Goal: Task Accomplishment & Management: Manage account settings

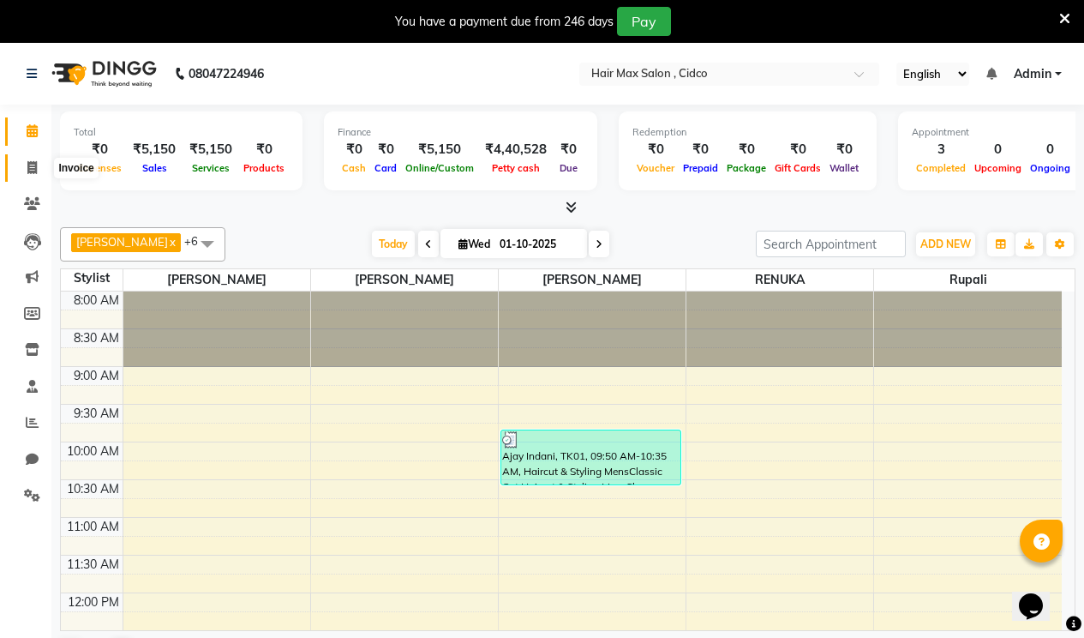
click at [34, 162] on icon at bounding box center [31, 167] width 9 height 13
select select "7580"
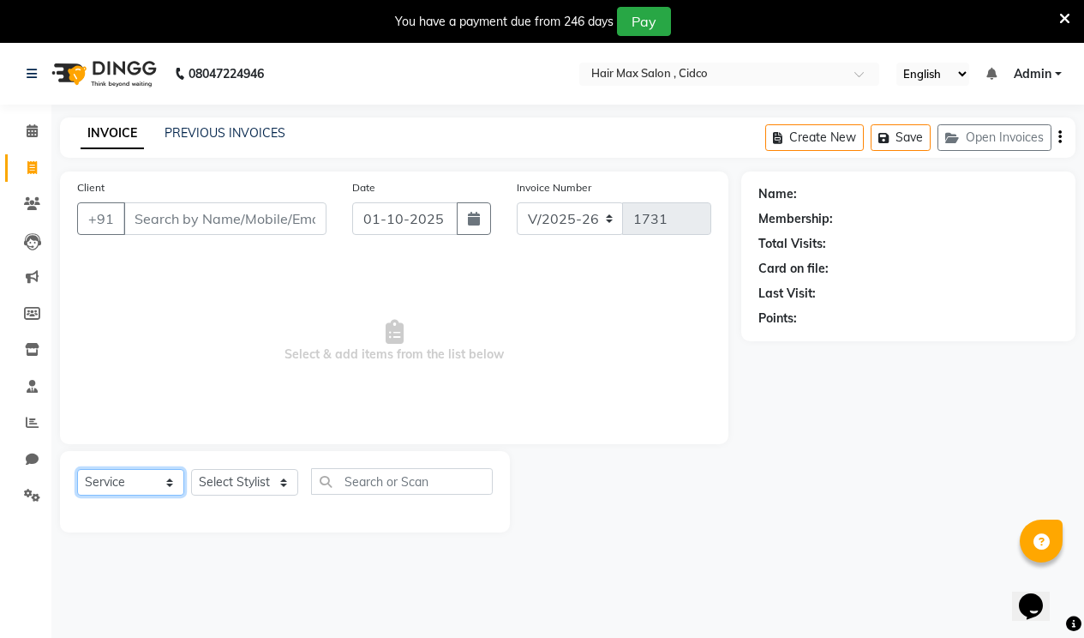
click at [168, 489] on select "Select Service Product Membership Package Voucher Prepaid Gift Card" at bounding box center [130, 482] width 107 height 27
select select "product"
click at [77, 469] on select "Select Service Product Membership Package Voucher Prepaid Gift Card" at bounding box center [130, 482] width 107 height 27
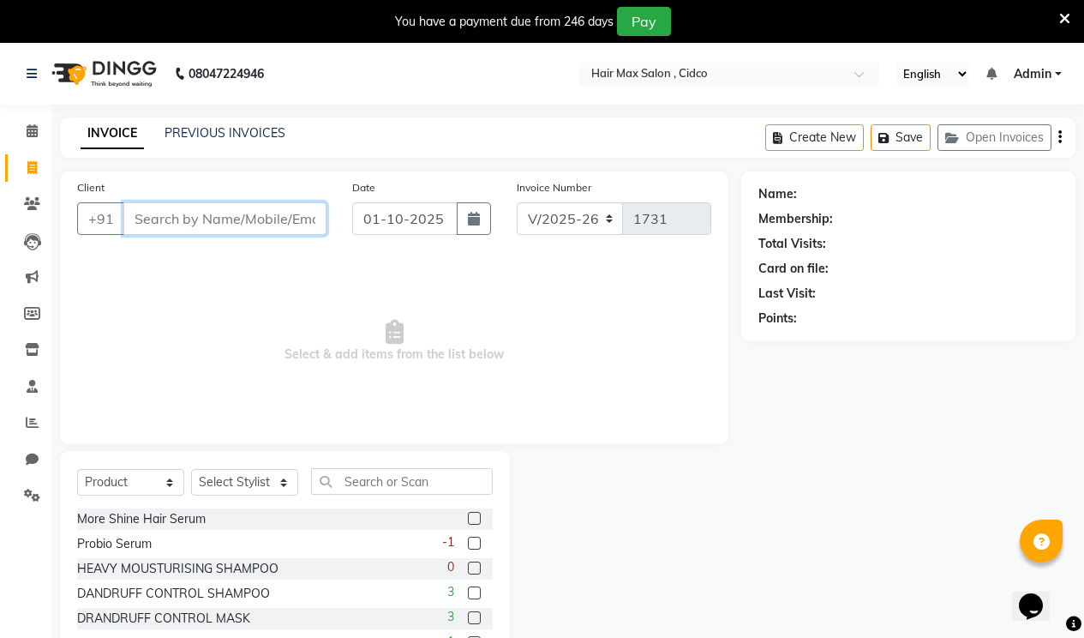
click at [237, 229] on input "Client" at bounding box center [224, 218] width 203 height 33
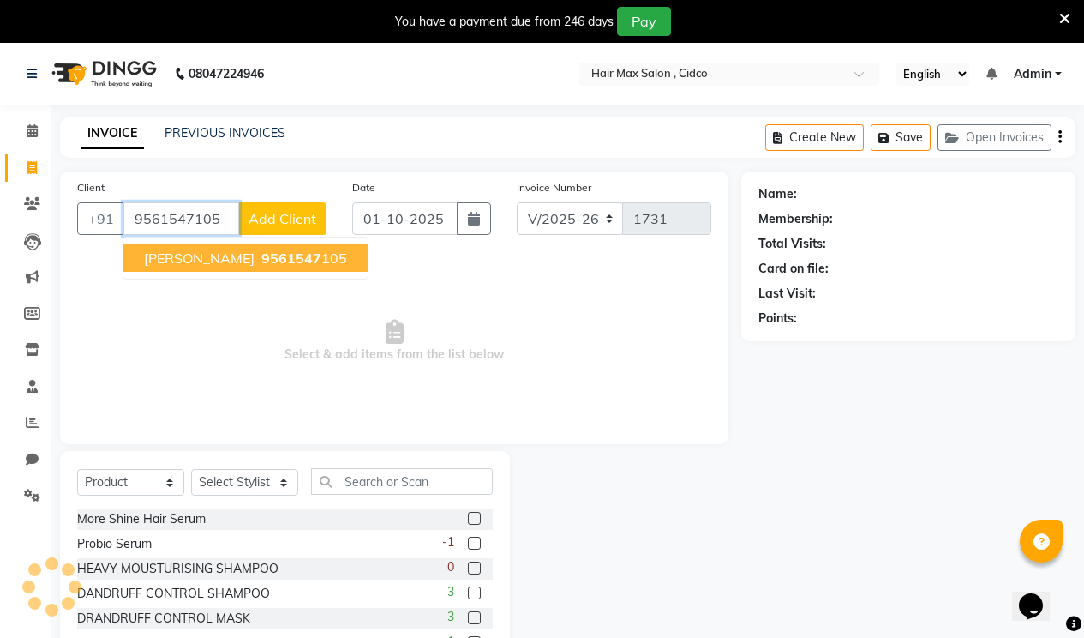
type input "9561547105"
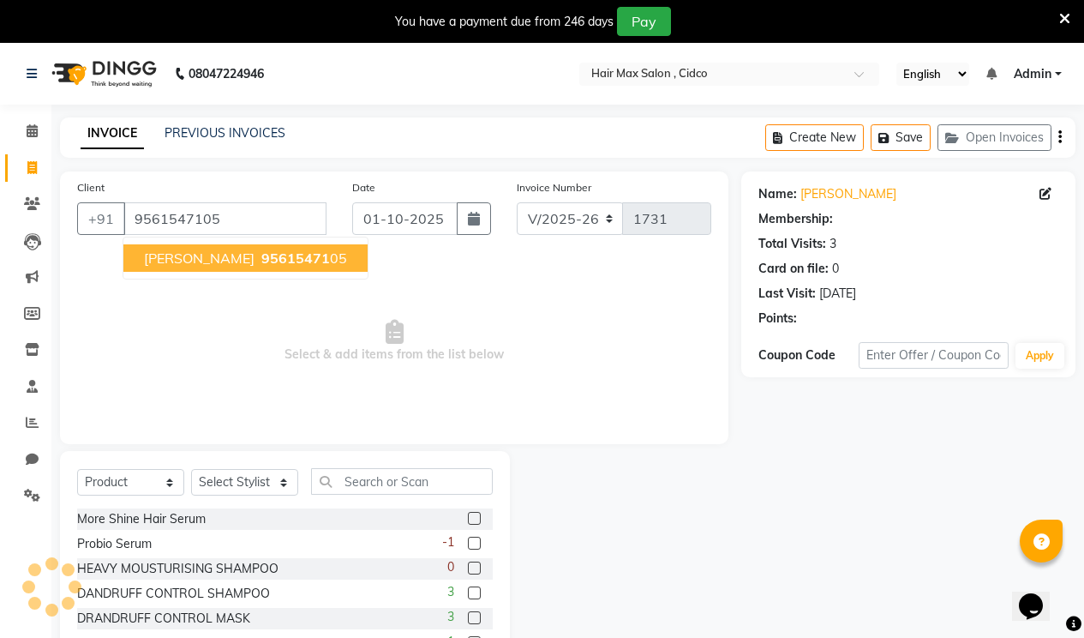
select select "1: Object"
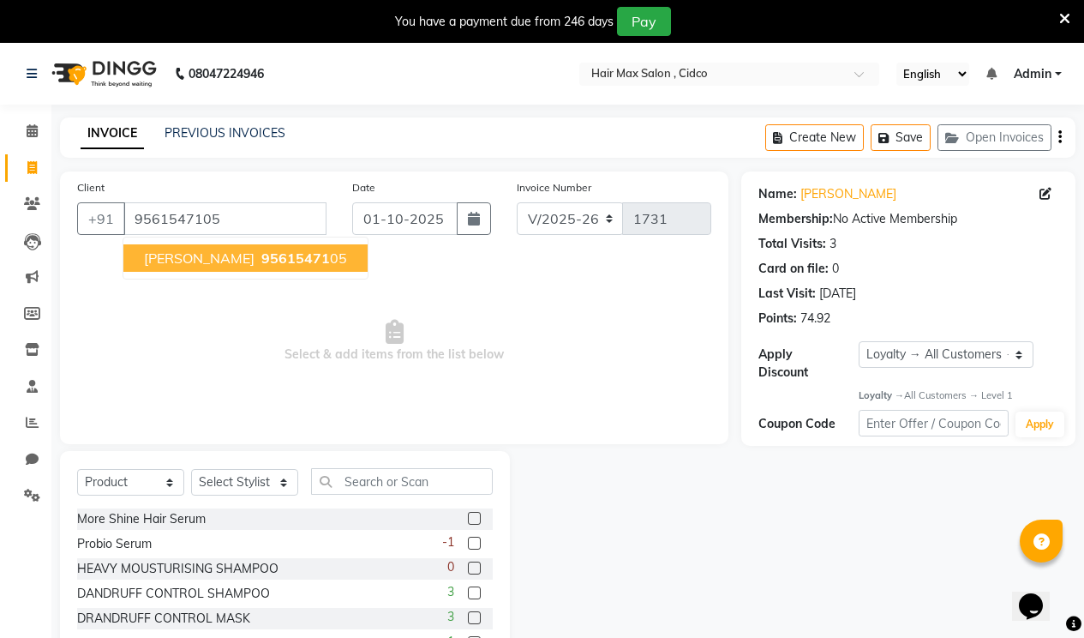
click at [274, 261] on ngb-highlight "95615471 05" at bounding box center [302, 257] width 89 height 17
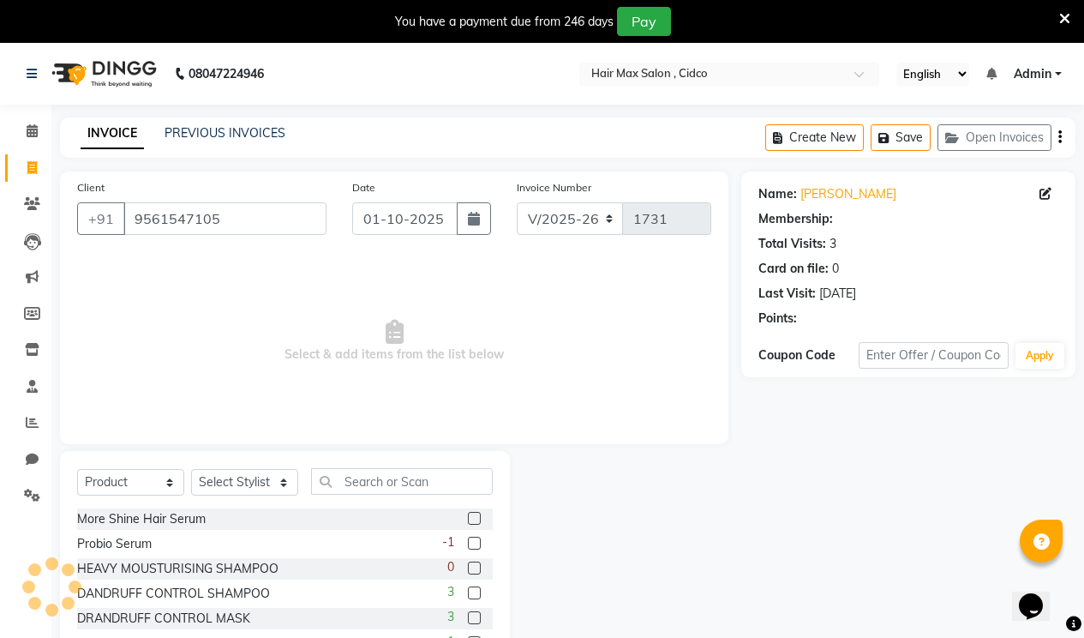
select select "1: Object"
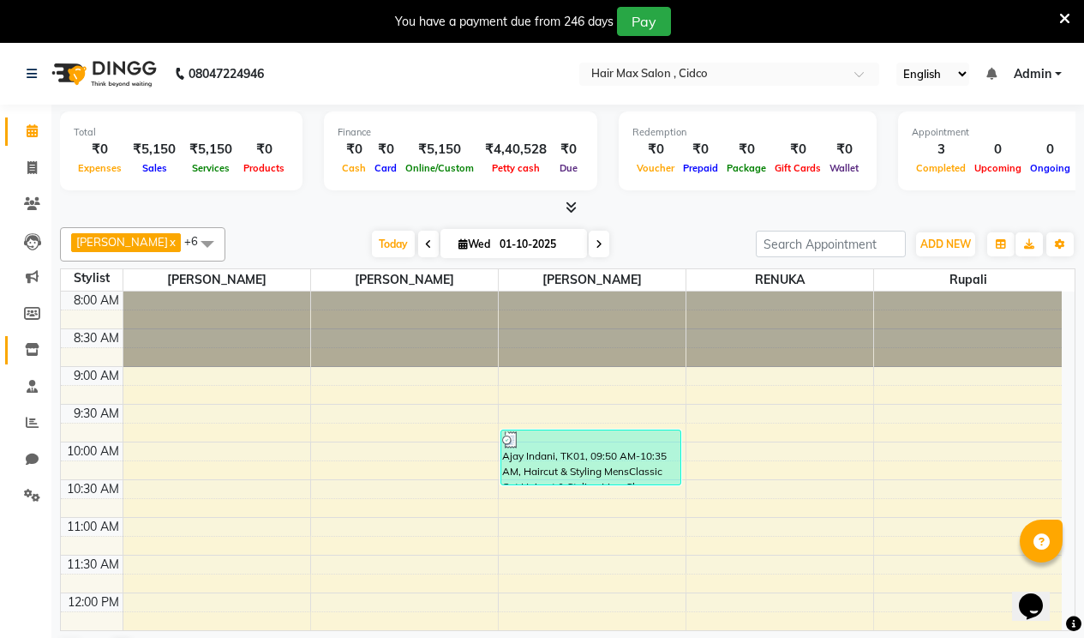
click at [33, 338] on link "Inventory" at bounding box center [25, 350] width 41 height 28
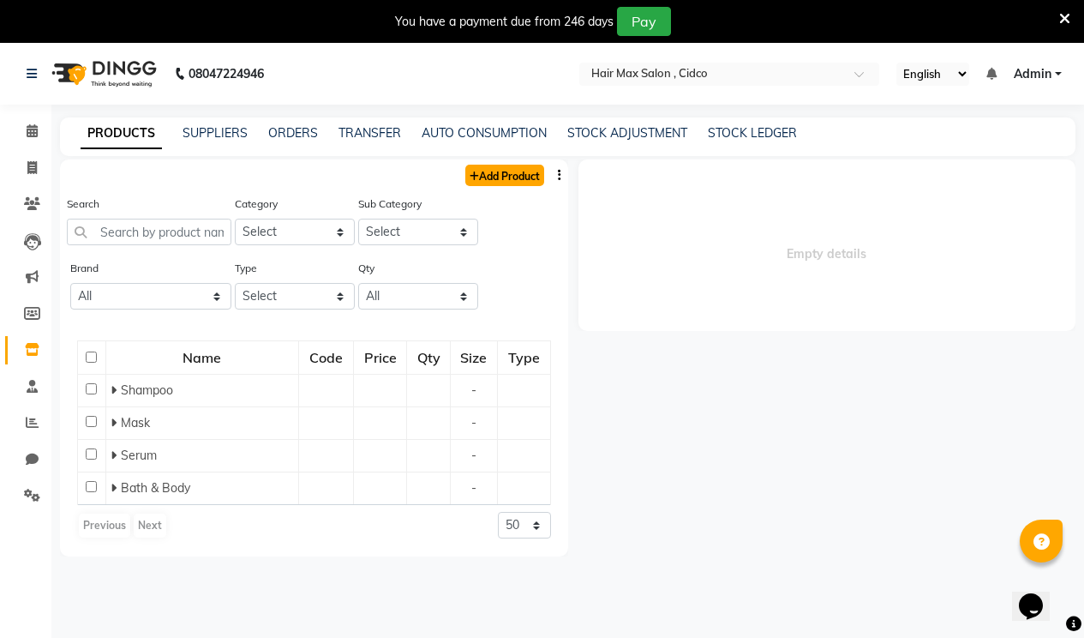
click at [484, 181] on link "Add Product" at bounding box center [504, 175] width 79 height 21
select select "true"
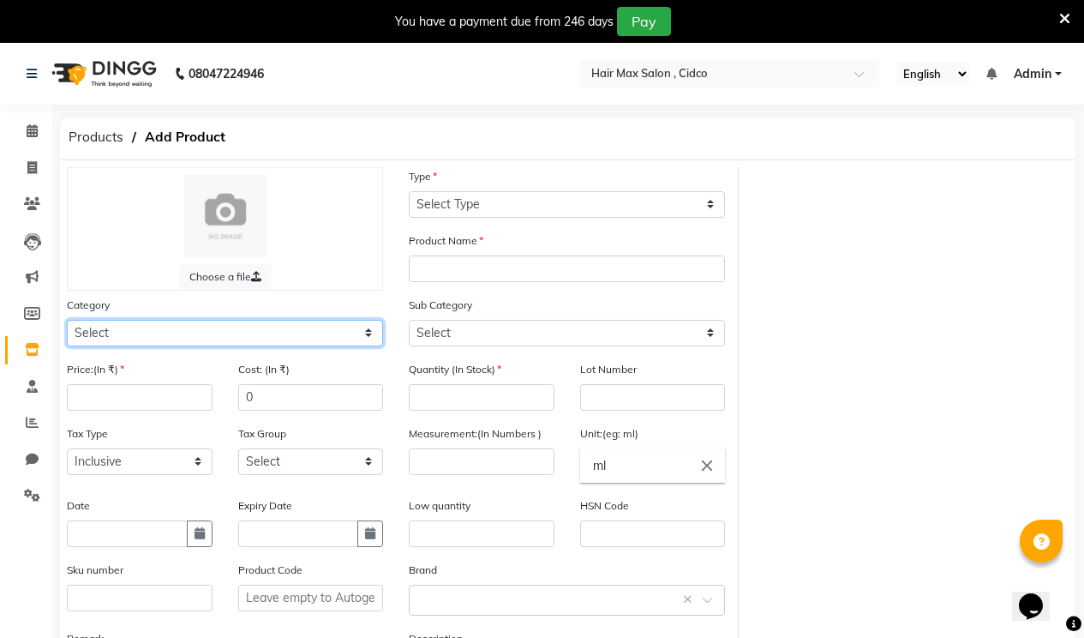
click at [267, 328] on select "Select Hair Skin Makeup Personal Care Appliances [PERSON_NAME] Waxing Disposabl…" at bounding box center [225, 333] width 316 height 27
select select "1349401100"
click at [67, 320] on select "Select Hair Skin Makeup Personal Care Appliances [PERSON_NAME] Waxing Disposabl…" at bounding box center [225, 333] width 316 height 27
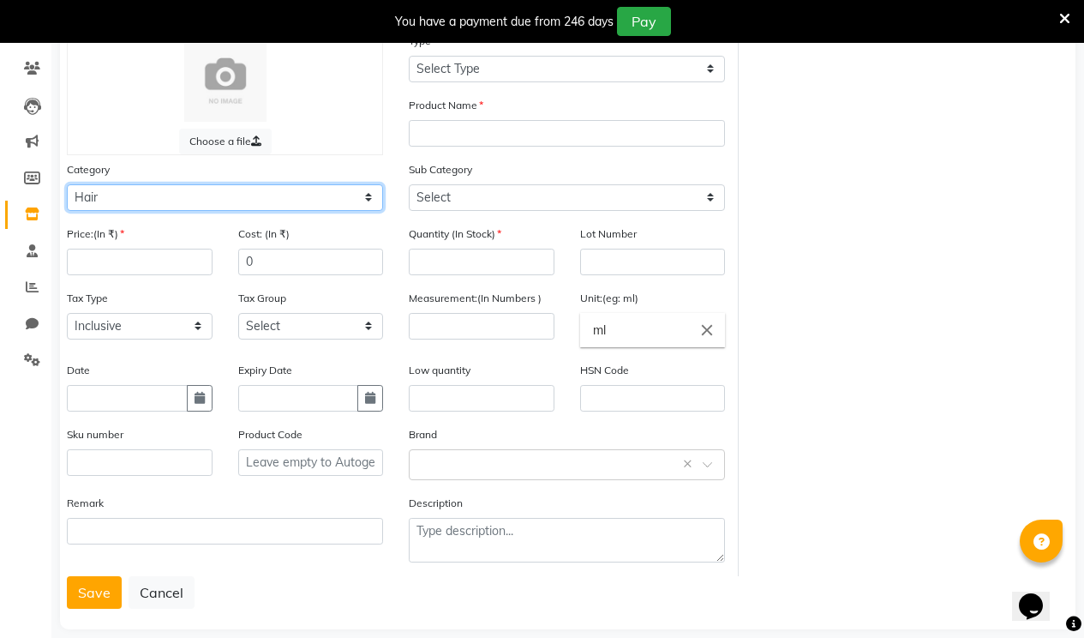
scroll to position [156, 0]
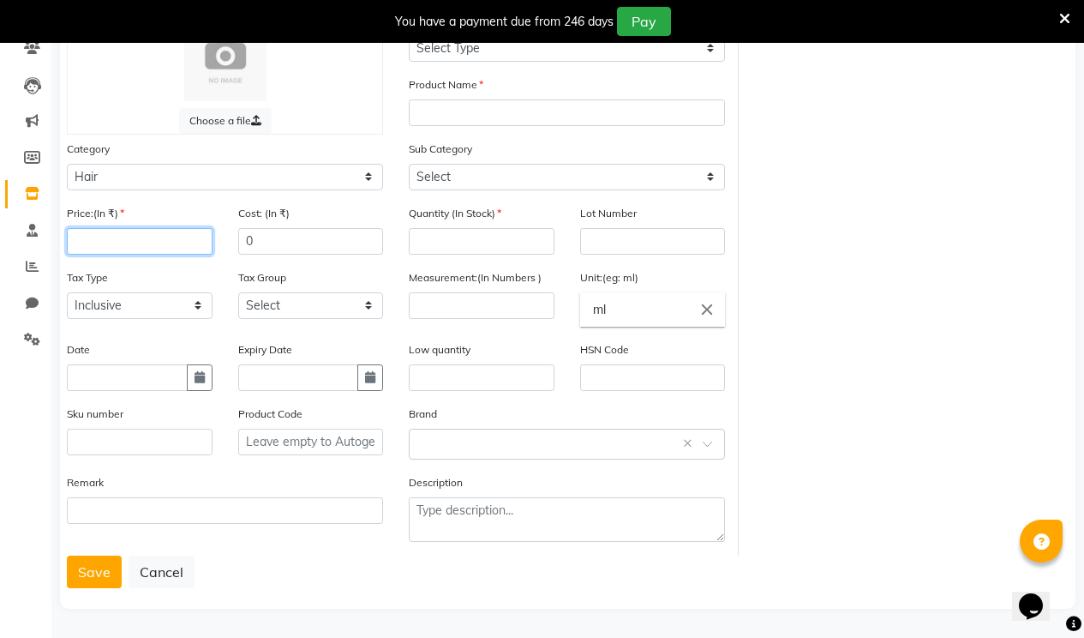
click at [183, 232] on input "number" at bounding box center [140, 241] width 146 height 27
type input "1650"
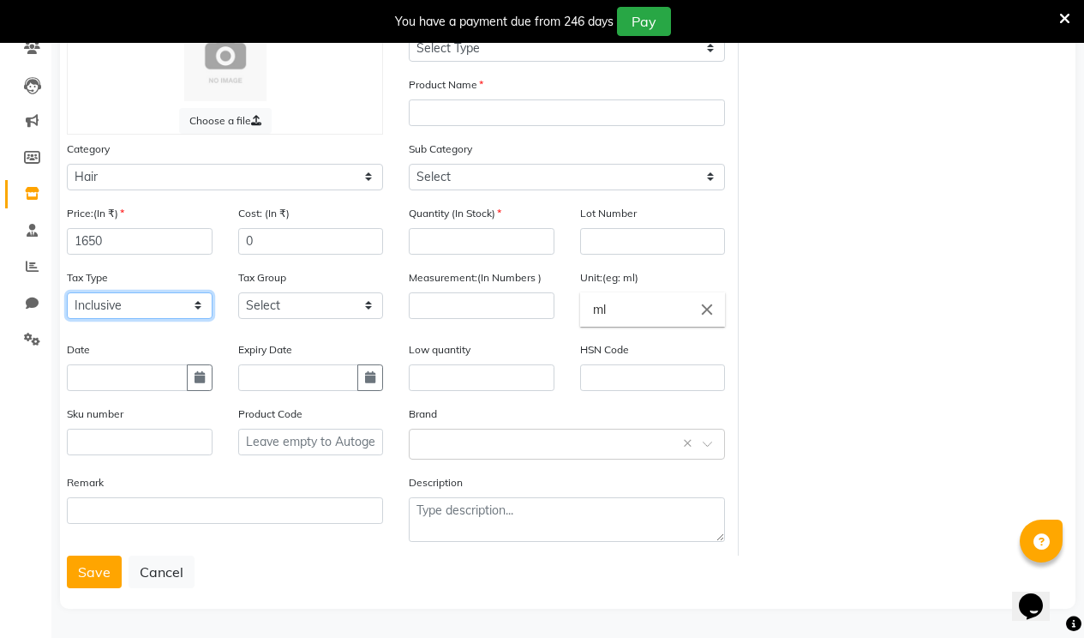
click at [165, 300] on select "Select Inclusive Exclusive" at bounding box center [140, 305] width 146 height 27
click at [67, 292] on select "Select Inclusive Exclusive" at bounding box center [140, 305] width 146 height 27
click at [183, 309] on select "Select Inclusive Exclusive" at bounding box center [140, 305] width 146 height 27
select select "false"
click at [67, 292] on select "Select Inclusive Exclusive" at bounding box center [140, 305] width 146 height 27
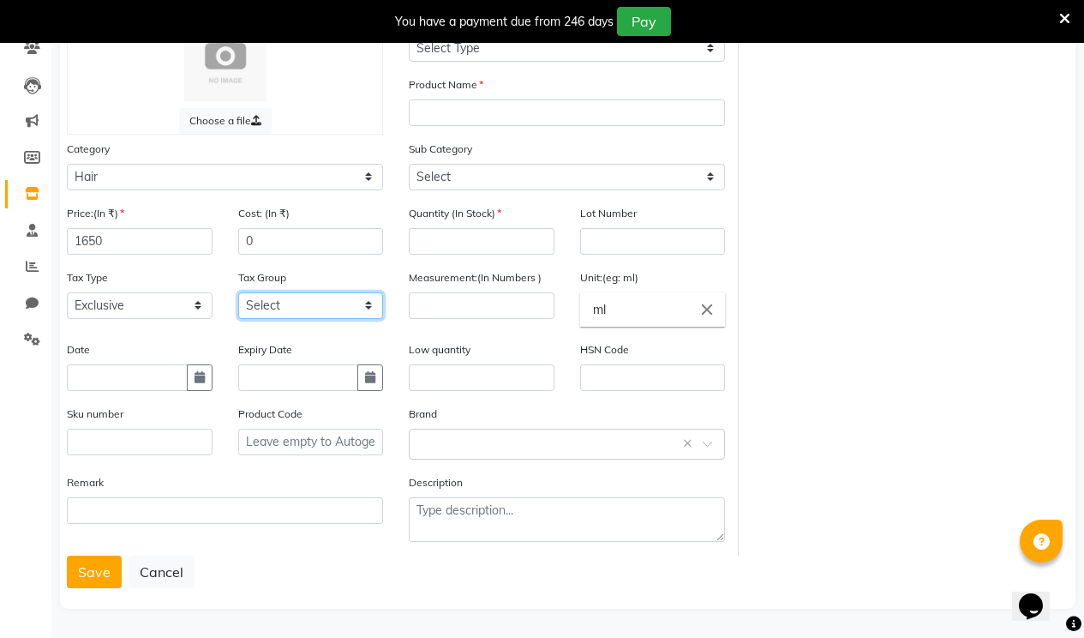
click at [289, 303] on select "Select GST 5% GST" at bounding box center [311, 305] width 146 height 27
select select "3353"
click at [238, 292] on select "Select GST 5% GST" at bounding box center [311, 305] width 146 height 27
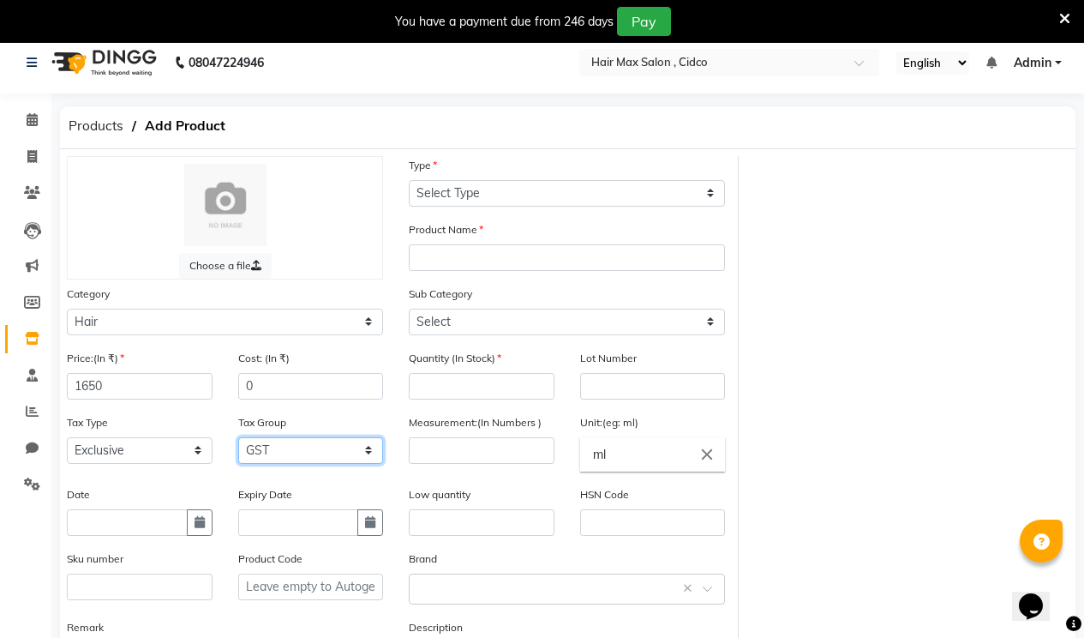
scroll to position [0, 0]
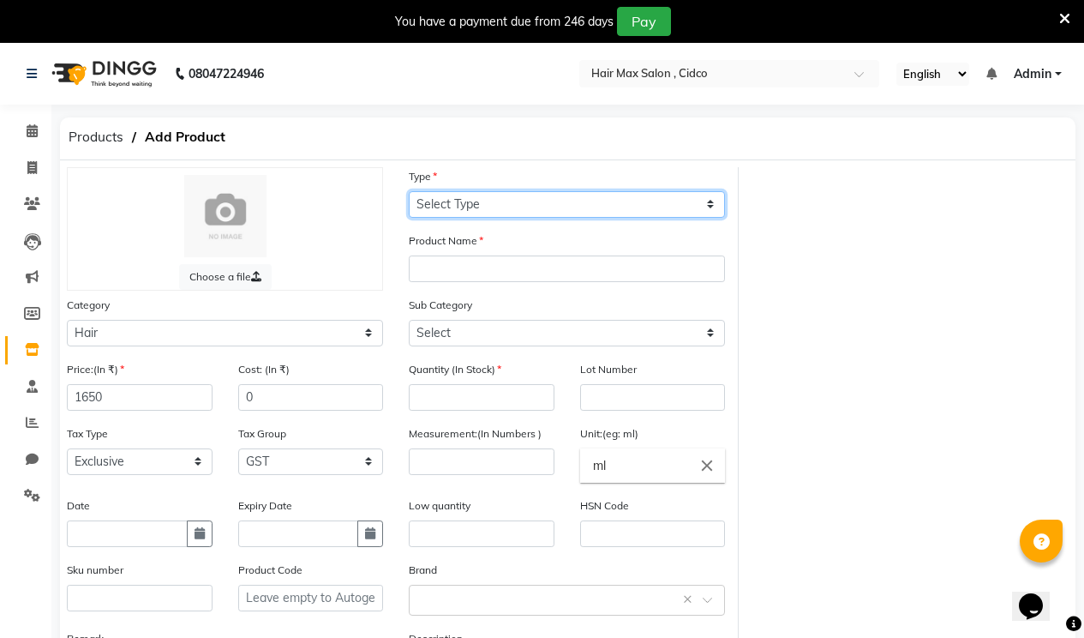
click at [451, 203] on select "Select Type Both Retail Consumable" at bounding box center [567, 204] width 316 height 27
select select "R"
click at [409, 191] on select "Select Type Both Retail Consumable" at bounding box center [567, 204] width 316 height 27
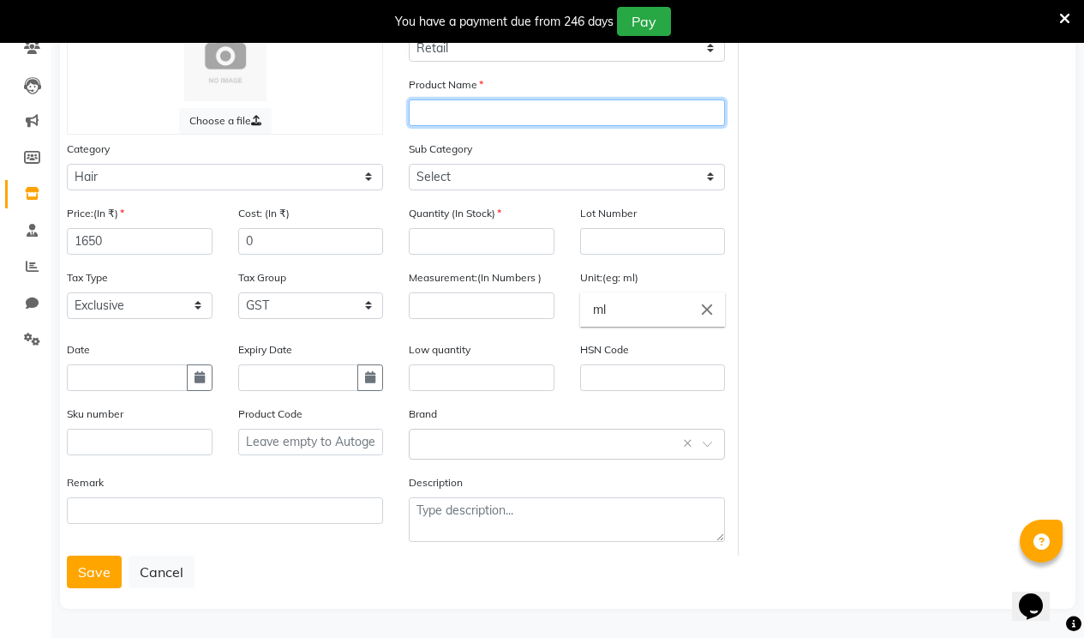
click at [437, 110] on input "text" at bounding box center [567, 112] width 316 height 27
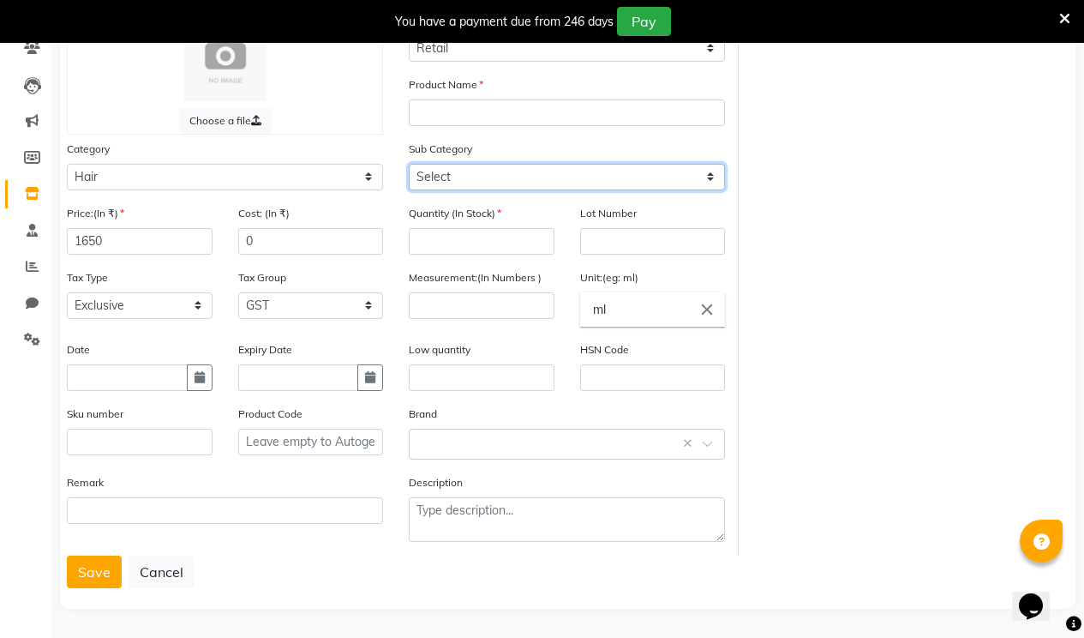
click at [469, 179] on select "Select Shampoo Conditioner Cream Mask Oil Serum Color Appliances Treatment Styl…" at bounding box center [567, 177] width 316 height 27
select select "1349401101"
click at [409, 164] on select "Select Shampoo Conditioner Cream Mask Oil Serum Color Appliances Treatment Styl…" at bounding box center [567, 177] width 316 height 27
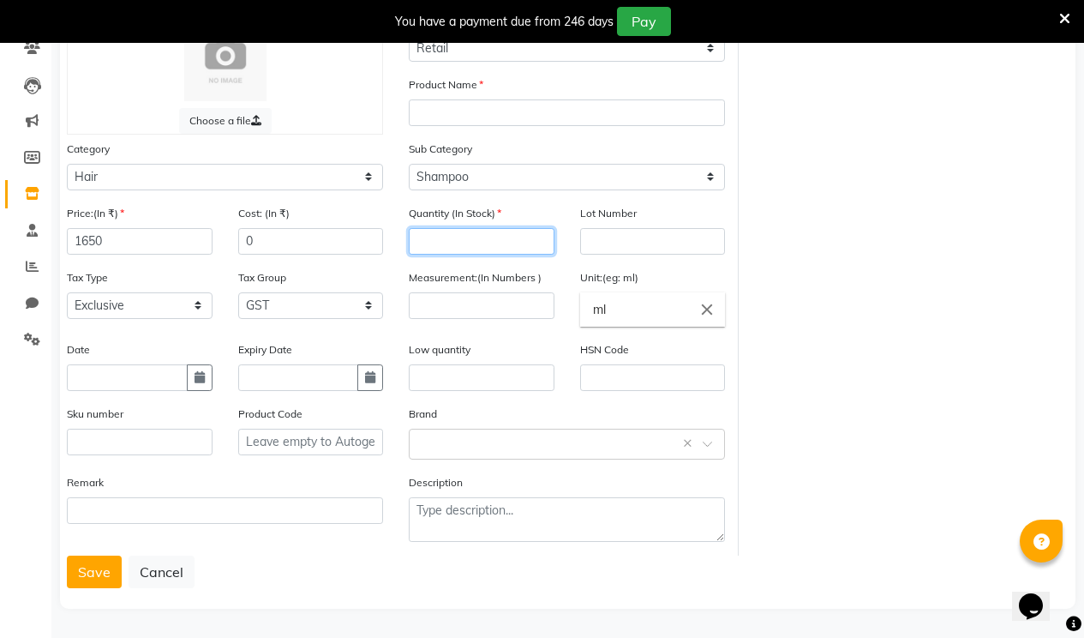
click at [463, 236] on input "number" at bounding box center [482, 241] width 146 height 27
type input "4"
click at [513, 308] on input "number" at bounding box center [482, 305] width 146 height 27
click at [481, 298] on input "300" at bounding box center [482, 305] width 146 height 27
type input "300"
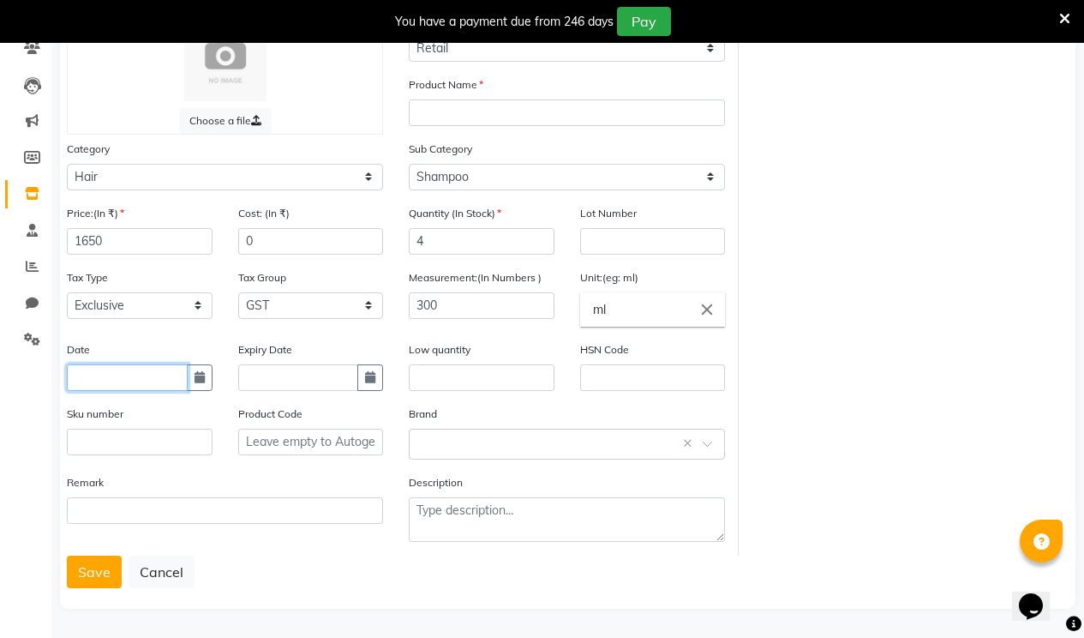
click at [110, 382] on input "text" at bounding box center [127, 377] width 121 height 27
select select "10"
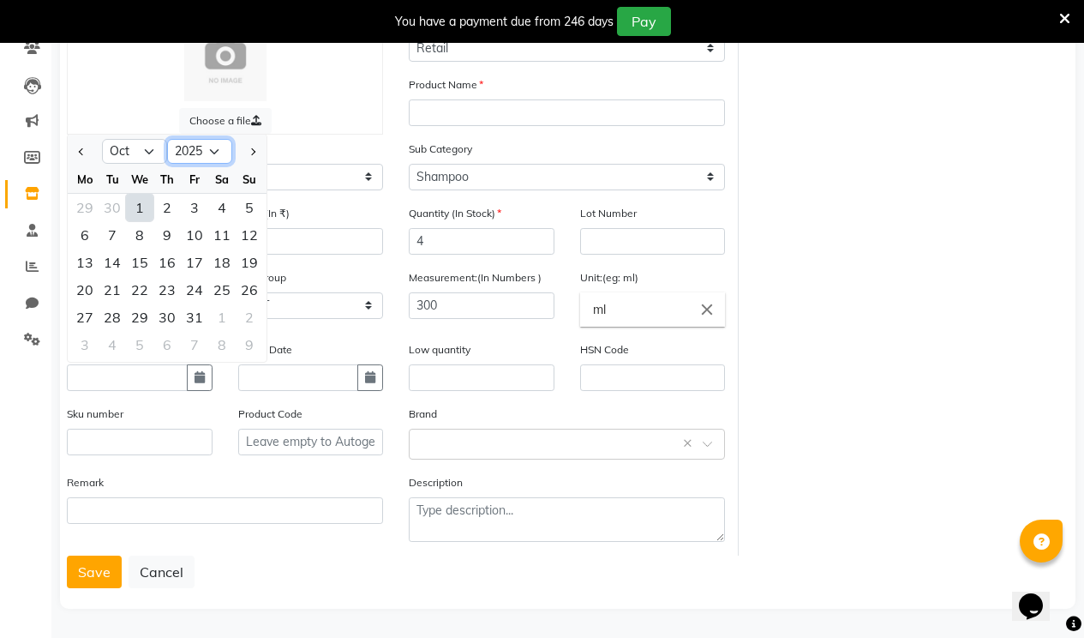
click at [213, 153] on select "2015 2016 2017 2018 2019 2020 2021 2022 2023 2024 2025 2026 2027 2028 2029 2030…" at bounding box center [199, 152] width 65 height 26
select select "2024"
click at [167, 139] on select "2015 2016 2017 2018 2019 2020 2021 2022 2023 2024 2025 2026 2027 2028 2029 2030…" at bounding box center [199, 152] width 65 height 26
click at [141, 153] on select "Jan Feb Mar Apr May Jun [DATE] Aug Sep Oct Nov Dec" at bounding box center [134, 152] width 65 height 26
select select "9"
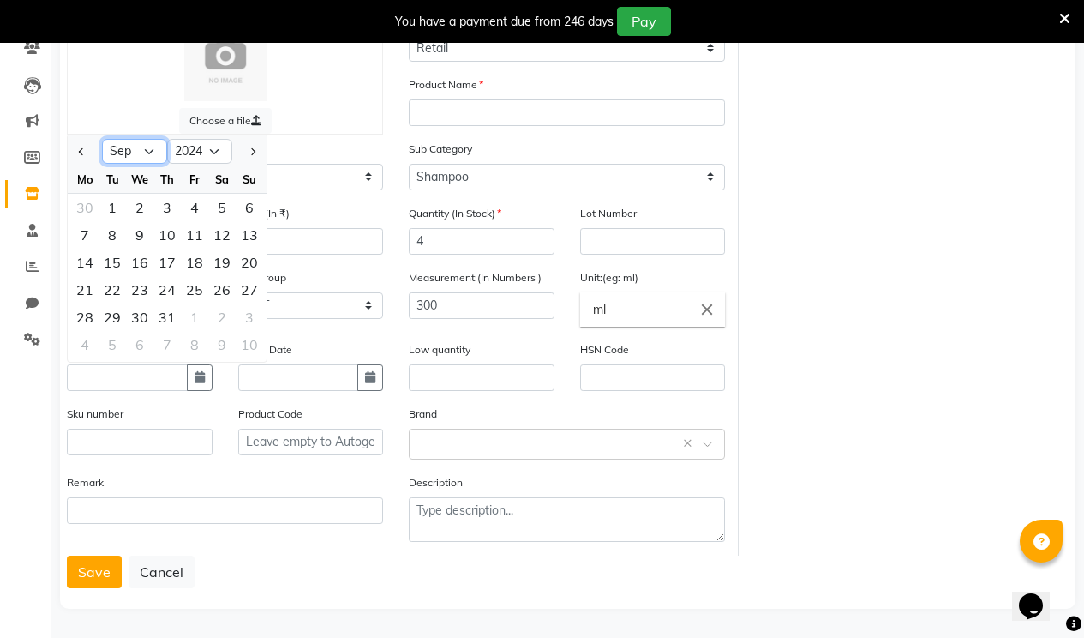
click at [102, 139] on select "Jan Feb Mar Apr May Jun [DATE] Aug Sep Oct Nov Dec" at bounding box center [134, 152] width 65 height 26
click at [141, 383] on input "text" at bounding box center [127, 377] width 121 height 27
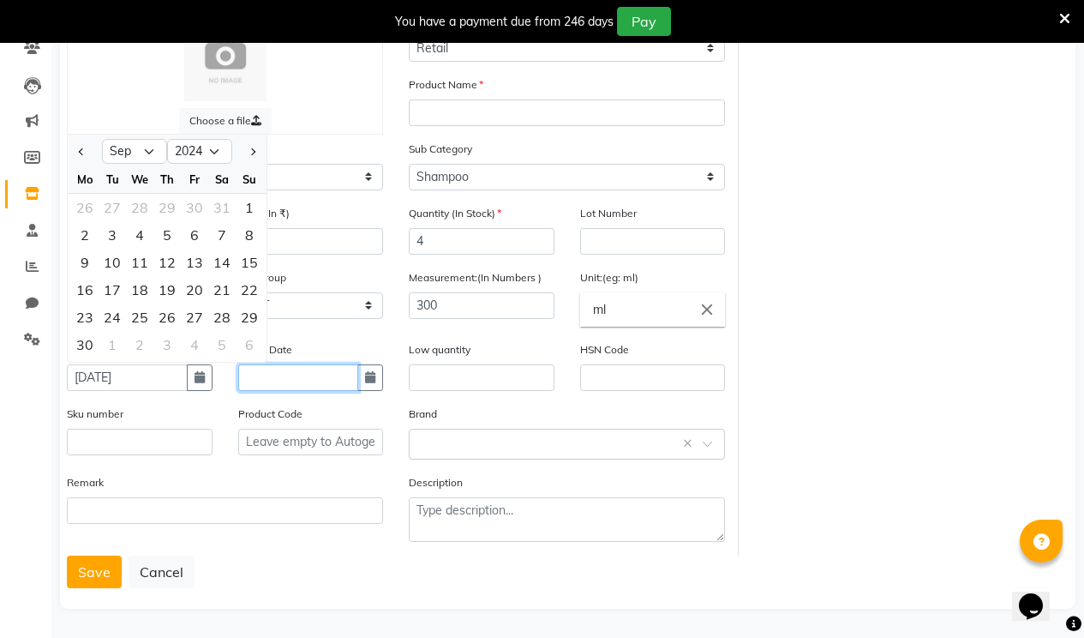
type input "[DATE]"
click at [287, 371] on input "text" at bounding box center [298, 377] width 121 height 27
select select "10"
select select "2025"
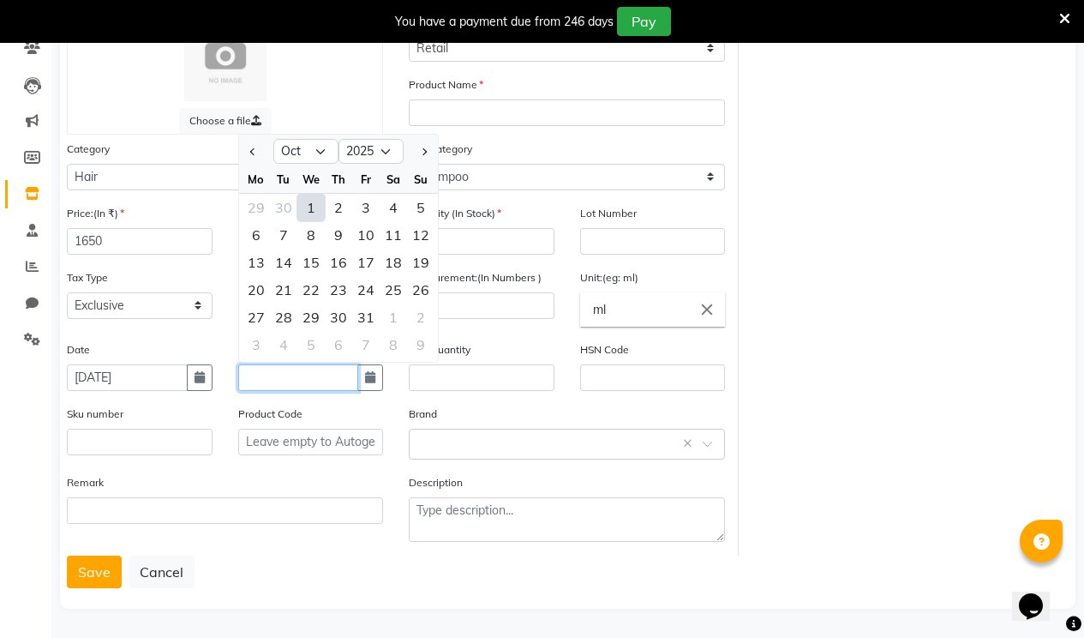
click at [251, 371] on input "text" at bounding box center [298, 377] width 121 height 27
type input "[DATE]"
drag, startPoint x: 301, startPoint y: 475, endPoint x: 317, endPoint y: 476, distance: 16.3
click at [301, 474] on div "Remark" at bounding box center [225, 498] width 316 height 51
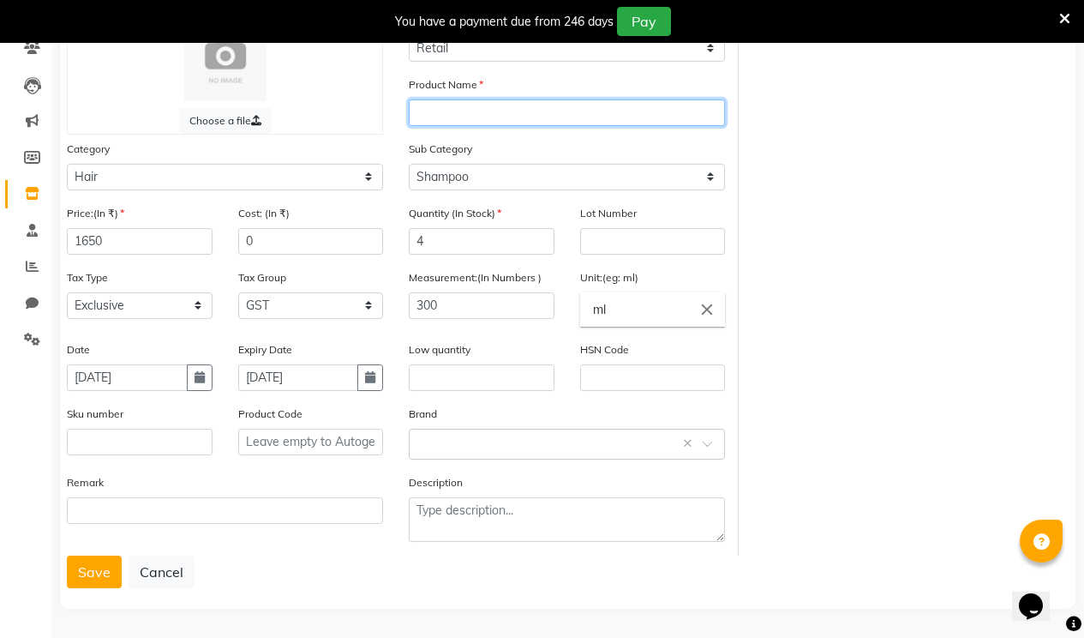
click at [531, 115] on input "text" at bounding box center [567, 112] width 316 height 27
type input "QOD"
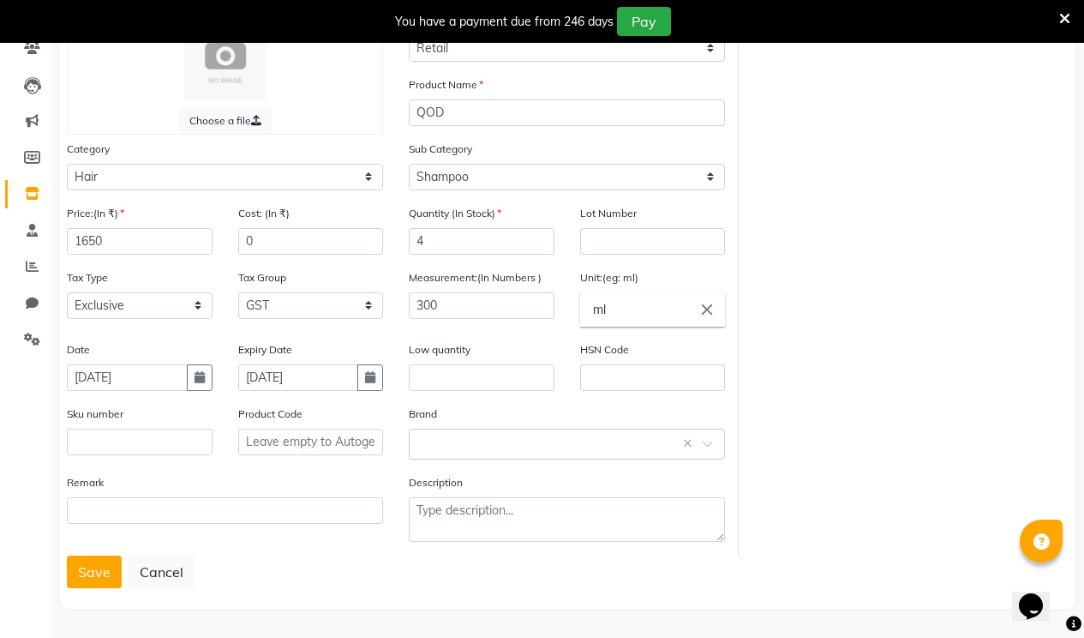
click at [90, 569] on button "Save" at bounding box center [94, 571] width 55 height 33
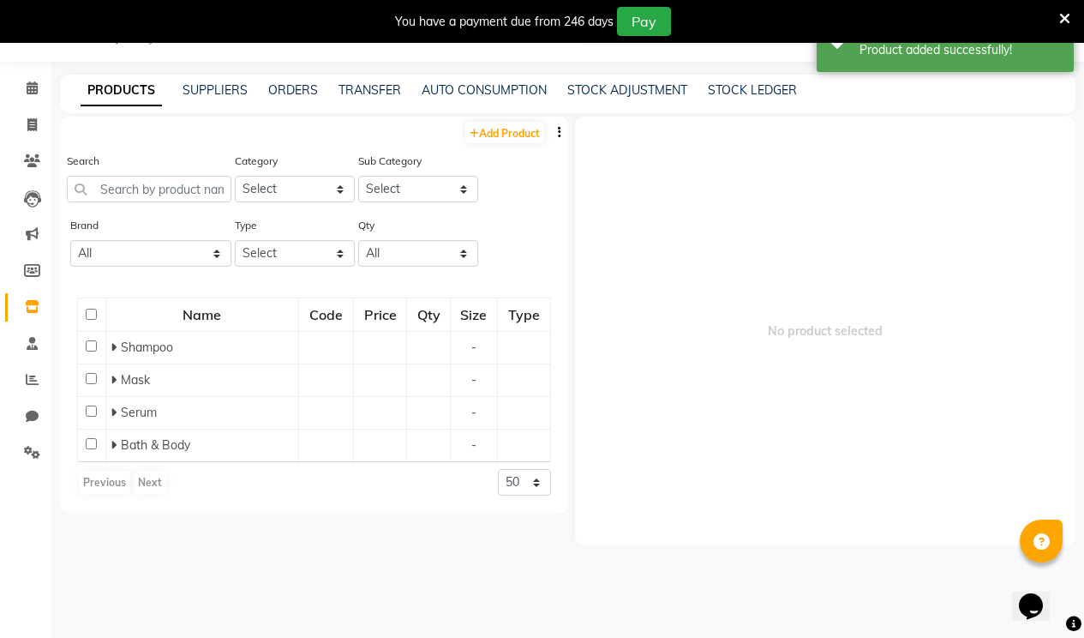
scroll to position [54, 0]
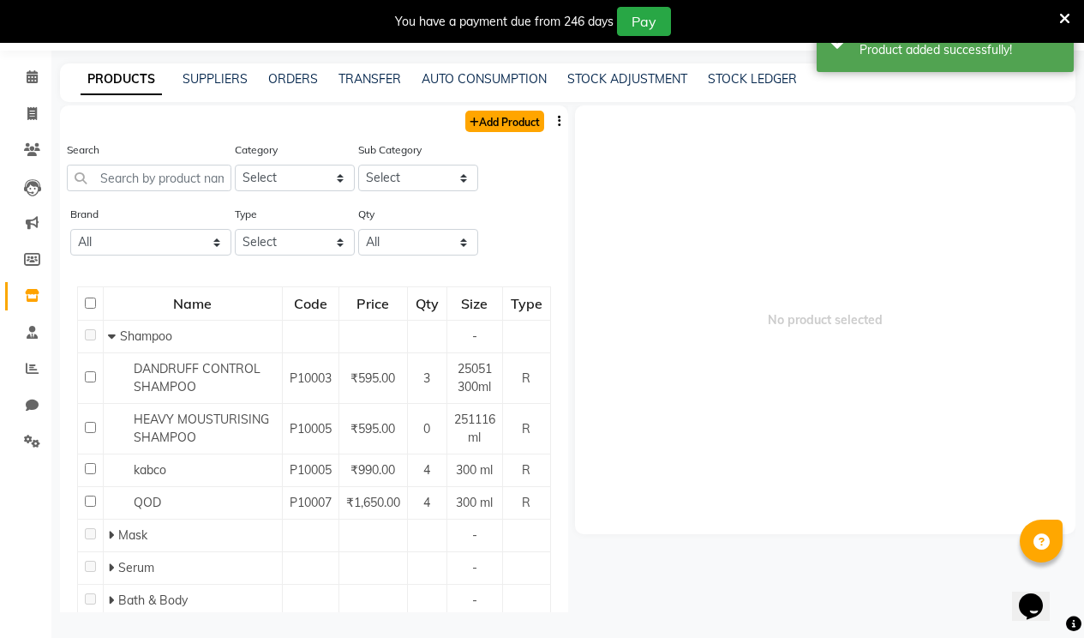
click at [482, 119] on link "Add Product" at bounding box center [504, 121] width 79 height 21
select select "true"
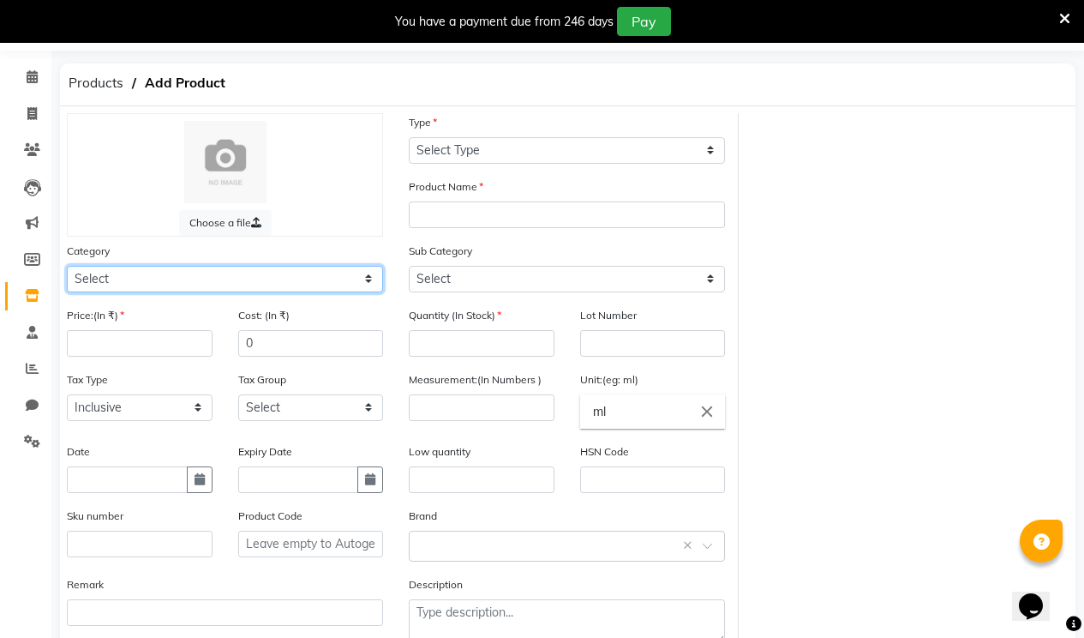
click at [228, 266] on select "Select Hair Skin Makeup Personal Care Appliances [PERSON_NAME] Waxing Disposabl…" at bounding box center [225, 279] width 316 height 27
select select "1349401100"
click at [67, 266] on select "Select Hair Skin Makeup Personal Care Appliances [PERSON_NAME] Waxing Disposabl…" at bounding box center [225, 279] width 316 height 27
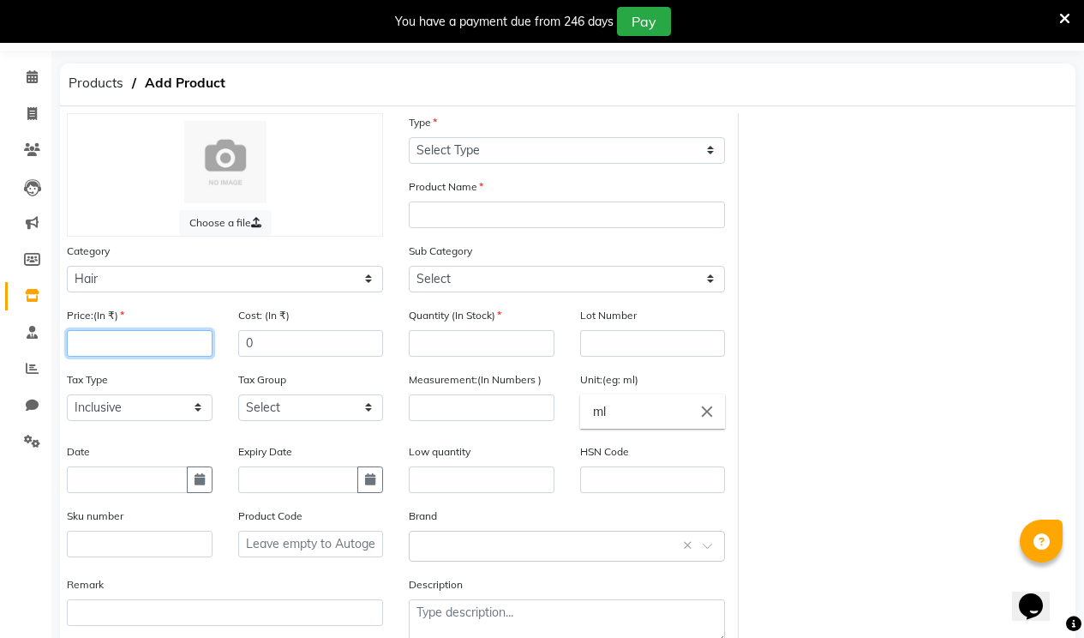
click at [177, 336] on input "number" at bounding box center [140, 343] width 146 height 27
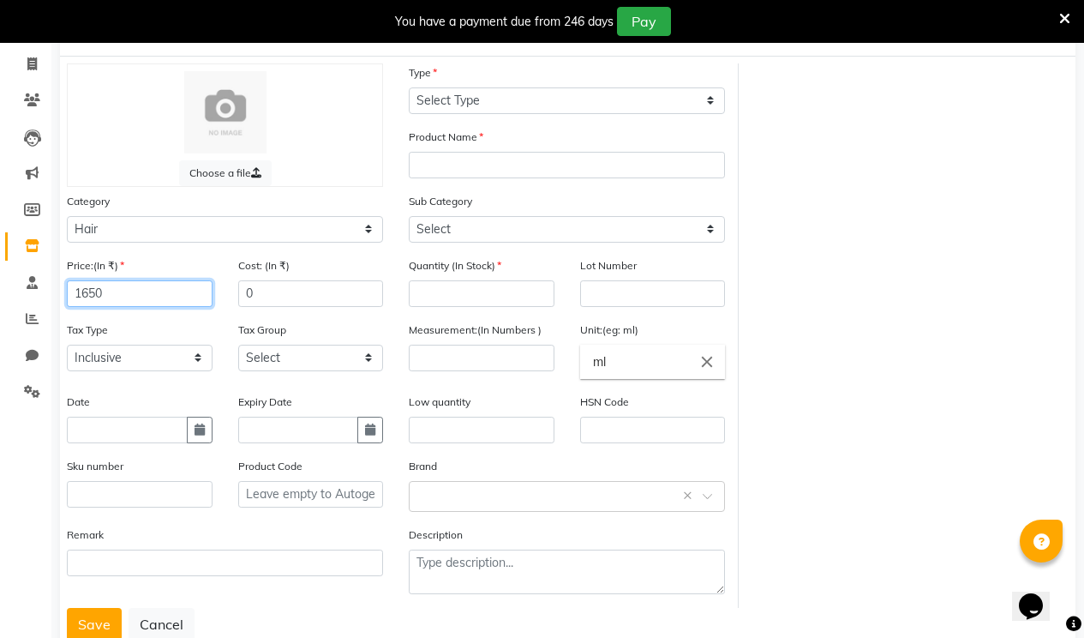
scroll to position [156, 0]
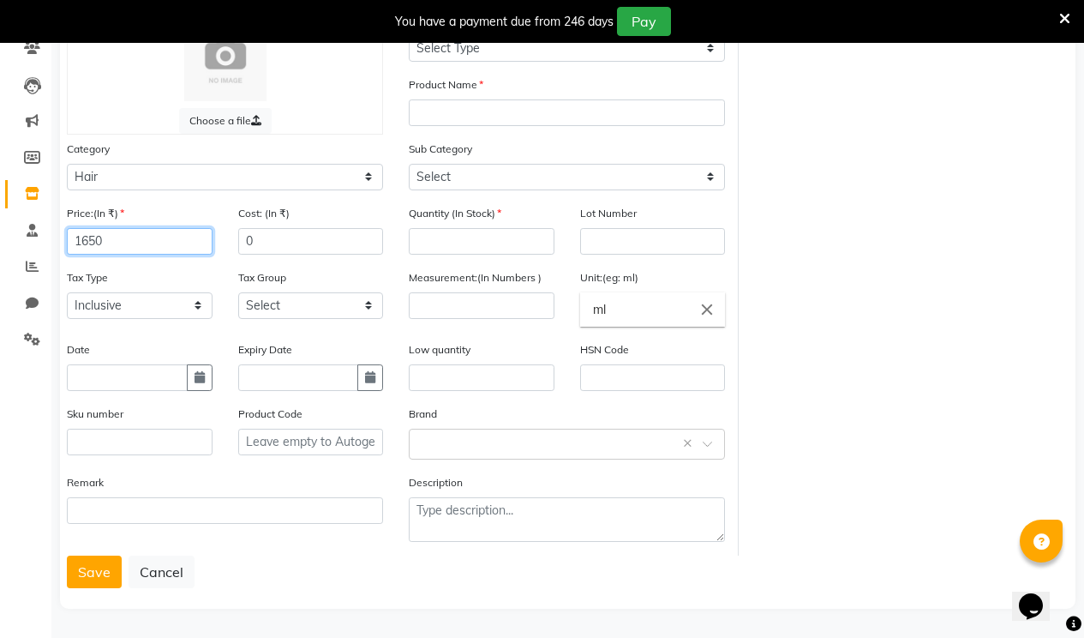
type input "1650"
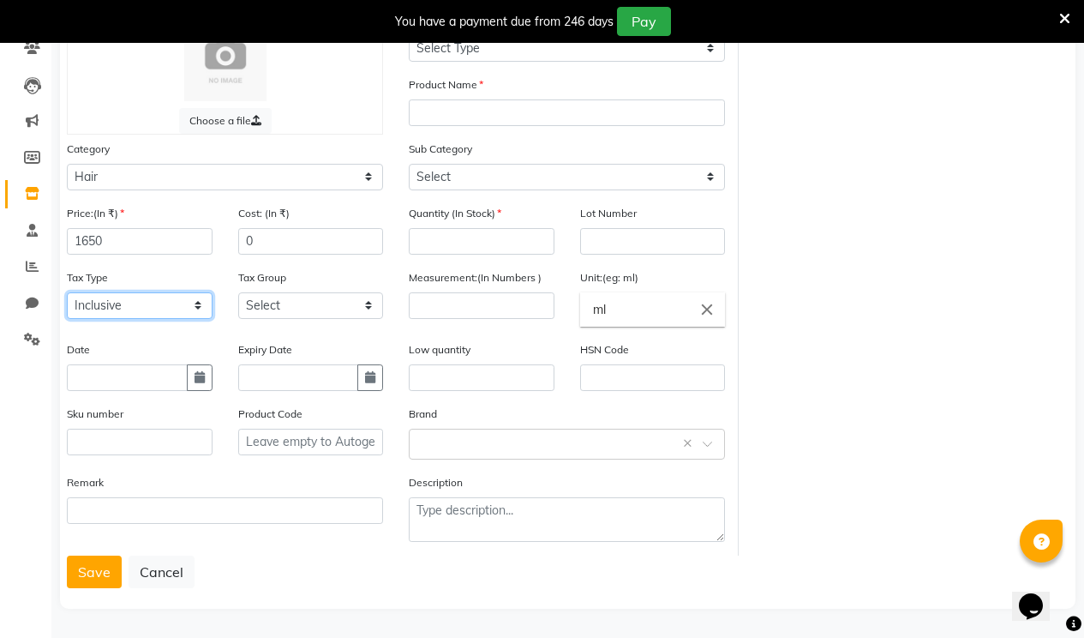
click at [166, 303] on select "Select Inclusive Exclusive" at bounding box center [140, 305] width 146 height 27
select select "false"
click at [67, 292] on select "Select Inclusive Exclusive" at bounding box center [140, 305] width 146 height 27
click at [300, 307] on select "Select GST 5% GST" at bounding box center [311, 305] width 146 height 27
select select "3353"
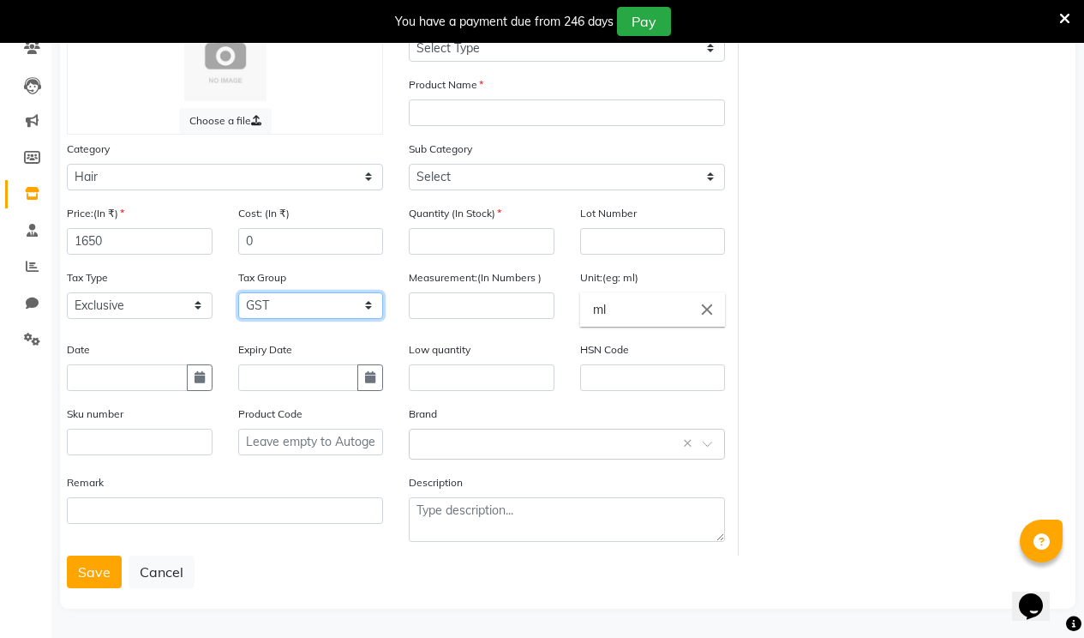
click at [238, 292] on select "Select GST 5% GST" at bounding box center [311, 305] width 146 height 27
click at [156, 375] on input "text" at bounding box center [127, 377] width 121 height 27
select select "10"
select select "2025"
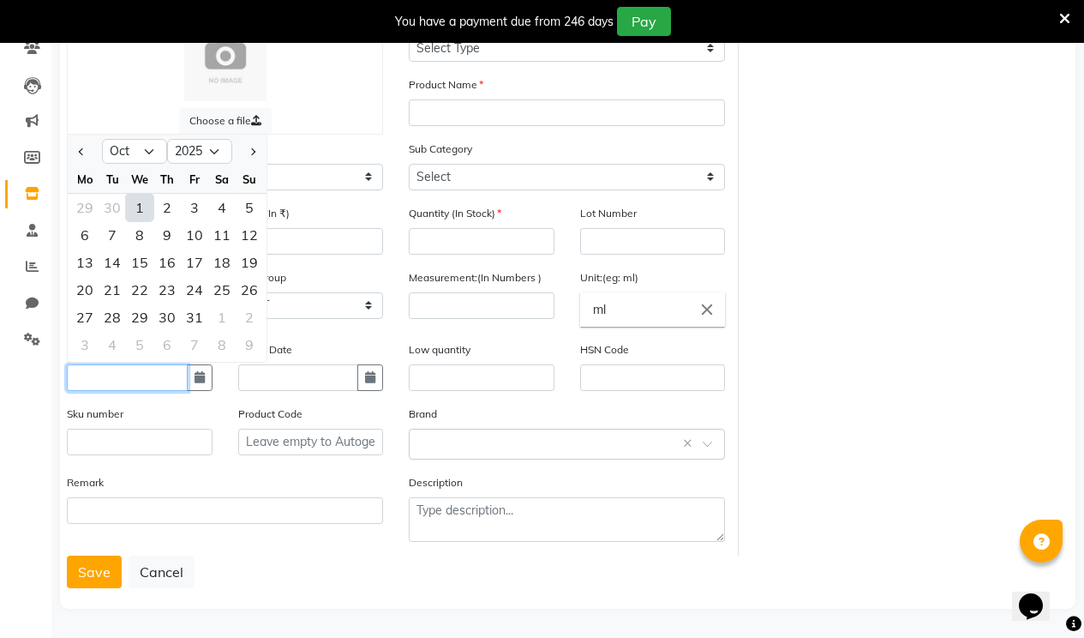
drag, startPoint x: 148, startPoint y: 371, endPoint x: 150, endPoint y: 381, distance: 9.6
click at [149, 374] on input "text" at bounding box center [127, 377] width 121 height 27
type input "[DATE]"
click at [251, 369] on input "text" at bounding box center [298, 377] width 121 height 27
select select "10"
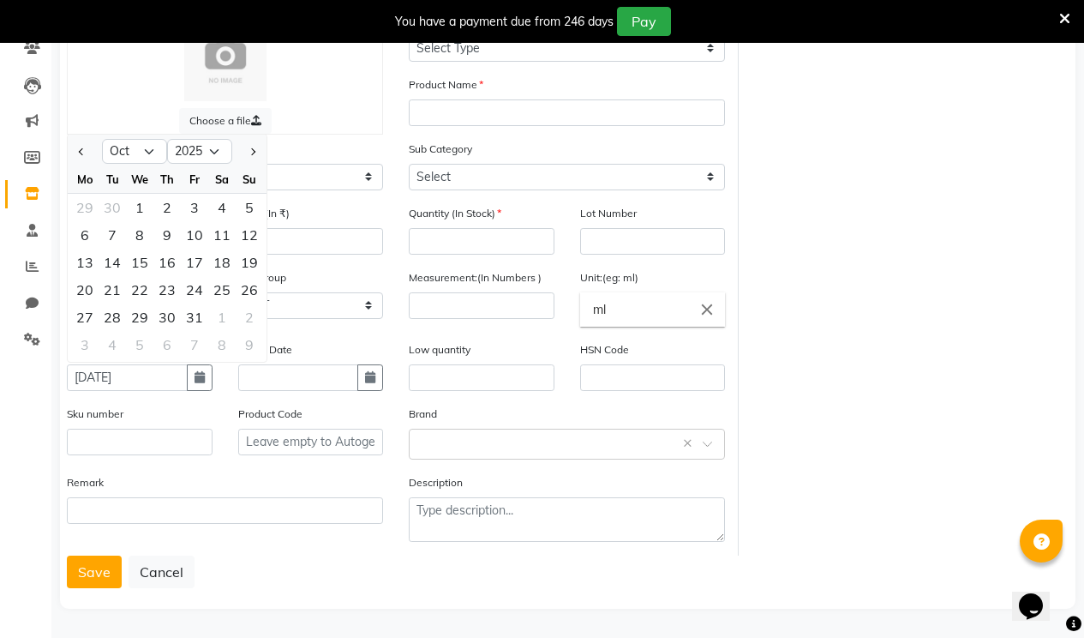
select select "2025"
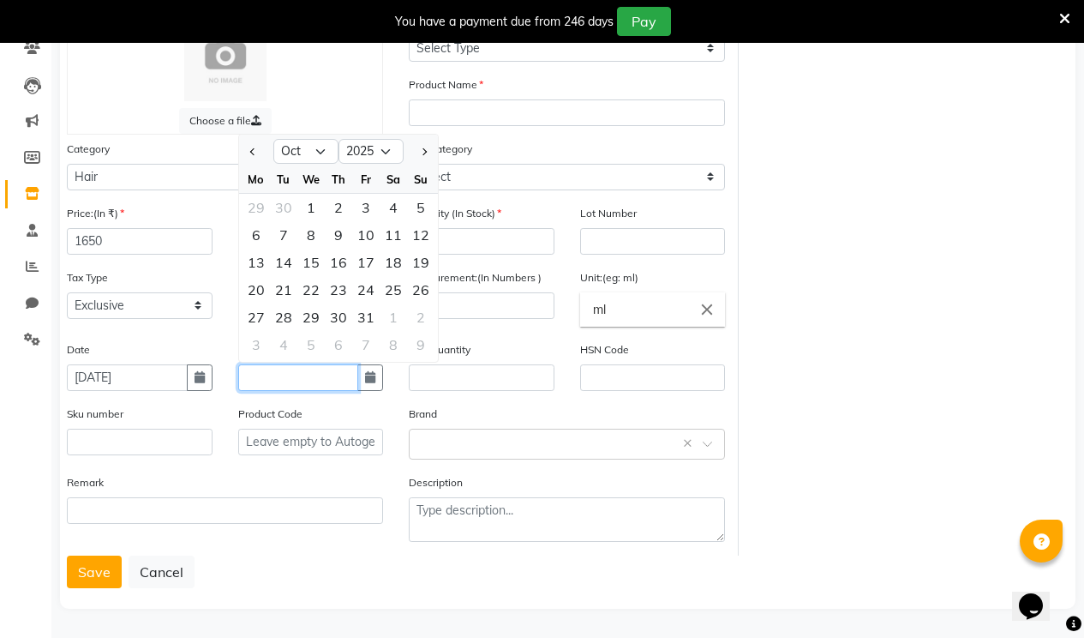
click at [267, 384] on input "text" at bounding box center [298, 377] width 121 height 27
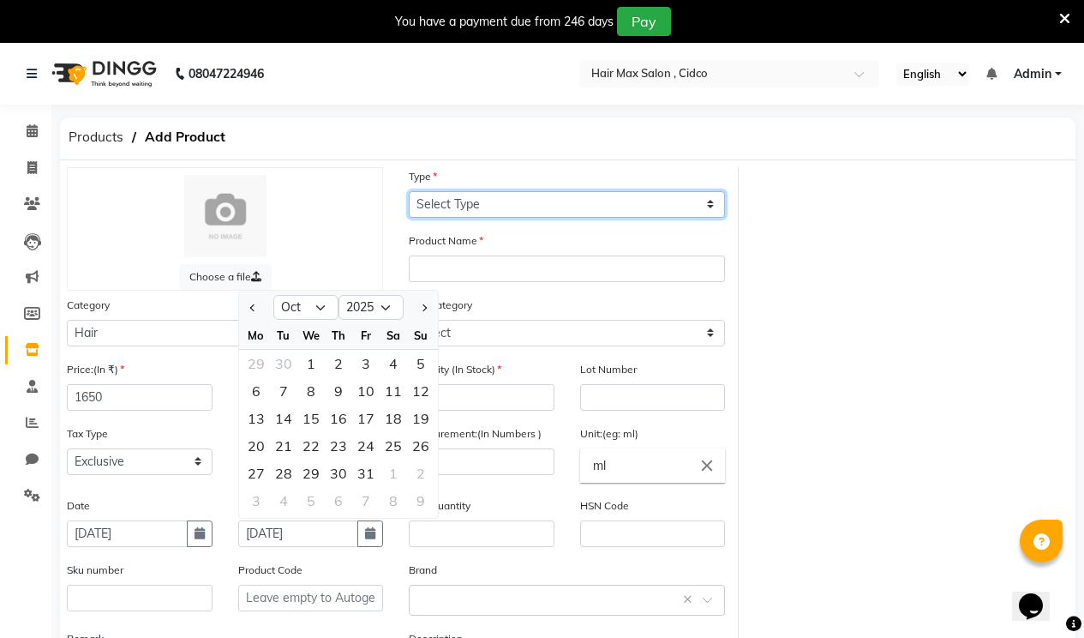
type input "[DATE]"
click at [477, 208] on select "Select Type Both Retail Consumable" at bounding box center [567, 204] width 316 height 27
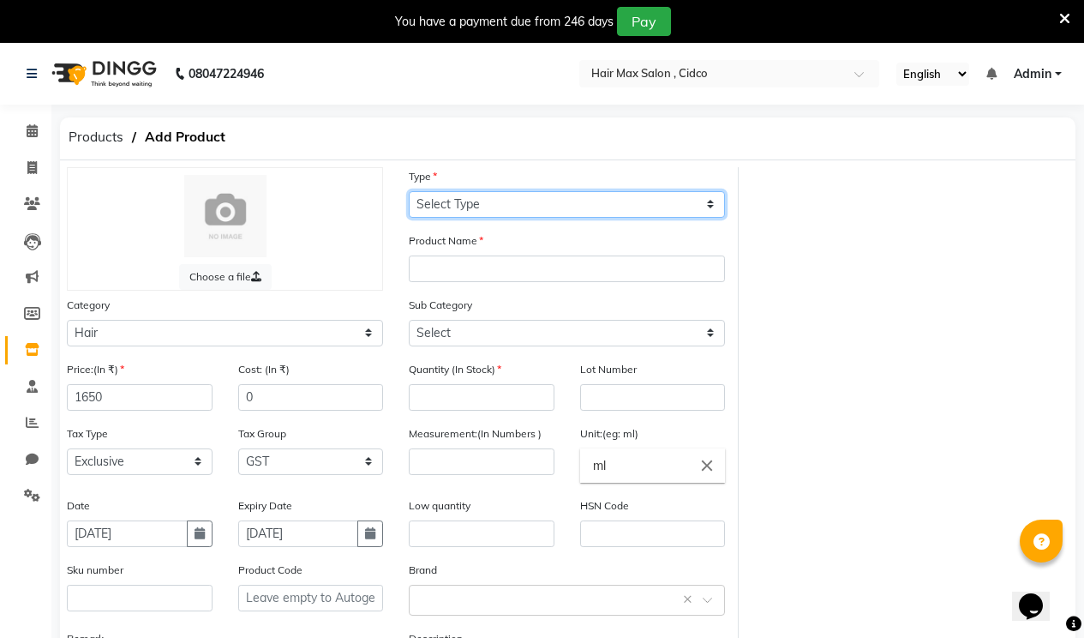
click at [477, 208] on select "Select Type Both Retail Consumable" at bounding box center [567, 204] width 316 height 27
select select "R"
click at [409, 191] on select "Select Type Both Retail Consumable" at bounding box center [567, 204] width 316 height 27
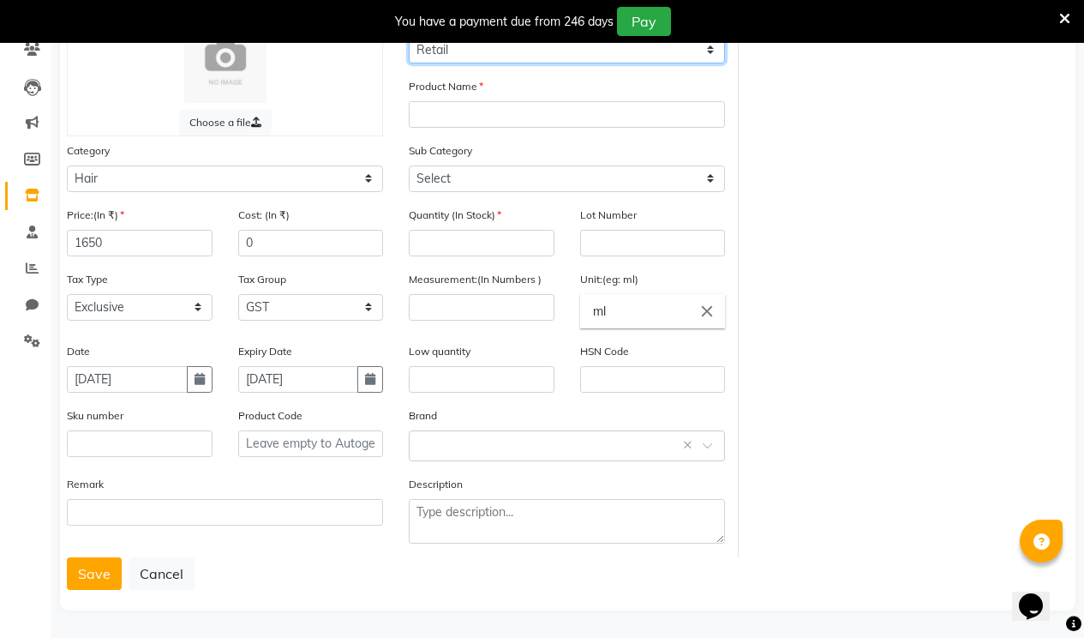
scroll to position [156, 0]
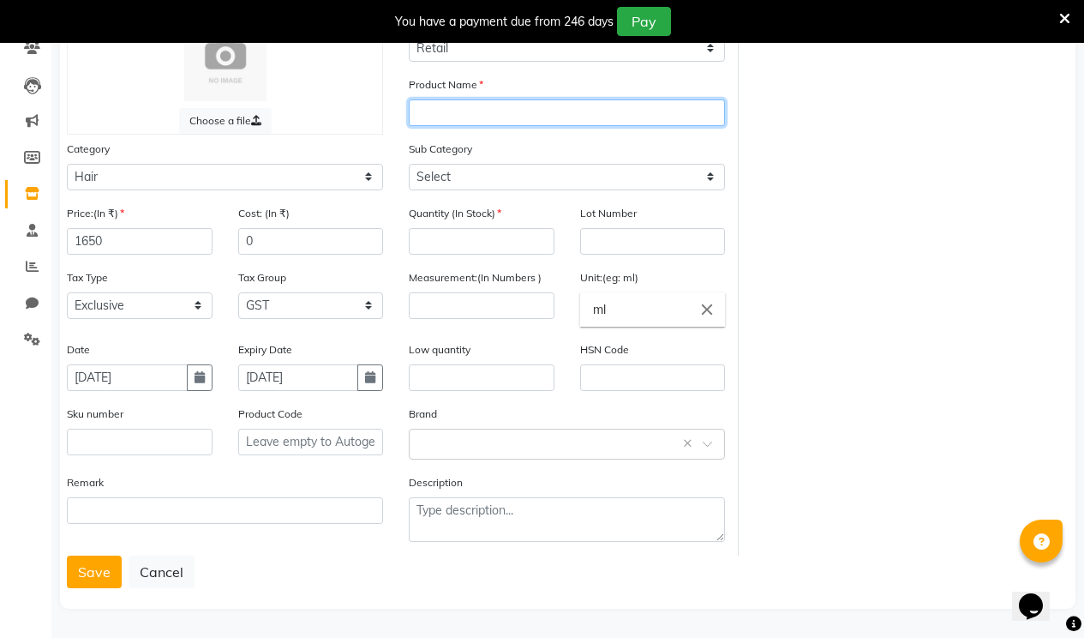
click at [452, 114] on input "text" at bounding box center [567, 112] width 316 height 27
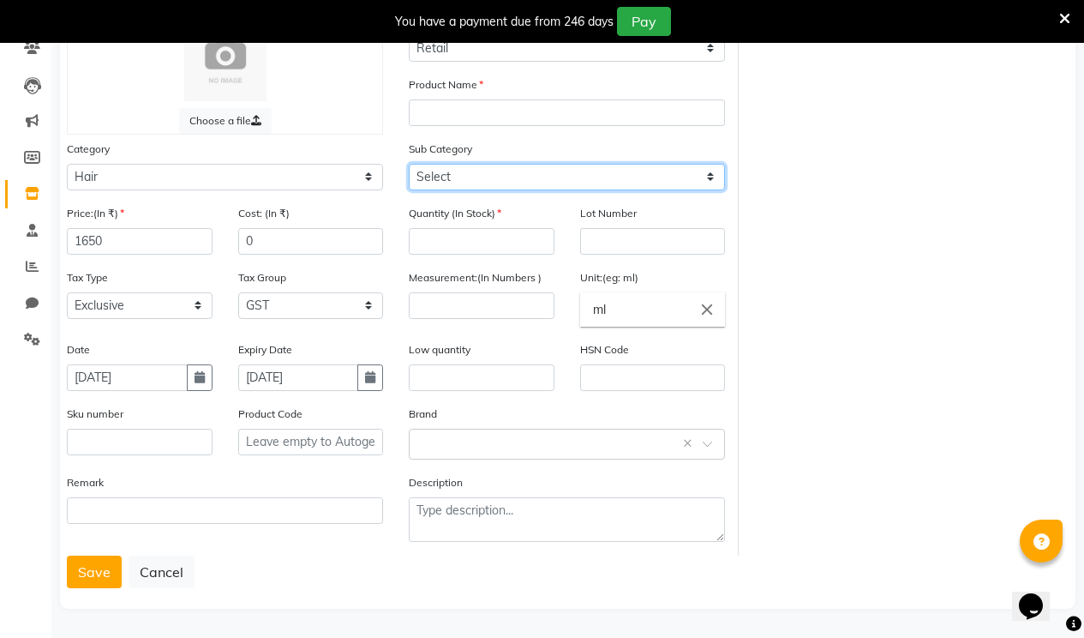
click at [453, 180] on select "Select Shampoo Conditioner Cream Mask Oil Serum Color Appliances Treatment Styl…" at bounding box center [567, 177] width 316 height 27
select select "1349401102"
click at [409, 164] on select "Select Shampoo Conditioner Cream Mask Oil Serum Color Appliances Treatment Styl…" at bounding box center [567, 177] width 316 height 27
click at [456, 177] on select "Select Shampoo Conditioner Cream Mask Oil Serum Color Appliances Treatment Styl…" at bounding box center [567, 177] width 316 height 27
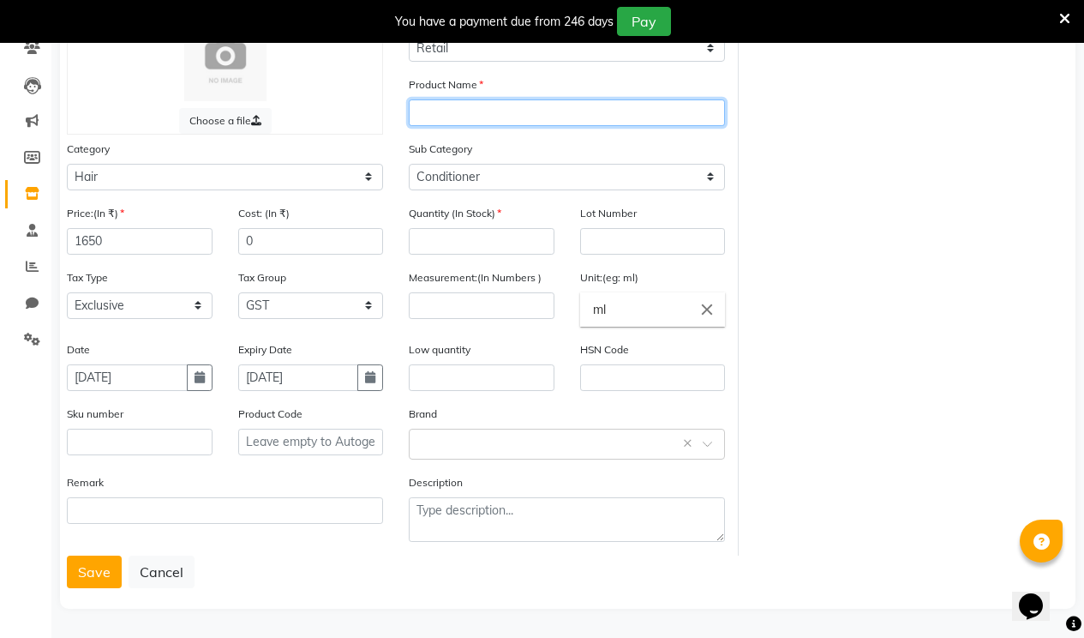
click at [462, 117] on input "text" at bounding box center [567, 112] width 316 height 27
type input "QOD"
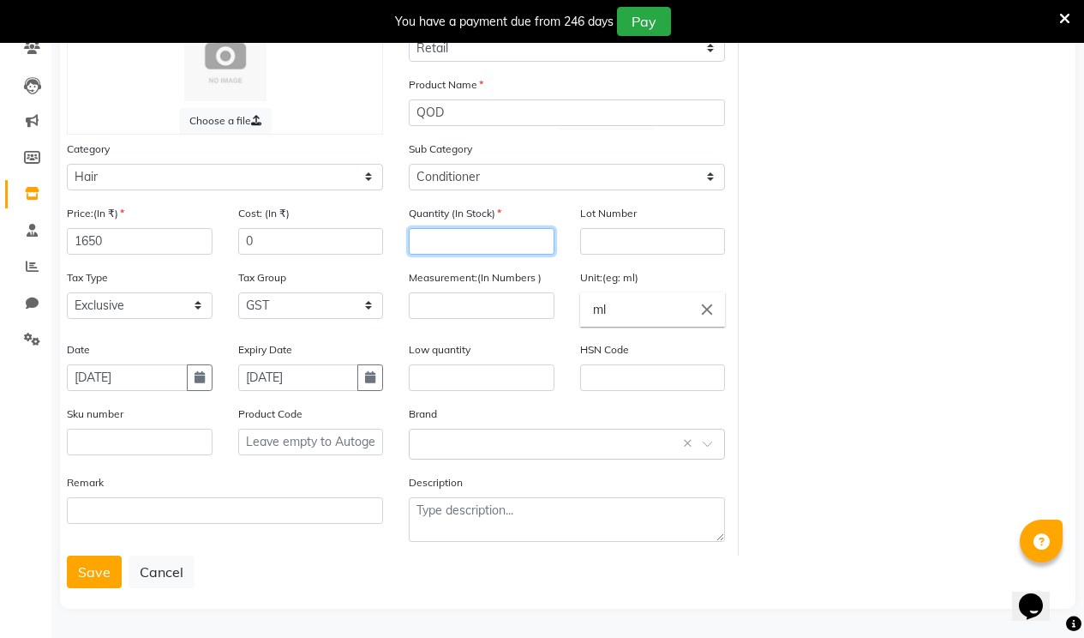
click at [477, 234] on input "number" at bounding box center [482, 241] width 146 height 27
type input "4"
click at [483, 306] on input "number" at bounding box center [482, 305] width 146 height 27
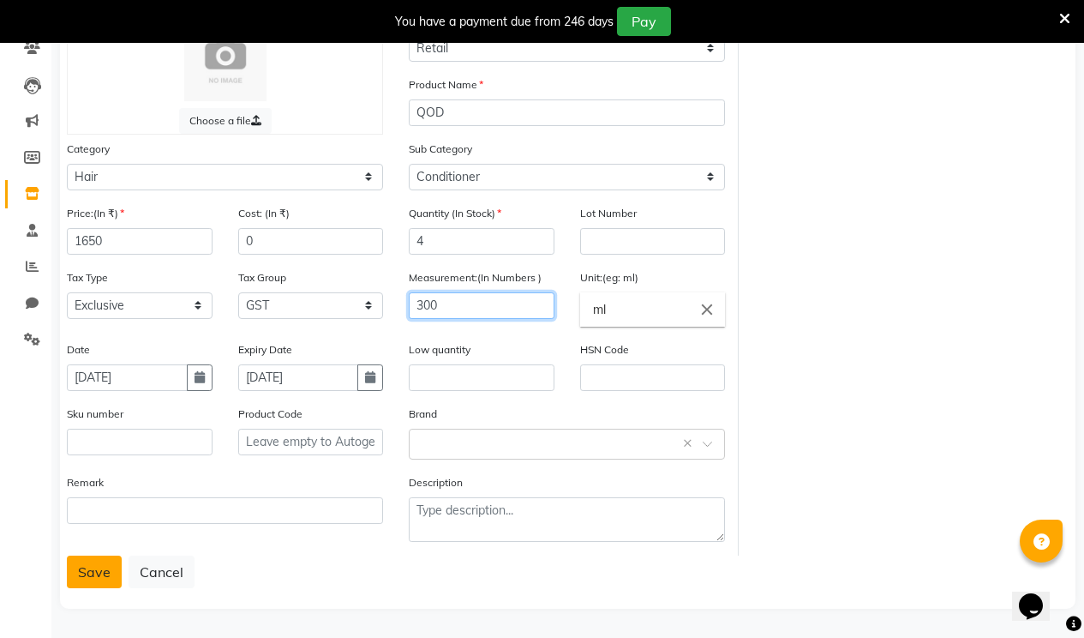
type input "300"
click at [88, 565] on button "Save" at bounding box center [94, 571] width 55 height 33
click at [430, 370] on input "text" at bounding box center [482, 377] width 146 height 27
click at [462, 442] on body "08047224946 Select Location × Hair Max Salon , Cidco English ENGLISH Español ال…" at bounding box center [542, 206] width 1084 height 638
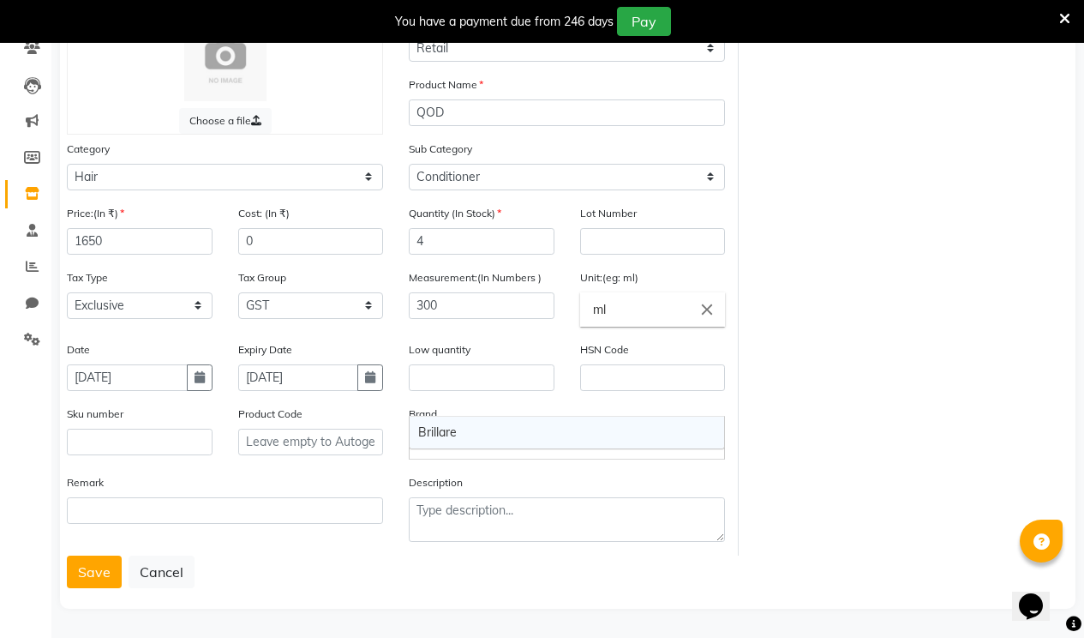
click at [441, 428] on div "Brillare" at bounding box center [567, 433] width 315 height 32
click at [108, 568] on button "Save" at bounding box center [94, 571] width 55 height 33
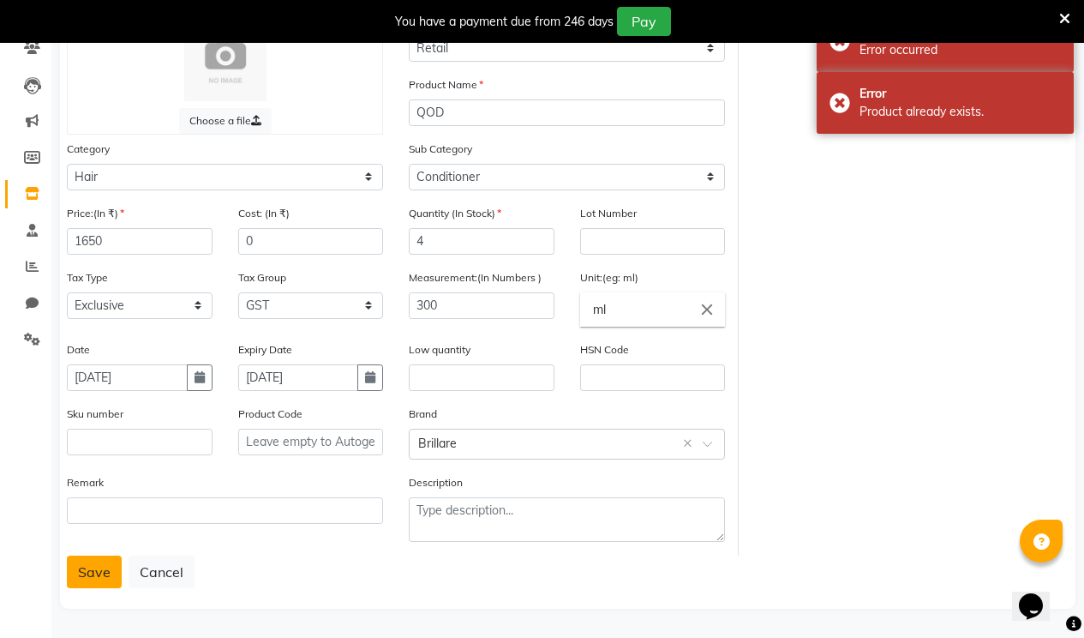
click at [108, 568] on button "Save" at bounding box center [94, 571] width 55 height 33
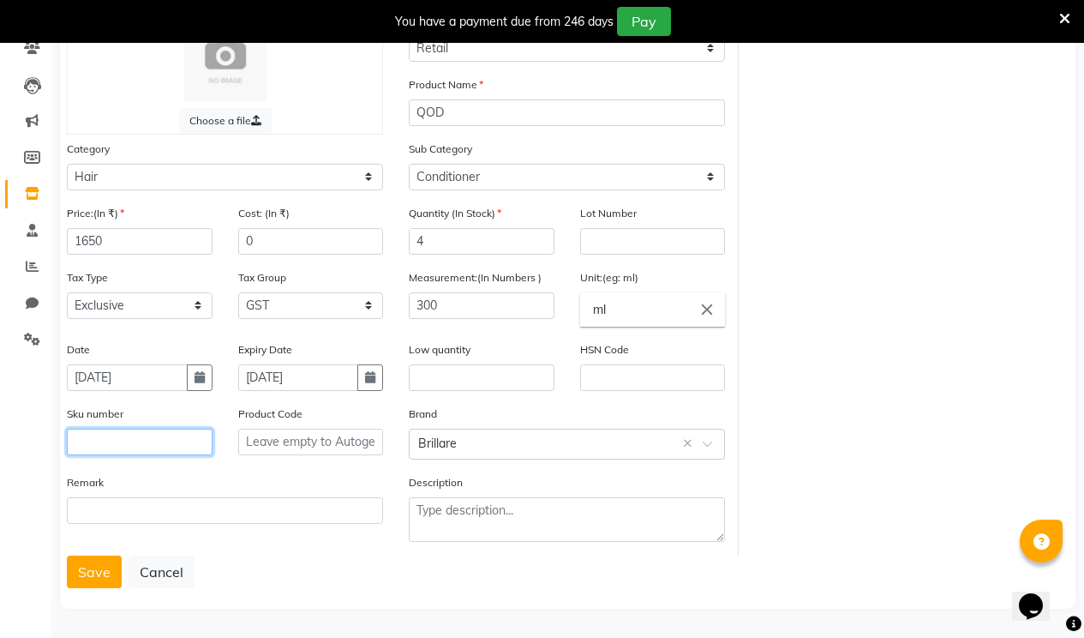
drag, startPoint x: 134, startPoint y: 441, endPoint x: 125, endPoint y: 440, distance: 8.7
click at [125, 440] on input "text" at bounding box center [140, 442] width 146 height 27
click at [456, 438] on body "08047224946 Select Location × Hair Max Salon , Cidco English ENGLISH Español ال…" at bounding box center [542, 206] width 1084 height 638
click at [466, 411] on div "Brand Select brand or add custom brand Brillare ×" at bounding box center [567, 432] width 316 height 55
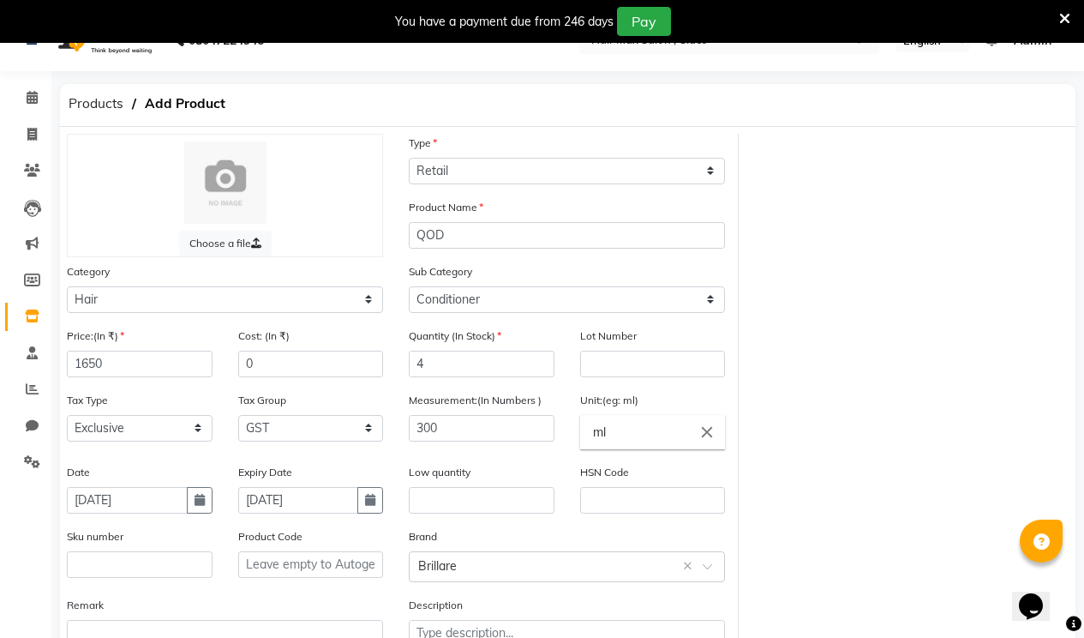
scroll to position [0, 0]
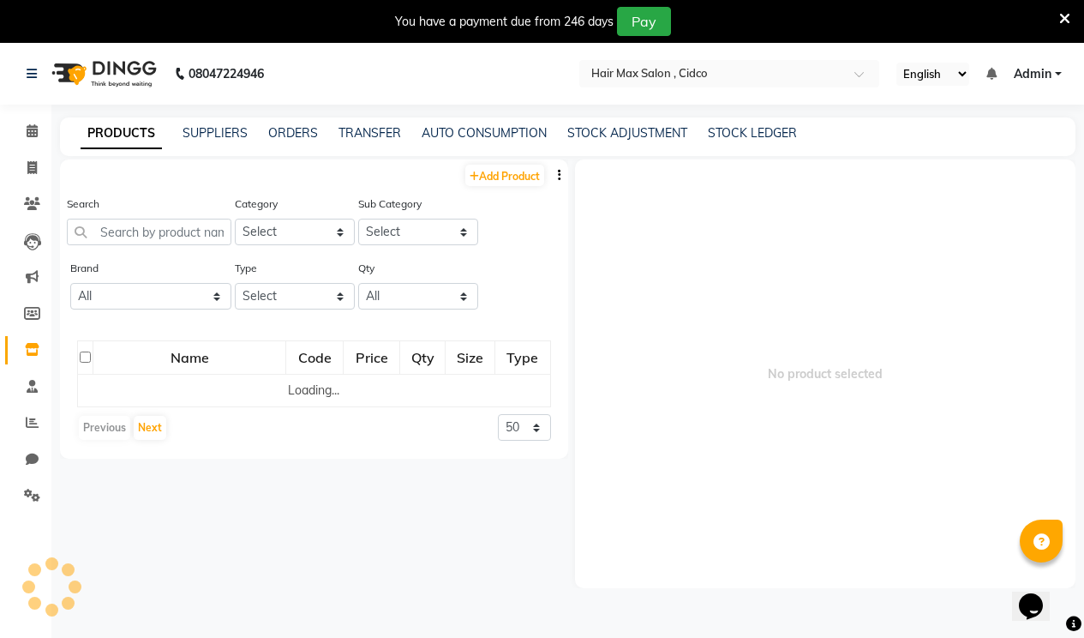
scroll to position [43, 0]
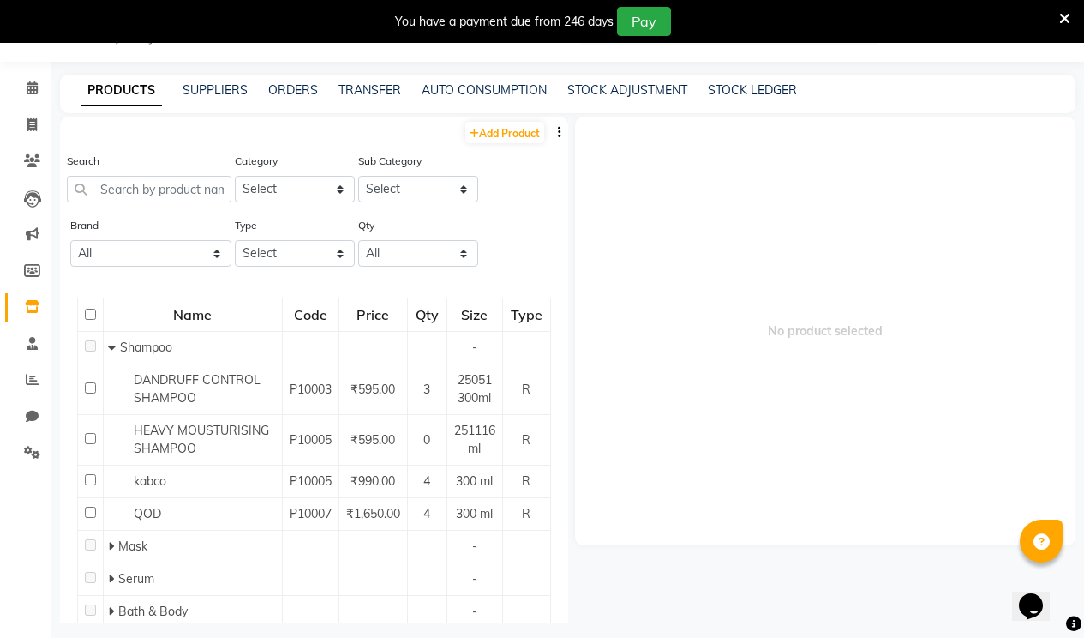
select select "true"
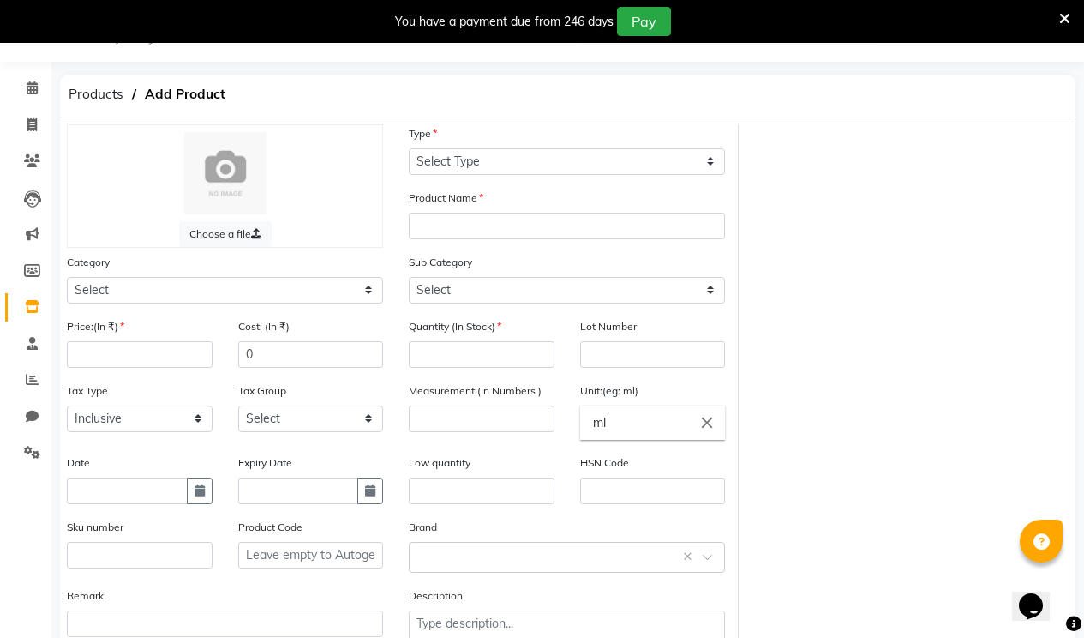
scroll to position [54, 0]
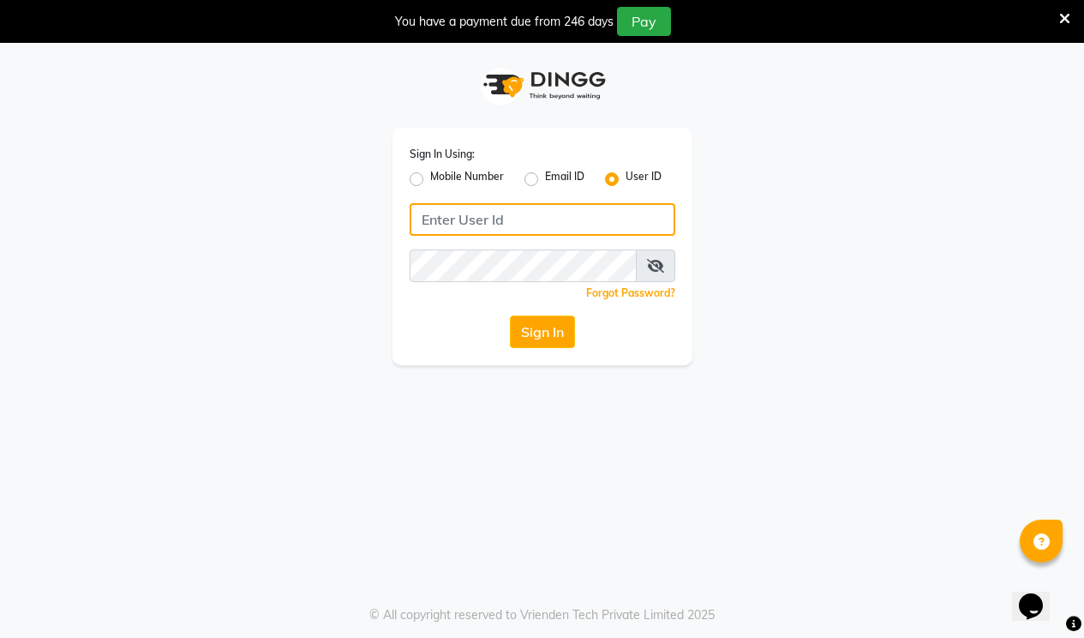
type input "hairmaxsalon"
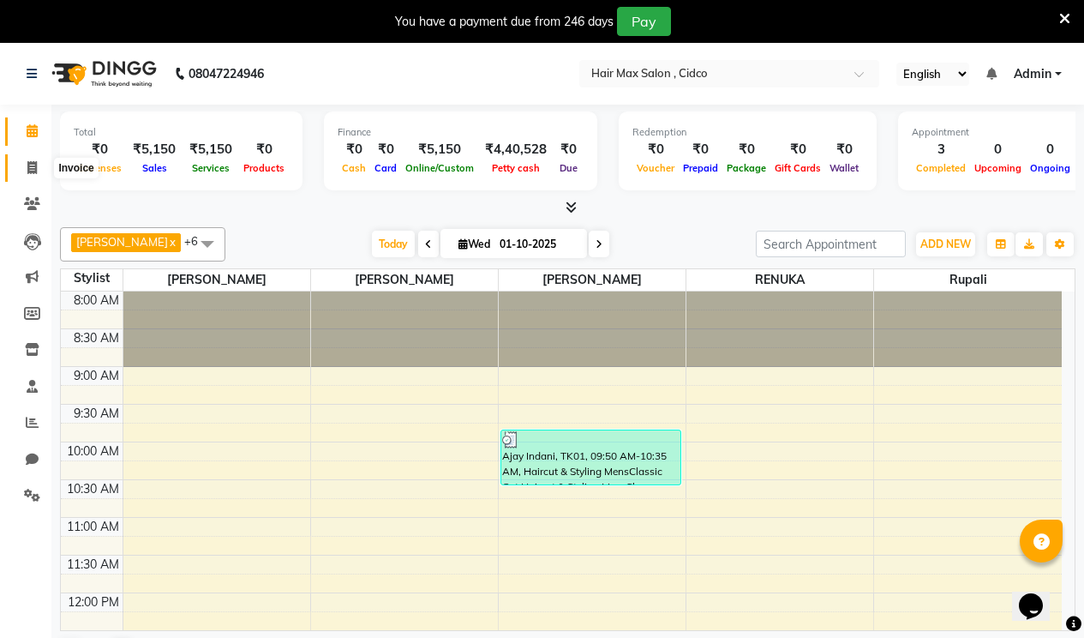
click at [39, 172] on span at bounding box center [32, 169] width 30 height 20
select select "service"
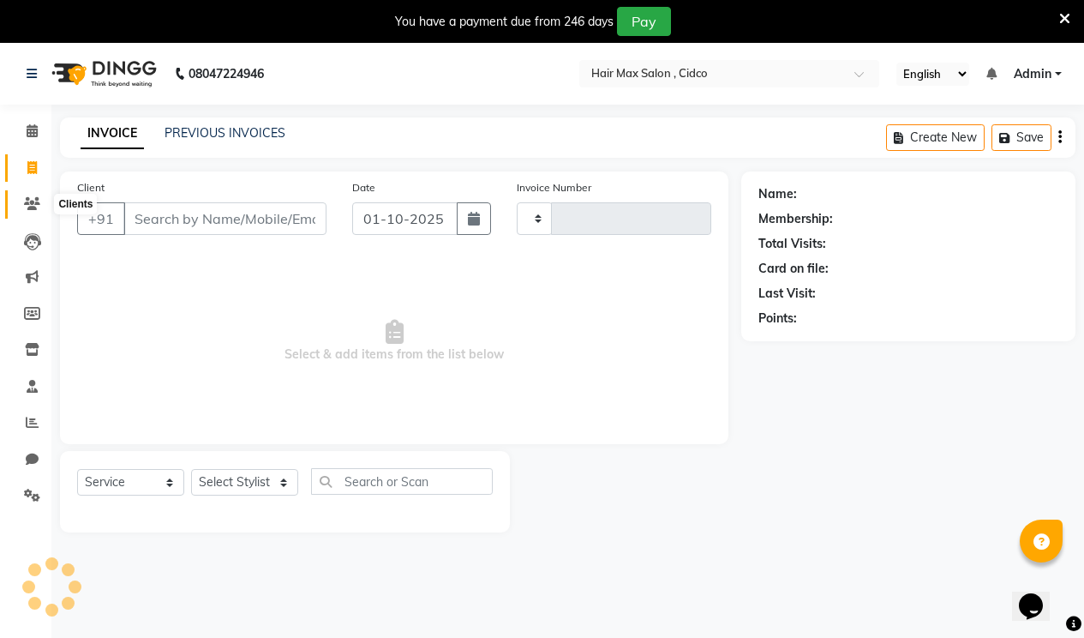
type input "1731"
select select "7580"
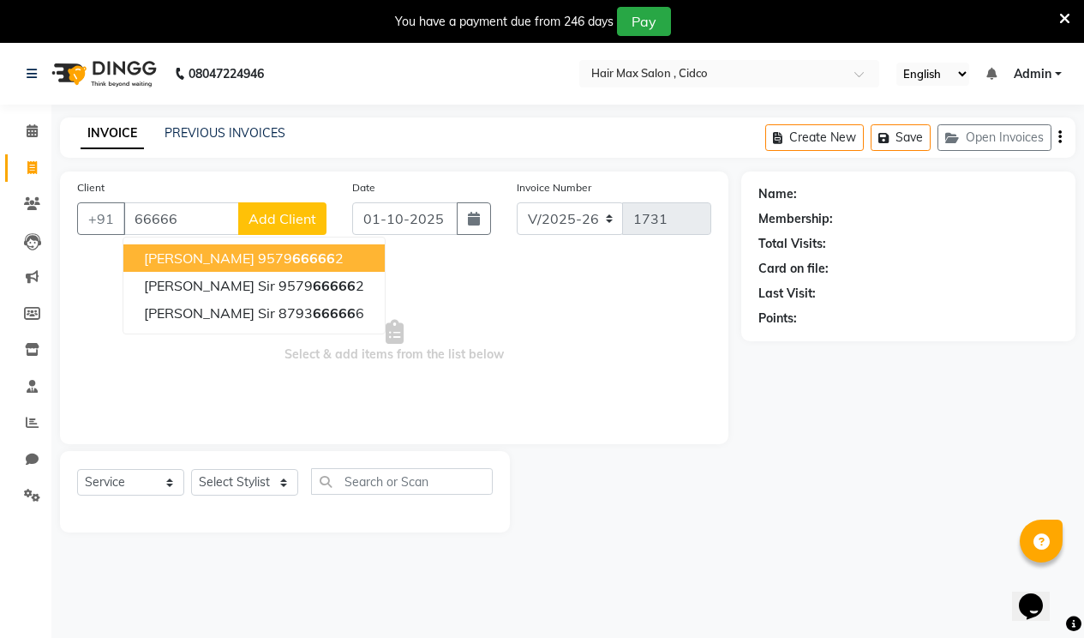
click at [231, 255] on span "[PERSON_NAME]" at bounding box center [199, 257] width 111 height 17
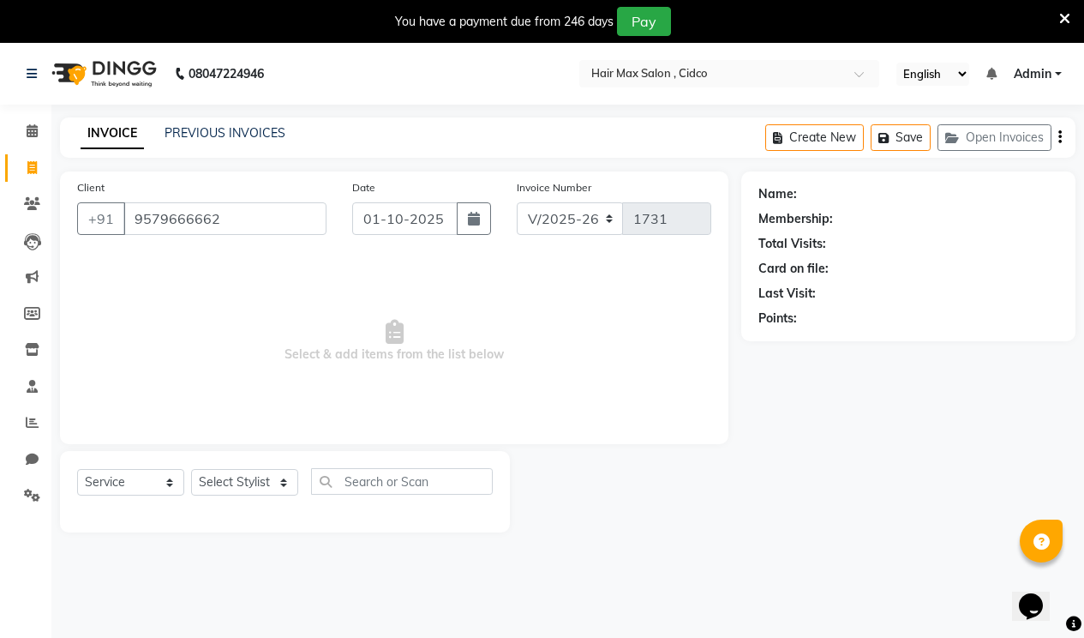
type input "9579666662"
select select "1: Object"
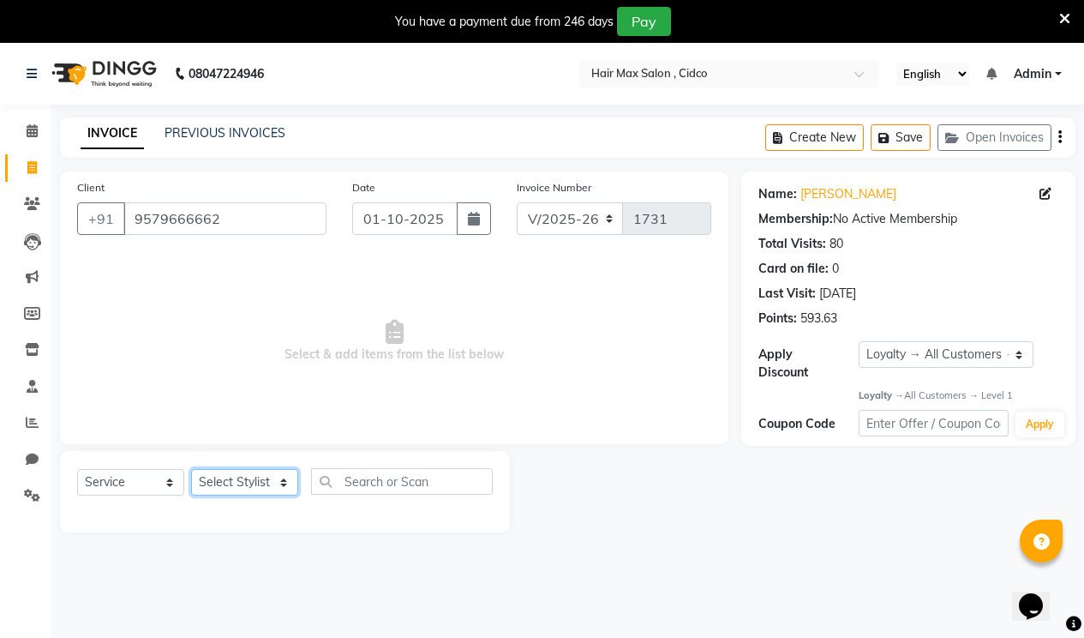
click at [240, 487] on select "Select Stylist [PERSON_NAME] [PERSON_NAME] RENUKA [PERSON_NAME] [PERSON_NAME]" at bounding box center [244, 482] width 107 height 27
select select "86060"
click at [191, 469] on select "Select Stylist [PERSON_NAME] [PERSON_NAME] RENUKA [PERSON_NAME] [PERSON_NAME]" at bounding box center [244, 482] width 107 height 27
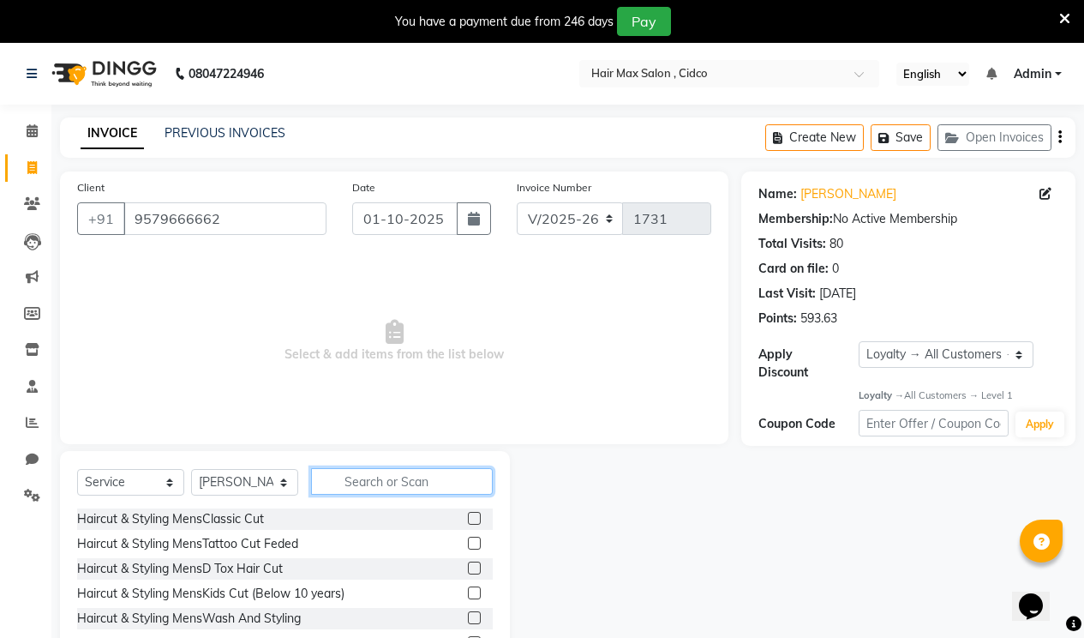
click at [367, 484] on input "text" at bounding box center [402, 481] width 182 height 27
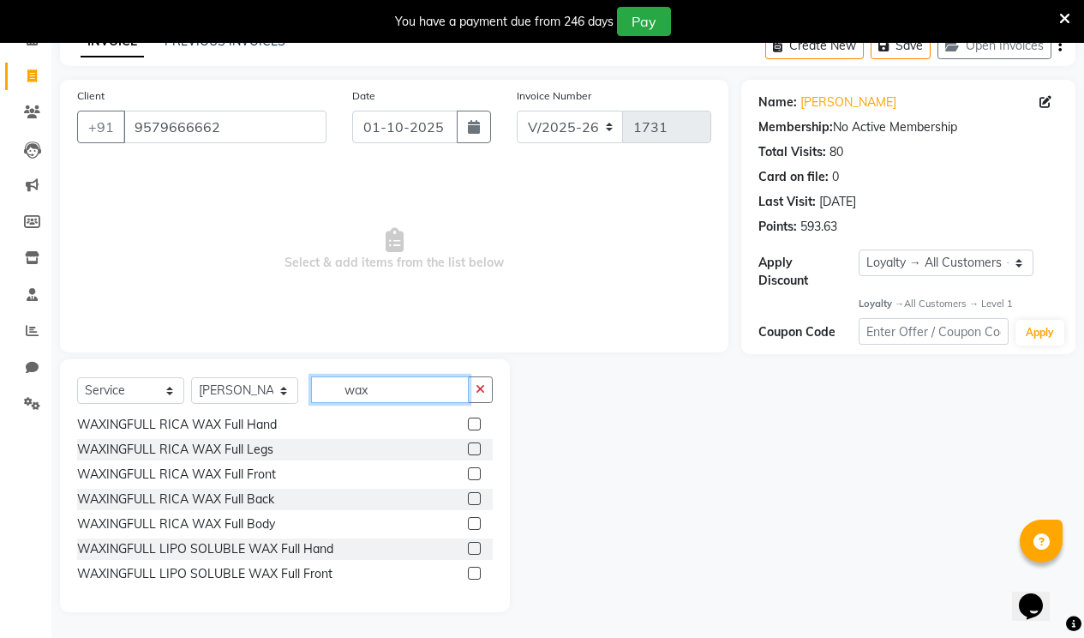
scroll to position [171, 0]
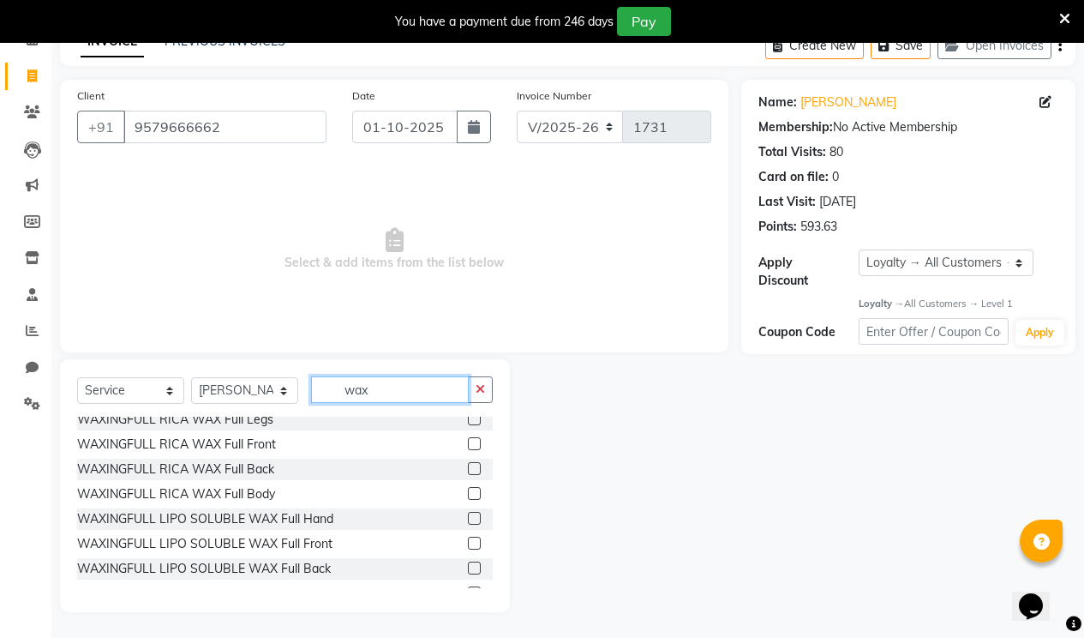
type input "wax"
click at [468, 543] on label at bounding box center [474, 543] width 13 height 13
click at [468, 543] on input "checkbox" at bounding box center [473, 543] width 11 height 11
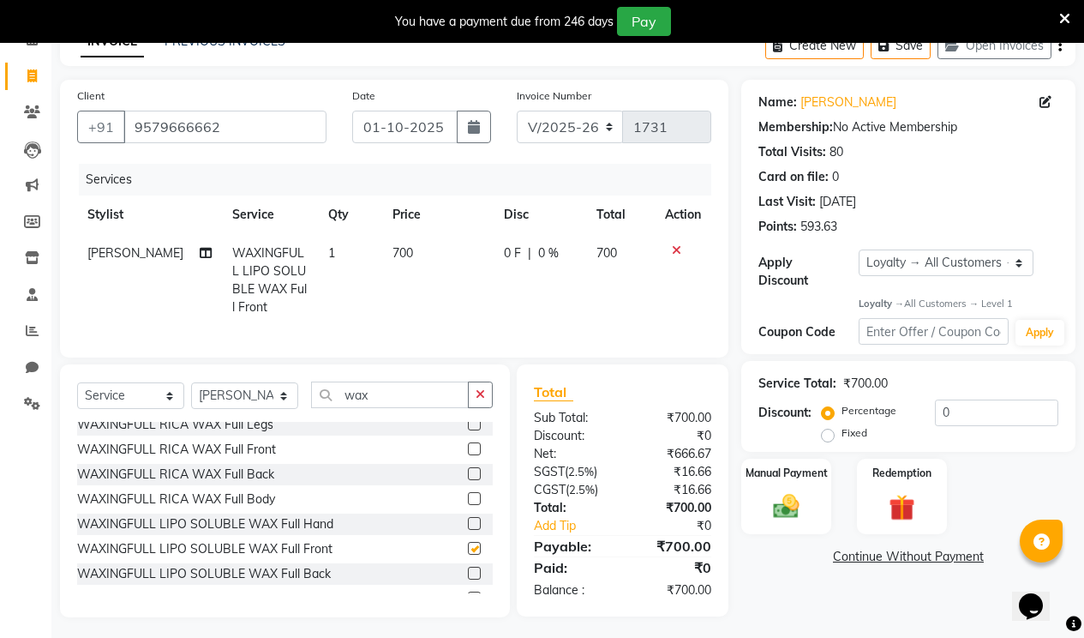
checkbox input "false"
click at [468, 530] on label at bounding box center [474, 523] width 13 height 13
click at [468, 530] on input "checkbox" at bounding box center [473, 524] width 11 height 11
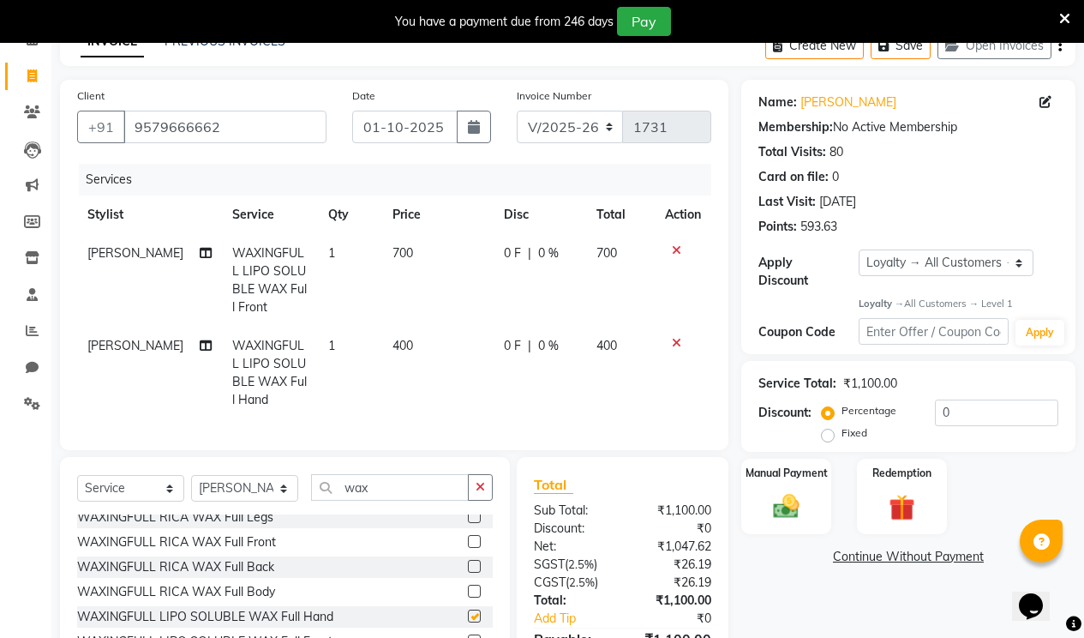
checkbox input "false"
click at [468, 523] on label at bounding box center [474, 516] width 13 height 13
click at [468, 523] on input "checkbox" at bounding box center [473, 517] width 11 height 11
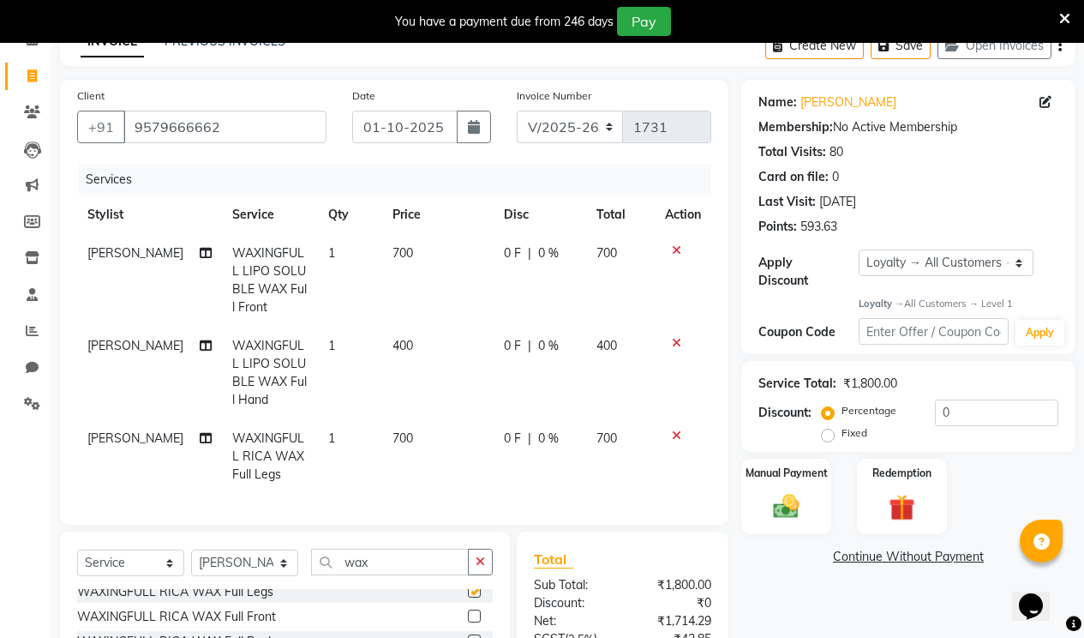
checkbox input "false"
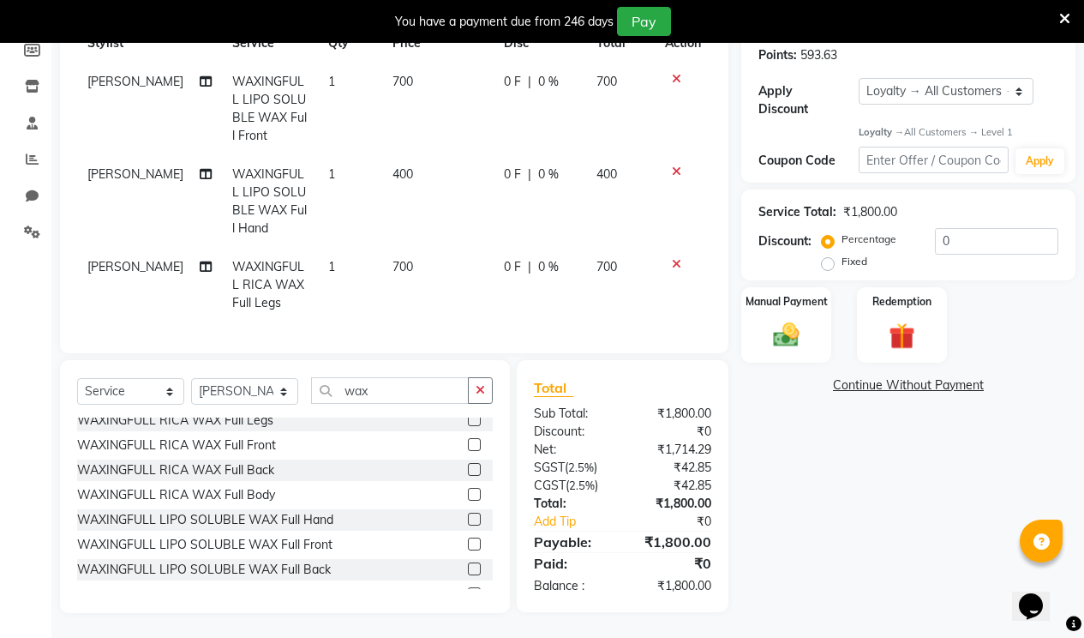
click at [676, 268] on icon at bounding box center [676, 264] width 9 height 12
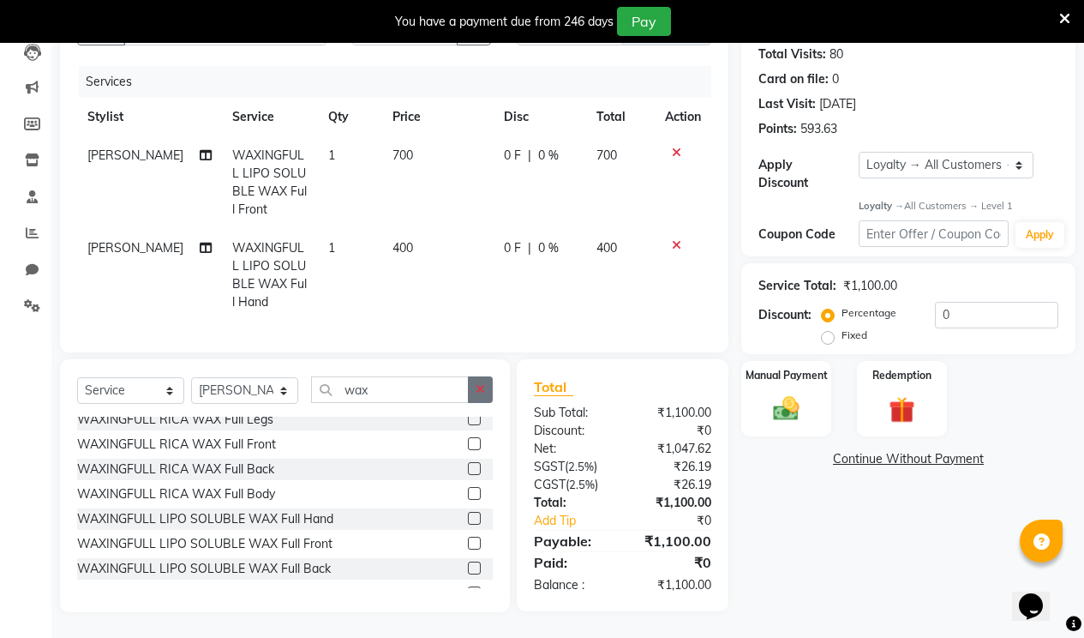
click at [474, 387] on button "button" at bounding box center [480, 389] width 25 height 27
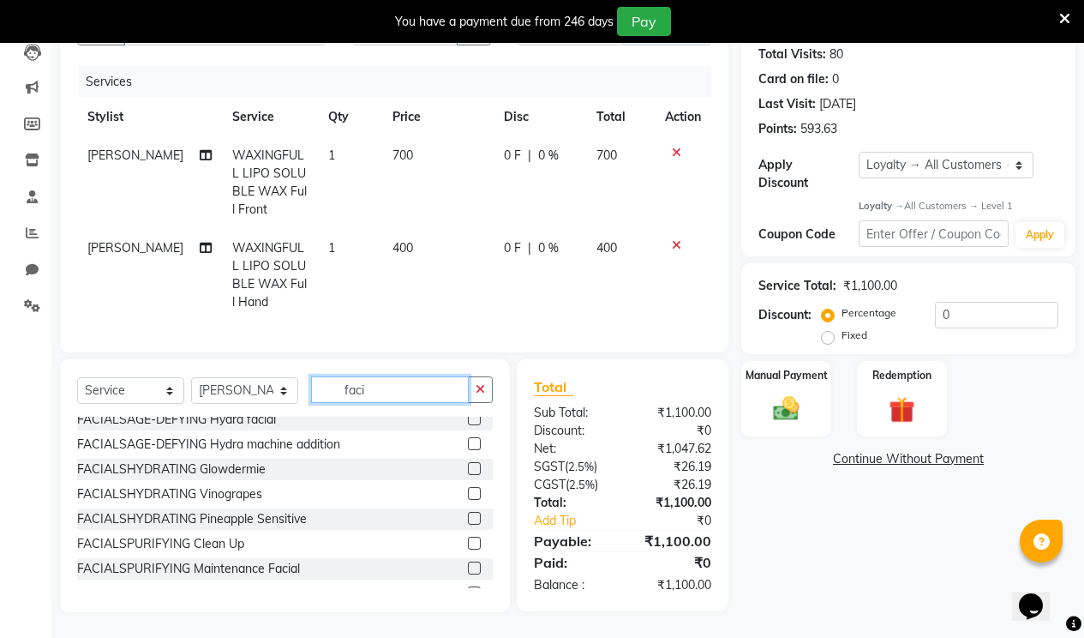
scroll to position [33, 0]
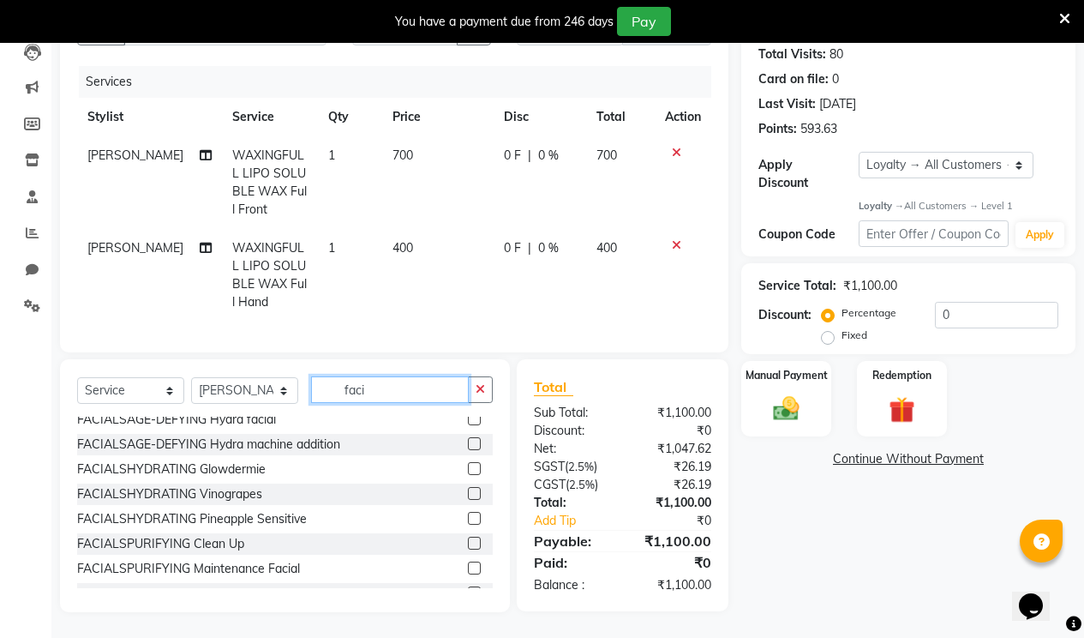
type input "faci"
click at [468, 563] on label at bounding box center [474, 567] width 13 height 13
click at [468, 563] on input "checkbox" at bounding box center [473, 568] width 11 height 11
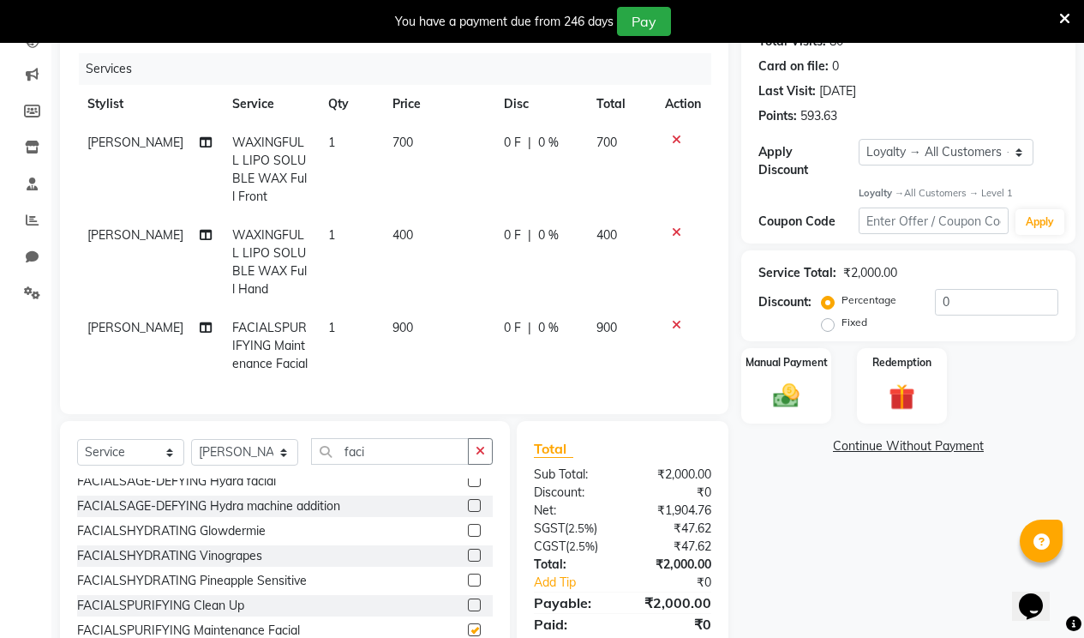
checkbox input "false"
click at [623, 319] on td "900" at bounding box center [620, 346] width 69 height 75
select select "86060"
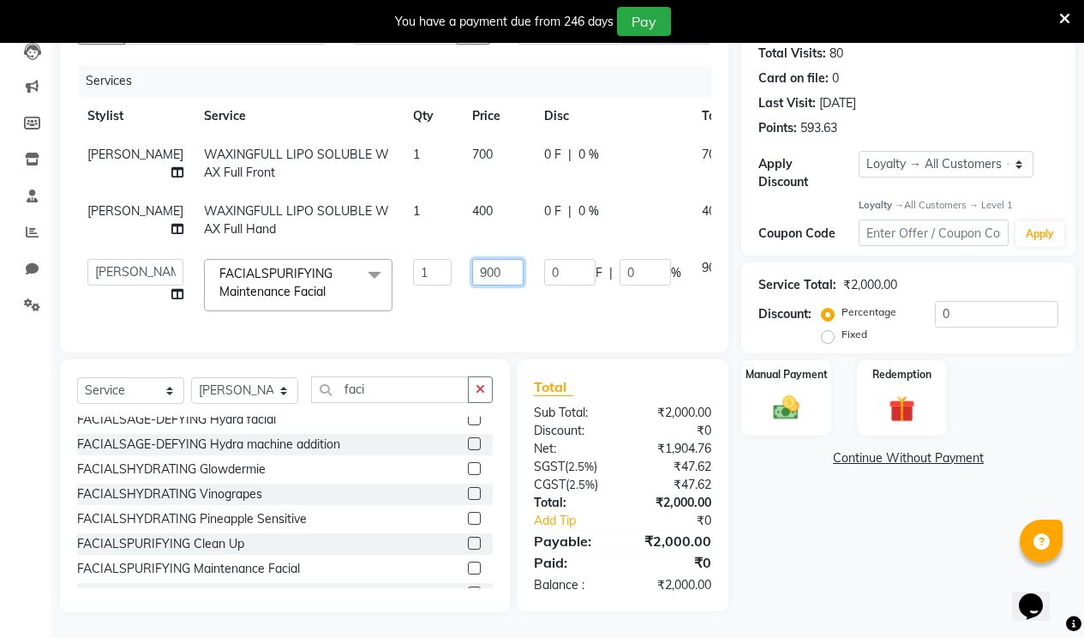
click at [472, 267] on input "900" at bounding box center [497, 272] width 51 height 27
type input "9"
type input "1000"
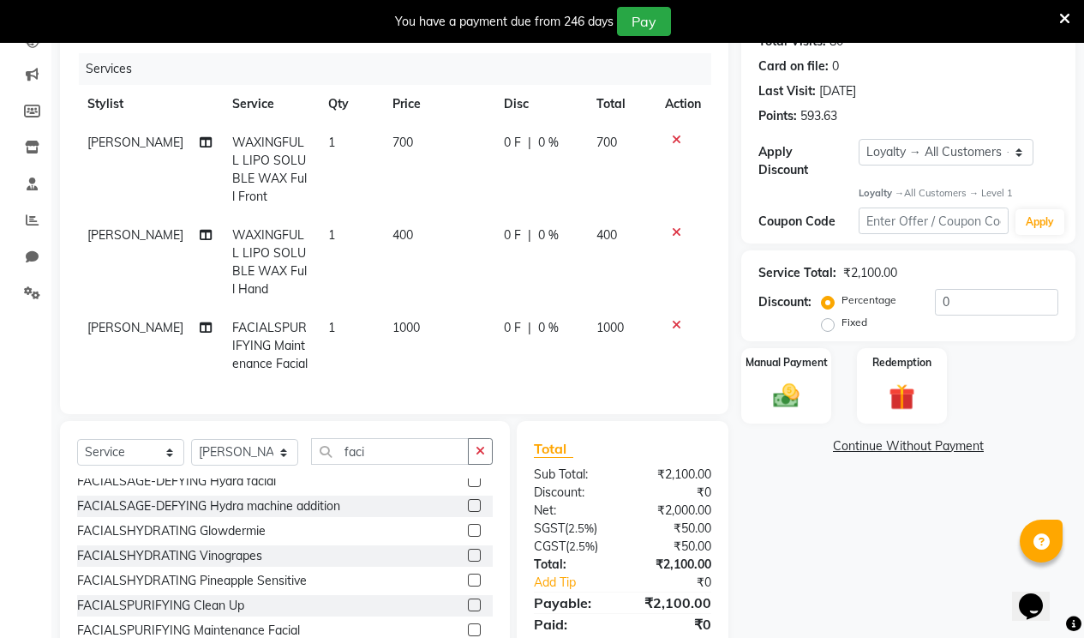
click at [459, 298] on tbody "[PERSON_NAME] WAXINGFULL LIPO SOLUBLE WAX Full Front 1 700 0 F | 0 % 700 [PERSO…" at bounding box center [394, 253] width 634 height 260
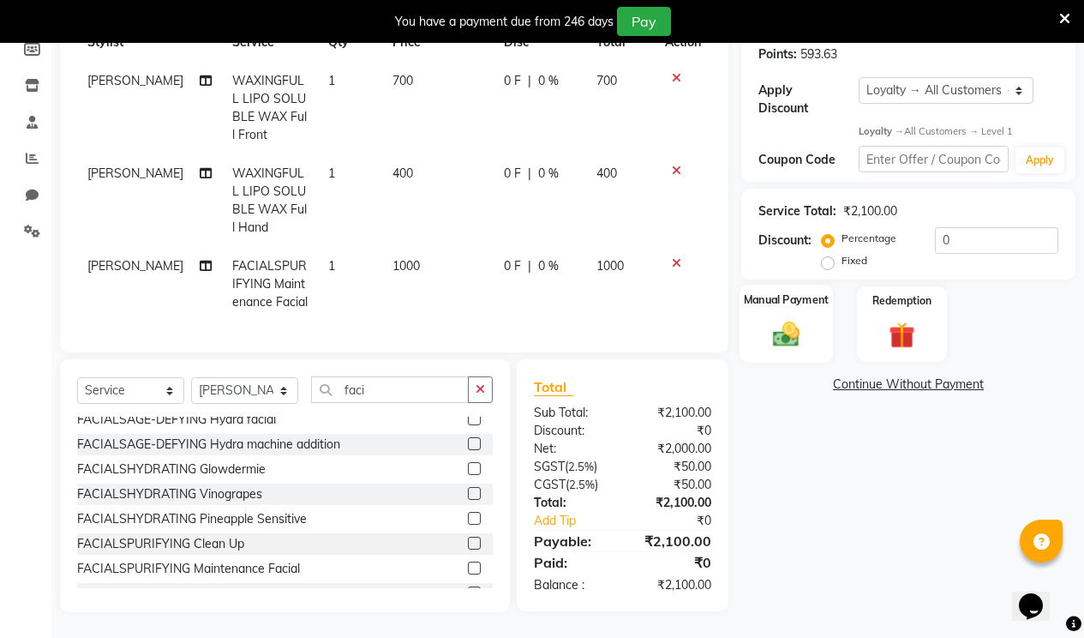
click at [807, 328] on div "Manual Payment" at bounding box center [786, 324] width 93 height 78
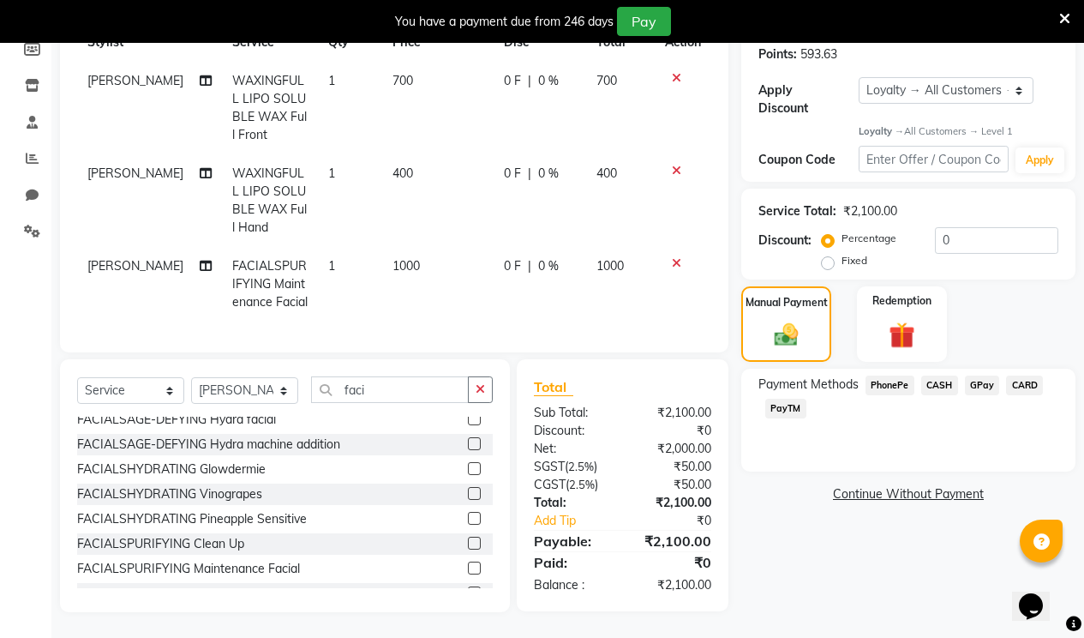
click at [932, 375] on span "CASH" at bounding box center [939, 385] width 37 height 20
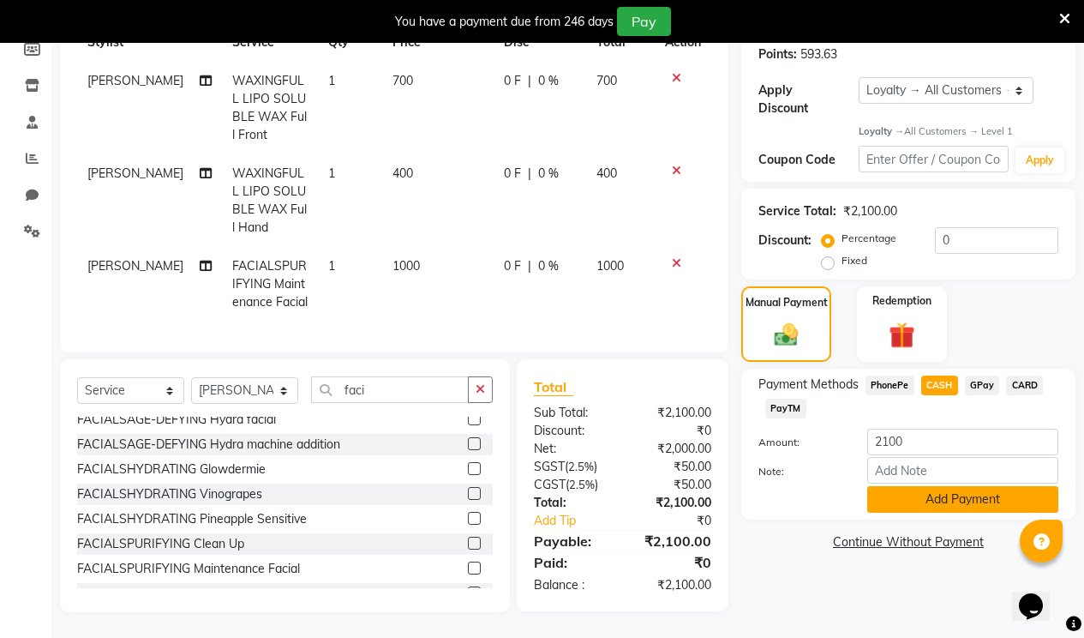
click at [940, 486] on button "Add Payment" at bounding box center [962, 499] width 191 height 27
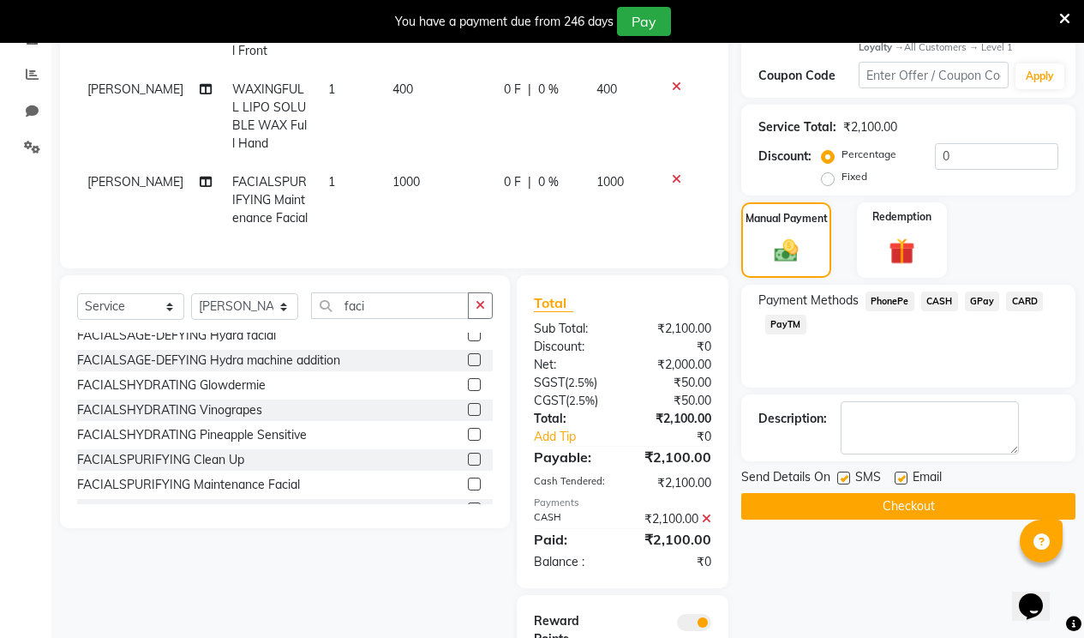
scroll to position [448, 0]
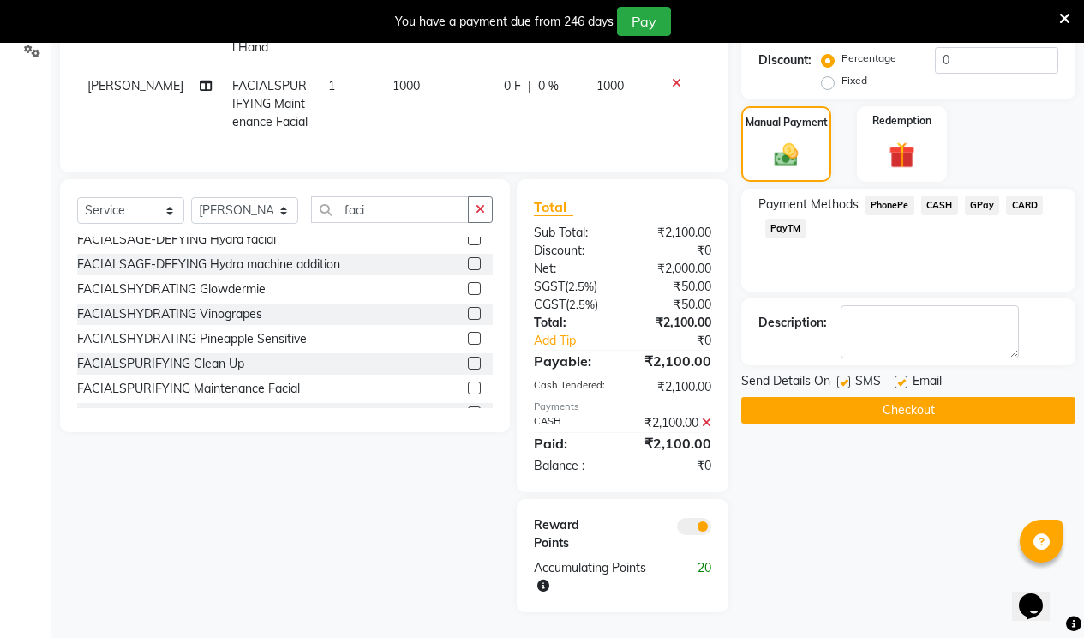
click at [898, 375] on label at bounding box center [901, 381] width 13 height 13
click at [898, 377] on input "checkbox" at bounding box center [900, 382] width 11 height 11
checkbox input "false"
click at [842, 375] on label at bounding box center [843, 381] width 13 height 13
click at [842, 377] on input "checkbox" at bounding box center [842, 382] width 11 height 11
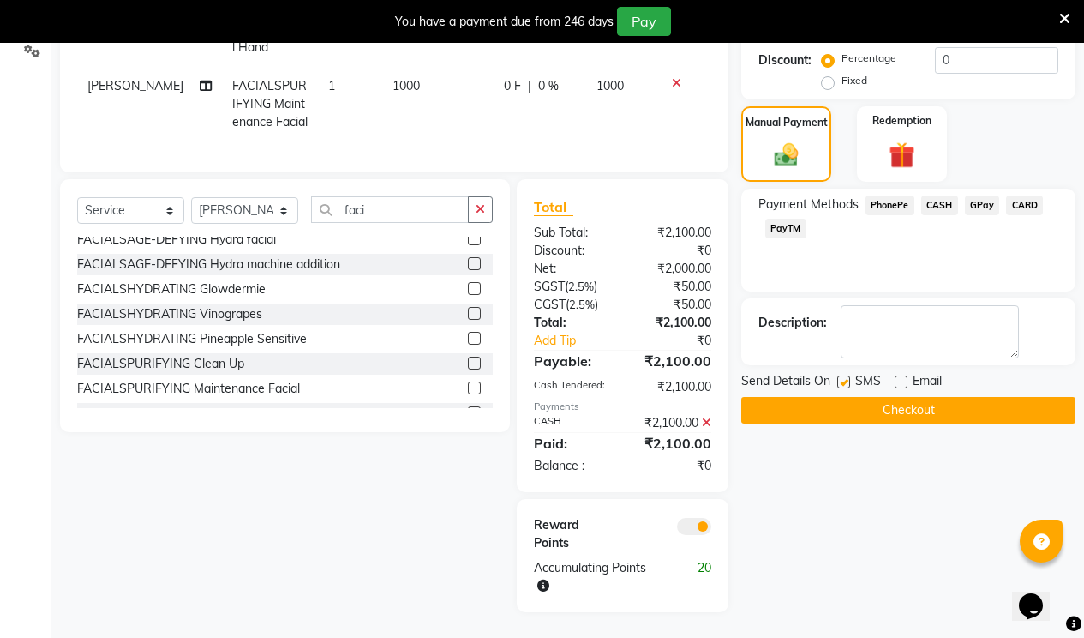
checkbox input "false"
click at [842, 397] on button "Checkout" at bounding box center [908, 410] width 334 height 27
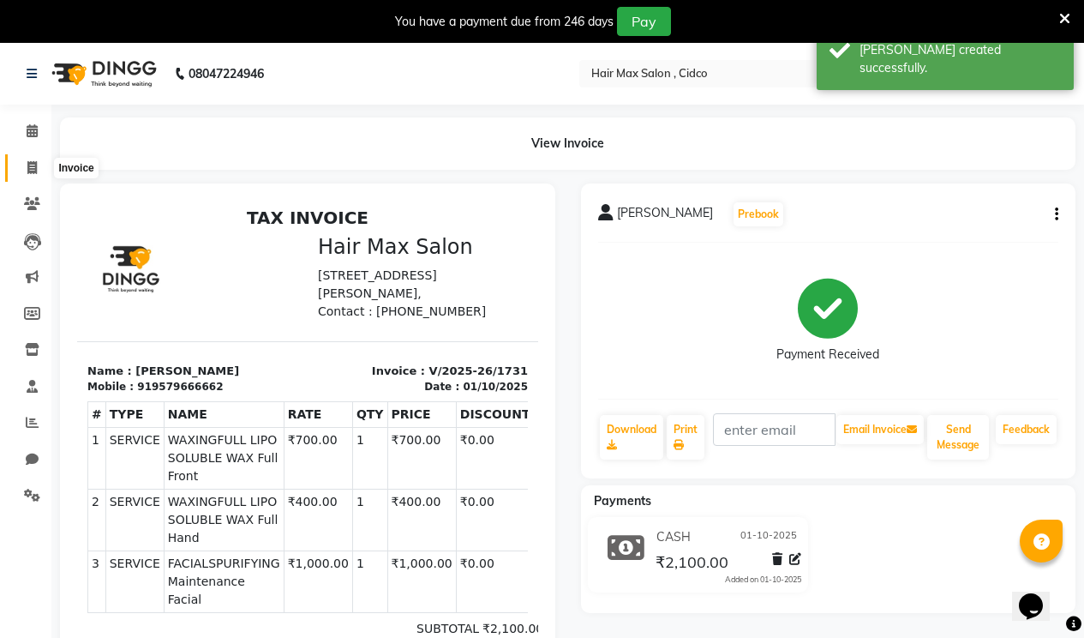
click at [36, 165] on icon at bounding box center [31, 167] width 9 height 13
select select "service"
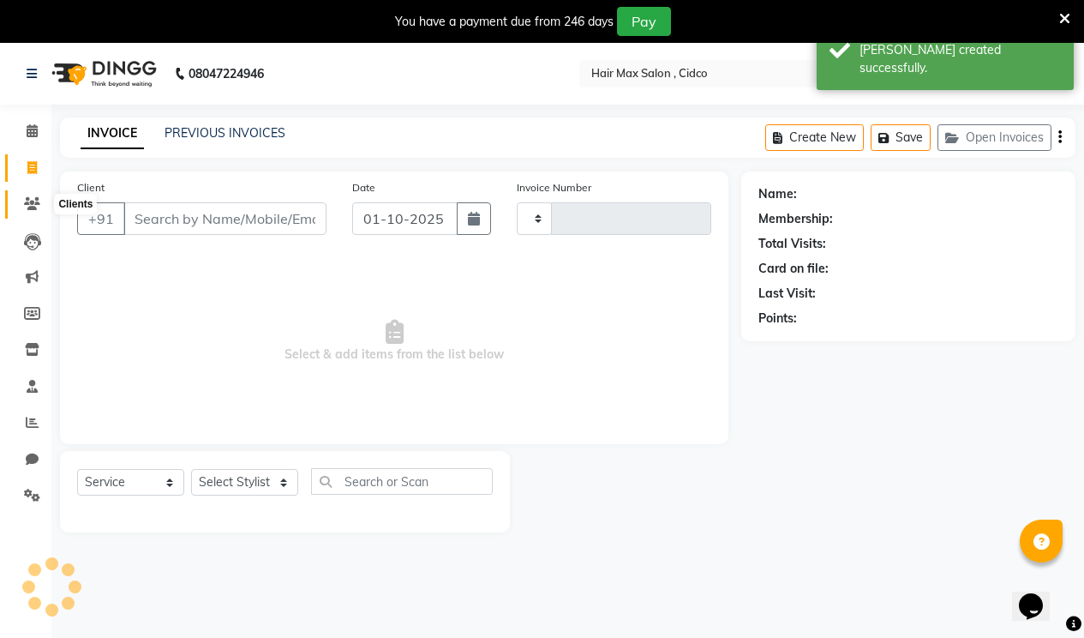
scroll to position [43, 0]
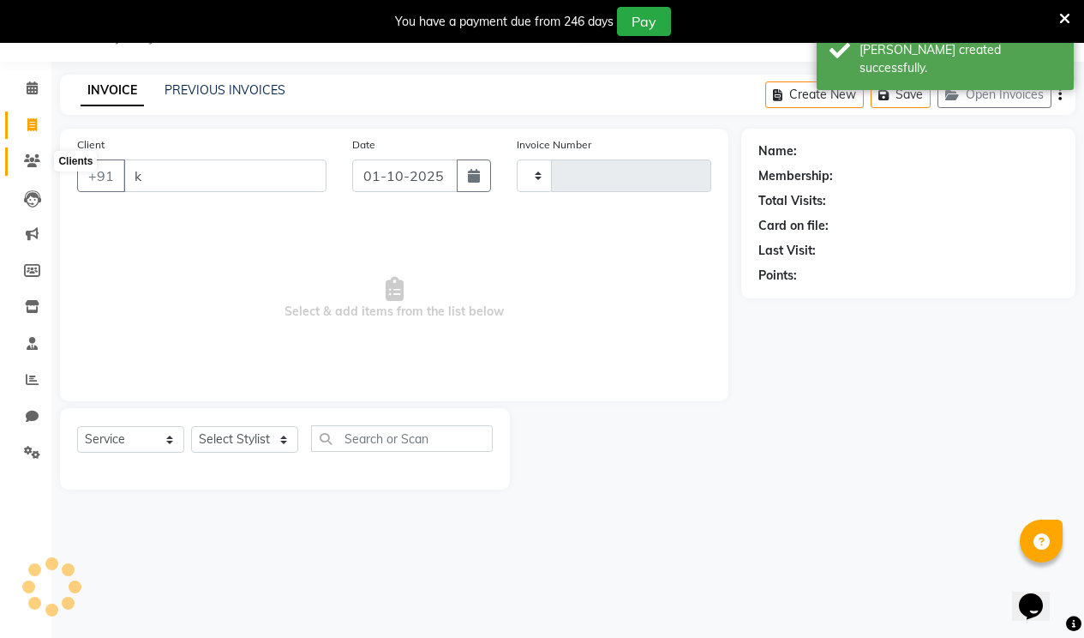
type input "ki"
type input "1732"
select select "7580"
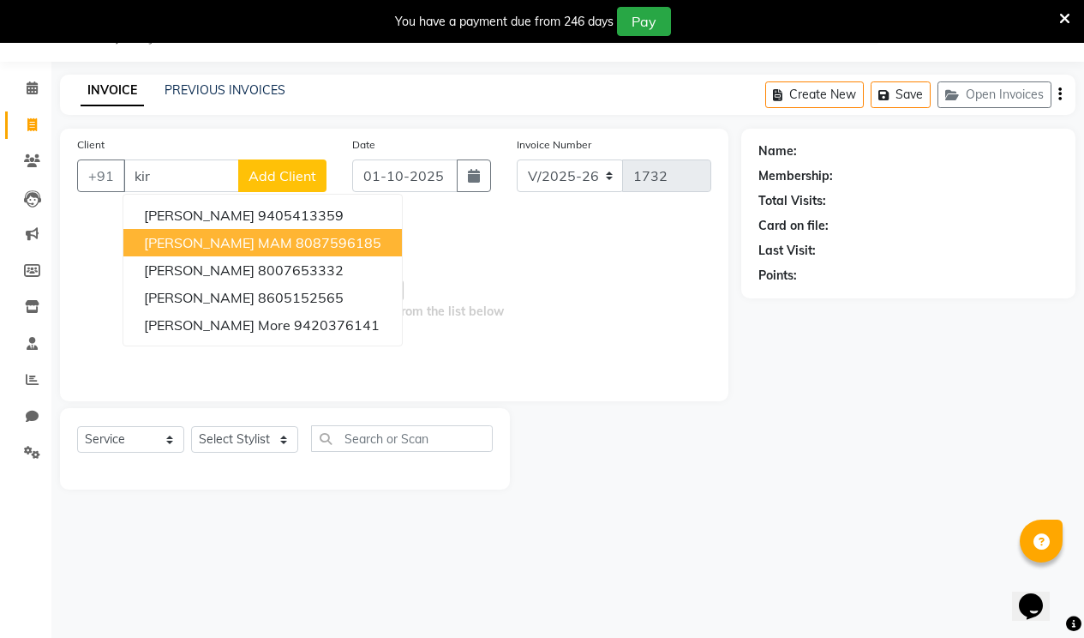
click at [296, 243] on ngb-highlight "8087596185" at bounding box center [339, 242] width 86 height 17
type input "8087596185"
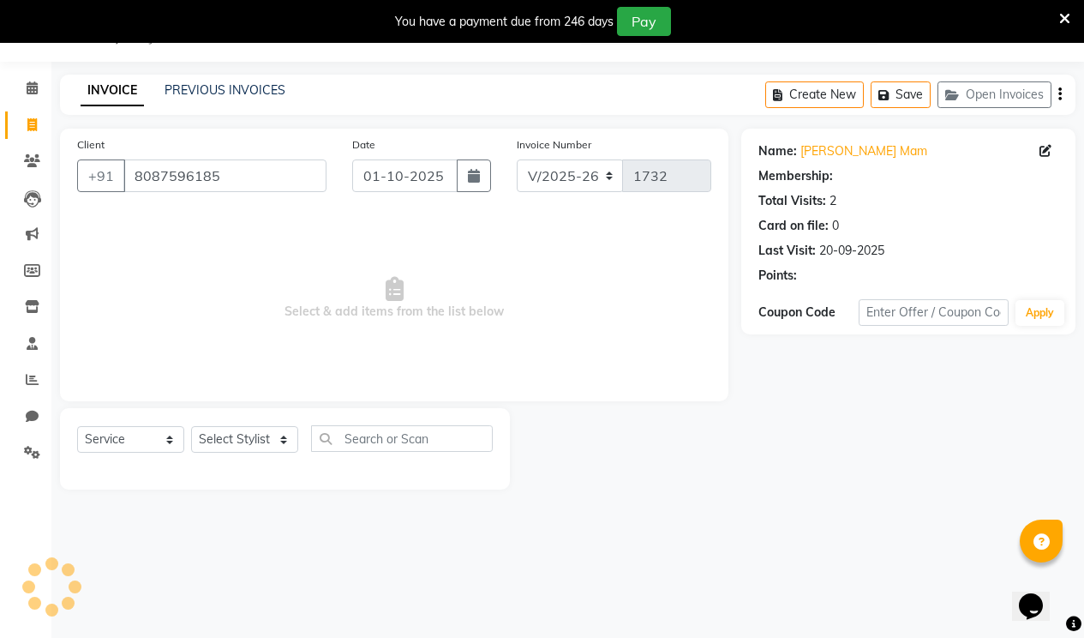
select select "1: Object"
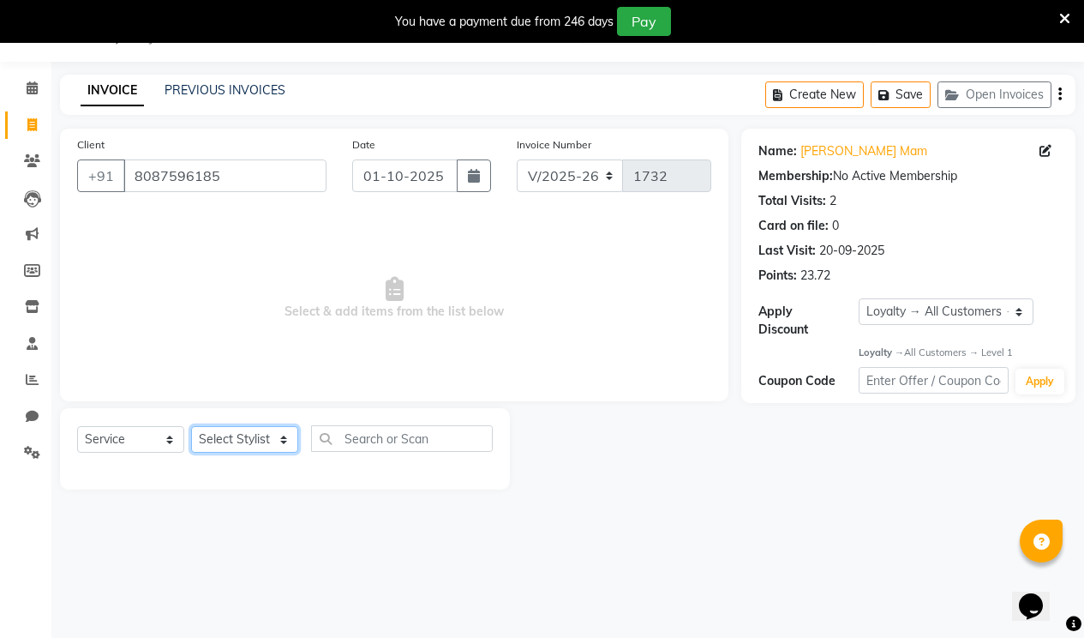
click at [245, 438] on select "Select Stylist [PERSON_NAME] [PERSON_NAME] RENUKA [PERSON_NAME] [PERSON_NAME]" at bounding box center [244, 439] width 107 height 27
select select "69945"
click at [191, 426] on select "Select Stylist [PERSON_NAME] [PERSON_NAME] RENUKA [PERSON_NAME] [PERSON_NAME]" at bounding box center [244, 439] width 107 height 27
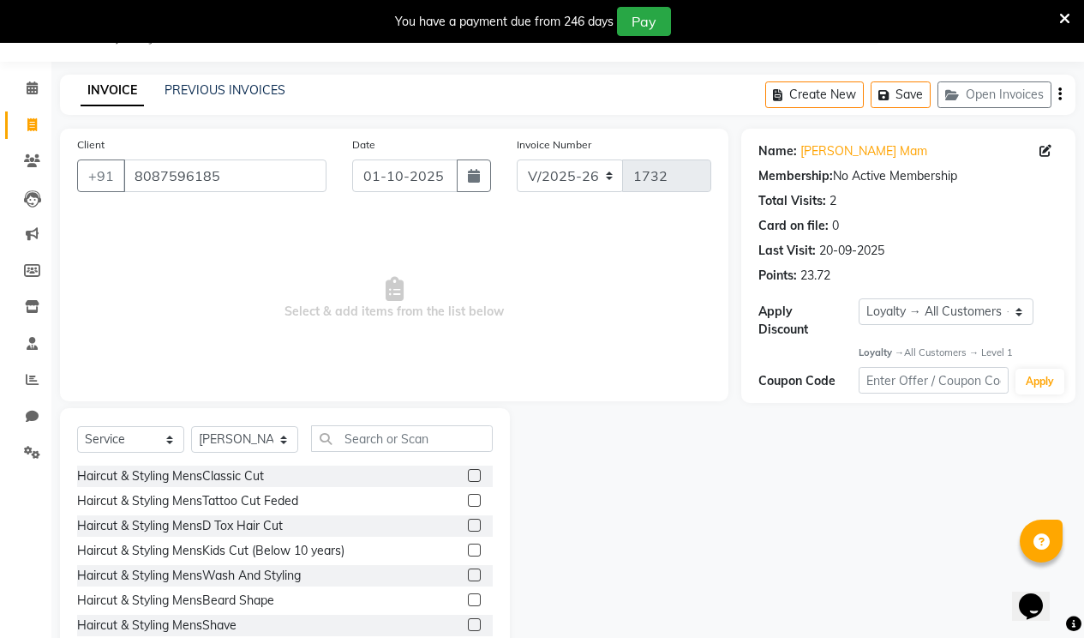
click at [468, 474] on label at bounding box center [474, 475] width 13 height 13
click at [468, 474] on input "checkbox" at bounding box center [473, 476] width 11 height 11
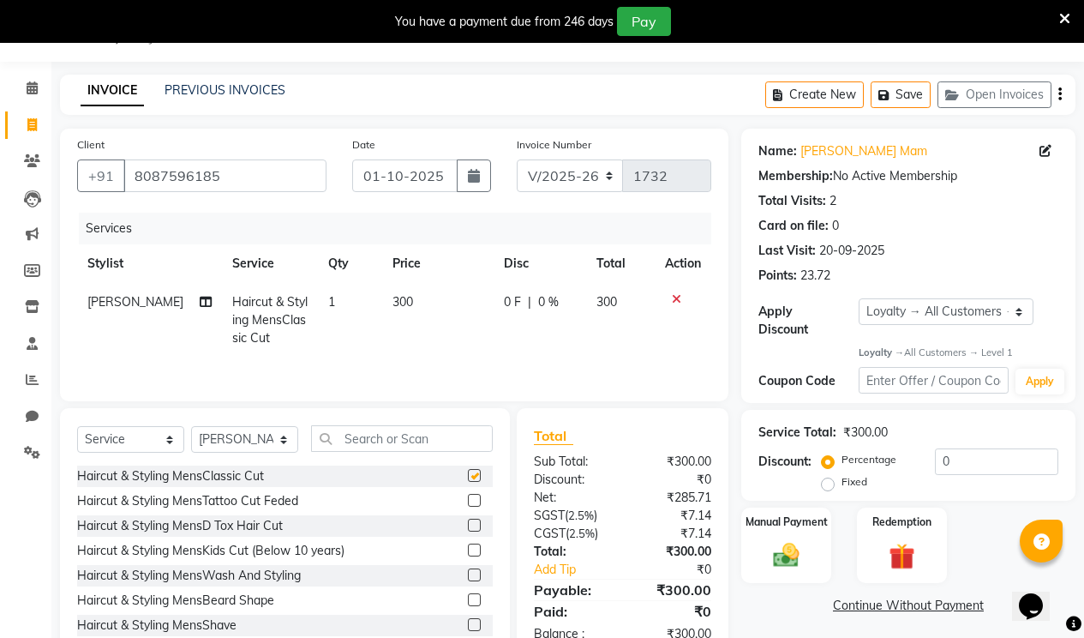
checkbox input "false"
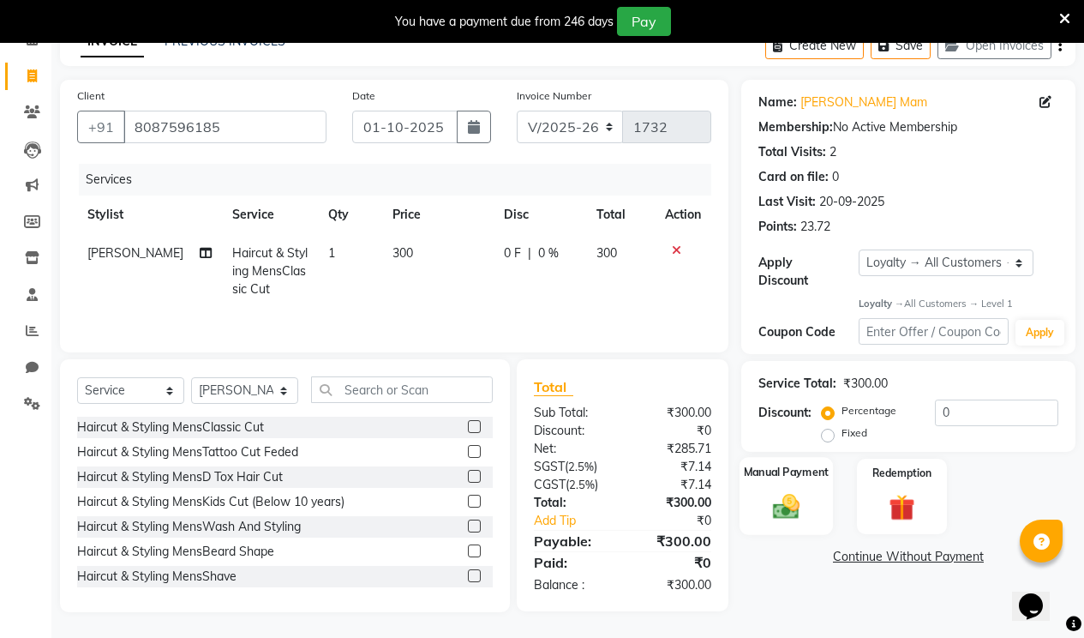
click at [811, 485] on div "Manual Payment" at bounding box center [786, 497] width 93 height 78
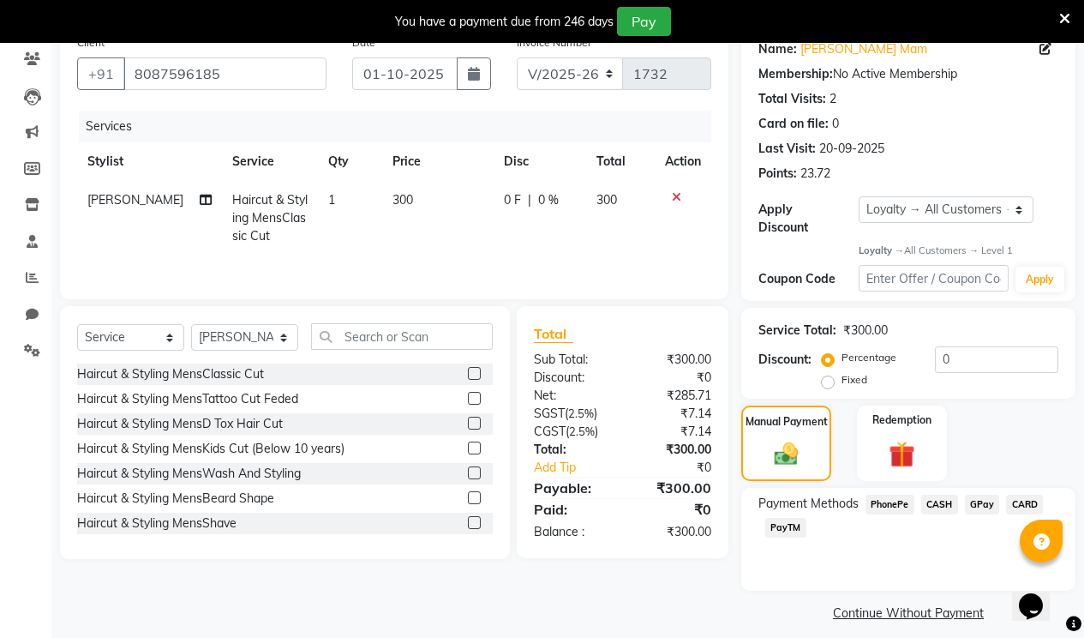
click at [886, 495] on span "PhonePe" at bounding box center [890, 505] width 49 height 20
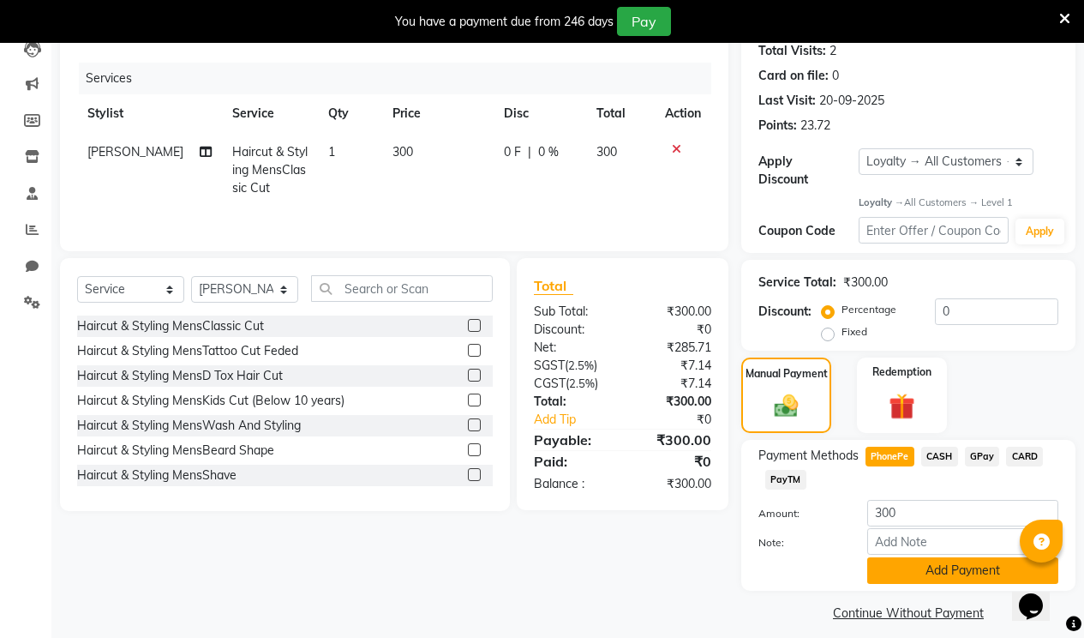
click at [900, 557] on button "Add Payment" at bounding box center [962, 570] width 191 height 27
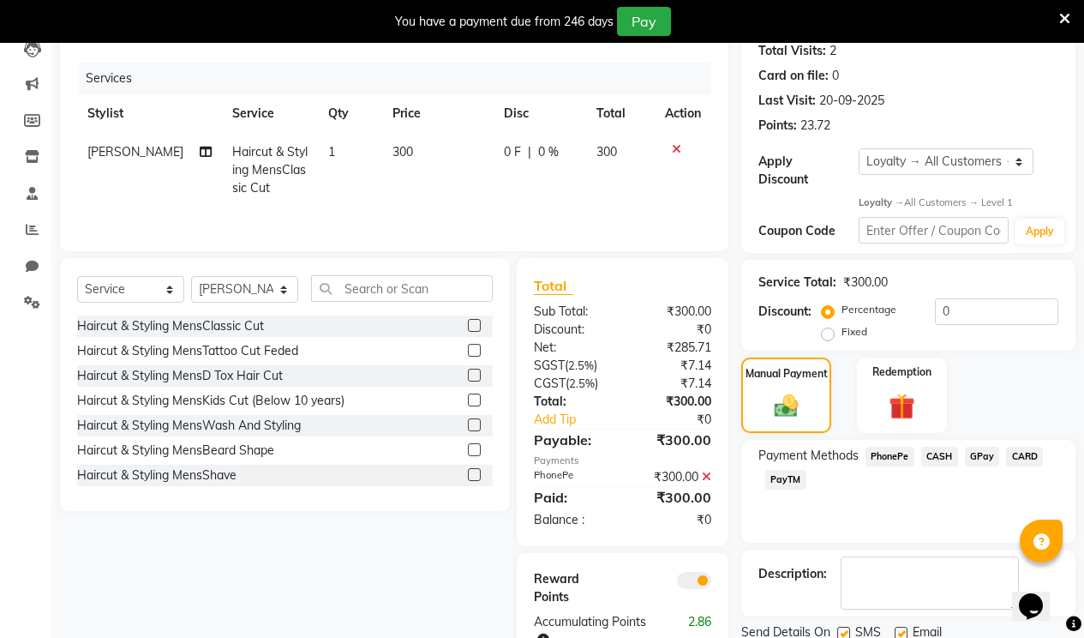
scroll to position [247, 0]
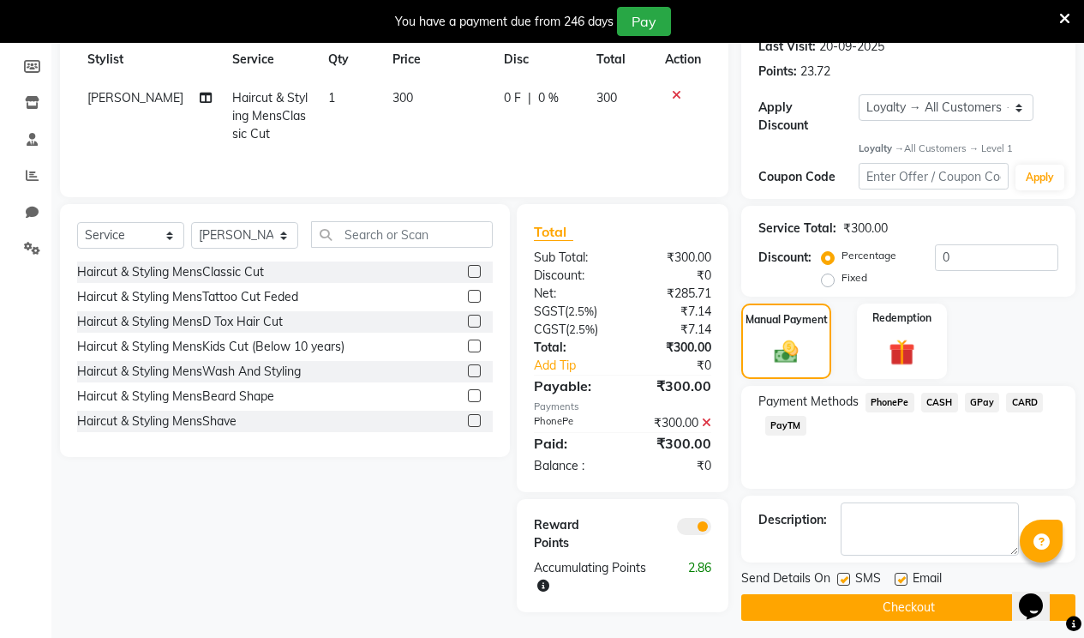
drag, startPoint x: 902, startPoint y: 561, endPoint x: 889, endPoint y: 567, distance: 15.0
click at [901, 573] on label at bounding box center [901, 579] width 13 height 13
click at [901, 574] on input "checkbox" at bounding box center [900, 579] width 11 height 11
checkbox input "false"
click at [842, 573] on label at bounding box center [843, 579] width 13 height 13
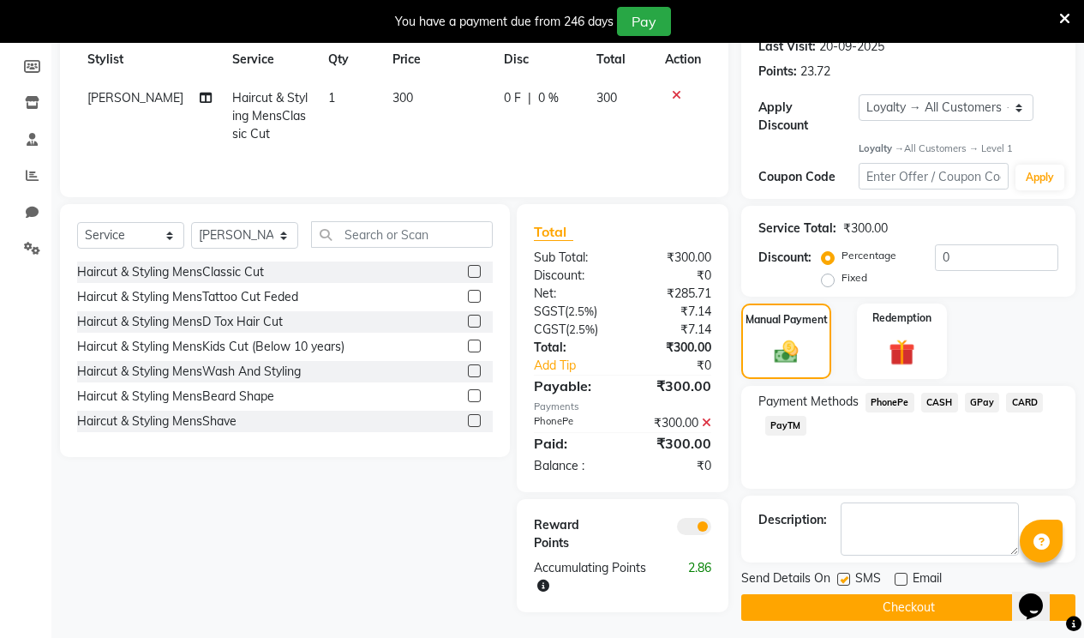
click at [842, 574] on input "checkbox" at bounding box center [842, 579] width 11 height 11
checkbox input "false"
click at [843, 594] on button "Checkout" at bounding box center [908, 607] width 334 height 27
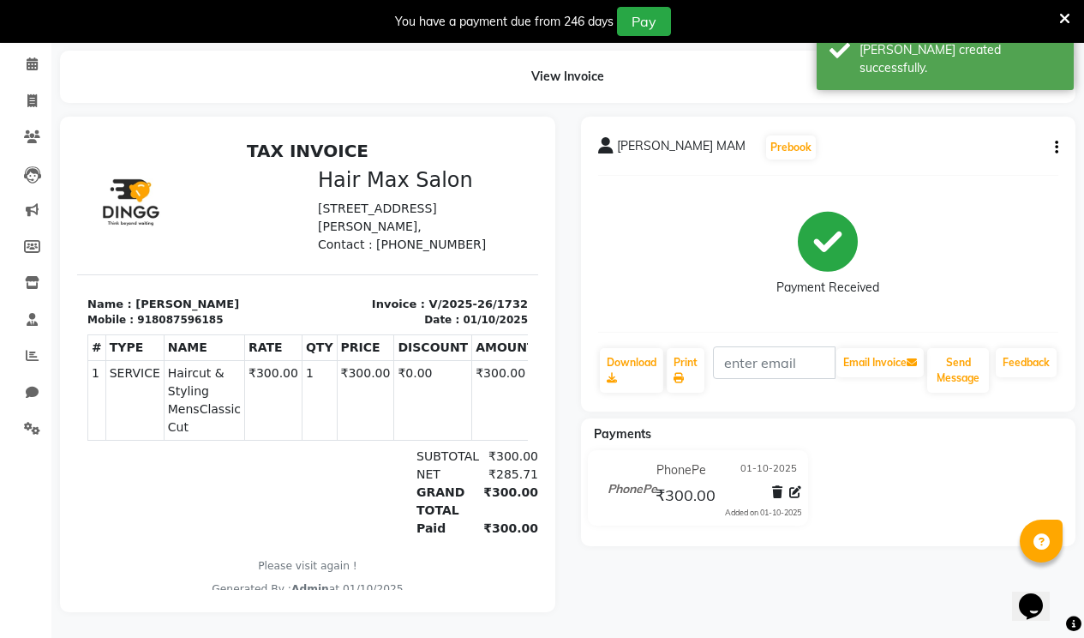
select select "7580"
select select "service"
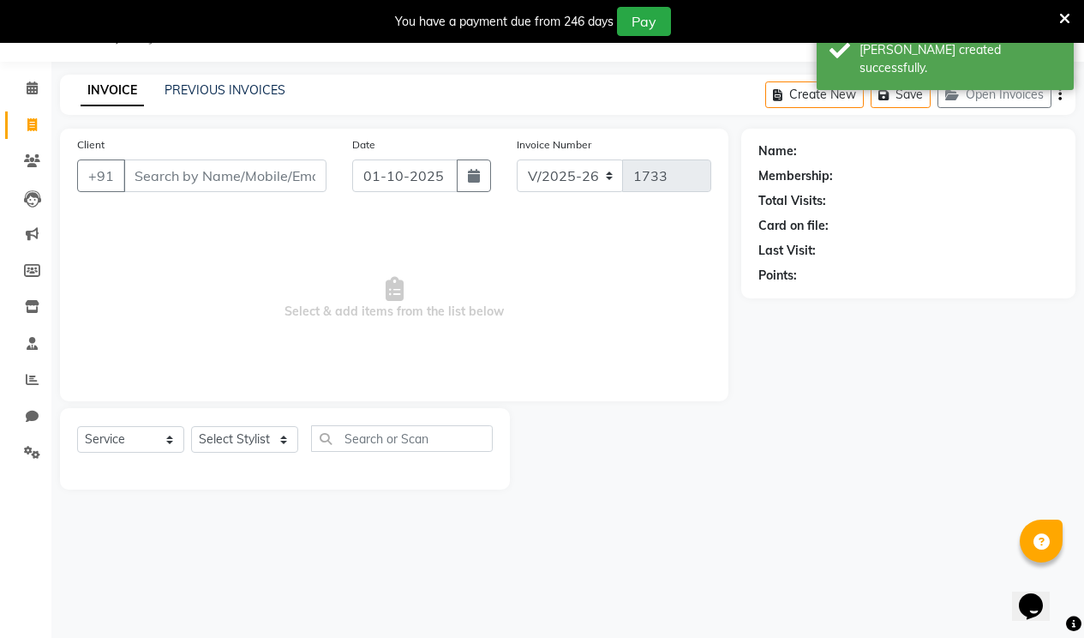
scroll to position [43, 0]
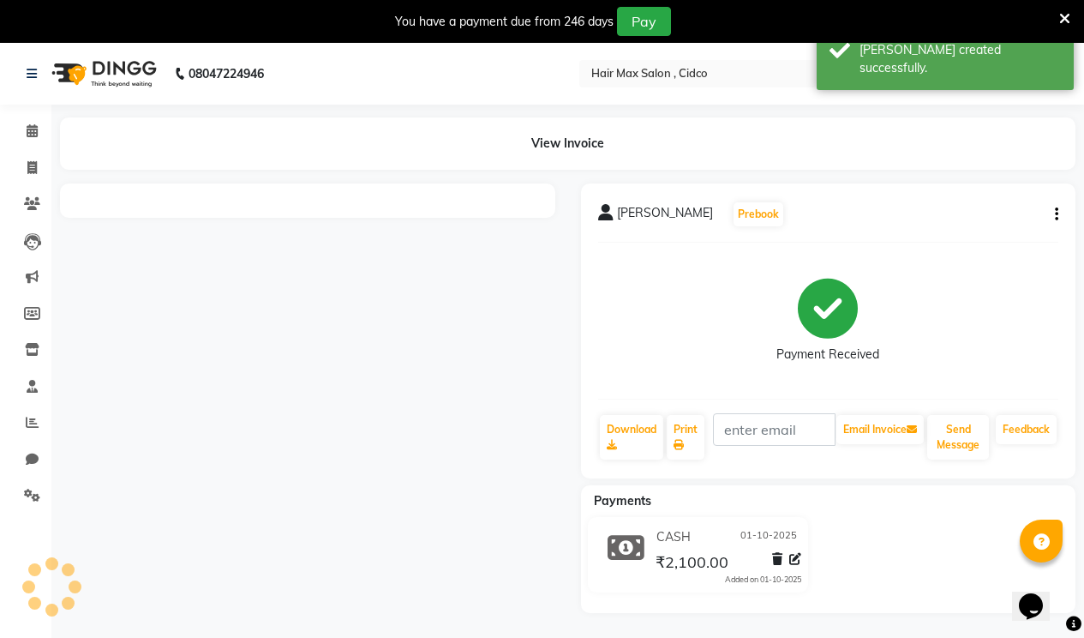
scroll to position [43, 0]
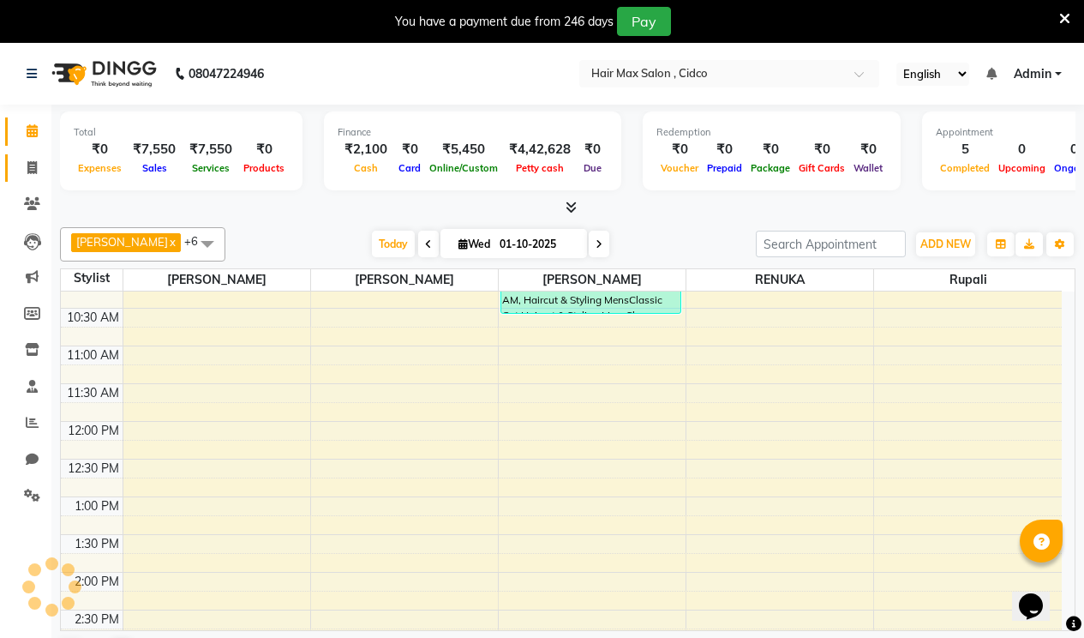
click at [37, 177] on link "Invoice" at bounding box center [25, 168] width 41 height 28
select select "7580"
select select "service"
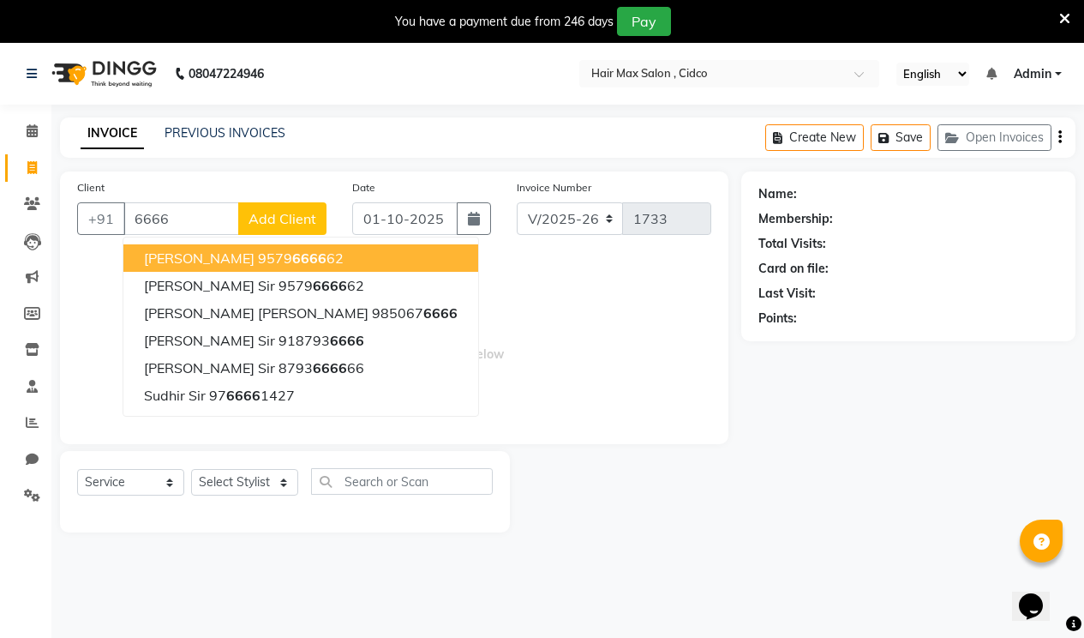
click at [209, 259] on span "[PERSON_NAME]" at bounding box center [199, 257] width 111 height 17
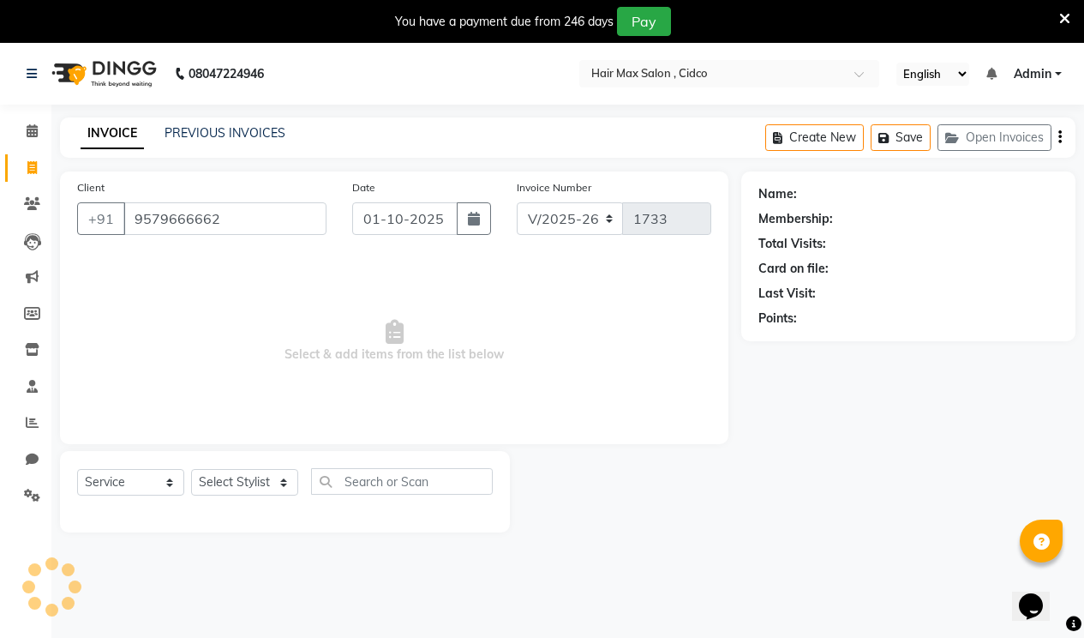
type input "9579666662"
select select "1: Object"
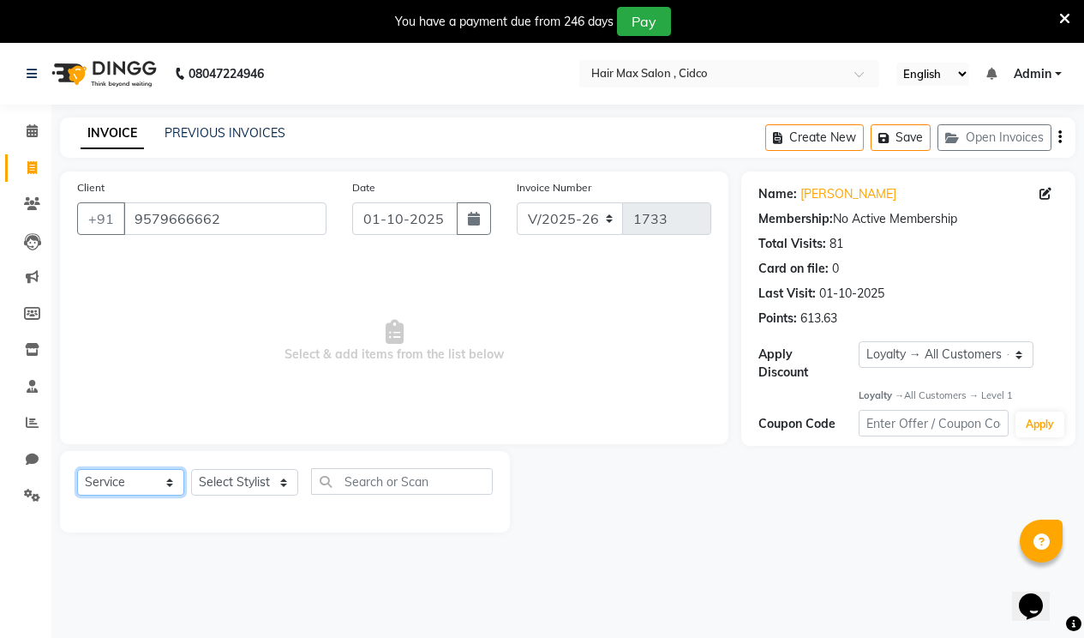
click at [120, 486] on select "Select Service Product Membership Package Voucher Prepaid Gift Card" at bounding box center [130, 482] width 107 height 27
select select "product"
click at [77, 469] on select "Select Service Product Membership Package Voucher Prepaid Gift Card" at bounding box center [130, 482] width 107 height 27
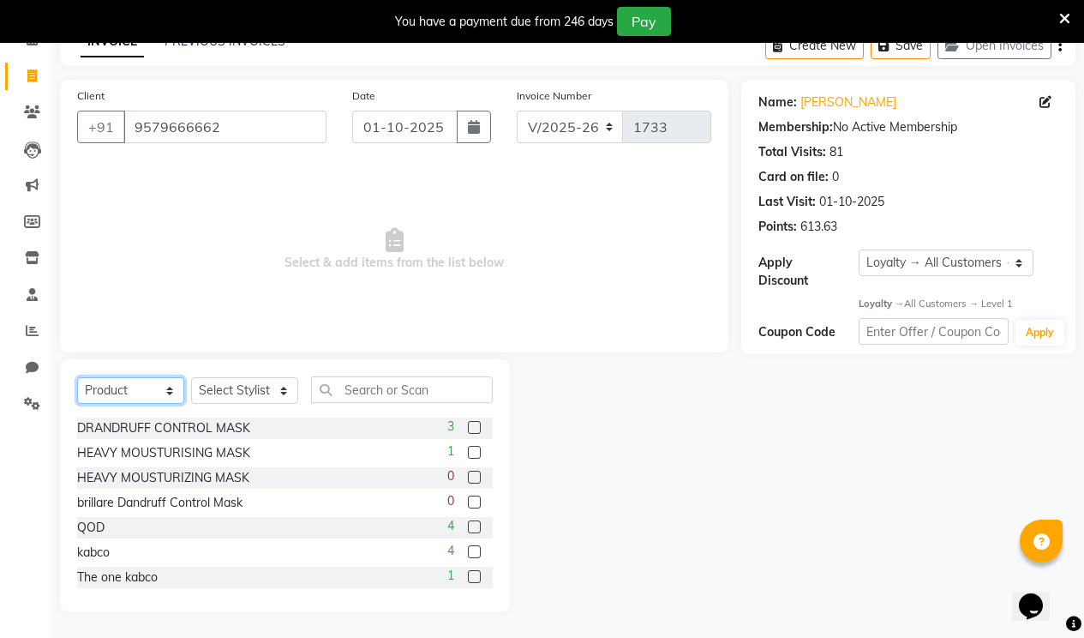
scroll to position [102, 0]
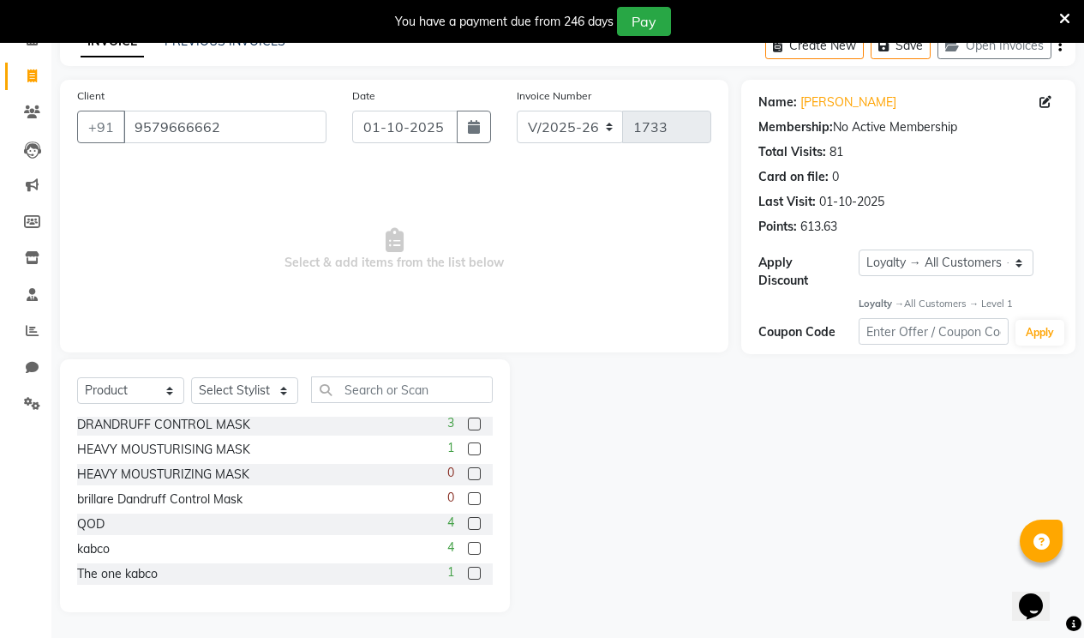
click at [468, 522] on label at bounding box center [474, 523] width 13 height 13
click at [468, 522] on input "checkbox" at bounding box center [473, 524] width 11 height 11
checkbox input "false"
click at [260, 375] on div "Select Service Product Membership Package Voucher Prepaid Gift Card Select Styl…" at bounding box center [285, 485] width 450 height 253
click at [256, 387] on select "Select Stylist [PERSON_NAME] [PERSON_NAME] RENUKA [PERSON_NAME] [PERSON_NAME]" at bounding box center [244, 390] width 107 height 27
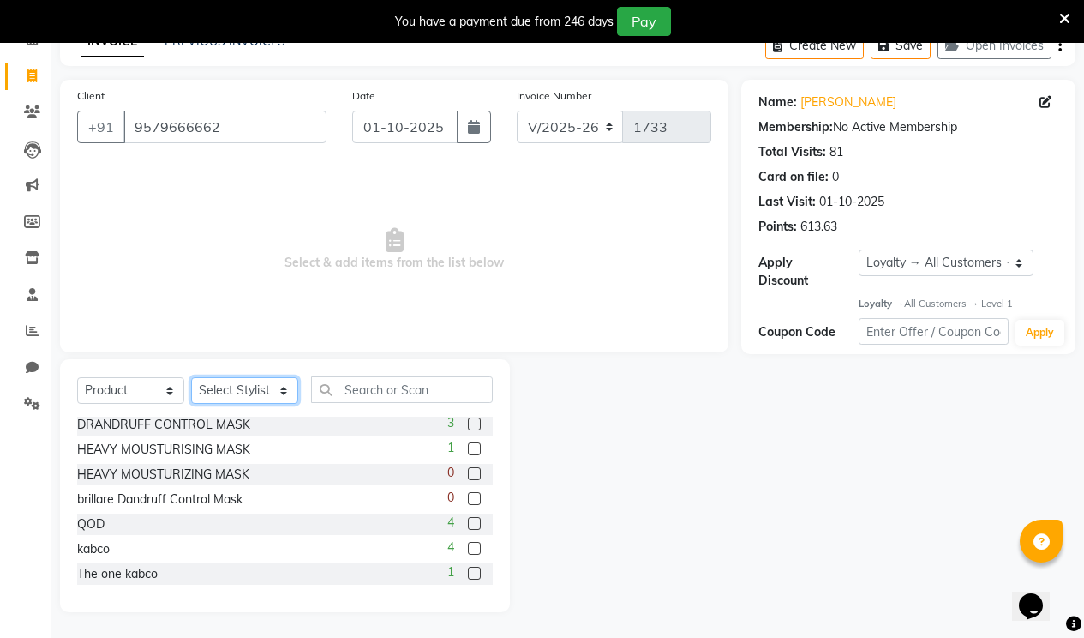
select select "69948"
click at [191, 377] on select "Select Stylist [PERSON_NAME] [PERSON_NAME] RENUKA [PERSON_NAME] [PERSON_NAME]" at bounding box center [244, 390] width 107 height 27
click at [468, 525] on label at bounding box center [474, 523] width 13 height 13
click at [468, 525] on input "checkbox" at bounding box center [473, 524] width 11 height 11
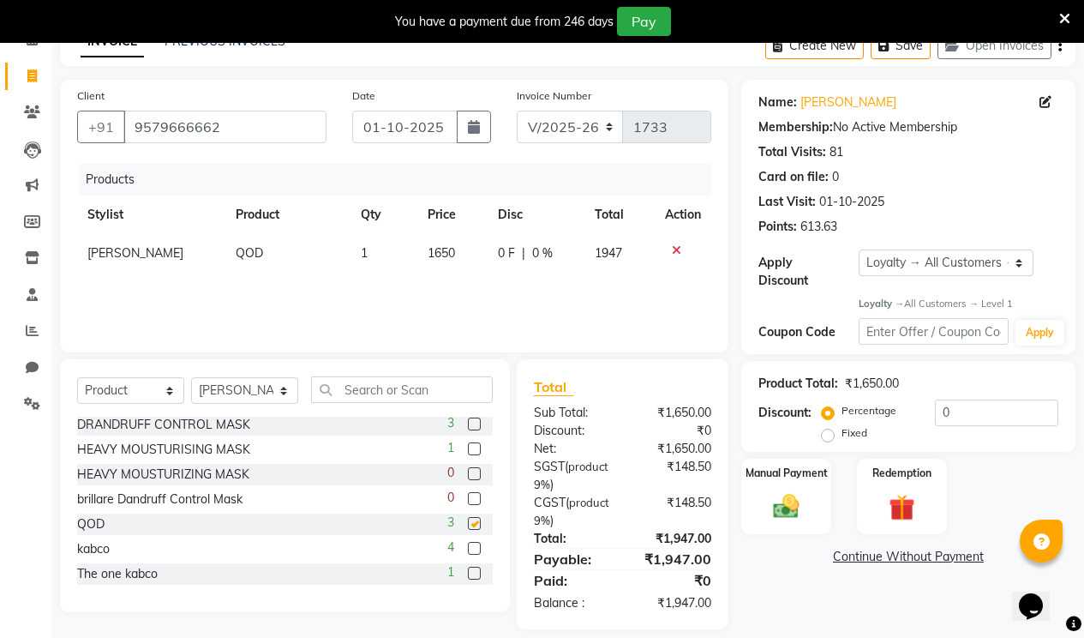
checkbox input "false"
click at [795, 476] on div "Manual Payment" at bounding box center [786, 497] width 93 height 78
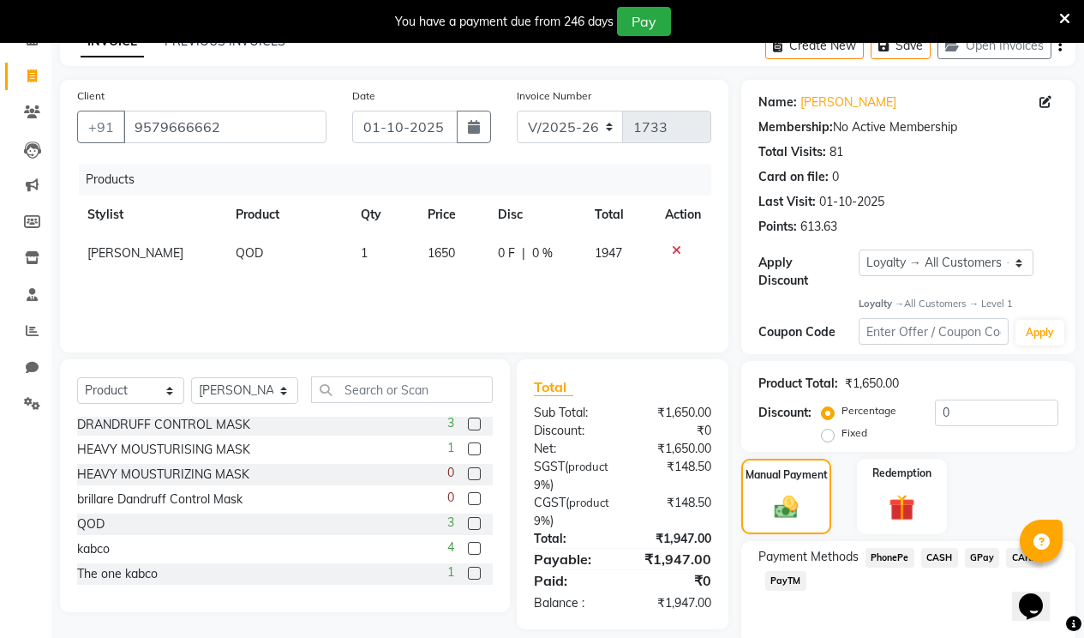
click at [942, 548] on span "CASH" at bounding box center [939, 558] width 37 height 20
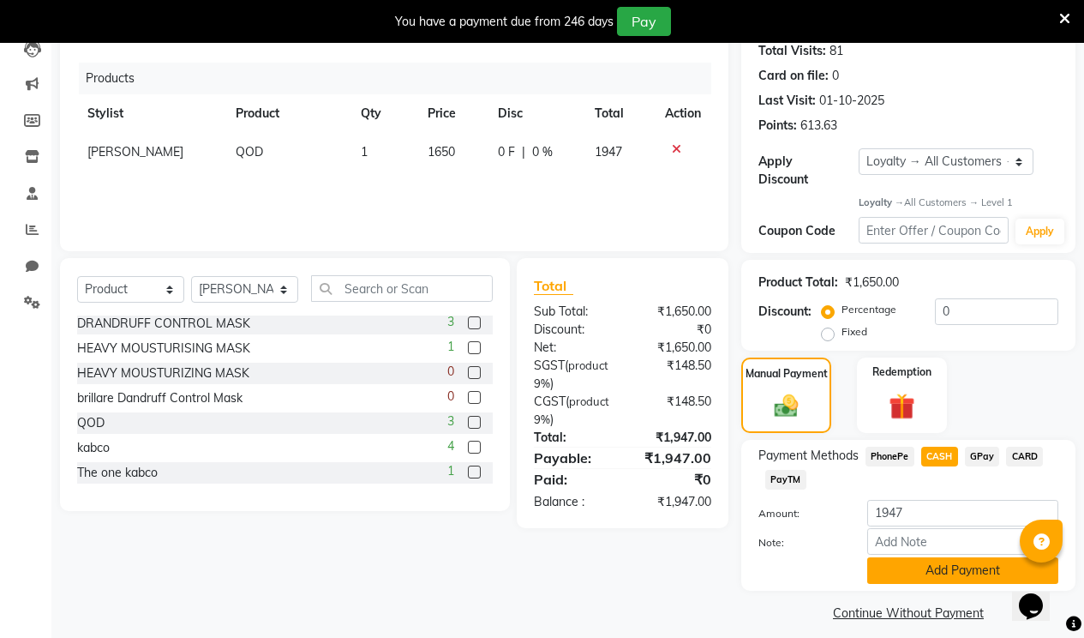
click at [915, 557] on button "Add Payment" at bounding box center [962, 570] width 191 height 27
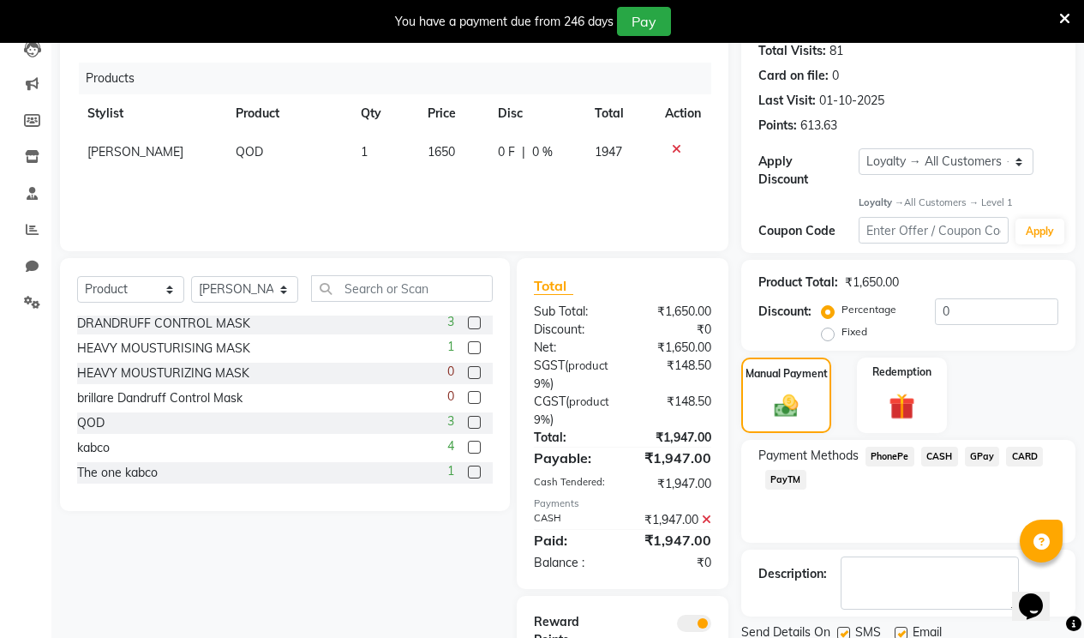
scroll to position [290, 0]
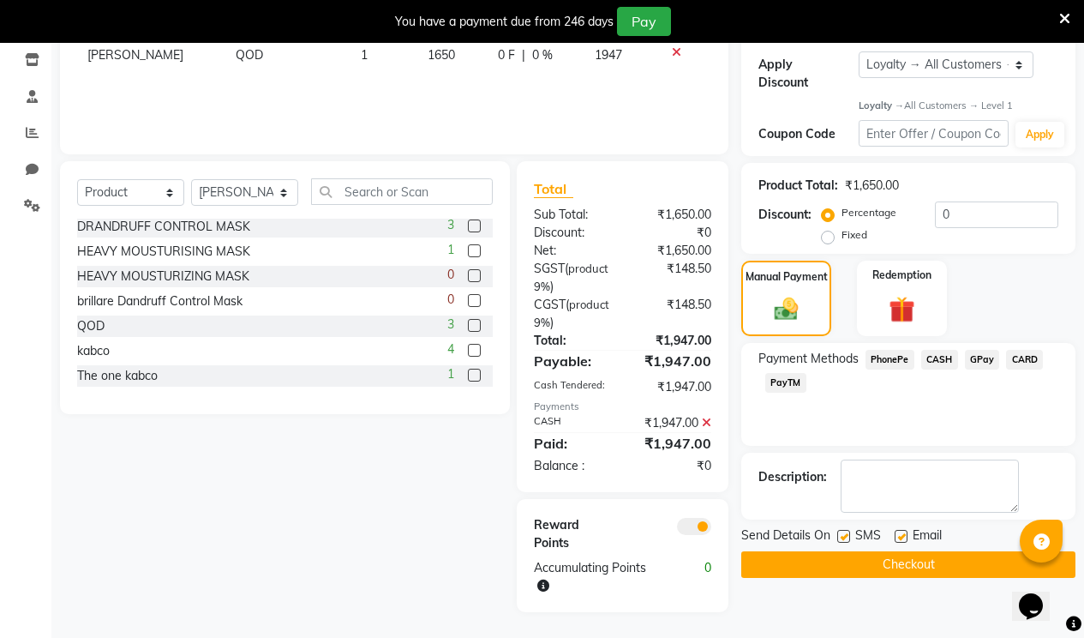
click at [901, 530] on label at bounding box center [901, 536] width 13 height 13
click at [901, 531] on input "checkbox" at bounding box center [900, 536] width 11 height 11
checkbox input "false"
click at [846, 530] on label at bounding box center [843, 536] width 13 height 13
click at [846, 531] on input "checkbox" at bounding box center [842, 536] width 11 height 11
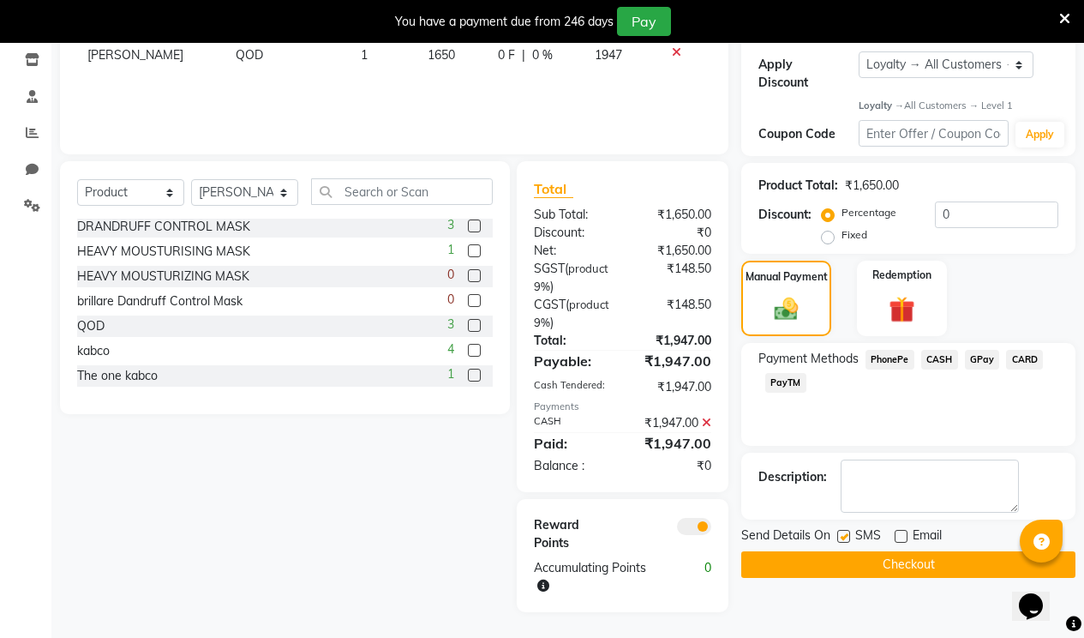
checkbox input "false"
click at [830, 551] on button "Checkout" at bounding box center [908, 564] width 334 height 27
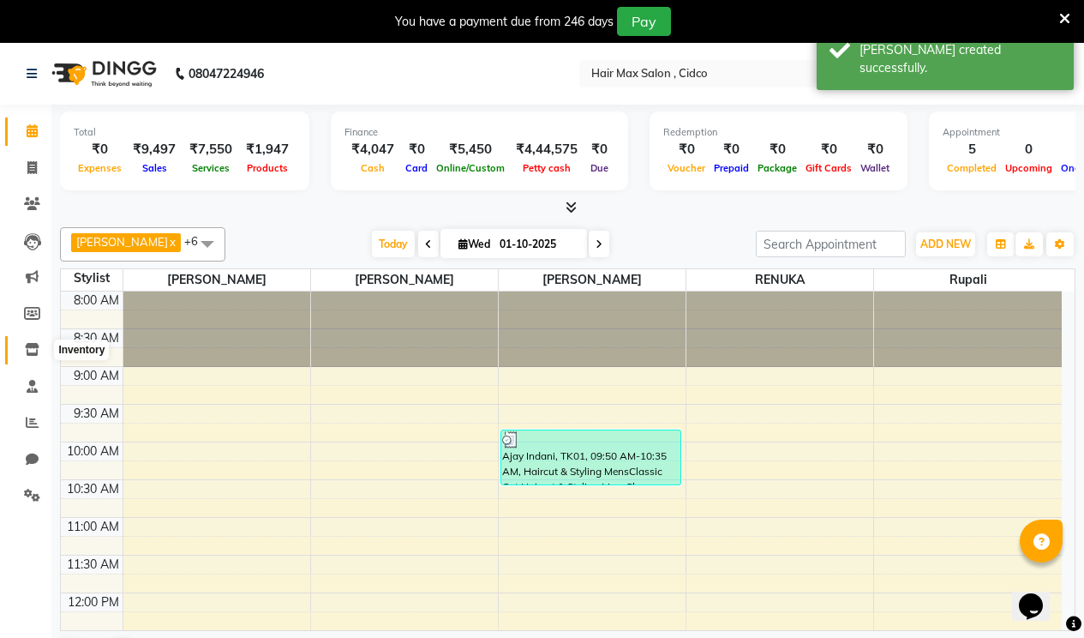
click at [31, 341] on span at bounding box center [32, 350] width 30 height 20
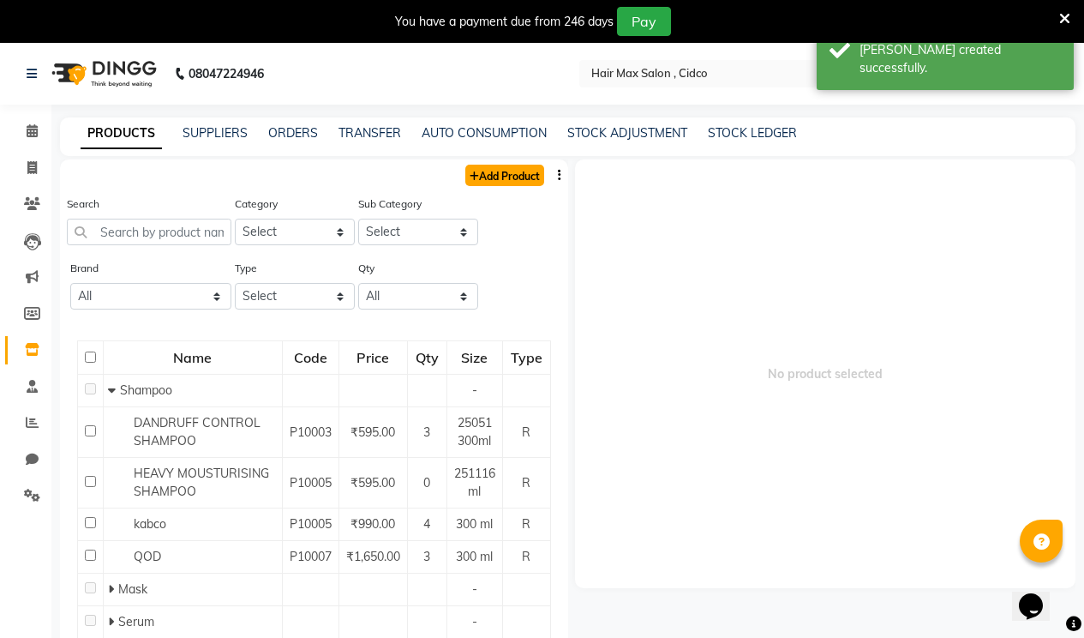
click at [505, 181] on link "Add Product" at bounding box center [504, 175] width 79 height 21
select select "true"
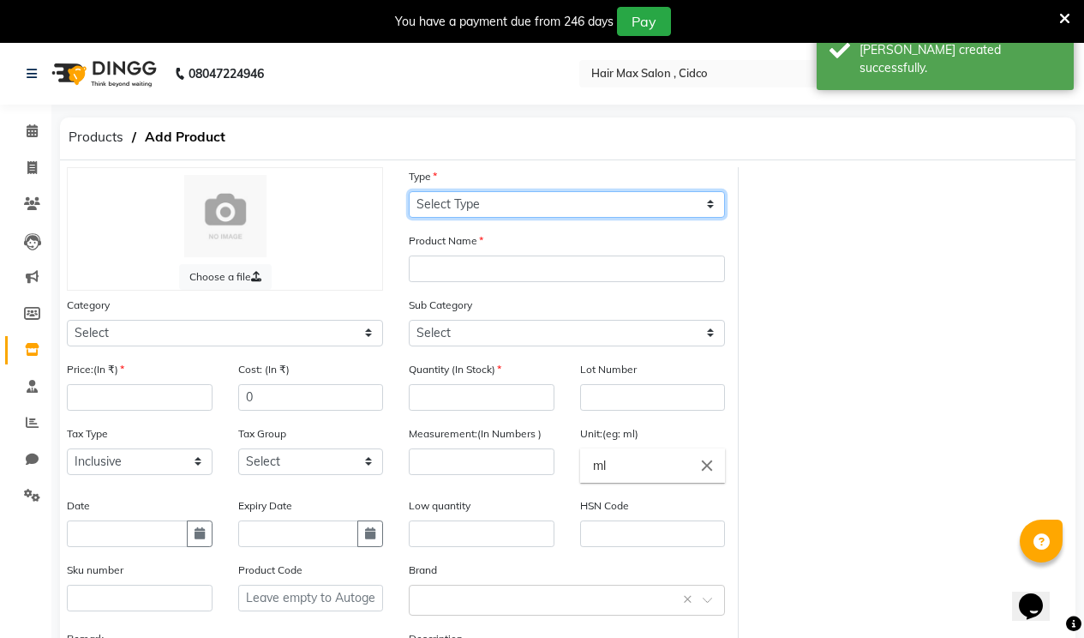
click at [479, 200] on select "Select Type Both Retail Consumable" at bounding box center [567, 204] width 316 height 27
select select "B"
click at [409, 191] on select "Select Type Both Retail Consumable" at bounding box center [567, 204] width 316 height 27
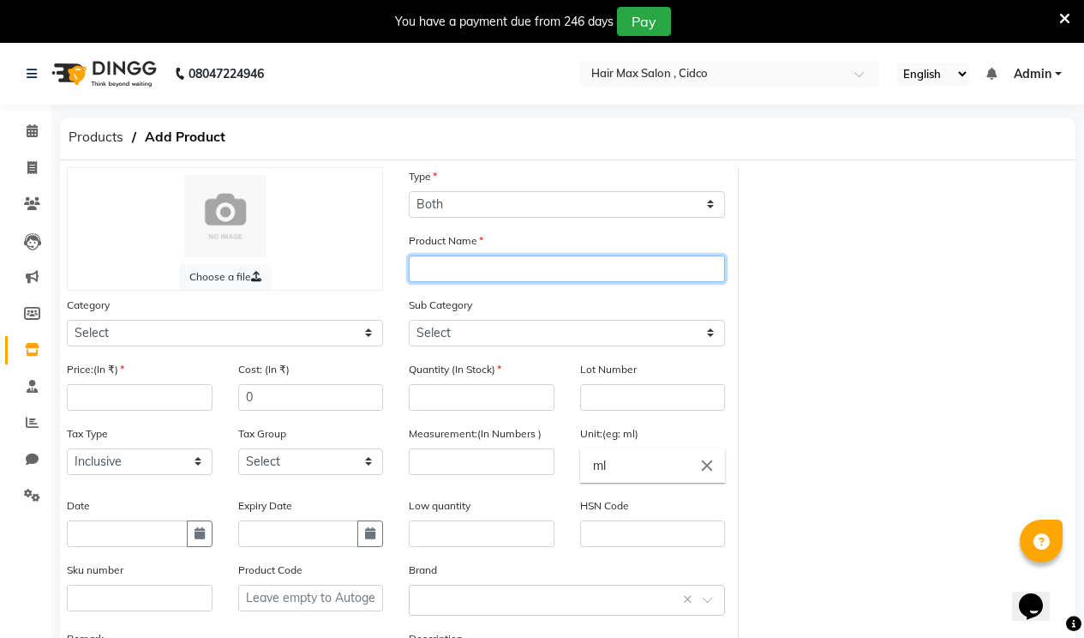
click at [456, 266] on input "text" at bounding box center [567, 268] width 316 height 27
type input "QOD MAX"
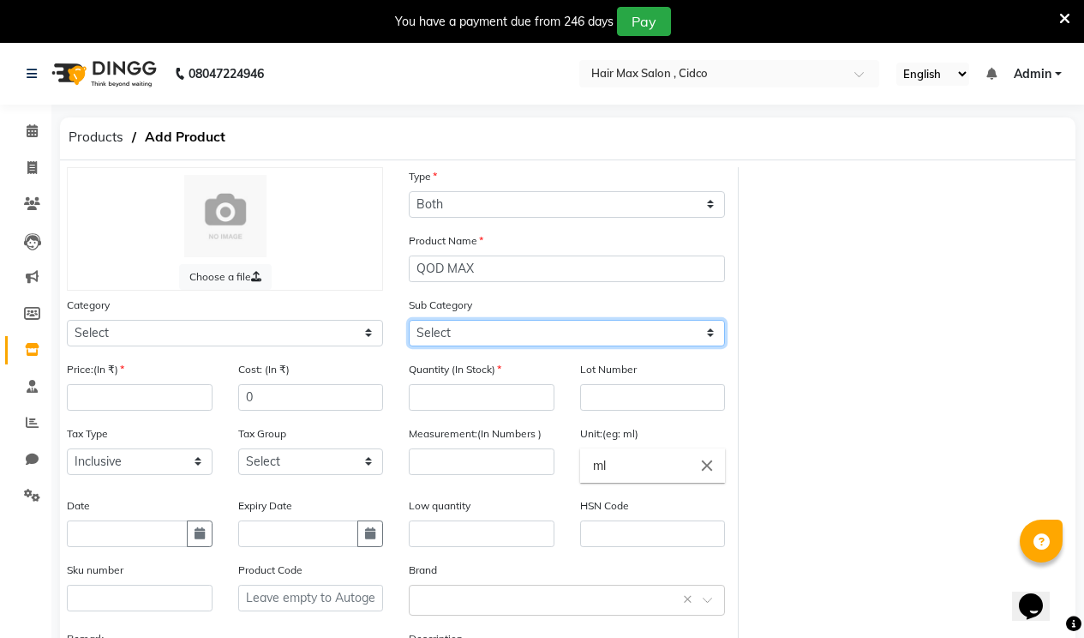
click at [473, 325] on select "Select" at bounding box center [567, 333] width 316 height 27
click at [472, 326] on select "Select" at bounding box center [567, 333] width 316 height 27
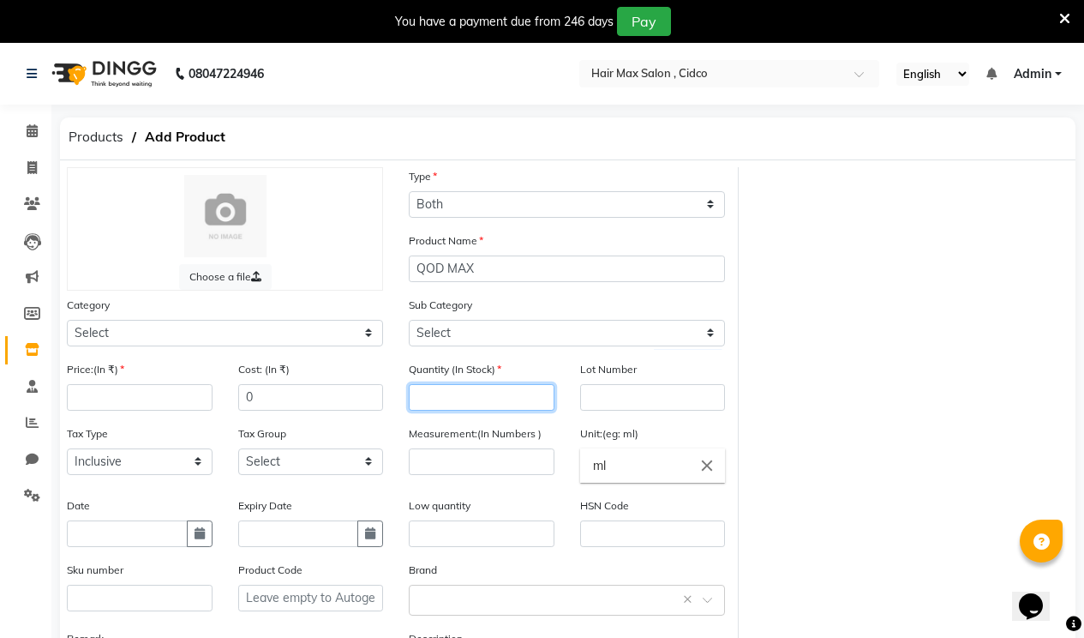
click at [469, 388] on input "number" at bounding box center [482, 397] width 146 height 27
type input "4"
click at [455, 461] on input "number" at bounding box center [482, 461] width 146 height 27
type input "300"
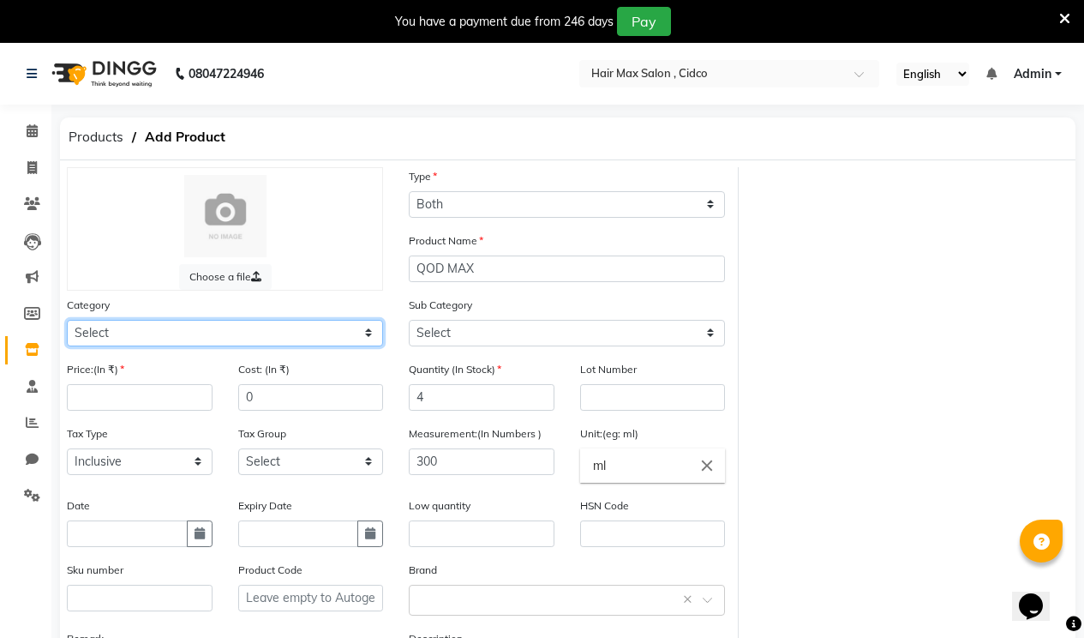
click at [149, 332] on select "Select Hair Skin Makeup Personal Care Appliances [PERSON_NAME] Waxing Disposabl…" at bounding box center [225, 333] width 316 height 27
select select "1349401150"
click at [67, 320] on select "Select Hair Skin Makeup Personal Care Appliances [PERSON_NAME] Waxing Disposabl…" at bounding box center [225, 333] width 316 height 27
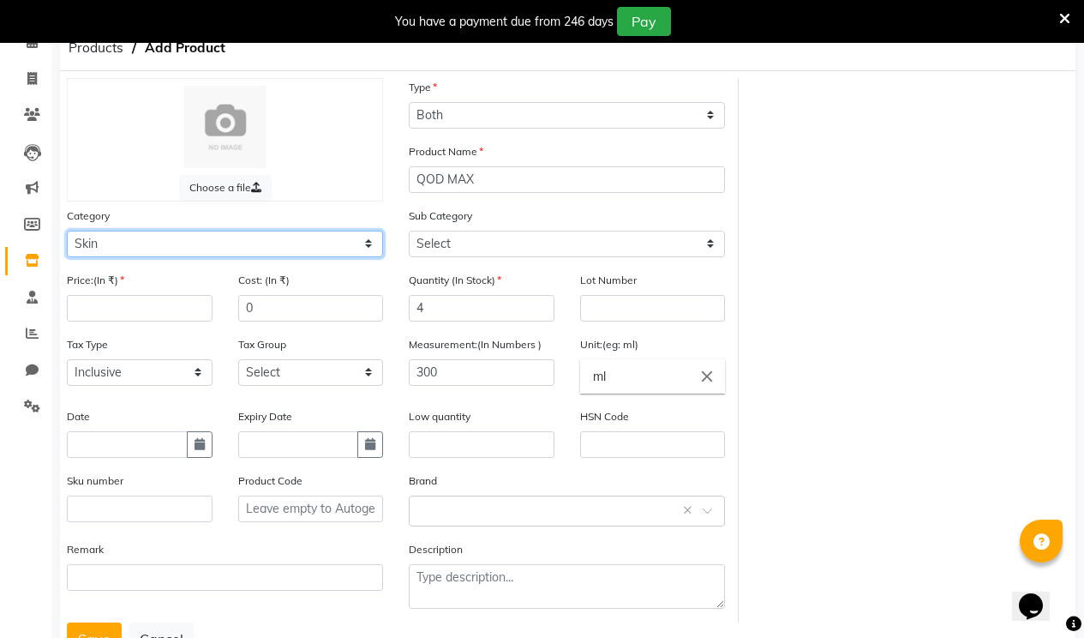
scroll to position [156, 0]
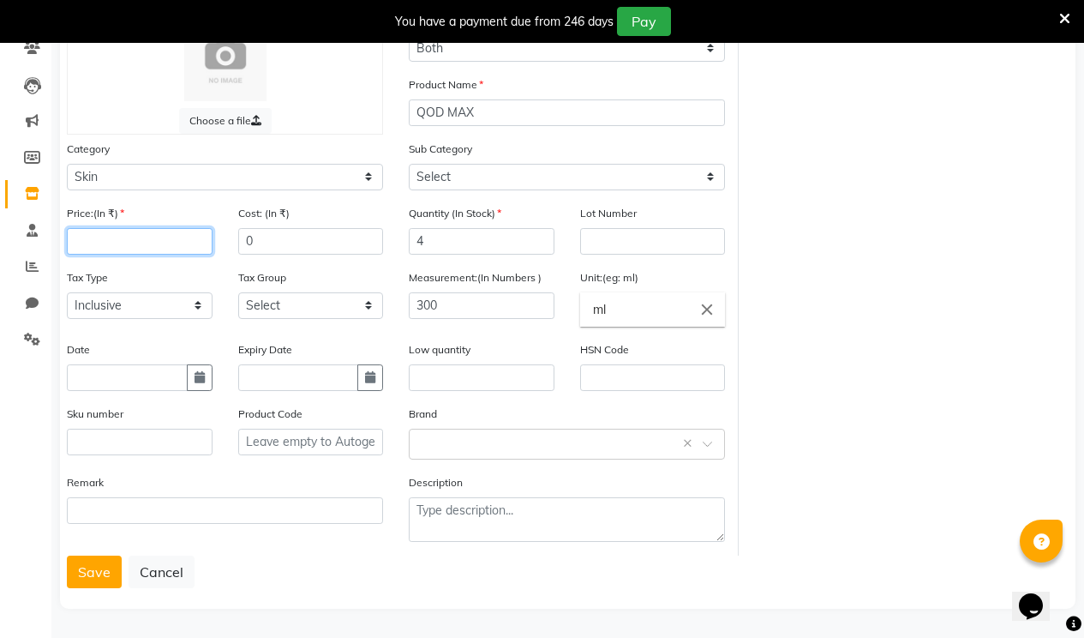
click at [167, 239] on input "number" at bounding box center [140, 241] width 146 height 27
type input "1650"
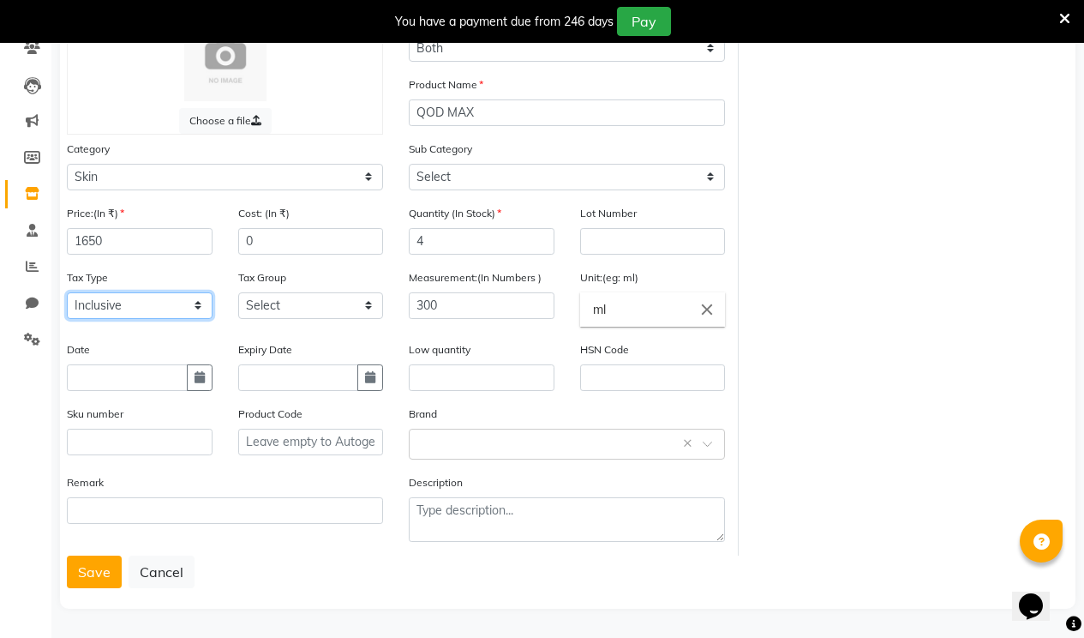
click at [149, 306] on select "Select Inclusive Exclusive" at bounding box center [140, 305] width 146 height 27
select select "false"
click at [67, 292] on select "Select Inclusive Exclusive" at bounding box center [140, 305] width 146 height 27
click at [249, 293] on select "Select GST 5% GST" at bounding box center [311, 305] width 146 height 27
select select "3353"
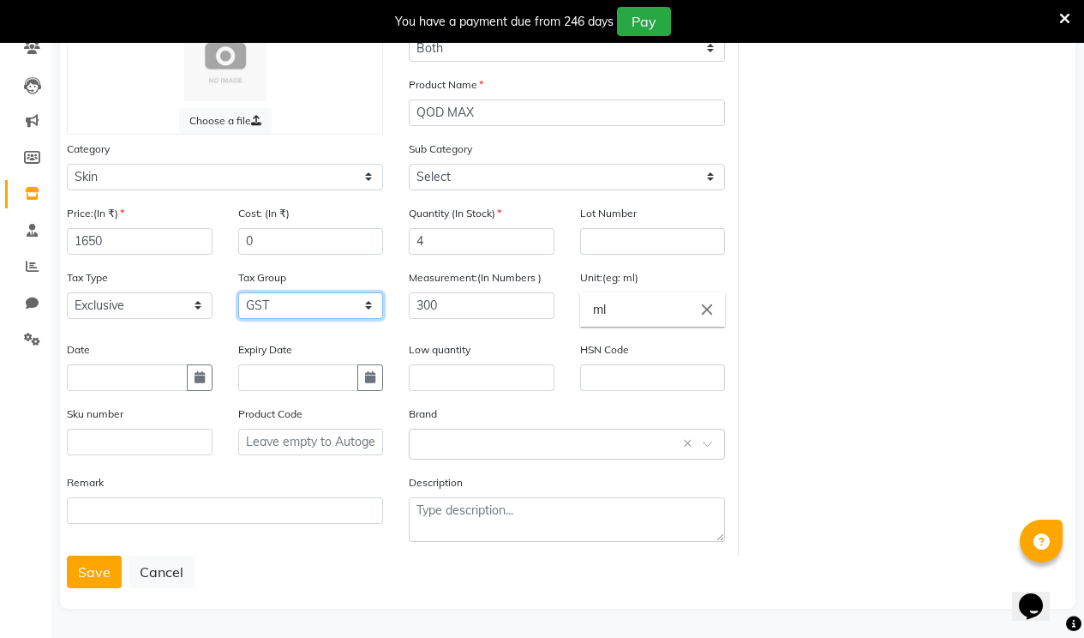
click at [238, 292] on select "Select GST 5% GST" at bounding box center [311, 305] width 146 height 27
click at [117, 366] on input "text" at bounding box center [127, 377] width 121 height 27
select select "10"
select select "2025"
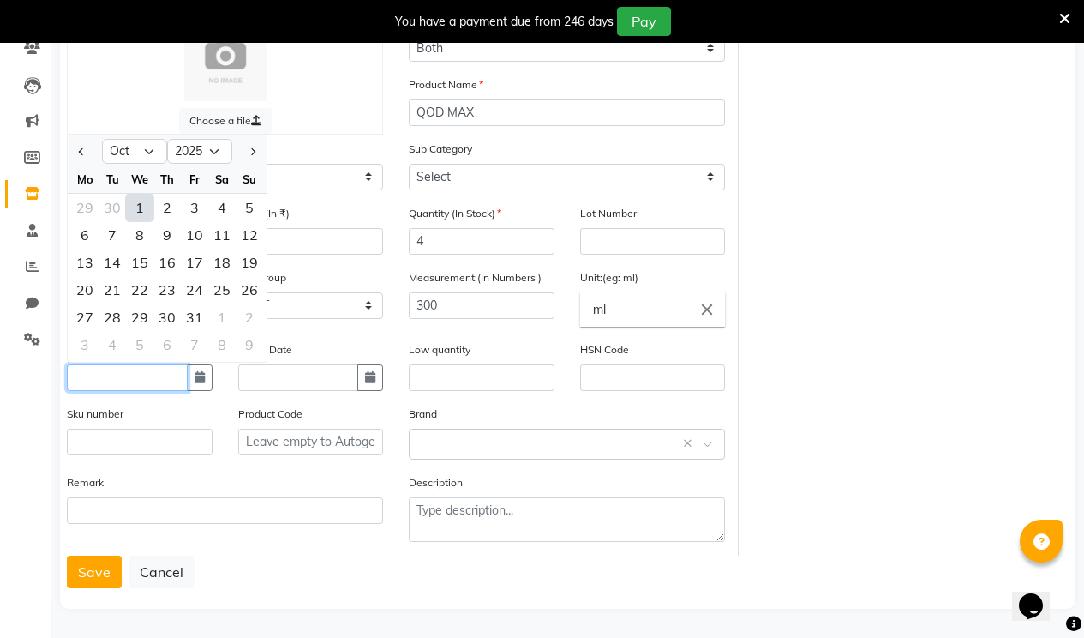
click at [150, 379] on input "text" at bounding box center [127, 377] width 121 height 27
type input "[DATE]"
click at [298, 381] on input "text" at bounding box center [298, 377] width 121 height 27
select select "10"
select select "2025"
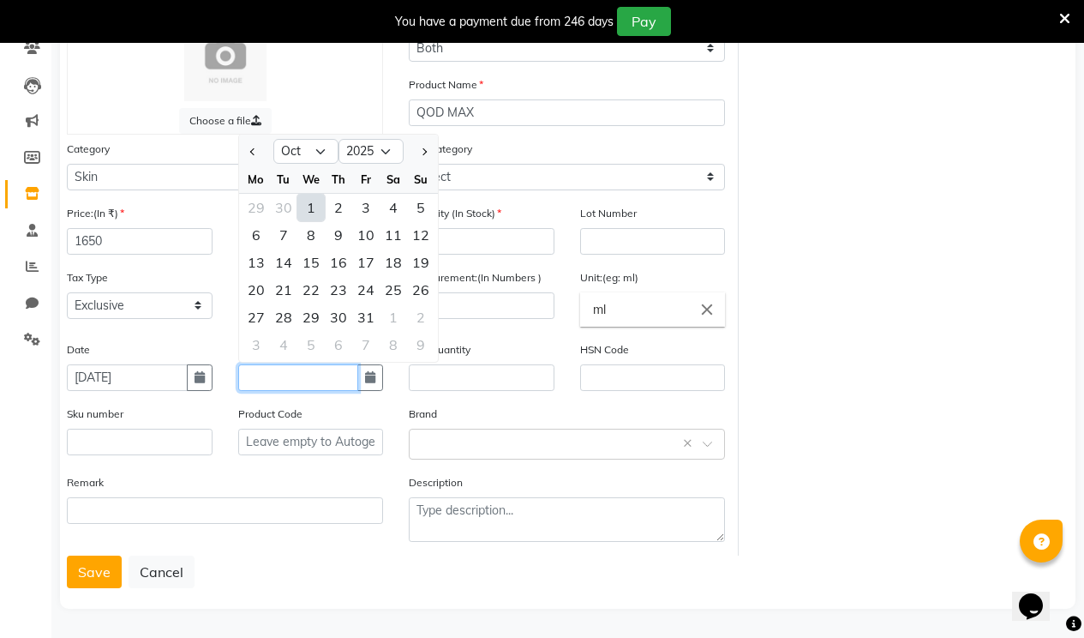
click at [299, 379] on input "text" at bounding box center [298, 377] width 121 height 27
type input "[DATE]"
click at [293, 555] on div "Save Cancel" at bounding box center [568, 571] width 1002 height 33
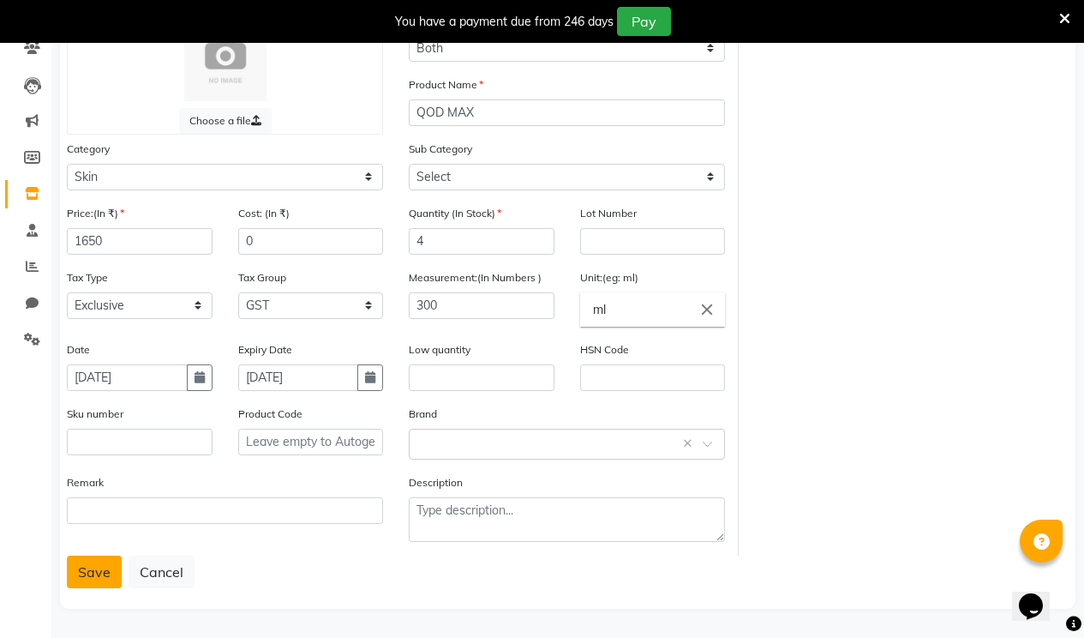
click at [109, 570] on button "Save" at bounding box center [94, 571] width 55 height 33
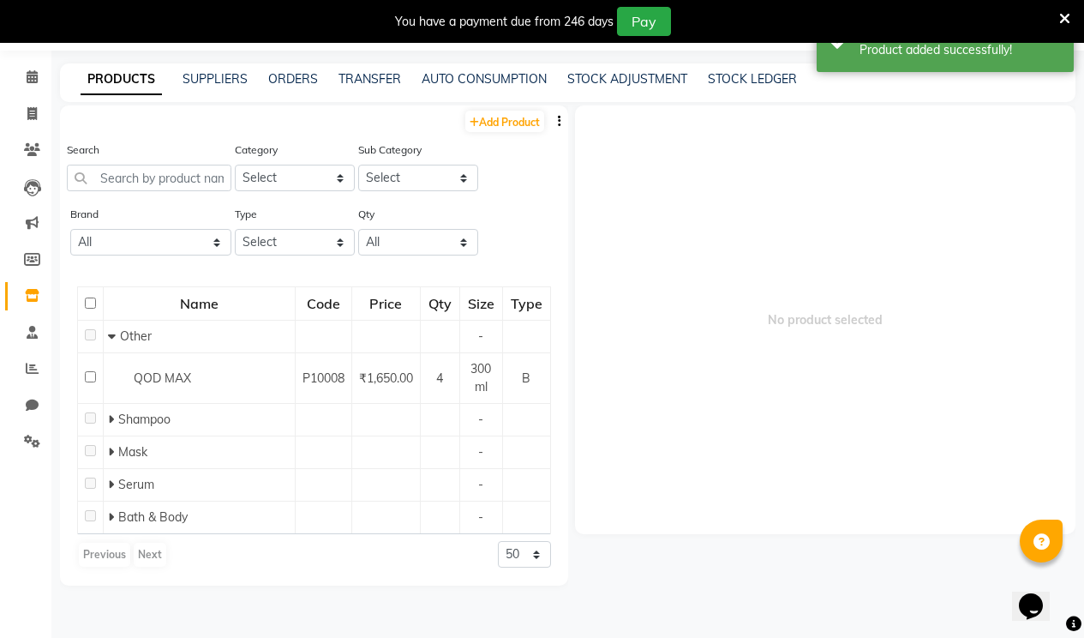
scroll to position [156, 0]
select select "true"
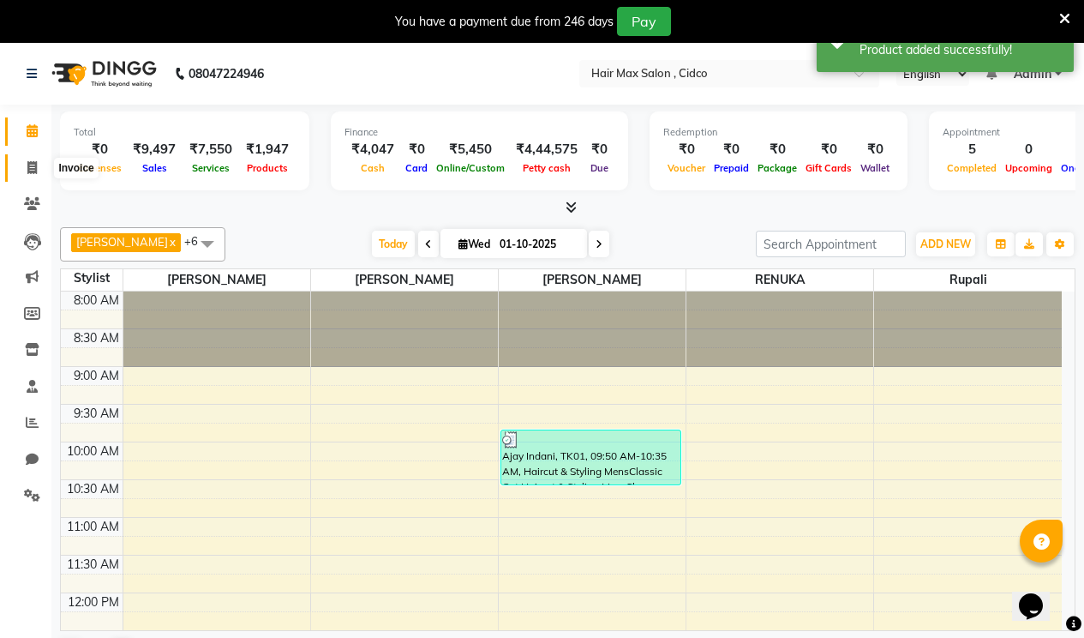
click at [35, 165] on icon at bounding box center [31, 167] width 9 height 13
select select "7580"
select select "service"
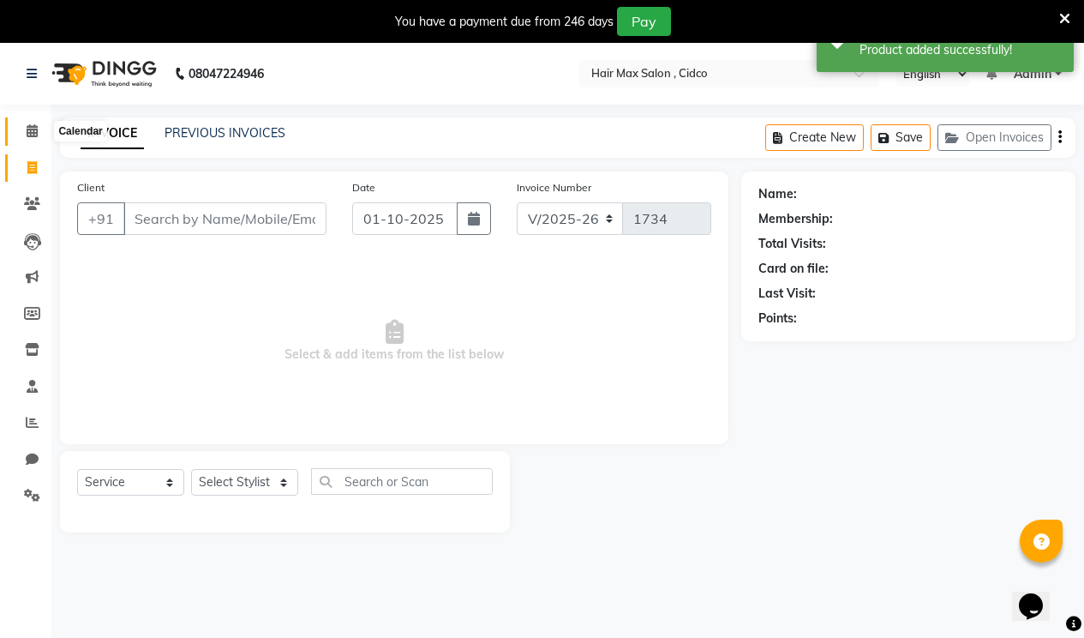
click at [34, 126] on icon at bounding box center [32, 130] width 11 height 13
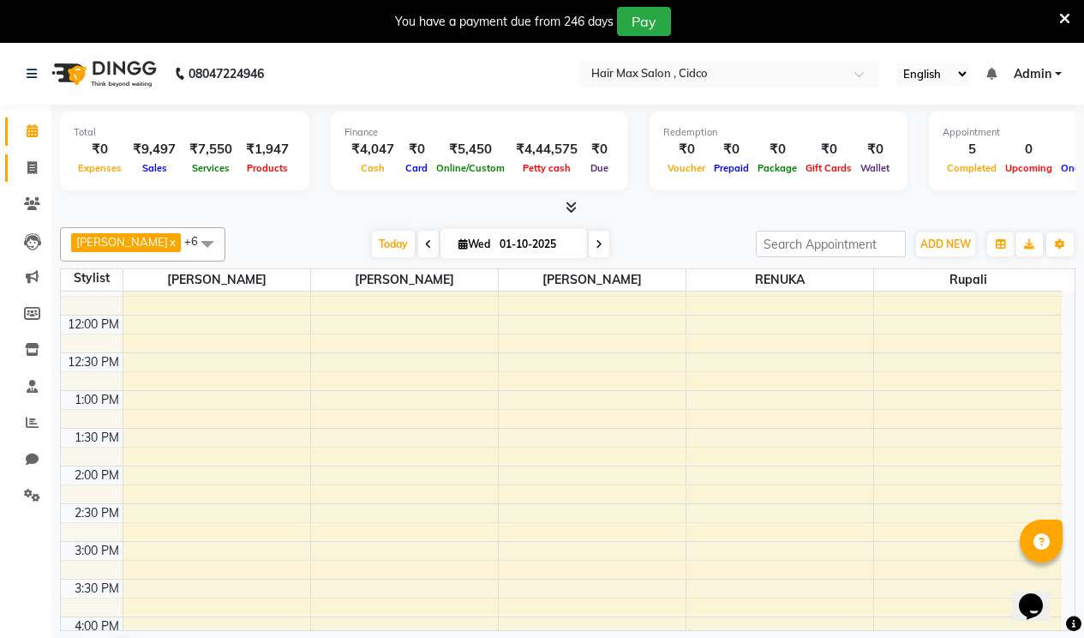
click at [31, 156] on link "Invoice" at bounding box center [25, 168] width 41 height 28
select select "7580"
select select "service"
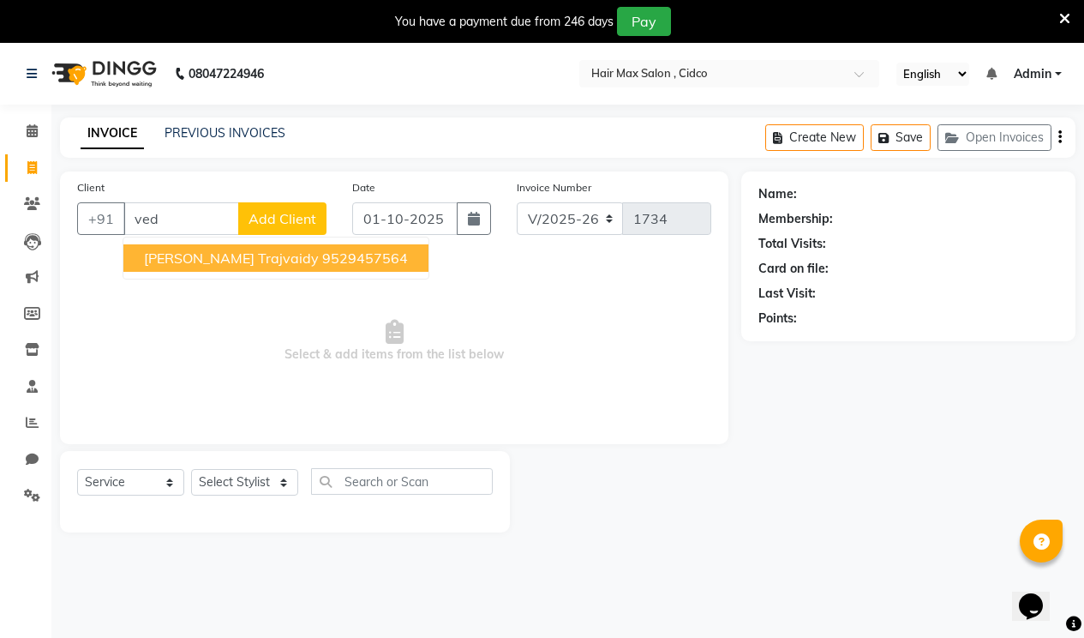
click at [247, 259] on span "[PERSON_NAME] trajvaidy" at bounding box center [231, 257] width 175 height 17
type input "9529457564"
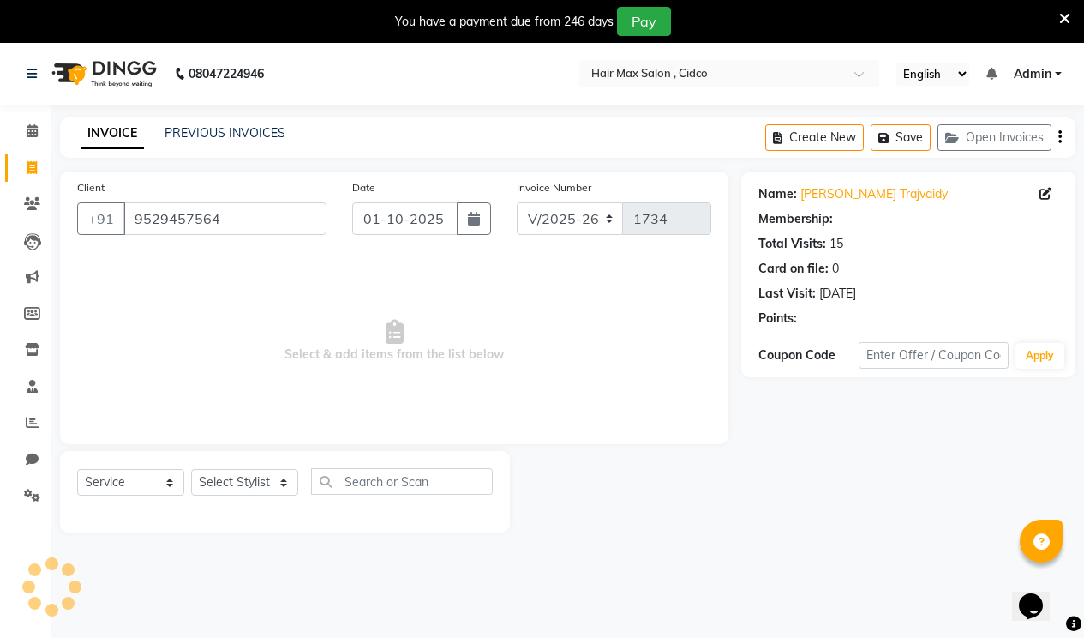
select select "1: Object"
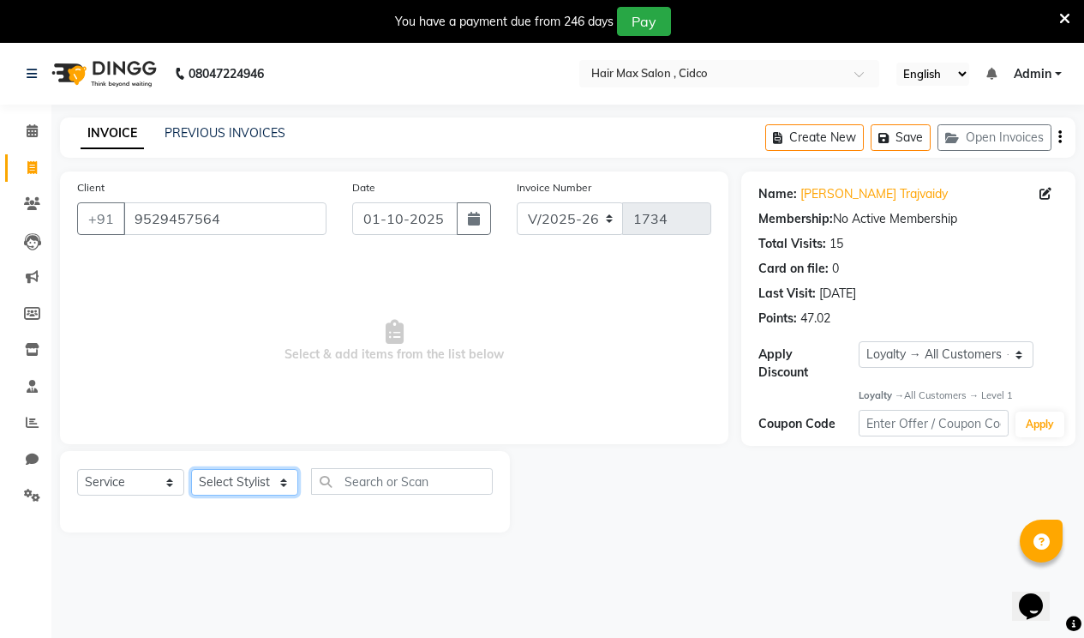
click at [227, 483] on select "Select Stylist [PERSON_NAME] [PERSON_NAME] RENUKA [PERSON_NAME] [PERSON_NAME]" at bounding box center [244, 482] width 107 height 27
select select "69941"
click at [191, 469] on select "Select Stylist [PERSON_NAME] [PERSON_NAME] RENUKA [PERSON_NAME] [PERSON_NAME]" at bounding box center [244, 482] width 107 height 27
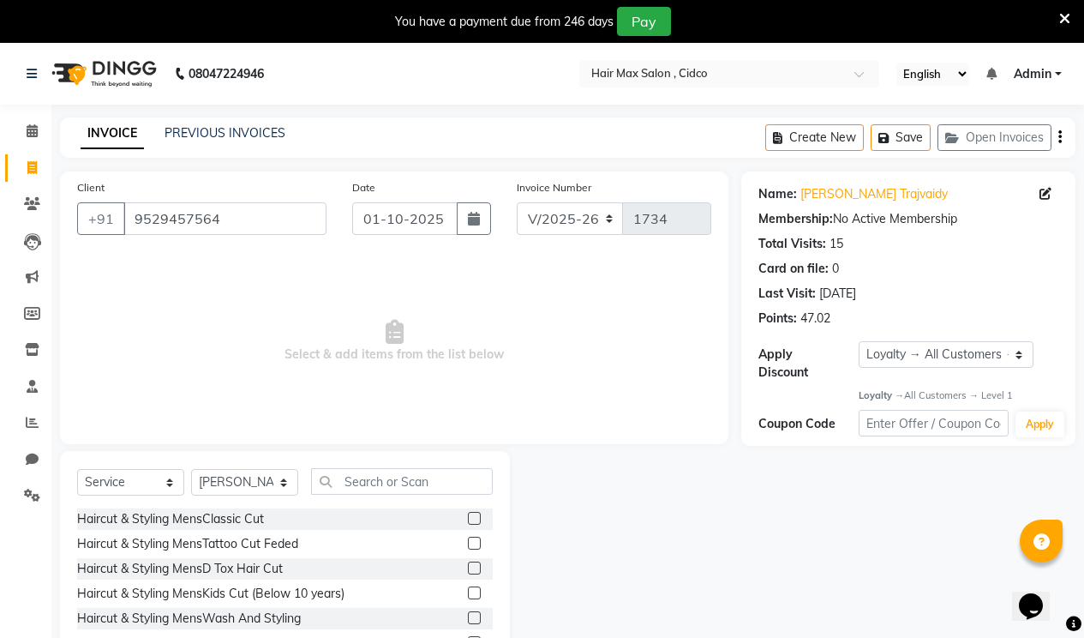
click at [468, 518] on label at bounding box center [474, 518] width 13 height 13
click at [468, 518] on input "checkbox" at bounding box center [473, 518] width 11 height 11
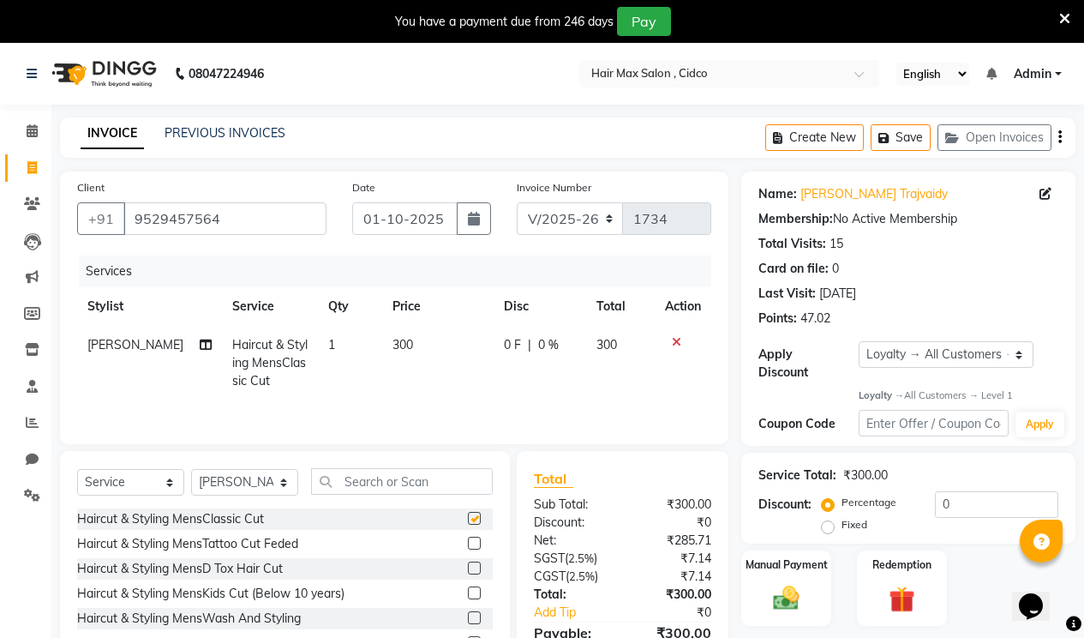
checkbox input "false"
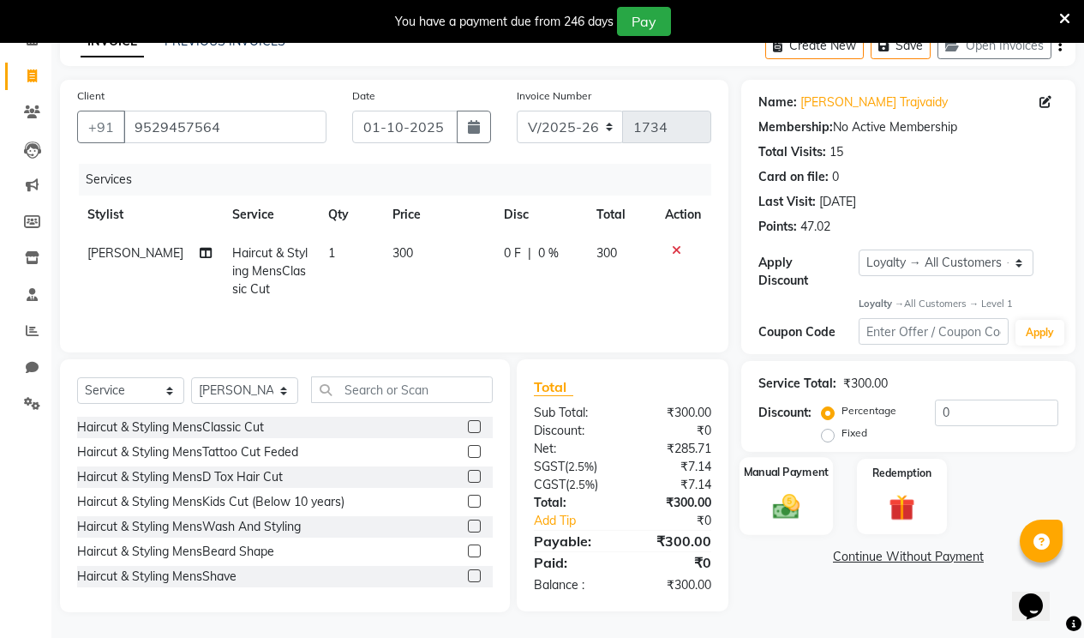
click at [800, 491] on img at bounding box center [786, 506] width 44 height 31
click at [944, 548] on span "CASH" at bounding box center [939, 558] width 37 height 20
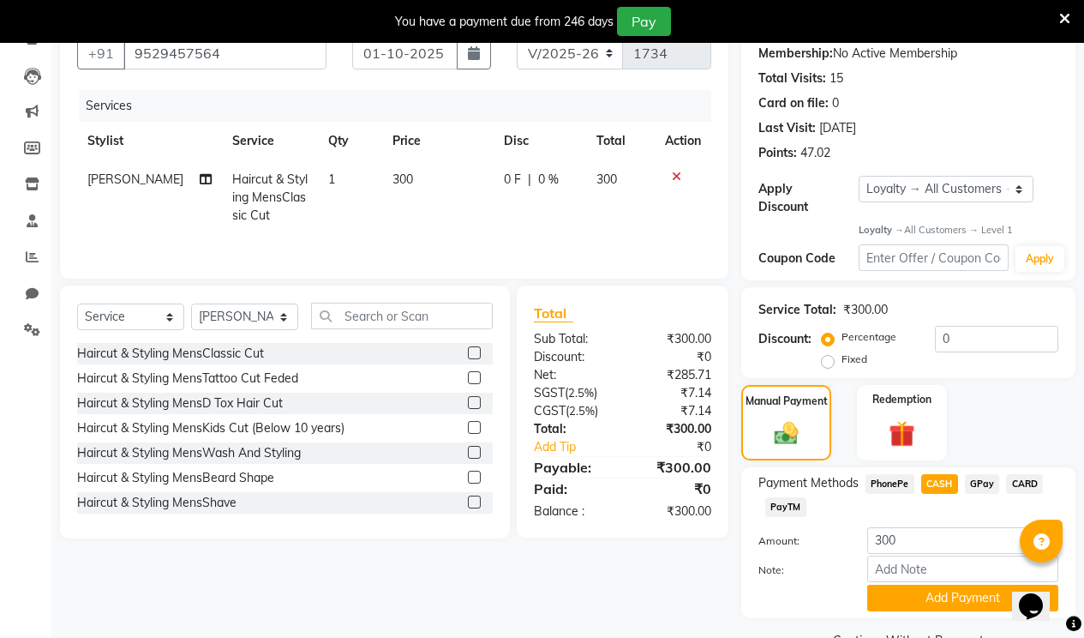
scroll to position [193, 0]
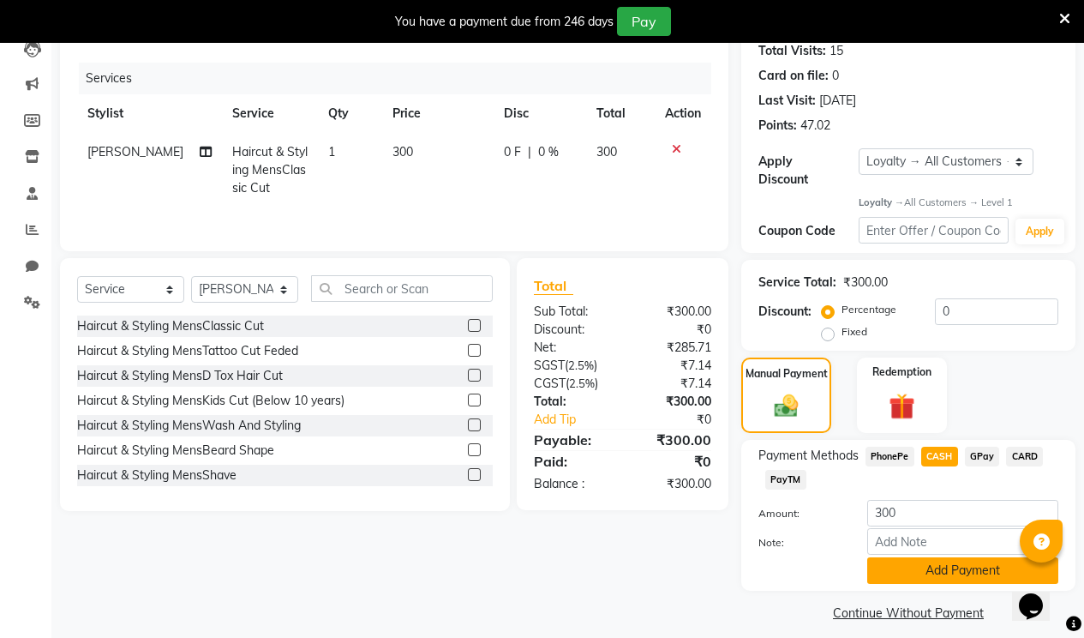
click at [929, 557] on button "Add Payment" at bounding box center [962, 570] width 191 height 27
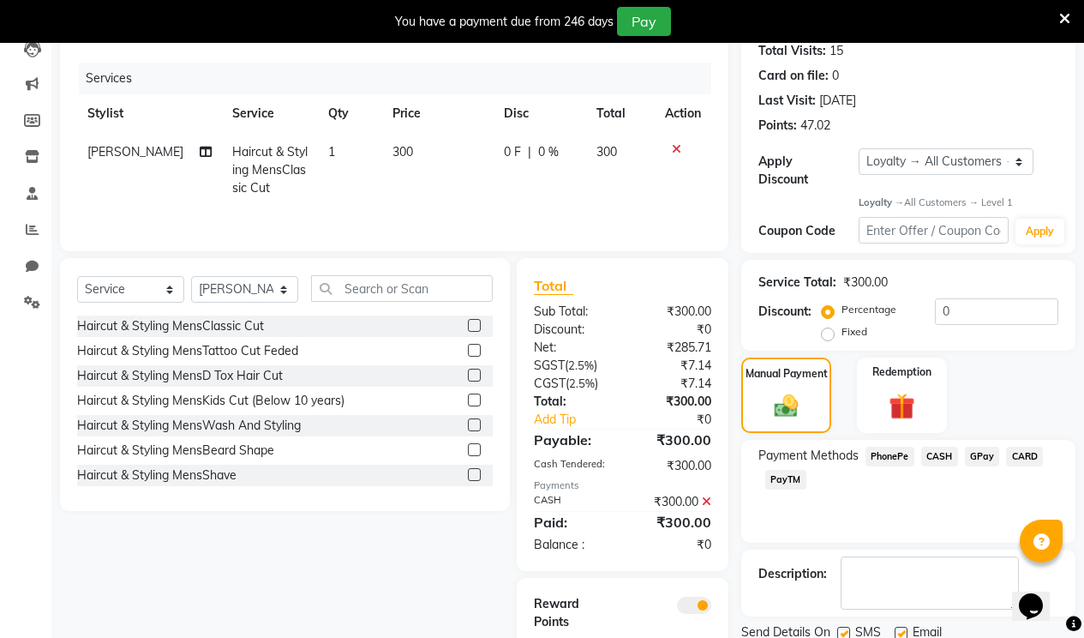
scroll to position [272, 0]
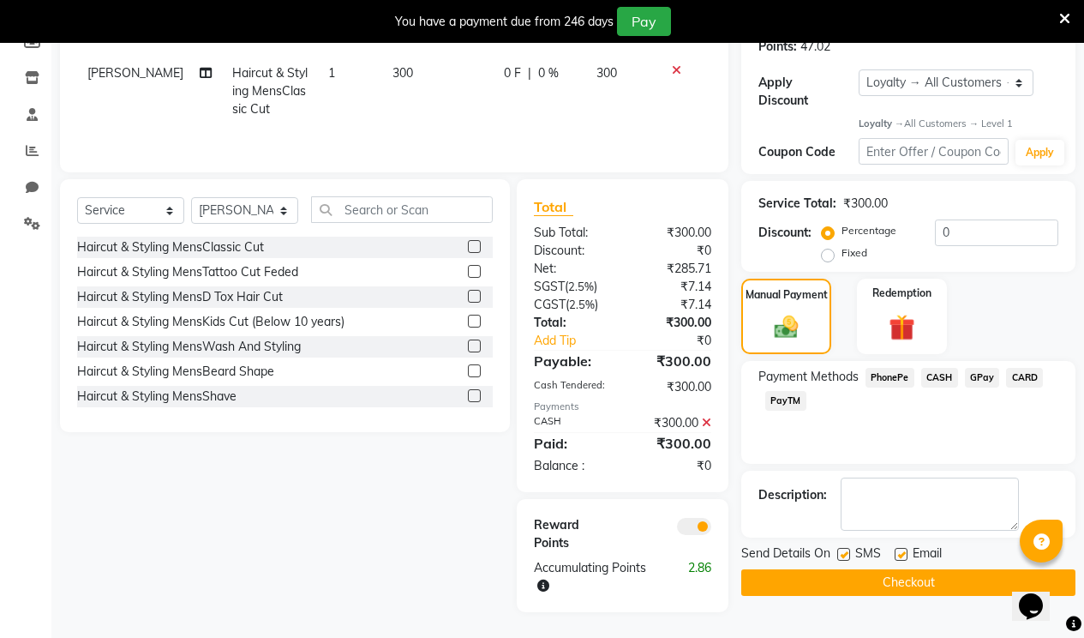
drag, startPoint x: 904, startPoint y: 540, endPoint x: 879, endPoint y: 538, distance: 24.9
click at [895, 548] on label at bounding box center [901, 554] width 13 height 13
click at [895, 549] on input "checkbox" at bounding box center [900, 554] width 11 height 11
checkbox input "false"
drag, startPoint x: 844, startPoint y: 541, endPoint x: 845, endPoint y: 560, distance: 18.9
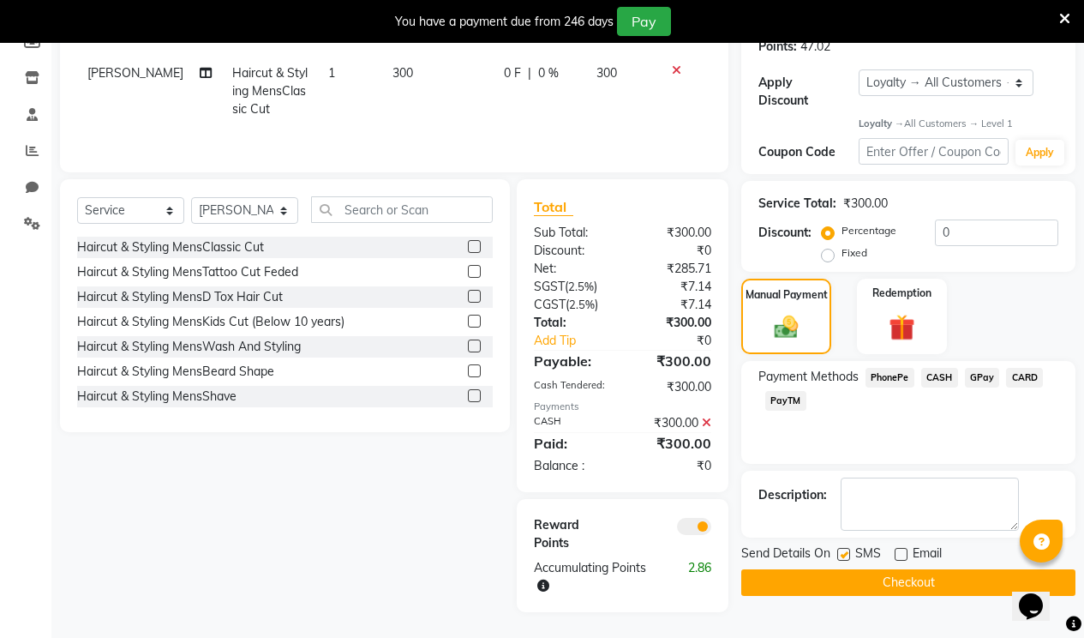
click at [845, 548] on label at bounding box center [843, 554] width 13 height 13
click at [845, 549] on input "checkbox" at bounding box center [842, 554] width 11 height 11
checkbox input "false"
drag, startPoint x: 844, startPoint y: 564, endPoint x: 826, endPoint y: 562, distance: 18.1
click at [836, 569] on button "Checkout" at bounding box center [908, 582] width 334 height 27
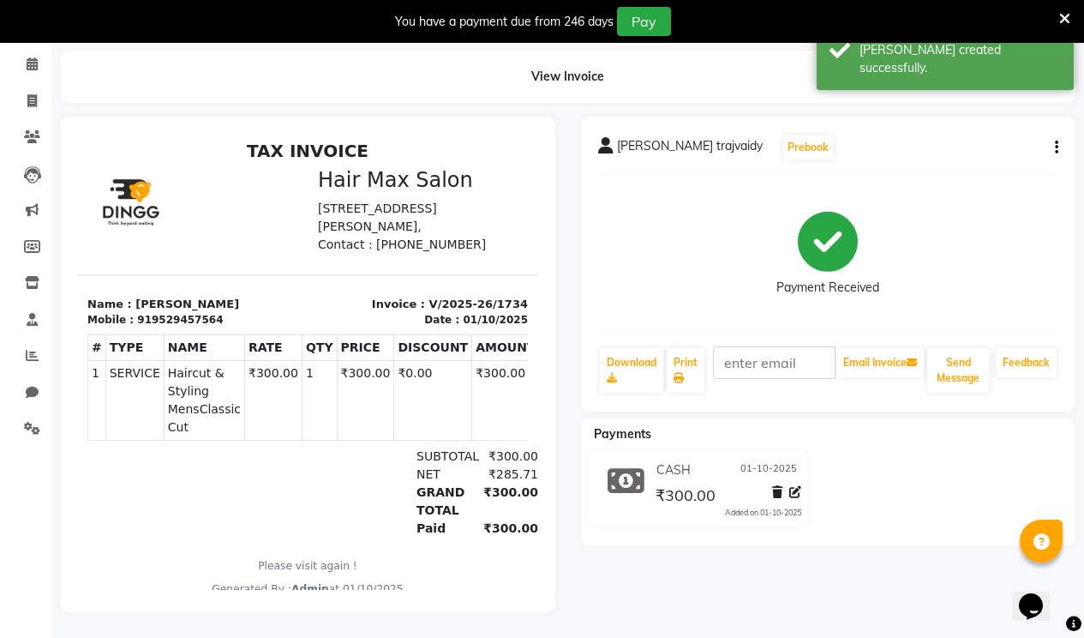
select select "7580"
select select "service"
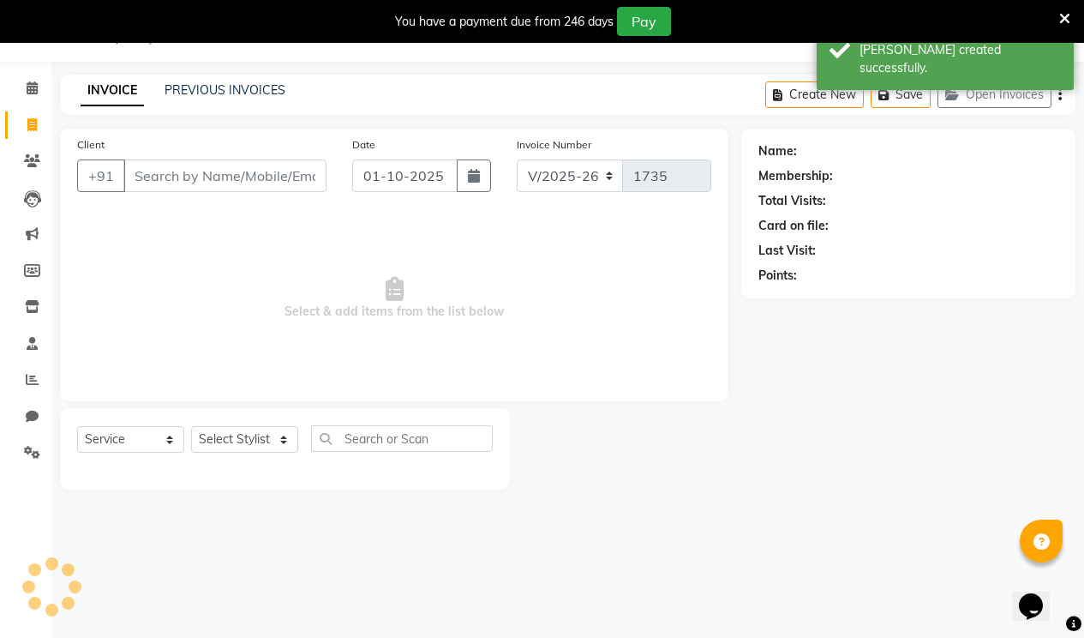
scroll to position [43, 0]
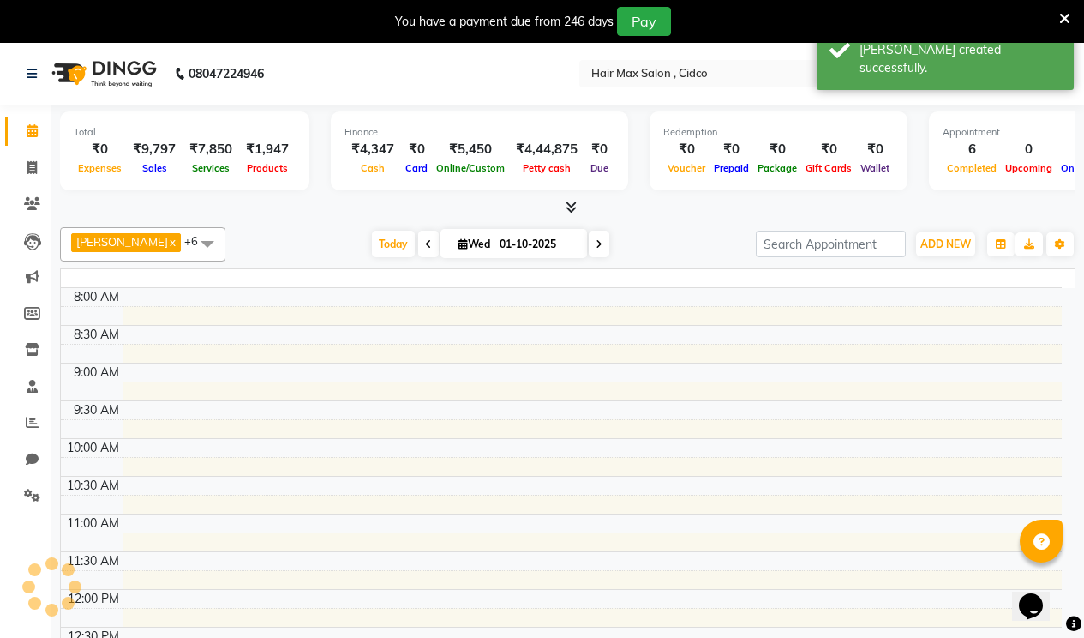
select select "service"
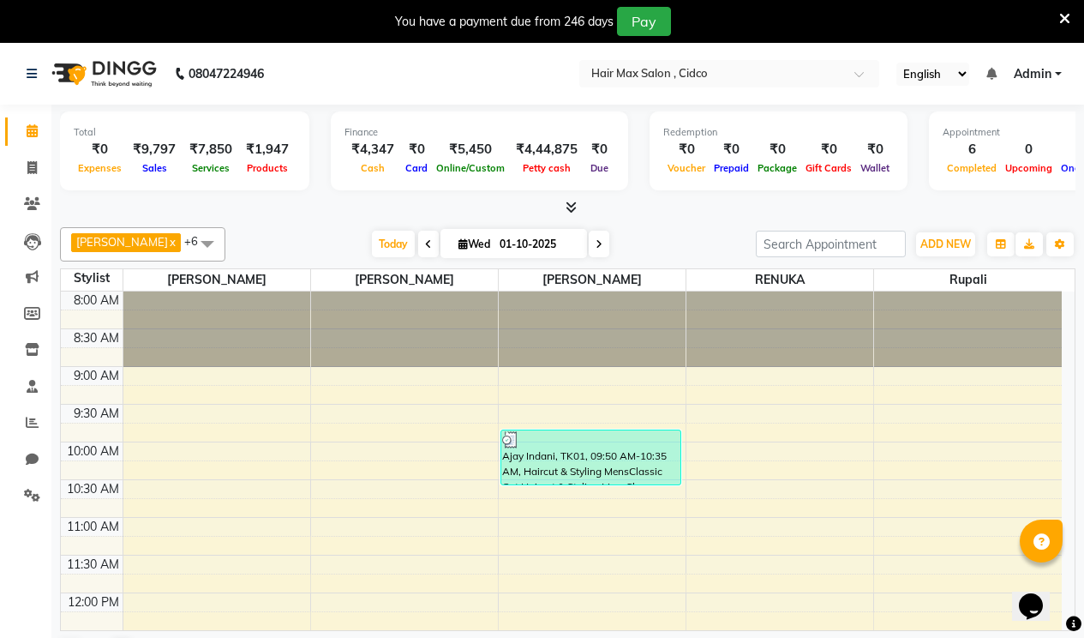
scroll to position [44, 0]
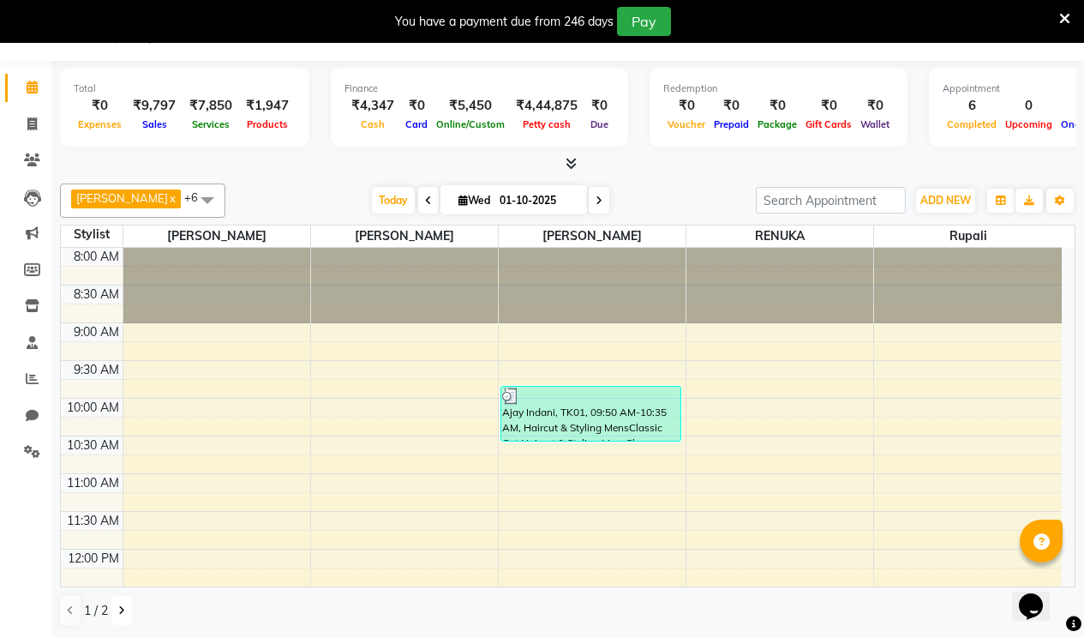
click at [116, 616] on button at bounding box center [121, 610] width 21 height 29
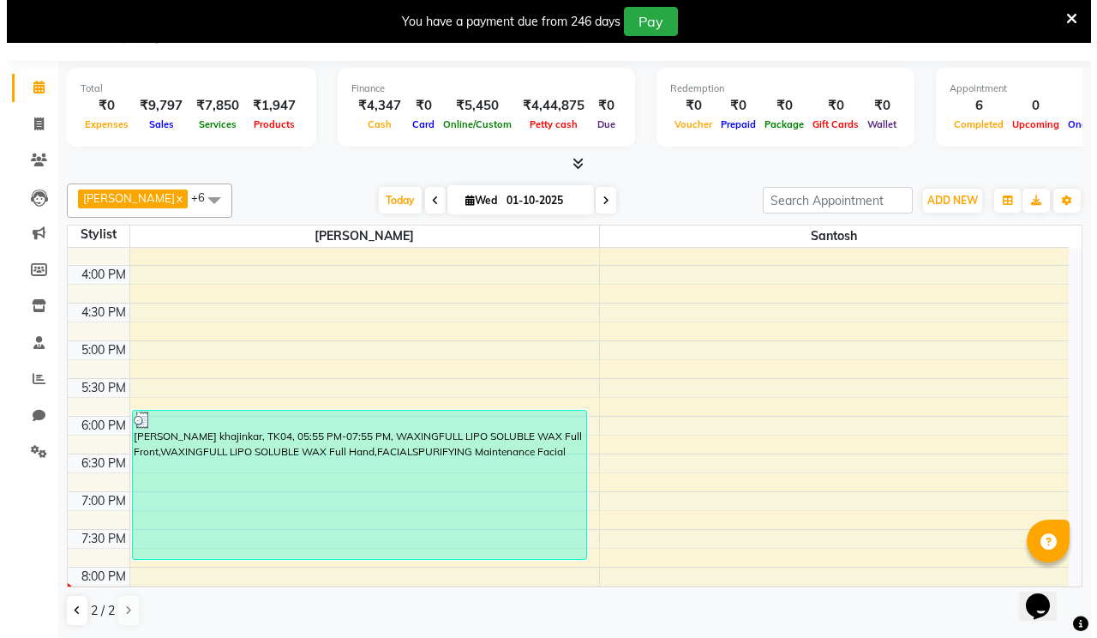
scroll to position [686, 0]
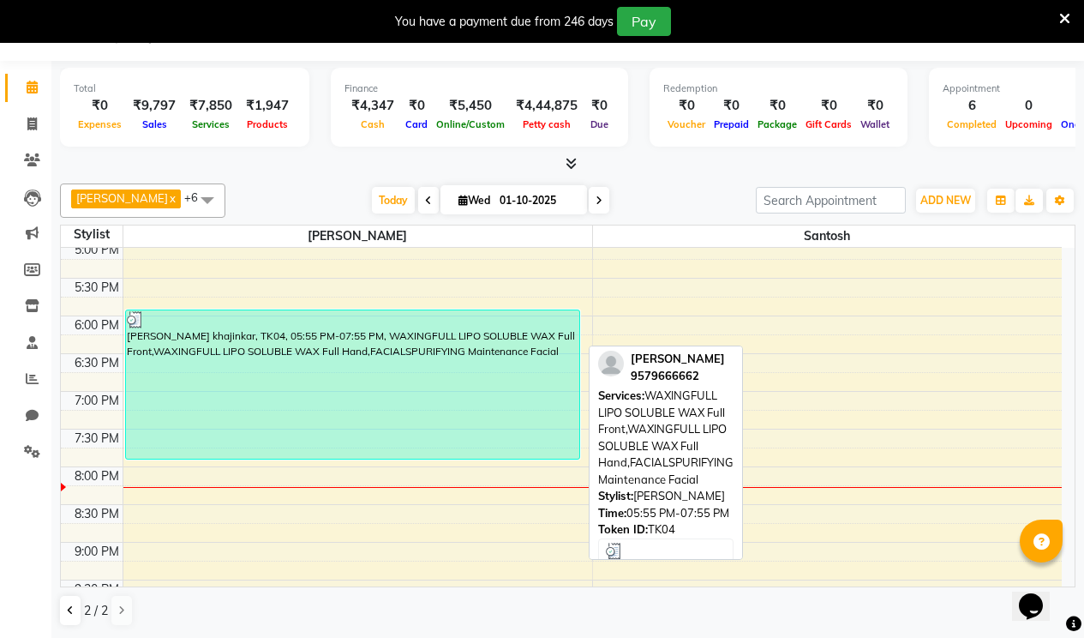
click at [531, 429] on div "[PERSON_NAME] khajinkar, TK04, 05:55 PM-07:55 PM, WAXINGFULL LIPO SOLUBLE WAX F…" at bounding box center [352, 384] width 453 height 148
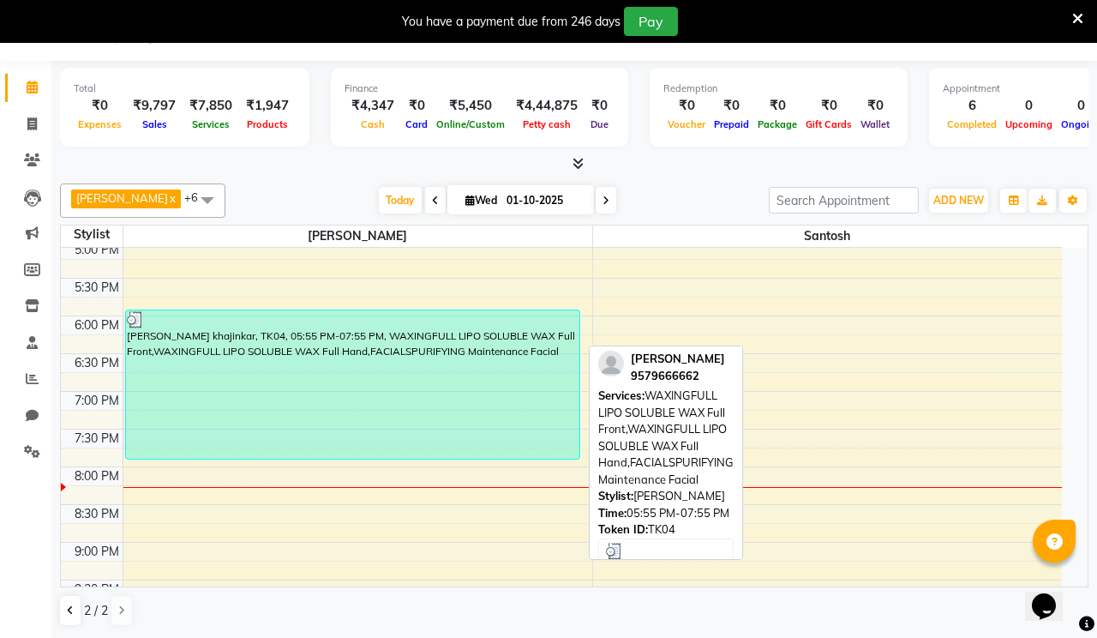
select select "3"
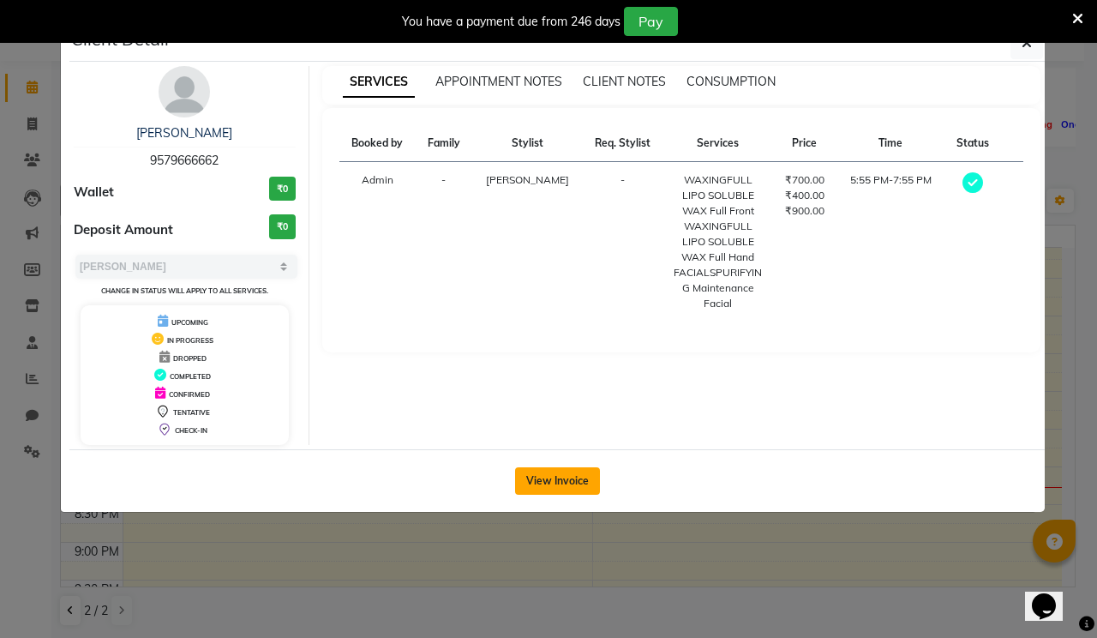
click at [525, 477] on button "View Invoice" at bounding box center [557, 480] width 85 height 27
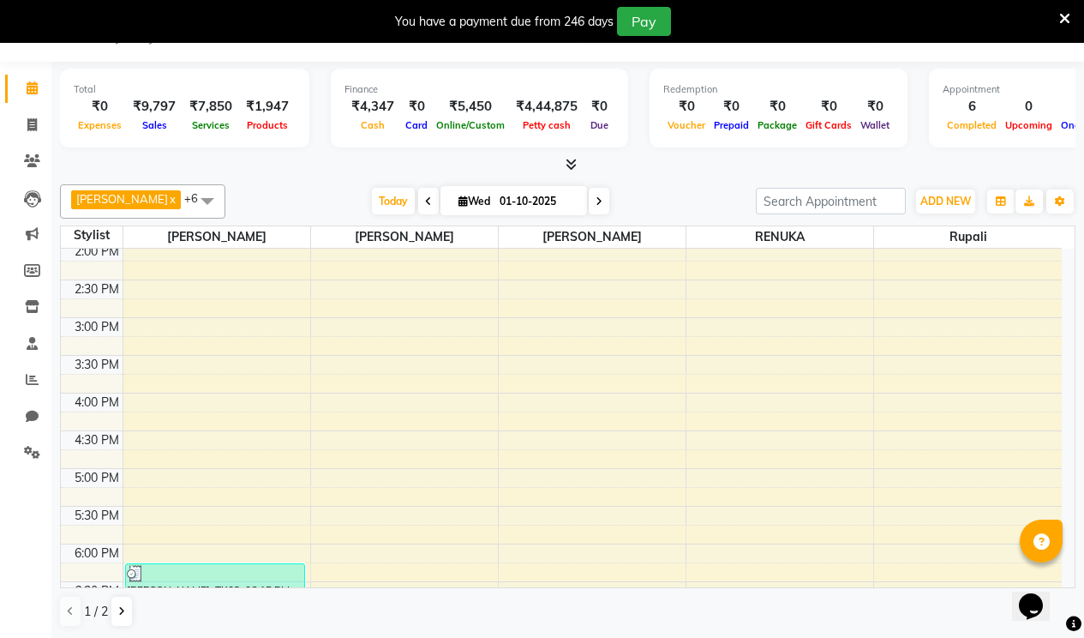
scroll to position [429, 0]
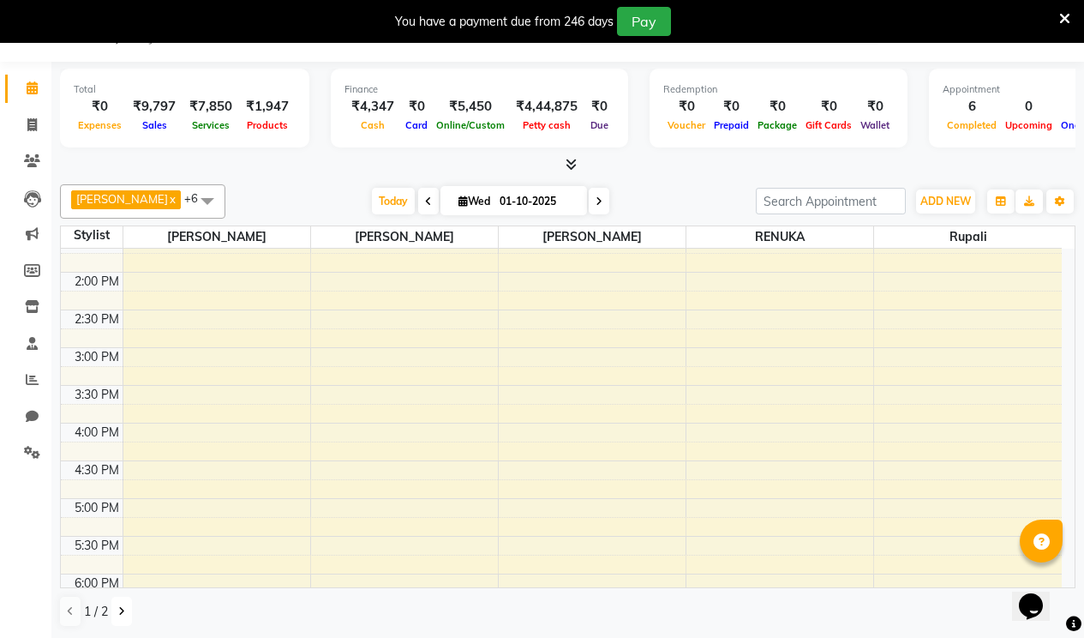
click at [114, 614] on button at bounding box center [121, 610] width 21 height 29
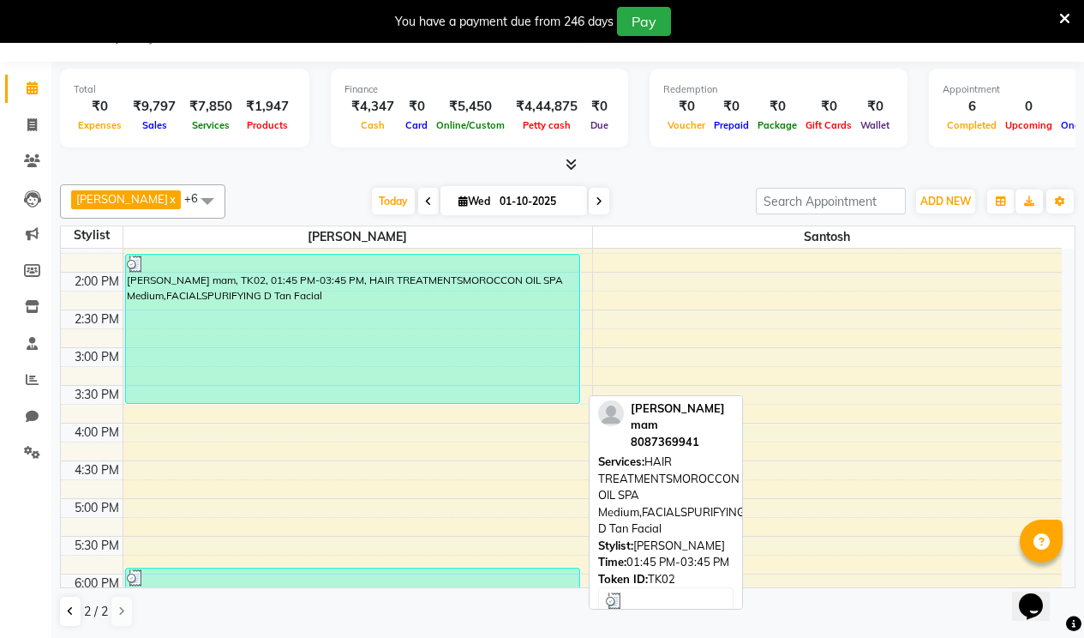
click at [497, 343] on div "[PERSON_NAME] mam, TK02, 01:45 PM-03:45 PM, HAIR TREATMENTSMOROCCON OIL SPA Med…" at bounding box center [352, 329] width 453 height 148
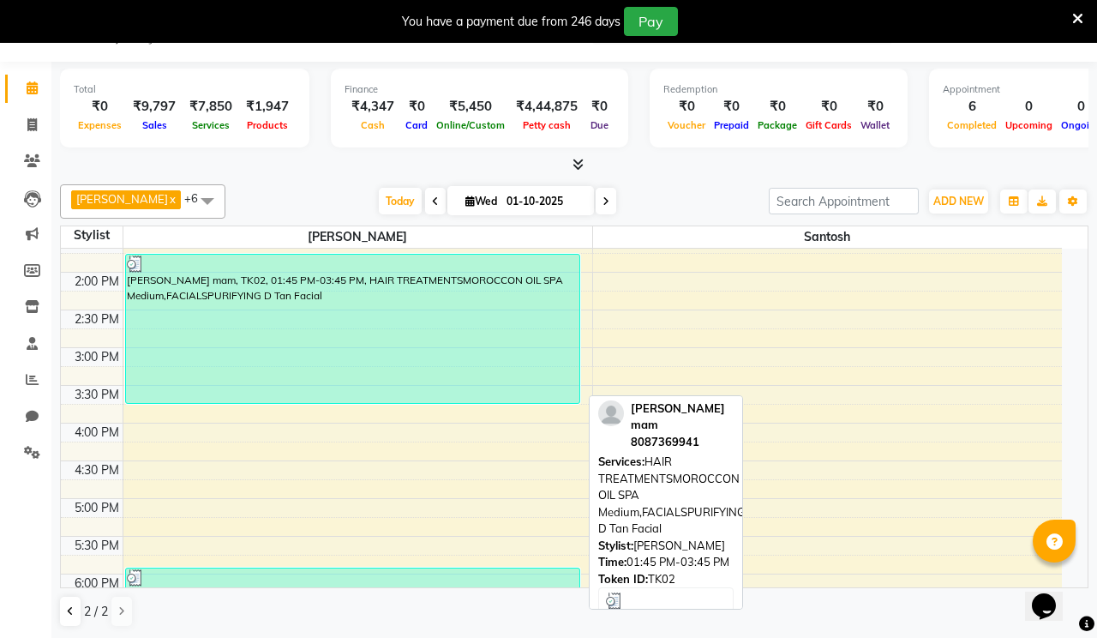
select select "3"
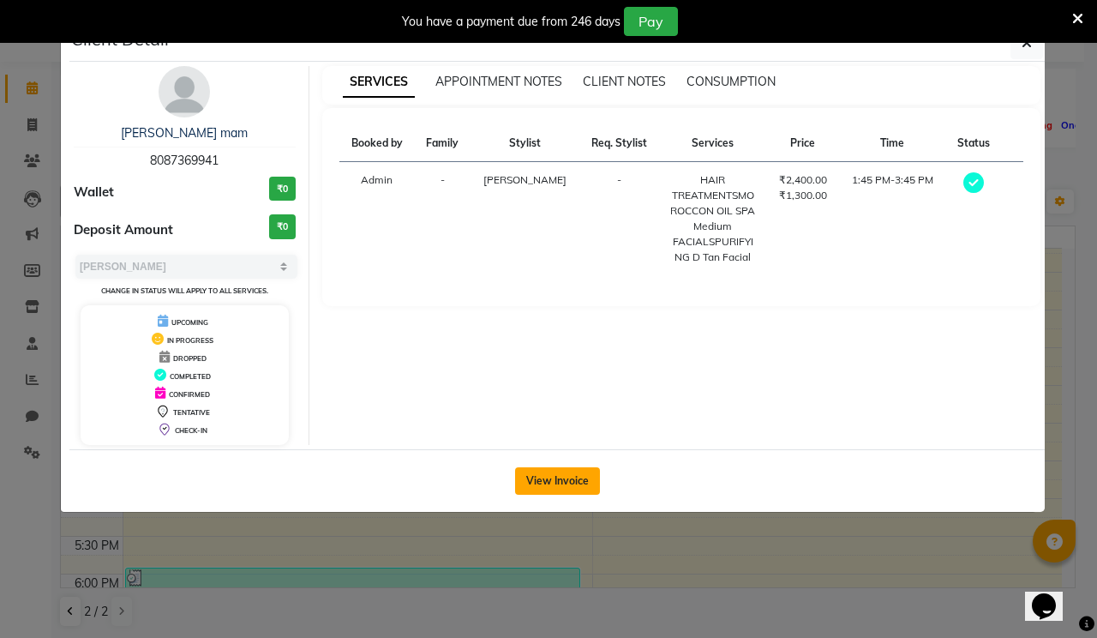
click at [527, 473] on button "View Invoice" at bounding box center [557, 480] width 85 height 27
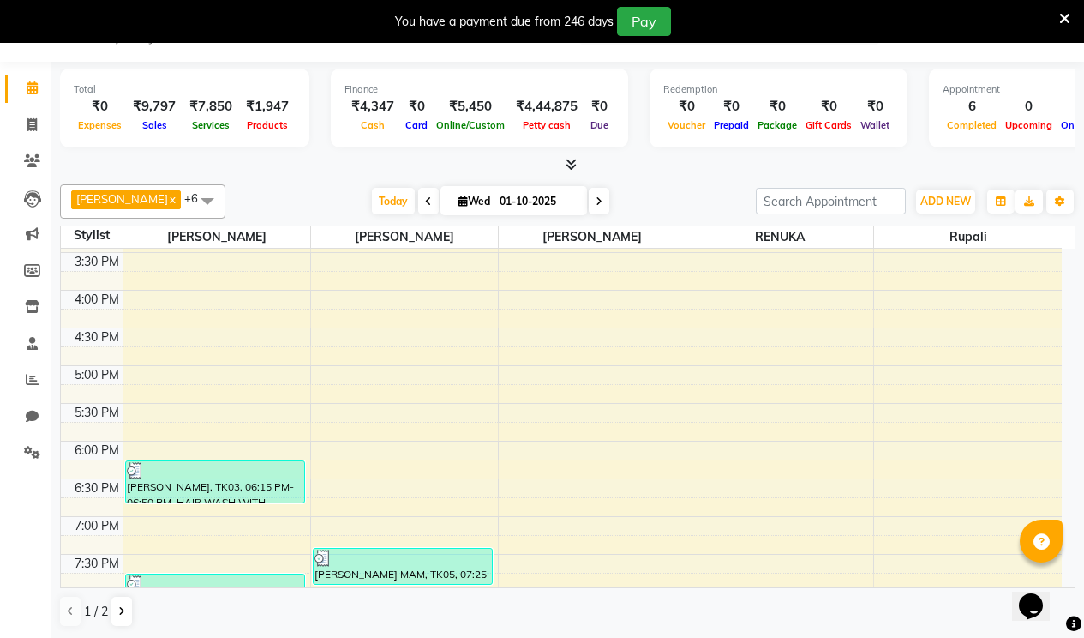
scroll to position [600, 0]
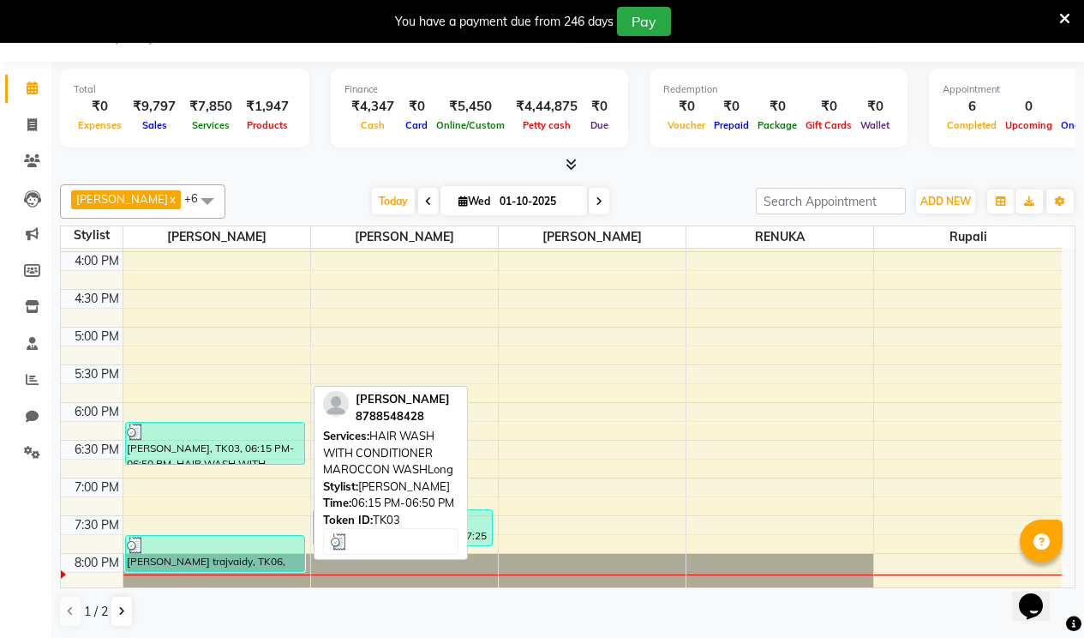
click at [248, 431] on div at bounding box center [215, 431] width 177 height 17
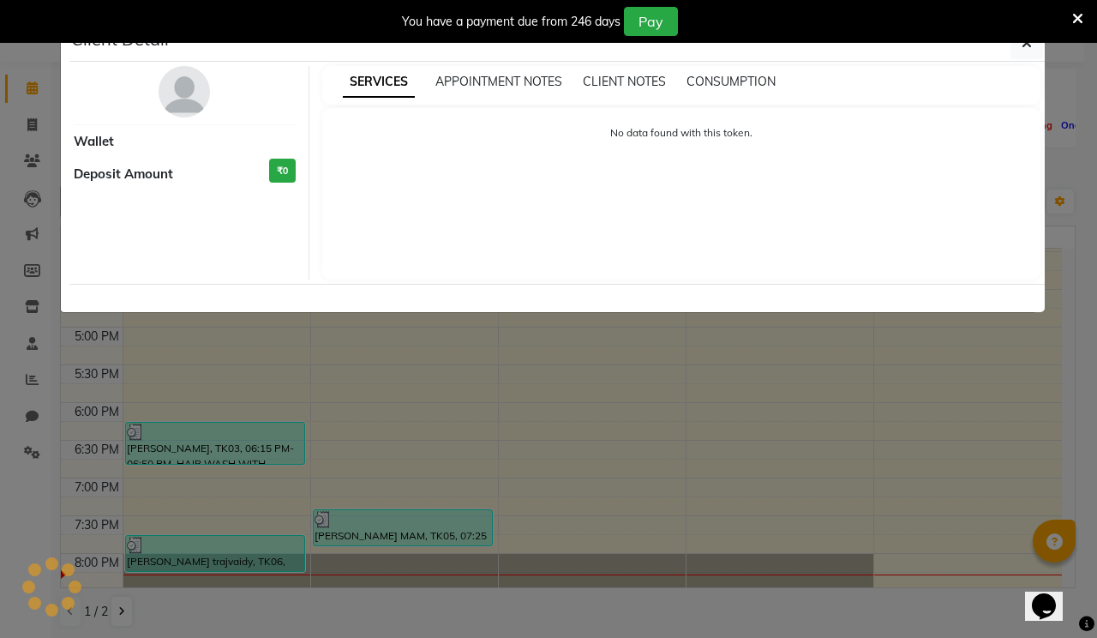
select select "3"
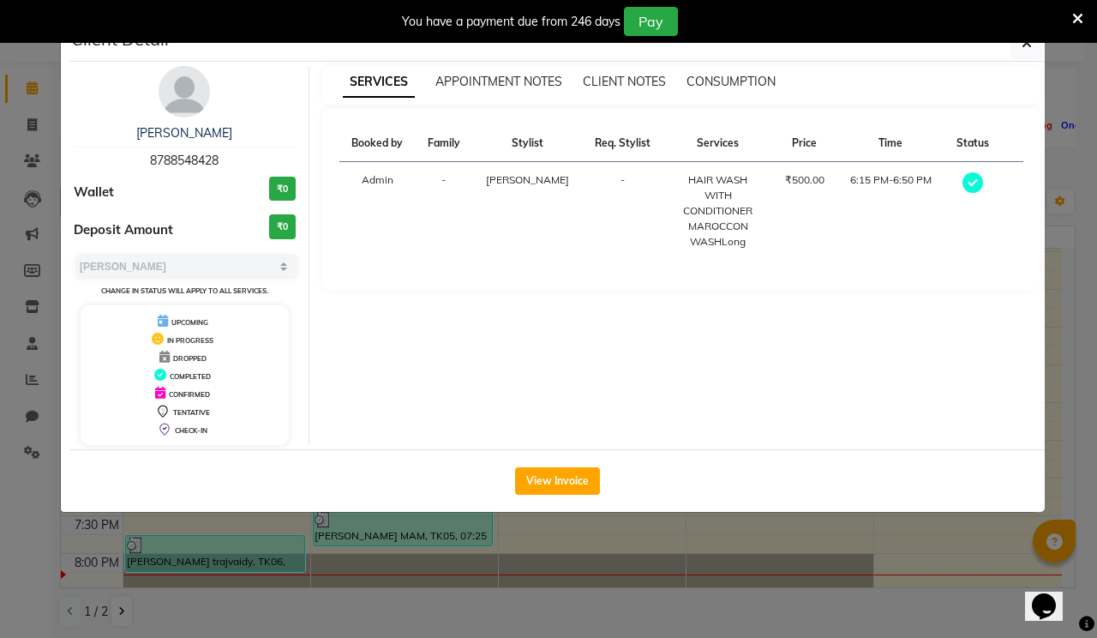
click at [527, 465] on div "View Invoice" at bounding box center [556, 480] width 975 height 63
click at [529, 474] on button "View Invoice" at bounding box center [557, 480] width 85 height 27
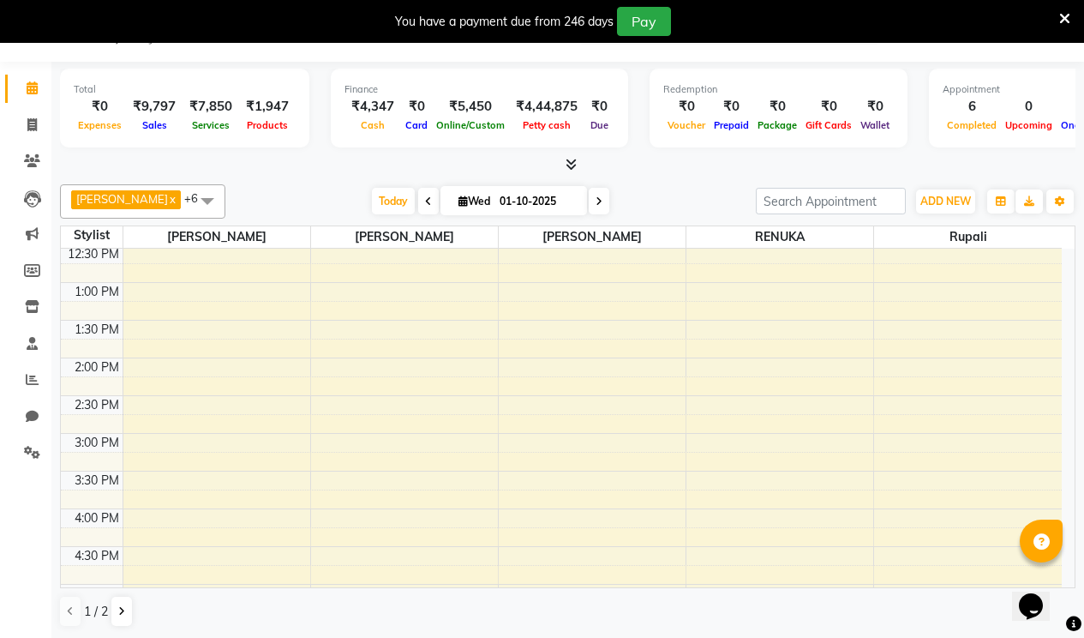
scroll to position [771, 0]
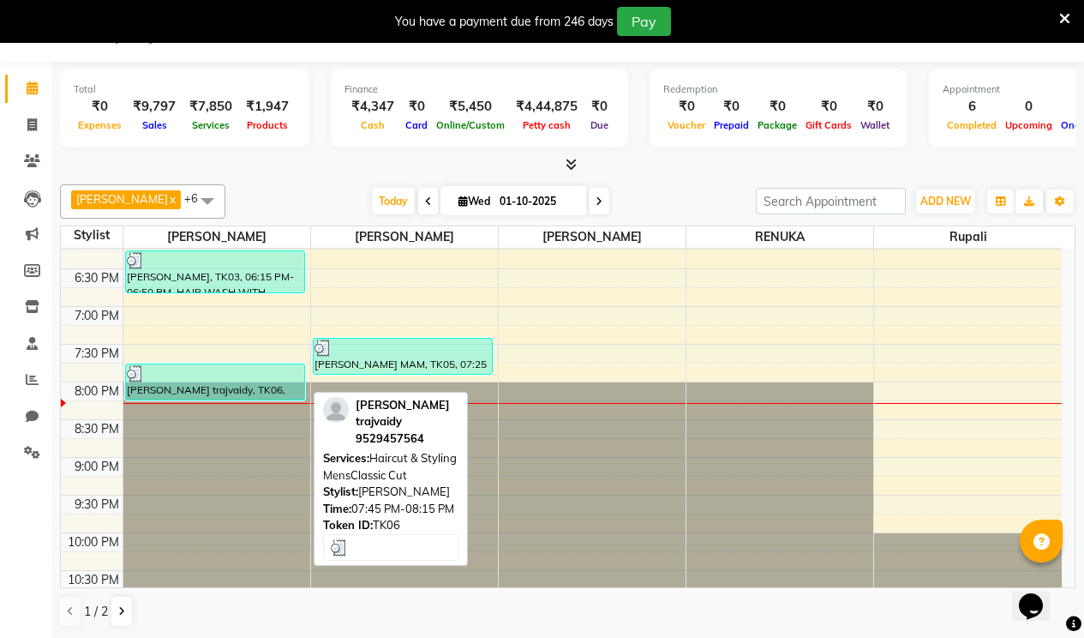
click at [236, 373] on div at bounding box center [215, 373] width 177 height 17
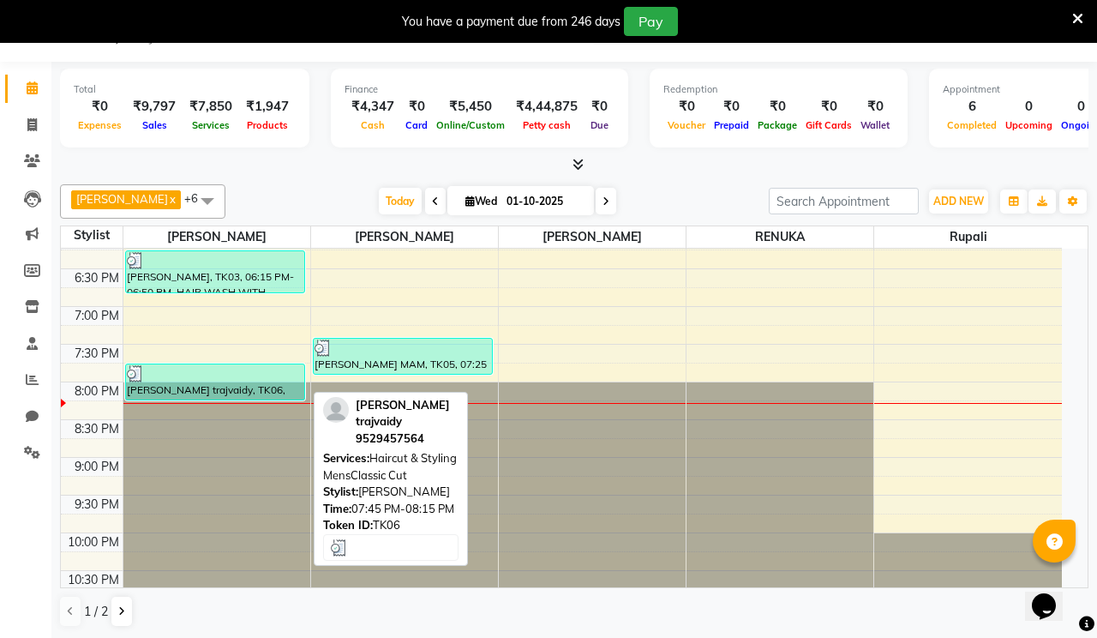
select select "3"
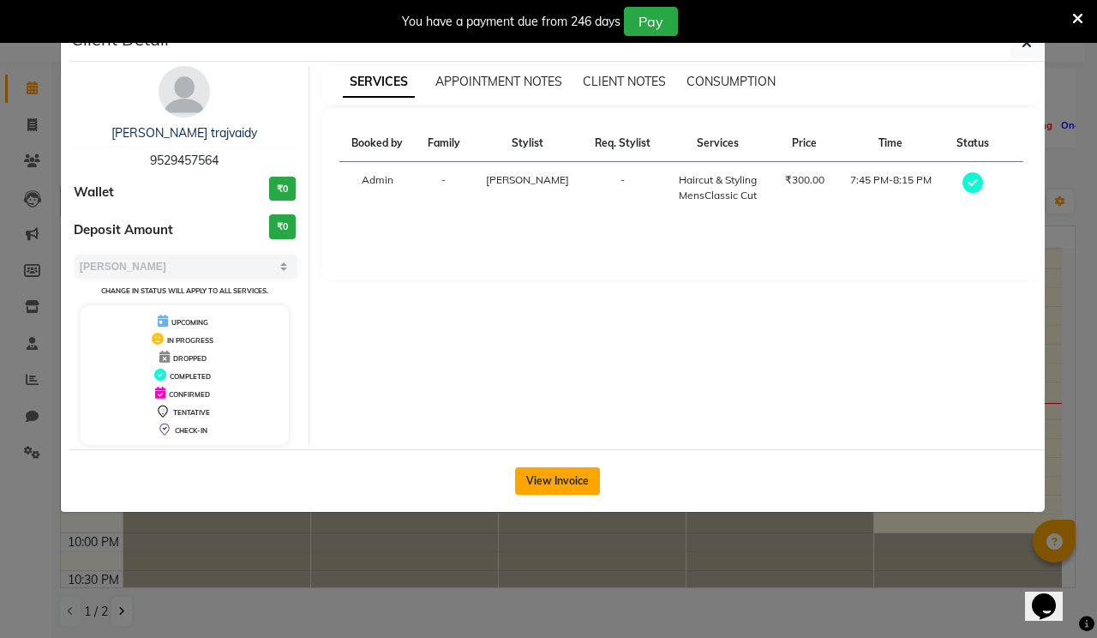
click at [554, 480] on button "View Invoice" at bounding box center [557, 480] width 85 height 27
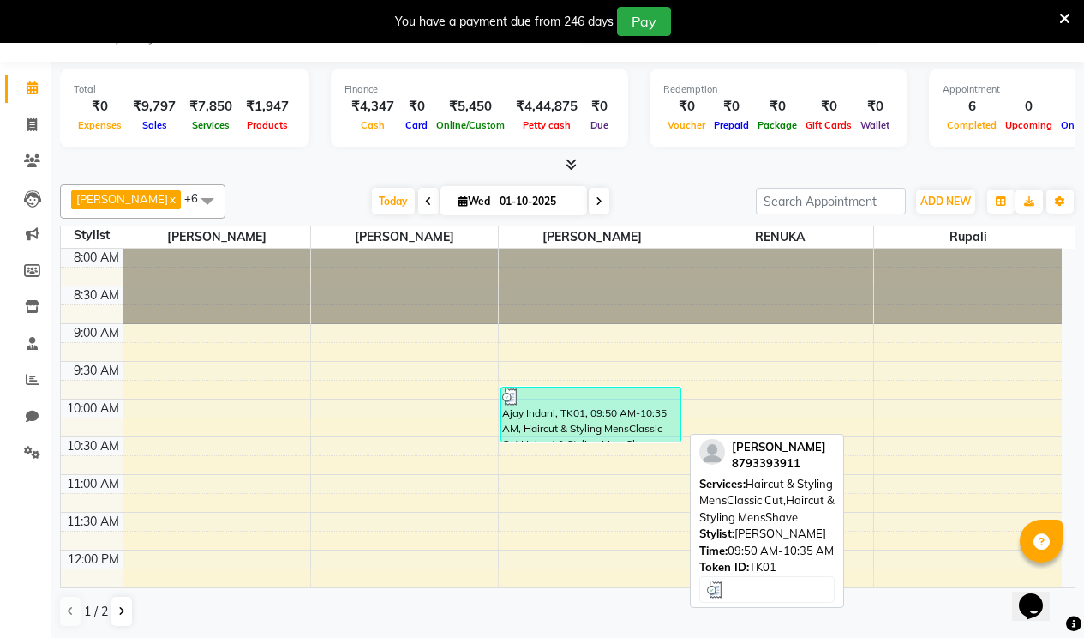
click at [625, 390] on div at bounding box center [590, 396] width 177 height 17
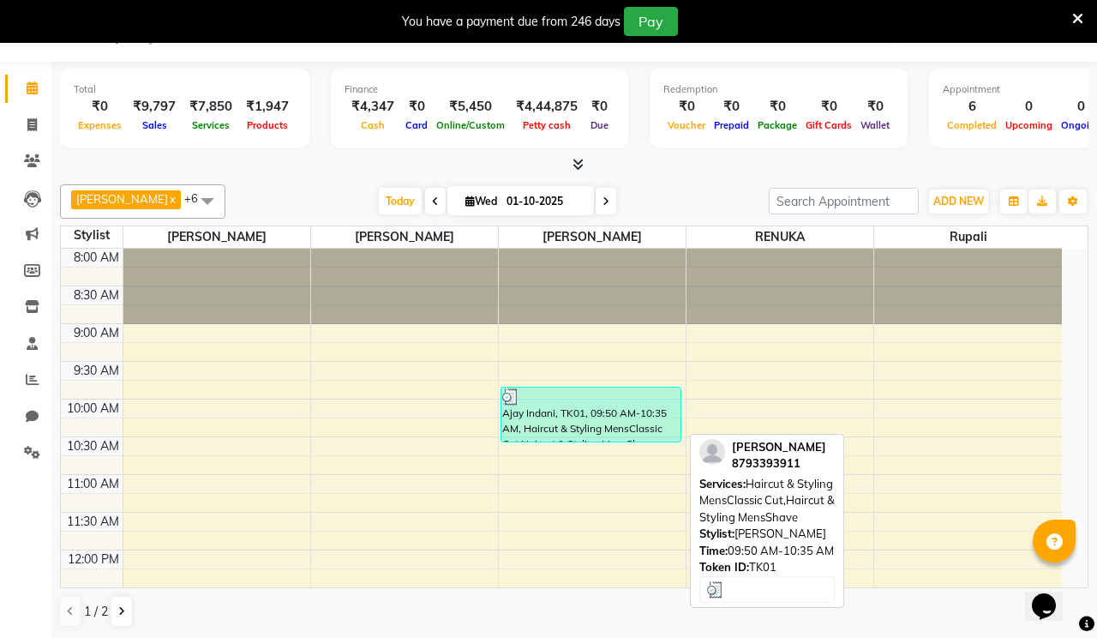
select select "3"
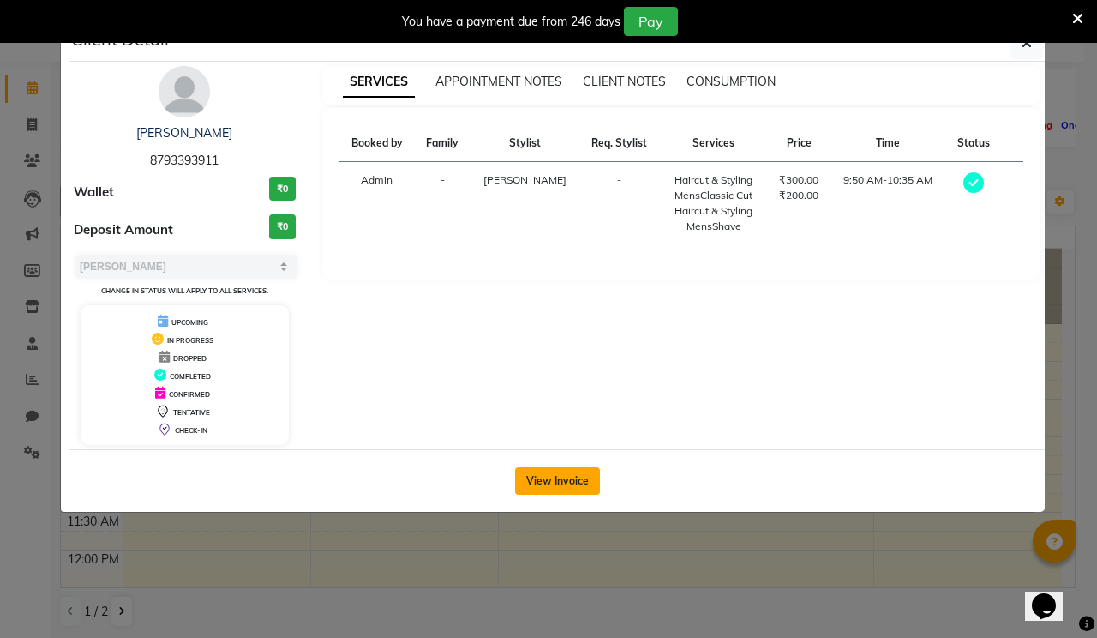
drag, startPoint x: 549, startPoint y: 495, endPoint x: 553, endPoint y: 484, distance: 10.8
click at [549, 495] on div "View Invoice" at bounding box center [556, 480] width 975 height 63
click at [554, 482] on button "View Invoice" at bounding box center [557, 480] width 85 height 27
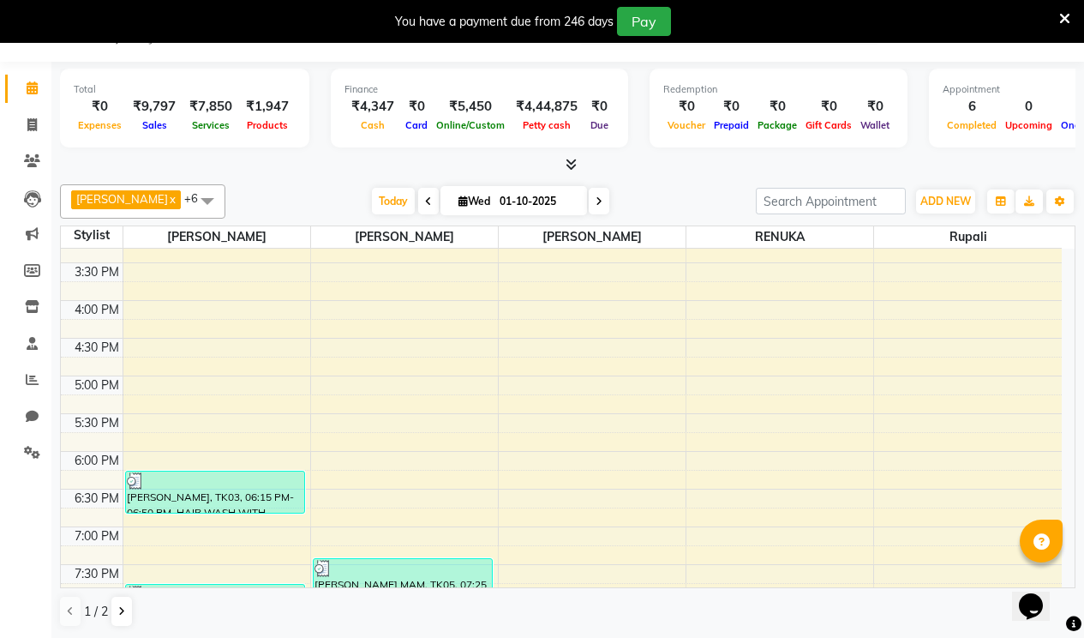
scroll to position [600, 0]
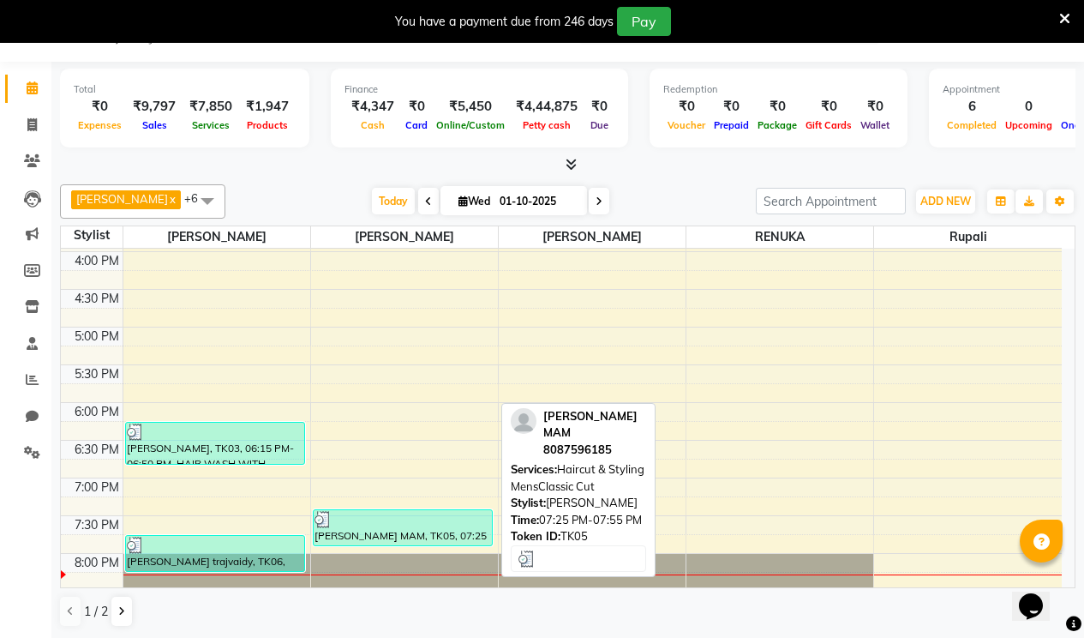
click at [425, 521] on div at bounding box center [403, 519] width 177 height 17
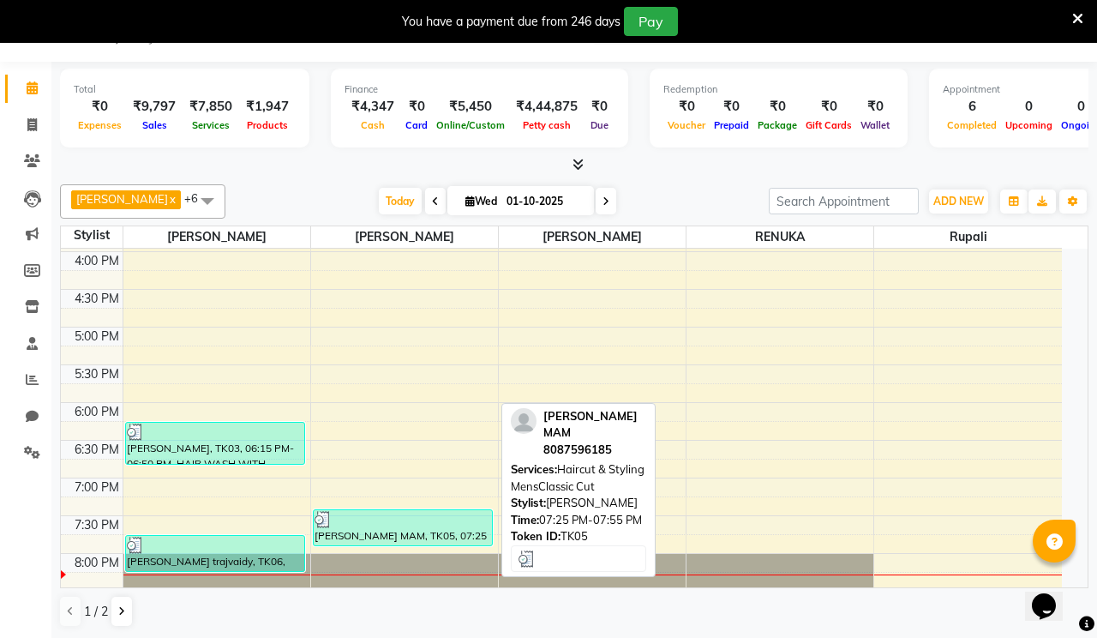
select select "3"
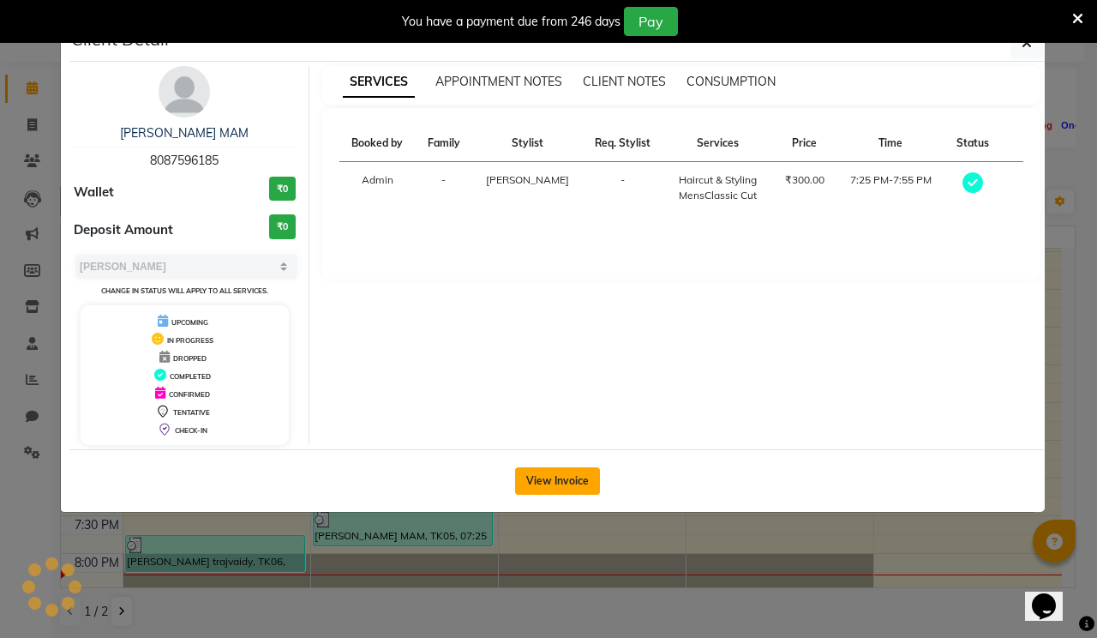
click at [585, 491] on button "View Invoice" at bounding box center [557, 480] width 85 height 27
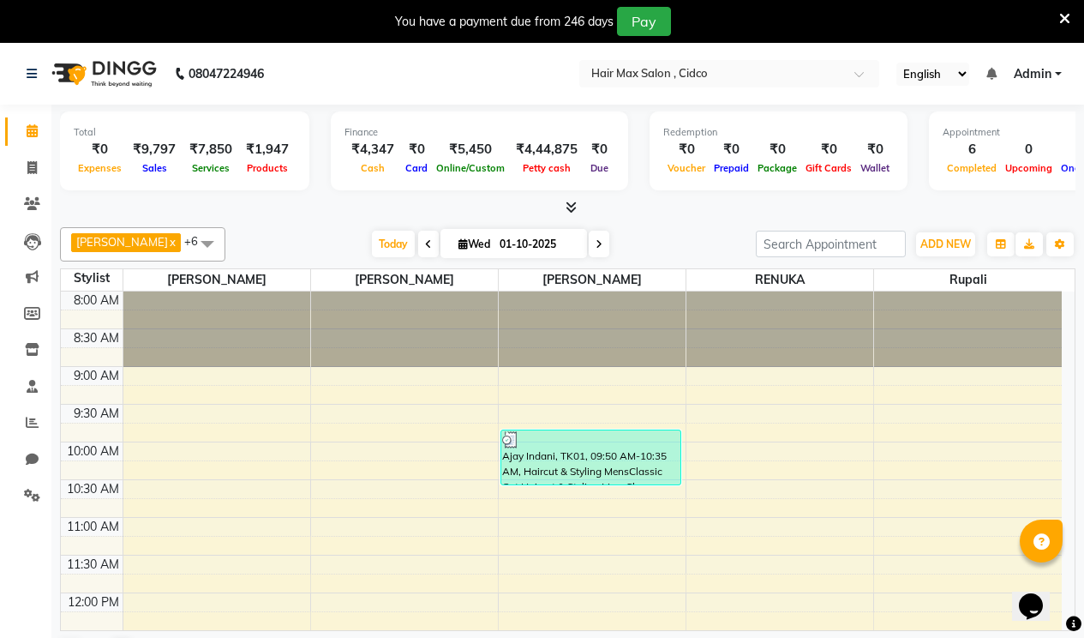
scroll to position [44, 0]
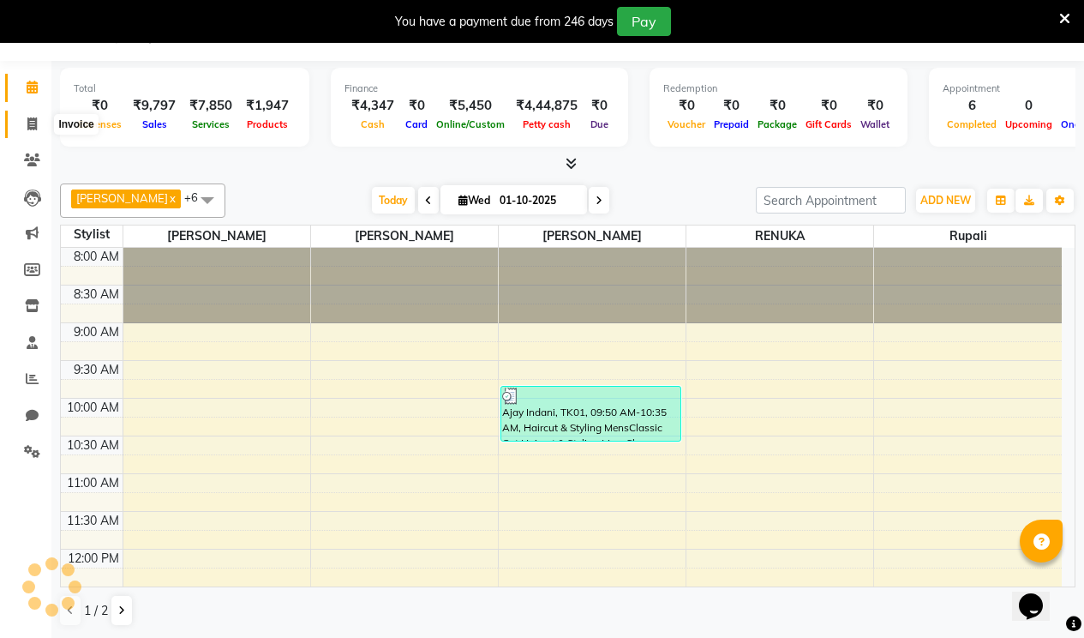
click at [23, 119] on span at bounding box center [32, 125] width 30 height 20
select select "7580"
select select "service"
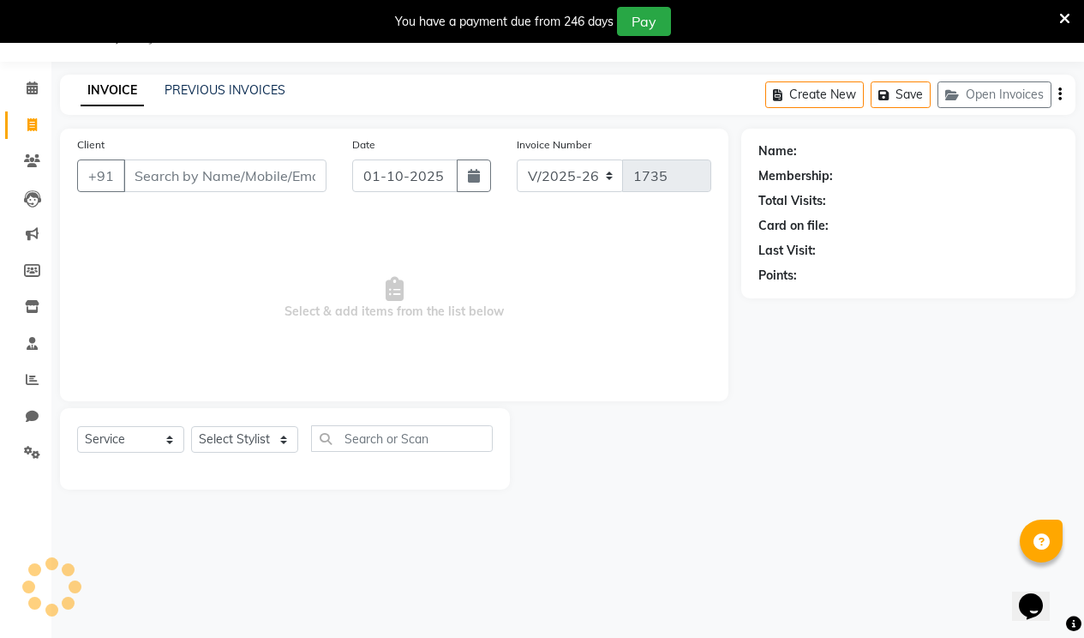
scroll to position [43, 0]
click at [228, 434] on select "Select Stylist [PERSON_NAME] [PERSON_NAME] RENUKA [PERSON_NAME] [PERSON_NAME]" at bounding box center [244, 439] width 107 height 27
select select "69948"
click at [191, 426] on select "Select Stylist [PERSON_NAME] [PERSON_NAME] RENUKA [PERSON_NAME] [PERSON_NAME]" at bounding box center [244, 439] width 107 height 27
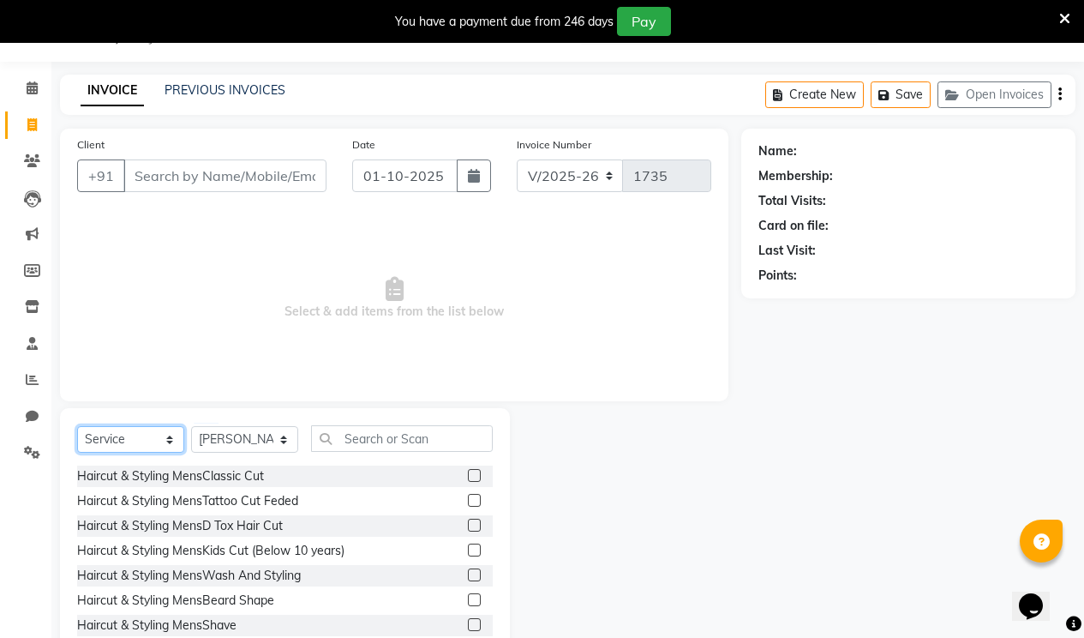
click at [147, 427] on select "Select Service Product Membership Package Voucher Prepaid Gift Card" at bounding box center [130, 439] width 107 height 27
select select "product"
click at [77, 426] on select "Select Service Product Membership Package Voucher Prepaid Gift Card" at bounding box center [130, 439] width 107 height 27
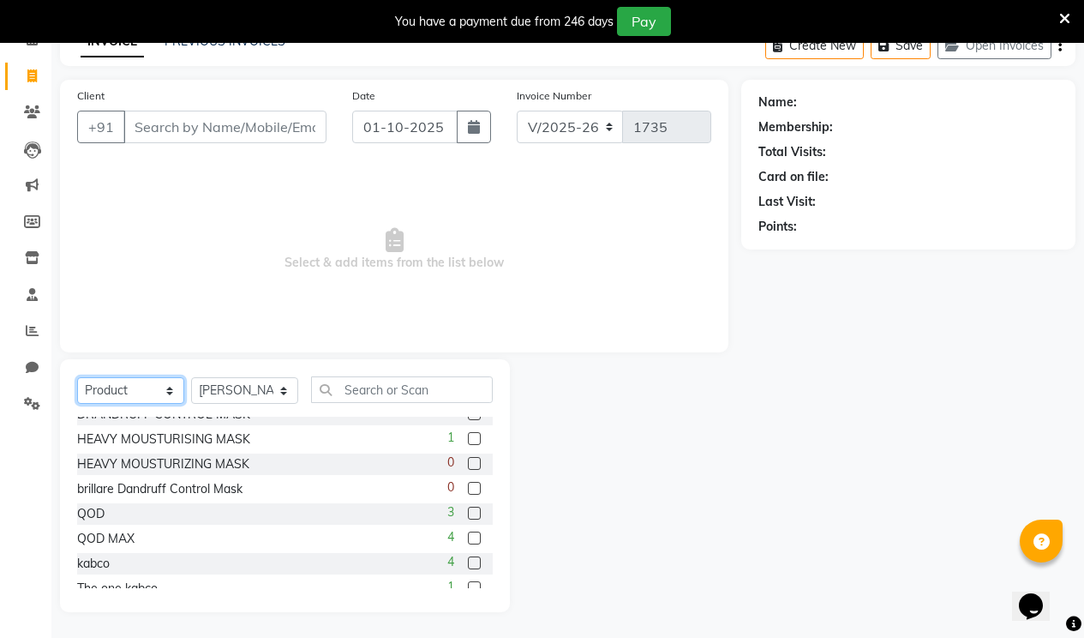
scroll to position [127, 0]
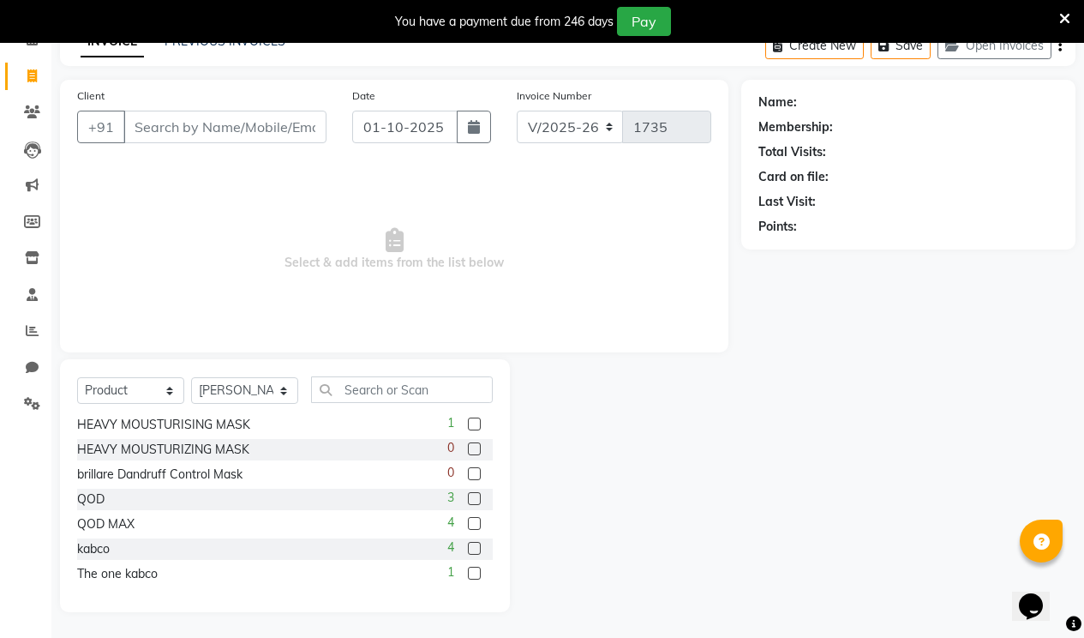
click at [468, 500] on label at bounding box center [474, 498] width 13 height 13
click at [468, 500] on input "checkbox" at bounding box center [473, 499] width 11 height 11
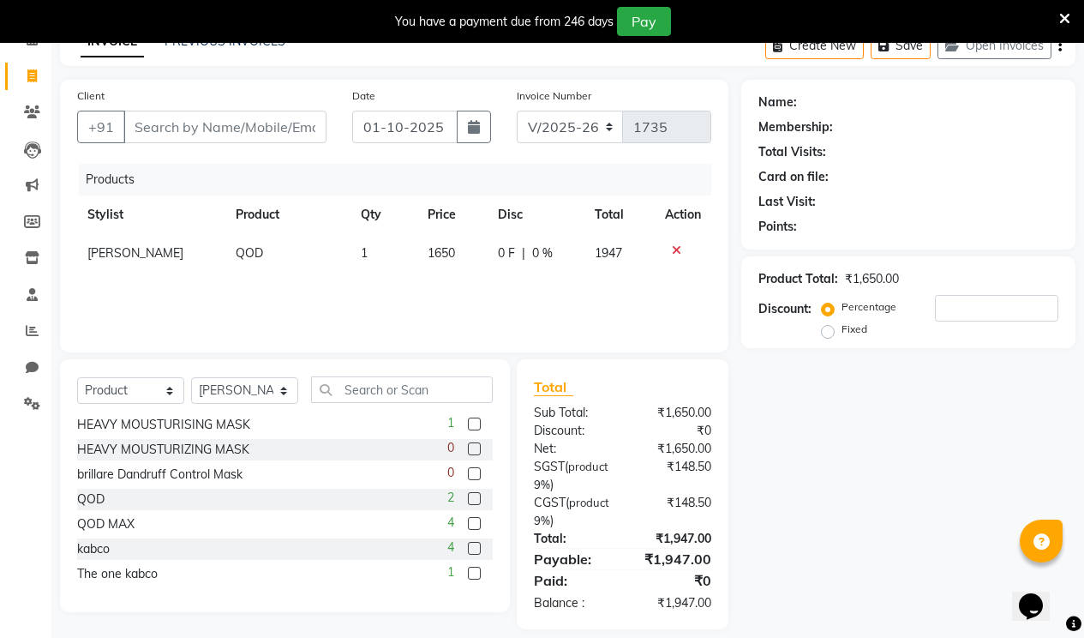
click at [675, 246] on icon at bounding box center [676, 250] width 9 height 12
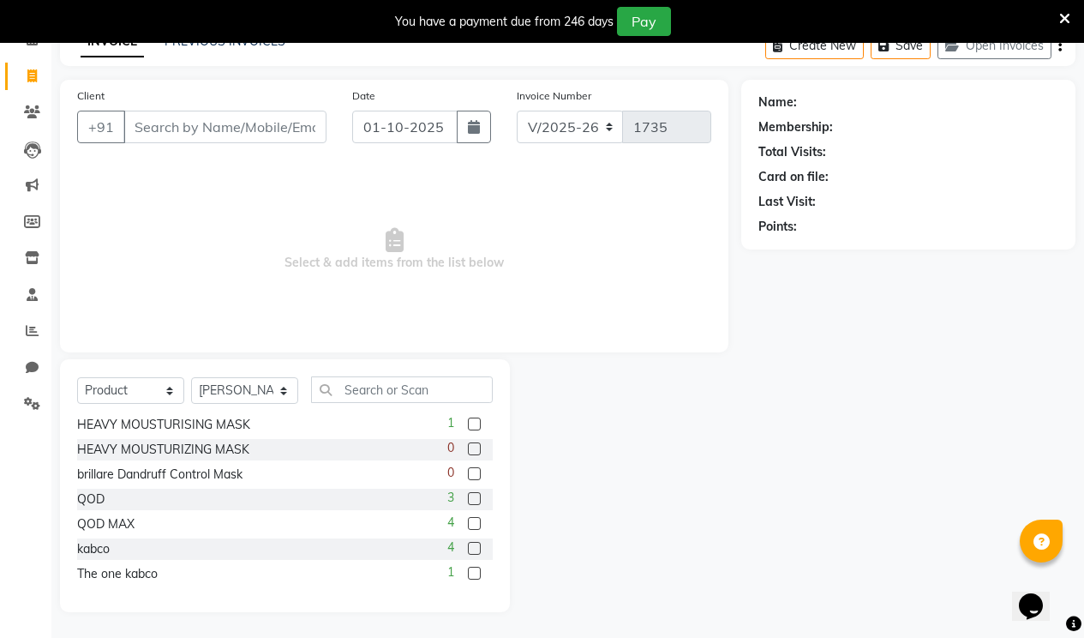
click at [468, 492] on label at bounding box center [474, 498] width 13 height 13
click at [468, 494] on input "checkbox" at bounding box center [473, 499] width 11 height 11
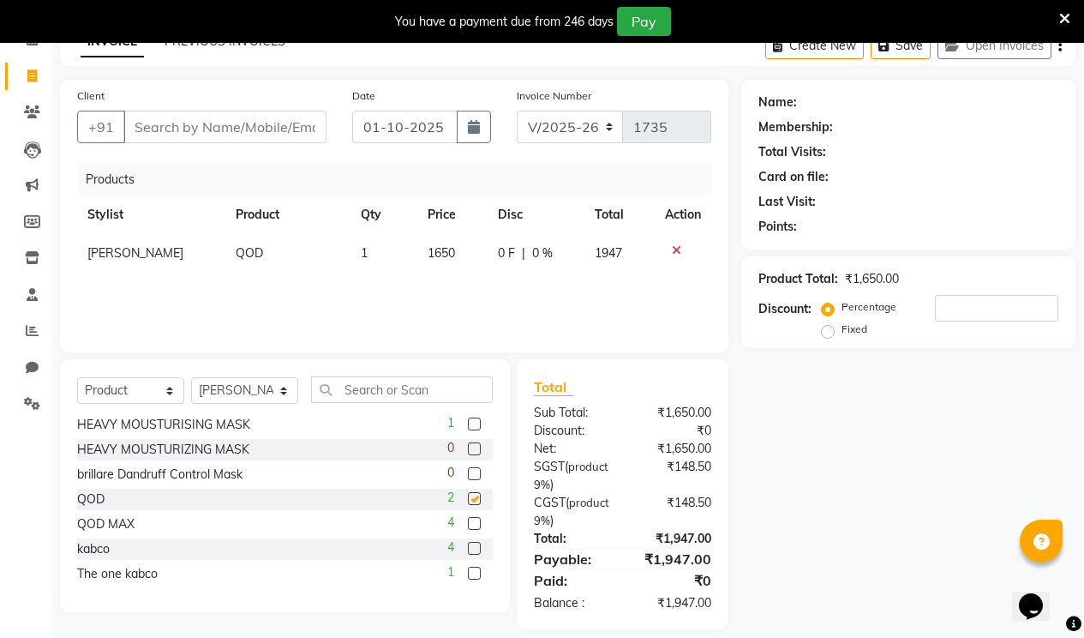
checkbox input "false"
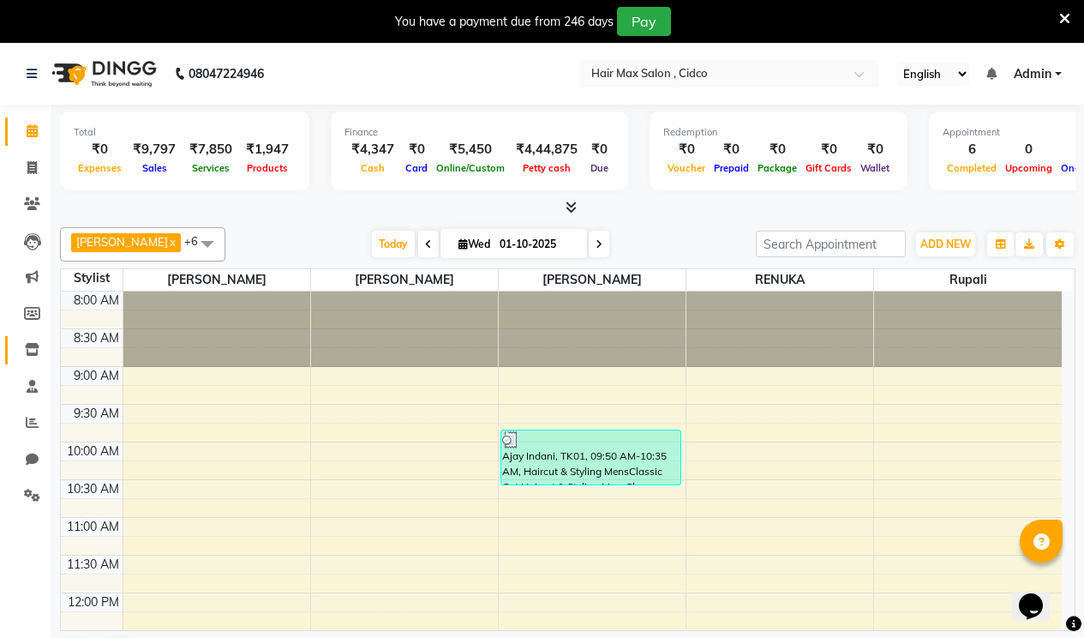
click at [32, 337] on link "Inventory" at bounding box center [25, 350] width 41 height 28
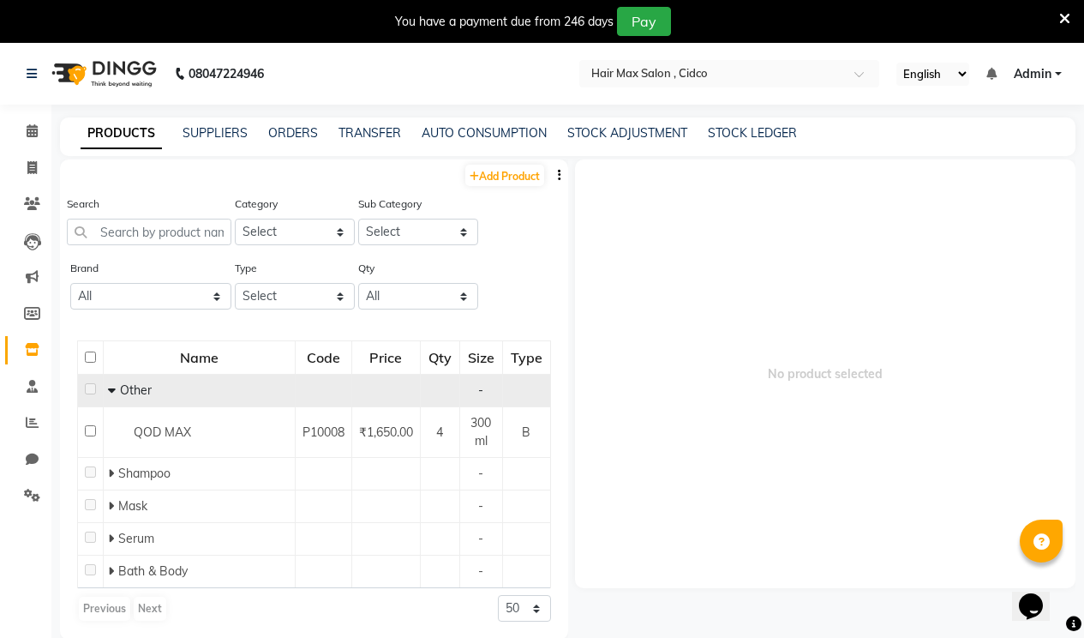
scroll to position [54, 0]
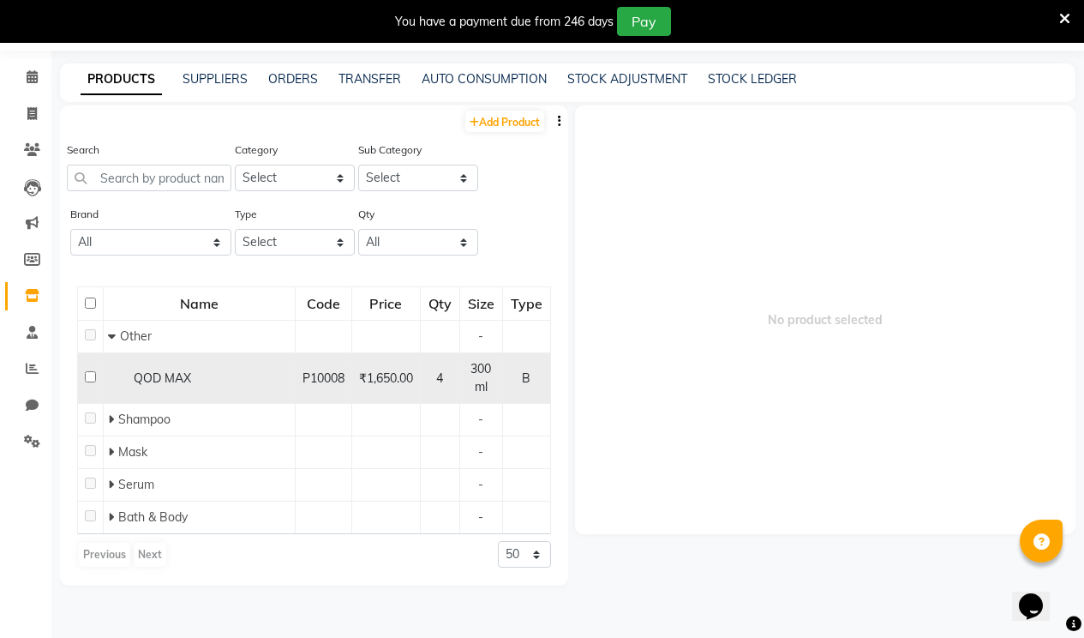
click at [359, 370] on span "₹1,650.00" at bounding box center [386, 377] width 54 height 15
select select
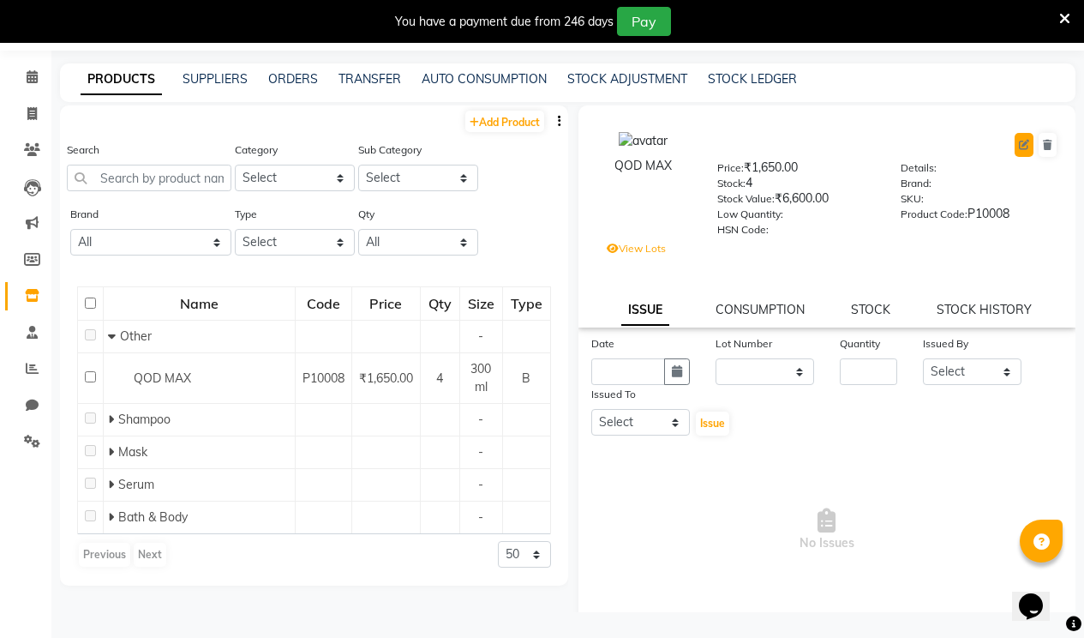
click at [1019, 143] on icon at bounding box center [1024, 145] width 10 height 10
select select "true"
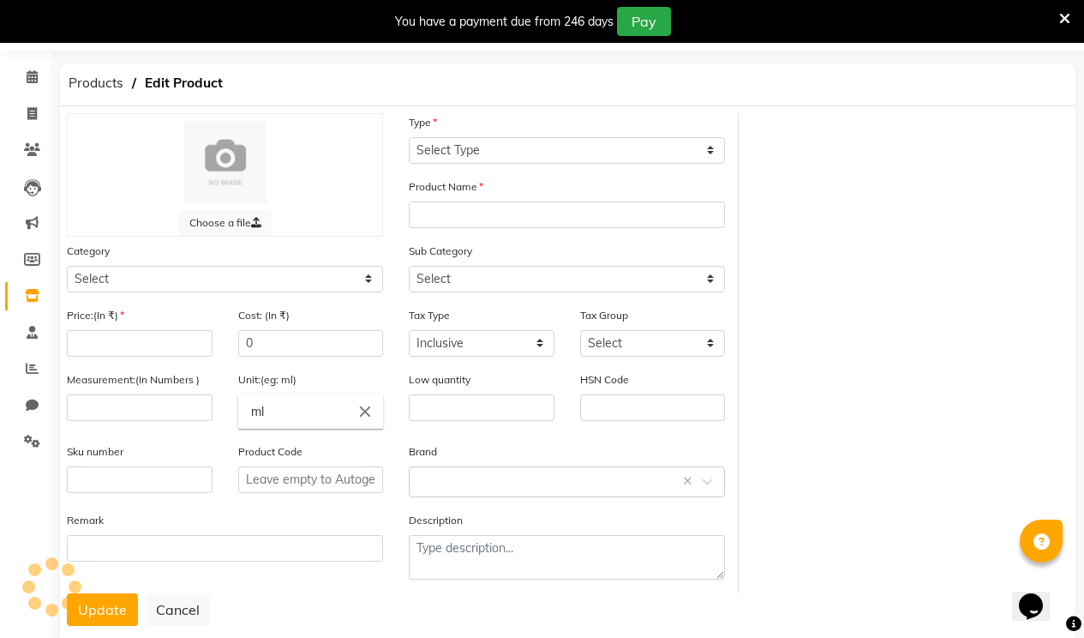
select select "B"
type input "QOD MAX"
select select
type input "1650"
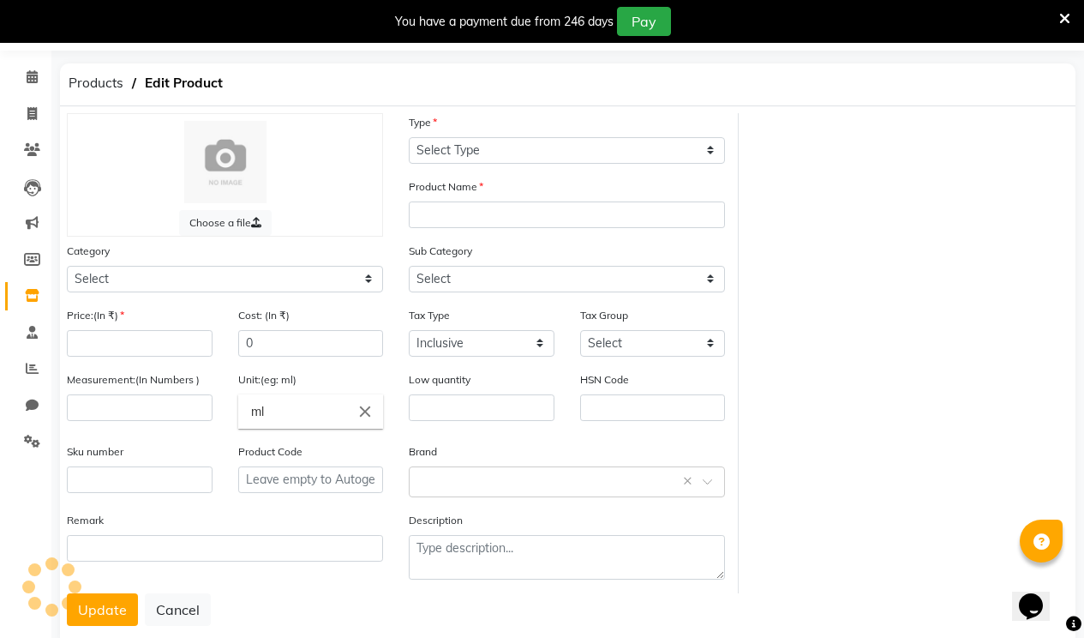
select select "false"
type input "300"
type input "P10008"
select select "1349401002"
select select "3353"
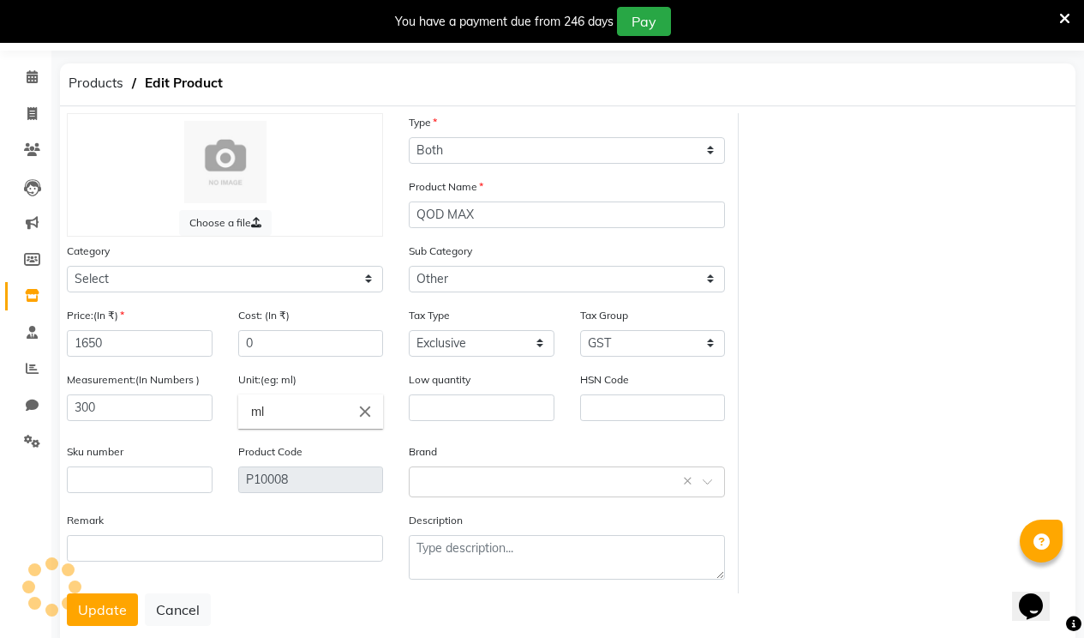
select select "1349401000"
click at [295, 346] on input "0" at bounding box center [311, 343] width 146 height 27
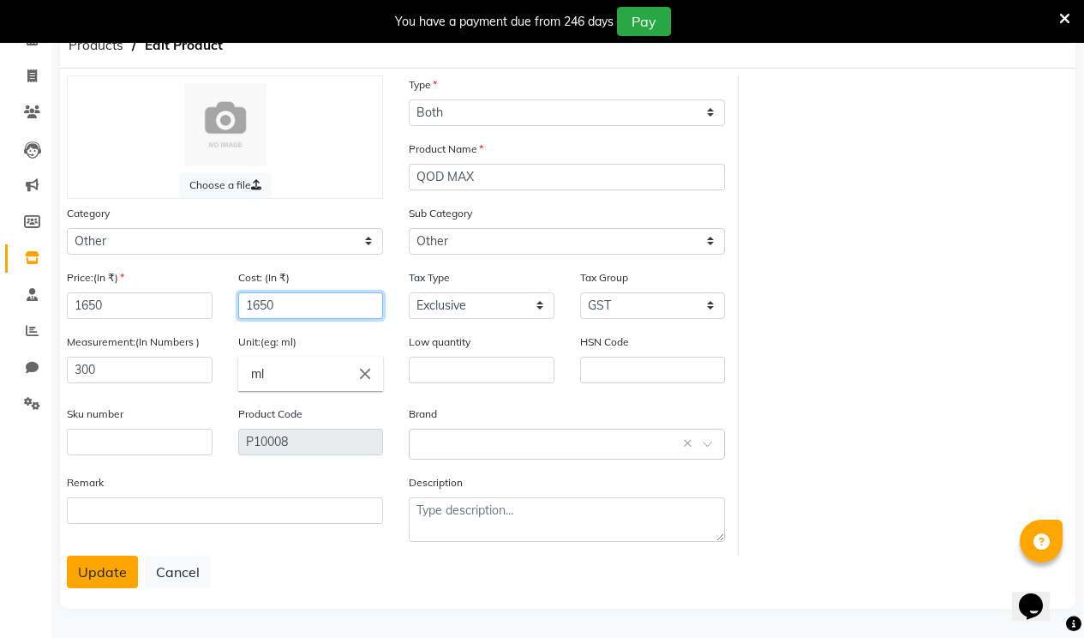
type input "1650"
click at [84, 573] on button "Update" at bounding box center [102, 571] width 71 height 33
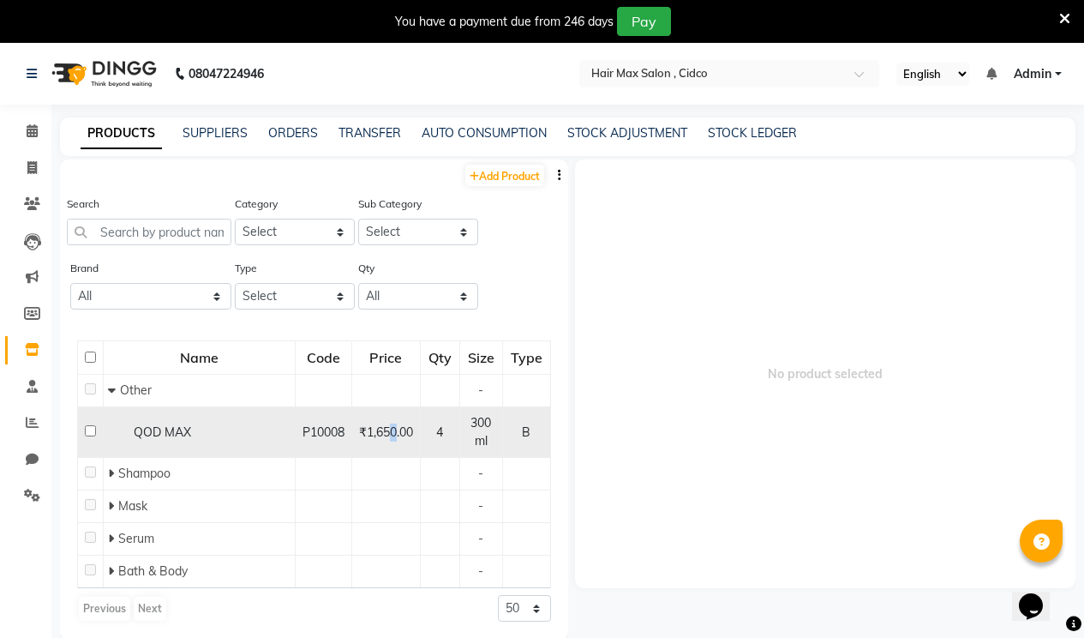
click at [393, 437] on span "₹1,650.00" at bounding box center [386, 431] width 54 height 15
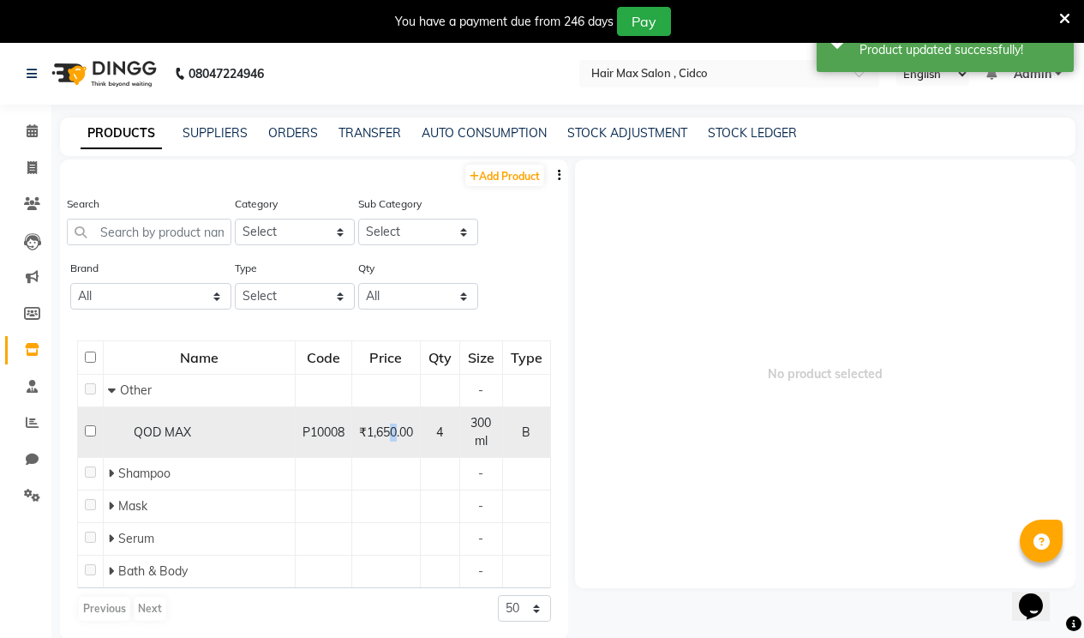
select select
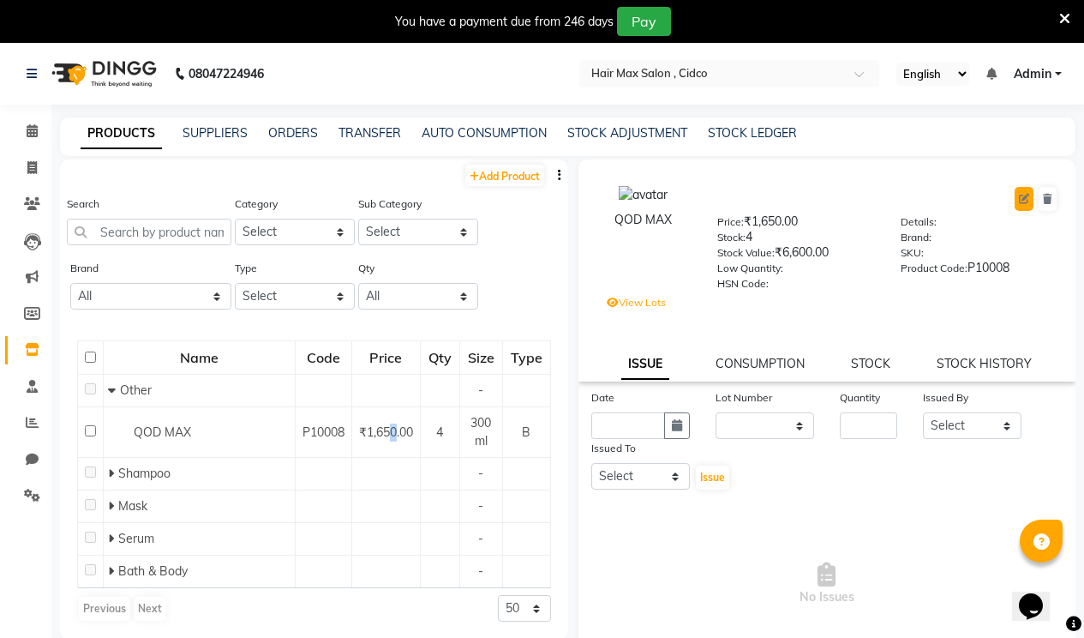
click at [1019, 200] on icon at bounding box center [1024, 199] width 10 height 10
select select "B"
select select "false"
select select "3353"
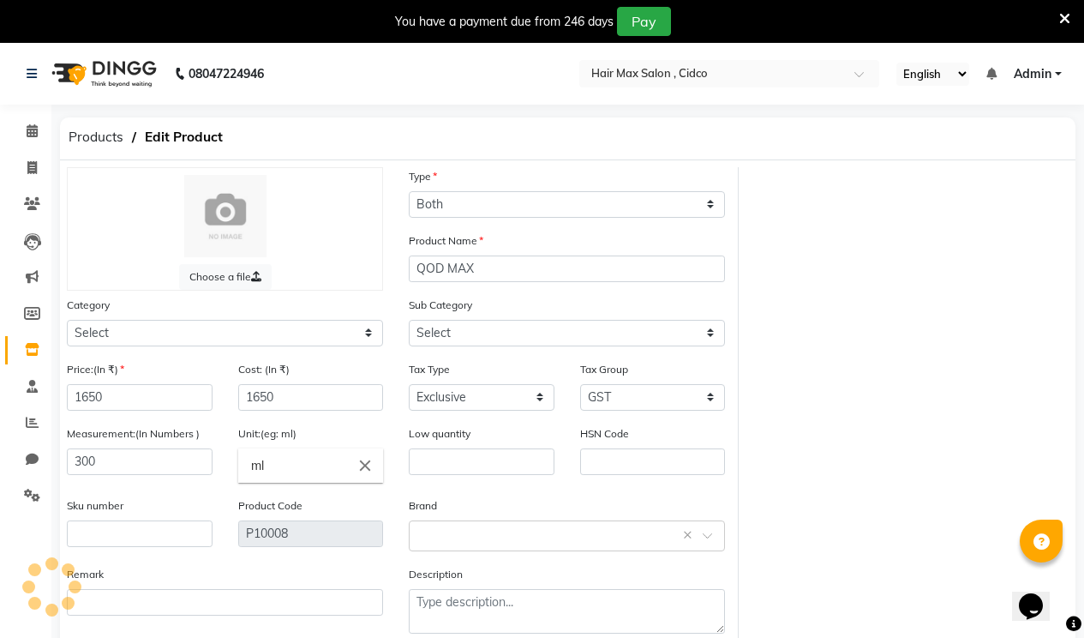
select select "1349401000"
select select "1349401002"
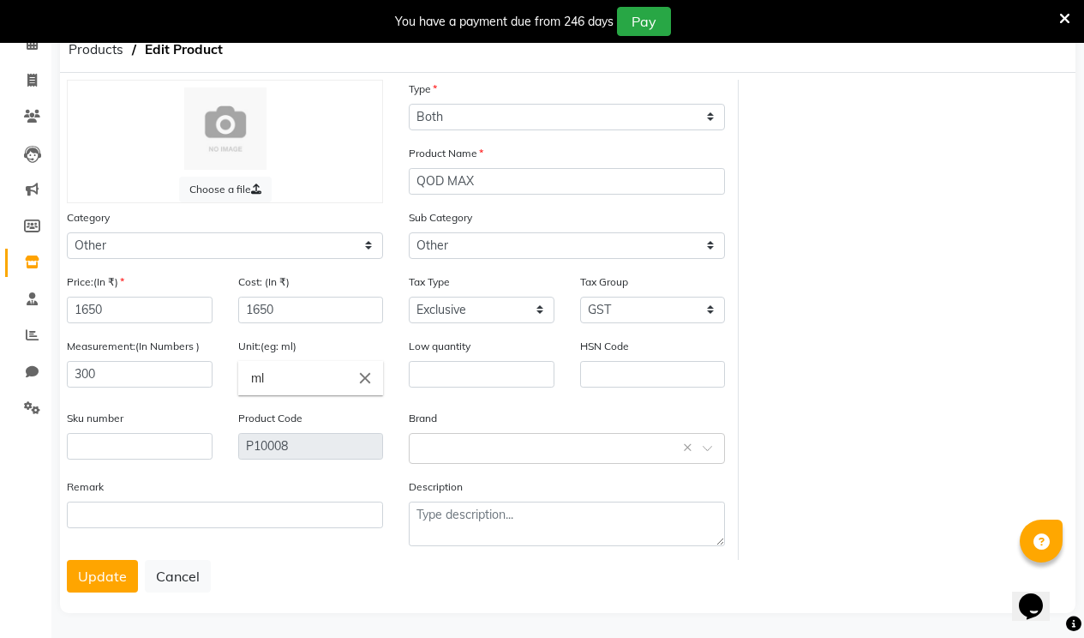
scroll to position [92, 0]
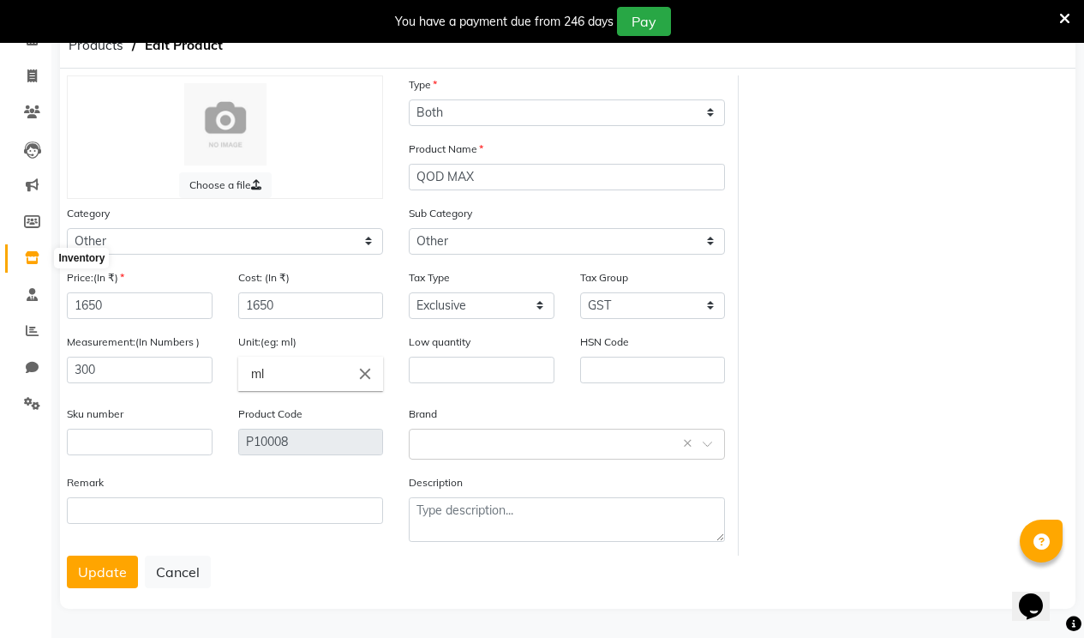
click at [37, 249] on span at bounding box center [32, 259] width 30 height 20
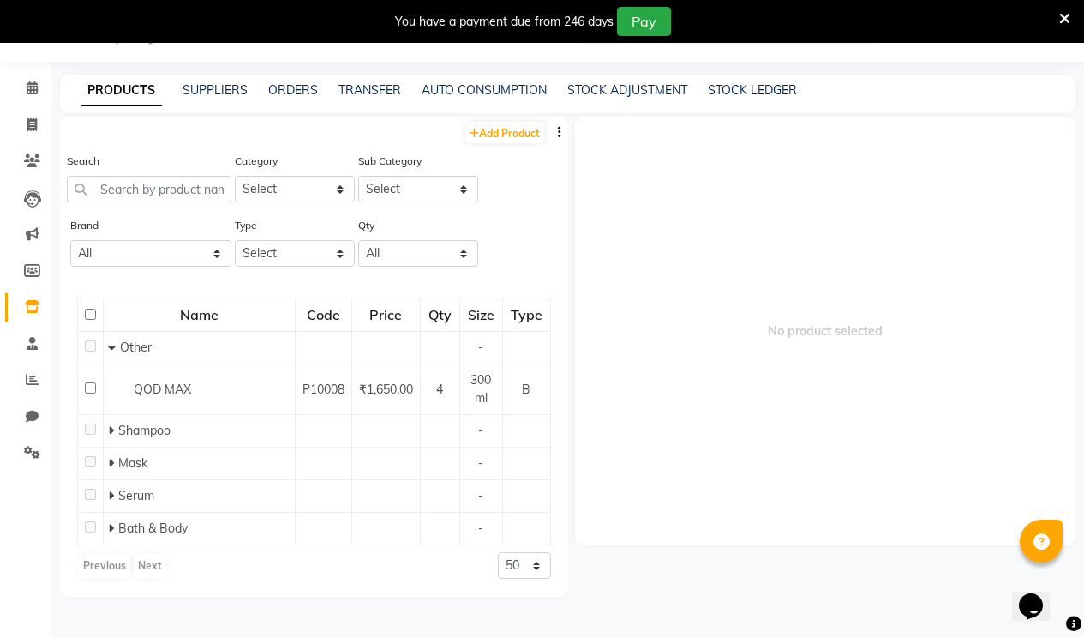
scroll to position [54, 0]
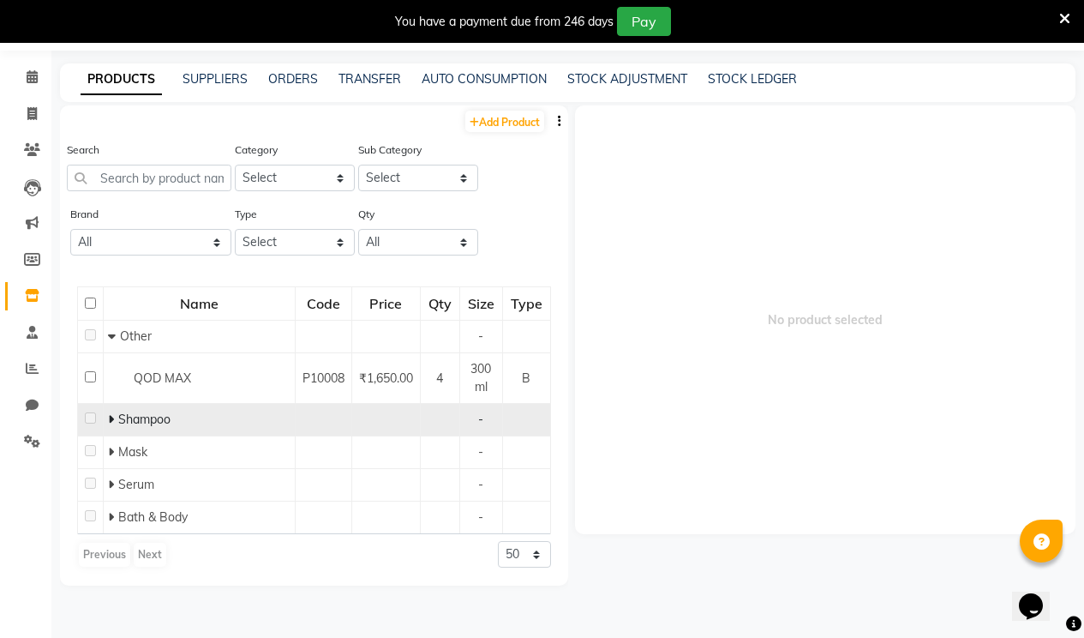
click at [239, 411] on div "Shampoo" at bounding box center [199, 420] width 183 height 18
click at [252, 411] on div "Shampoo" at bounding box center [199, 420] width 183 height 18
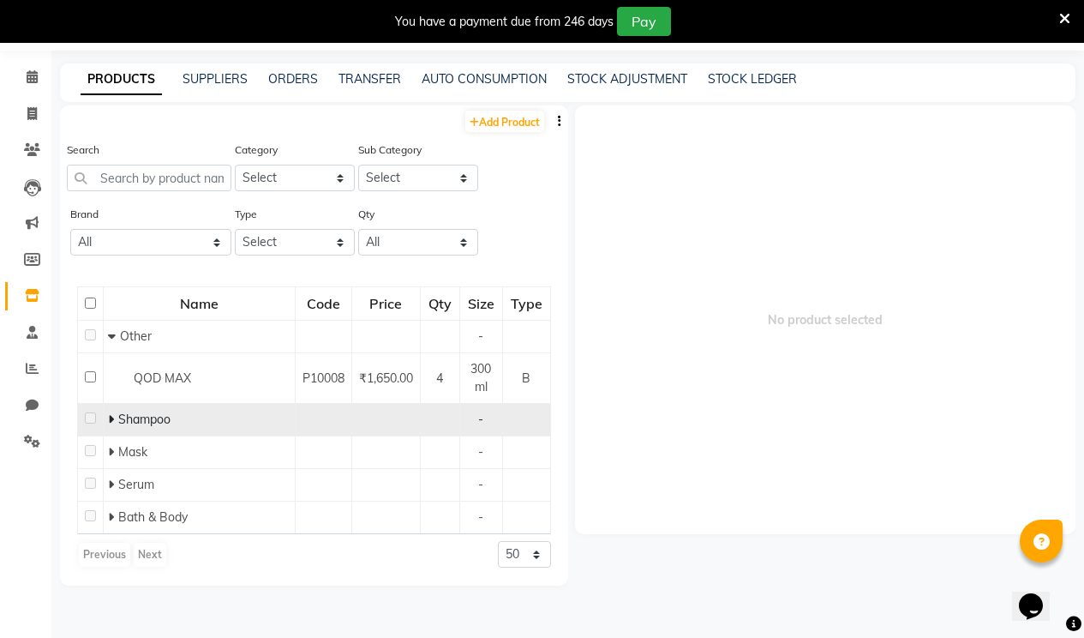
click at [252, 411] on div "Shampoo" at bounding box center [199, 420] width 183 height 18
click at [98, 416] on td at bounding box center [91, 420] width 26 height 33
click at [110, 421] on icon at bounding box center [111, 419] width 6 height 12
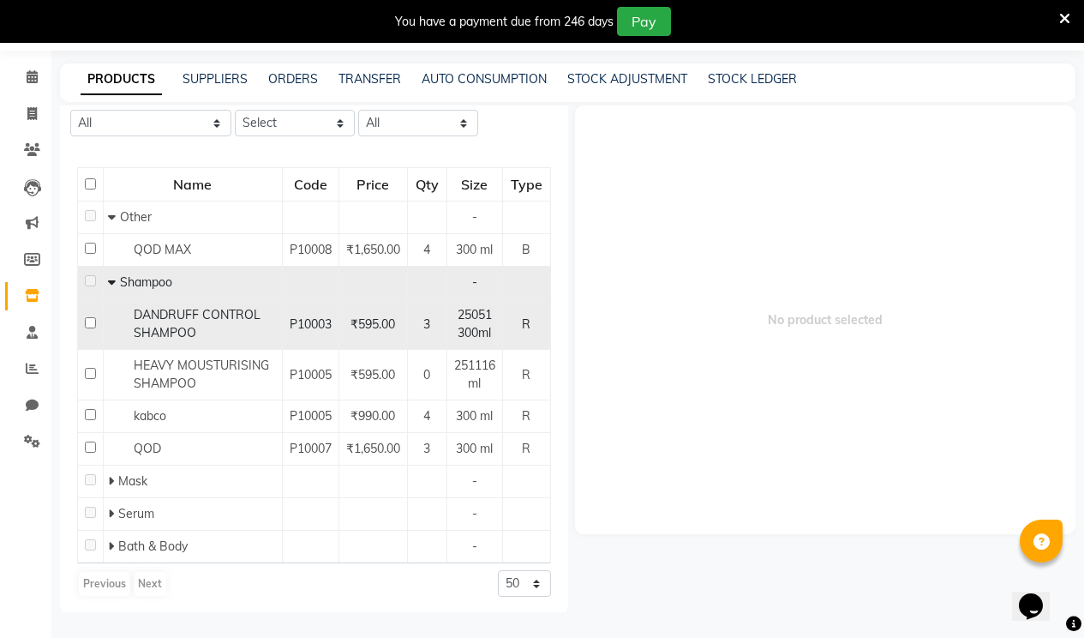
scroll to position [135, 0]
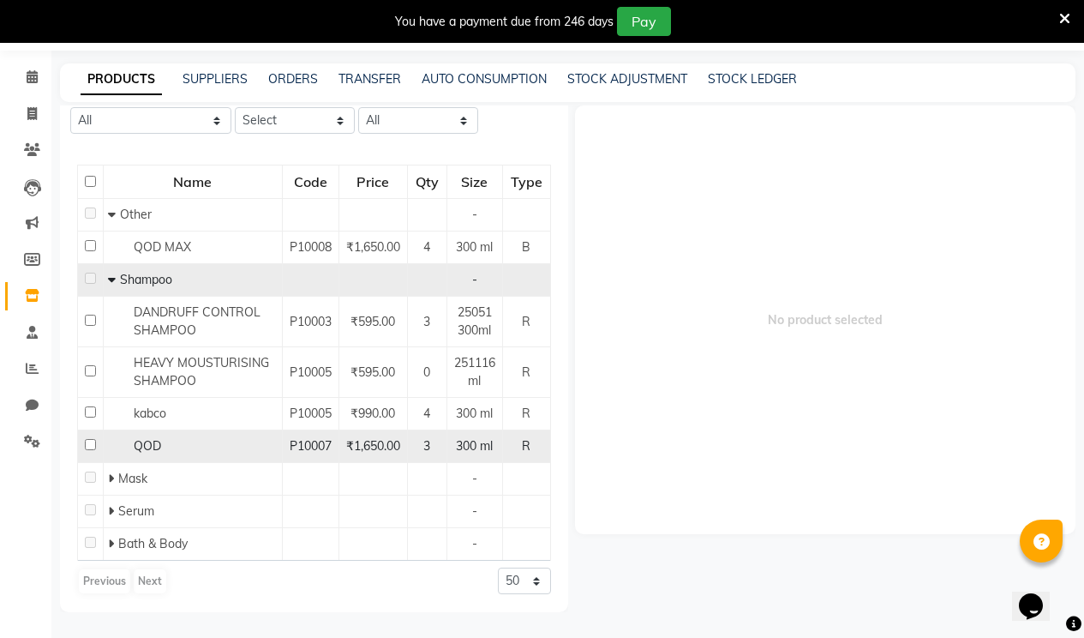
click at [124, 446] on div "QOD" at bounding box center [193, 446] width 170 height 18
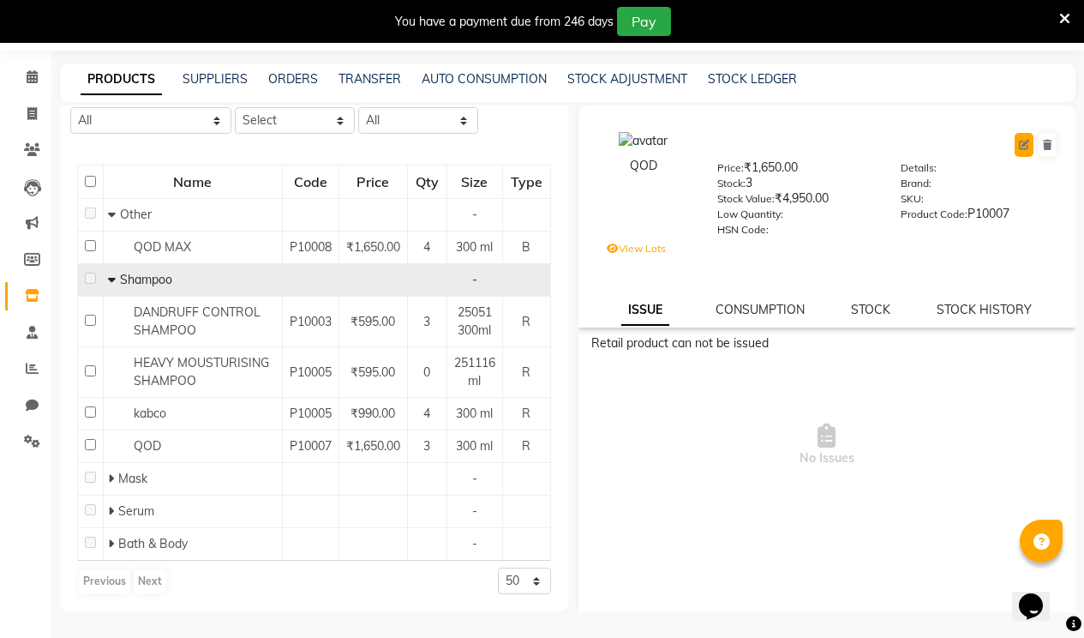
click at [1015, 144] on button at bounding box center [1024, 145] width 19 height 24
select select "true"
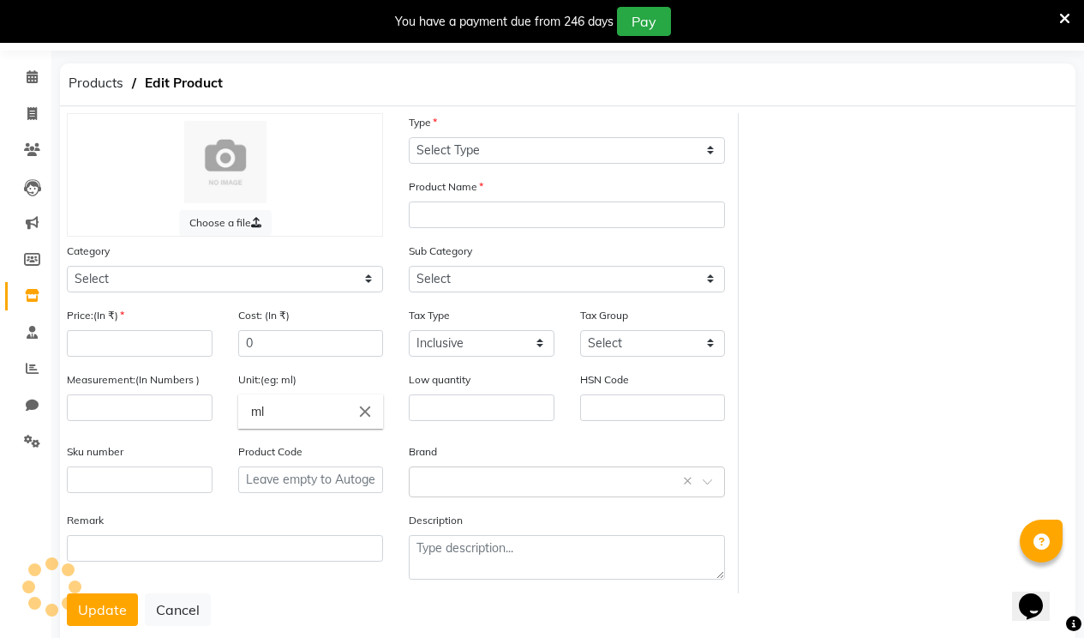
select select "R"
type input "QOD"
select select
type input "1650"
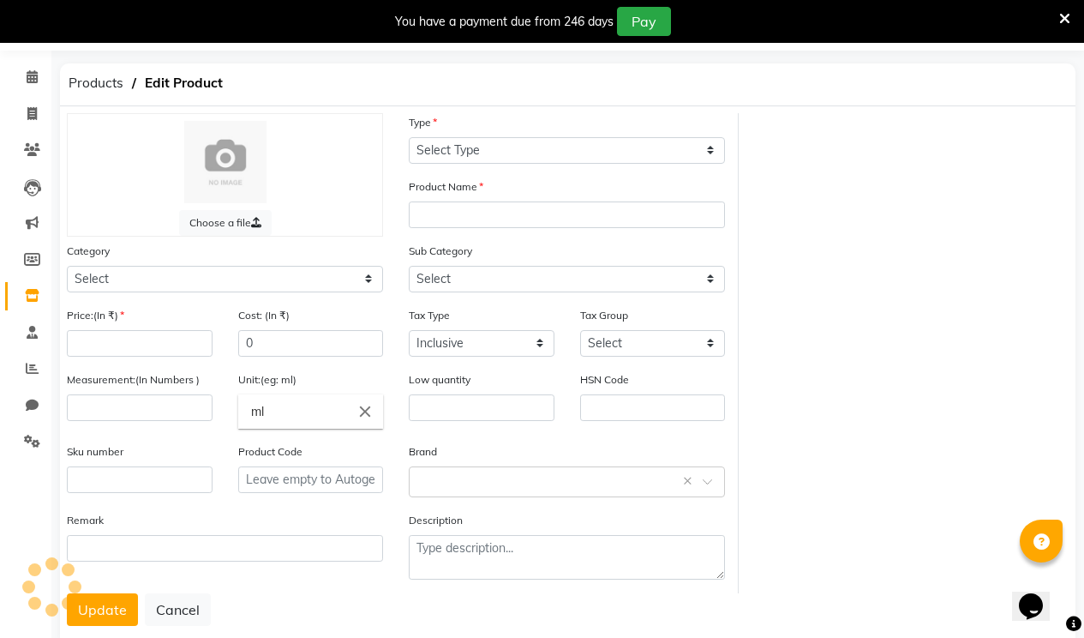
select select "false"
select select
type input "300"
type input "P10007"
select select "1349401100"
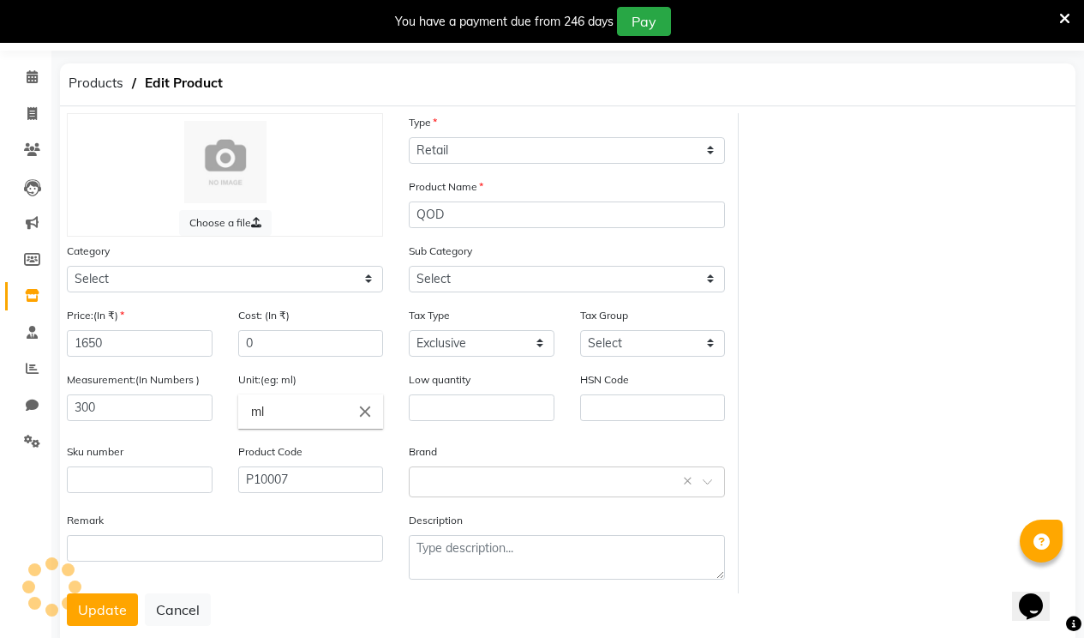
select select "1349401101"
select select "3353"
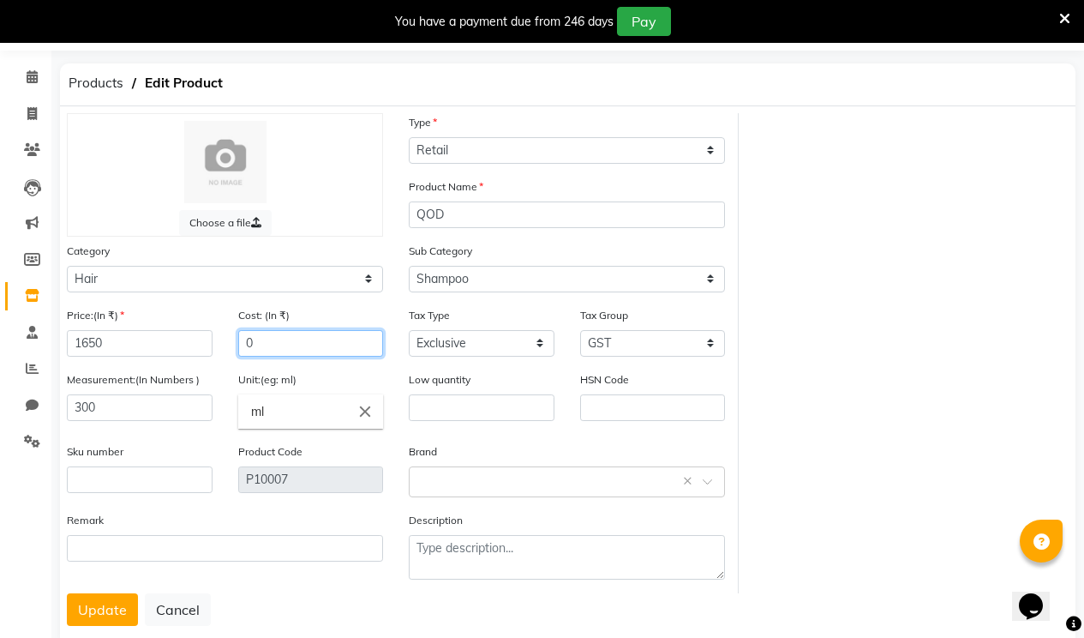
click at [279, 343] on input "0" at bounding box center [311, 343] width 146 height 27
type input "1650"
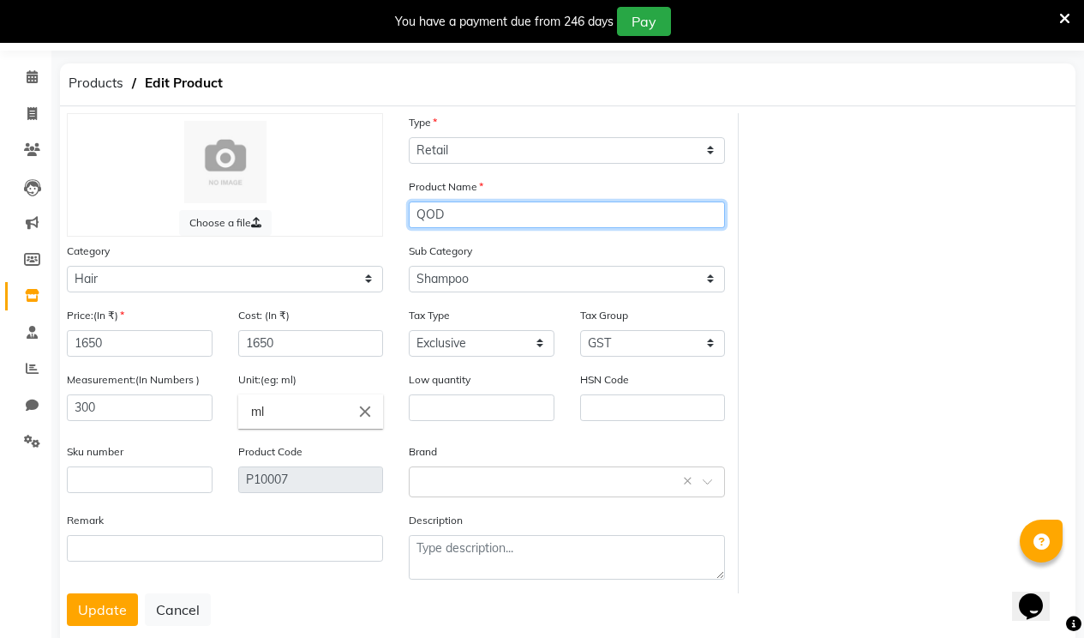
click at [466, 213] on input "QOD" at bounding box center [567, 214] width 316 height 27
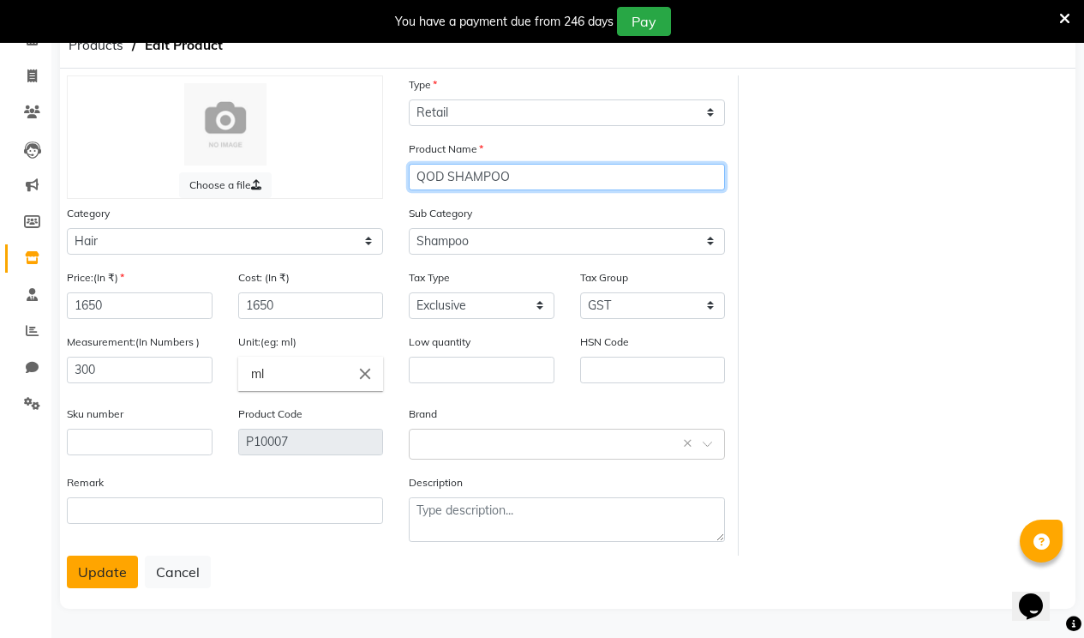
type input "QOD SHAMPOO"
click at [111, 578] on button "Update" at bounding box center [102, 571] width 71 height 33
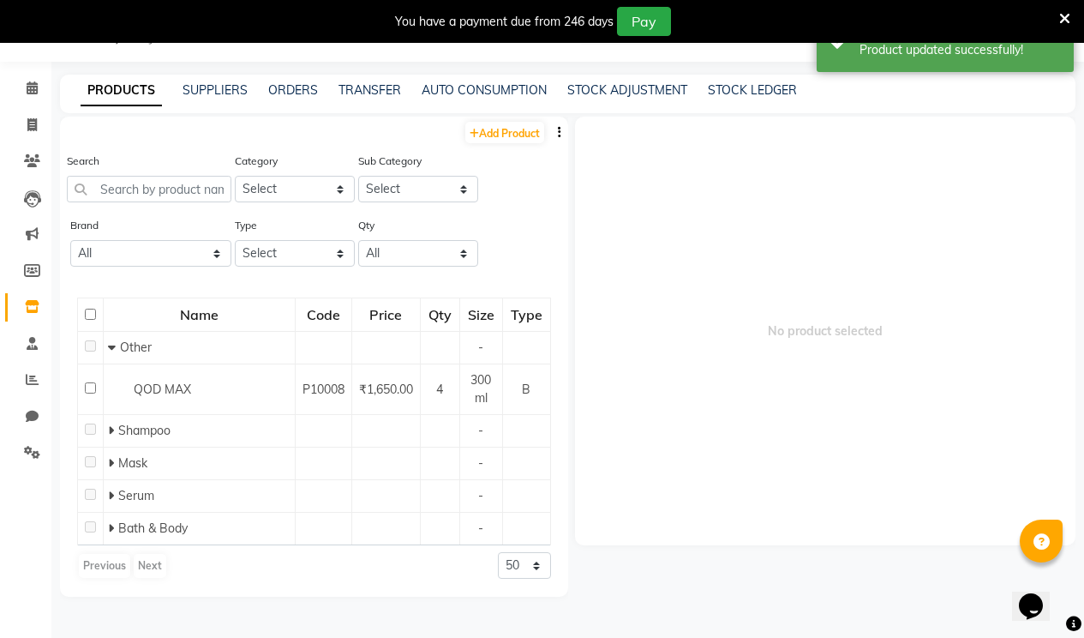
scroll to position [54, 0]
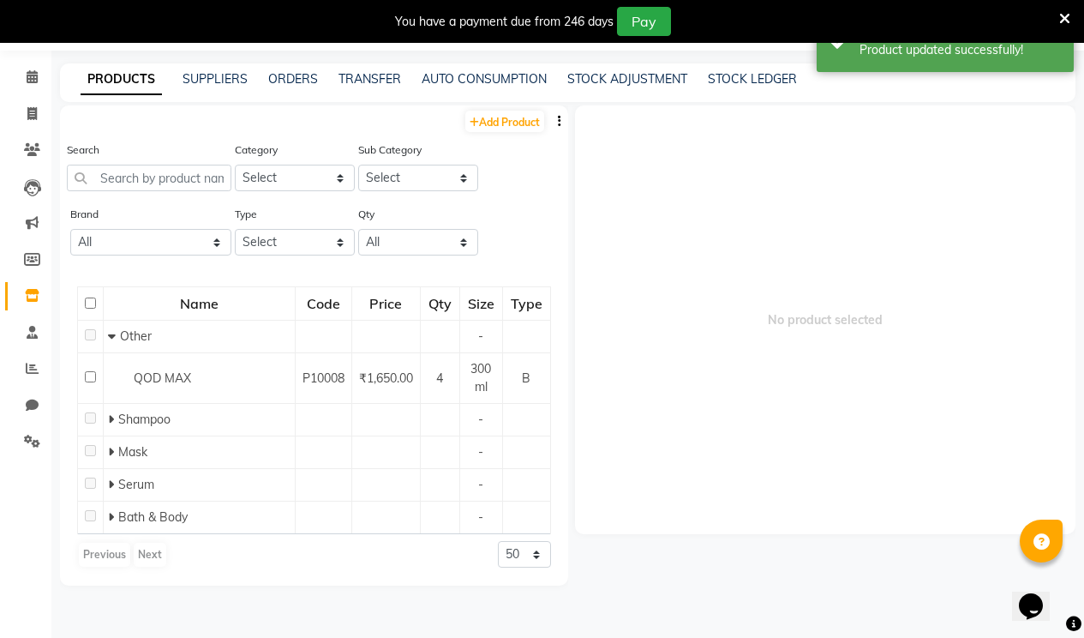
select select "R"
select select "1349401100"
select select "1349401101"
select select "false"
select select "3353"
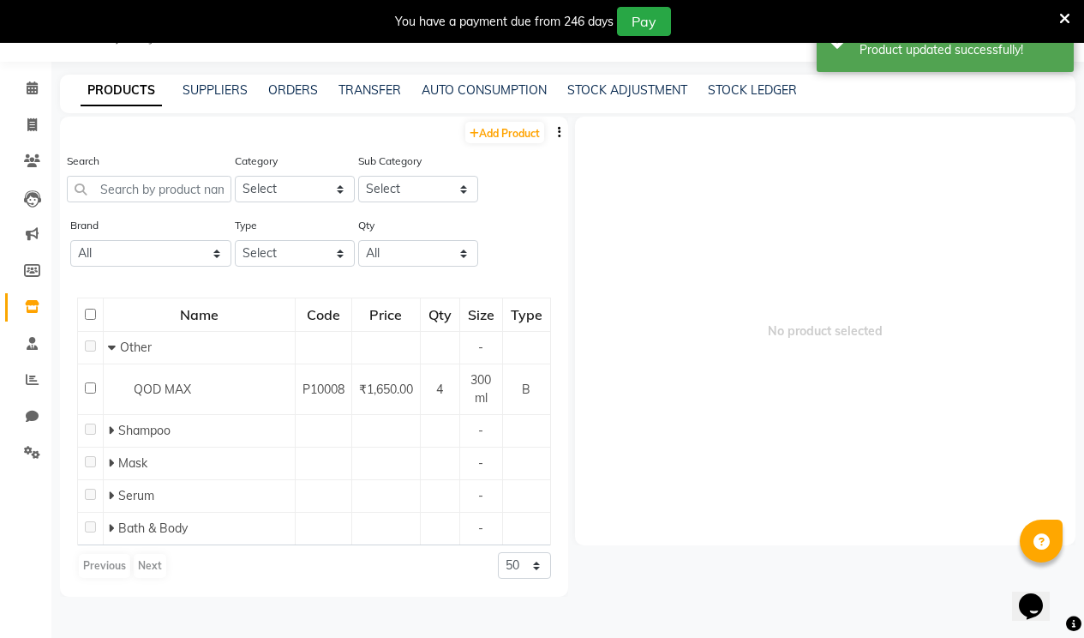
scroll to position [92, 0]
select select "B"
select select "1349401000"
select select "1349401002"
select select "false"
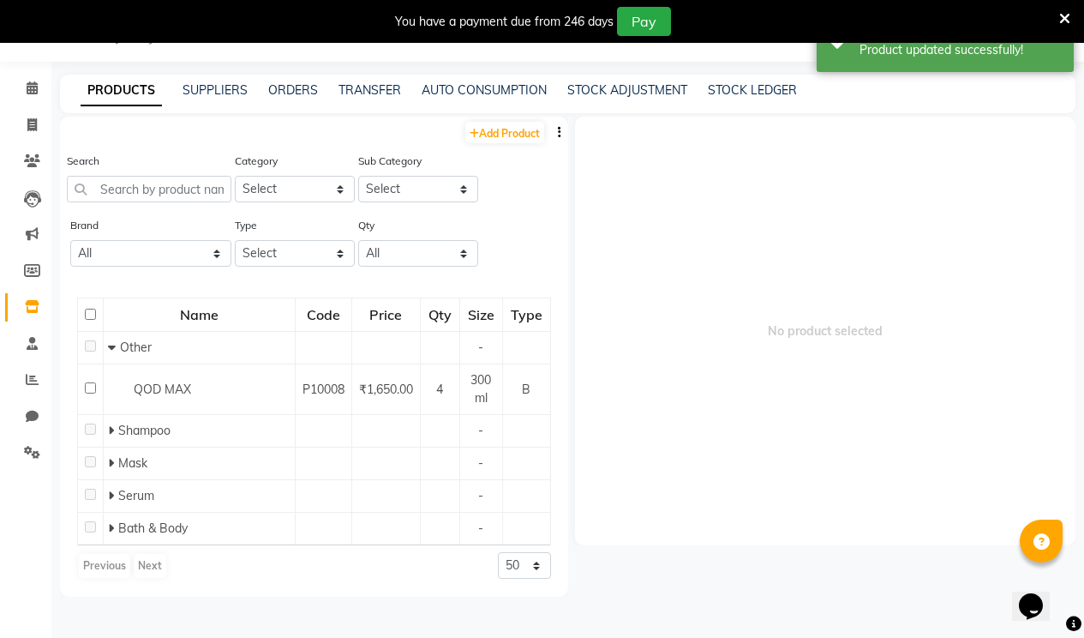
select select "3353"
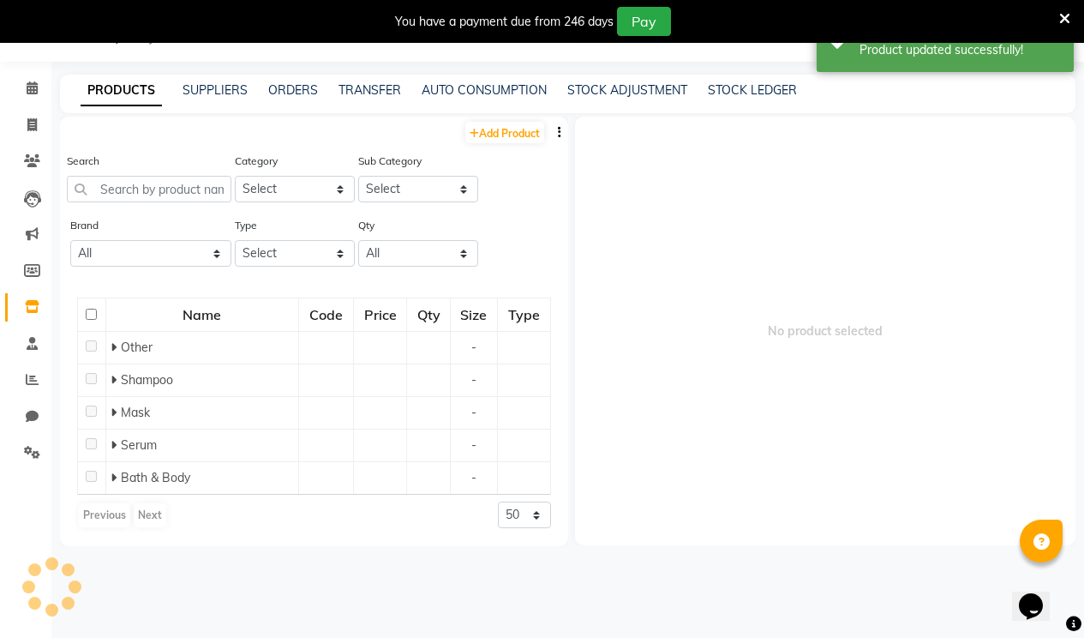
scroll to position [43, 0]
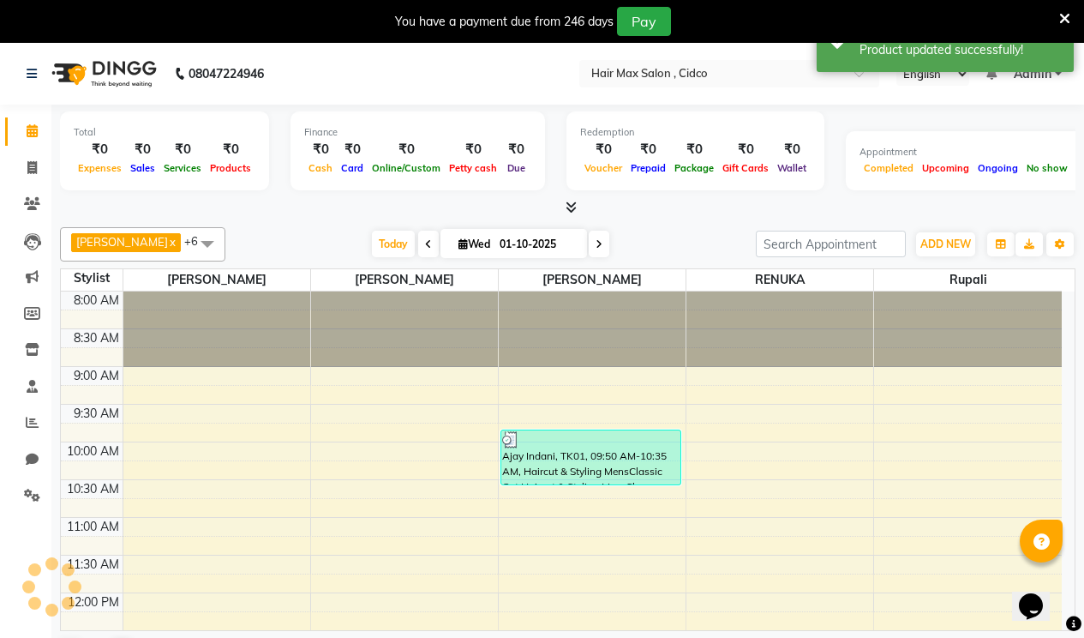
scroll to position [792, 0]
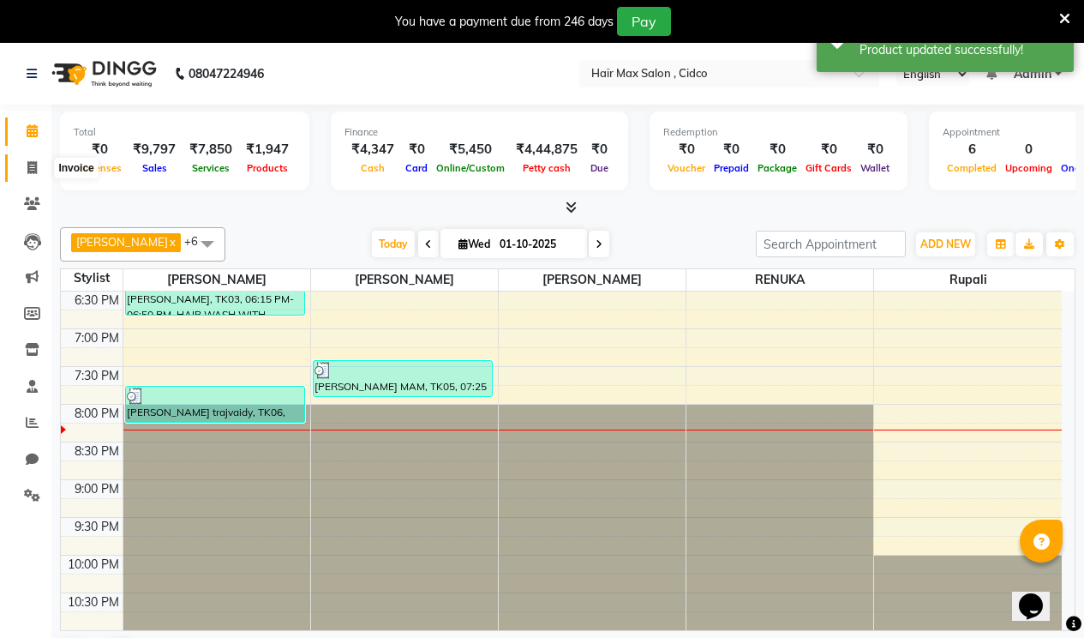
click at [28, 175] on span at bounding box center [32, 169] width 30 height 20
select select "service"
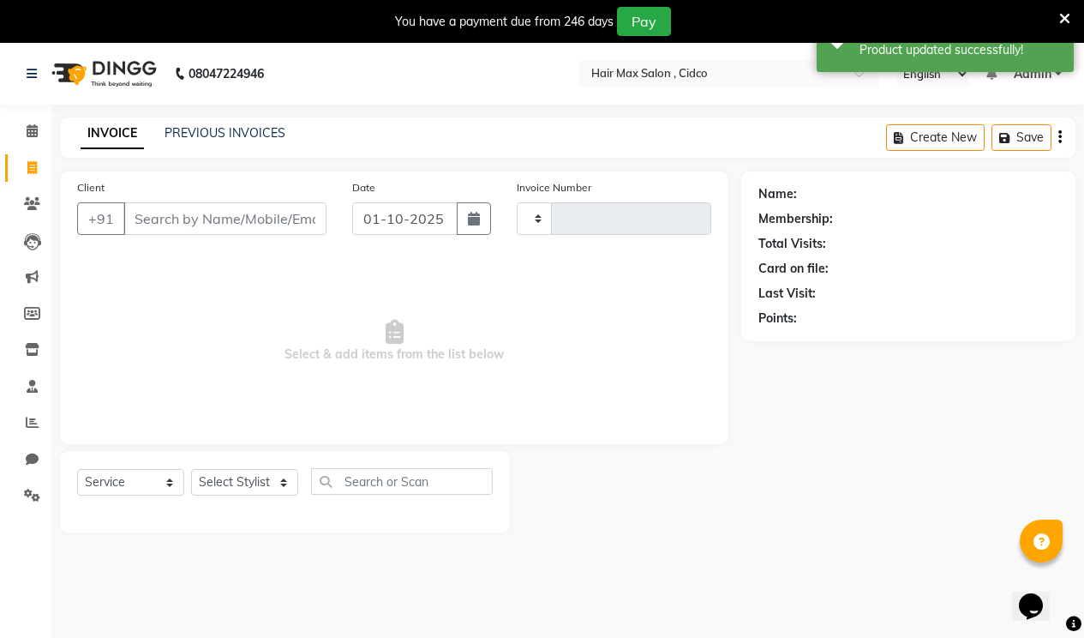
type input "1735"
select select "7580"
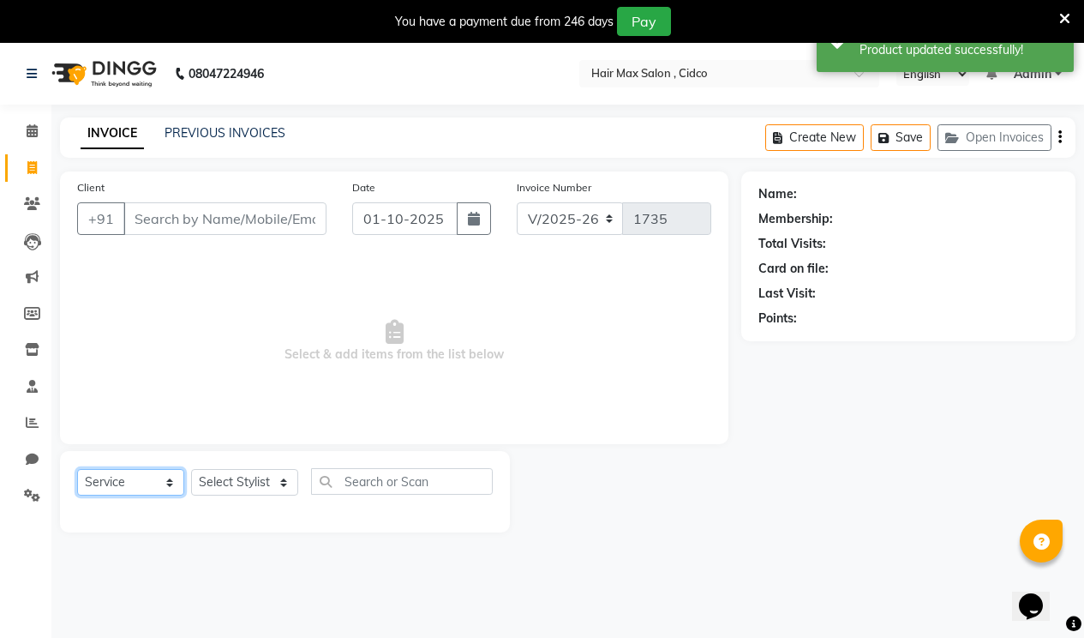
click at [140, 472] on select "Select Service Product Membership Package Voucher Prepaid Gift Card" at bounding box center [130, 482] width 107 height 27
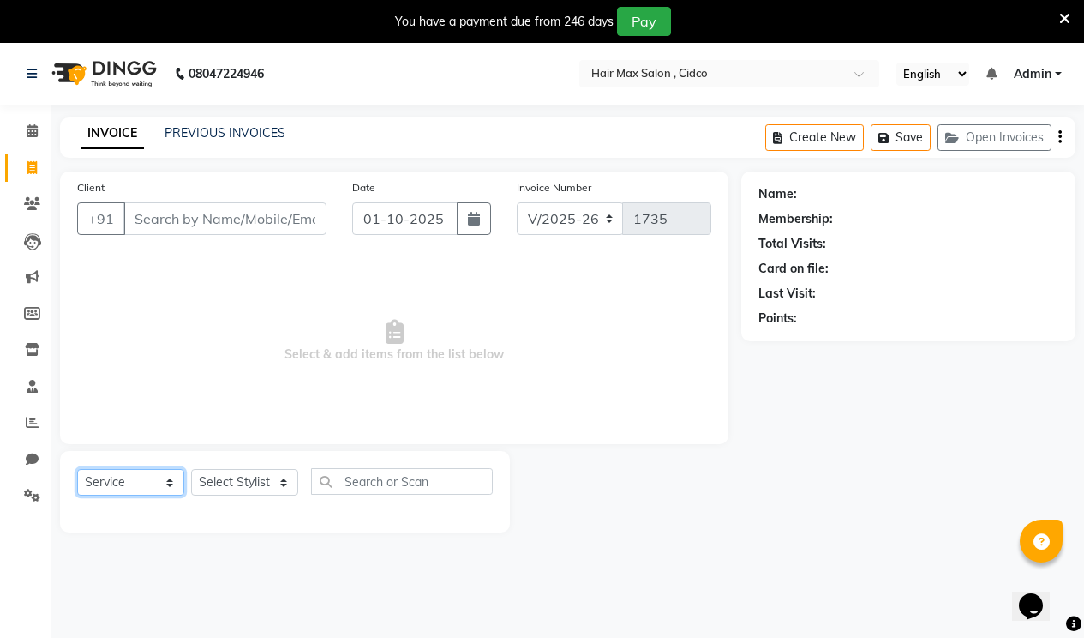
select select "product"
click at [77, 469] on select "Select Service Product Membership Package Voucher Prepaid Gift Card" at bounding box center [130, 482] width 107 height 27
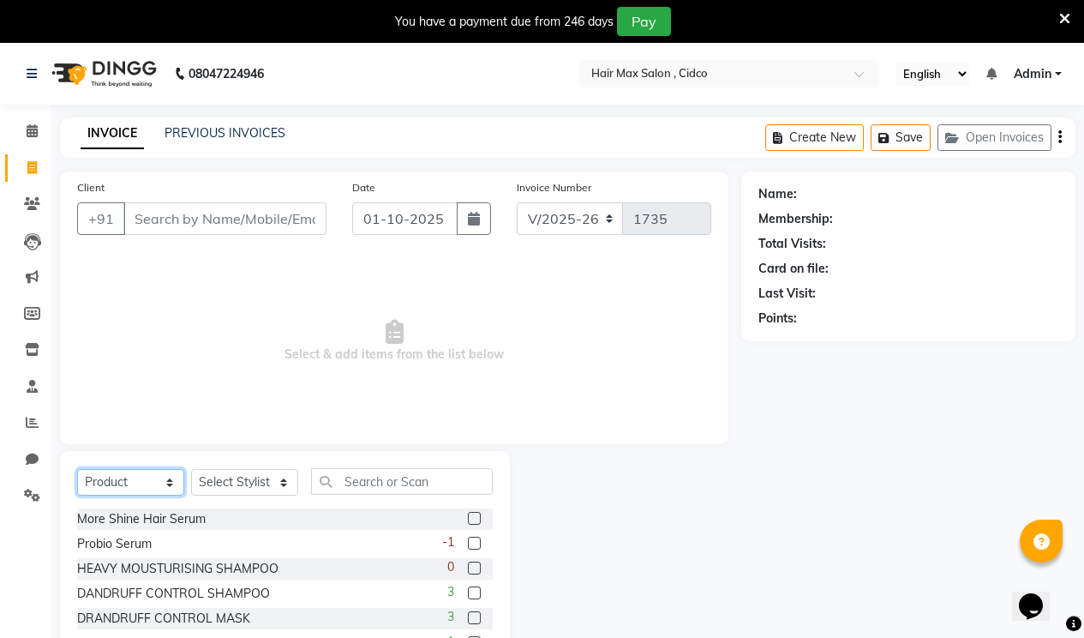
scroll to position [92, 0]
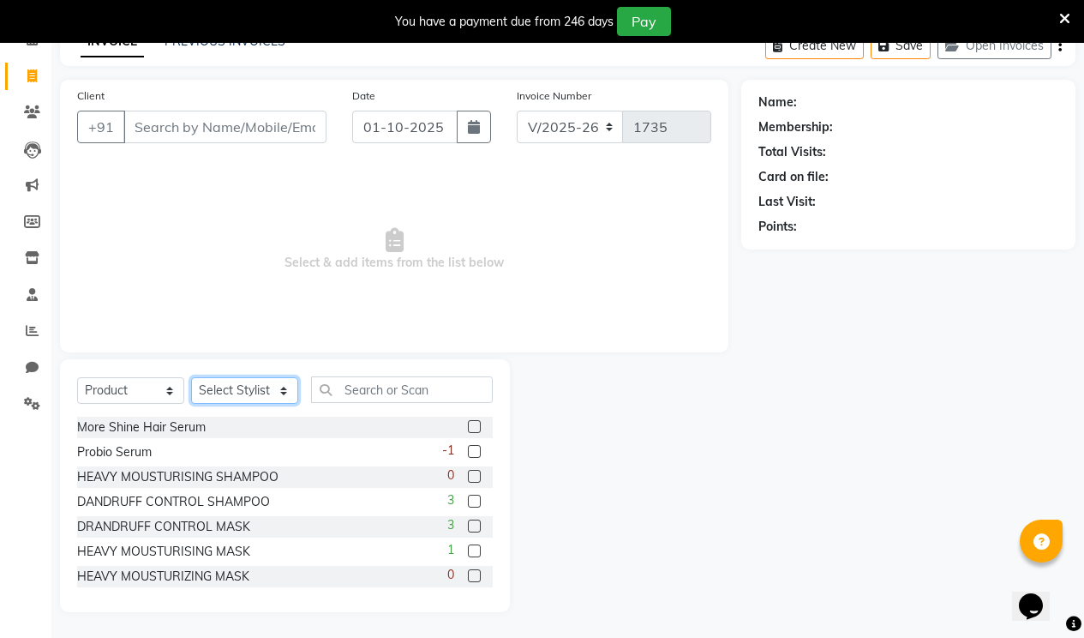
click at [280, 380] on select "Select Stylist [PERSON_NAME] [PERSON_NAME] RENUKA [PERSON_NAME] [PERSON_NAME]" at bounding box center [244, 390] width 107 height 27
select select "69941"
click at [191, 377] on select "Select Stylist [PERSON_NAME] [PERSON_NAME] RENUKA [PERSON_NAME] [PERSON_NAME]" at bounding box center [244, 390] width 107 height 27
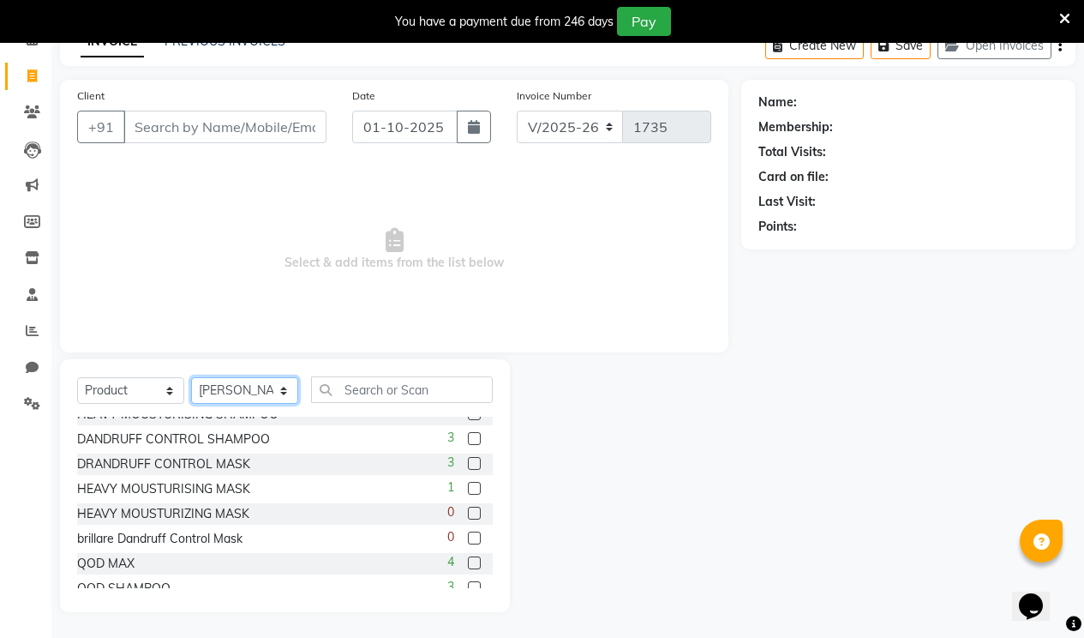
scroll to position [127, 0]
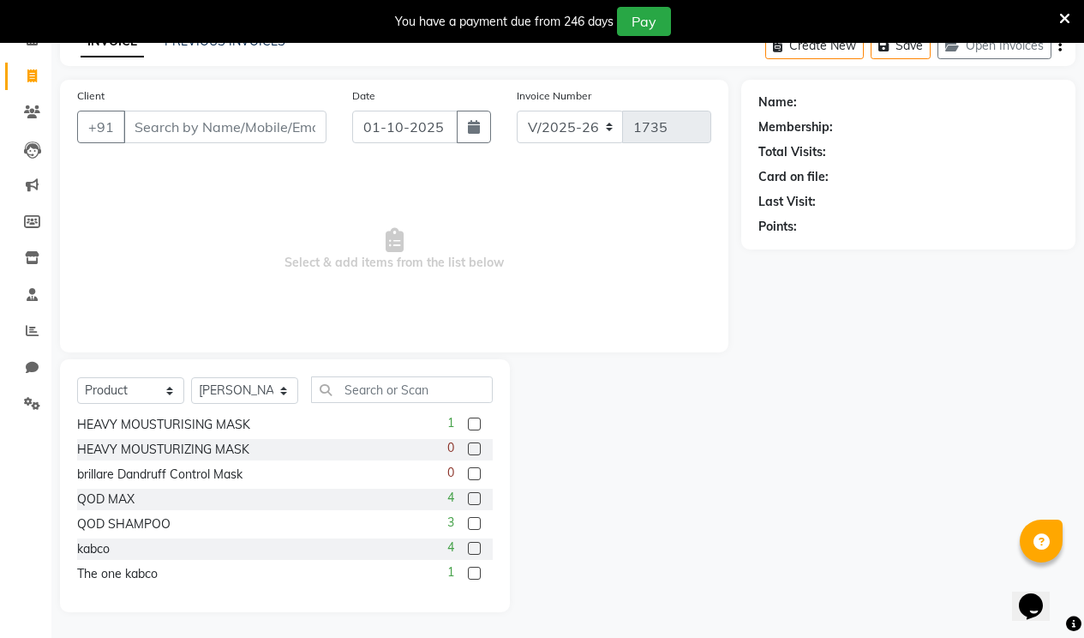
click at [468, 524] on label at bounding box center [474, 523] width 13 height 13
click at [468, 524] on input "checkbox" at bounding box center [473, 524] width 11 height 11
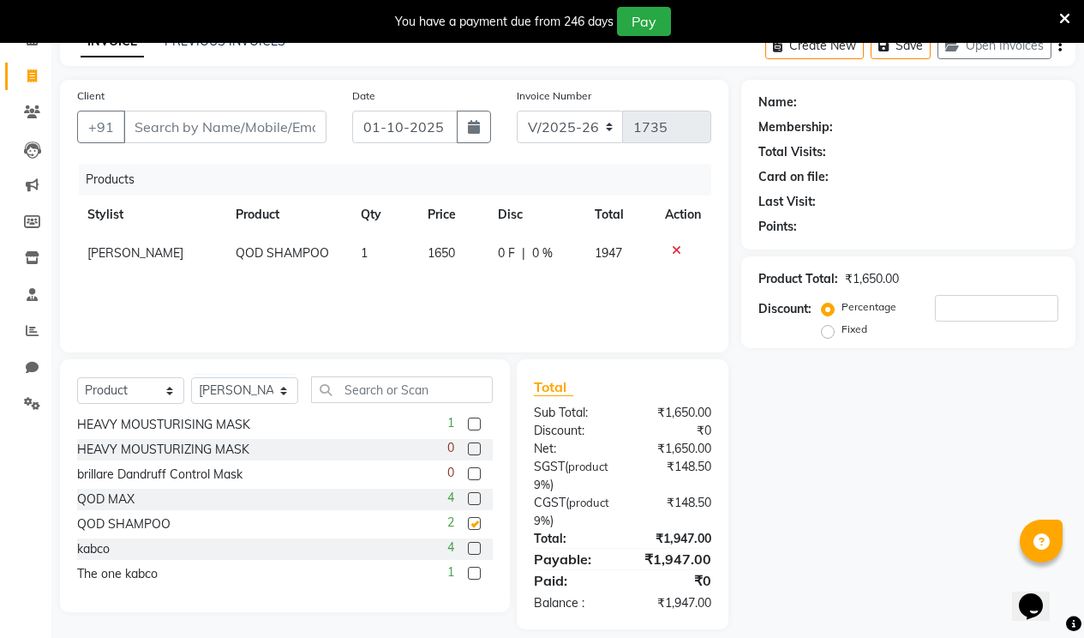
checkbox input "false"
click at [672, 253] on icon at bounding box center [676, 250] width 9 height 12
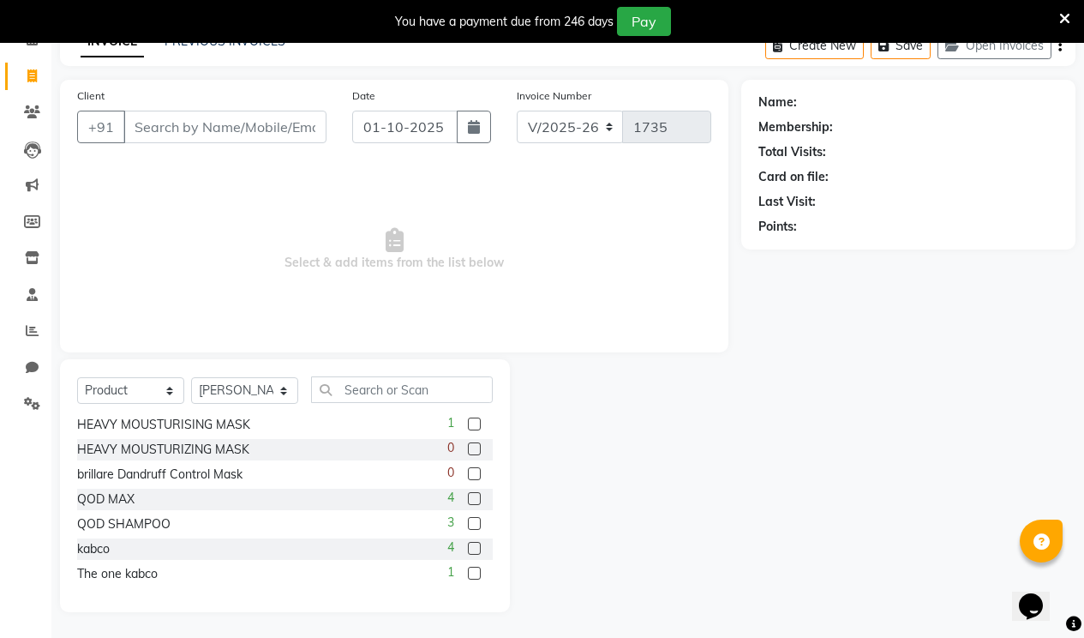
click at [33, 0] on html "08047224946 Select Location × Hair Max Salon , Cidco English ENGLISH Español ال…" at bounding box center [542, 227] width 1084 height 638
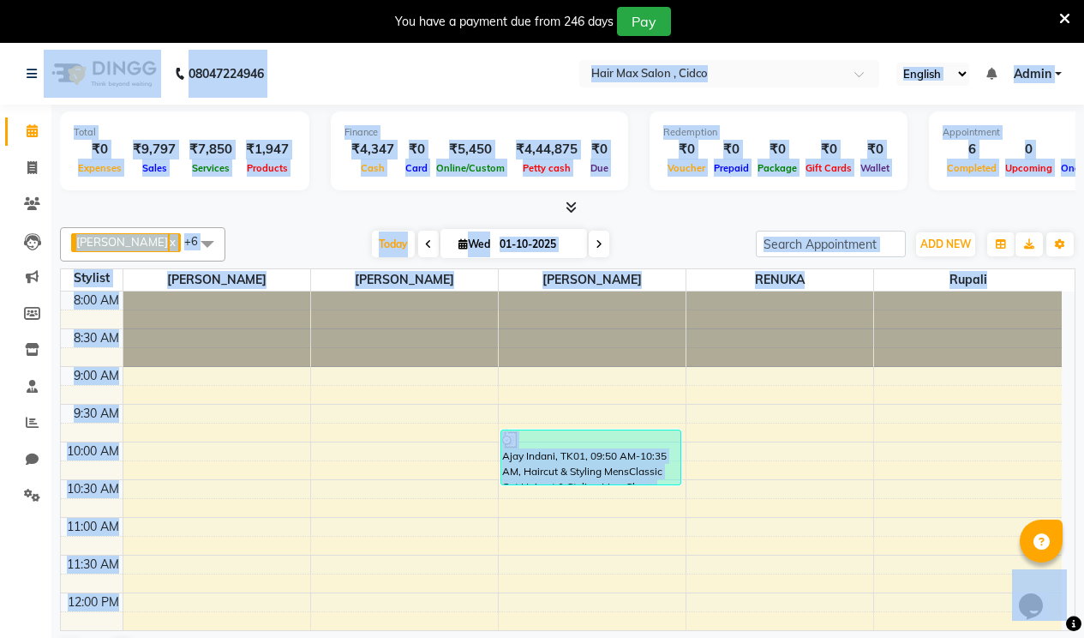
click at [306, 90] on nav "08047224946 Select Location × Hair Max Salon , Cidco English ENGLISH Español ال…" at bounding box center [542, 74] width 1084 height 62
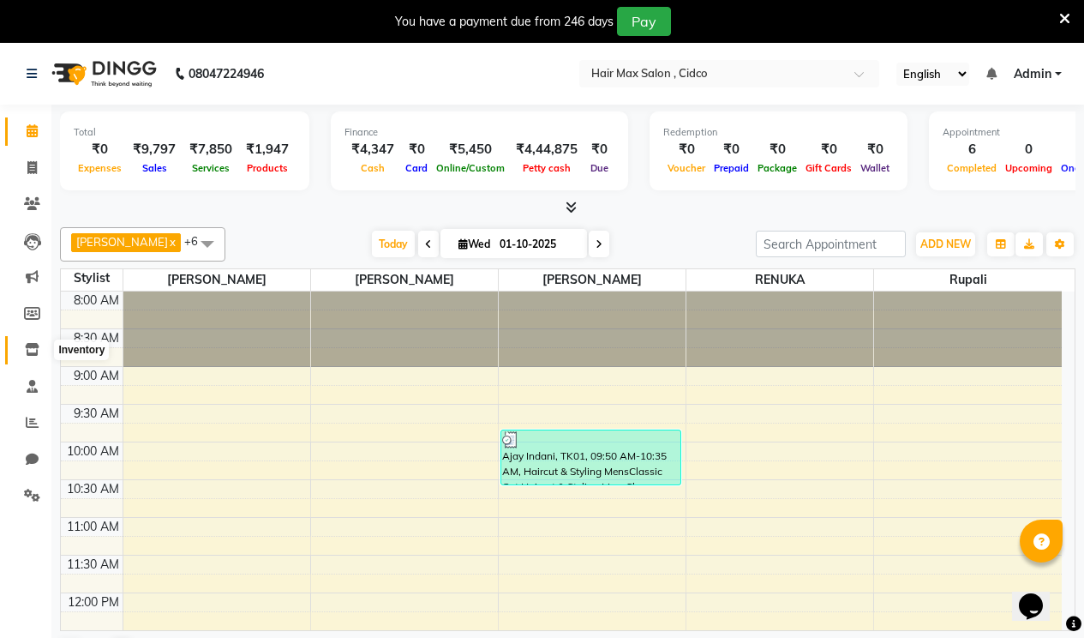
click at [27, 347] on icon at bounding box center [32, 349] width 15 height 13
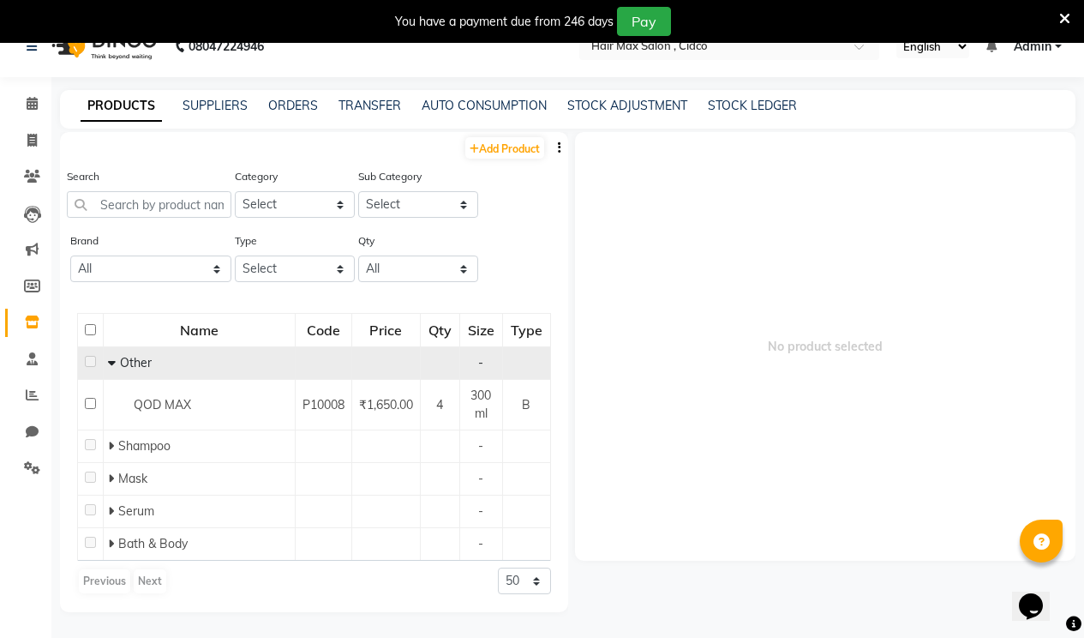
scroll to position [54, 0]
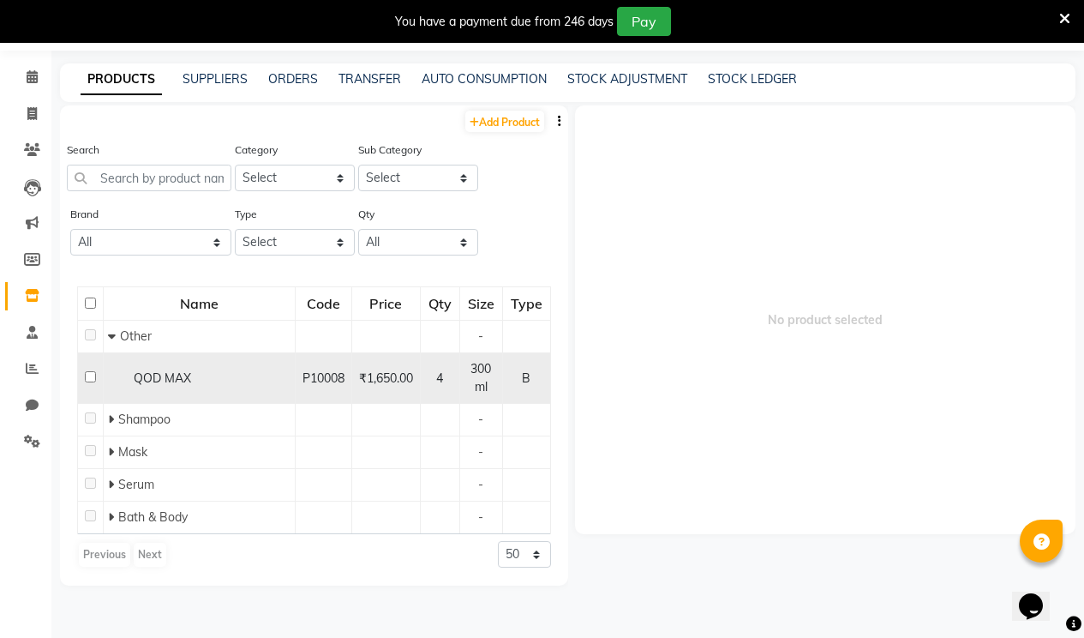
click at [134, 369] on div "QOD MAX" at bounding box center [199, 378] width 183 height 18
select select
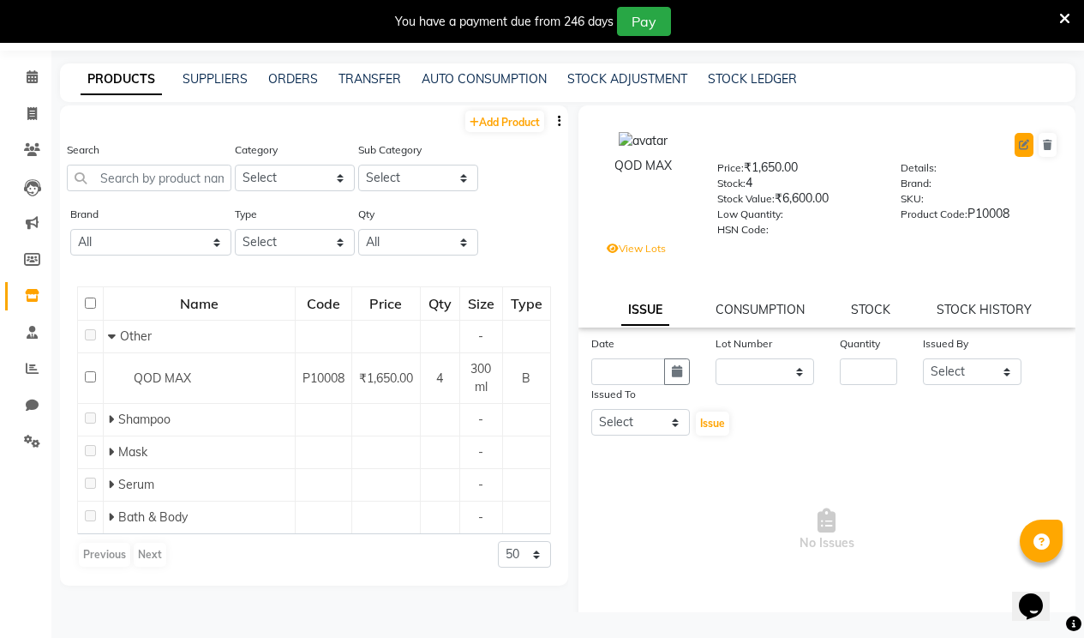
click at [1019, 146] on icon at bounding box center [1024, 145] width 10 height 10
select select "true"
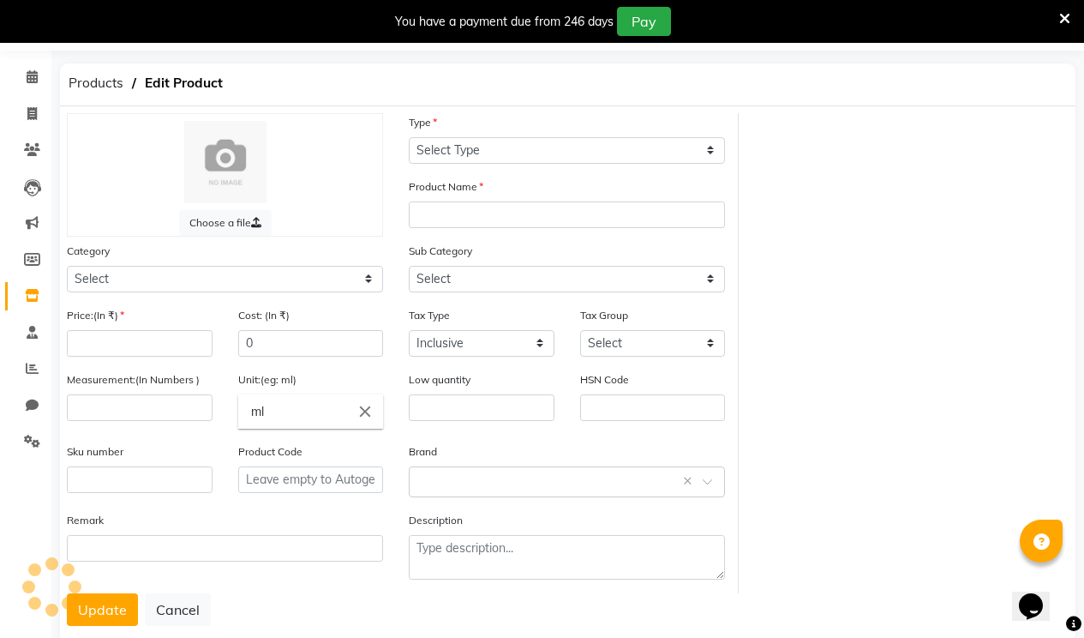
select select "B"
type input "QOD MAX"
select select
type input "1650"
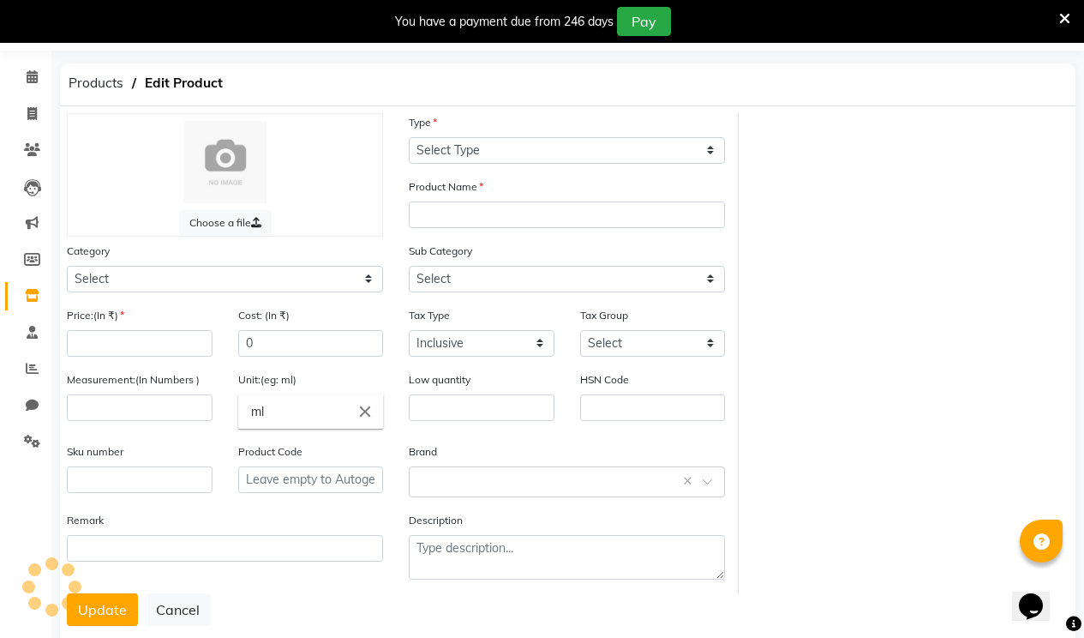
type input "1650"
select select "false"
select select
type input "300"
type input "P10008"
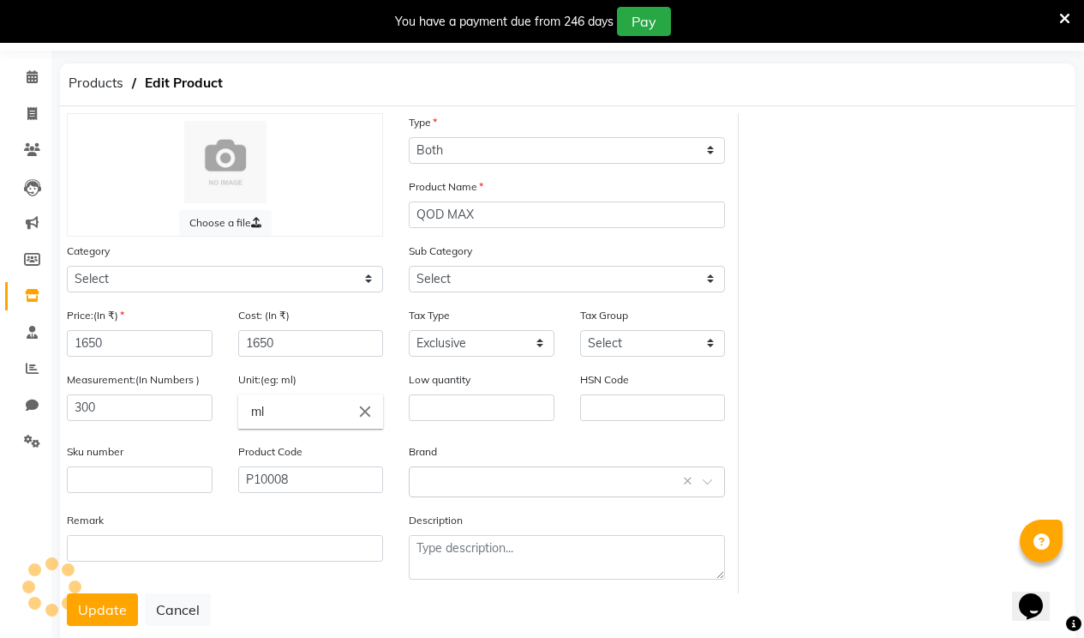
select select "1349401000"
select select "1349401002"
select select "3353"
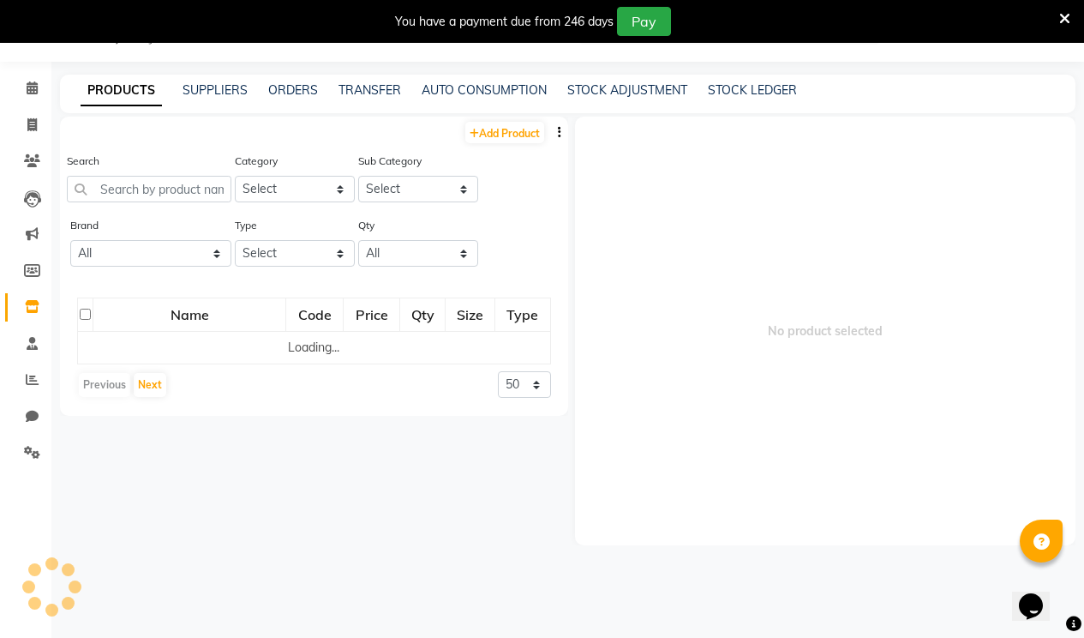
scroll to position [43, 0]
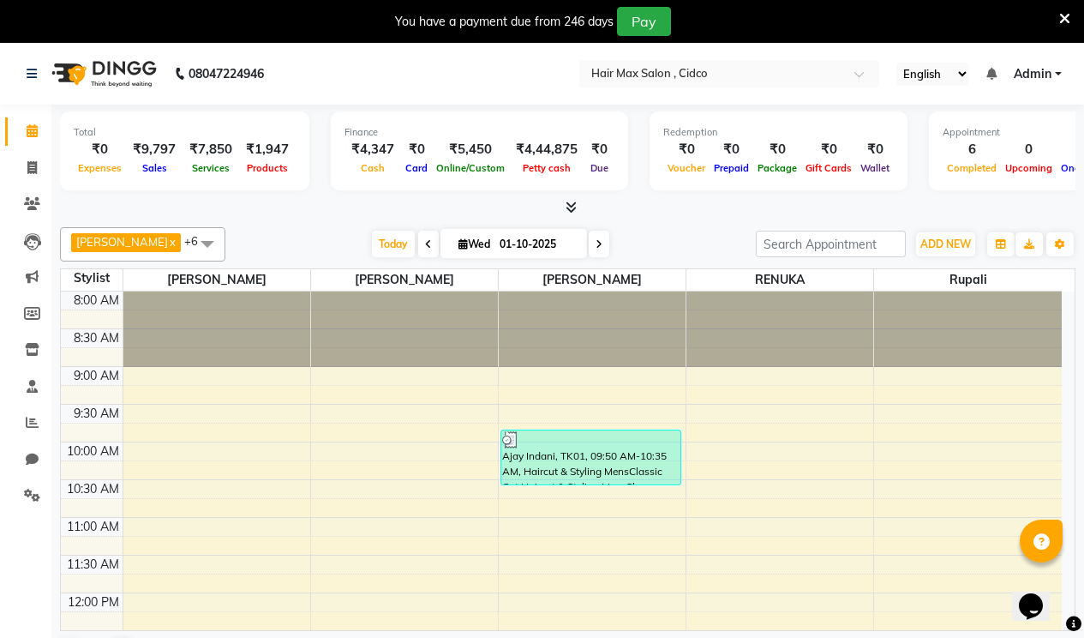
click at [283, 168] on span "Products" at bounding box center [268, 168] width 50 height 12
click at [279, 167] on span "Products" at bounding box center [268, 168] width 50 height 12
click at [270, 157] on div "₹1,947" at bounding box center [267, 150] width 57 height 20
click at [270, 164] on span "Products" at bounding box center [268, 168] width 50 height 12
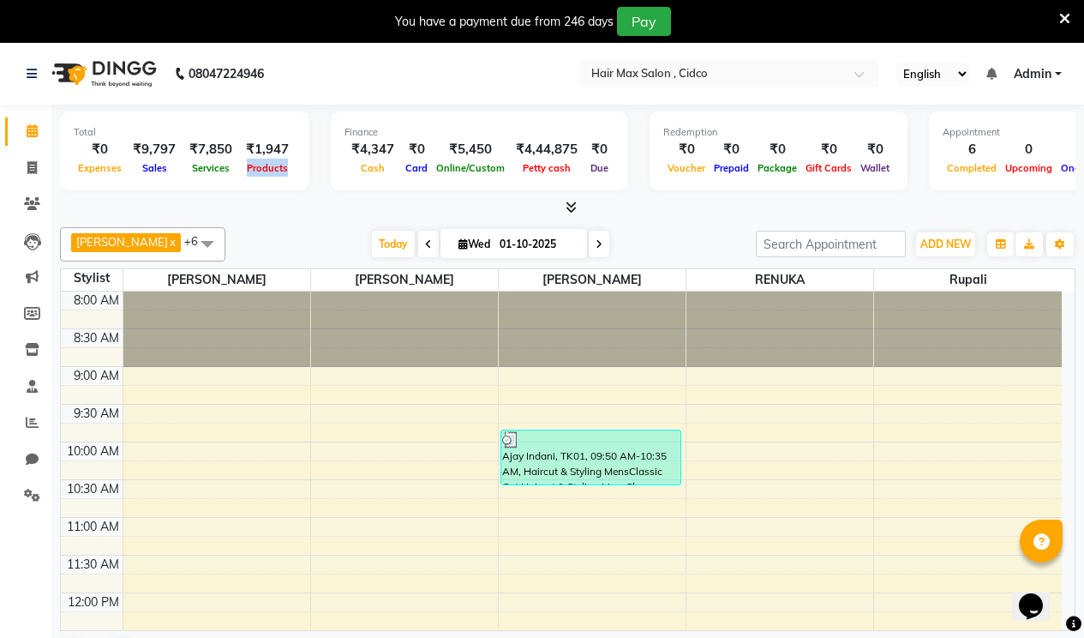
click at [270, 164] on span "Products" at bounding box center [268, 168] width 50 height 12
click at [270, 171] on span "Products" at bounding box center [268, 168] width 50 height 12
click at [563, 207] on span at bounding box center [568, 208] width 18 height 18
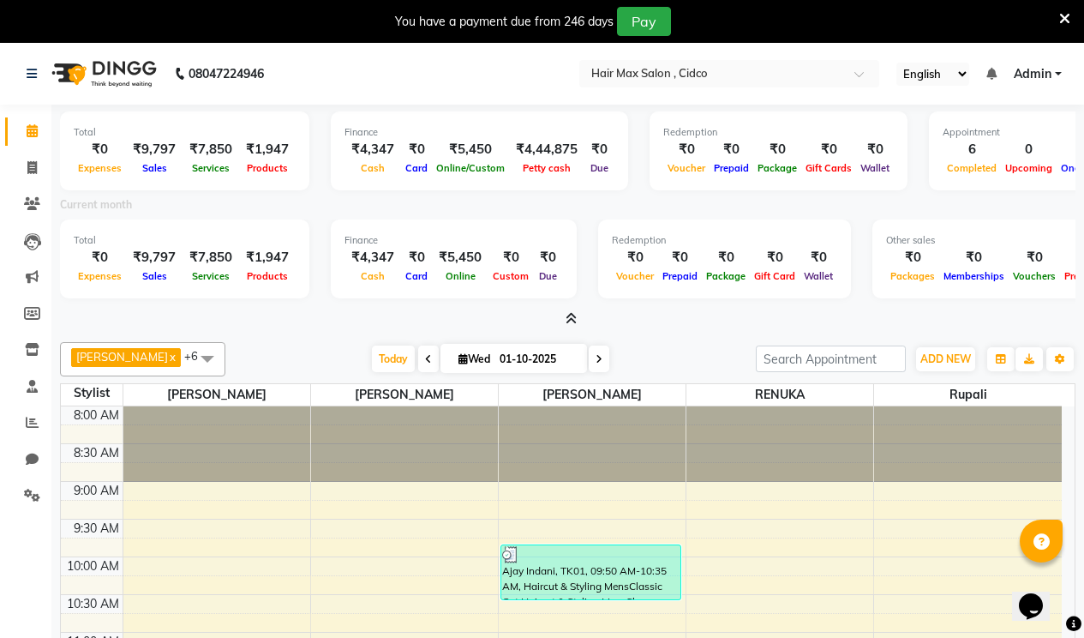
click at [265, 269] on div "Products" at bounding box center [267, 276] width 57 height 18
click at [572, 320] on icon at bounding box center [571, 318] width 11 height 13
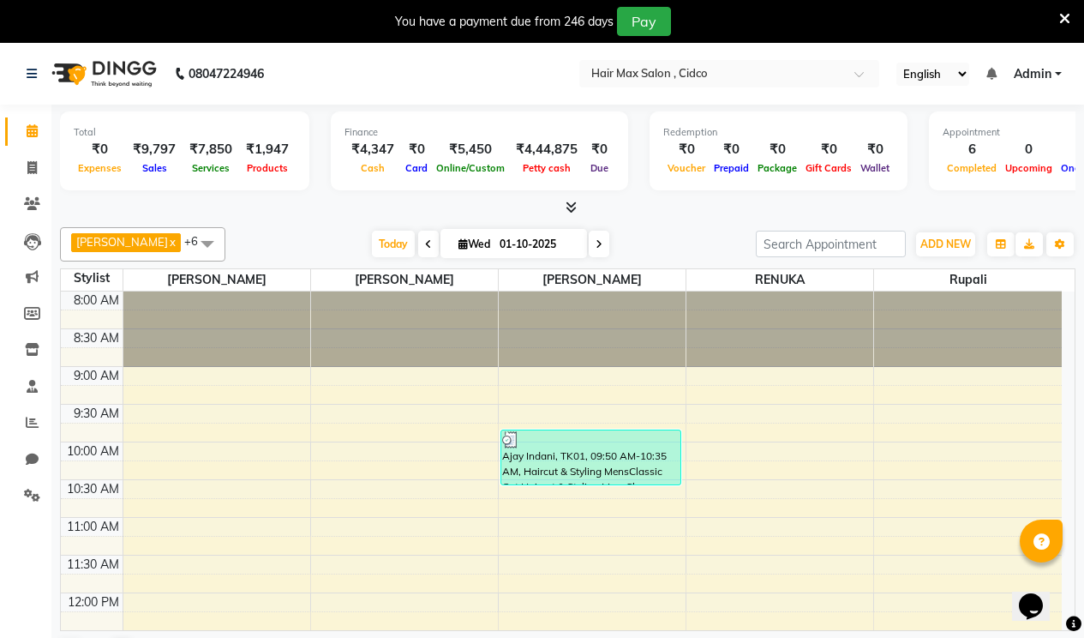
scroll to position [44, 0]
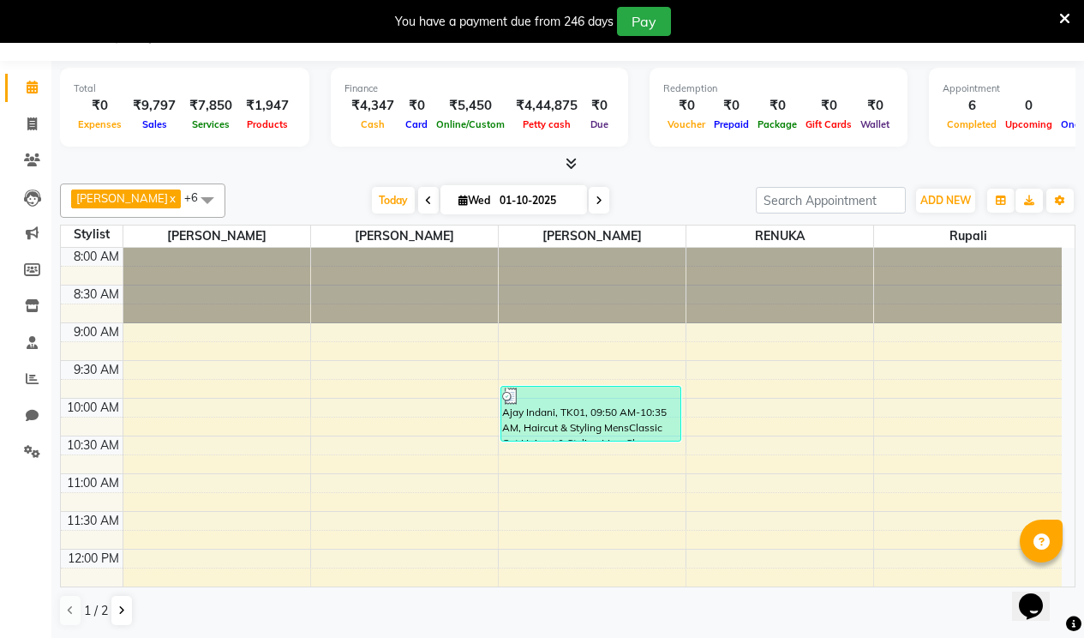
click at [271, 130] on div "Products" at bounding box center [267, 124] width 57 height 18
click at [273, 123] on span "Products" at bounding box center [268, 124] width 50 height 12
click at [273, 109] on div "₹1,947" at bounding box center [267, 106] width 57 height 20
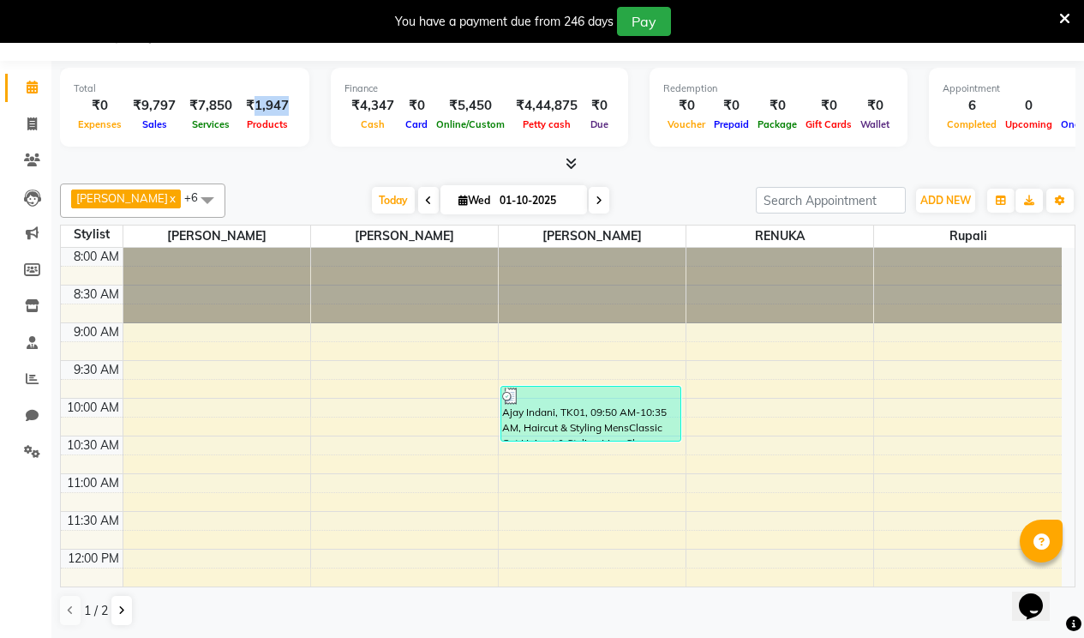
click at [273, 109] on div "₹1,947" at bounding box center [267, 106] width 57 height 20
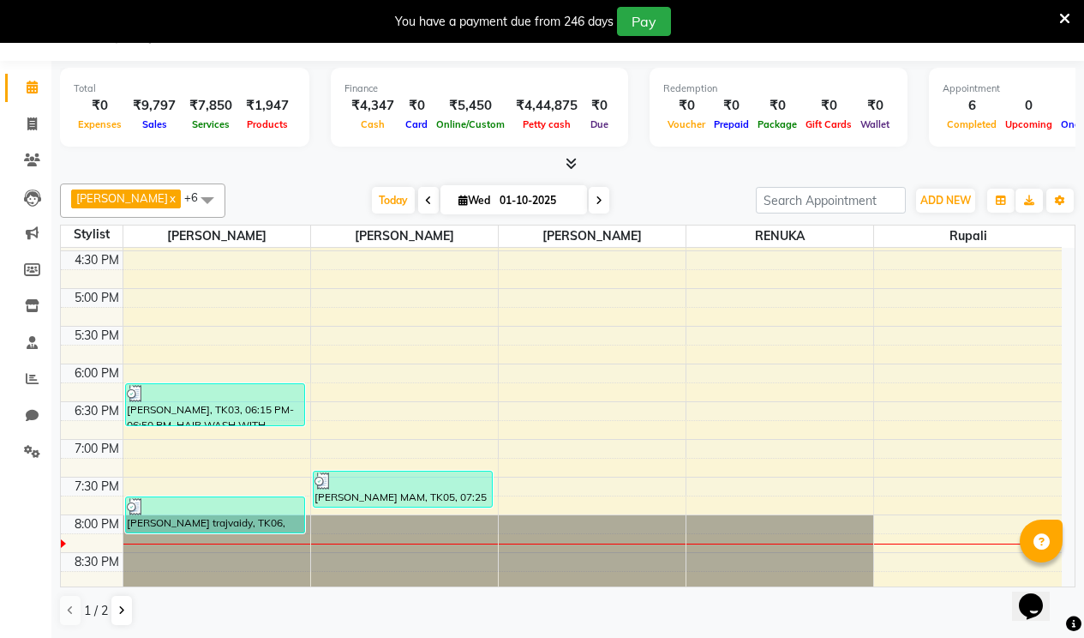
scroll to position [449, 0]
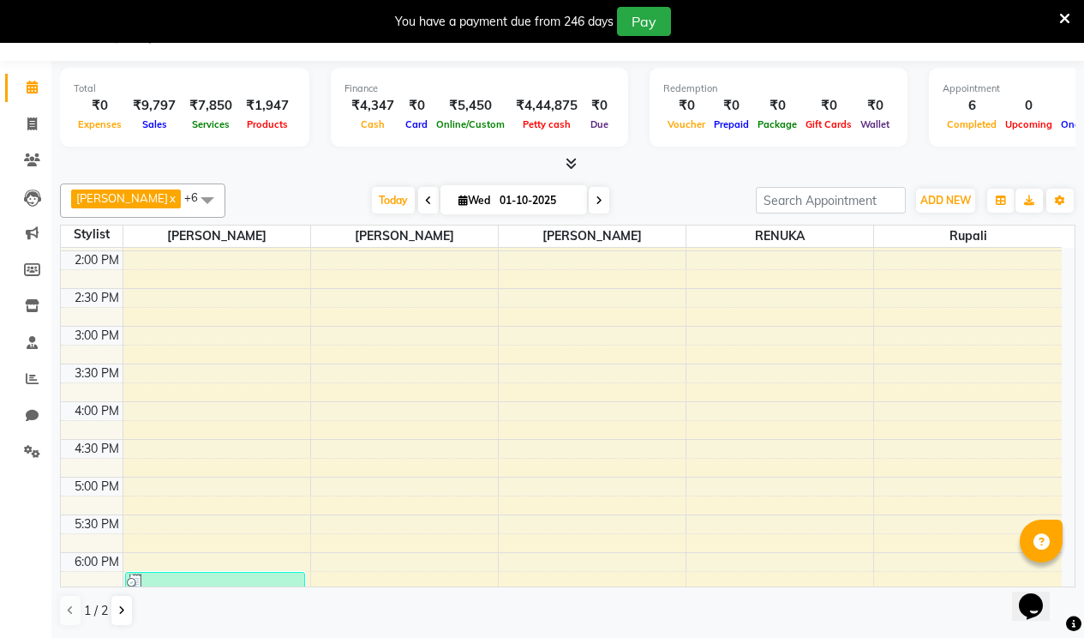
click at [273, 91] on div "Total" at bounding box center [185, 88] width 222 height 15
click at [279, 105] on div "₹1,947" at bounding box center [267, 106] width 57 height 20
drag, startPoint x: 281, startPoint y: 105, endPoint x: 253, endPoint y: 111, distance: 29.1
click at [253, 111] on div "₹1,947" at bounding box center [267, 106] width 57 height 20
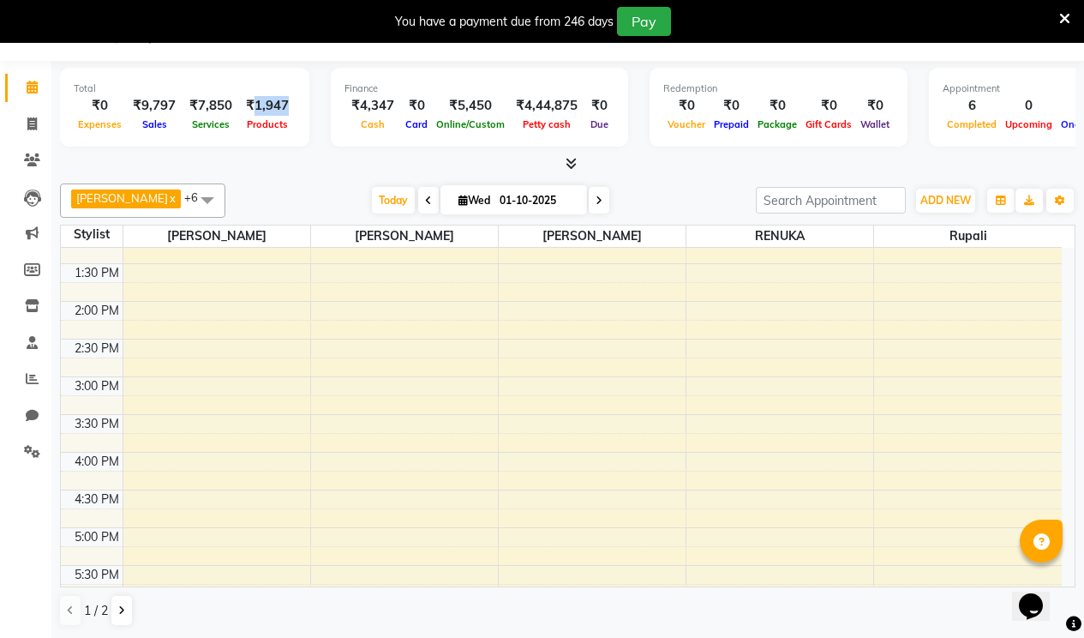
scroll to position [363, 0]
click at [29, 297] on span at bounding box center [32, 307] width 30 height 20
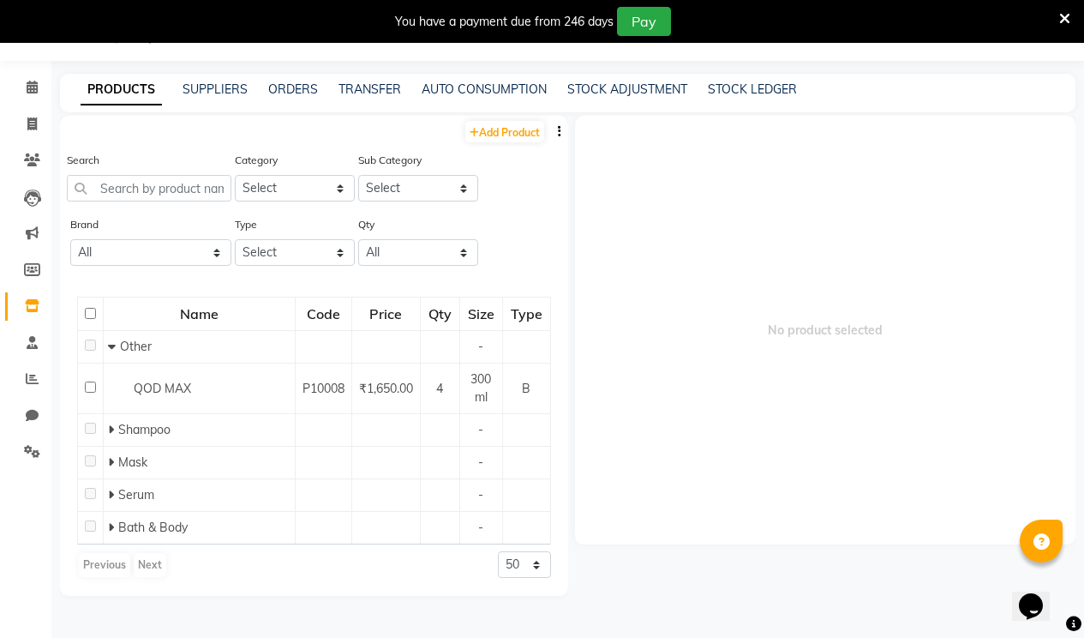
scroll to position [54, 0]
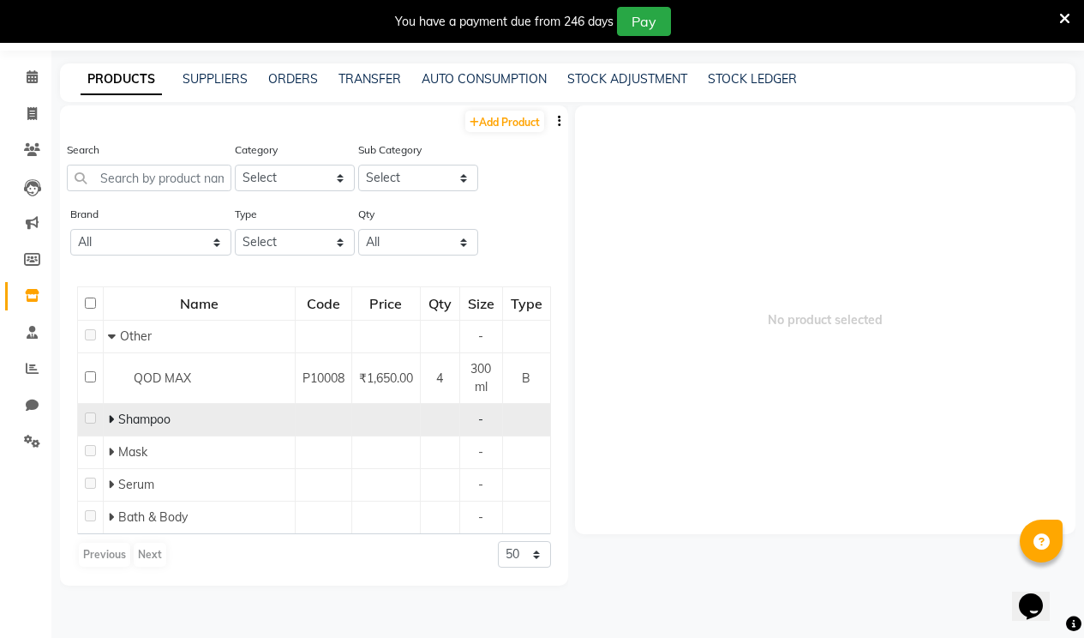
click at [111, 413] on icon at bounding box center [111, 419] width 6 height 12
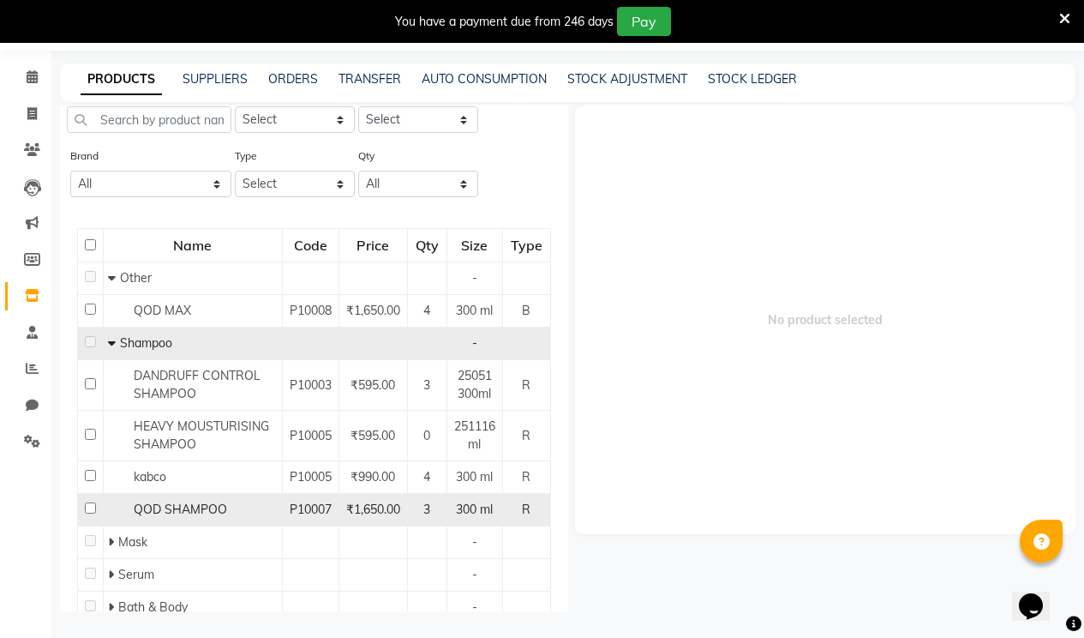
scroll to position [135, 0]
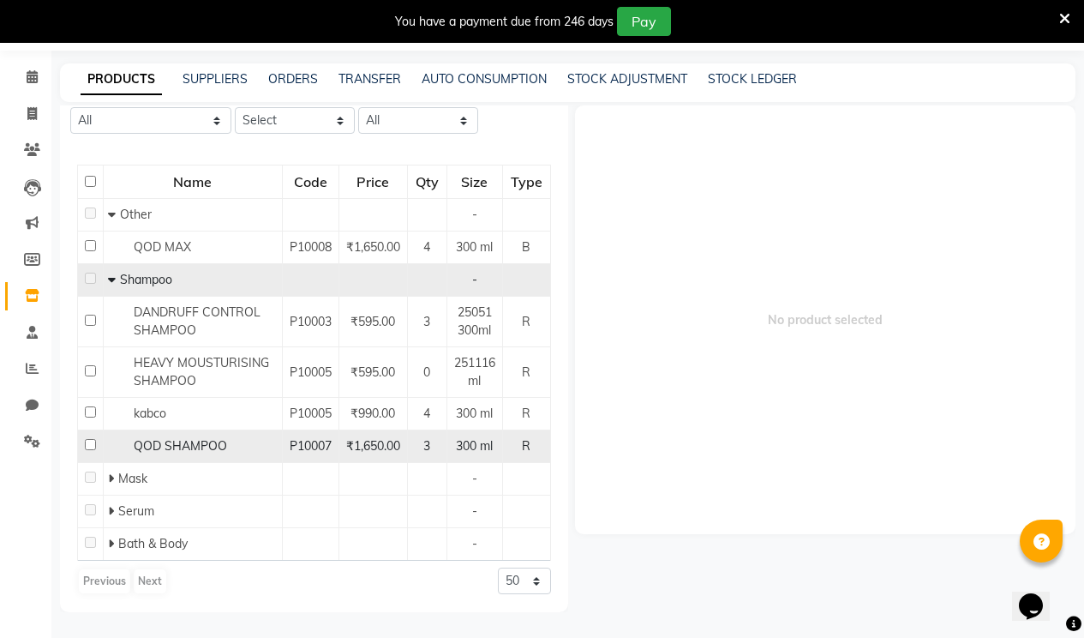
click at [303, 441] on span "P10007" at bounding box center [311, 445] width 42 height 15
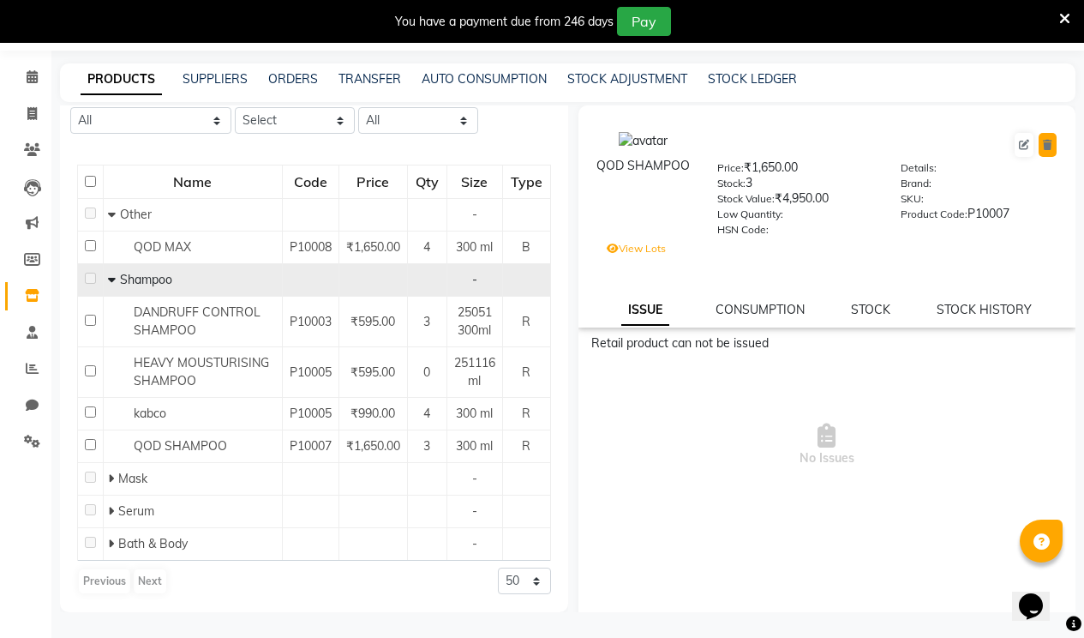
click at [1043, 144] on icon at bounding box center [1047, 145] width 9 height 10
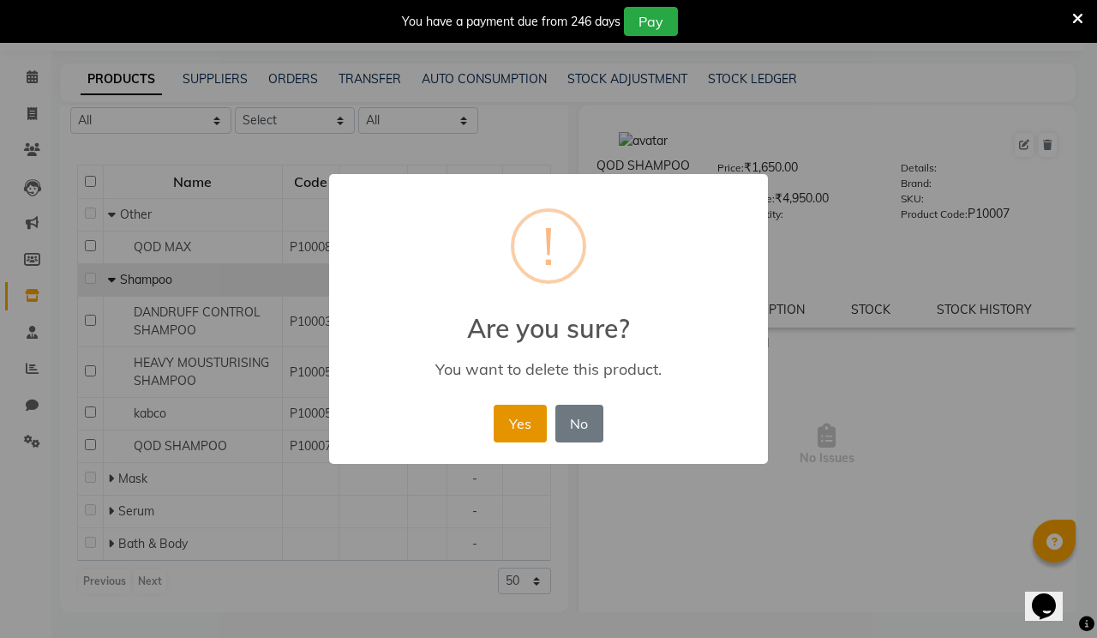
click at [528, 423] on button "Yes" at bounding box center [520, 424] width 52 height 38
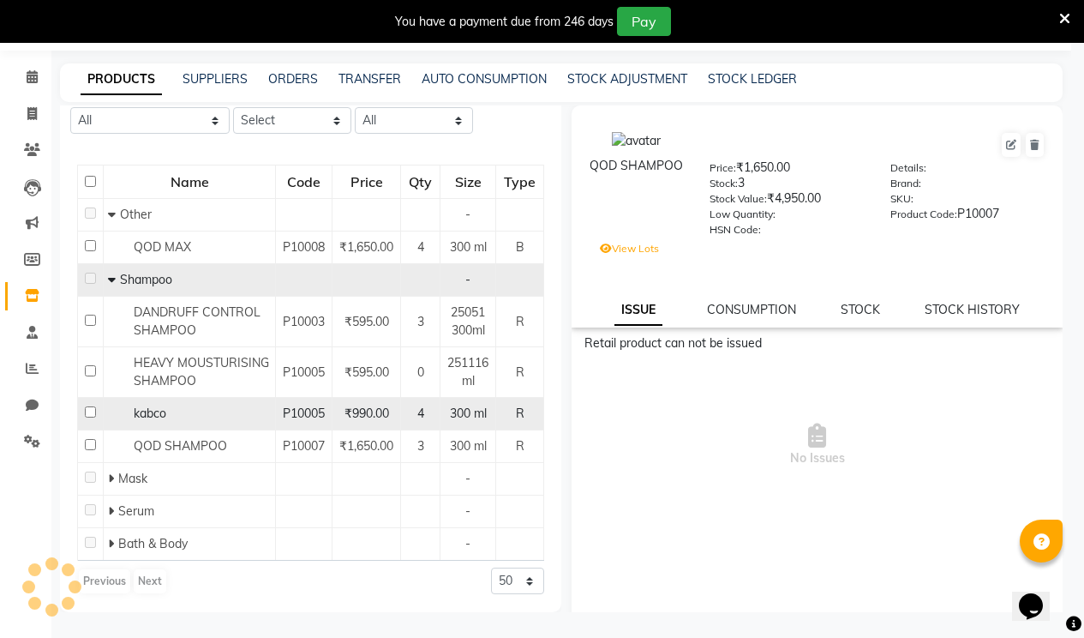
scroll to position [0, 0]
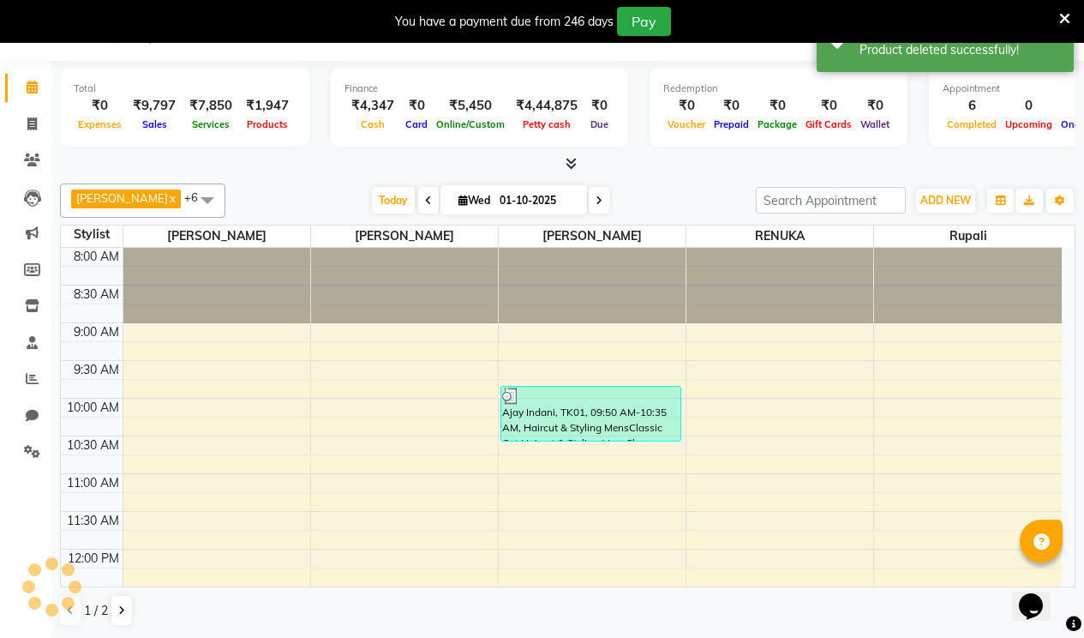
scroll to position [33, 0]
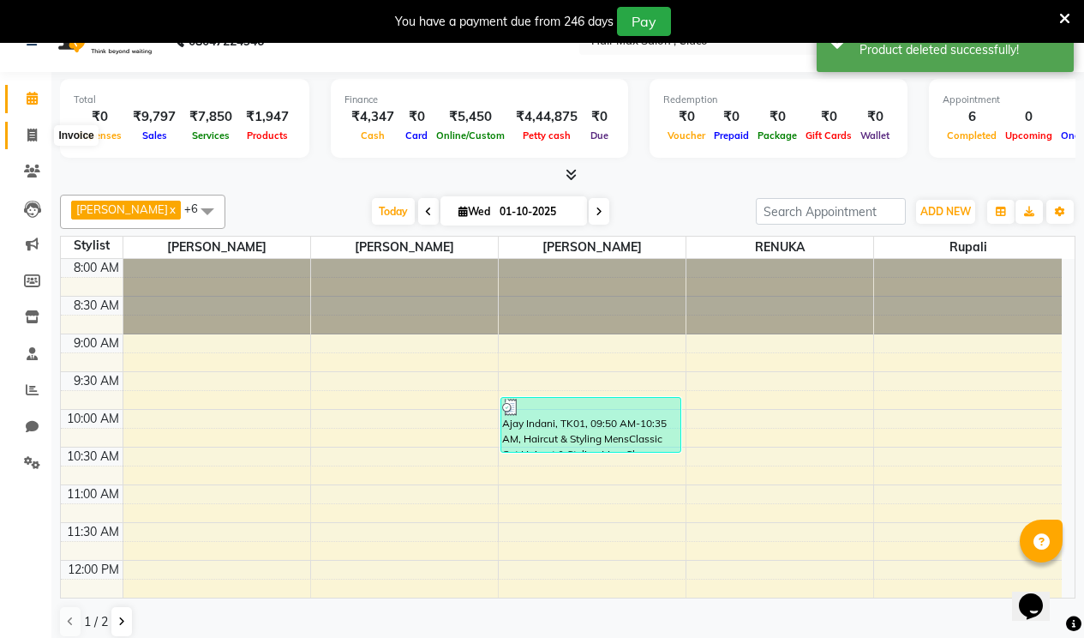
click at [23, 141] on span at bounding box center [32, 136] width 30 height 20
select select "7580"
select select "service"
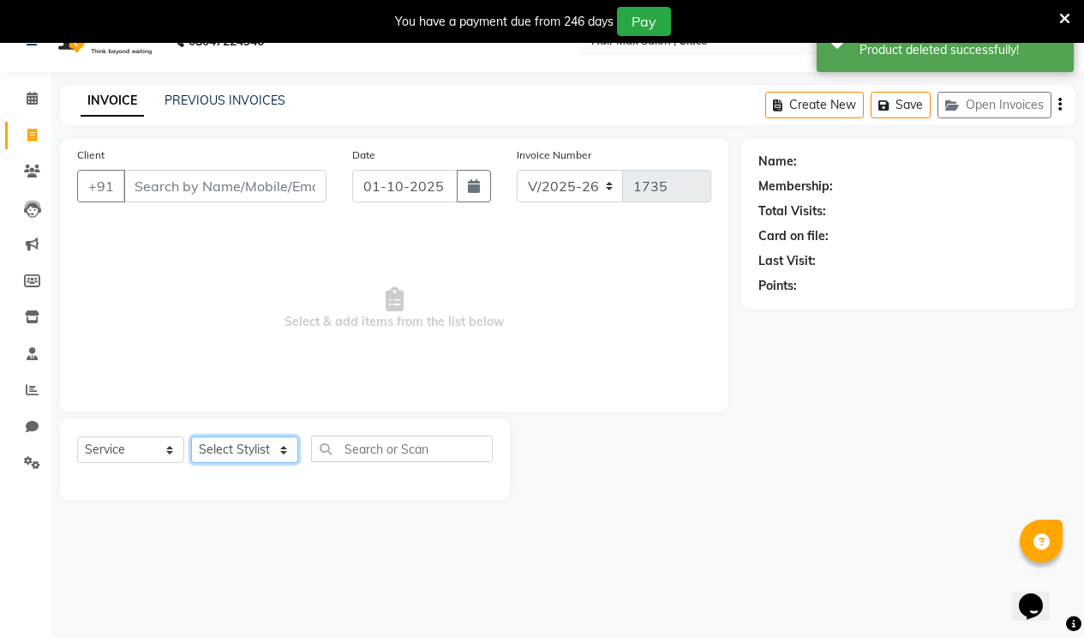
click at [219, 445] on select "Select Stylist" at bounding box center [244, 449] width 107 height 27
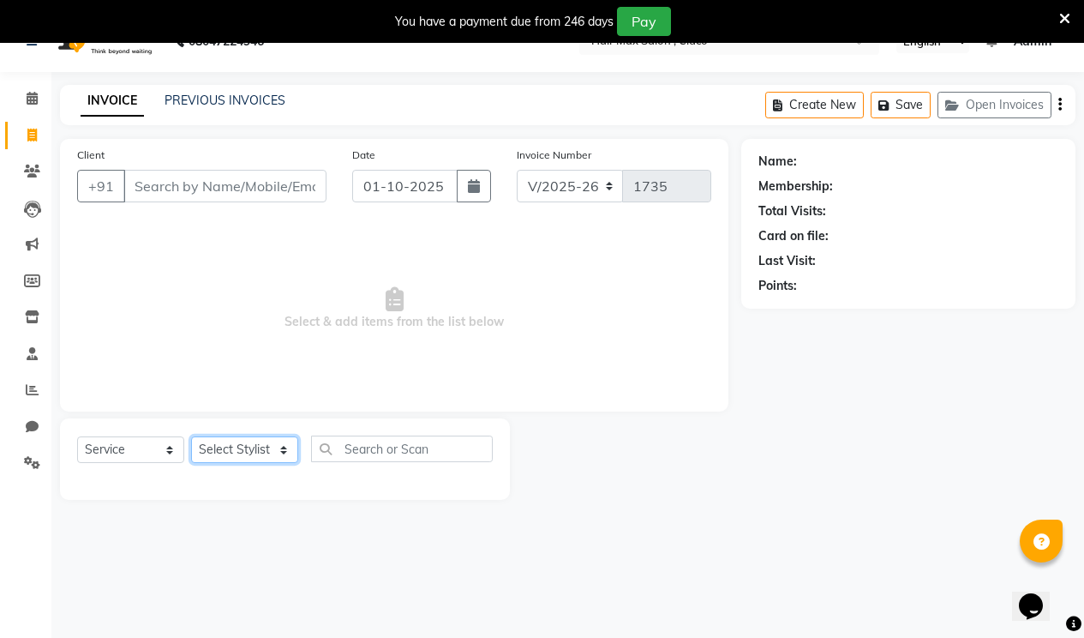
select select "69941"
click at [191, 436] on select "Select Stylist [PERSON_NAME] [PERSON_NAME] RENUKA [PERSON_NAME] [PERSON_NAME]" at bounding box center [244, 449] width 107 height 27
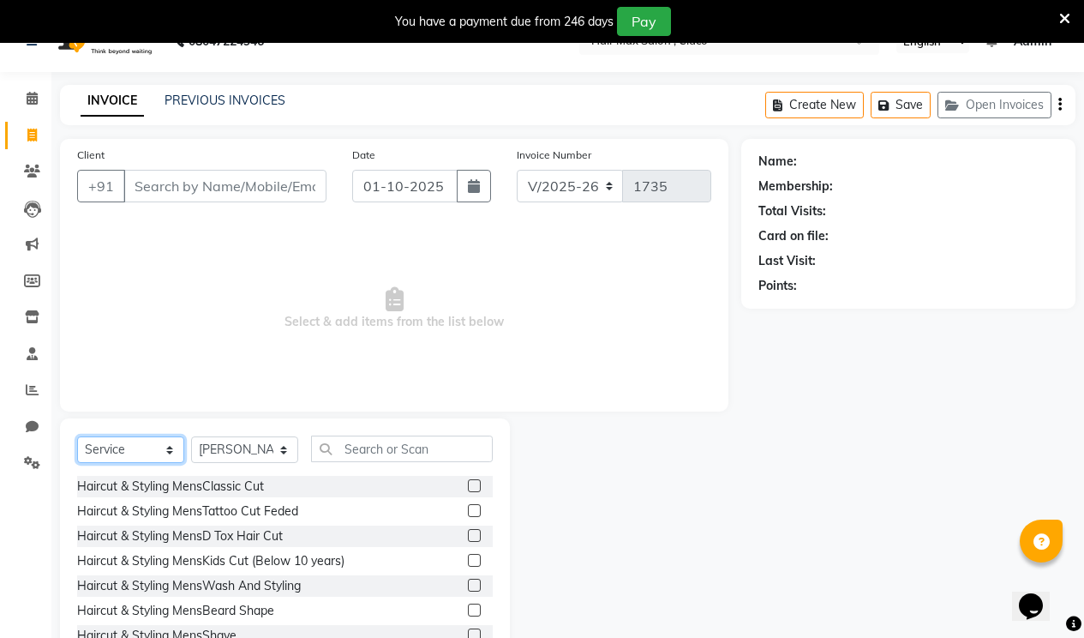
click at [167, 453] on select "Select Service Product Membership Package Voucher Prepaid Gift Card" at bounding box center [130, 449] width 107 height 27
select select "product"
click at [77, 436] on select "Select Service Product Membership Package Voucher Prepaid Gift Card" at bounding box center [130, 449] width 107 height 27
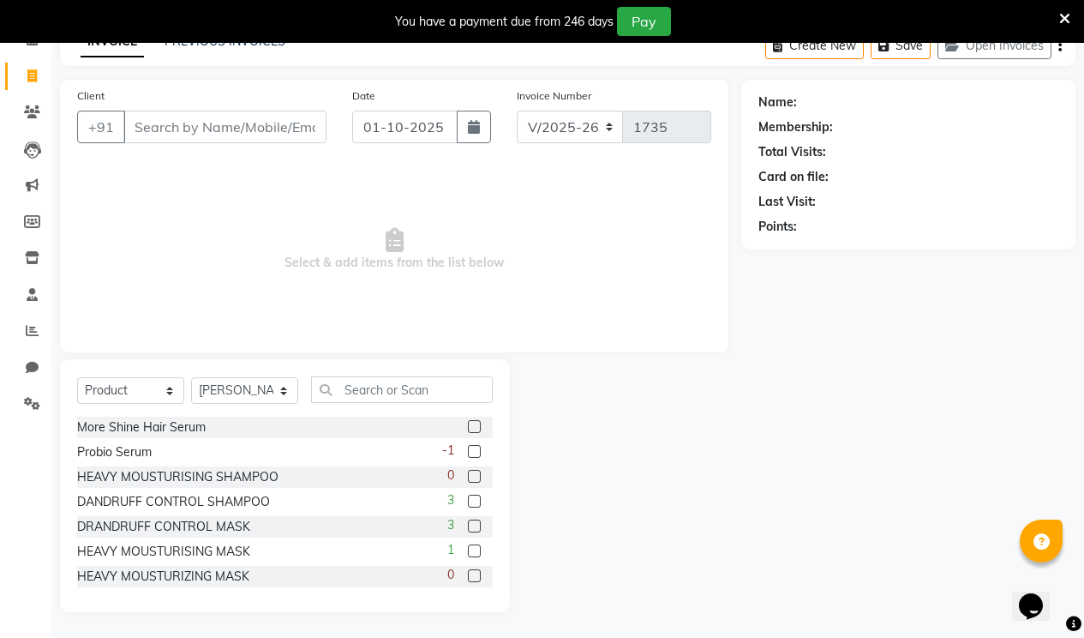
click at [468, 453] on label at bounding box center [474, 451] width 13 height 13
click at [468, 453] on input "checkbox" at bounding box center [473, 452] width 11 height 11
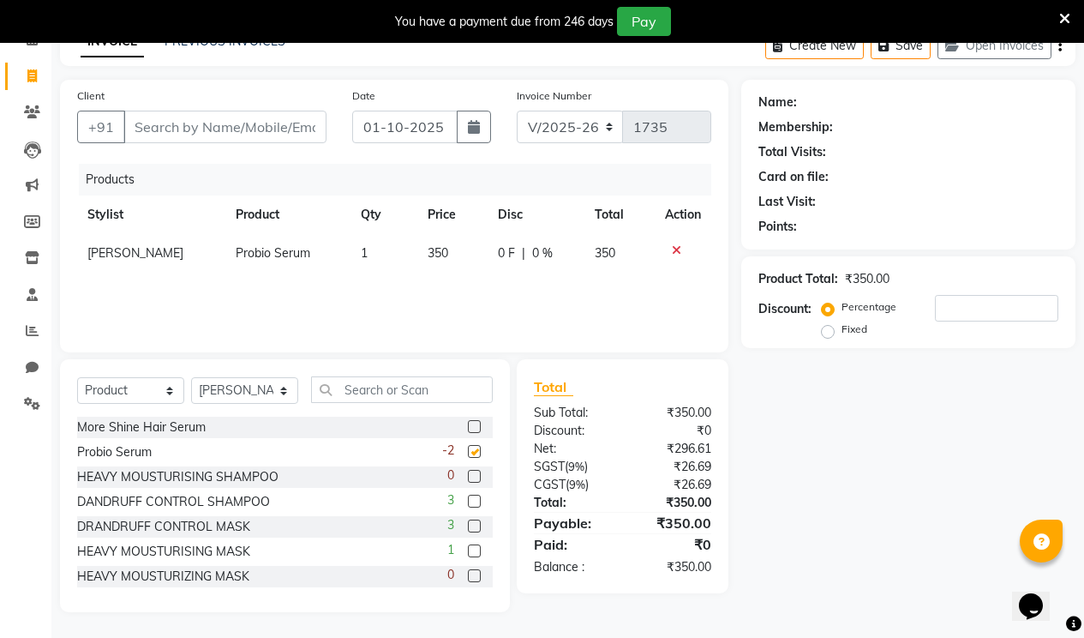
checkbox input "false"
click at [676, 245] on icon at bounding box center [676, 250] width 9 height 12
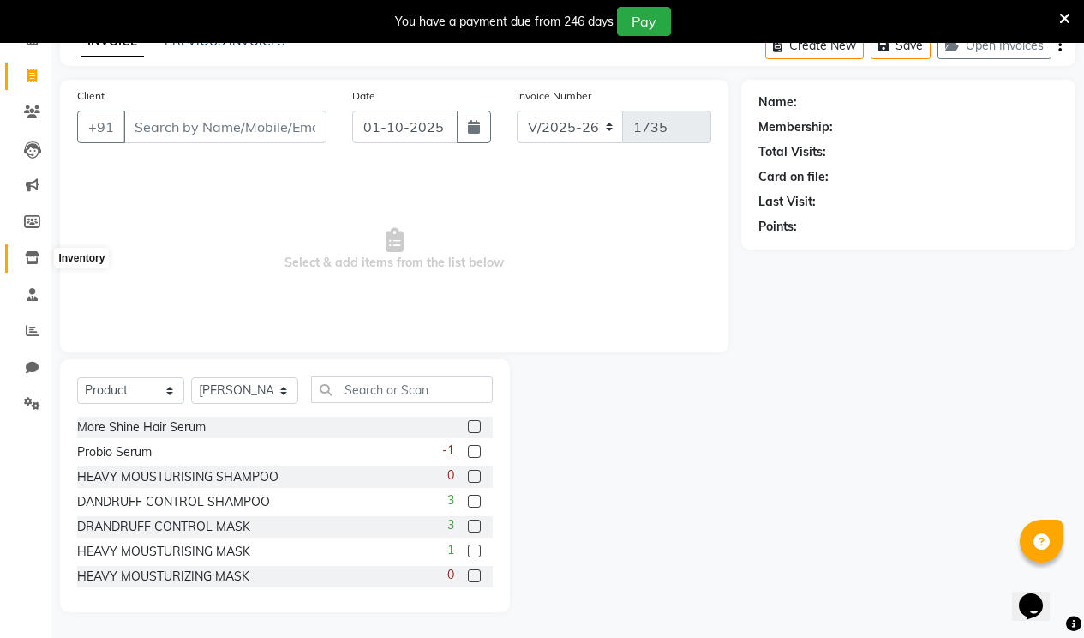
click at [29, 263] on icon at bounding box center [32, 257] width 15 height 13
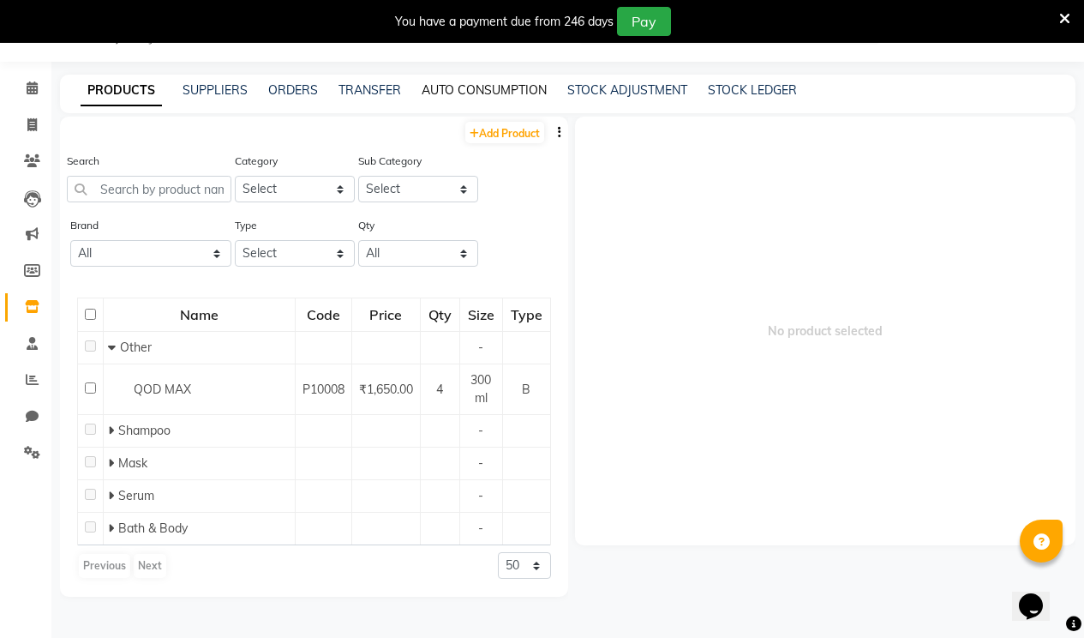
scroll to position [54, 0]
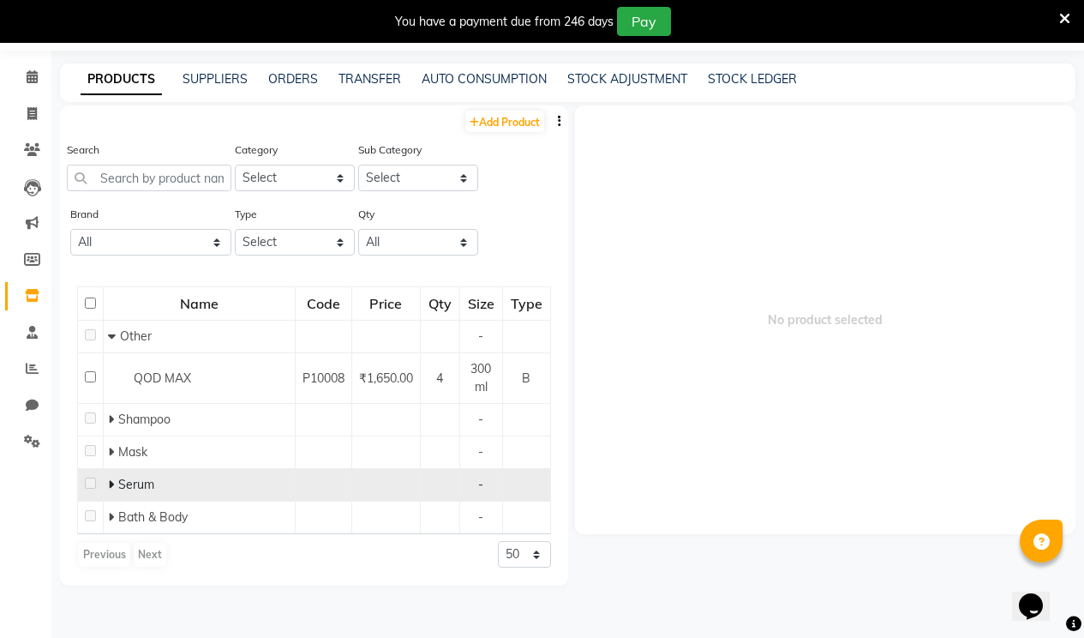
click at [124, 477] on span "Serum" at bounding box center [136, 484] width 36 height 15
drag, startPoint x: 124, startPoint y: 478, endPoint x: 116, endPoint y: 483, distance: 9.6
click at [124, 479] on span "Serum" at bounding box center [136, 484] width 36 height 15
click at [110, 485] on icon at bounding box center [111, 484] width 6 height 12
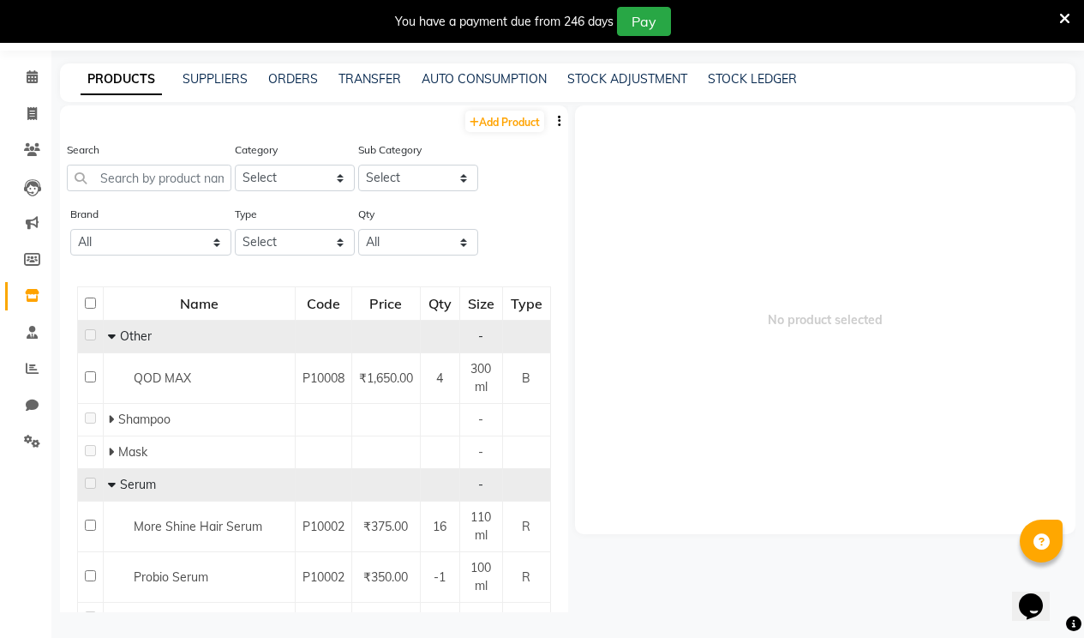
scroll to position [75, 0]
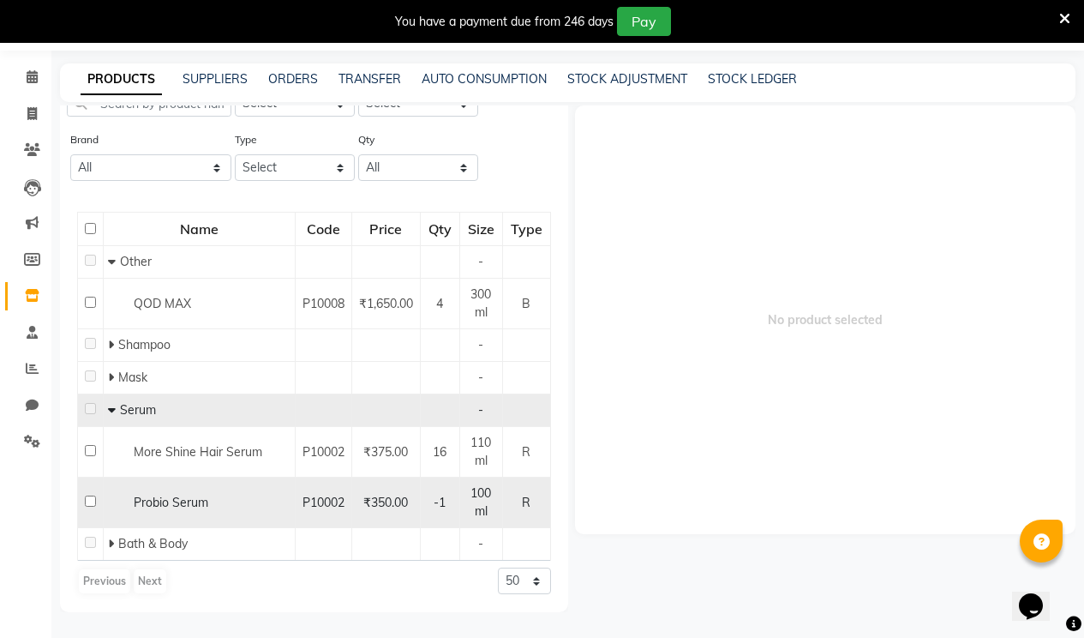
click at [459, 494] on td "100 ml" at bounding box center [480, 502] width 43 height 51
click at [436, 497] on div "-1" at bounding box center [440, 503] width 25 height 18
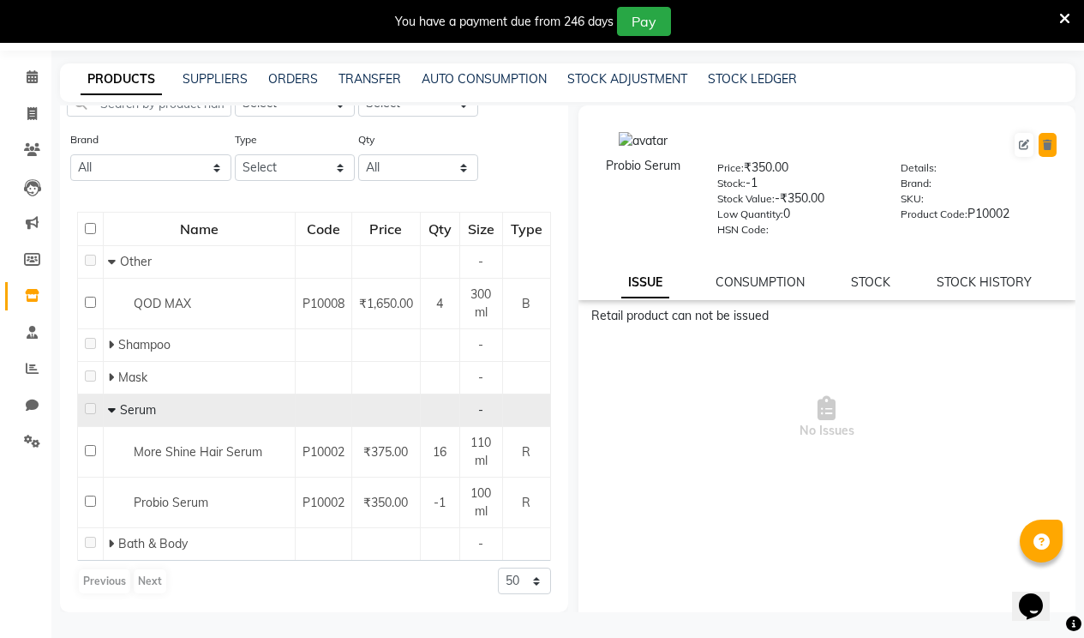
click at [1039, 139] on button at bounding box center [1048, 145] width 18 height 24
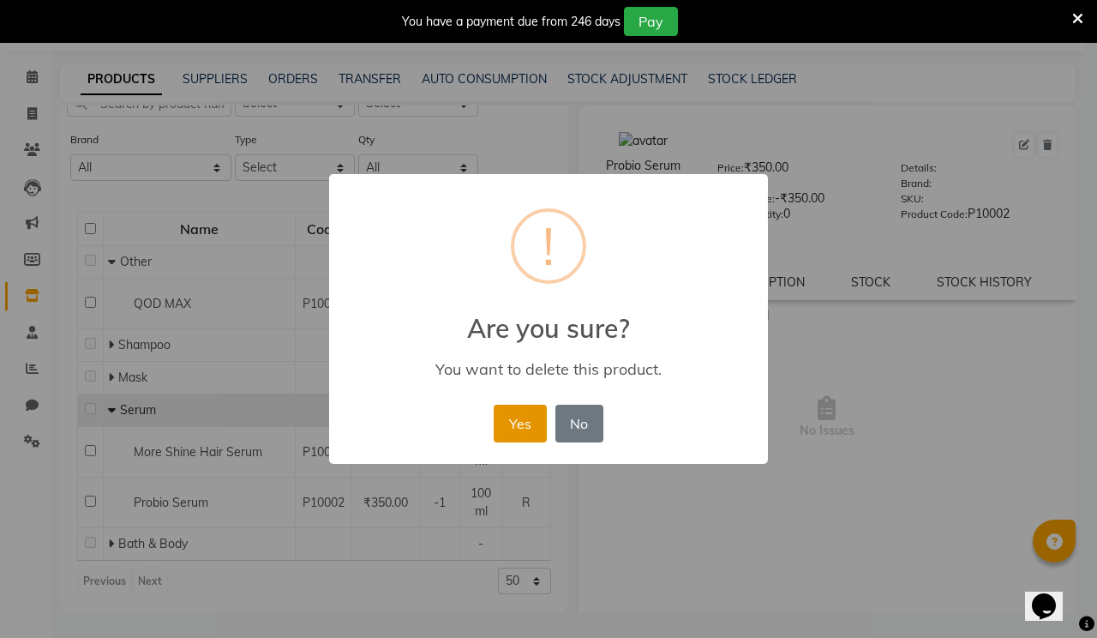
click at [535, 411] on button "Yes" at bounding box center [520, 424] width 52 height 38
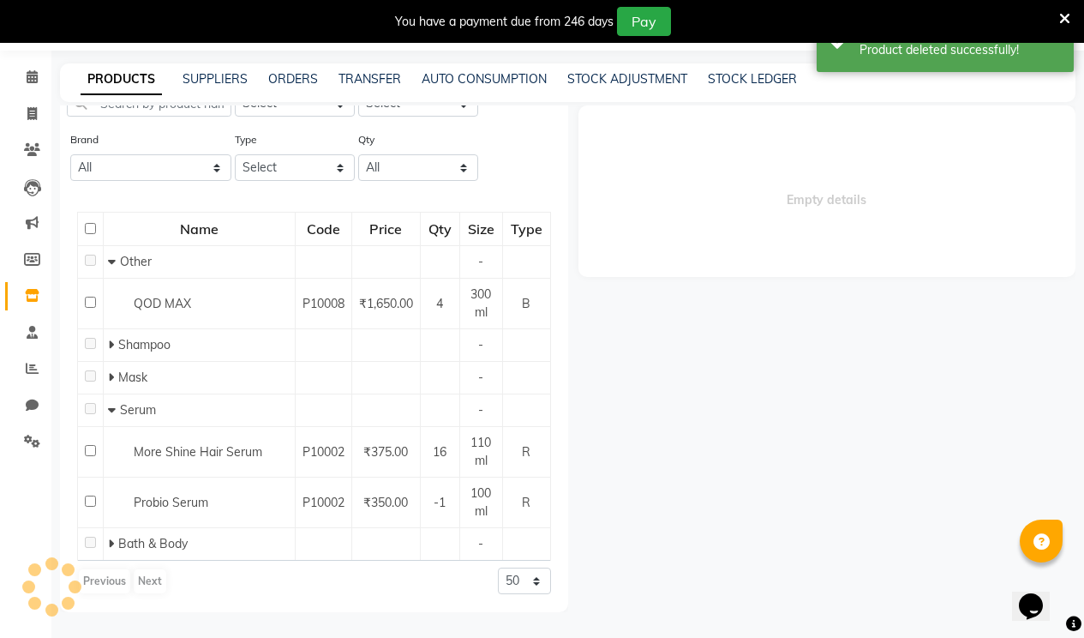
scroll to position [0, 0]
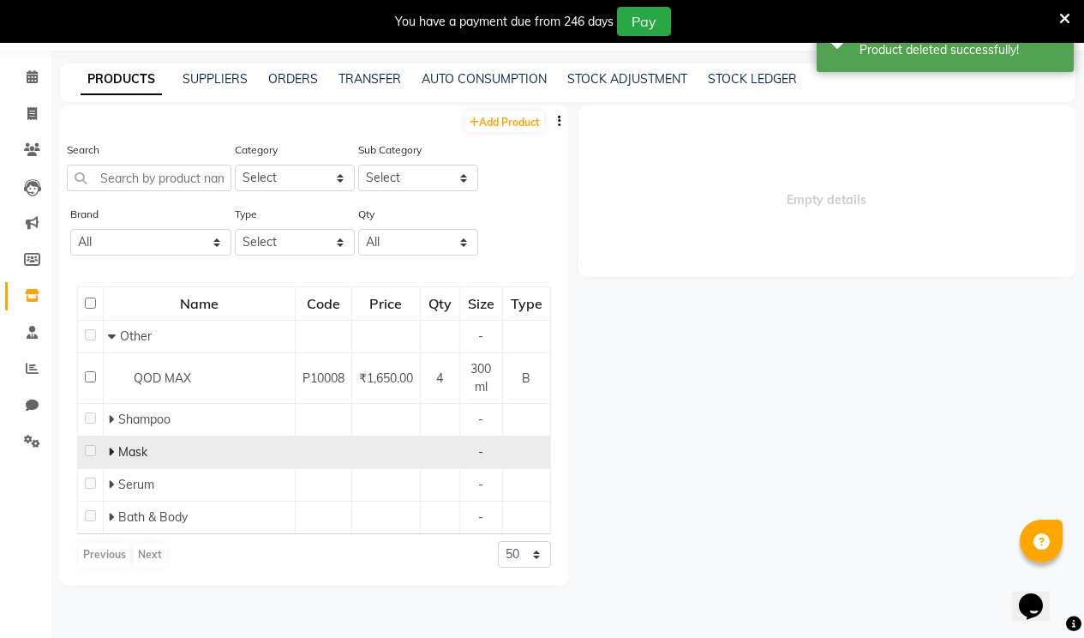
click at [111, 447] on icon at bounding box center [111, 452] width 6 height 12
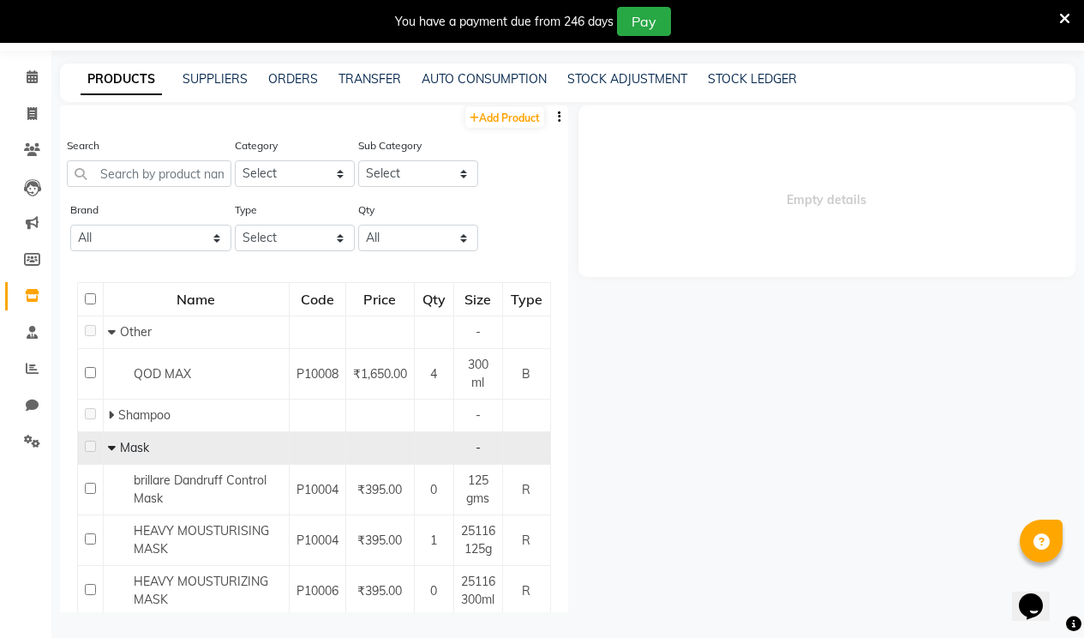
scroll to position [90, 0]
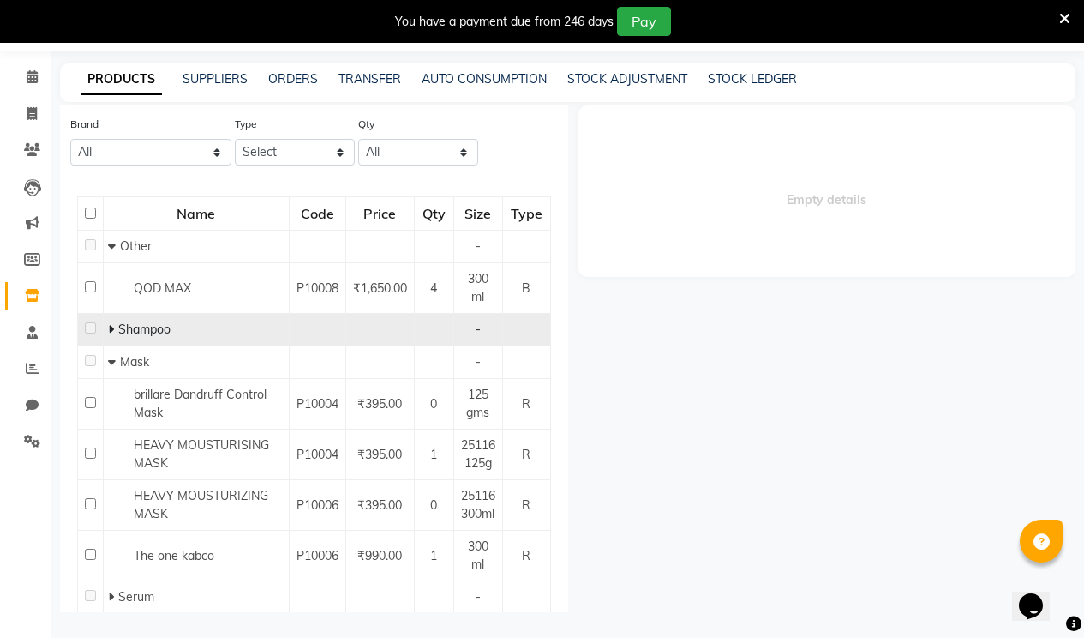
click at [106, 327] on td "Shampoo" at bounding box center [197, 330] width 186 height 33
click at [108, 327] on icon at bounding box center [111, 329] width 6 height 12
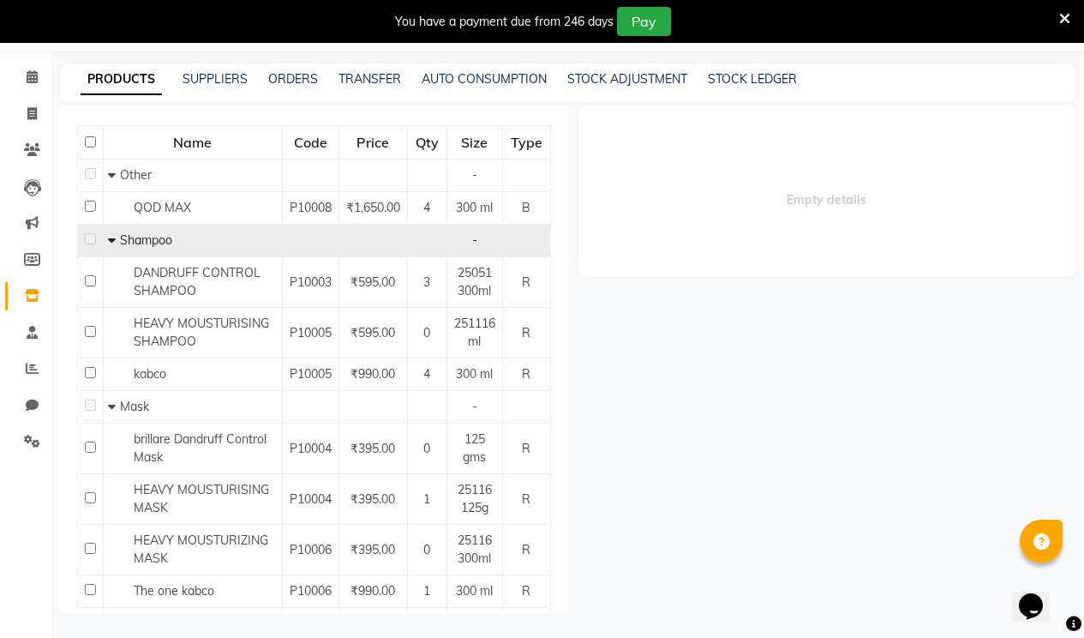
scroll to position [171, 0]
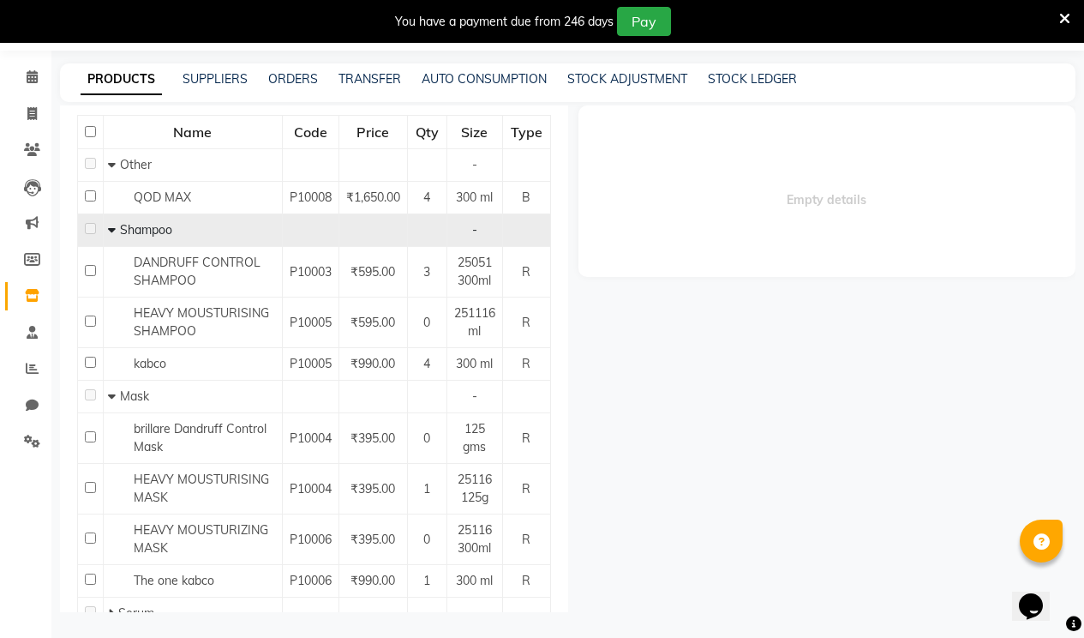
click at [170, 228] on span "Shampoo" at bounding box center [146, 229] width 52 height 15
click at [120, 228] on span "Shampoo" at bounding box center [146, 229] width 52 height 15
click at [117, 228] on span at bounding box center [114, 229] width 12 height 15
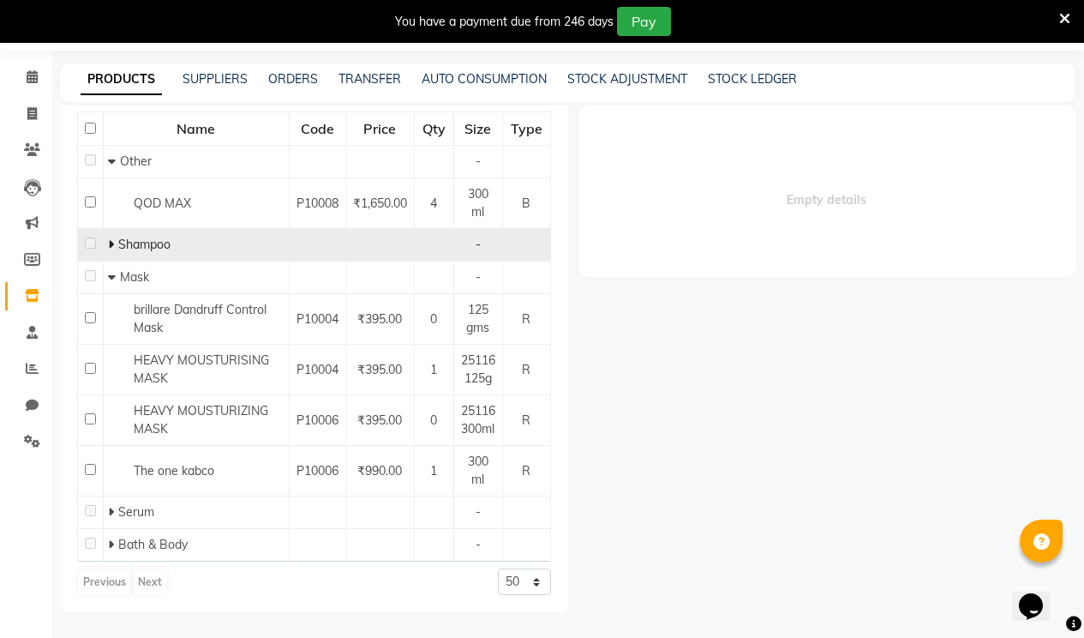
scroll to position [176, 0]
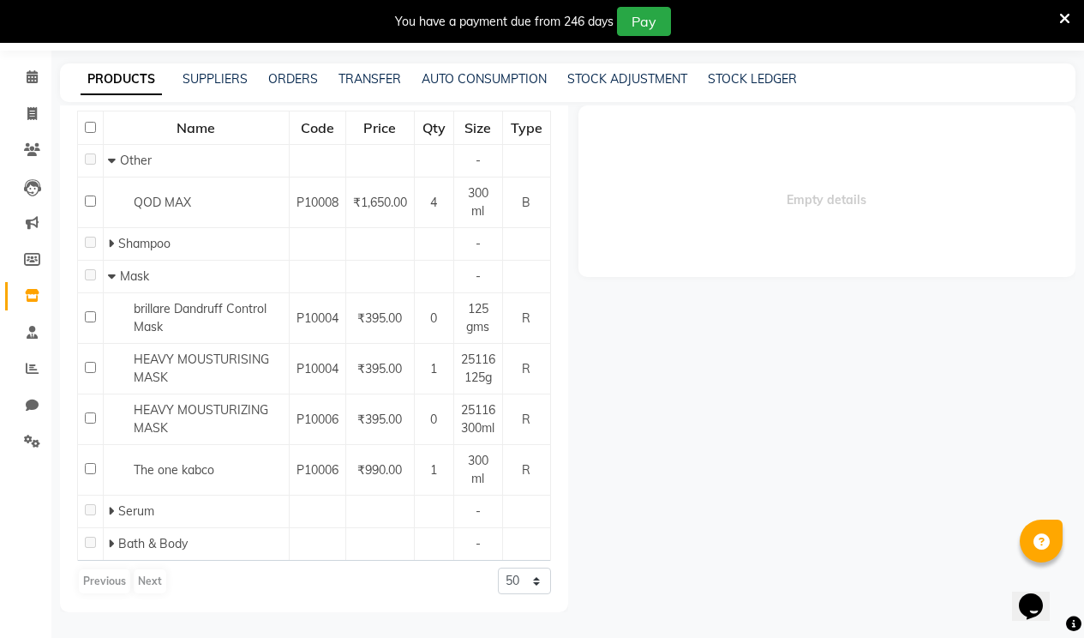
click at [117, 272] on span at bounding box center [114, 275] width 12 height 15
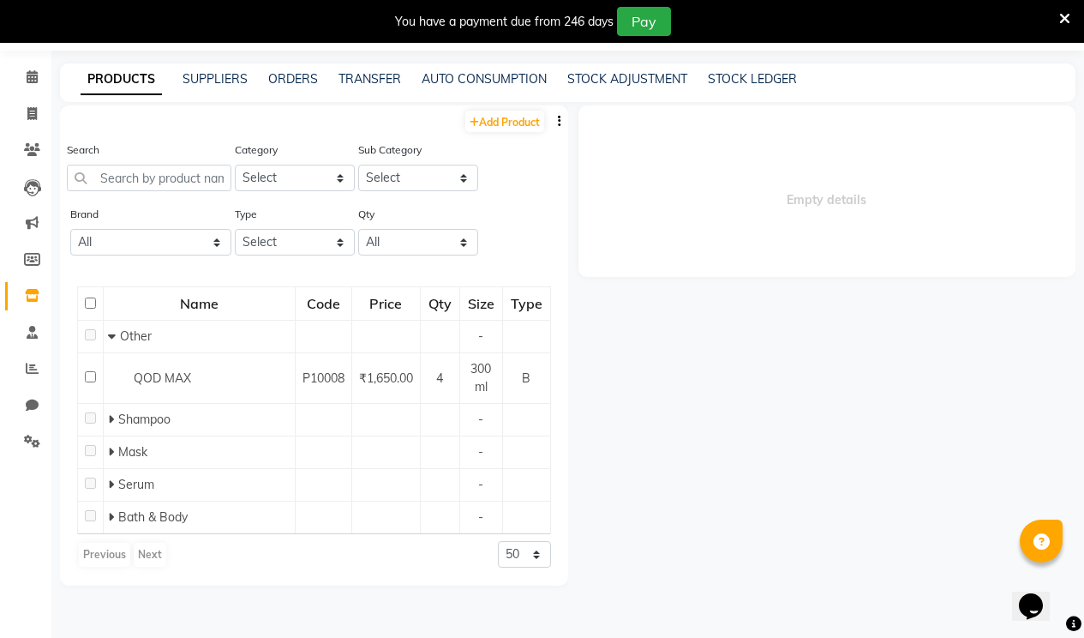
scroll to position [0, 0]
click at [111, 447] on icon at bounding box center [111, 452] width 6 height 12
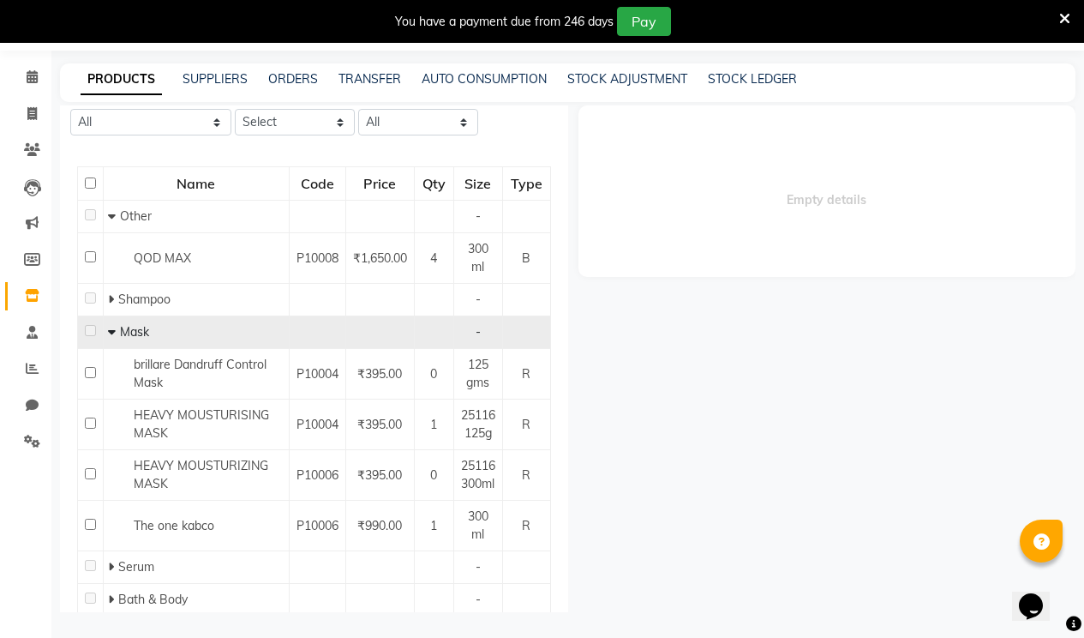
scroll to position [90, 0]
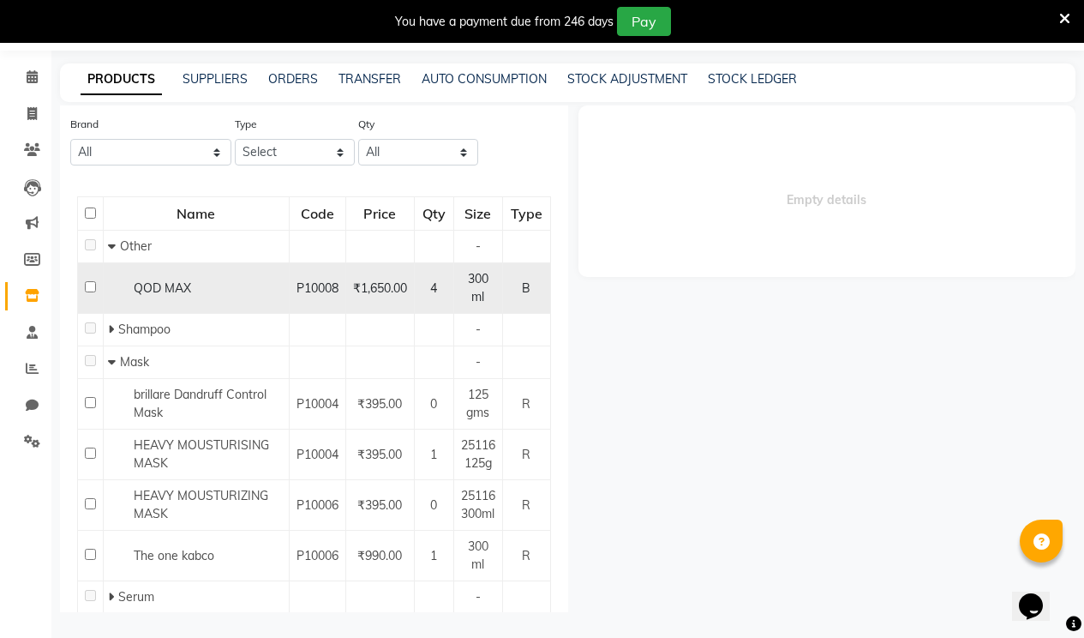
click at [354, 289] on span "₹1,650.00" at bounding box center [380, 287] width 54 height 15
select select
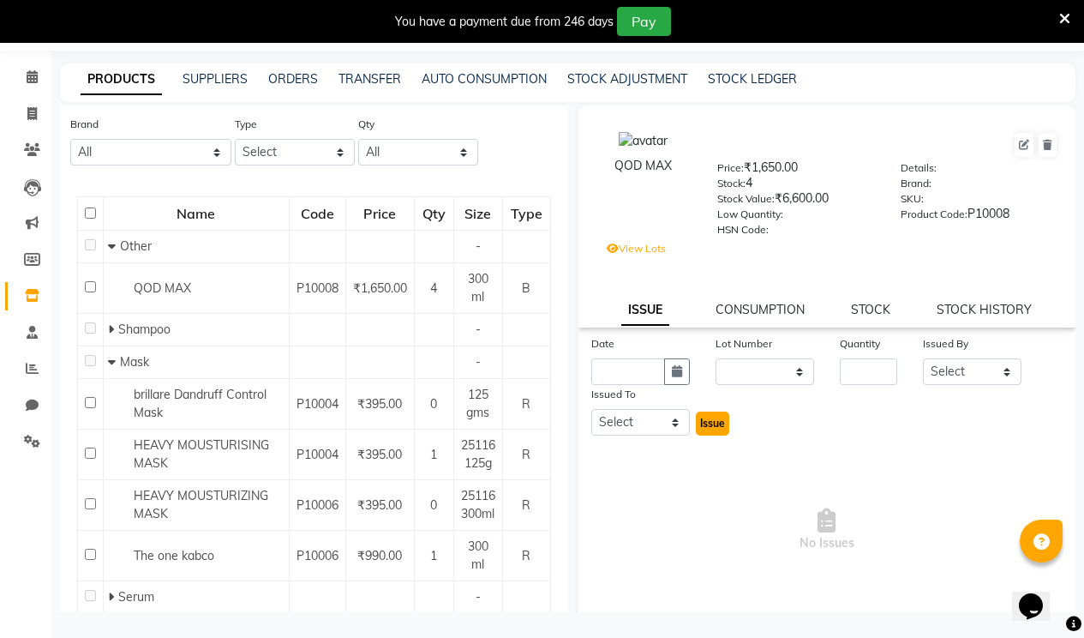
click at [714, 424] on span "Issue" at bounding box center [712, 423] width 25 height 13
click at [668, 428] on select "Select [PERSON_NAME] [PERSON_NAME] RENUKA [PERSON_NAME] [PERSON_NAME]" at bounding box center [640, 422] width 99 height 27
click at [656, 417] on select "Select [PERSON_NAME] [PERSON_NAME] RENUKA [PERSON_NAME] [PERSON_NAME]" at bounding box center [640, 422] width 99 height 27
click at [625, 369] on input "text" at bounding box center [628, 371] width 74 height 27
select select "10"
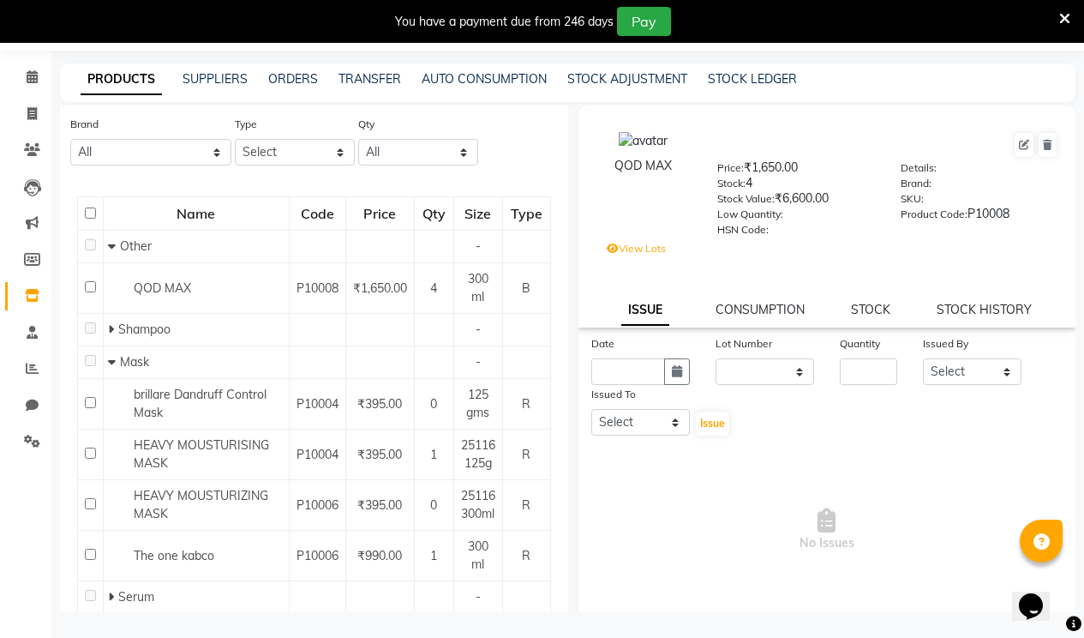
select select "2025"
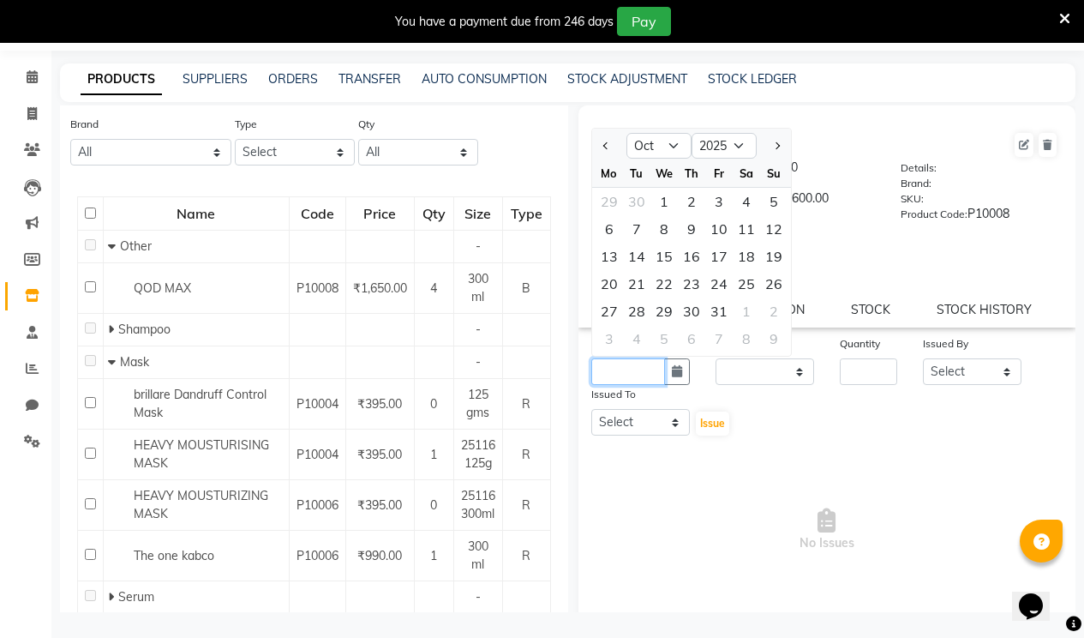
click at [625, 369] on input "text" at bounding box center [628, 371] width 74 height 27
drag, startPoint x: 733, startPoint y: 363, endPoint x: 737, endPoint y: 385, distance: 22.7
click at [733, 363] on select "None / [DATE]" at bounding box center [765, 371] width 99 height 27
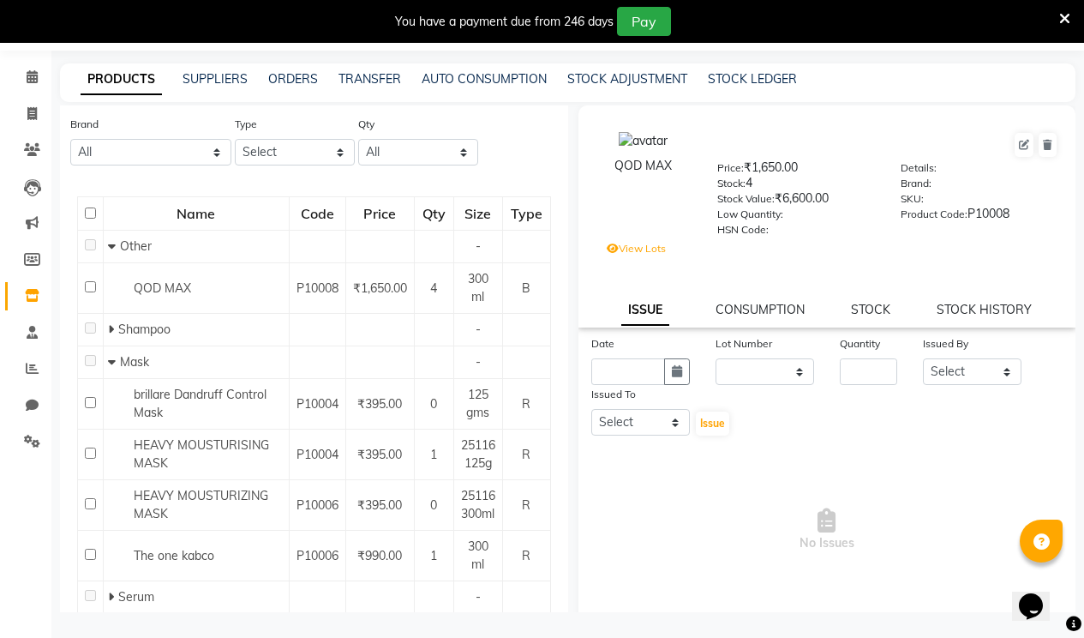
click at [762, 444] on span "No Issues" at bounding box center [827, 529] width 472 height 171
click at [943, 369] on select "Select [PERSON_NAME] [PERSON_NAME] RENUKA [PERSON_NAME] [PERSON_NAME]" at bounding box center [972, 371] width 99 height 27
click at [943, 370] on select "Select [PERSON_NAME] [PERSON_NAME] RENUKA [PERSON_NAME] [PERSON_NAME]" at bounding box center [972, 371] width 99 height 27
click at [738, 311] on link "CONSUMPTION" at bounding box center [760, 309] width 89 height 15
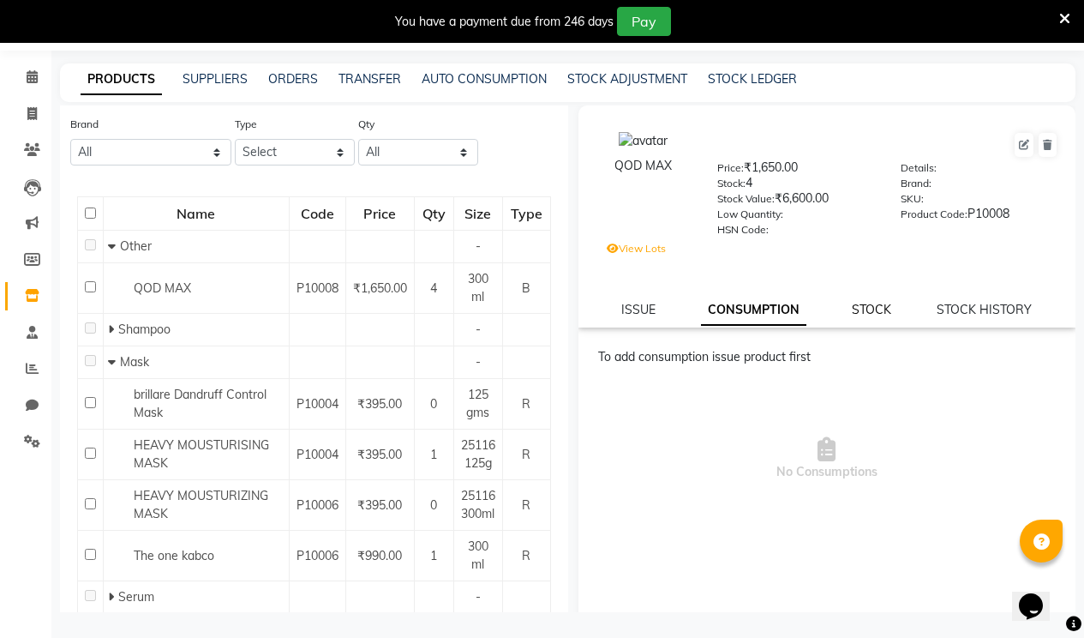
click at [852, 304] on link "STOCK" at bounding box center [871, 309] width 39 height 15
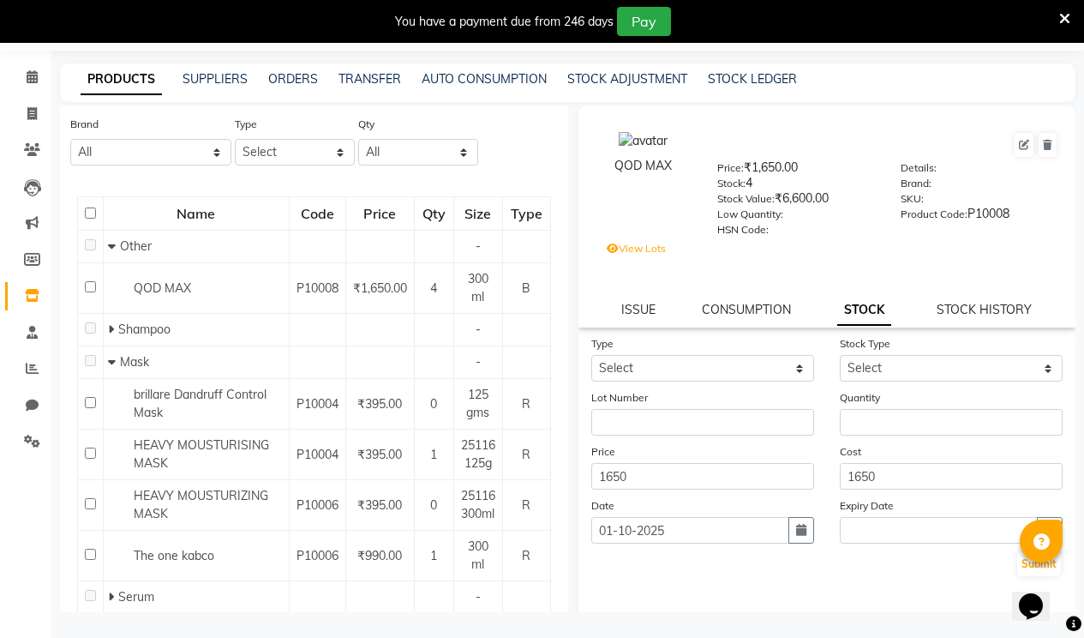
scroll to position [65, 0]
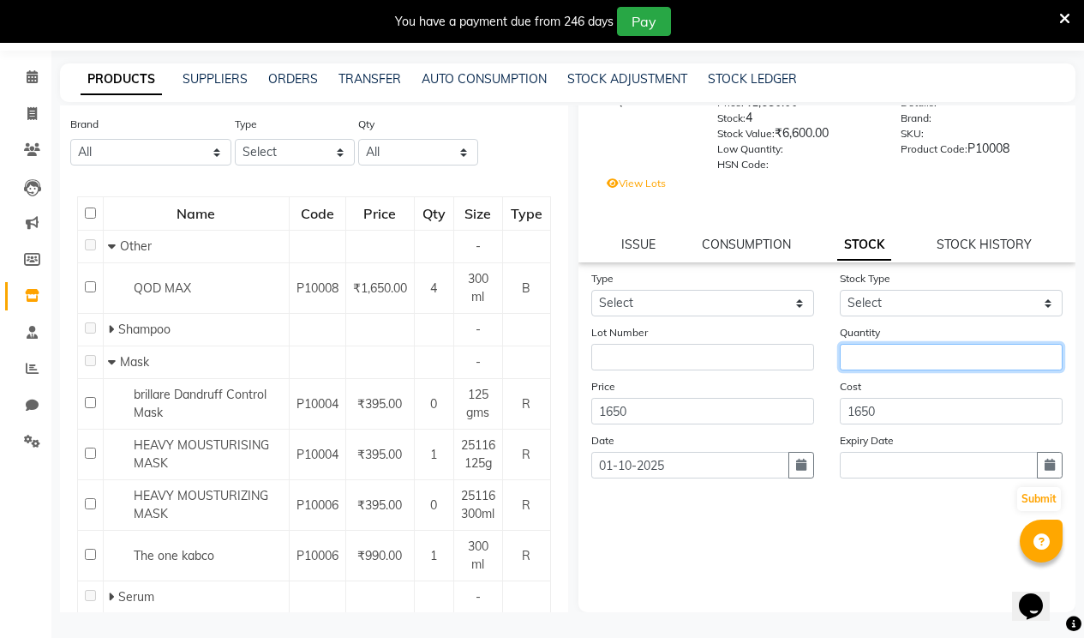
click at [840, 357] on input "number" at bounding box center [951, 357] width 223 height 27
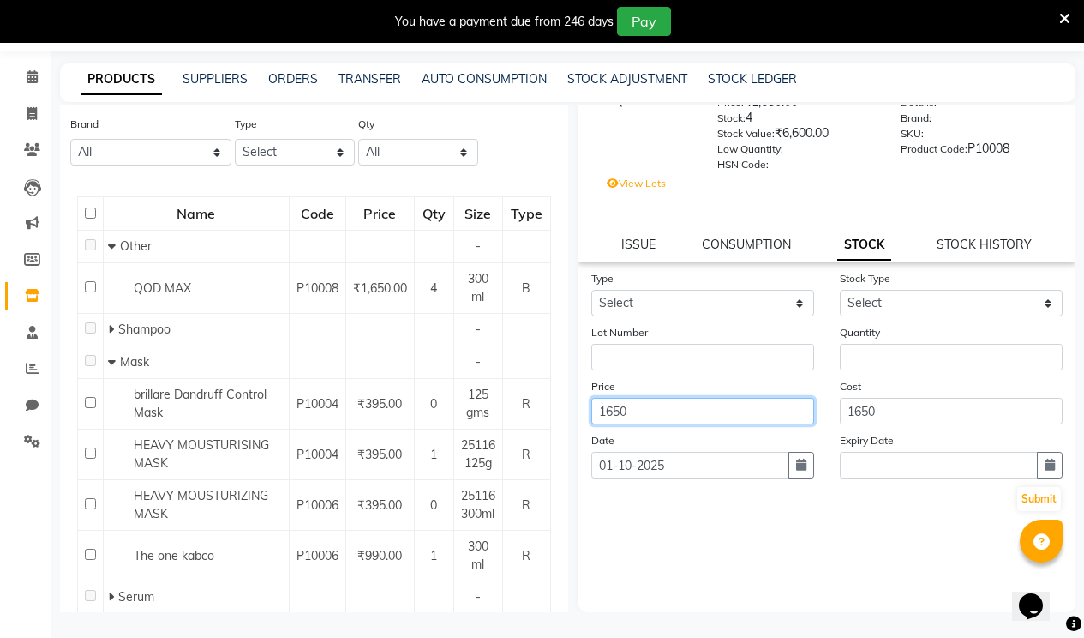
click at [704, 402] on input "1650" at bounding box center [702, 411] width 223 height 27
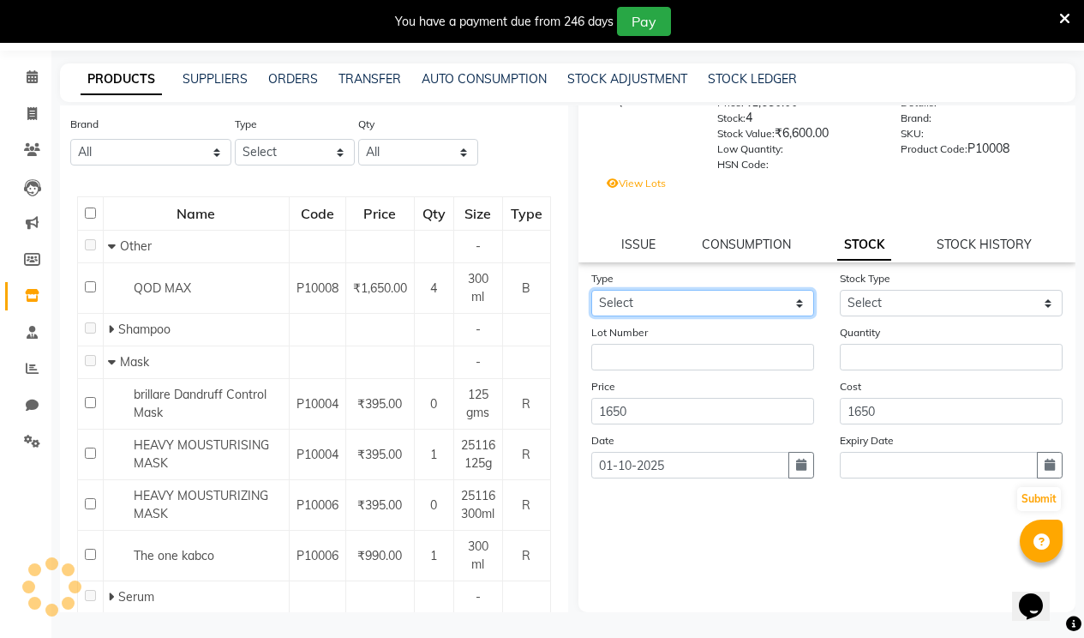
click at [668, 299] on select "Select In Out" at bounding box center [702, 303] width 223 height 27
select select "out"
click at [591, 290] on select "Select In Out" at bounding box center [702, 303] width 223 height 27
select select
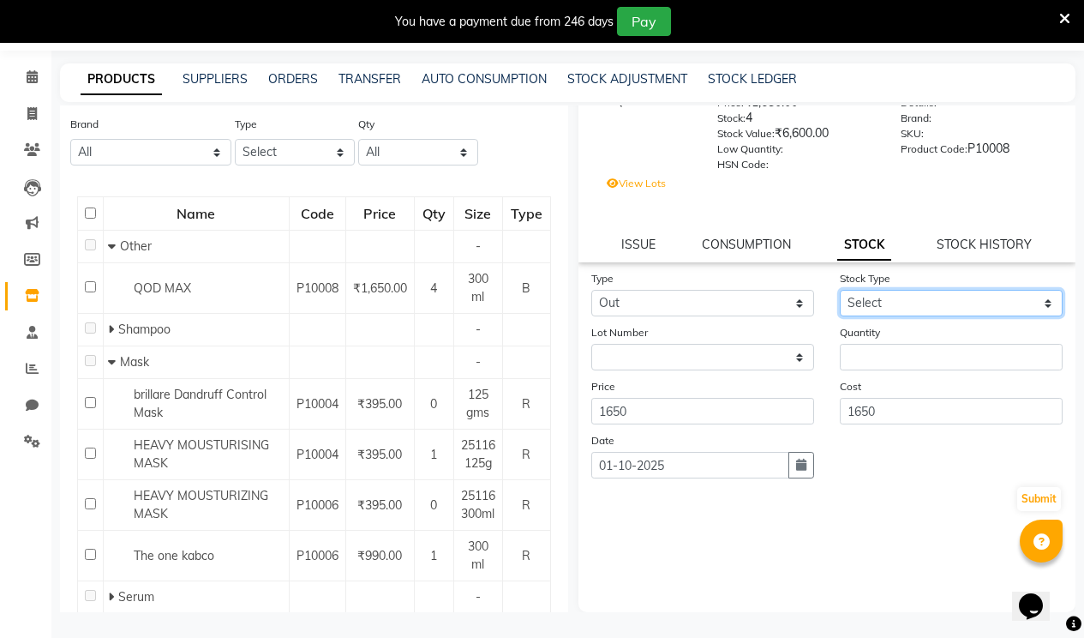
click at [844, 302] on select "Select Internal Use Damaged Expired Adjustment Return Other" at bounding box center [951, 303] width 223 height 27
click at [849, 306] on select "Select Internal Use Damaged Expired Adjustment Return Other" at bounding box center [951, 303] width 223 height 27
click at [754, 255] on div "QOD MAX Price: ₹1,650.00 Stock: 4 Stock Value: ₹6,600.00 Low Quantity: HSN Code…" at bounding box center [828, 151] width 498 height 222
click at [746, 245] on link "CONSUMPTION" at bounding box center [746, 244] width 89 height 15
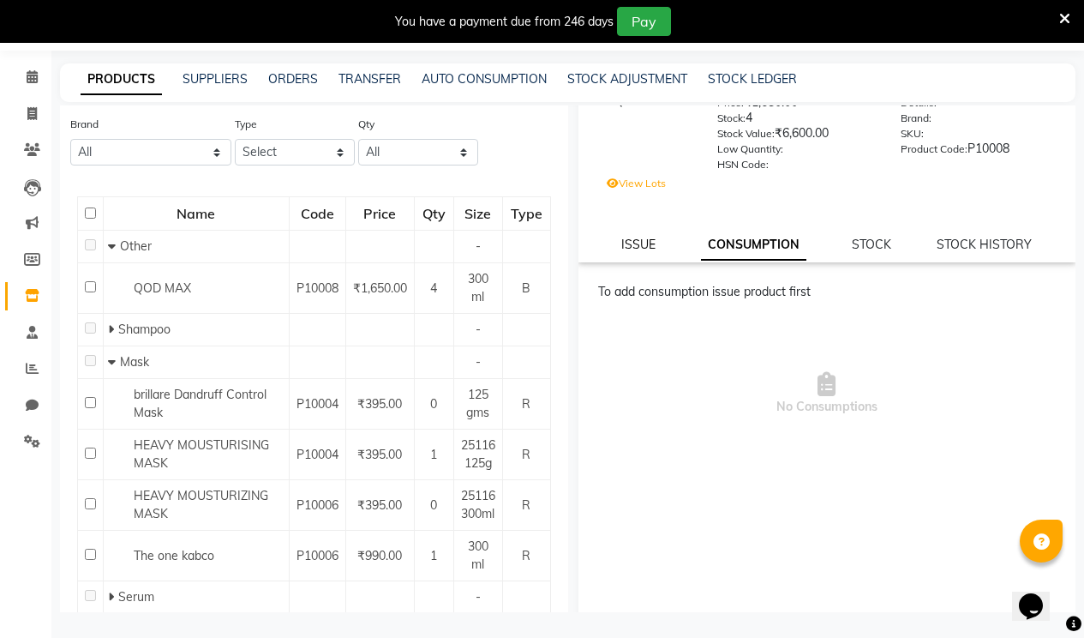
click at [627, 233] on div "QOD MAX Price: ₹1,650.00 Stock: 4 Stock Value: ₹6,600.00 Low Quantity: HSN Code…" at bounding box center [828, 151] width 498 height 222
click at [631, 249] on link "ISSUE" at bounding box center [638, 244] width 34 height 15
select select
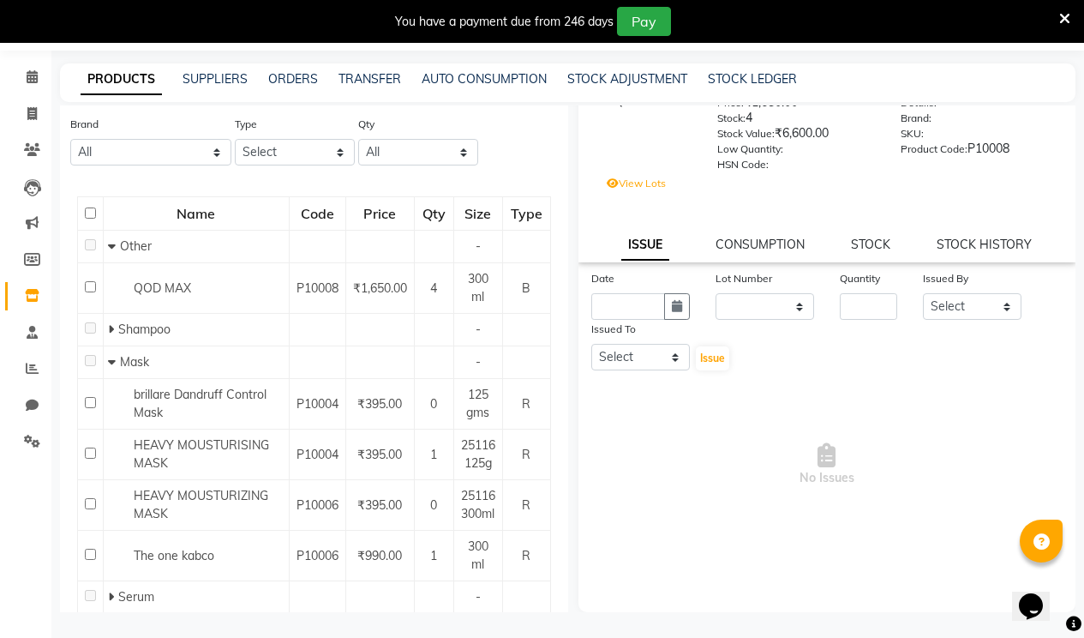
scroll to position [0, 0]
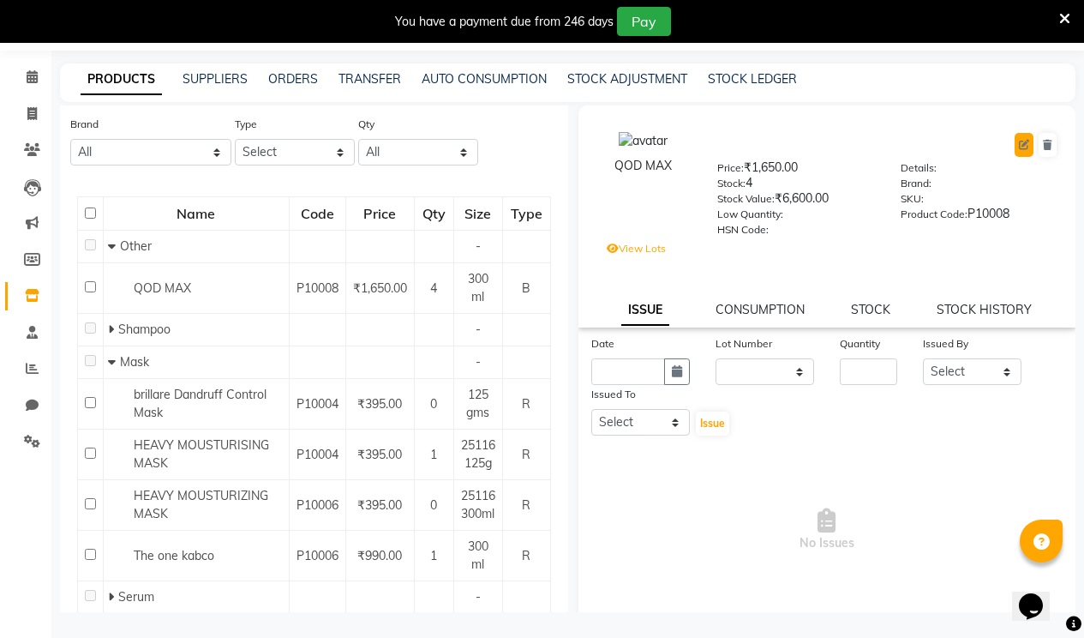
click at [1015, 147] on button at bounding box center [1024, 145] width 19 height 24
select select "B"
select select "false"
select select "3353"
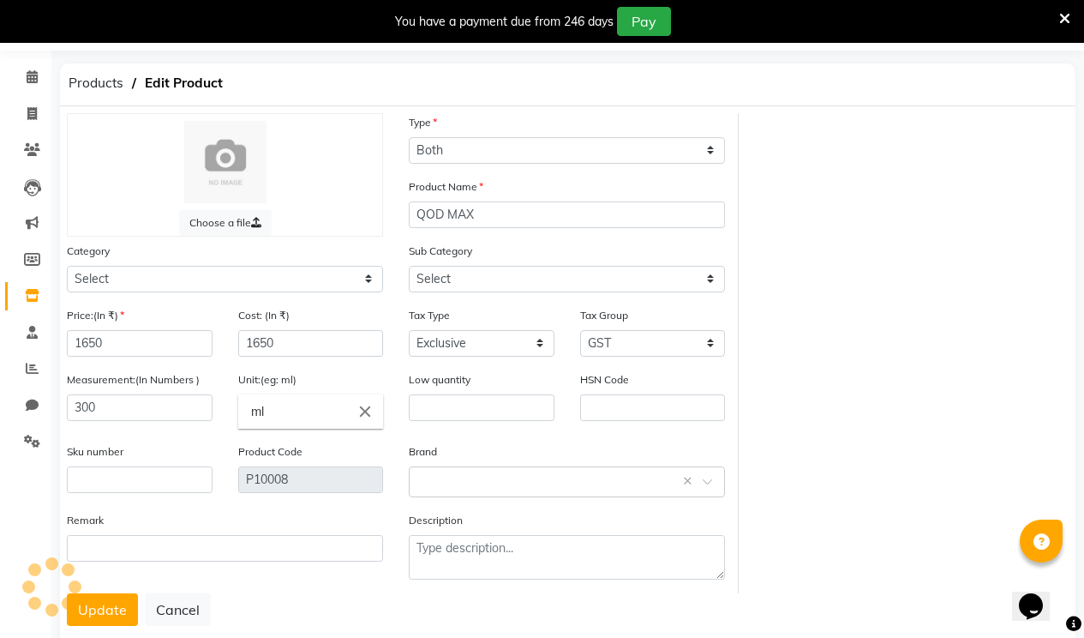
select select "1349401000"
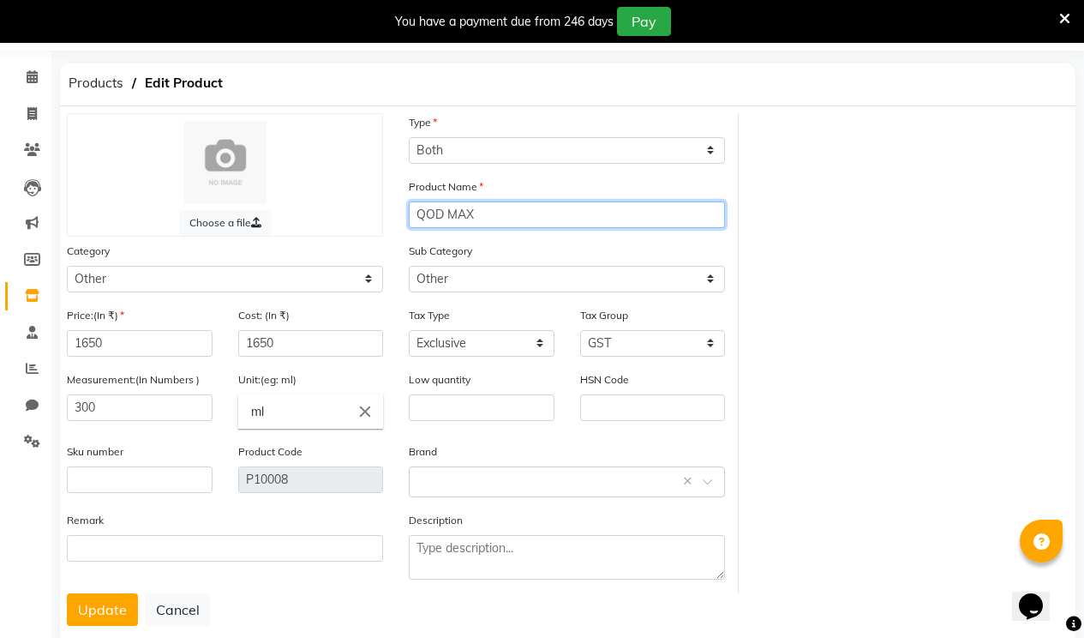
click at [554, 226] on input "QOD MAX" at bounding box center [567, 214] width 316 height 27
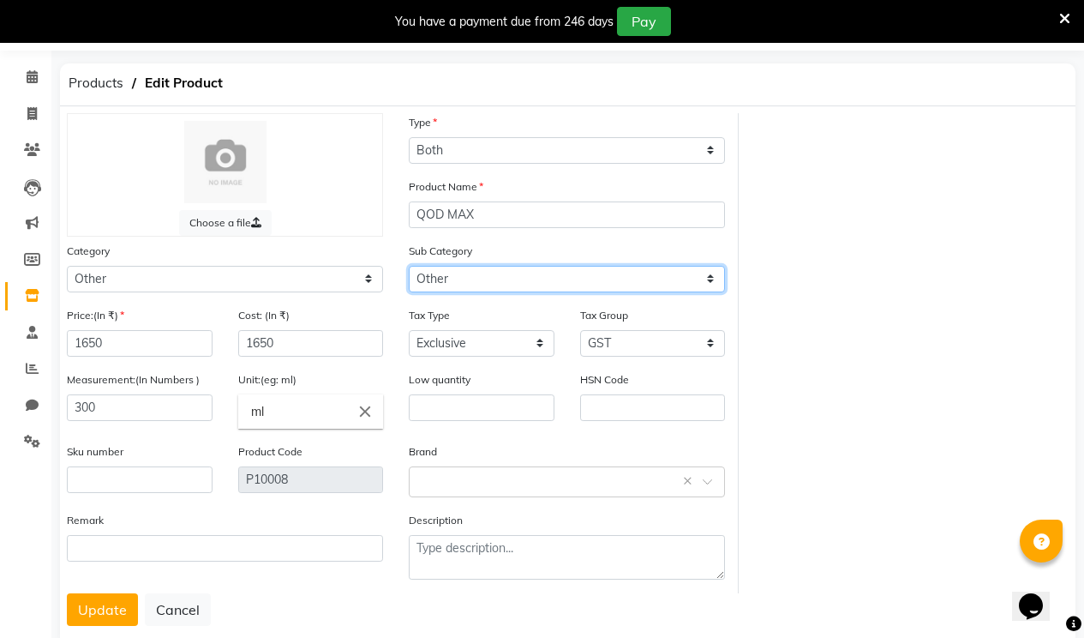
click at [538, 283] on select "Select Houskeeping Other" at bounding box center [567, 279] width 316 height 27
click at [409, 266] on select "Select Houskeeping Other" at bounding box center [567, 279] width 316 height 27
click at [507, 283] on select "Select Houskeeping Other" at bounding box center [567, 279] width 316 height 27
click at [409, 266] on select "Select Houskeeping Other" at bounding box center [567, 279] width 316 height 27
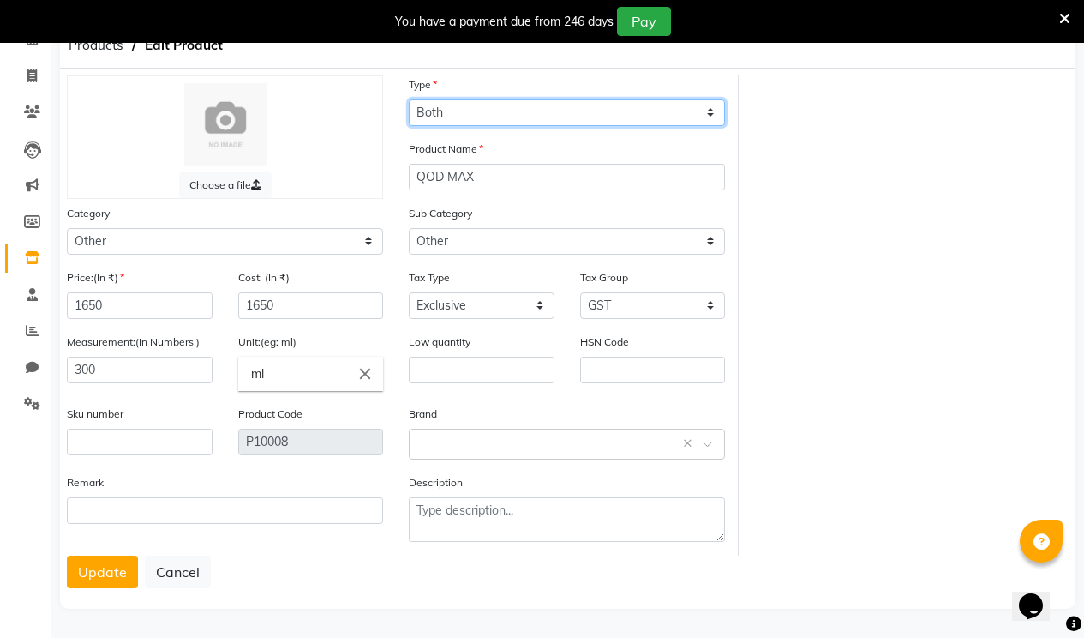
drag, startPoint x: 539, startPoint y: 102, endPoint x: 539, endPoint y: 114, distance: 12.0
click at [539, 103] on select "Select Type Both Retail Consumable" at bounding box center [567, 112] width 316 height 27
click at [409, 99] on select "Select Type Both Retail Consumable" at bounding box center [567, 112] width 316 height 27
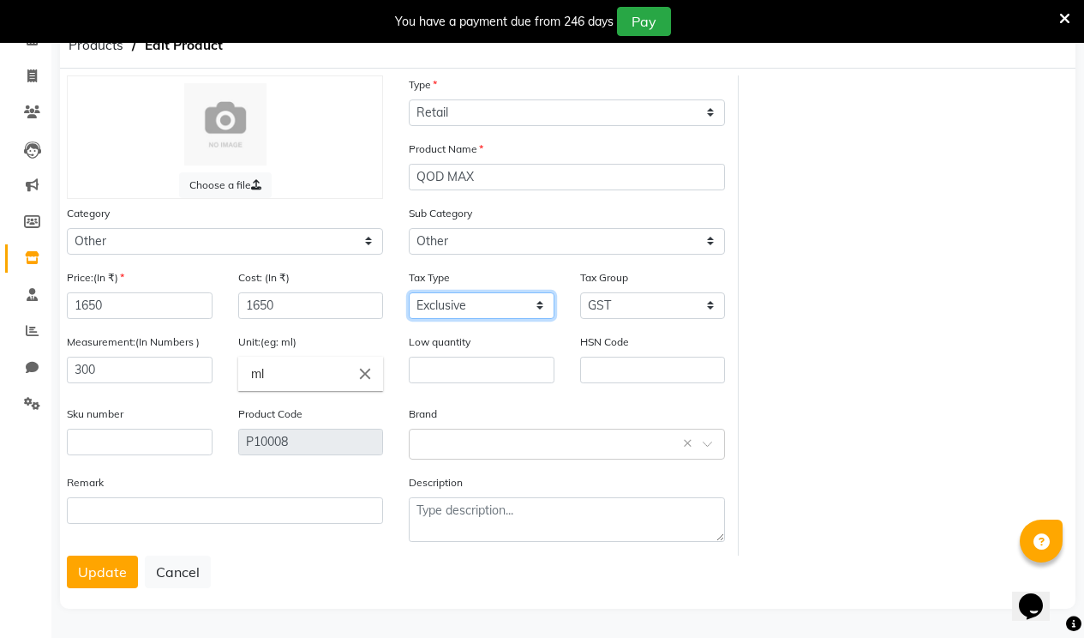
click at [486, 300] on select "Select Inclusive Exclusive" at bounding box center [482, 305] width 146 height 27
click at [409, 292] on select "Select Inclusive Exclusive" at bounding box center [482, 305] width 146 height 27
click at [628, 305] on select "Select GST 5% GST" at bounding box center [653, 305] width 146 height 27
click at [580, 292] on select "Select GST 5% GST" at bounding box center [653, 305] width 146 height 27
click at [258, 365] on input "ml" at bounding box center [311, 374] width 146 height 34
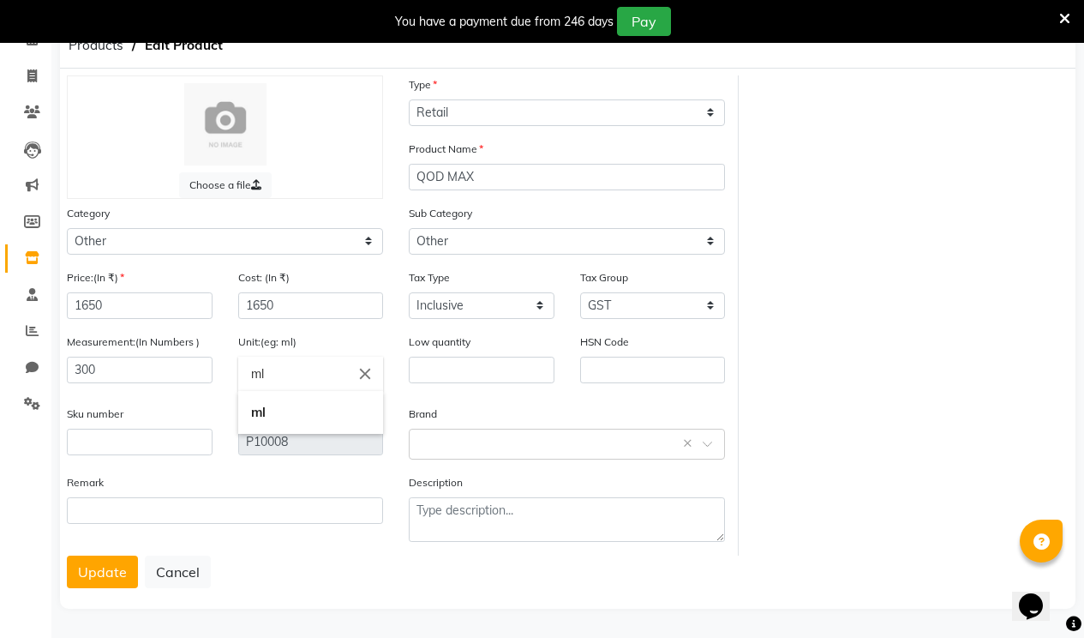
click at [270, 372] on input "ml" at bounding box center [311, 374] width 146 height 34
click at [268, 372] on input "ml" at bounding box center [311, 374] width 146 height 34
click at [890, 442] on div at bounding box center [542, 319] width 1084 height 638
click at [168, 374] on input "300" at bounding box center [140, 370] width 146 height 27
click at [86, 573] on button "Update" at bounding box center [102, 571] width 71 height 33
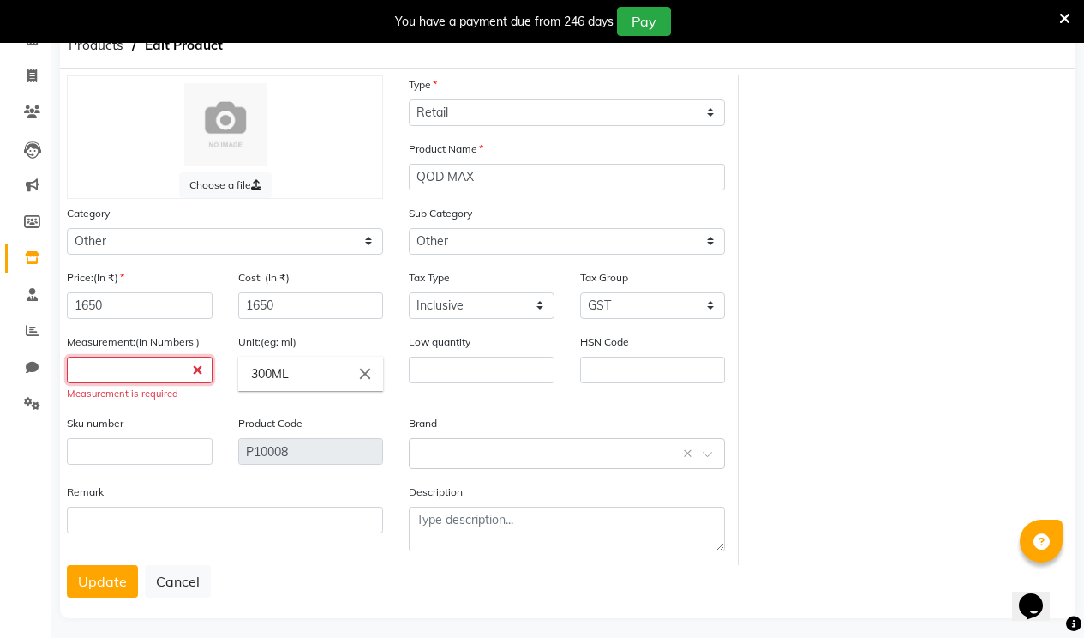
click at [122, 363] on input "number" at bounding box center [140, 370] width 146 height 27
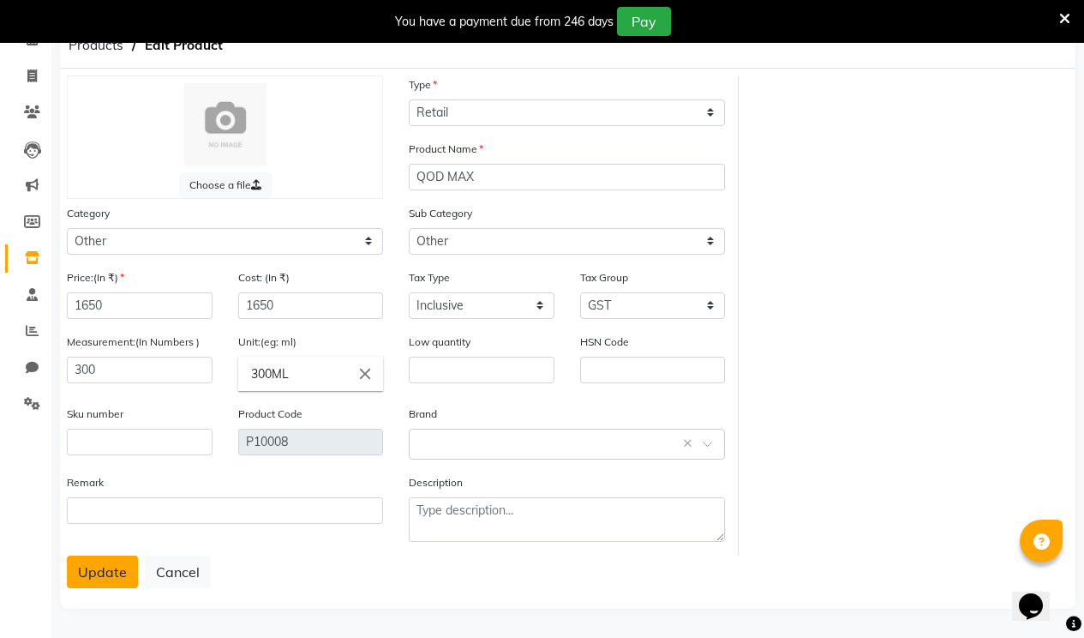
click at [107, 567] on button "Update" at bounding box center [102, 571] width 71 height 33
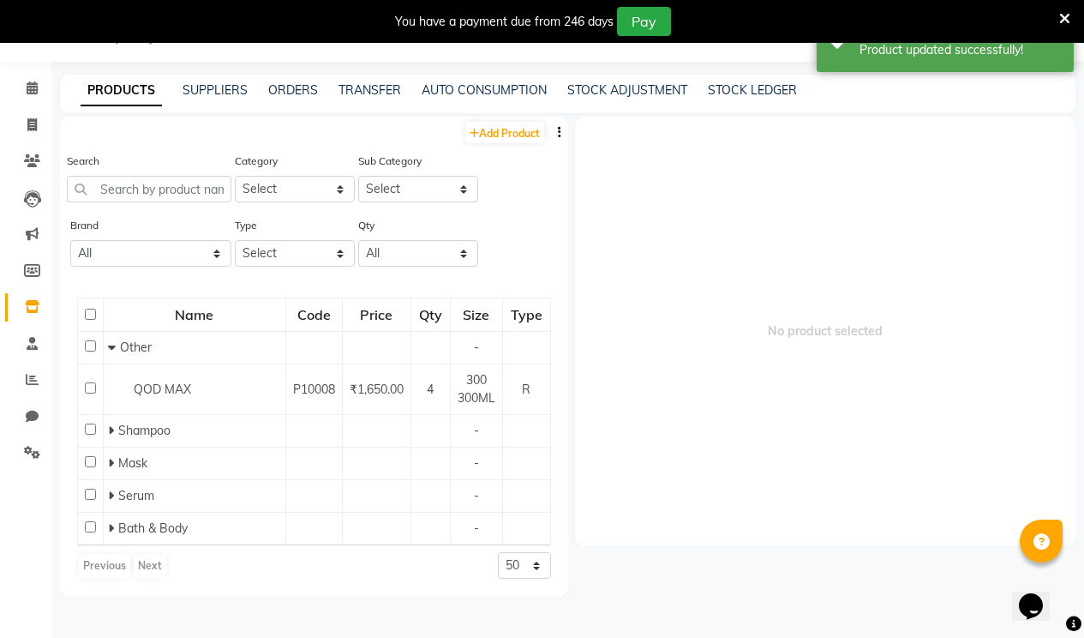
scroll to position [54, 0]
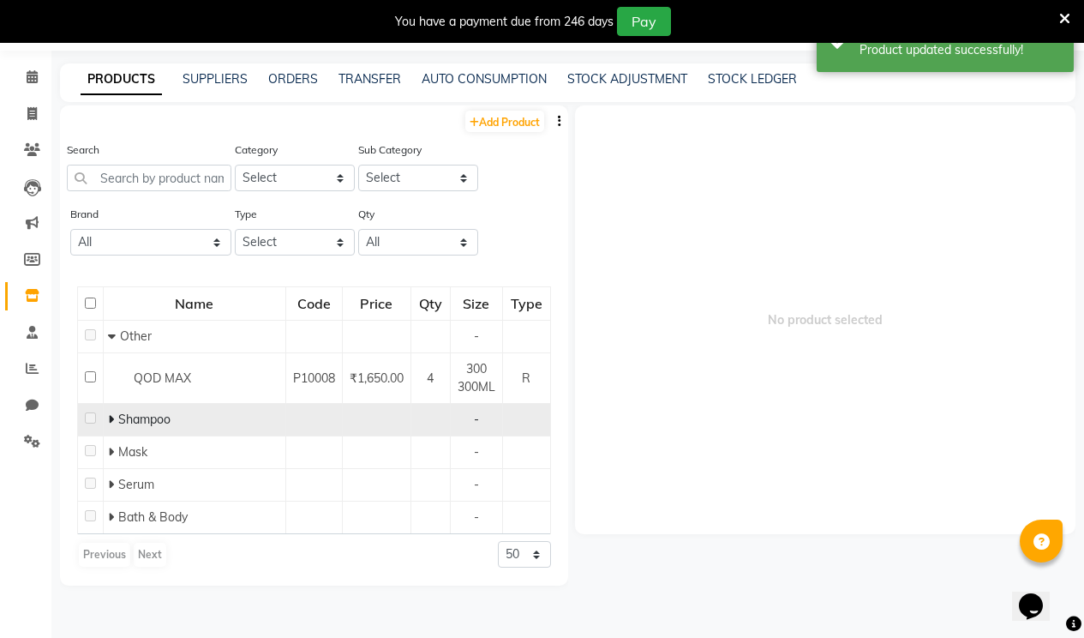
click at [123, 416] on span "Shampoo" at bounding box center [144, 418] width 52 height 15
click at [104, 418] on td "Shampoo" at bounding box center [195, 420] width 183 height 33
click at [112, 419] on icon at bounding box center [111, 419] width 6 height 12
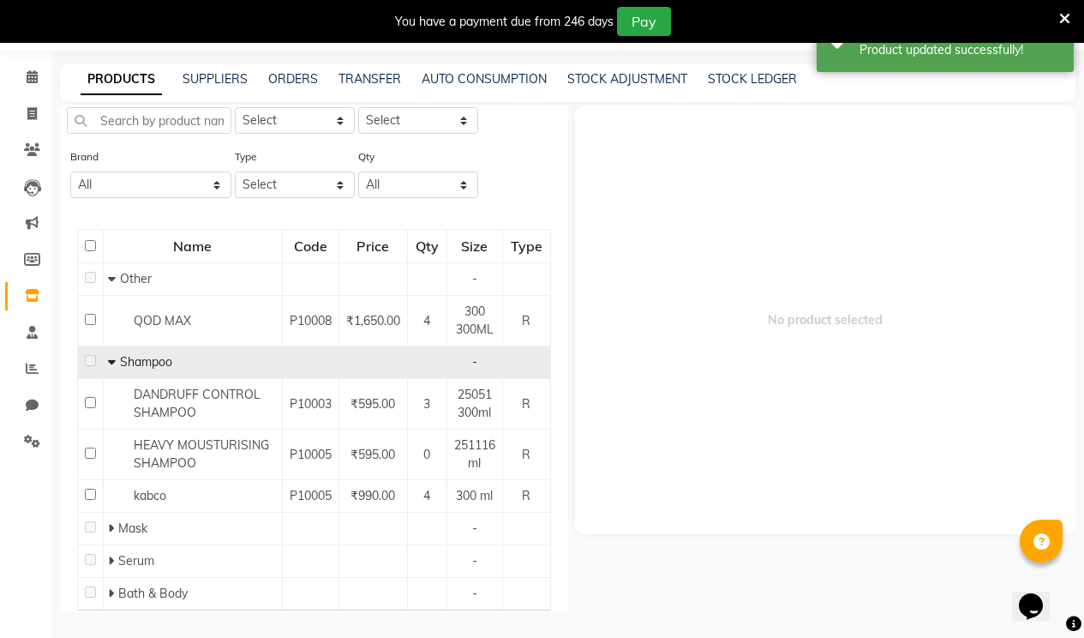
scroll to position [120, 0]
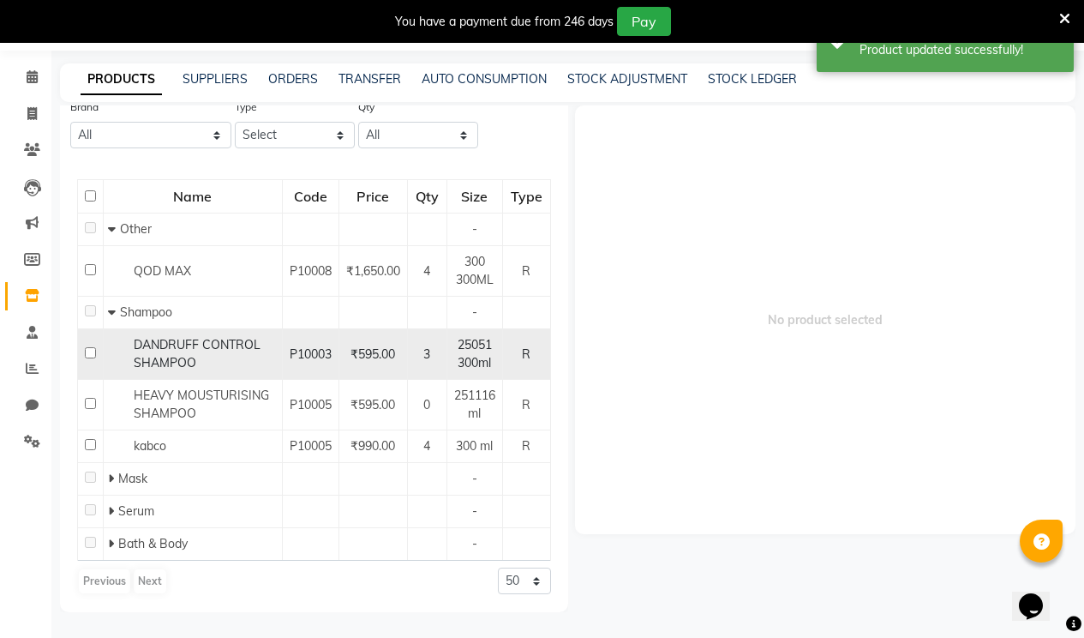
click at [282, 351] on td "P10003" at bounding box center [310, 354] width 57 height 51
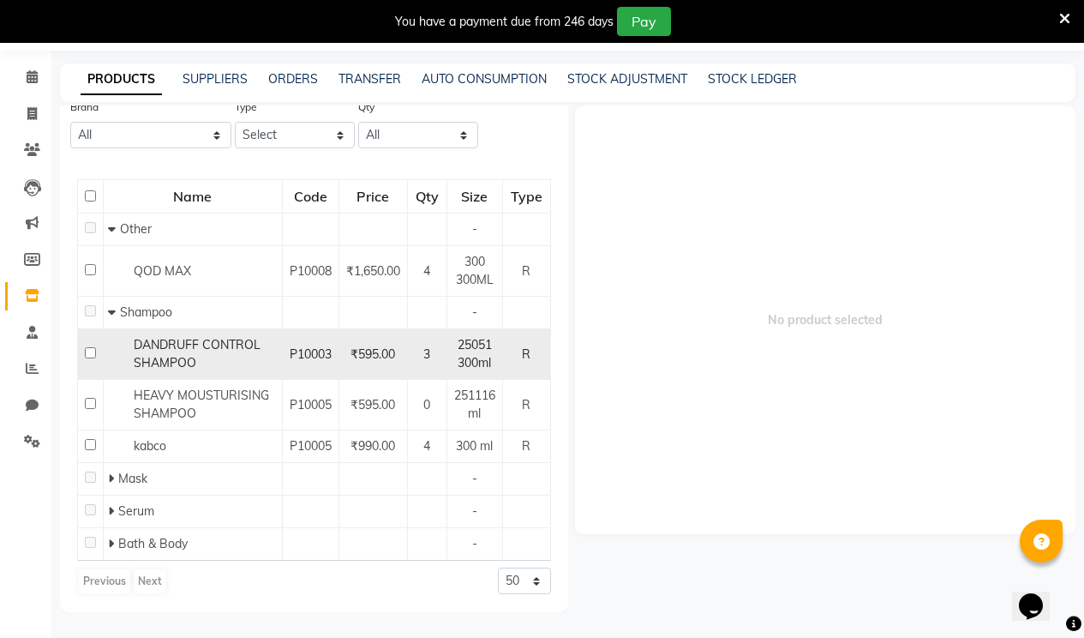
click at [392, 351] on td "₹595.00" at bounding box center [373, 354] width 69 height 51
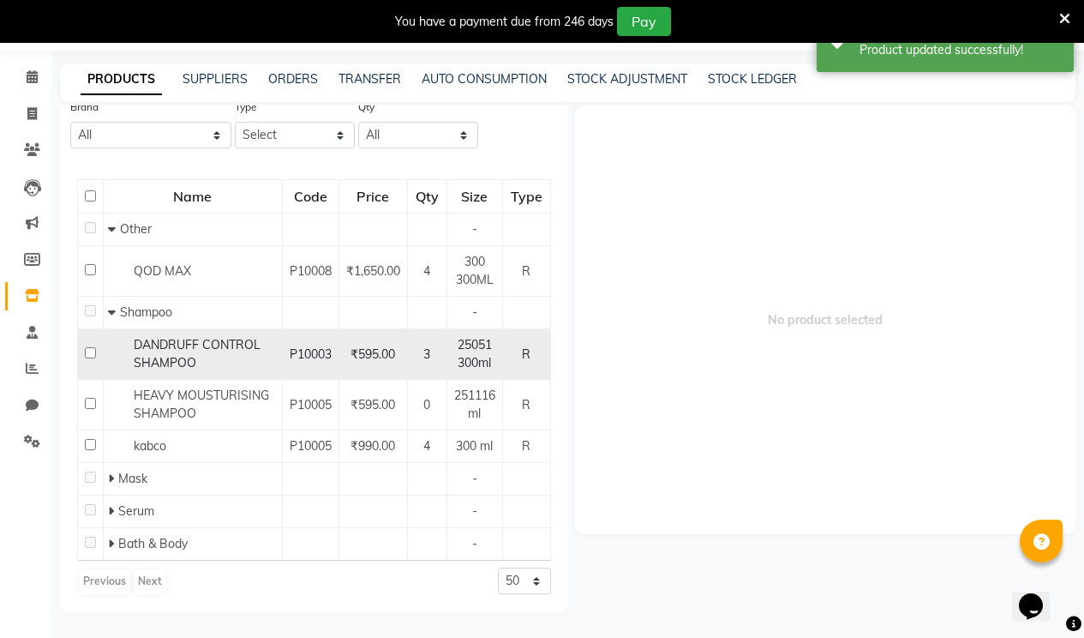
click at [392, 351] on td "₹595.00" at bounding box center [373, 354] width 69 height 51
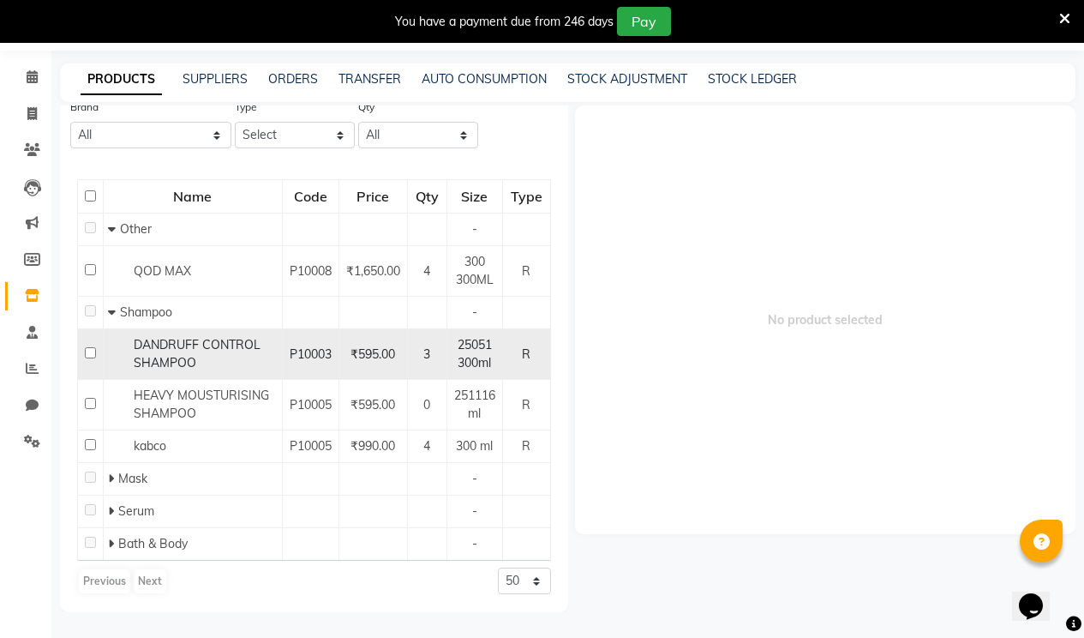
click at [392, 351] on td "₹595.00" at bounding box center [373, 354] width 69 height 51
click at [93, 347] on input "checkbox" at bounding box center [90, 352] width 11 height 11
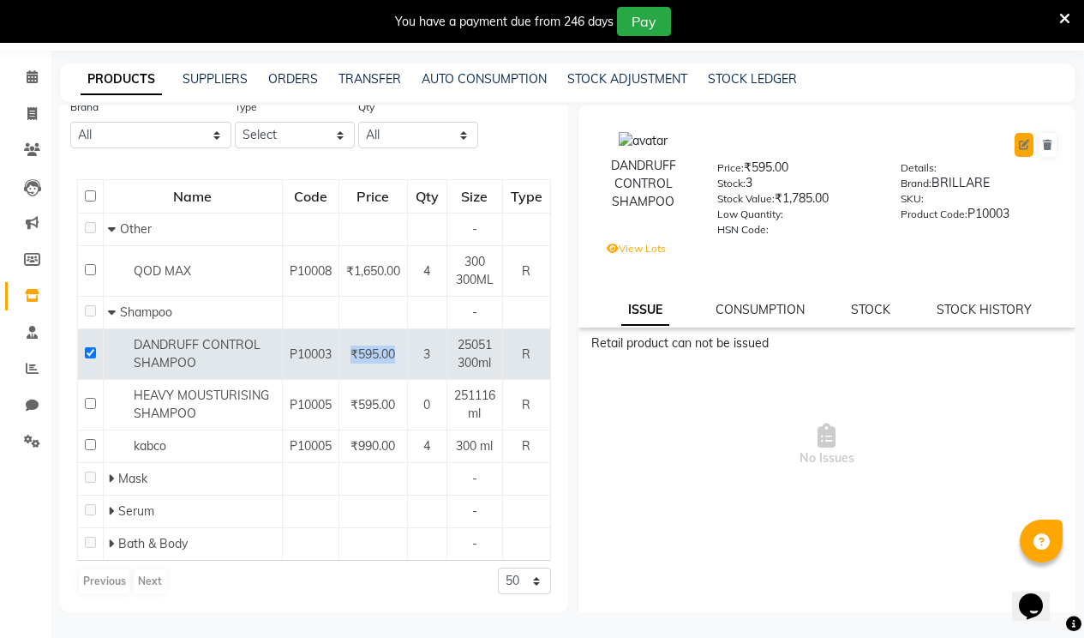
click at [1015, 137] on button at bounding box center [1024, 145] width 19 height 24
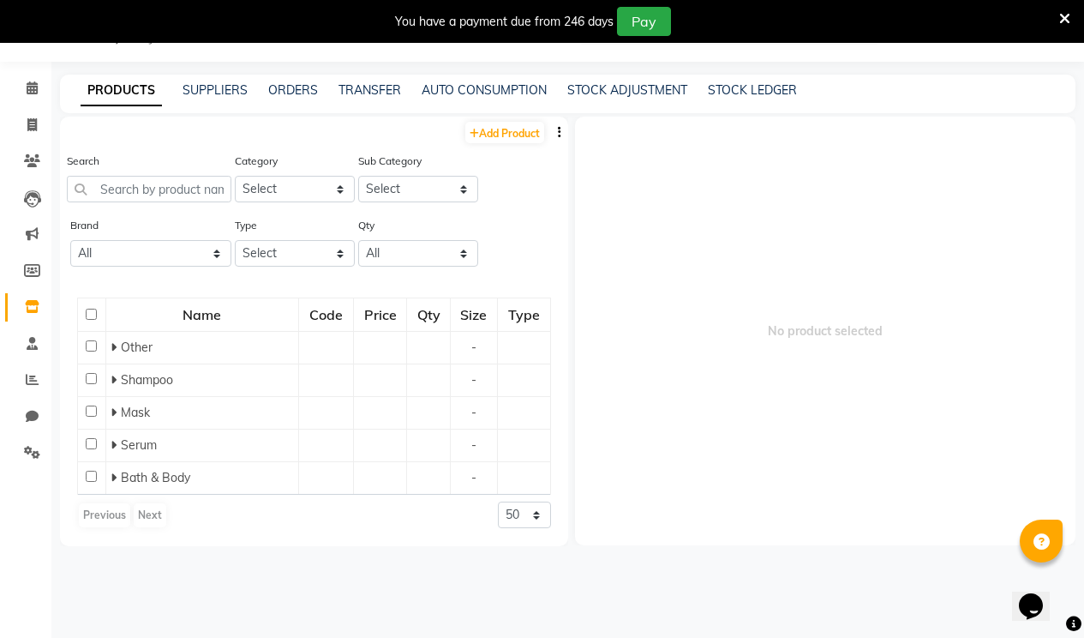
scroll to position [54, 0]
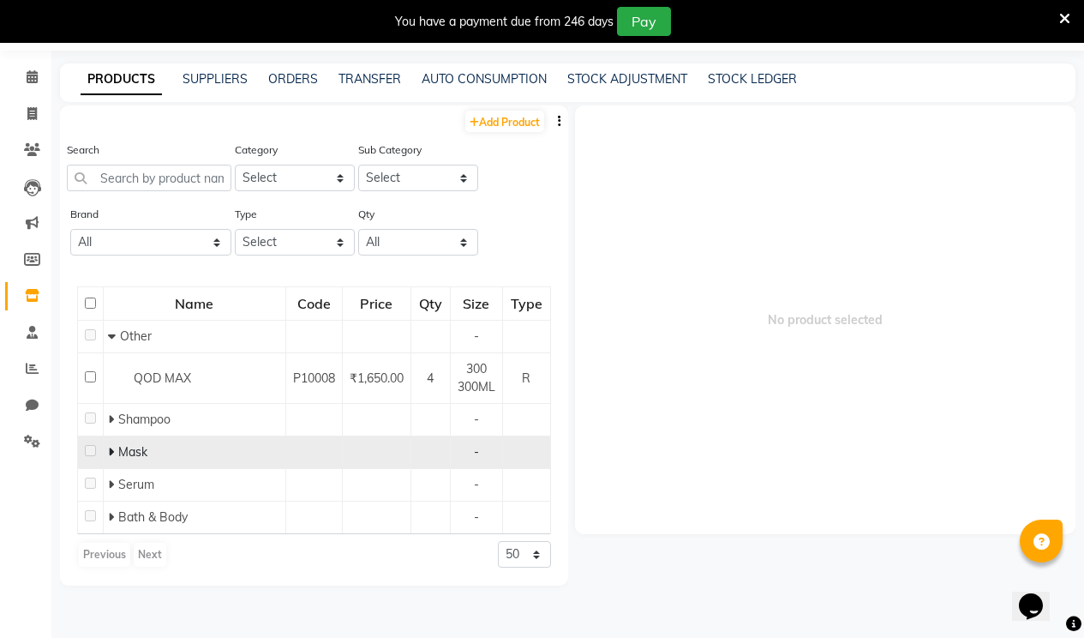
click at [203, 447] on div "Mask" at bounding box center [194, 452] width 173 height 18
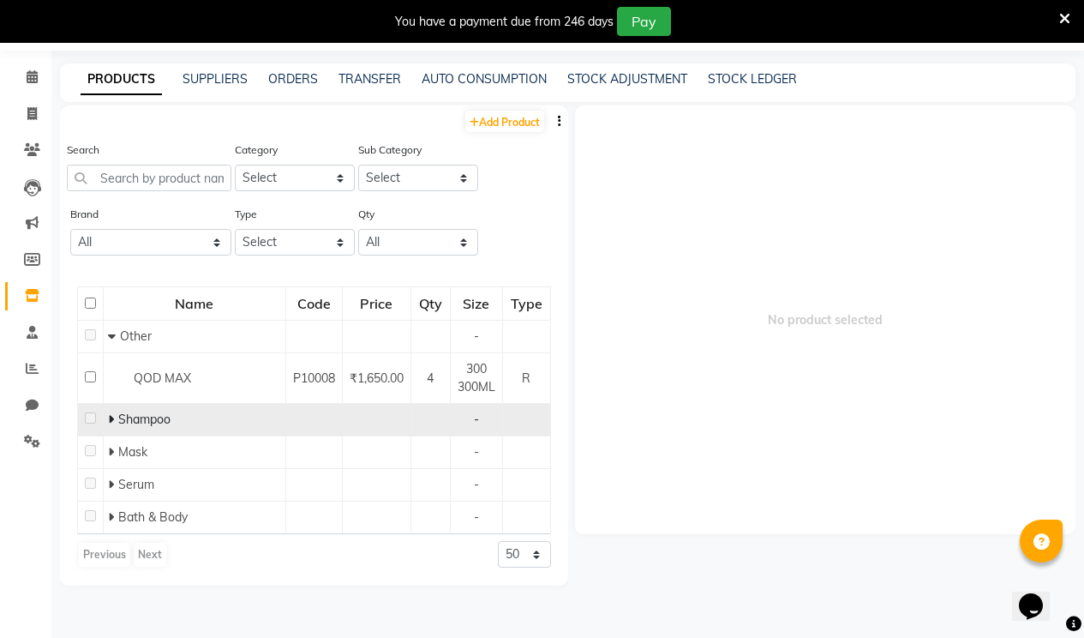
click at [110, 417] on icon at bounding box center [111, 419] width 6 height 12
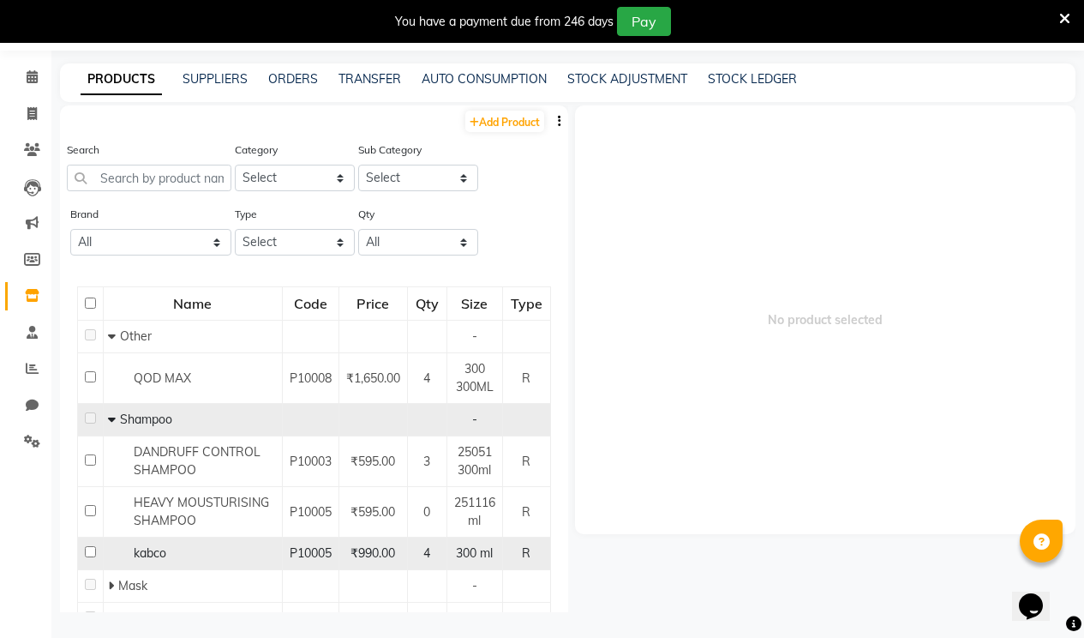
scroll to position [86, 0]
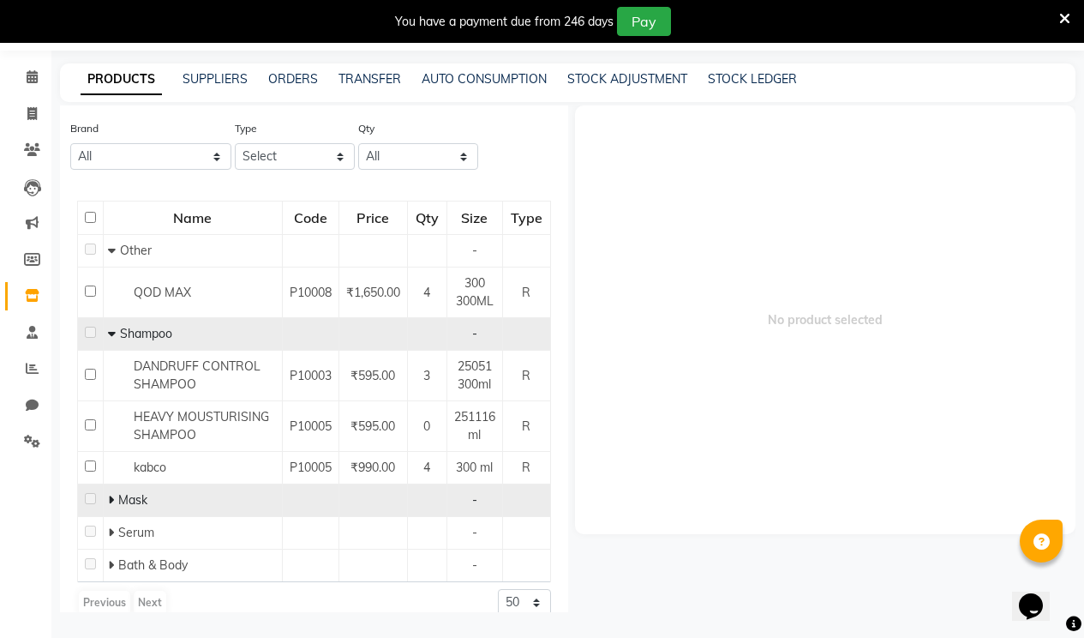
click at [112, 506] on icon at bounding box center [111, 500] width 6 height 12
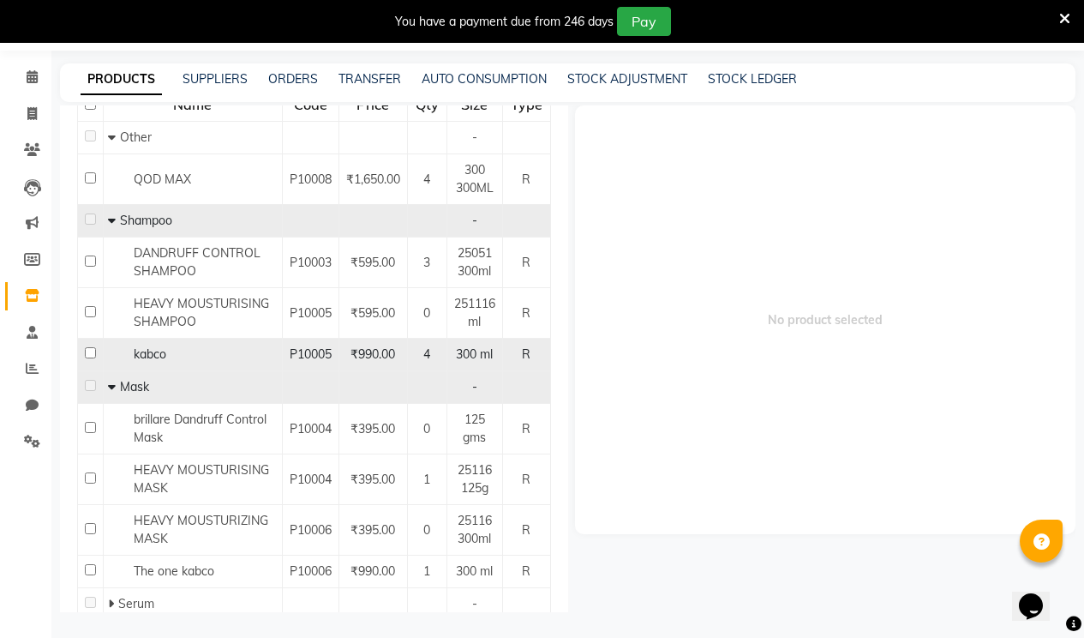
scroll to position [158, 0]
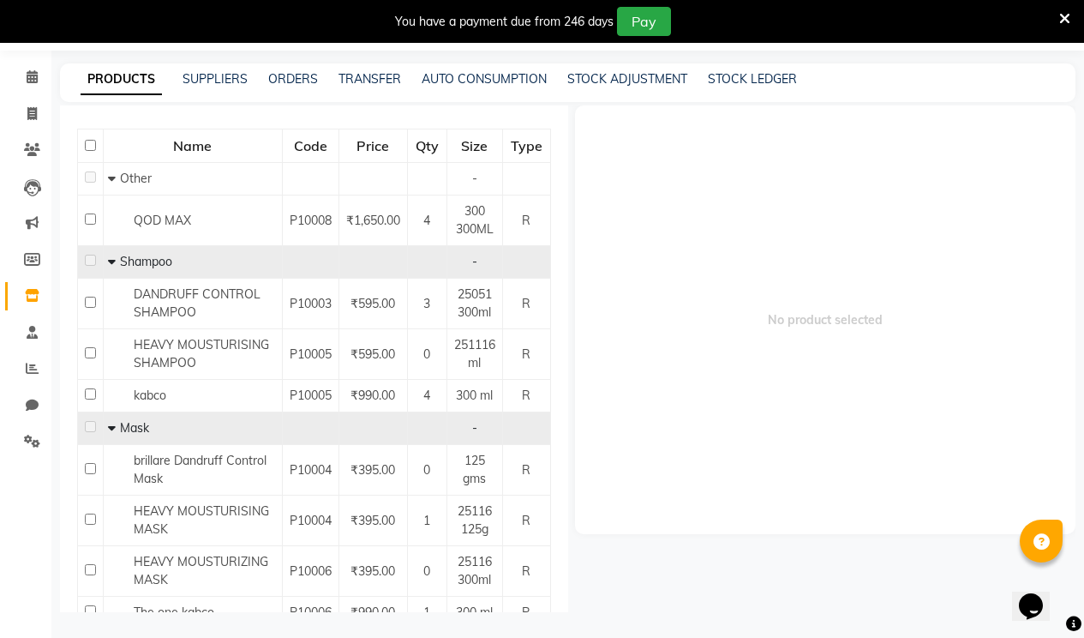
click at [116, 435] on span at bounding box center [114, 427] width 12 height 15
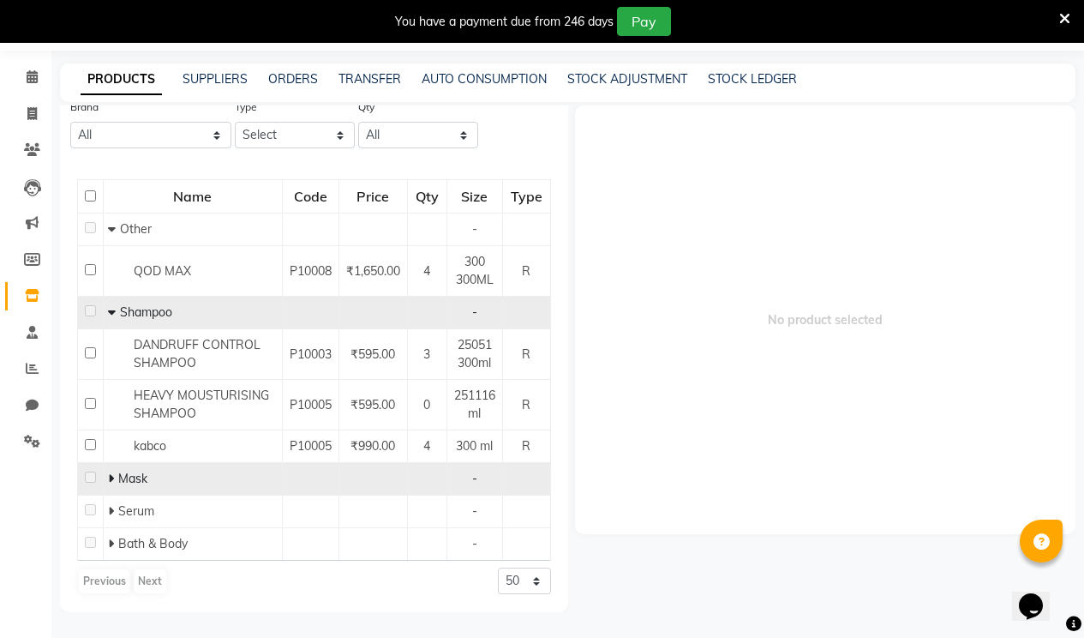
scroll to position [120, 0]
click at [113, 475] on span at bounding box center [113, 478] width 10 height 15
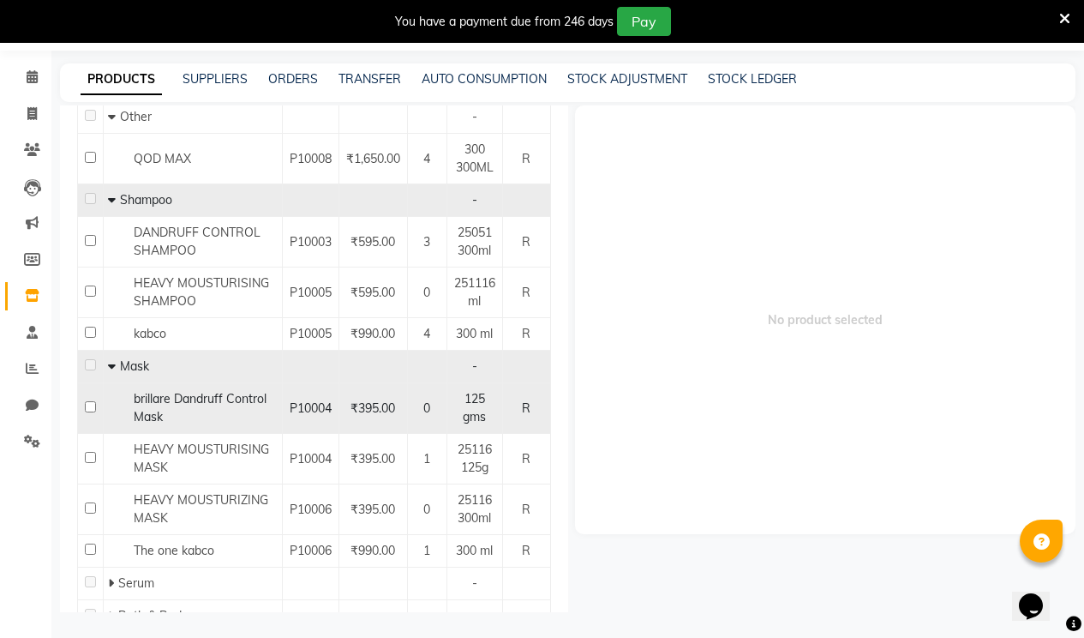
scroll to position [158, 0]
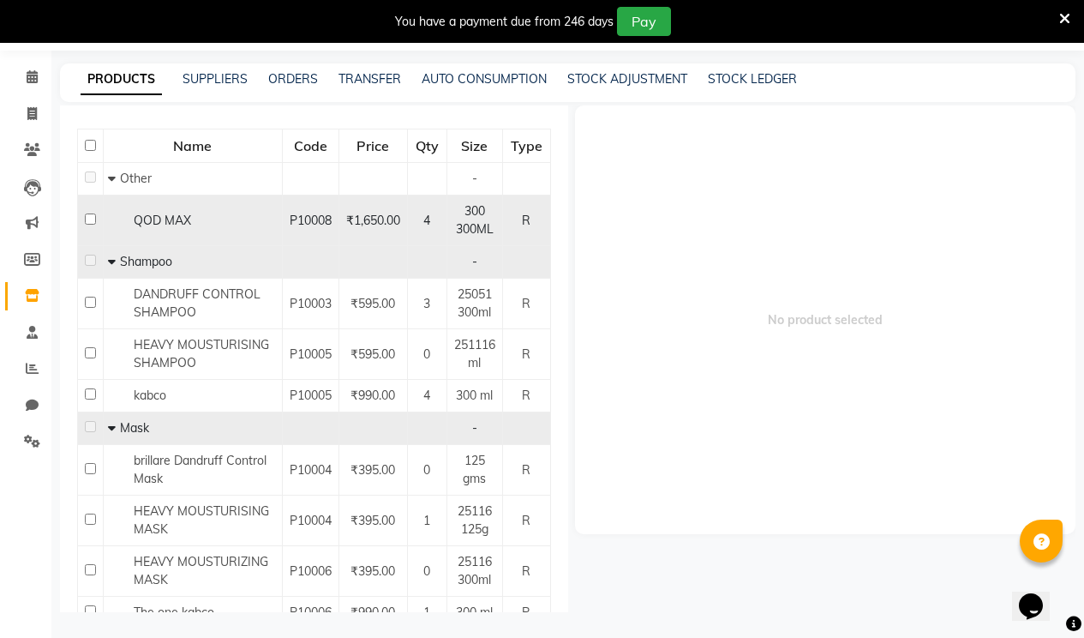
click at [150, 219] on span "QOD MAX" at bounding box center [162, 220] width 57 height 15
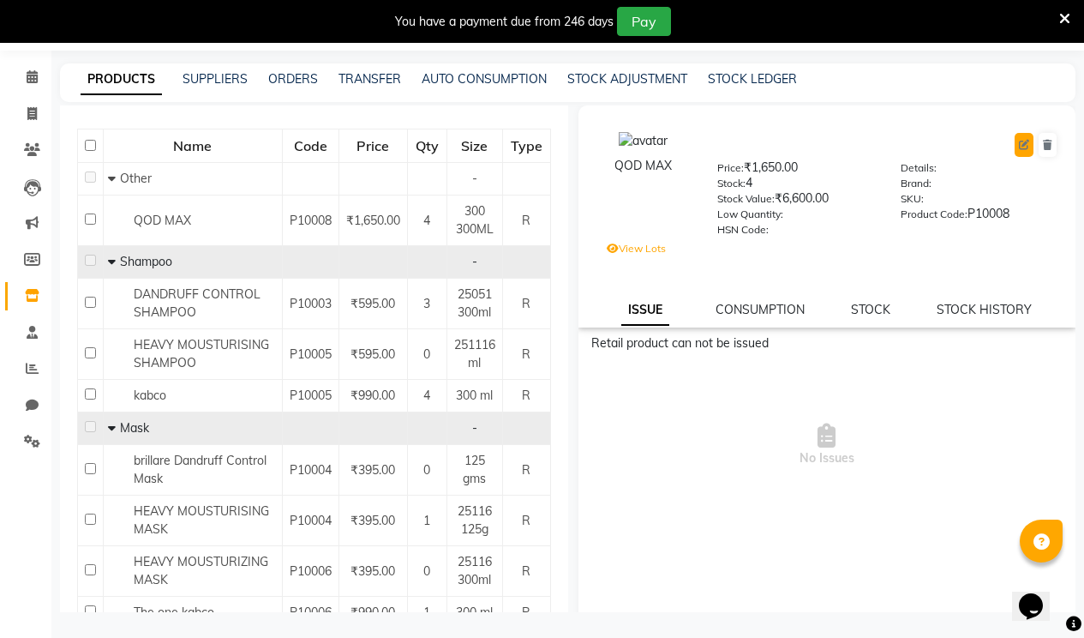
click at [1015, 140] on button at bounding box center [1024, 145] width 19 height 24
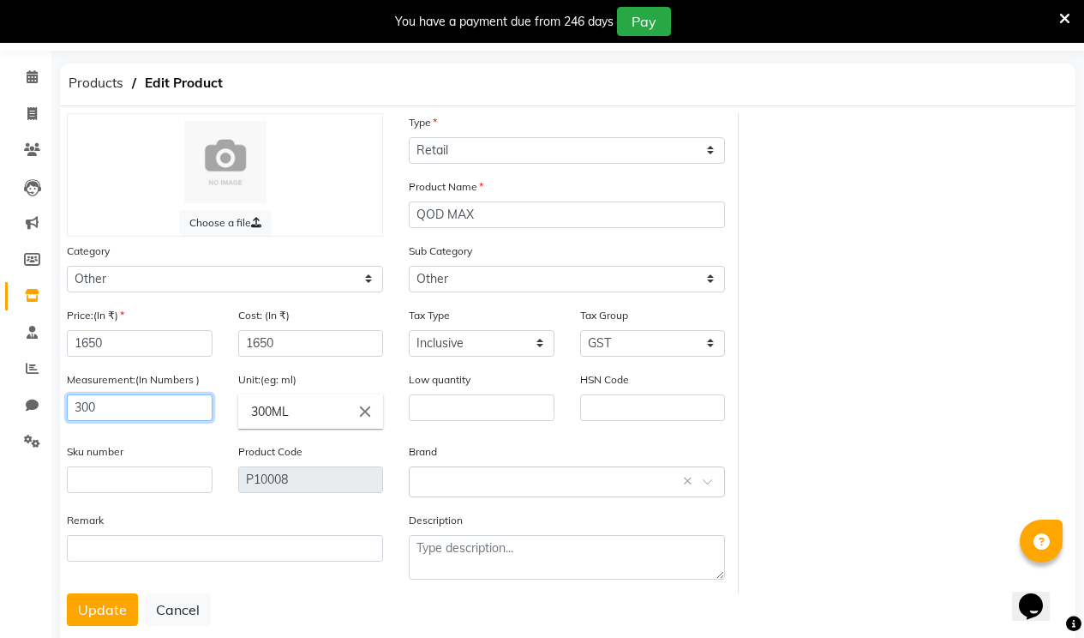
click at [192, 405] on input "300" at bounding box center [140, 407] width 146 height 27
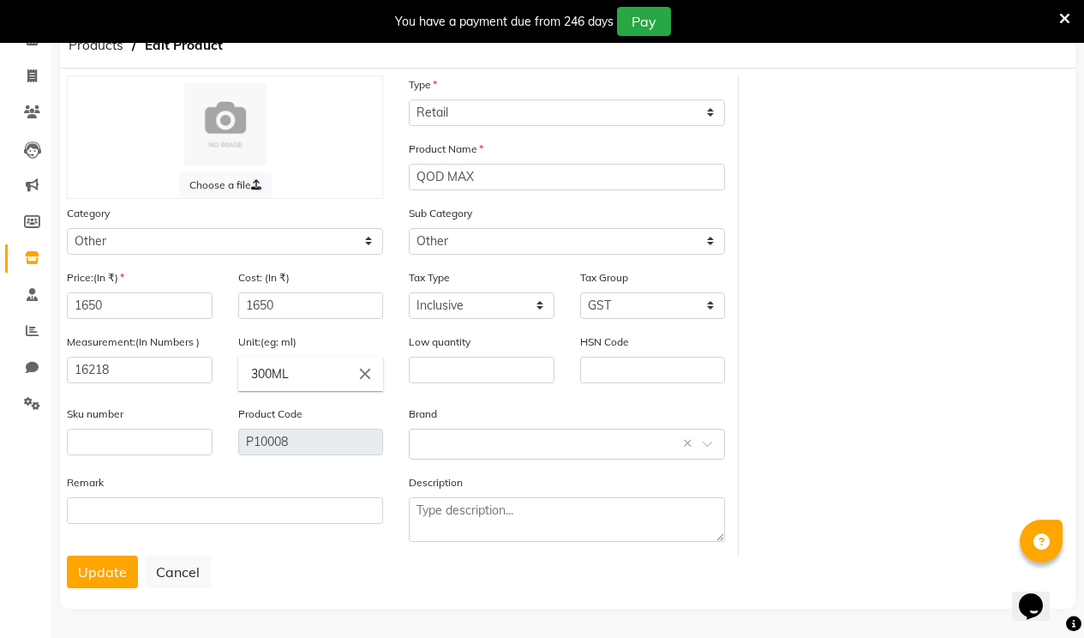
click at [83, 570] on button "Update" at bounding box center [102, 571] width 71 height 33
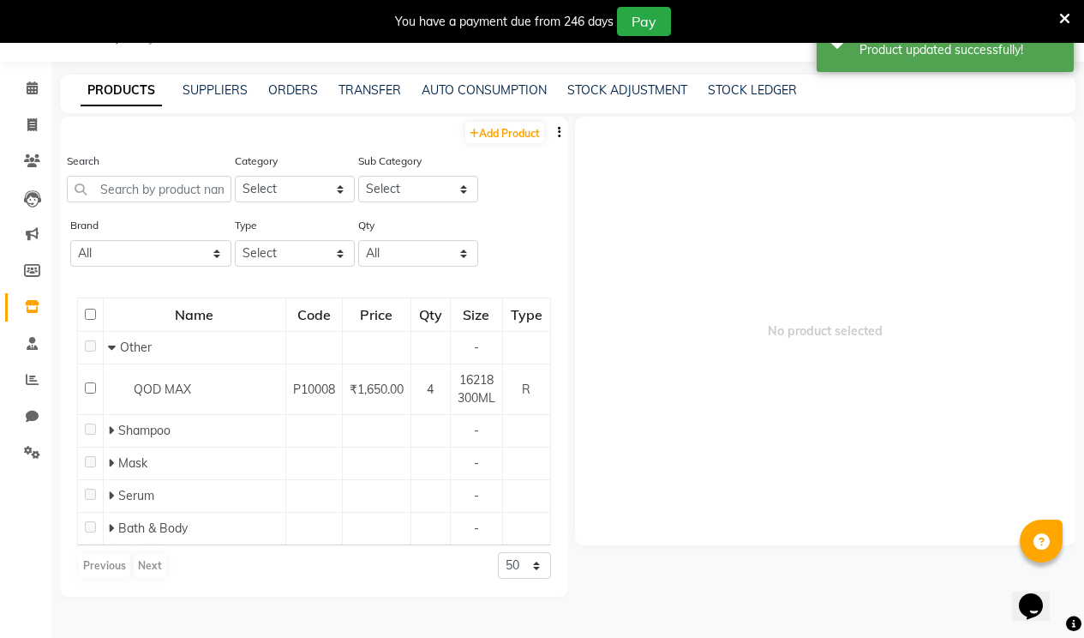
scroll to position [54, 0]
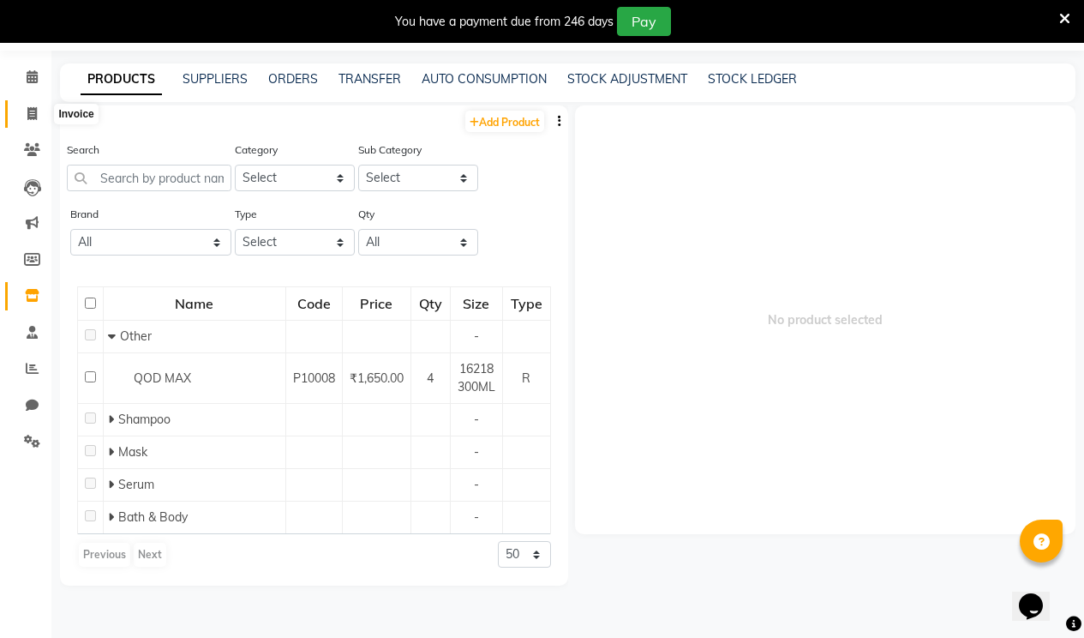
click at [32, 115] on icon at bounding box center [31, 113] width 9 height 13
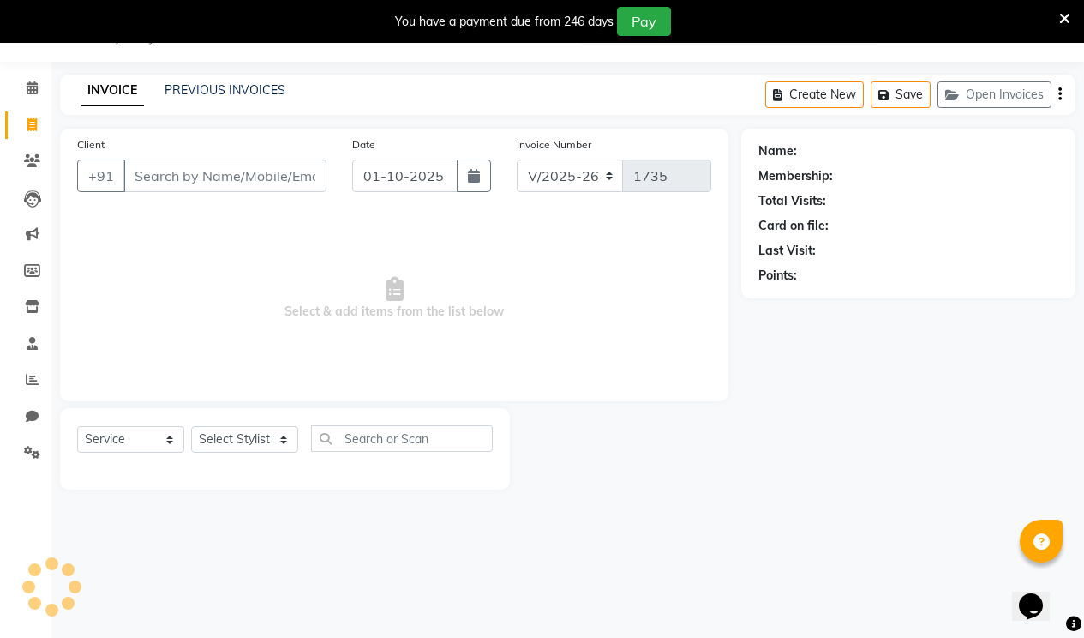
scroll to position [43, 0]
click at [147, 426] on div "Select Service Product Membership Package Voucher Prepaid Gift Card Select Styl…" at bounding box center [285, 448] width 450 height 81
click at [147, 435] on select "Select Service Product Membership Package Voucher Prepaid Gift Card" at bounding box center [130, 439] width 107 height 27
click at [77, 426] on select "Select Service Product Membership Package Voucher Prepaid Gift Card" at bounding box center [130, 439] width 107 height 27
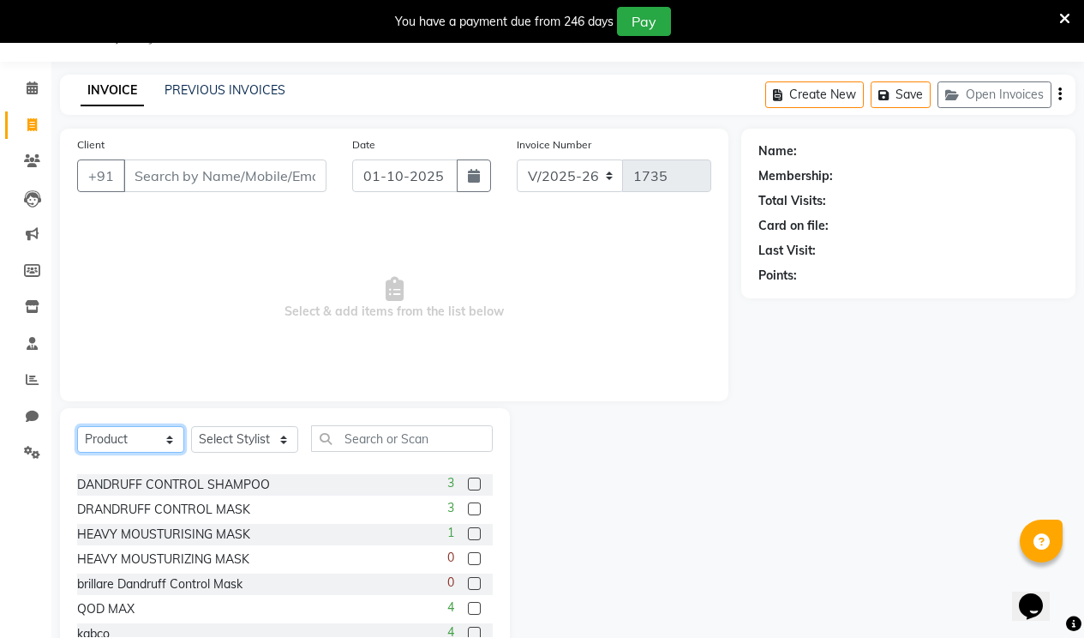
scroll to position [77, 0]
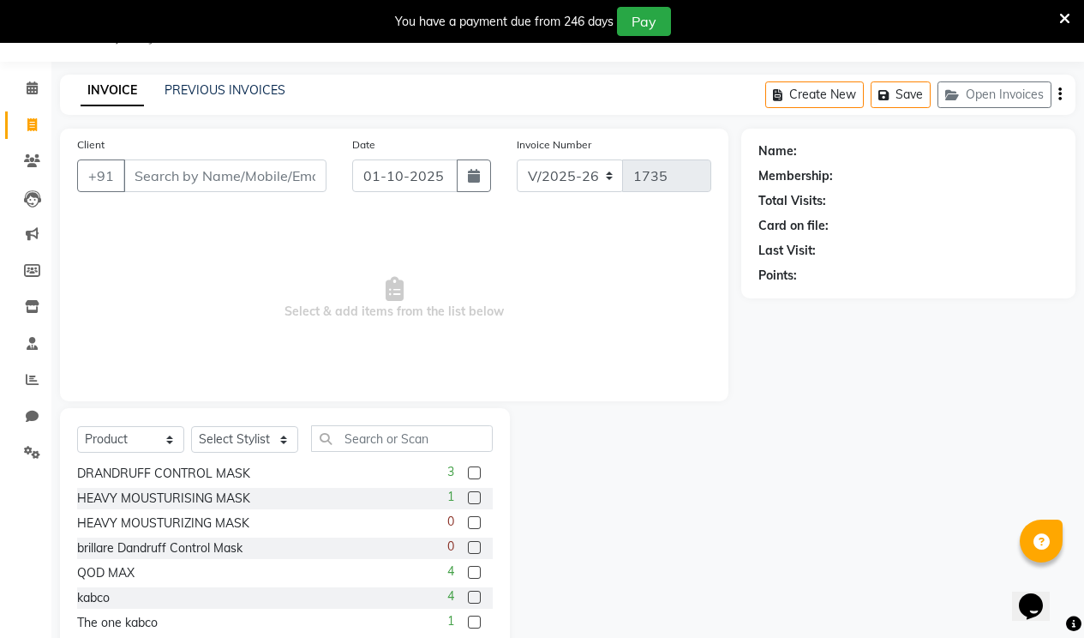
click at [468, 574] on label at bounding box center [474, 572] width 13 height 13
click at [468, 574] on input "checkbox" at bounding box center [473, 572] width 11 height 11
click at [468, 573] on label at bounding box center [474, 572] width 13 height 13
click at [468, 573] on input "checkbox" at bounding box center [473, 572] width 11 height 11
click at [230, 450] on select "Select Stylist [PERSON_NAME] [PERSON_NAME] RENUKA [PERSON_NAME] [PERSON_NAME]" at bounding box center [244, 439] width 107 height 27
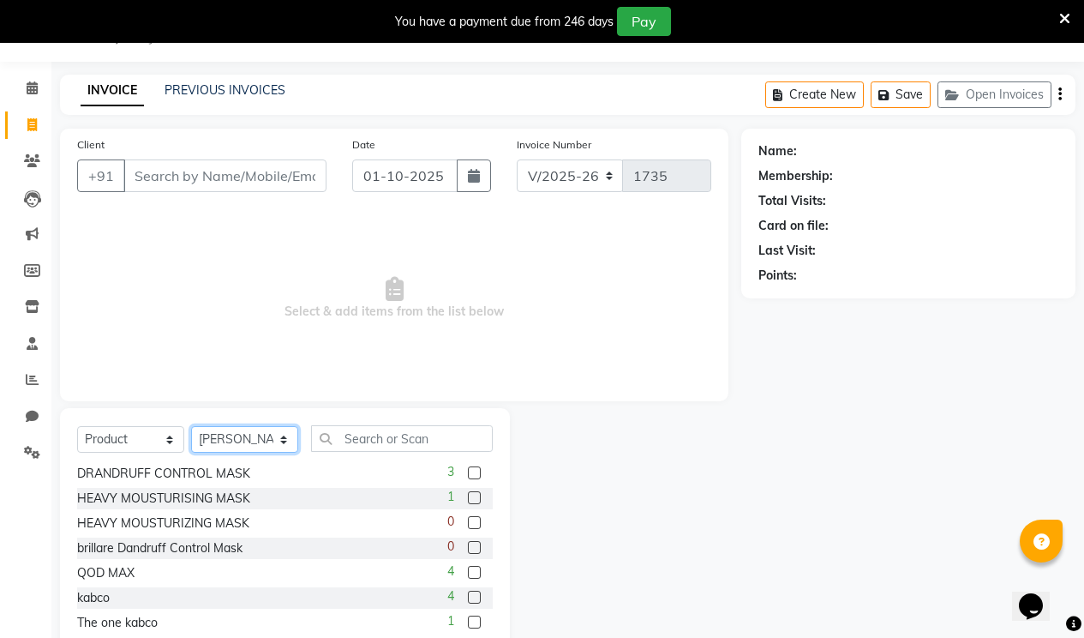
click at [191, 426] on select "Select Stylist [PERSON_NAME] [PERSON_NAME] RENUKA [PERSON_NAME] [PERSON_NAME]" at bounding box center [244, 439] width 107 height 27
click at [468, 572] on label at bounding box center [474, 572] width 13 height 13
click at [468, 572] on input "checkbox" at bounding box center [473, 572] width 11 height 11
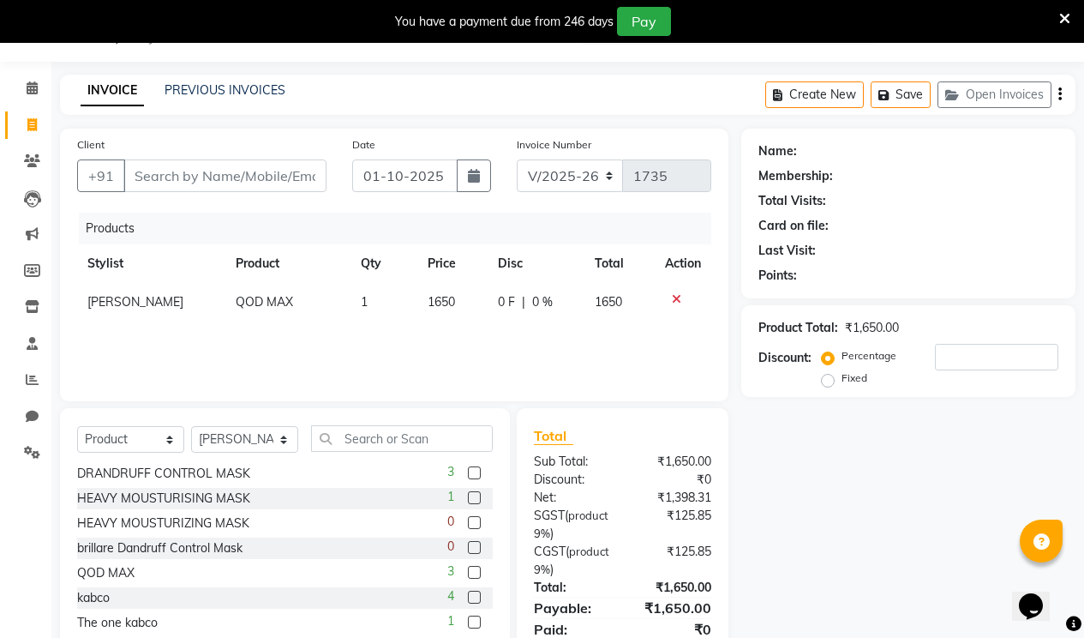
click at [673, 297] on icon at bounding box center [676, 299] width 9 height 12
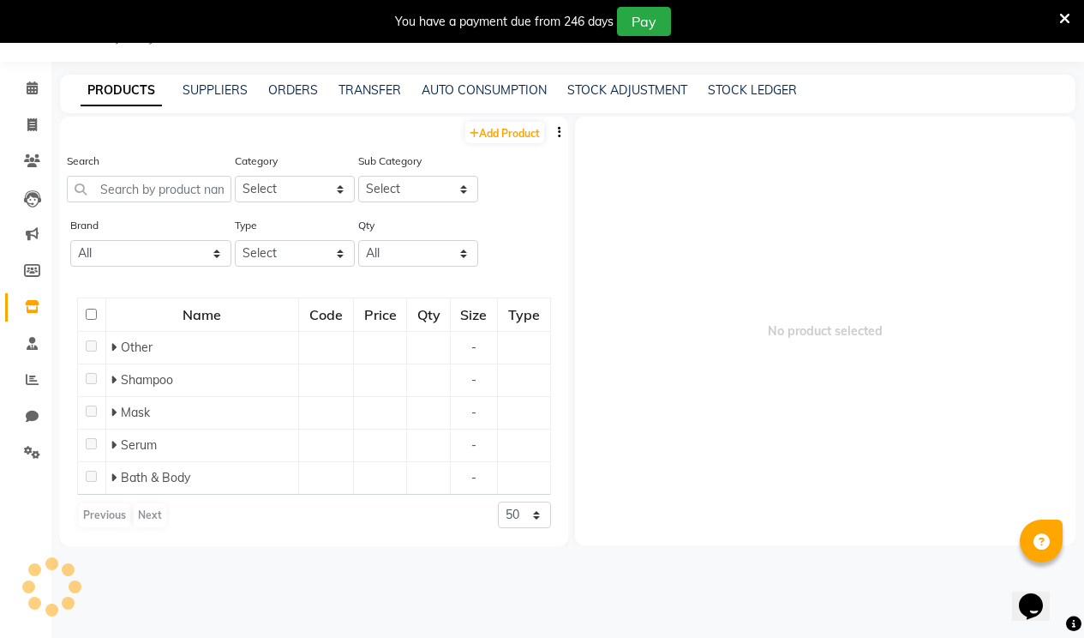
scroll to position [38, 0]
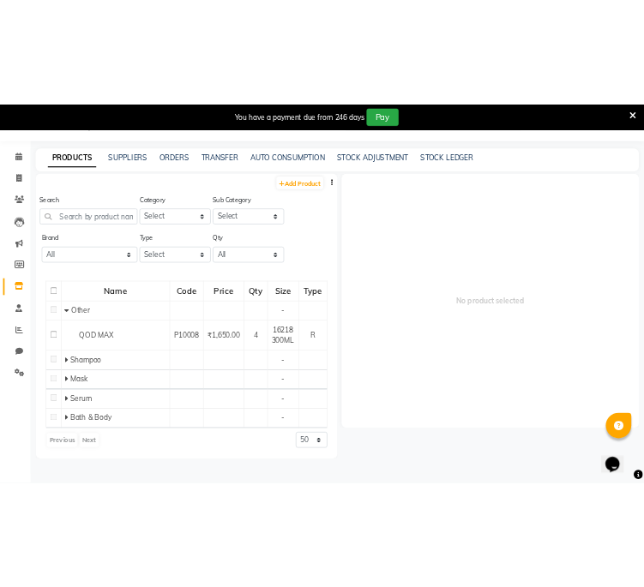
scroll to position [54, 0]
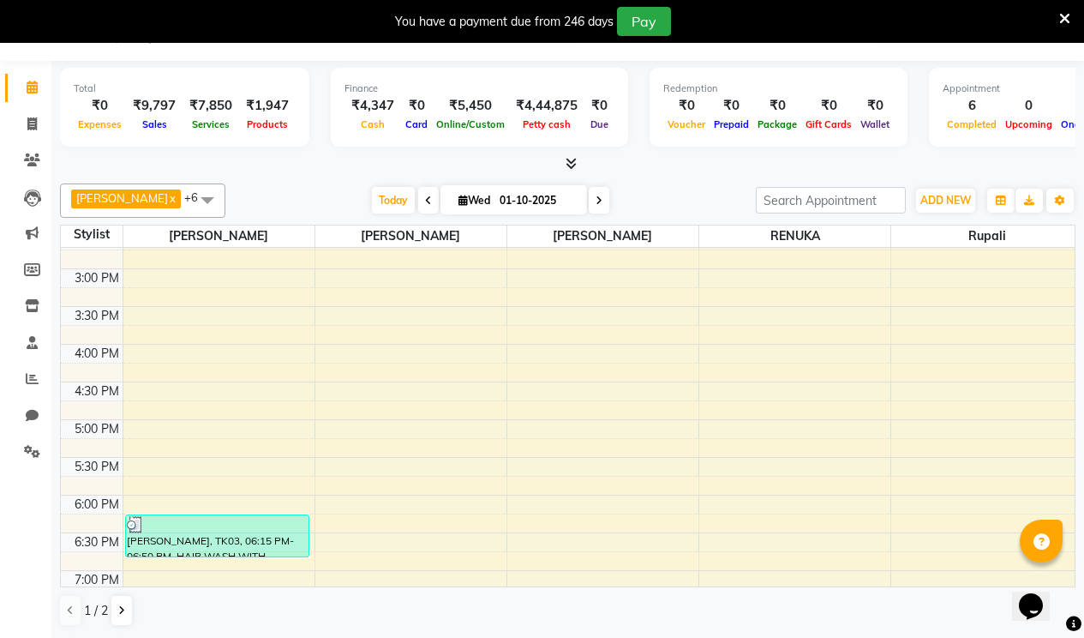
scroll to position [449, 0]
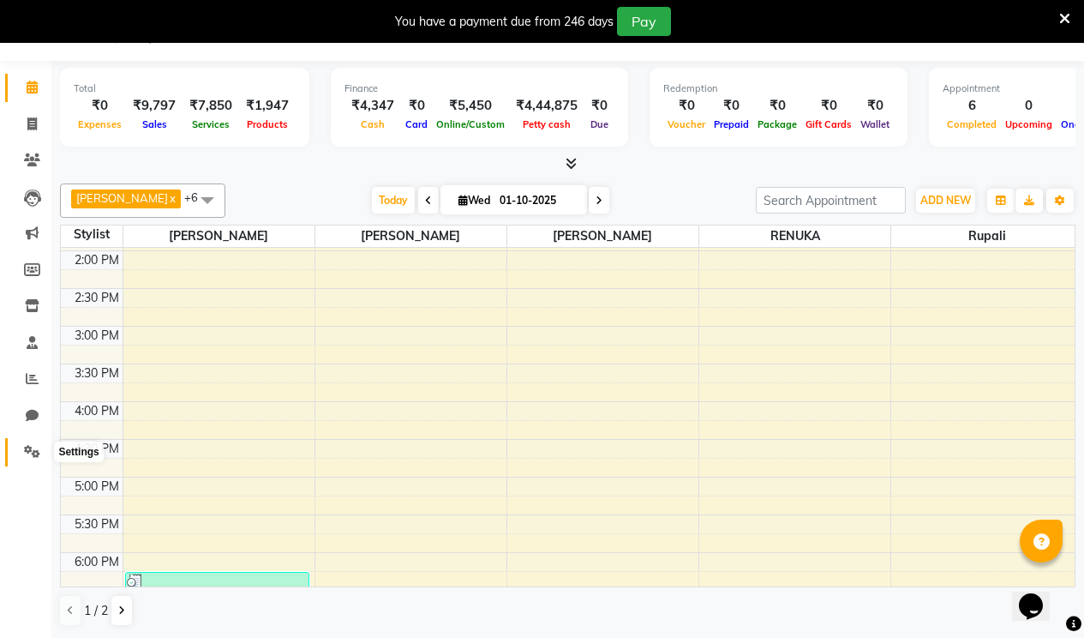
click at [34, 448] on icon at bounding box center [32, 451] width 16 height 13
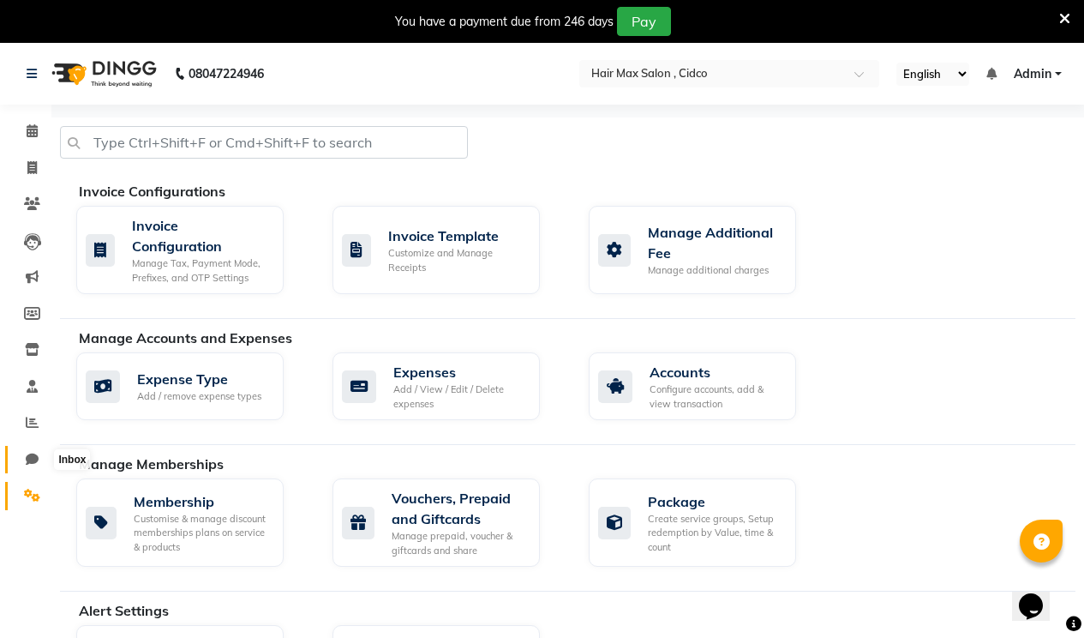
click at [26, 453] on icon at bounding box center [32, 459] width 13 height 13
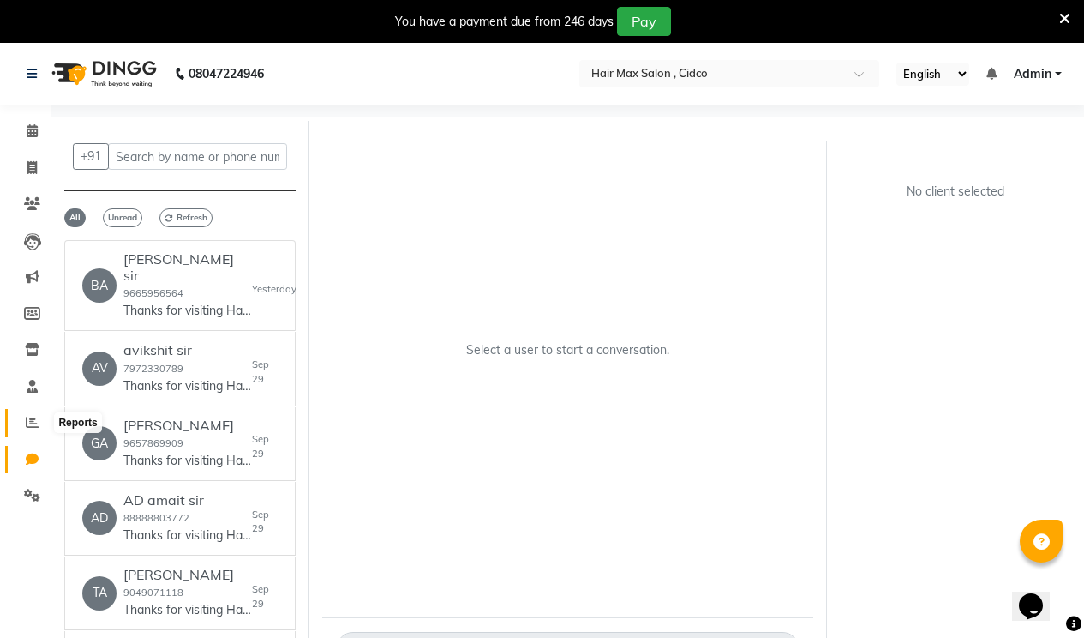
click at [28, 429] on span at bounding box center [32, 423] width 30 height 20
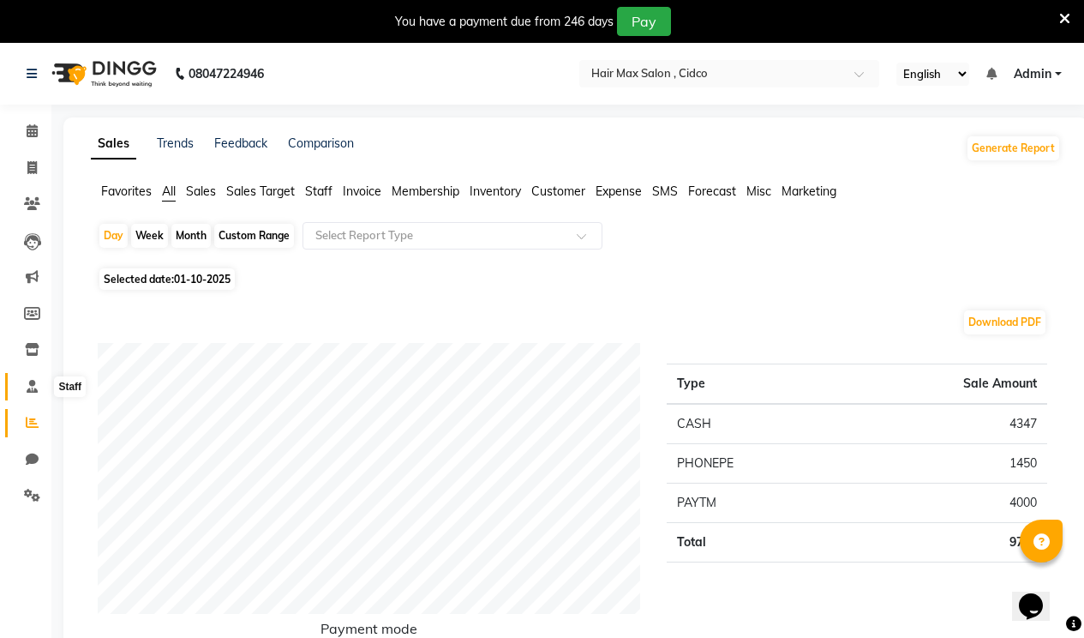
click at [34, 381] on icon at bounding box center [32, 386] width 11 height 13
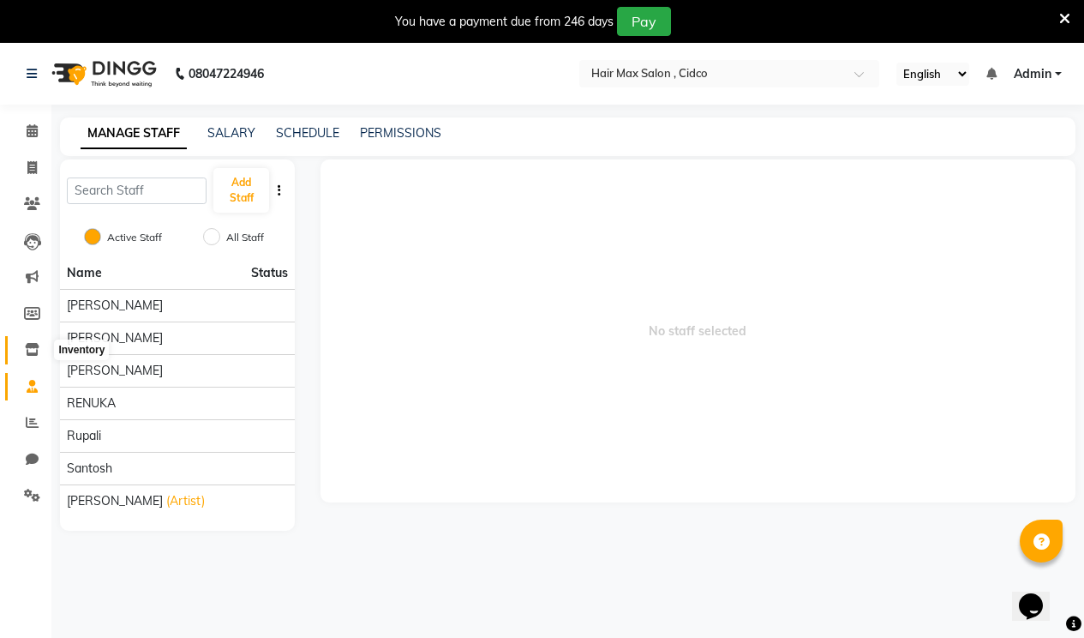
click at [29, 352] on icon at bounding box center [32, 349] width 15 height 13
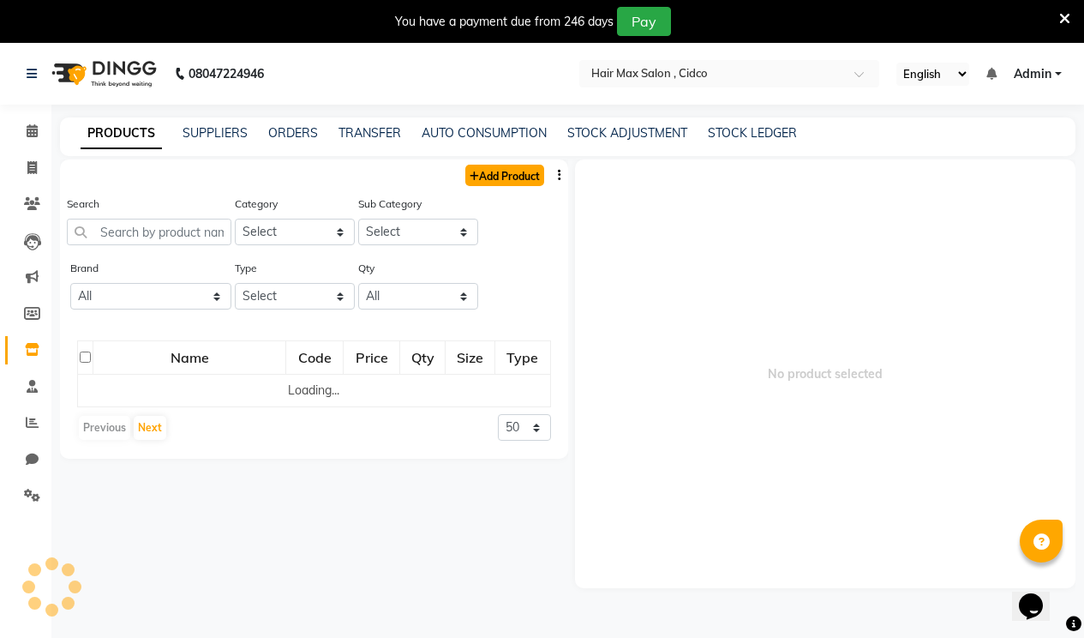
click at [481, 182] on link "Add Product" at bounding box center [504, 175] width 79 height 21
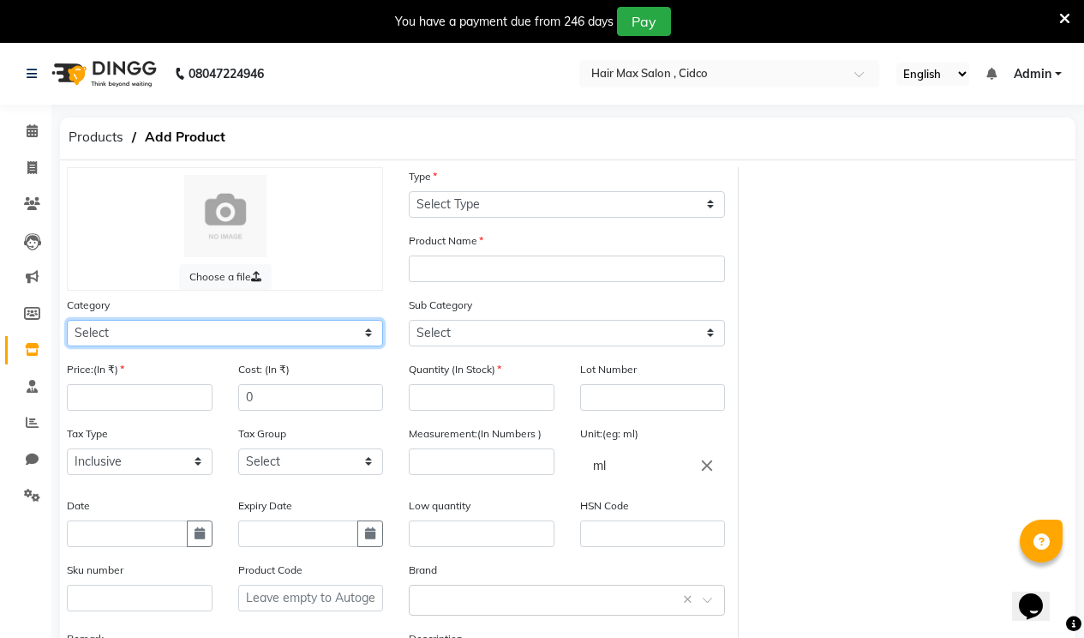
click at [280, 337] on select "Select Hair Skin Makeup Personal Care Appliances [PERSON_NAME] Waxing Disposabl…" at bounding box center [225, 333] width 316 height 27
click at [67, 320] on select "Select Hair Skin Makeup Personal Care Appliances [PERSON_NAME] Waxing Disposabl…" at bounding box center [225, 333] width 316 height 27
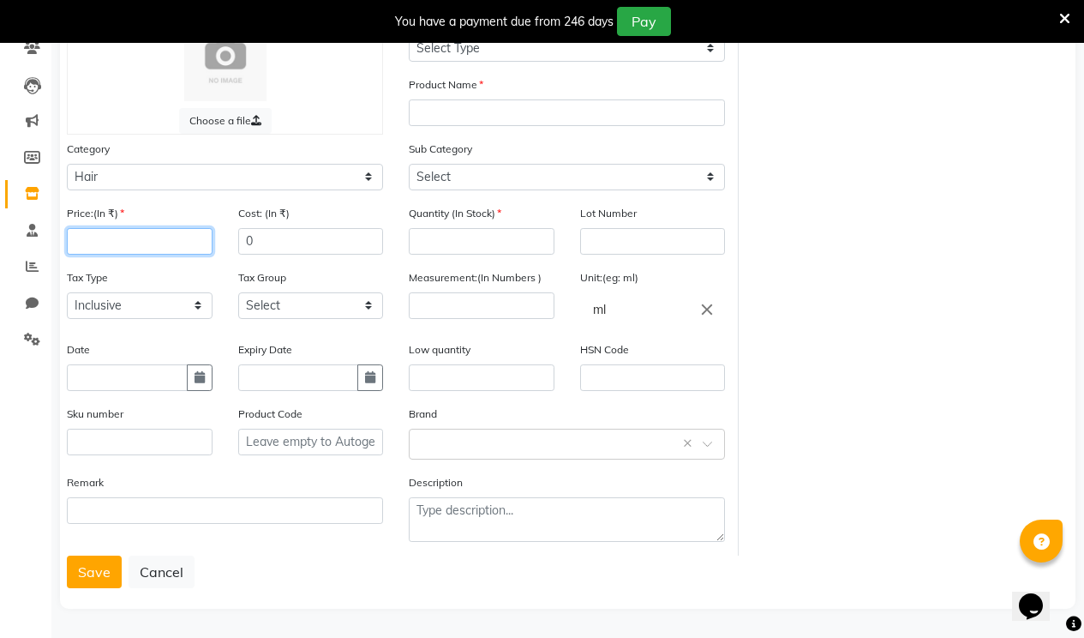
click at [165, 251] on input "number" at bounding box center [140, 241] width 146 height 27
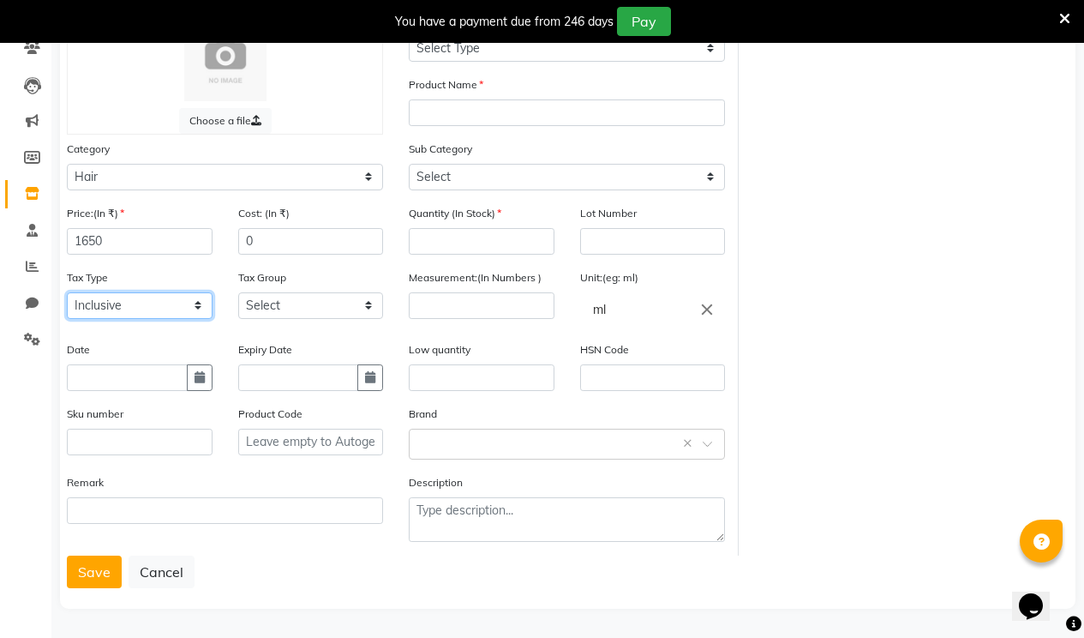
click at [160, 315] on select "Select Inclusive Exclusive" at bounding box center [140, 305] width 146 height 27
click at [67, 292] on select "Select Inclusive Exclusive" at bounding box center [140, 305] width 146 height 27
click at [155, 298] on select "Select Inclusive Exclusive" at bounding box center [140, 305] width 146 height 27
click at [67, 292] on select "Select Inclusive Exclusive" at bounding box center [140, 305] width 146 height 27
click at [159, 376] on input "text" at bounding box center [127, 377] width 121 height 27
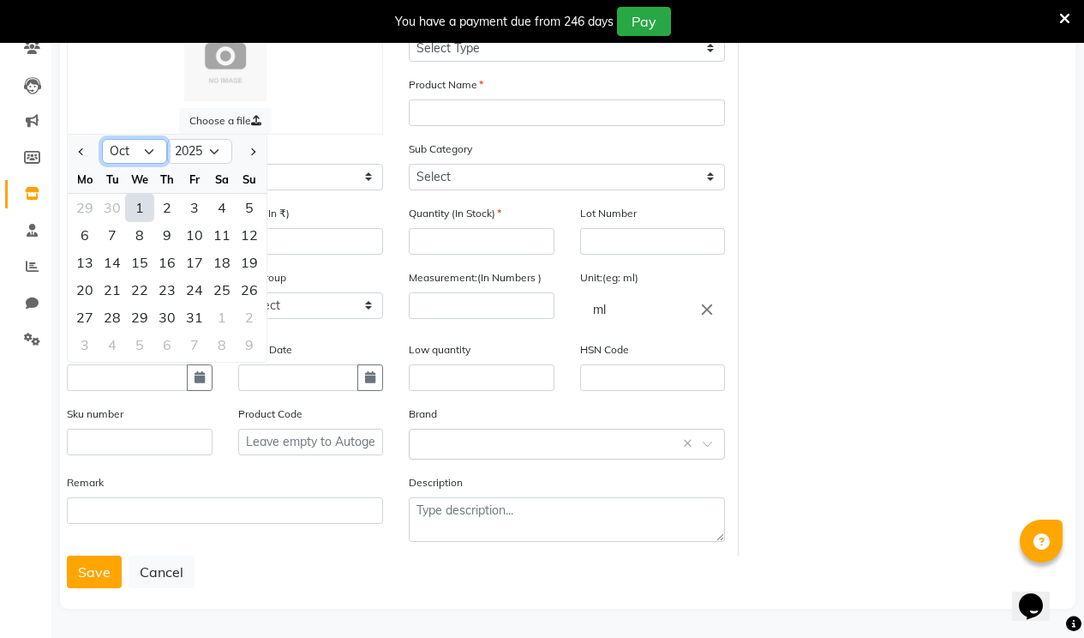
click at [135, 156] on select "Jan Feb Mar Apr May Jun [DATE] Aug Sep Oct Nov Dec" at bounding box center [134, 152] width 65 height 26
click at [102, 139] on select "Jan Feb Mar Apr May Jun [DATE] Aug Sep Oct Nov Dec" at bounding box center [134, 152] width 65 height 26
click at [127, 376] on input "text" at bounding box center [127, 377] width 121 height 27
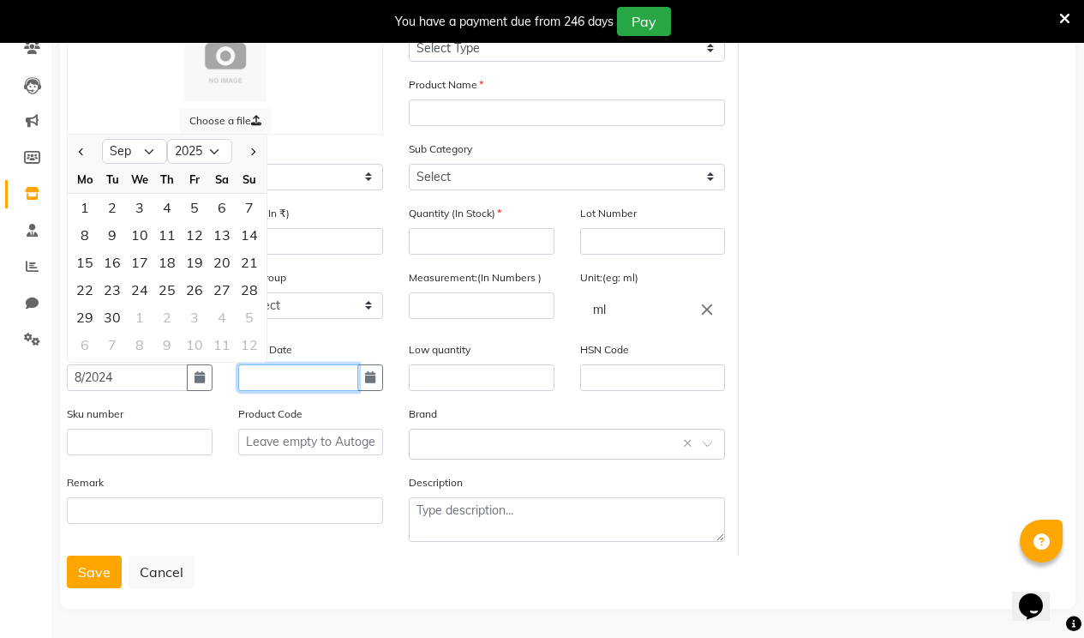
click at [281, 381] on input "text" at bounding box center [298, 377] width 121 height 27
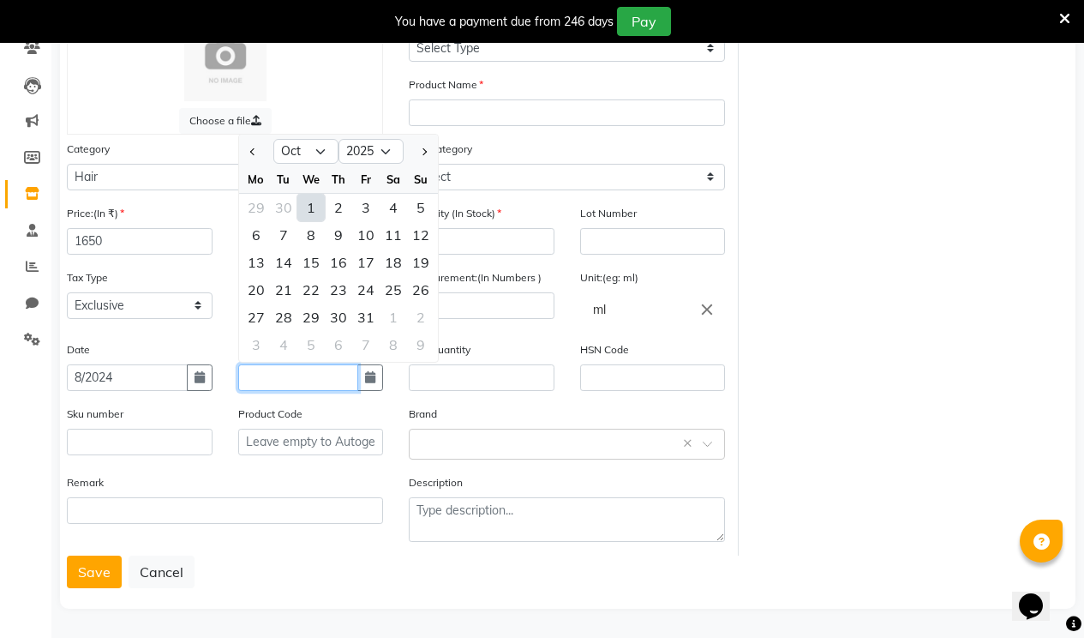
click at [280, 381] on input "text" at bounding box center [298, 377] width 121 height 27
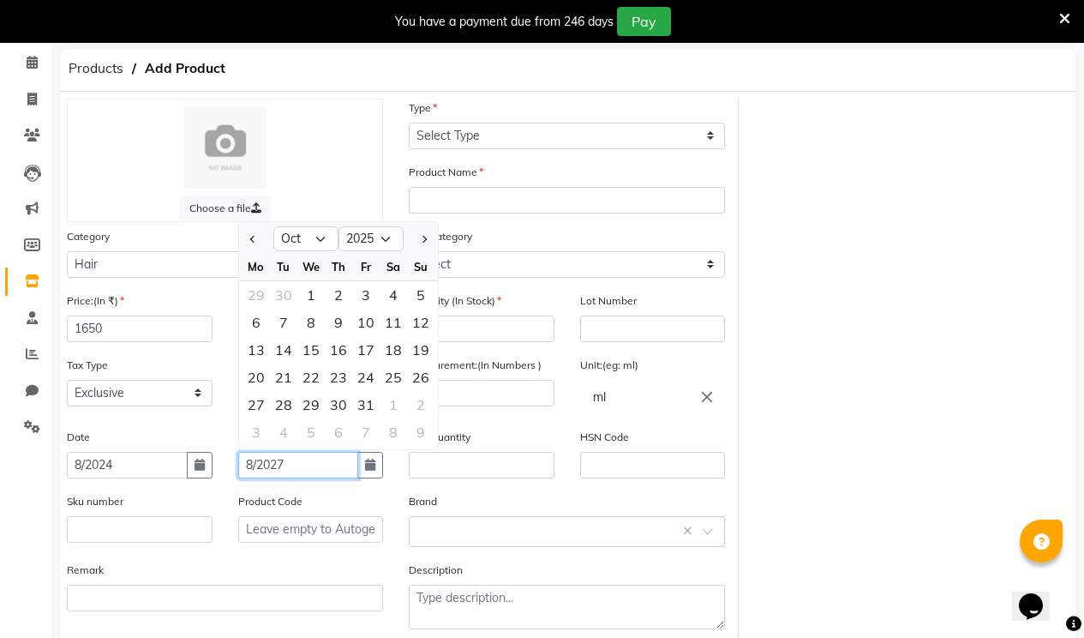
scroll to position [0, 0]
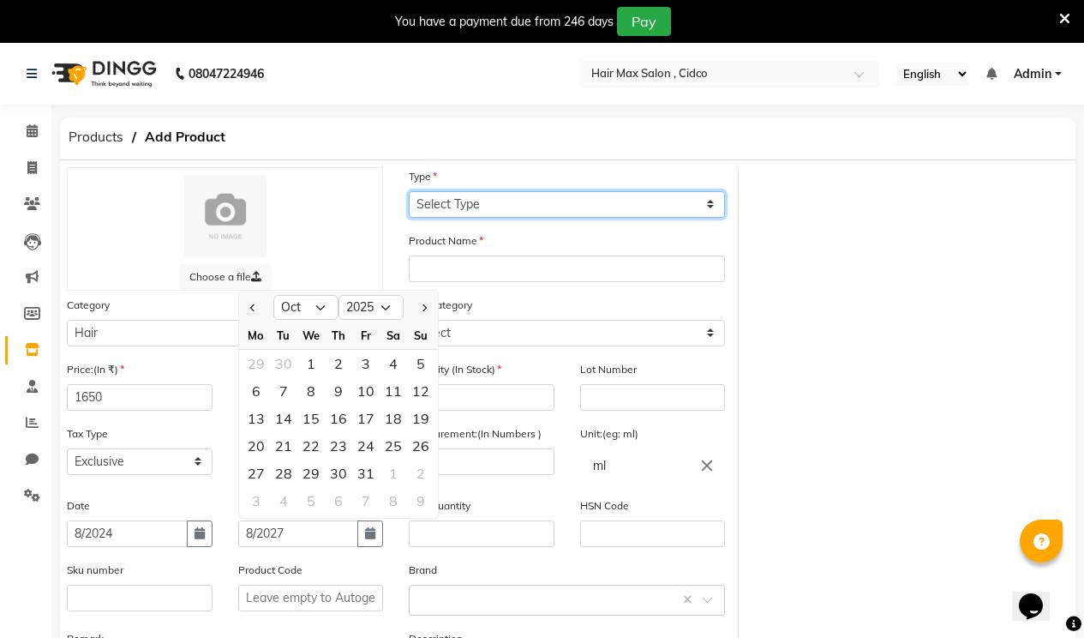
drag, startPoint x: 565, startPoint y: 193, endPoint x: 563, endPoint y: 202, distance: 9.6
click at [563, 202] on select "Select Type Both Retail Consumable" at bounding box center [567, 204] width 316 height 27
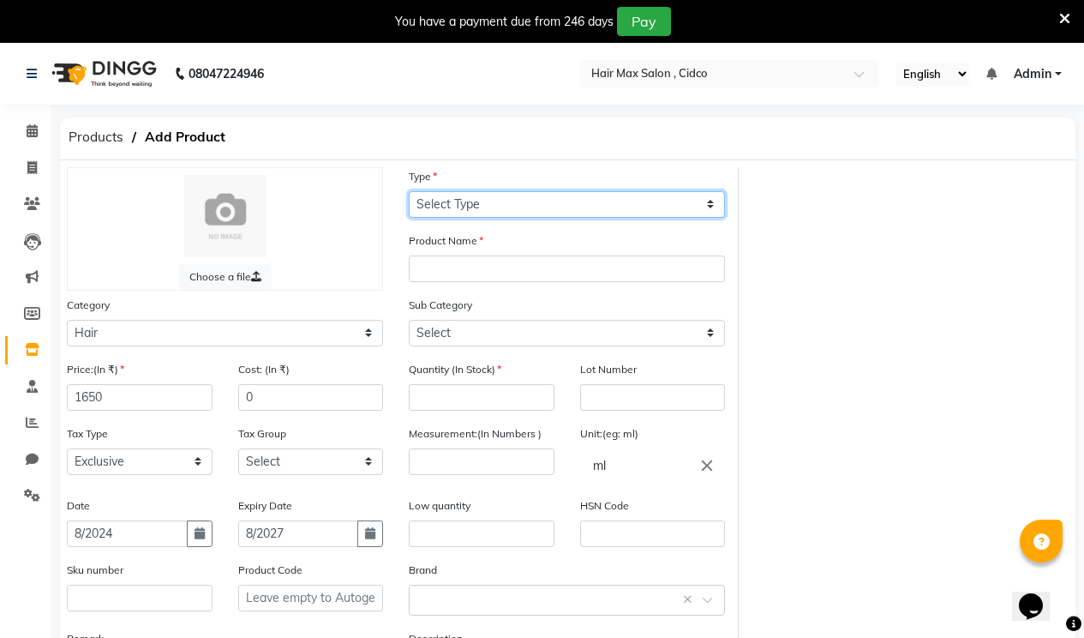
click at [563, 202] on select "Select Type Both Retail Consumable" at bounding box center [567, 204] width 316 height 27
click at [409, 191] on select "Select Type Both Retail Consumable" at bounding box center [567, 204] width 316 height 27
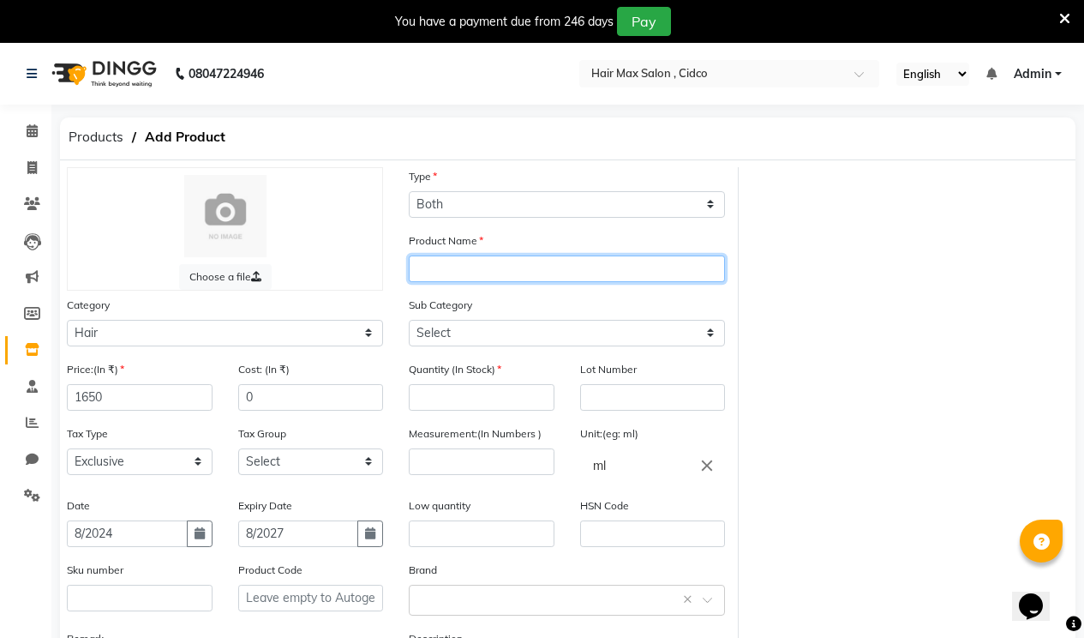
click at [519, 268] on input "text" at bounding box center [567, 268] width 316 height 27
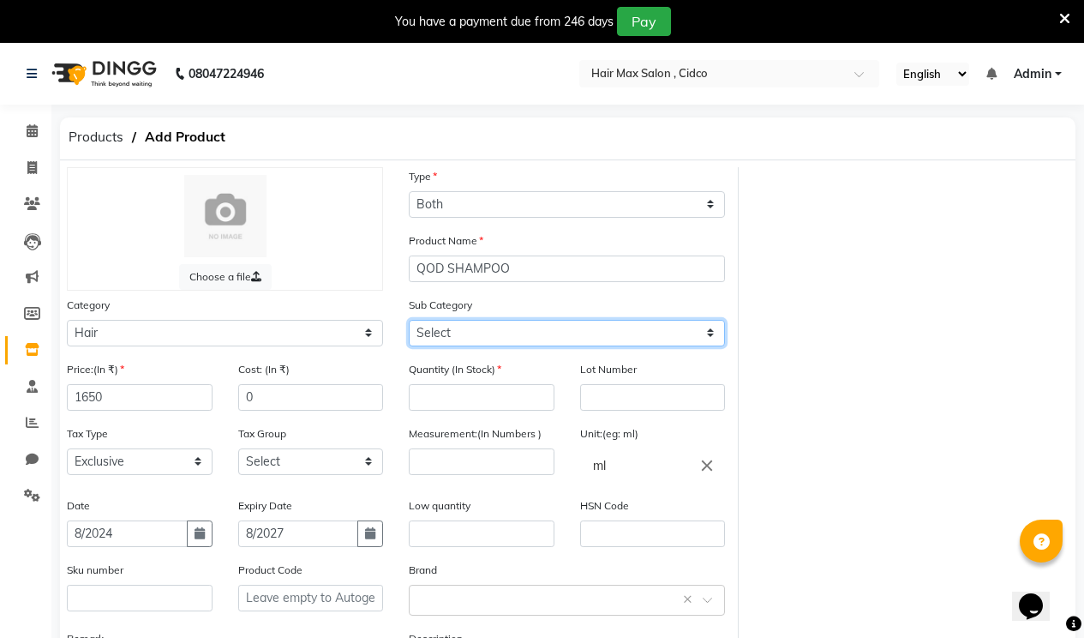
click at [459, 325] on select "Select Shampoo Conditioner Cream Mask Oil Serum Color Appliances Treatment Styl…" at bounding box center [567, 333] width 316 height 27
click at [409, 320] on select "Select Shampoo Conditioner Cream Mask Oil Serum Color Appliances Treatment Styl…" at bounding box center [567, 333] width 316 height 27
click at [495, 325] on select "Select Shampoo Conditioner Cream Mask Oil Serum Color Appliances Treatment Styl…" at bounding box center [567, 333] width 316 height 27
click at [409, 320] on select "Select Shampoo Conditioner Cream Mask Oil Serum Color Appliances Treatment Styl…" at bounding box center [567, 333] width 316 height 27
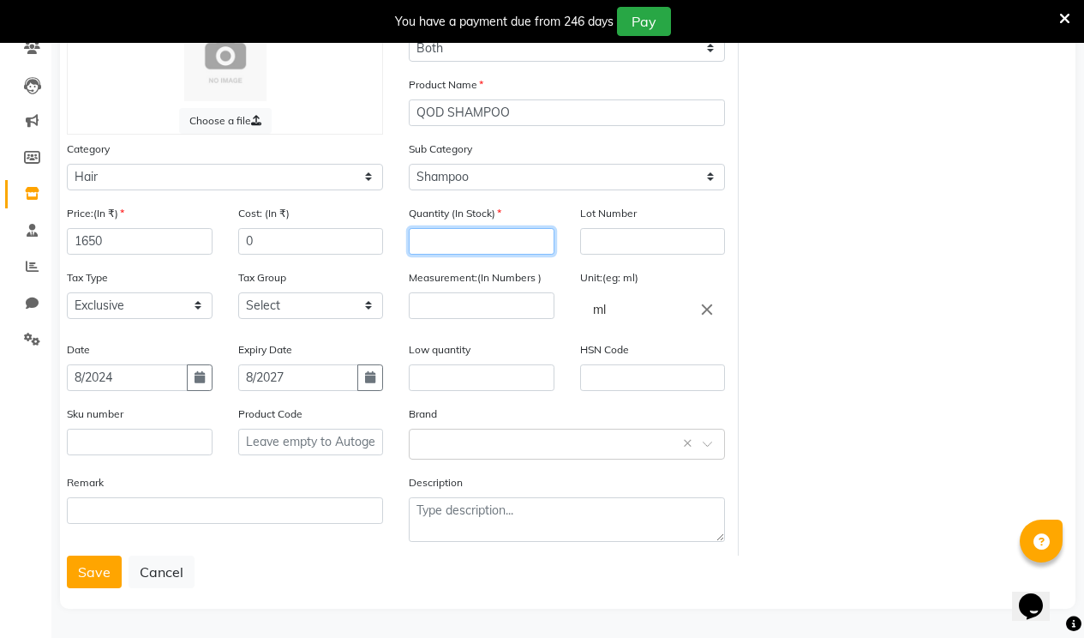
click at [467, 240] on input "number" at bounding box center [482, 241] width 146 height 27
click at [432, 315] on input "number" at bounding box center [482, 305] width 146 height 27
click at [74, 577] on button "Save" at bounding box center [94, 571] width 55 height 33
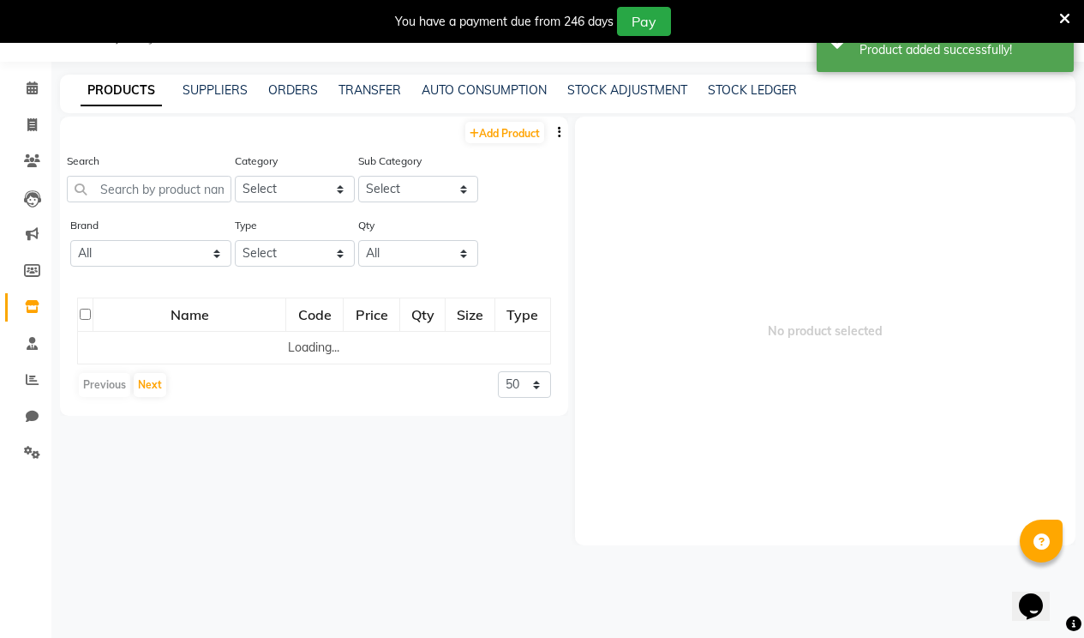
scroll to position [54, 0]
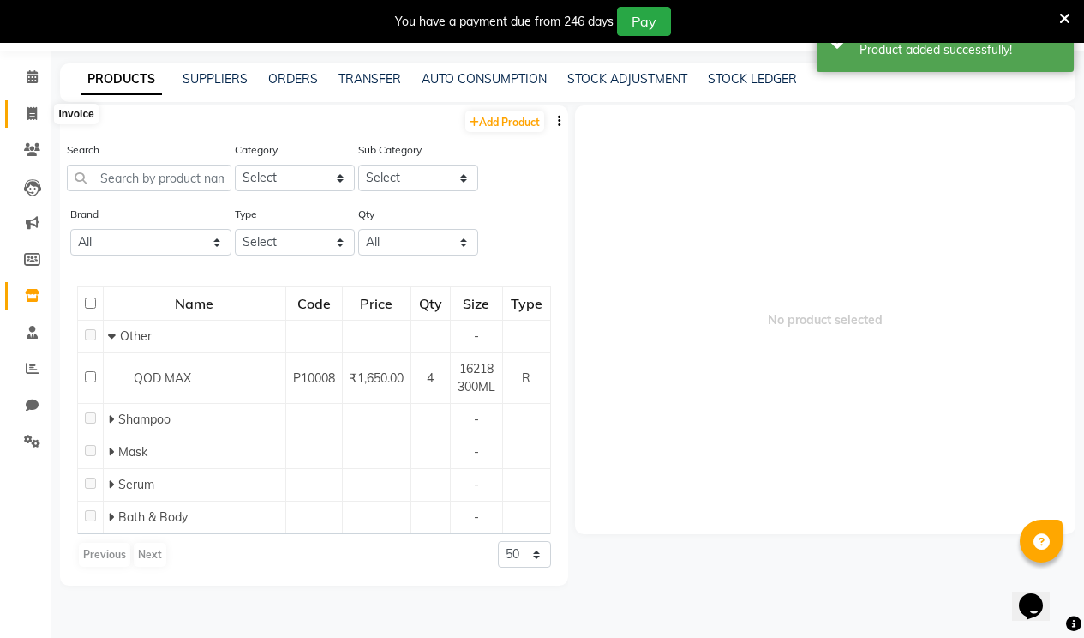
click at [33, 107] on icon at bounding box center [31, 113] width 9 height 13
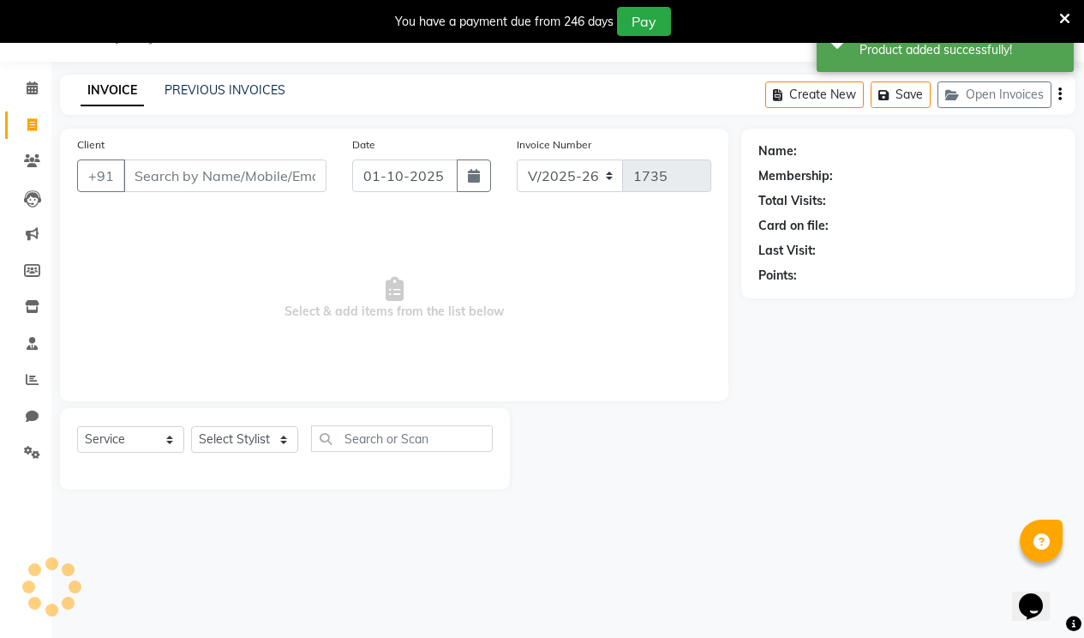
scroll to position [43, 0]
click at [259, 438] on select "Select Stylist [PERSON_NAME] [PERSON_NAME] RENUKA [PERSON_NAME] [PERSON_NAME]" at bounding box center [244, 439] width 107 height 27
click at [191, 426] on select "Select Stylist [PERSON_NAME] [PERSON_NAME] RENUKA [PERSON_NAME] [PERSON_NAME]" at bounding box center [244, 439] width 107 height 27
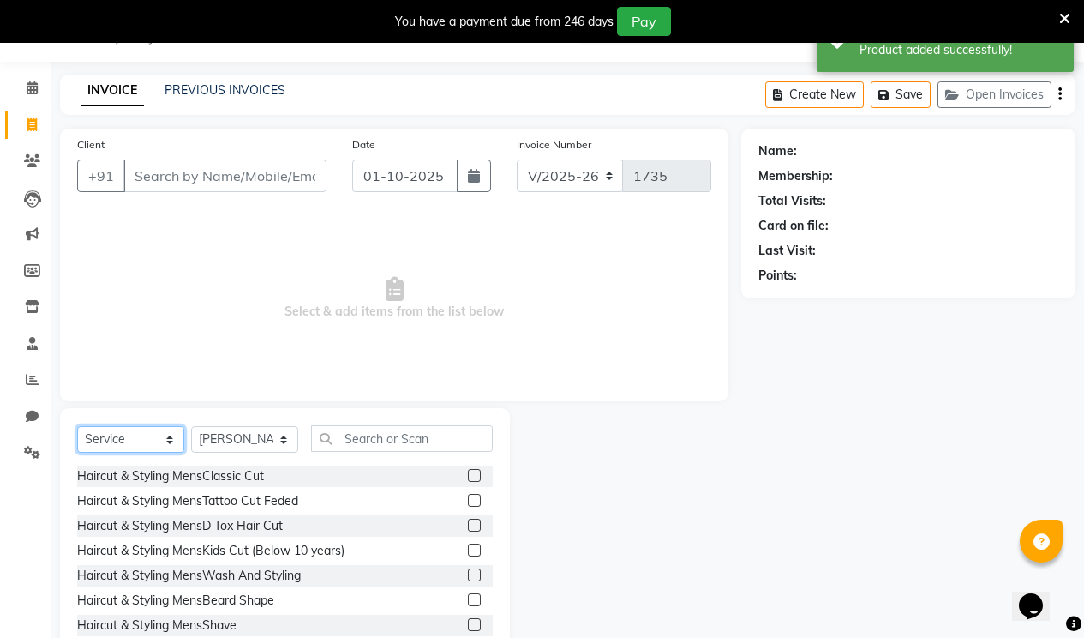
click at [128, 435] on select "Select Service Product Membership Package Voucher Prepaid Gift Card" at bounding box center [130, 439] width 107 height 27
click at [77, 426] on select "Select Service Product Membership Package Voucher Prepaid Gift Card" at bounding box center [130, 439] width 107 height 27
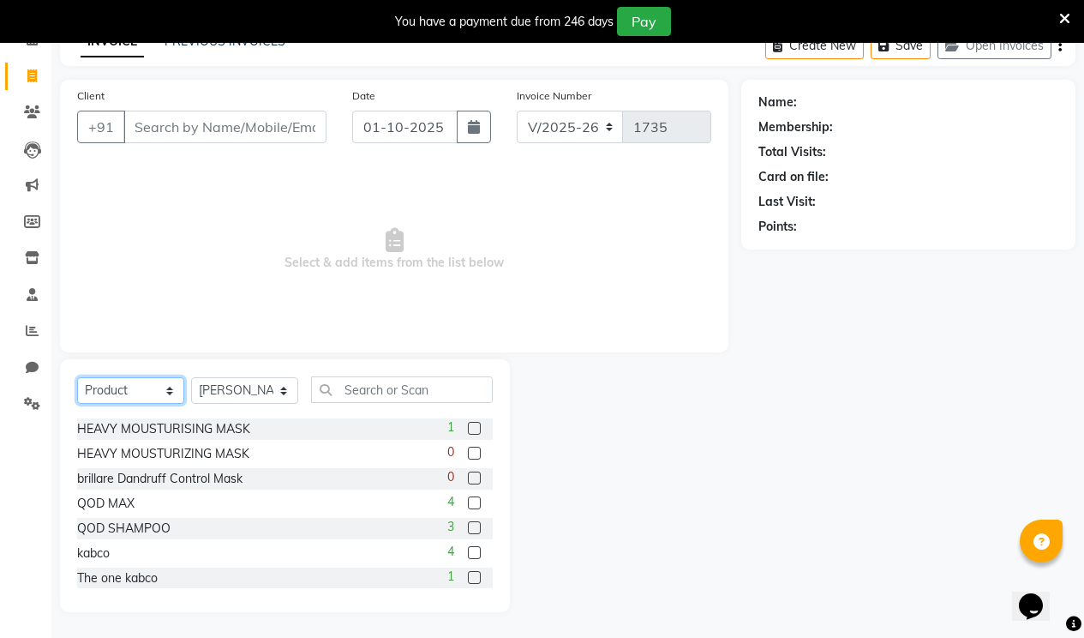
scroll to position [102, 0]
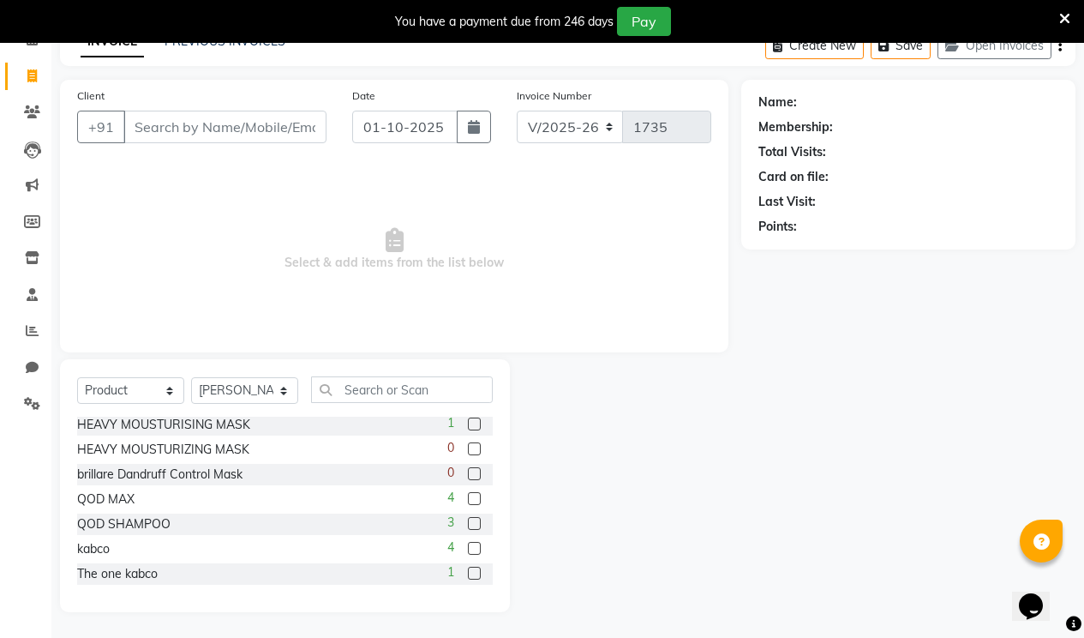
click at [468, 522] on label at bounding box center [474, 523] width 13 height 13
click at [468, 522] on input "checkbox" at bounding box center [473, 524] width 11 height 11
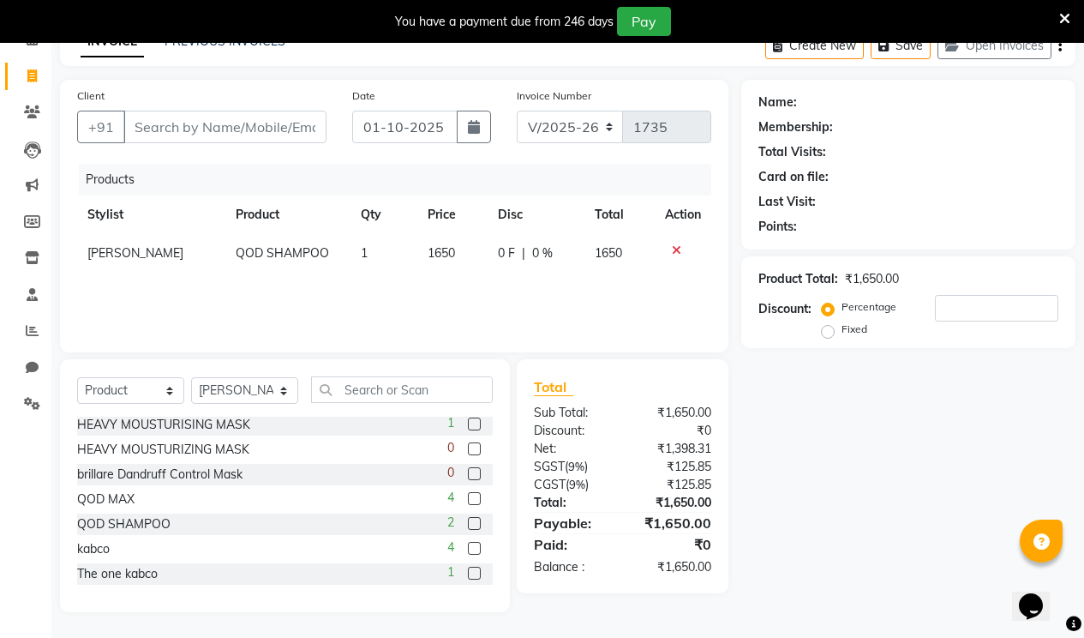
click at [672, 249] on icon at bounding box center [676, 250] width 9 height 12
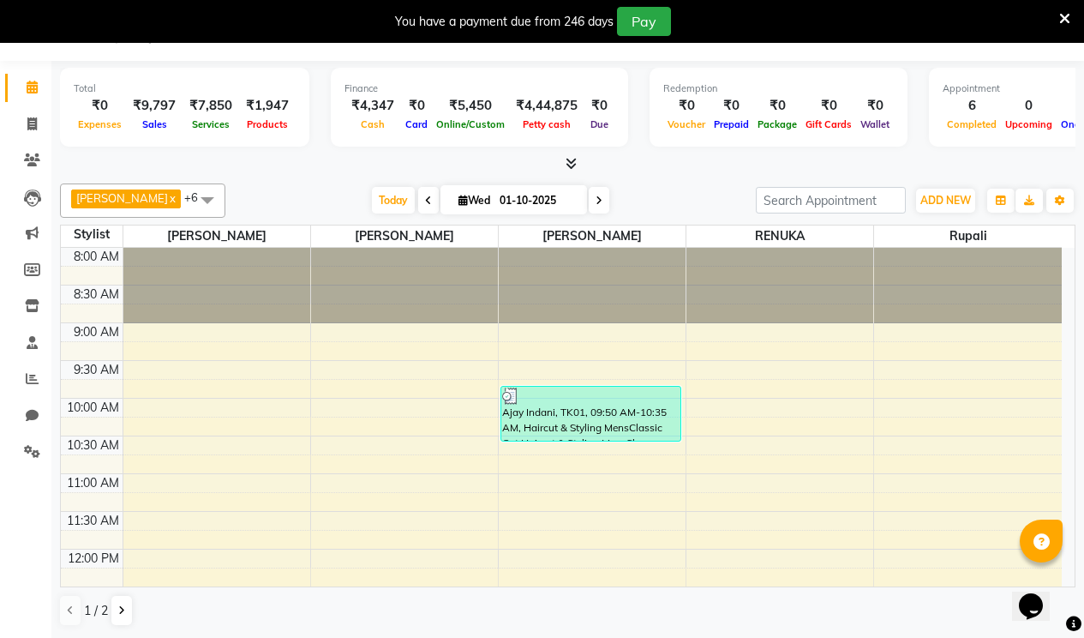
drag, startPoint x: 262, startPoint y: 115, endPoint x: 263, endPoint y: 104, distance: 11.2
click at [263, 104] on div "₹1,947" at bounding box center [267, 106] width 57 height 20
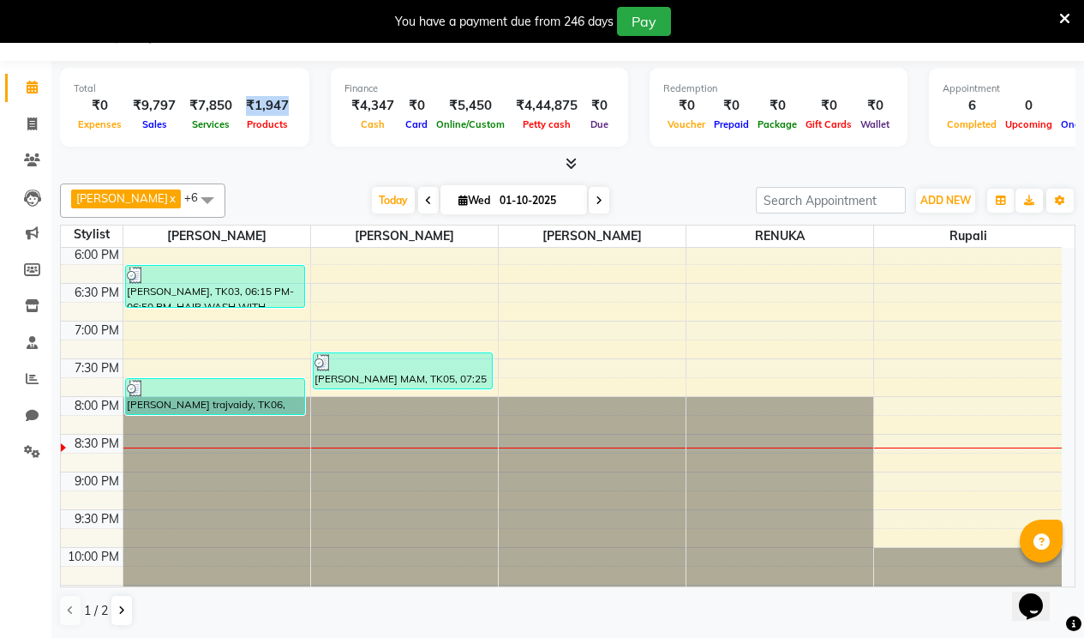
scroll to position [792, 0]
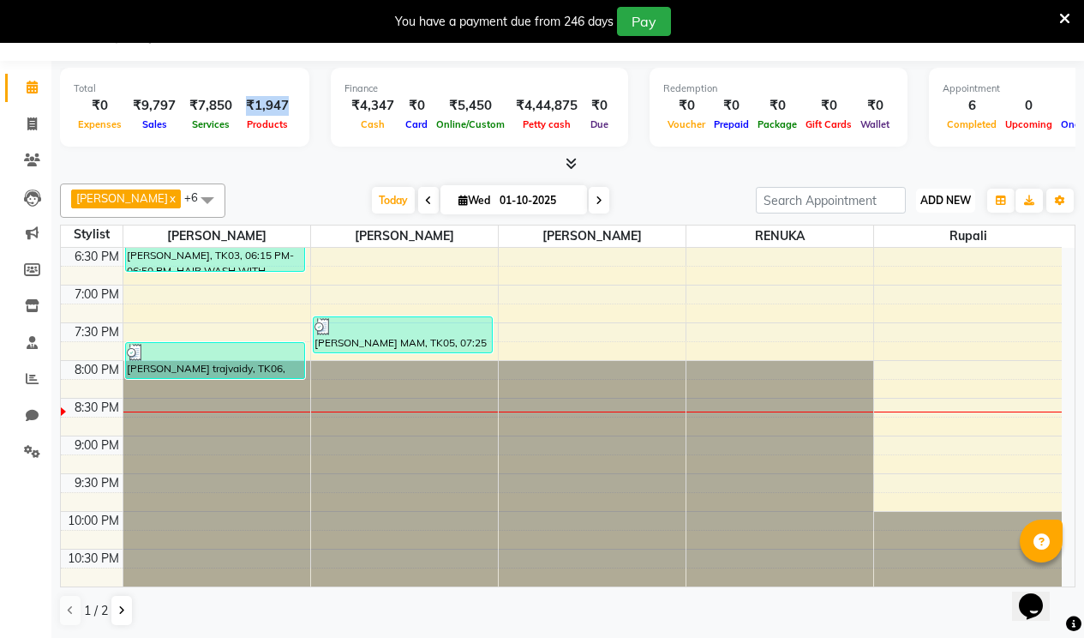
click at [956, 195] on span "ADD NEW" at bounding box center [945, 200] width 51 height 13
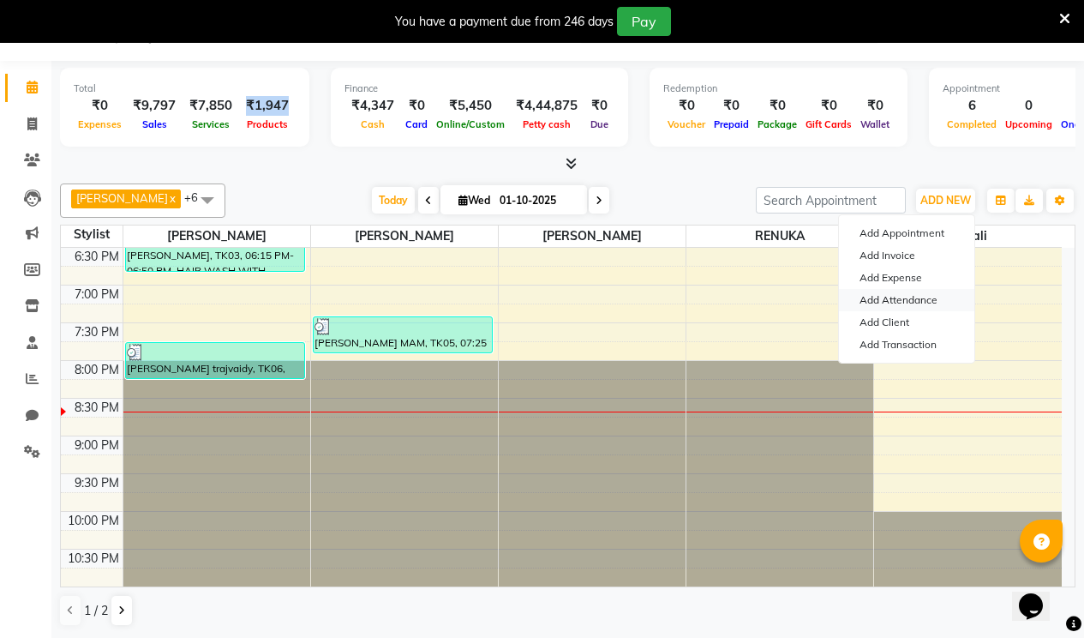
click at [915, 301] on link "Add Attendance" at bounding box center [906, 300] width 135 height 22
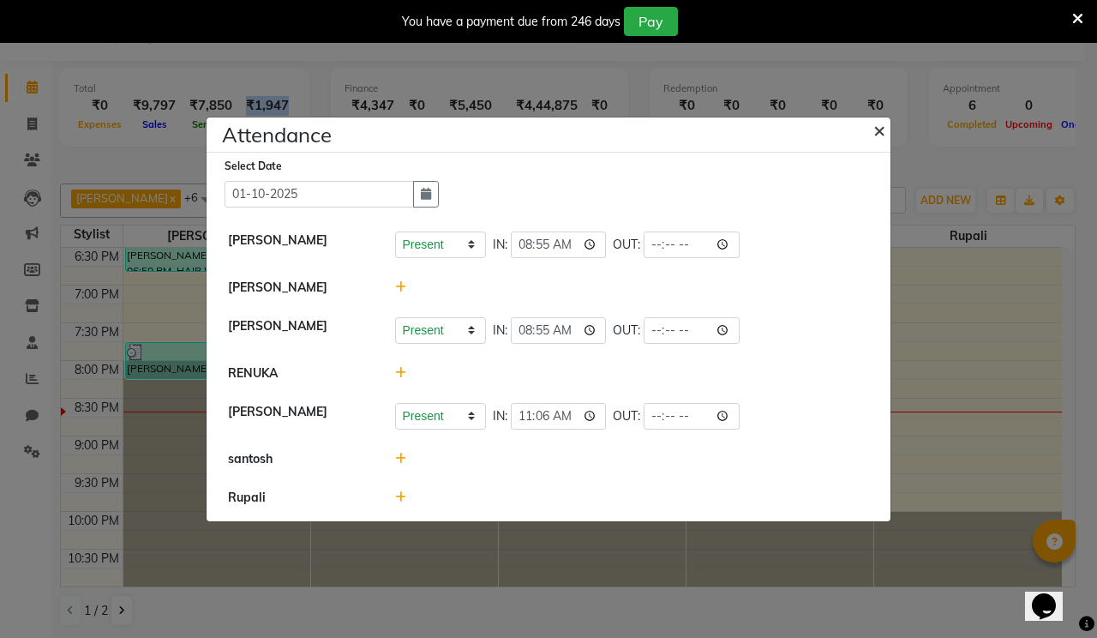
click at [874, 130] on span "×" at bounding box center [879, 130] width 12 height 26
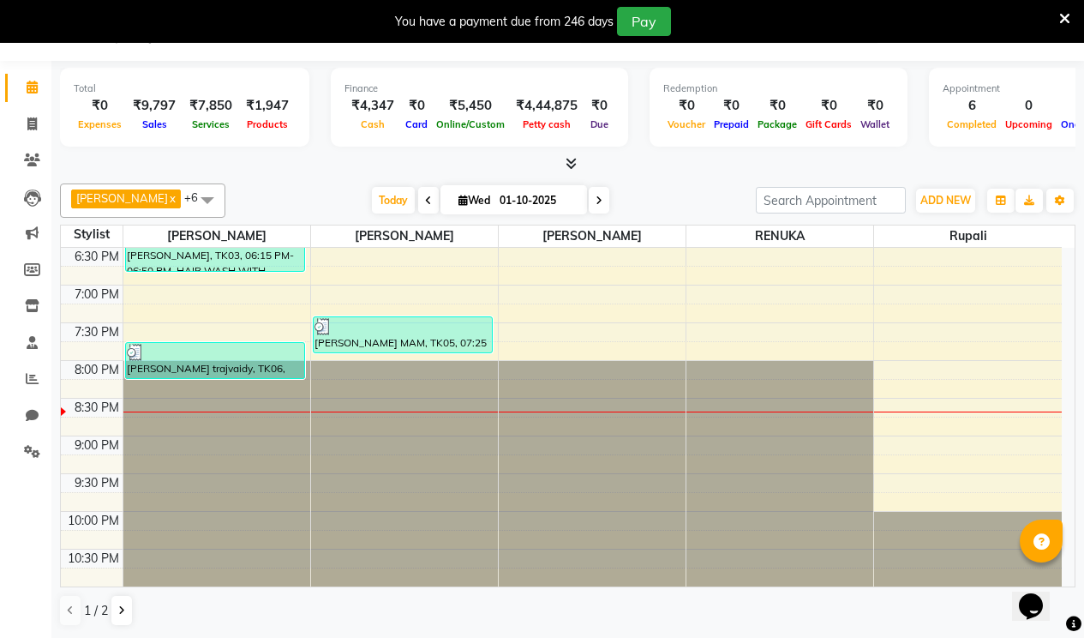
click at [190, 191] on span at bounding box center [207, 199] width 34 height 33
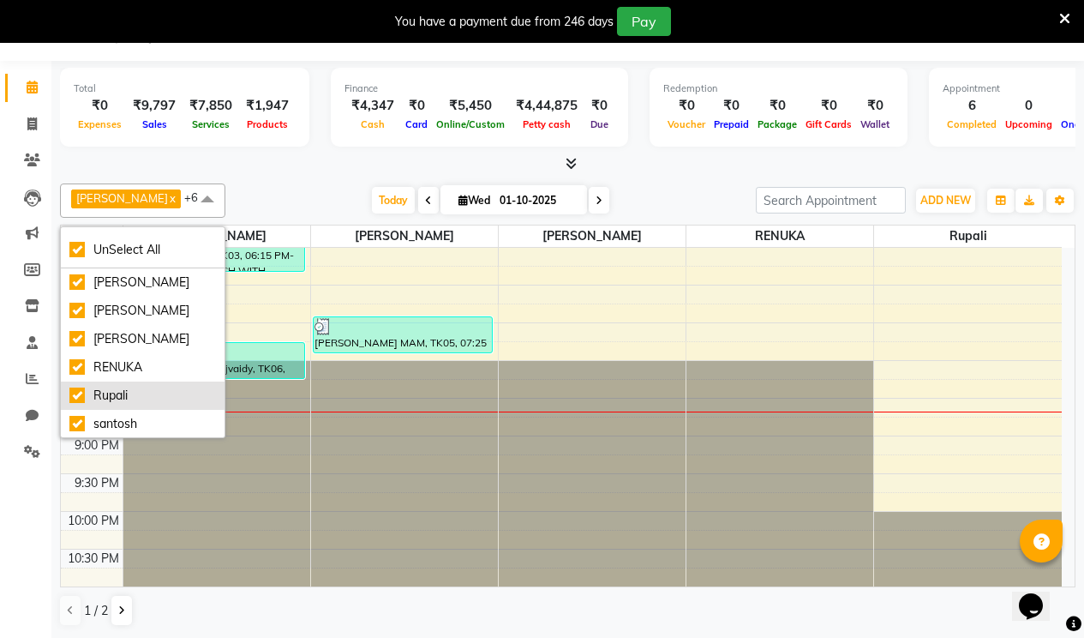
click at [76, 402] on div "Rupali" at bounding box center [142, 396] width 147 height 18
click at [313, 207] on div "[DATE] [DATE]" at bounding box center [490, 201] width 513 height 26
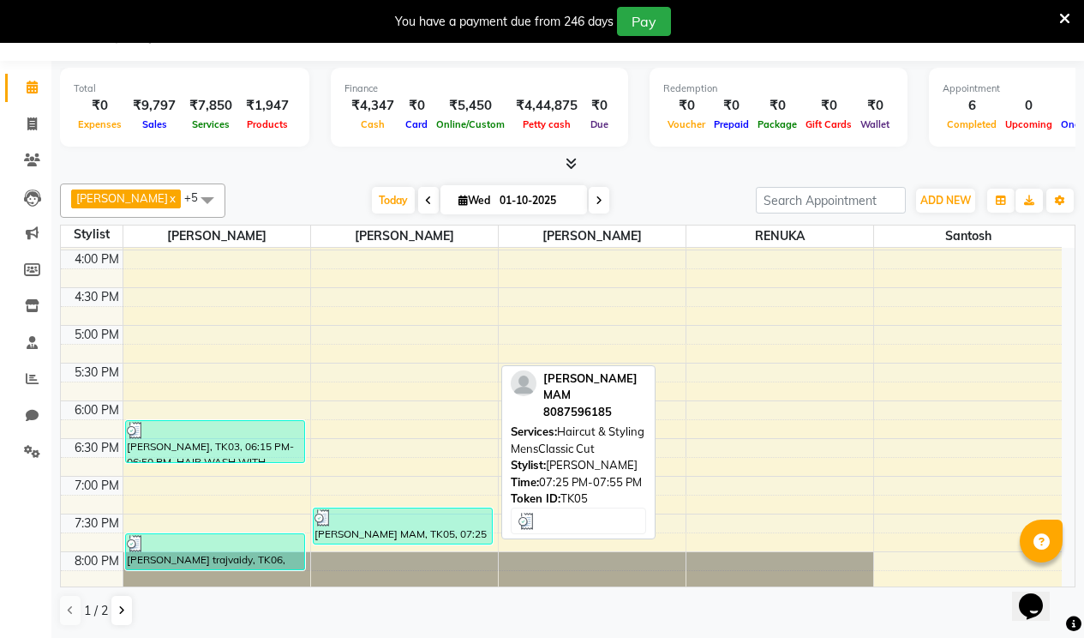
scroll to position [600, 0]
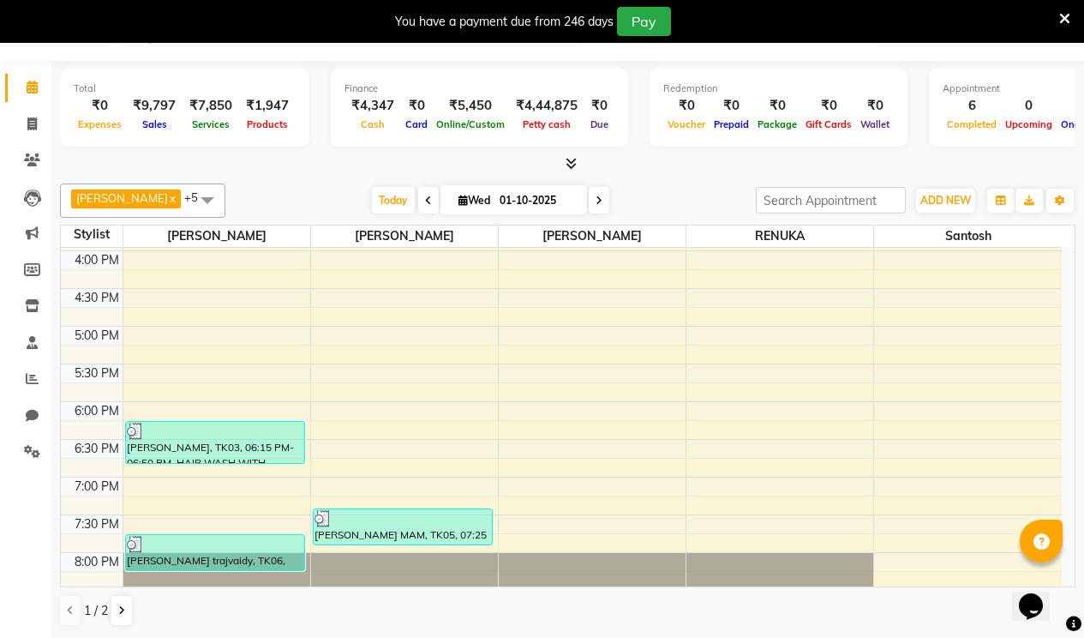
click at [963, 118] on span "Completed" at bounding box center [972, 124] width 58 height 12
click at [951, 111] on div "6" at bounding box center [972, 106] width 58 height 20
click at [573, 164] on icon at bounding box center [571, 163] width 11 height 13
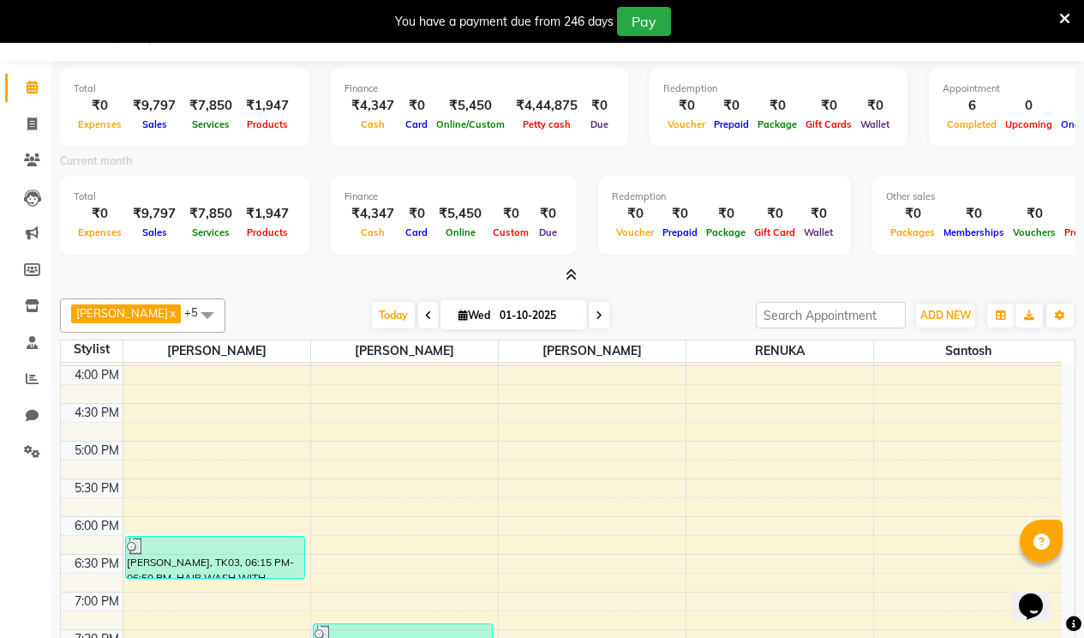
click at [567, 280] on icon at bounding box center [571, 274] width 11 height 13
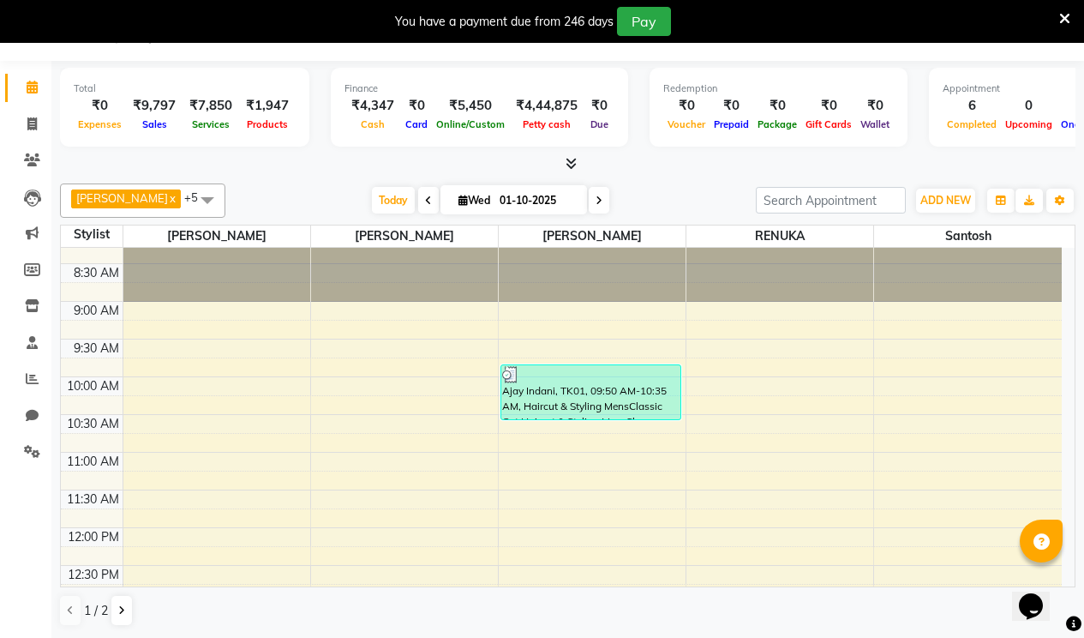
scroll to position [0, 0]
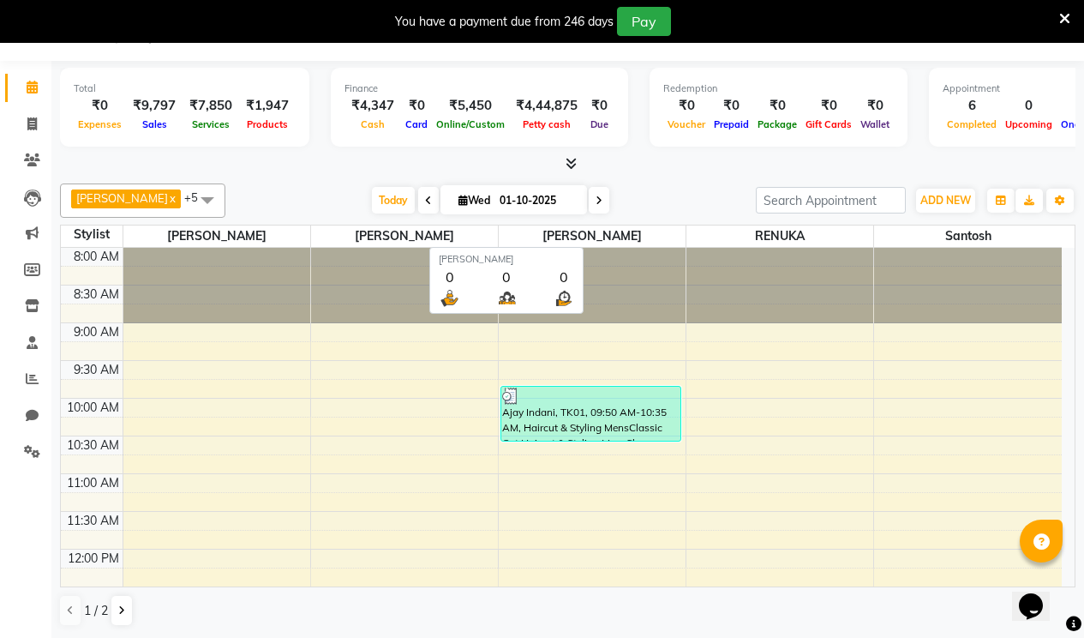
click at [605, 243] on span "[PERSON_NAME]" at bounding box center [592, 235] width 187 height 21
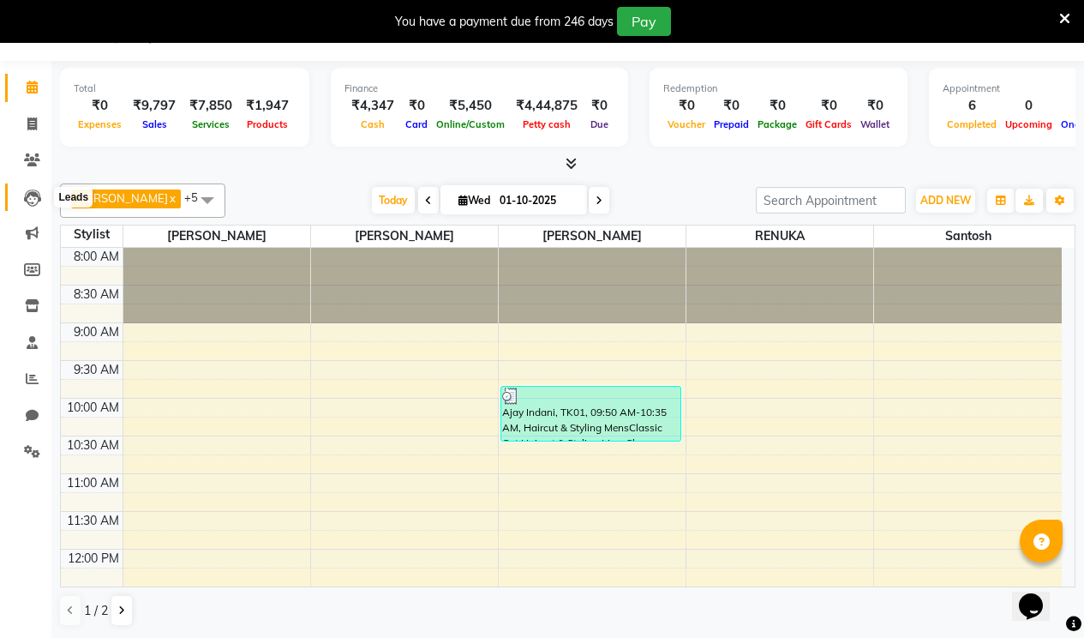
click at [27, 201] on icon at bounding box center [32, 197] width 17 height 17
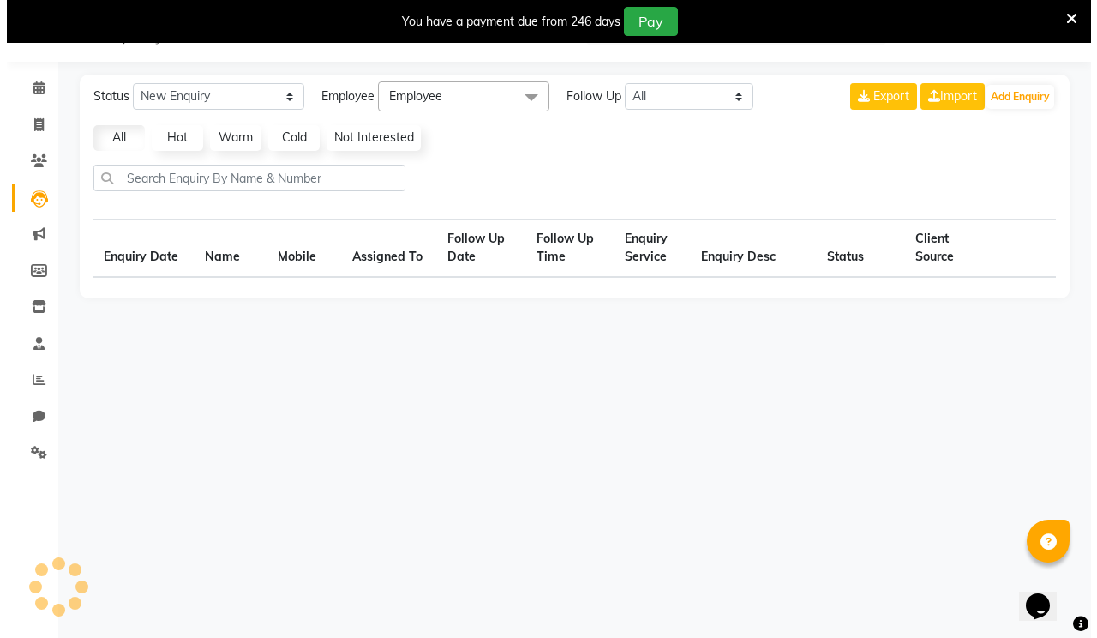
scroll to position [43, 0]
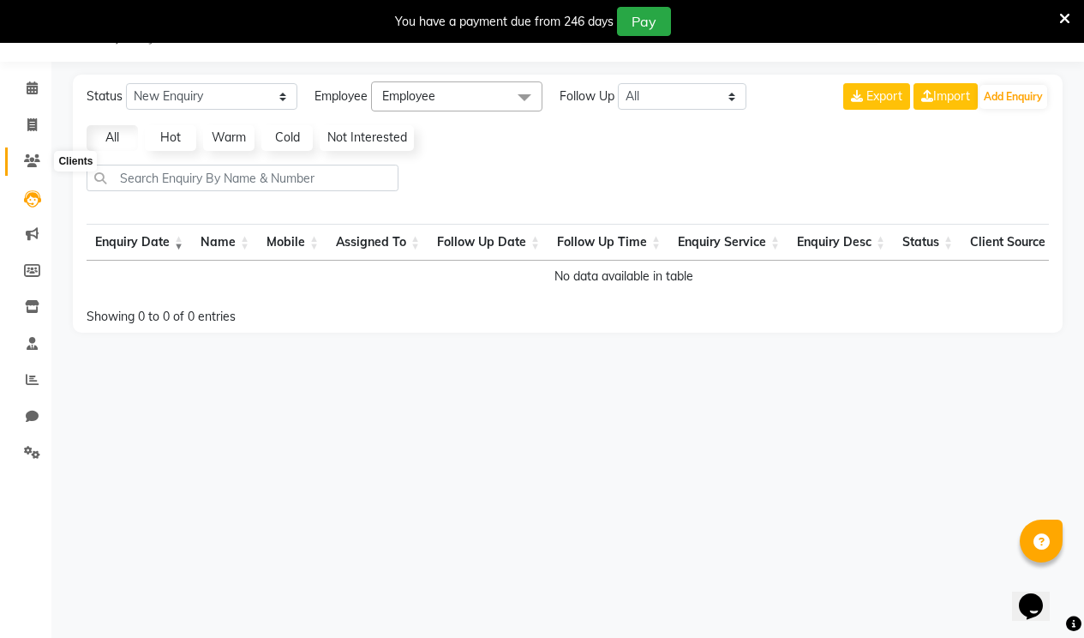
click at [37, 162] on icon at bounding box center [32, 160] width 16 height 13
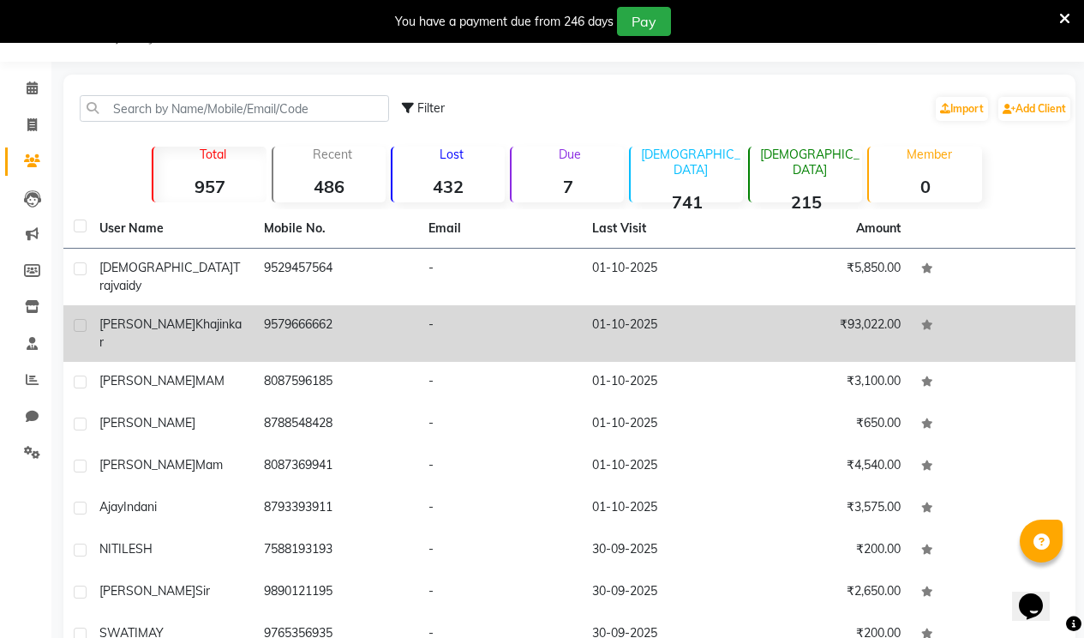
click at [124, 305] on td "[PERSON_NAME]" at bounding box center [171, 333] width 165 height 57
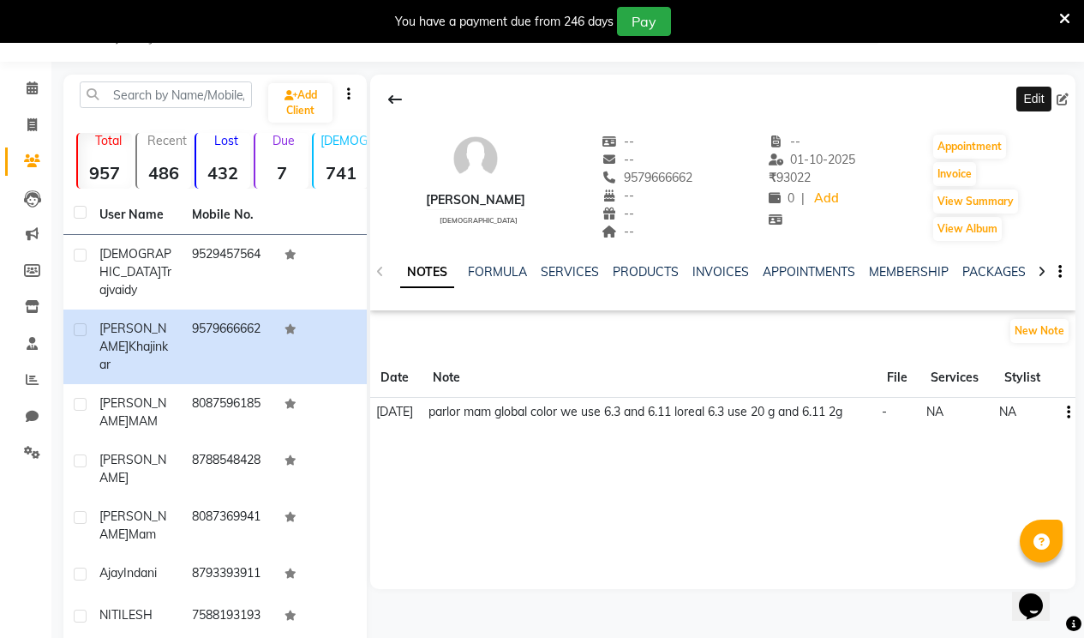
click at [1070, 94] on span at bounding box center [1066, 100] width 19 height 18
click at [1066, 97] on icon at bounding box center [1063, 99] width 12 height 12
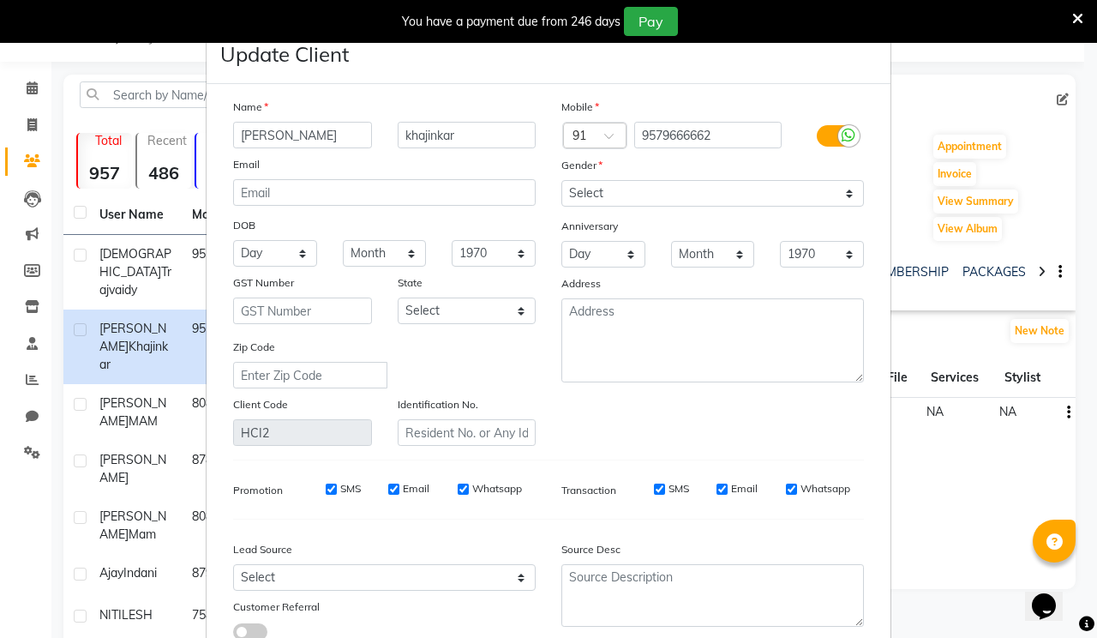
click at [1065, 98] on ngb-modal-window "Update Client Name [PERSON_NAME] khajinkar Email DOB Day 01 02 03 04 05 06 07 0…" at bounding box center [548, 319] width 1097 height 638
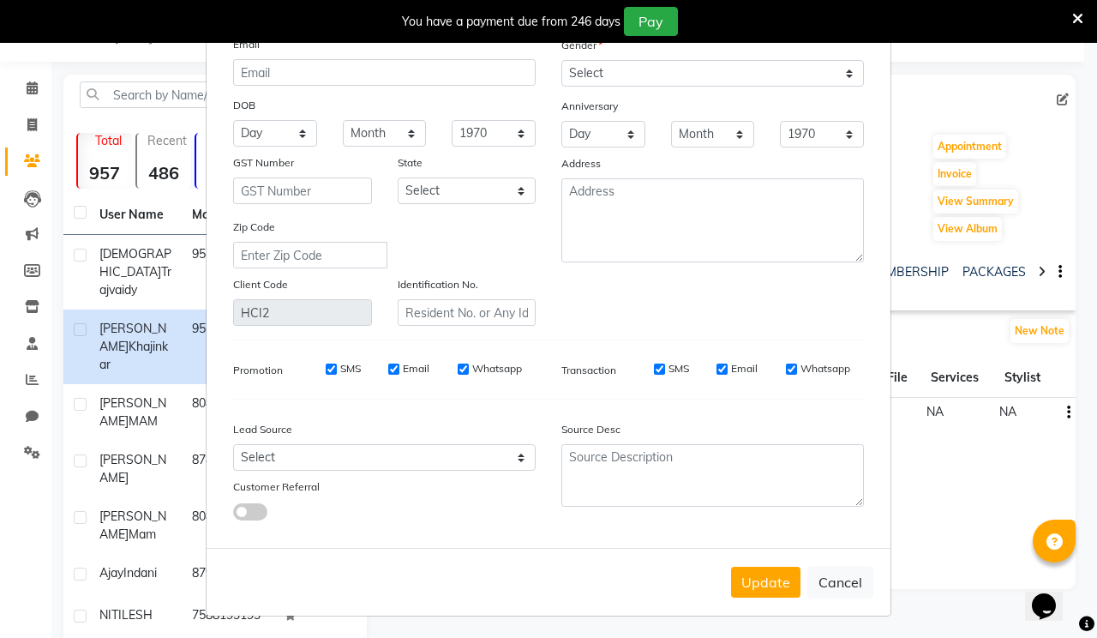
scroll to position [123, 0]
click at [751, 590] on button "Update" at bounding box center [765, 579] width 69 height 31
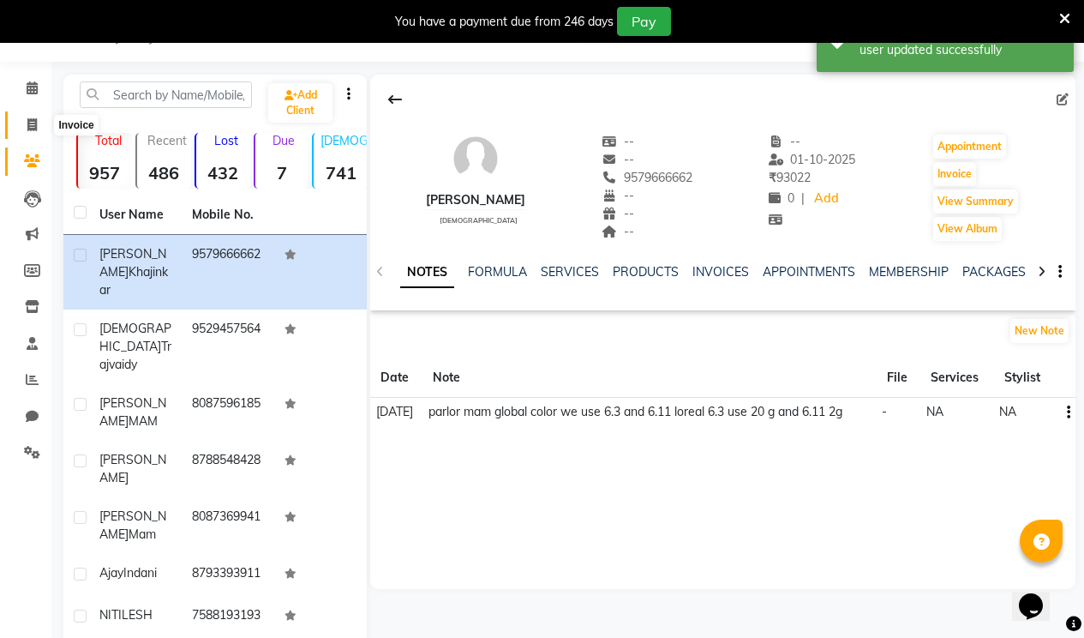
click at [23, 125] on span at bounding box center [32, 126] width 30 height 20
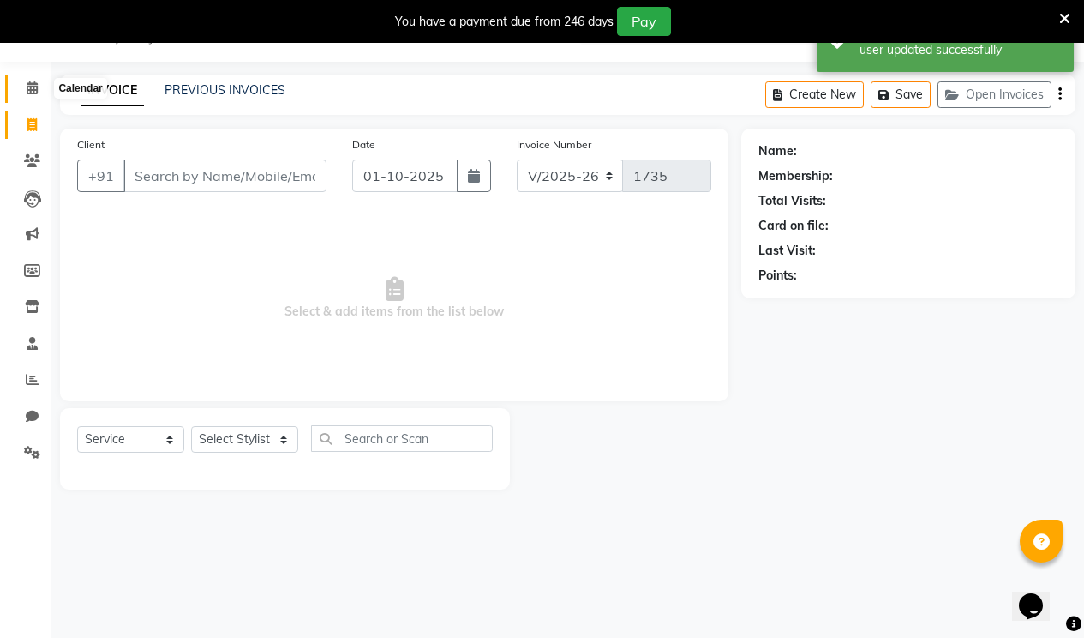
click at [29, 91] on icon at bounding box center [32, 87] width 11 height 13
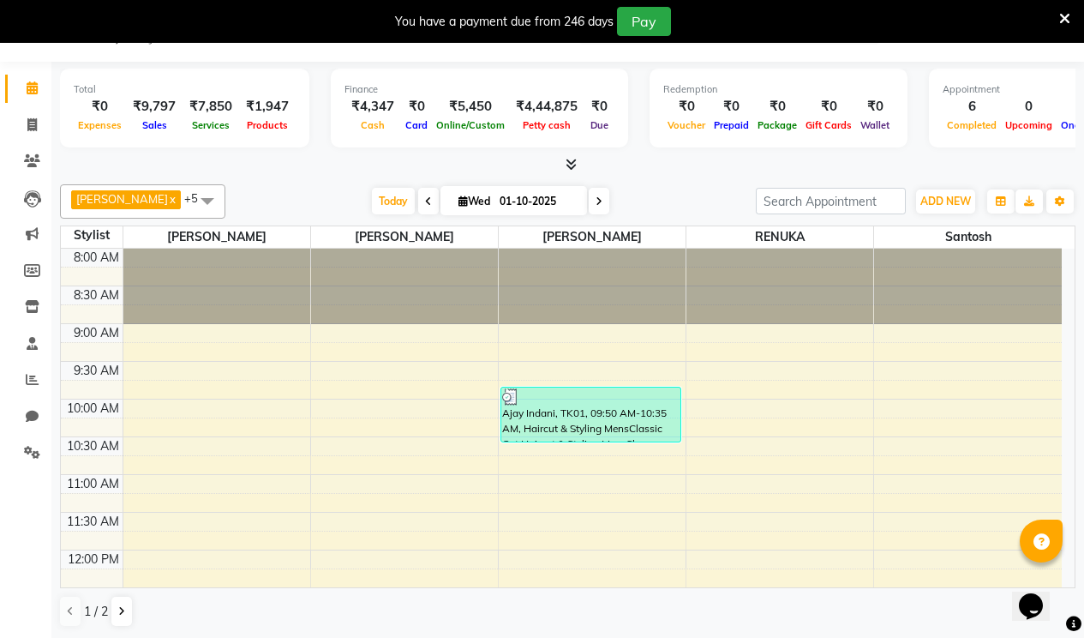
click at [294, 104] on div "Total ₹0 Expenses ₹9,797 Sales ₹7,850 Services ₹1,947 Products" at bounding box center [184, 108] width 249 height 79
drag, startPoint x: 279, startPoint y: 103, endPoint x: 243, endPoint y: 109, distance: 36.5
click at [245, 109] on div "₹1,947" at bounding box center [267, 107] width 57 height 20
click at [242, 109] on div "₹1,947" at bounding box center [267, 107] width 57 height 20
drag, startPoint x: 242, startPoint y: 109, endPoint x: 267, endPoint y: 109, distance: 24.9
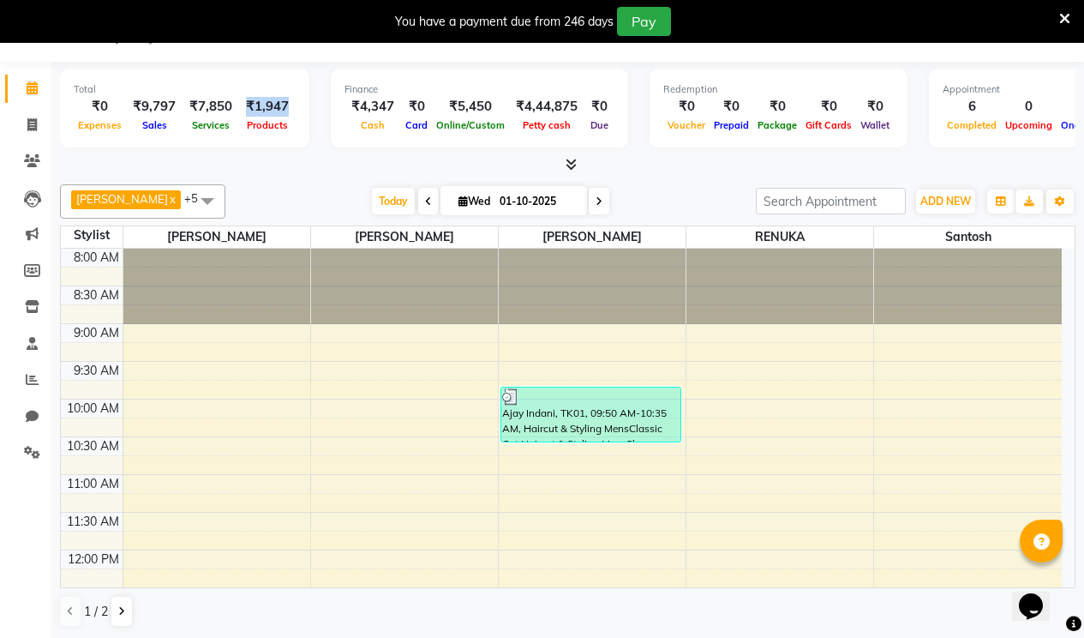
click at [267, 109] on div "₹1,947" at bounding box center [267, 107] width 57 height 20
drag, startPoint x: 267, startPoint y: 109, endPoint x: 253, endPoint y: 105, distance: 14.1
click at [253, 105] on div "₹1,947" at bounding box center [267, 107] width 57 height 20
click at [36, 304] on icon at bounding box center [32, 306] width 15 height 13
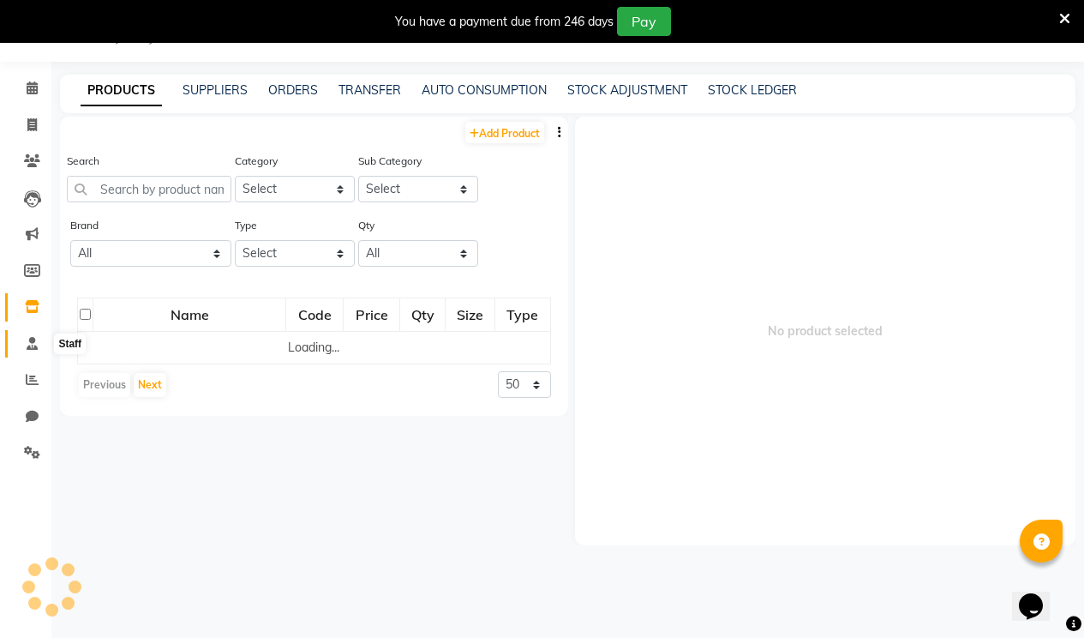
click at [24, 345] on span at bounding box center [32, 344] width 30 height 20
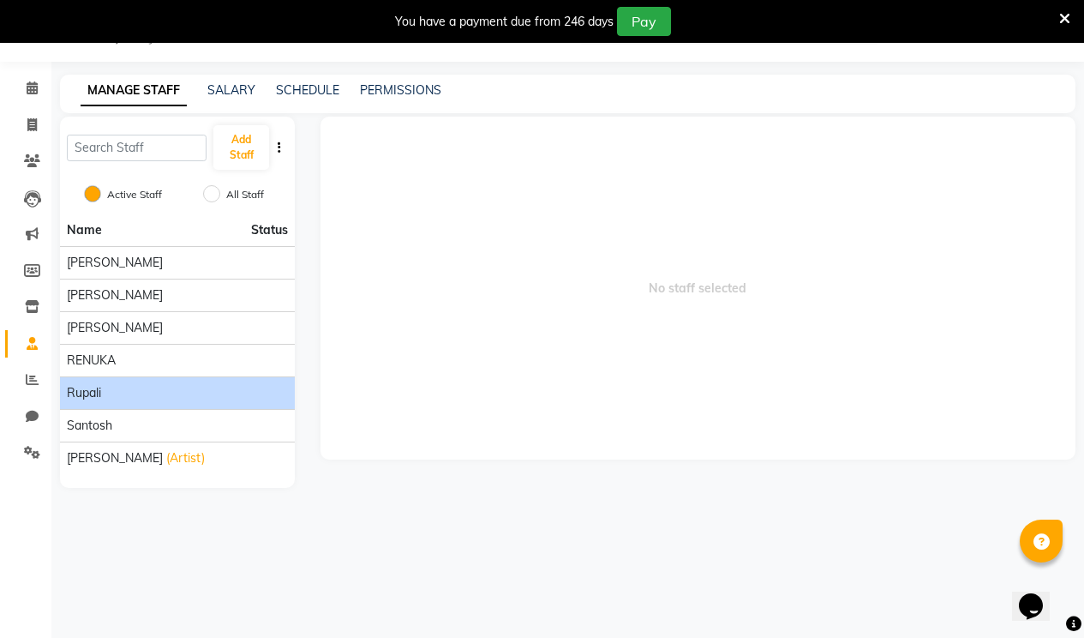
click at [133, 387] on div "Rupali" at bounding box center [177, 393] width 221 height 18
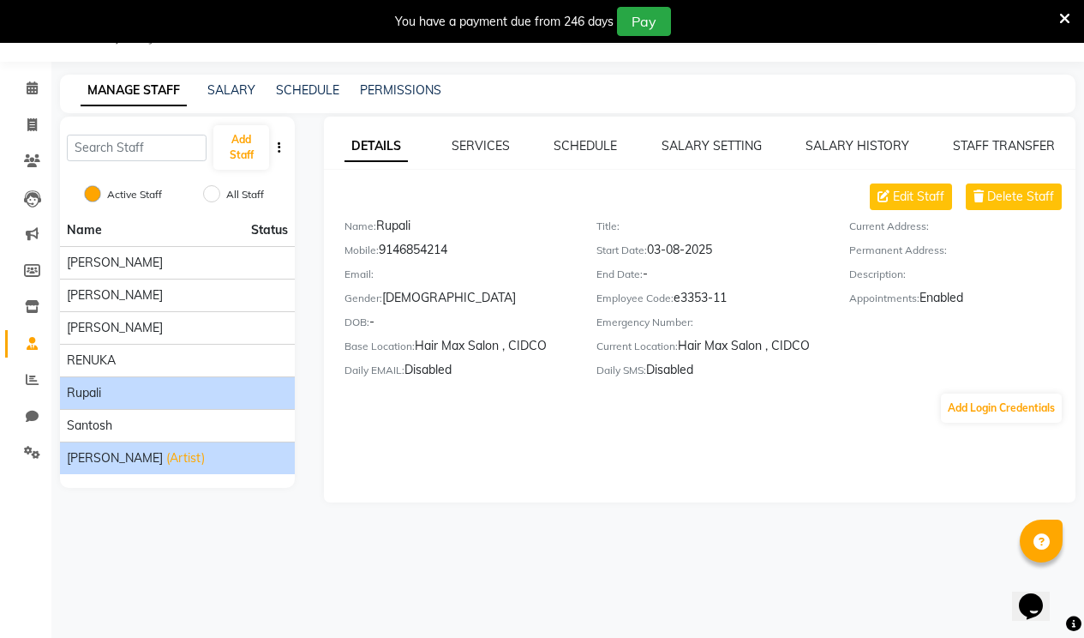
click at [113, 443] on li "[PERSON_NAME] (Artist)" at bounding box center [177, 457] width 235 height 33
click at [113, 444] on li "[PERSON_NAME] (Artist)" at bounding box center [177, 457] width 235 height 33
click at [113, 445] on li "[PERSON_NAME] (Artist)" at bounding box center [177, 457] width 235 height 33
click at [113, 448] on li "[PERSON_NAME] (Artist)" at bounding box center [177, 457] width 235 height 33
click at [116, 454] on div "[PERSON_NAME] (Artist)" at bounding box center [177, 458] width 221 height 18
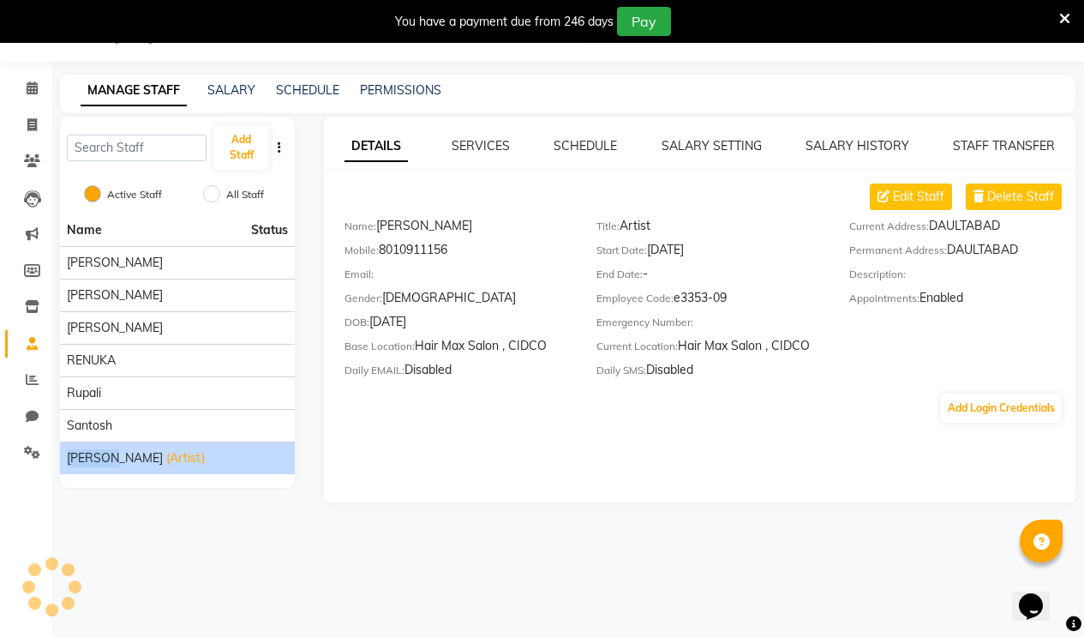
click at [117, 455] on div "[PERSON_NAME] (Artist)" at bounding box center [177, 458] width 221 height 18
click at [656, 221] on div "Title: Artist" at bounding box center [709, 229] width 226 height 24
click at [936, 197] on span "Edit Staff" at bounding box center [918, 197] width 51 height 18
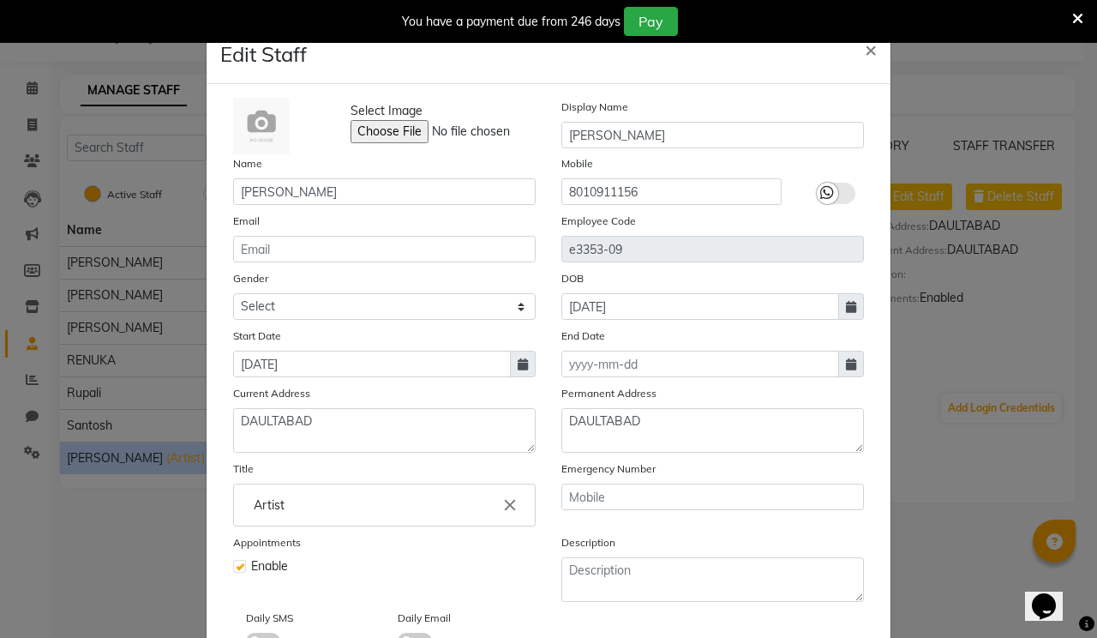
click at [501, 506] on icon "close" at bounding box center [510, 504] width 19 height 19
click at [920, 462] on div at bounding box center [548, 319] width 1097 height 638
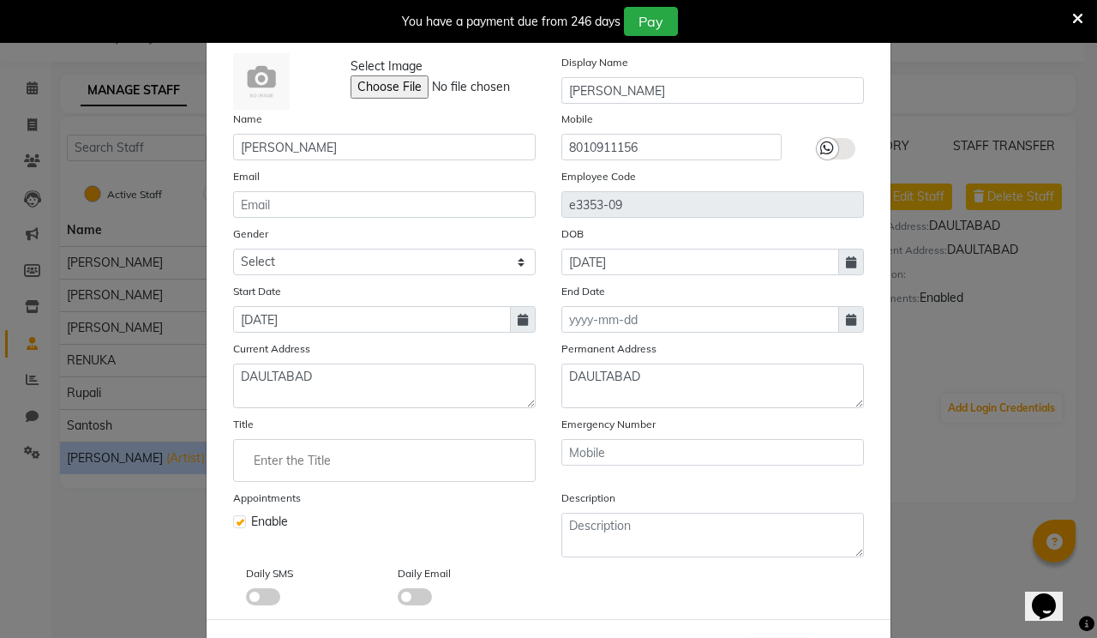
scroll to position [118, 0]
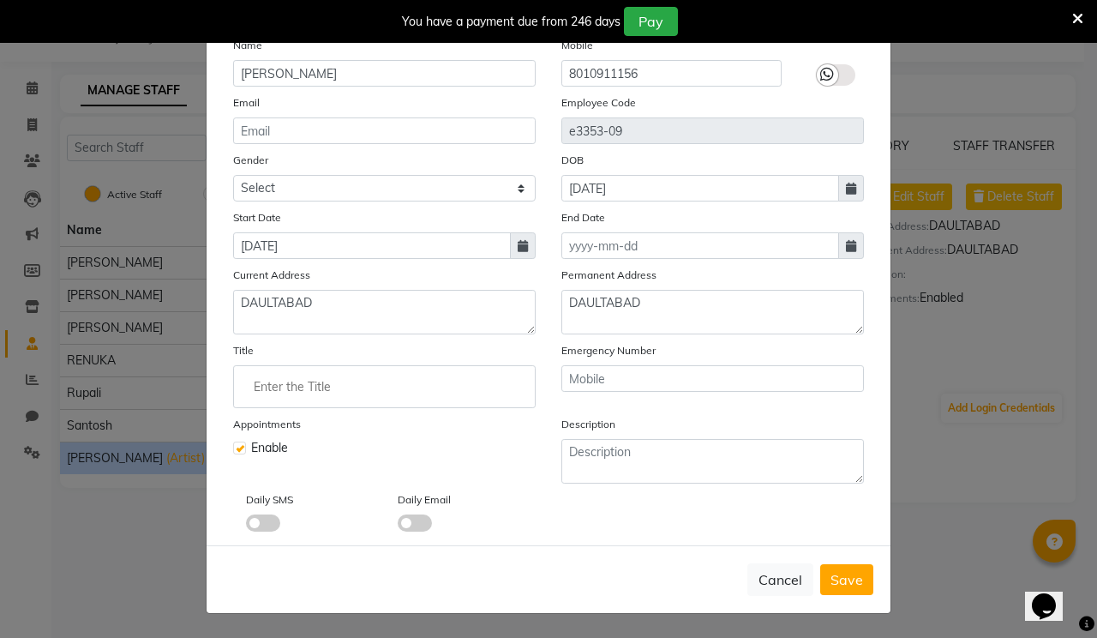
click at [841, 596] on div "Cancel Save" at bounding box center [549, 579] width 684 height 68
click at [840, 578] on span "Save" at bounding box center [846, 579] width 33 height 17
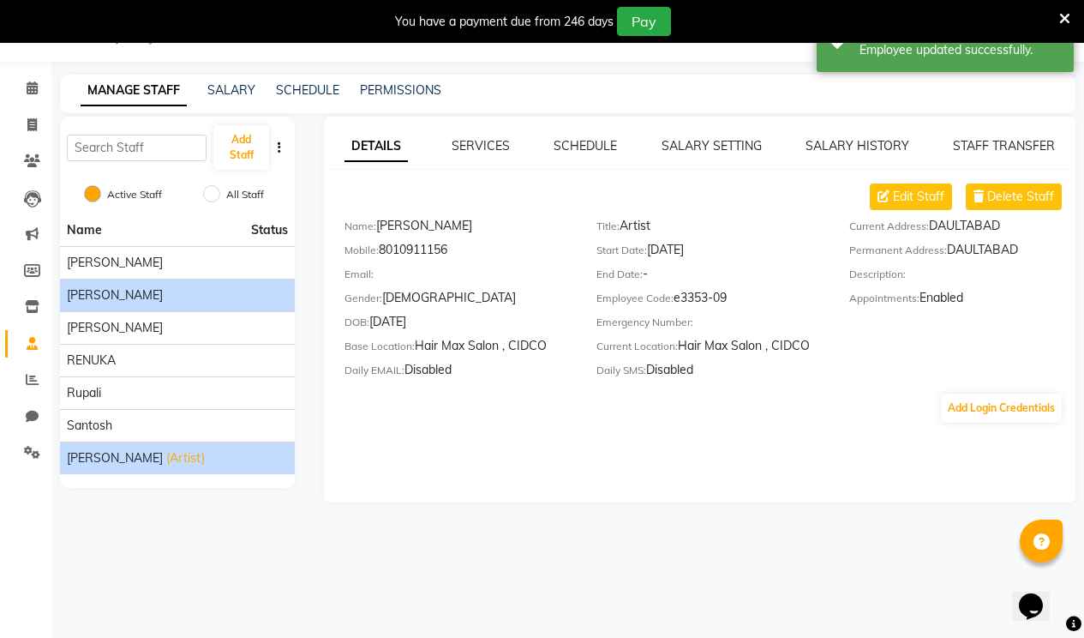
click at [256, 298] on div "[PERSON_NAME]" at bounding box center [177, 295] width 221 height 18
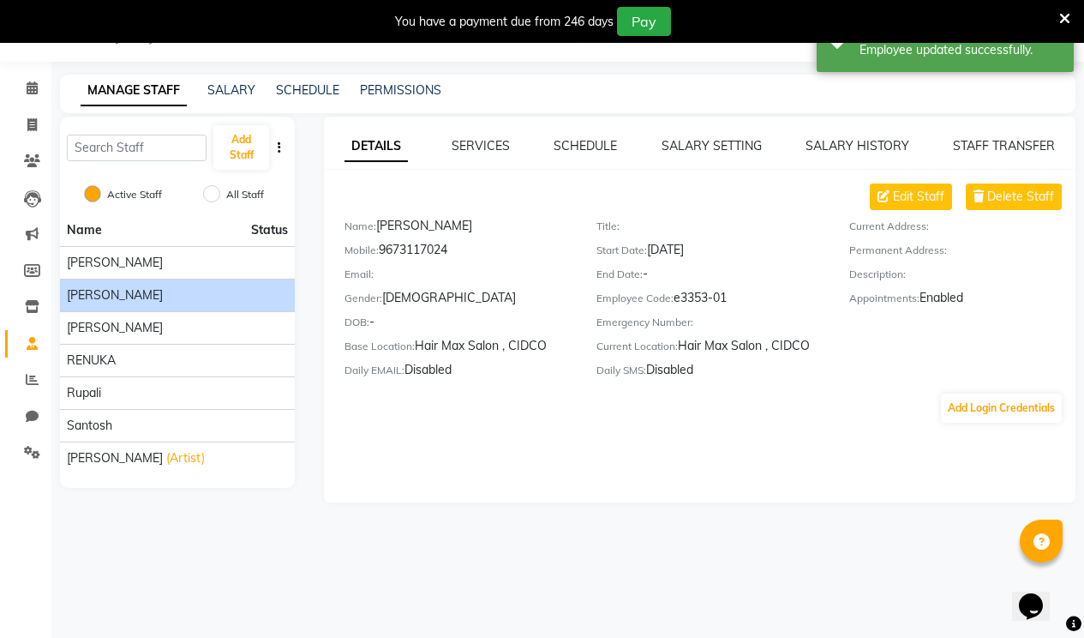
click at [256, 298] on div "[PERSON_NAME]" at bounding box center [177, 295] width 221 height 18
click at [921, 193] on span "Edit Staff" at bounding box center [918, 197] width 51 height 18
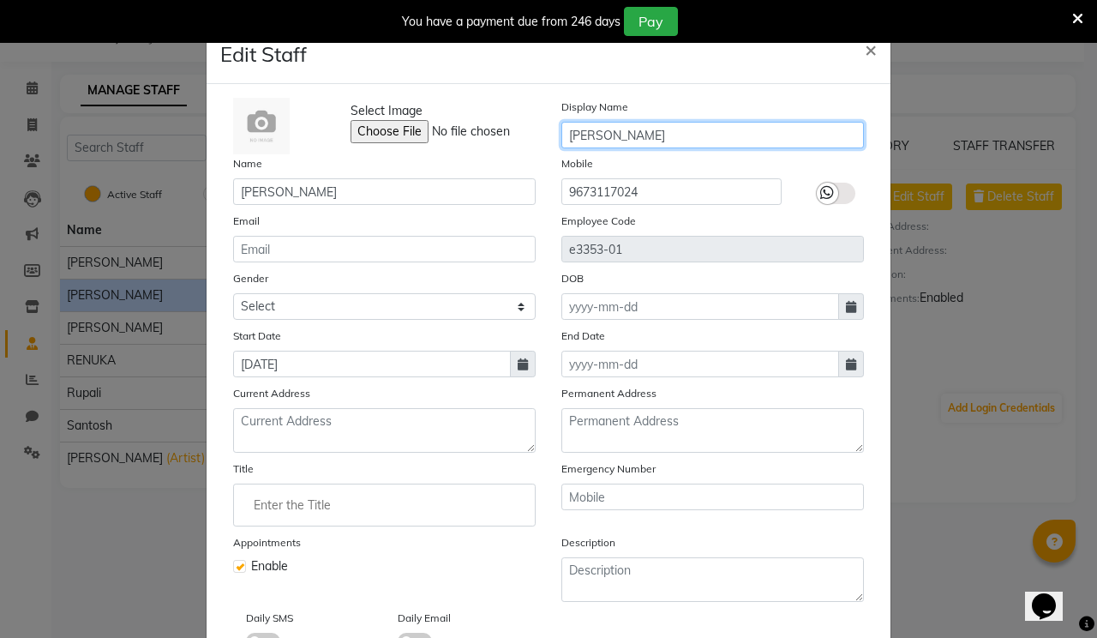
click at [696, 136] on input "[PERSON_NAME]" at bounding box center [712, 135] width 303 height 27
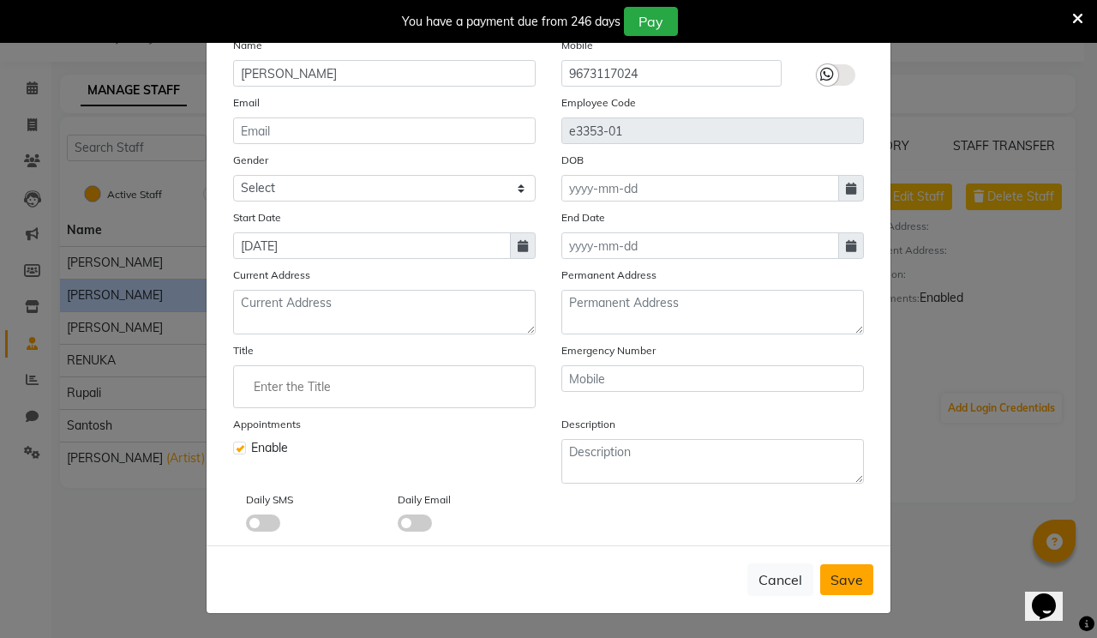
click at [858, 576] on button "Save" at bounding box center [846, 579] width 53 height 31
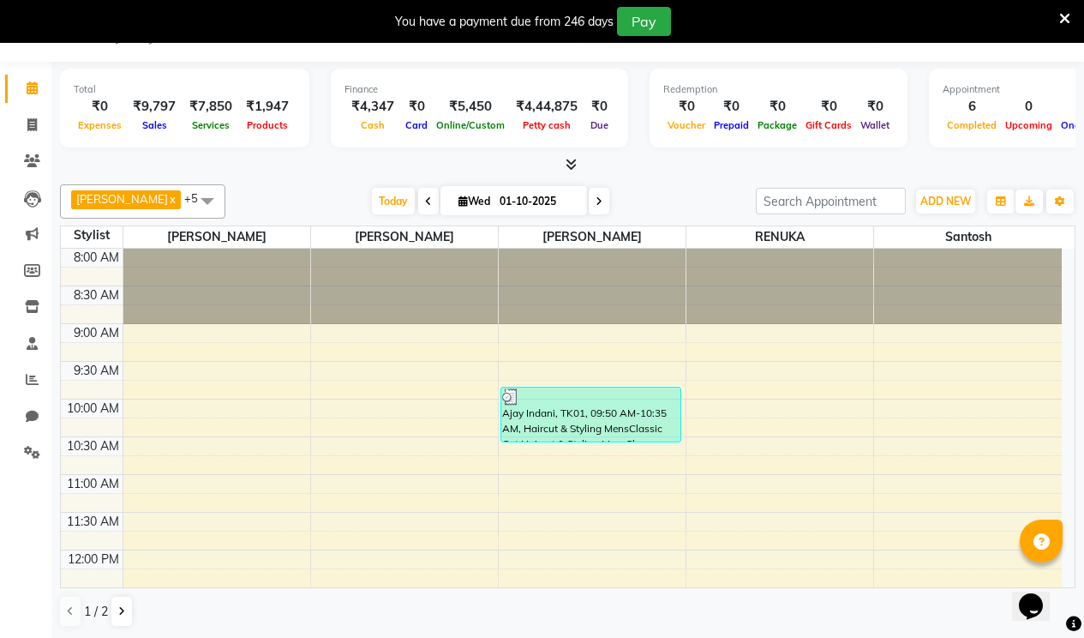
drag, startPoint x: 375, startPoint y: 165, endPoint x: 308, endPoint y: 163, distance: 66.9
click at [308, 164] on div at bounding box center [568, 165] width 1016 height 18
click at [33, 224] on link "Marketing" at bounding box center [25, 234] width 41 height 28
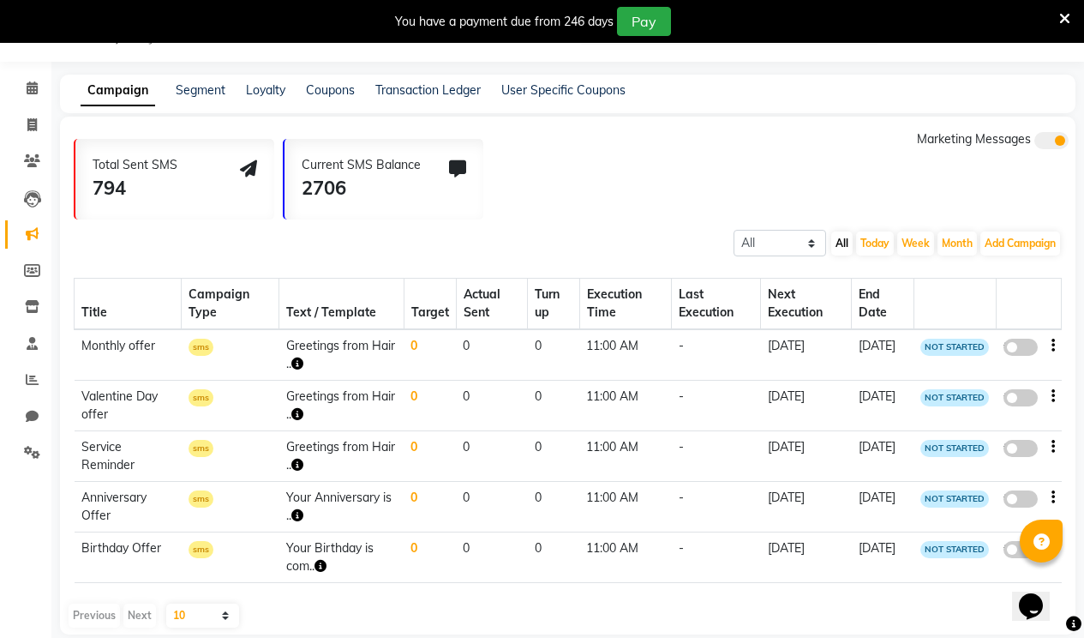
scroll to position [65, 0]
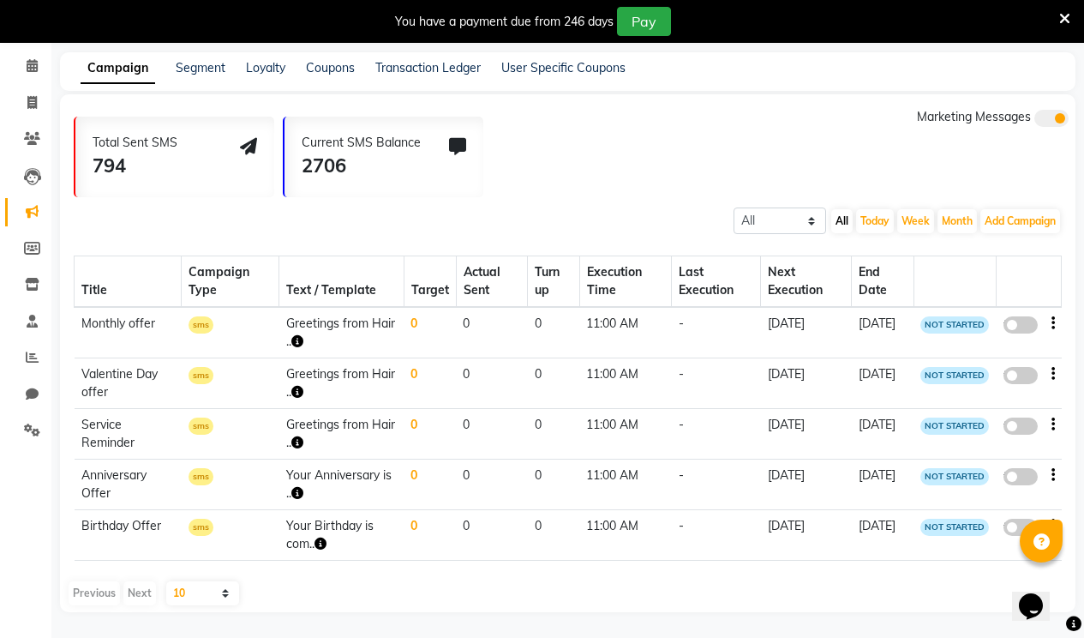
click at [477, 345] on td "0" at bounding box center [492, 332] width 72 height 51
click at [29, 242] on icon at bounding box center [32, 248] width 16 height 13
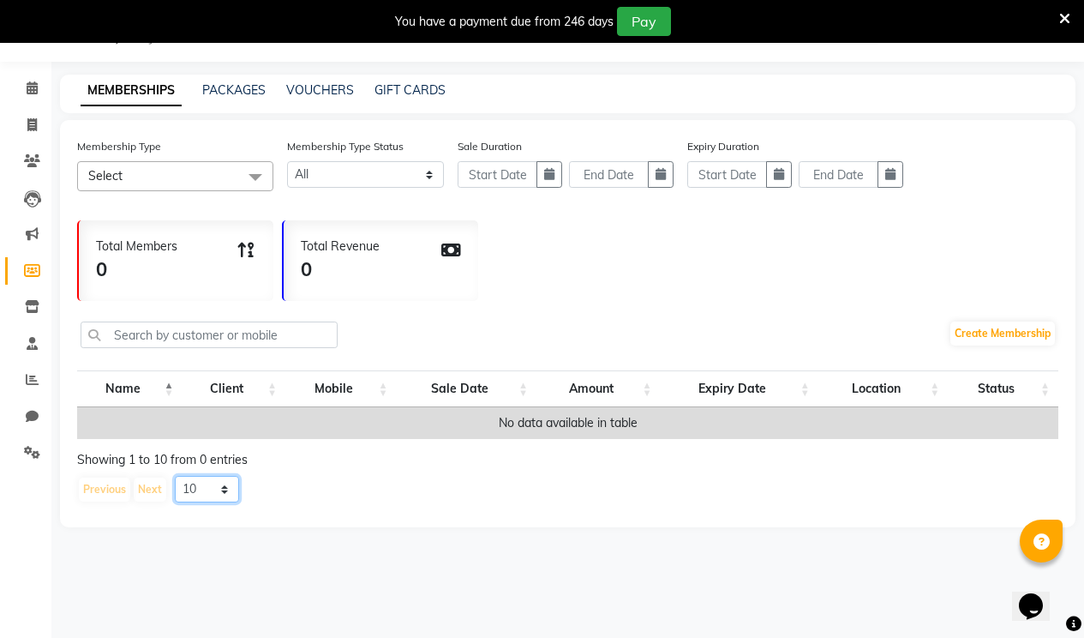
click at [228, 495] on select "10 20 50 100" at bounding box center [207, 489] width 64 height 27
click at [175, 489] on select "10 20 50 100" at bounding box center [207, 489] width 64 height 27
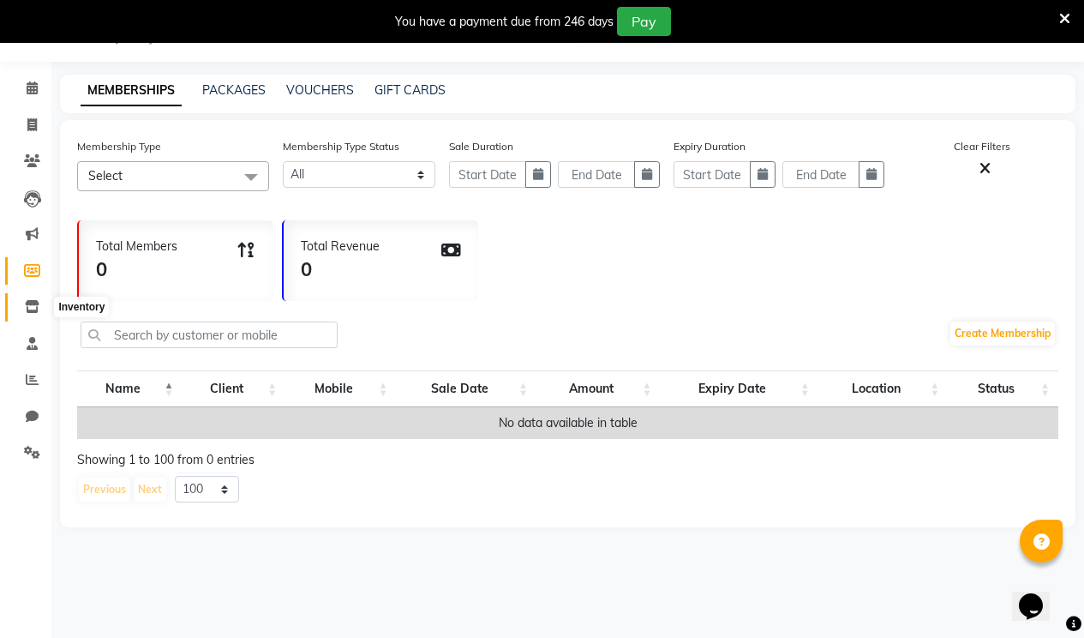
click at [34, 303] on icon at bounding box center [32, 306] width 15 height 13
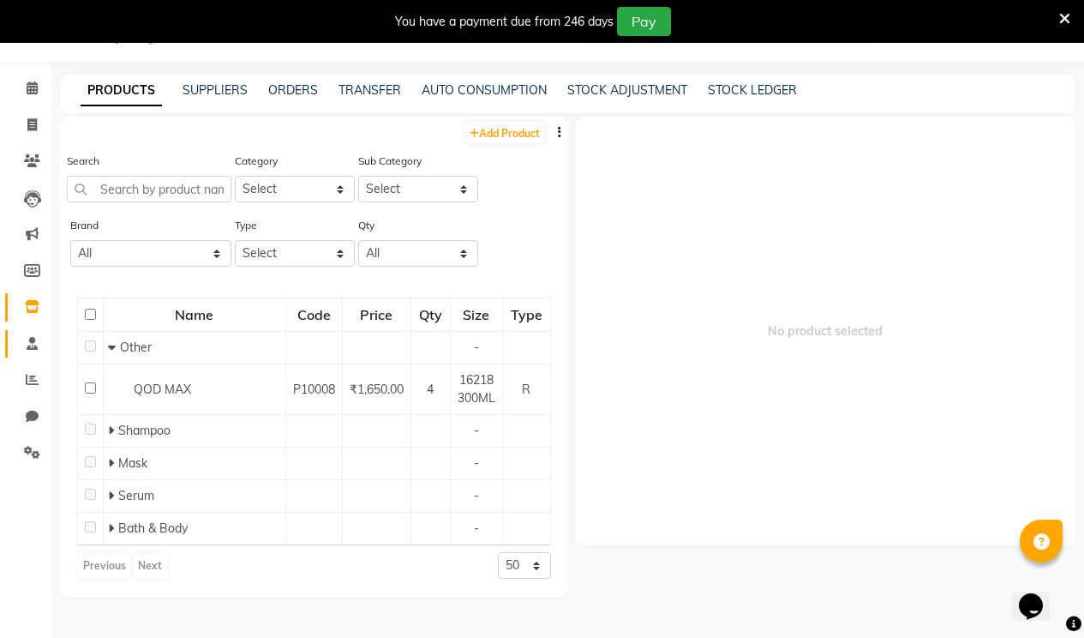
click at [32, 330] on link "Staff" at bounding box center [25, 344] width 41 height 28
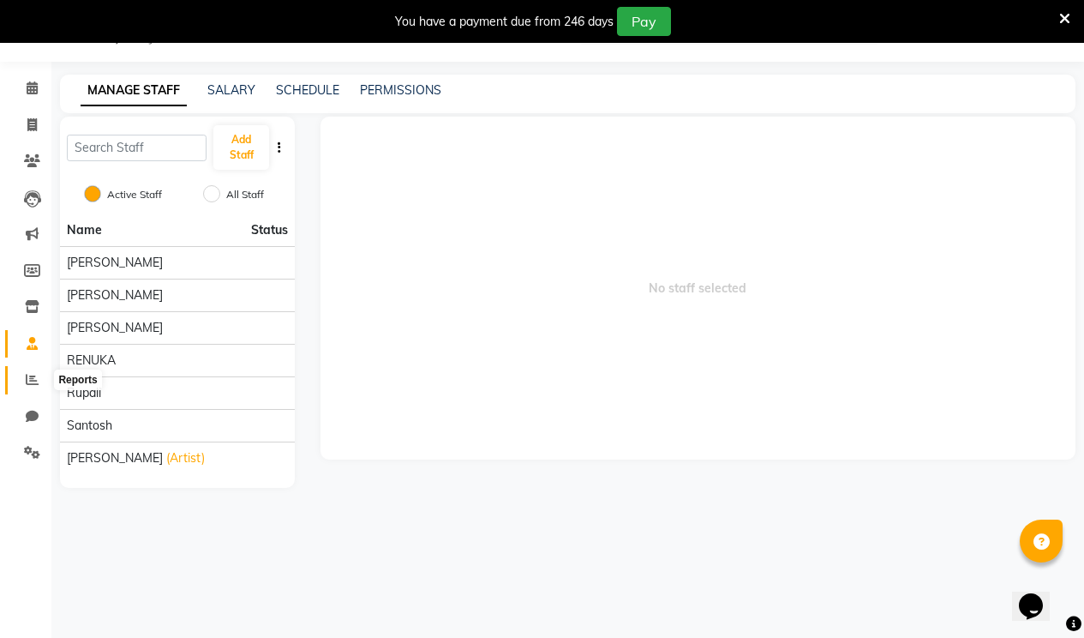
click at [32, 380] on icon at bounding box center [32, 379] width 13 height 13
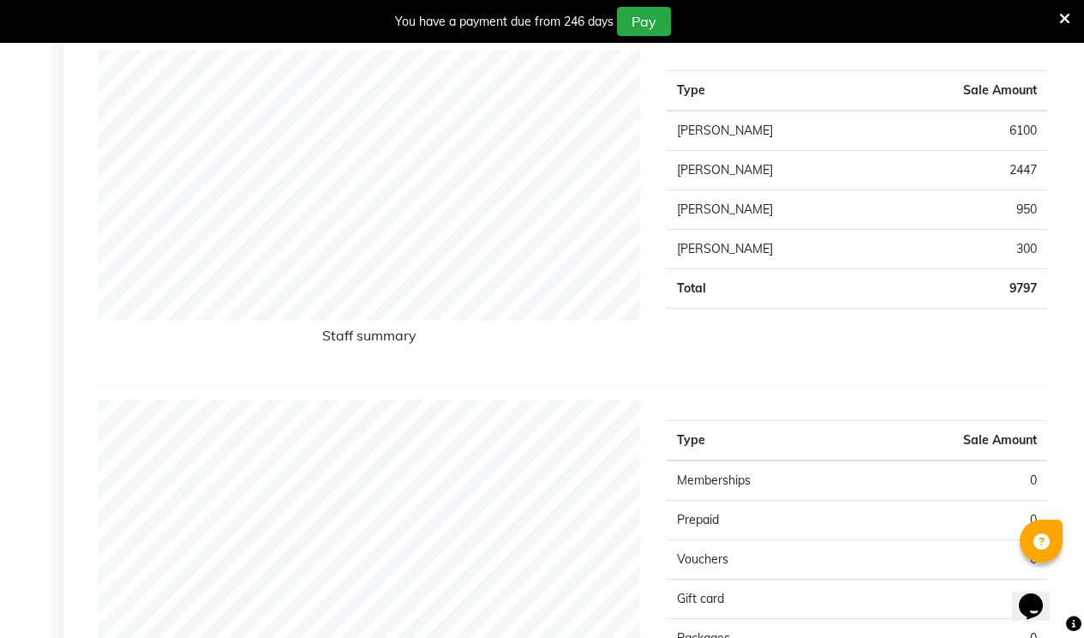
scroll to position [557, 0]
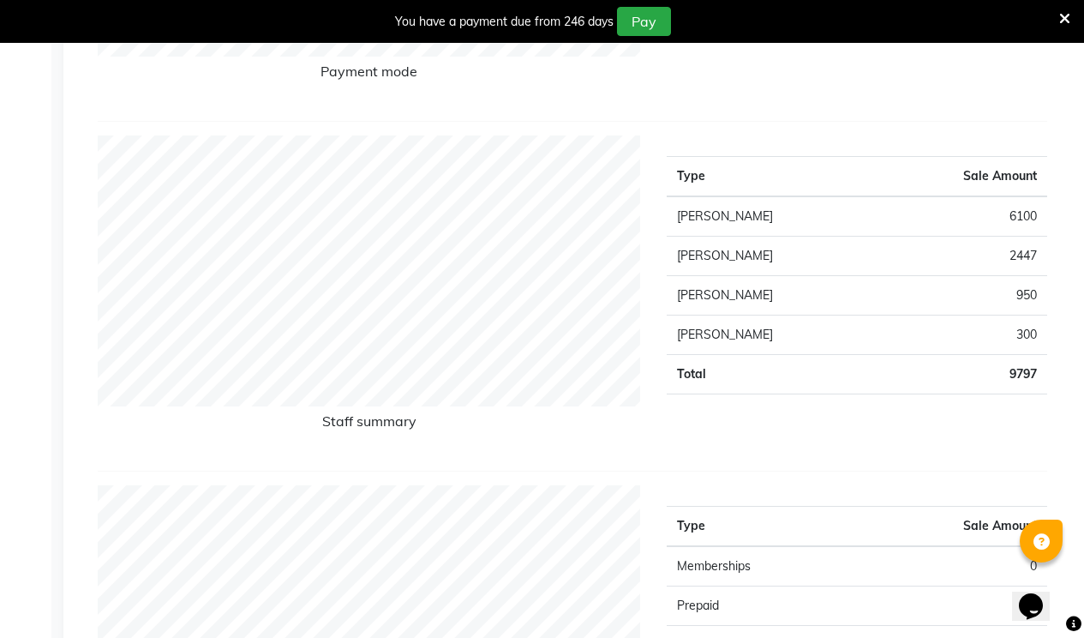
click at [944, 257] on td "2447" at bounding box center [962, 256] width 171 height 39
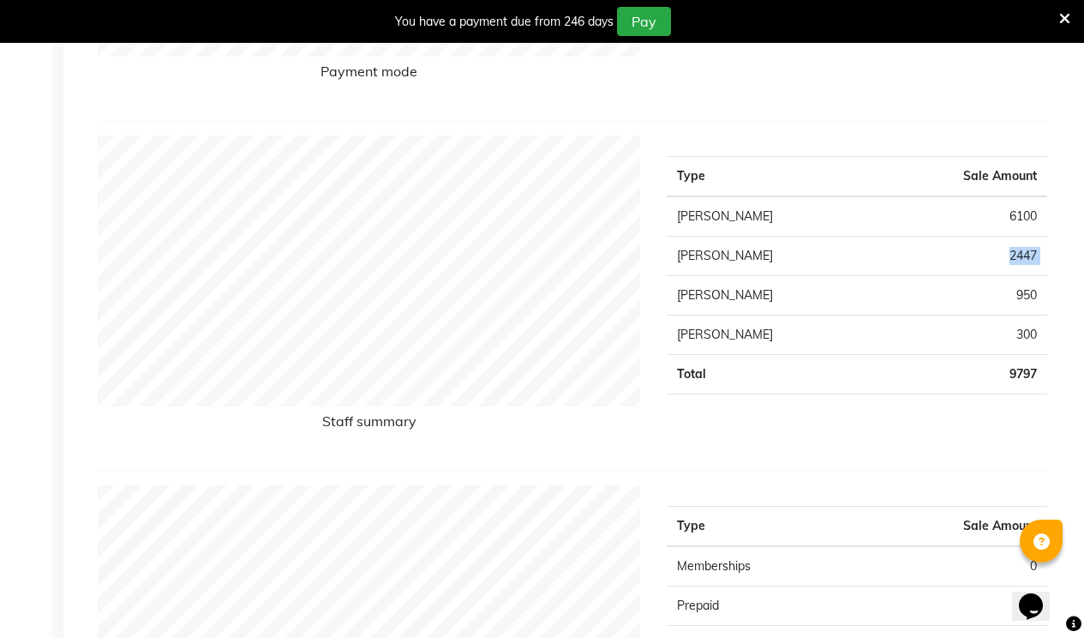
click at [944, 255] on td "2447" at bounding box center [962, 256] width 171 height 39
drag, startPoint x: 950, startPoint y: 255, endPoint x: 1010, endPoint y: 255, distance: 60.0
click at [962, 255] on td "2447" at bounding box center [962, 256] width 171 height 39
click at [1019, 256] on td "2447" at bounding box center [962, 256] width 171 height 39
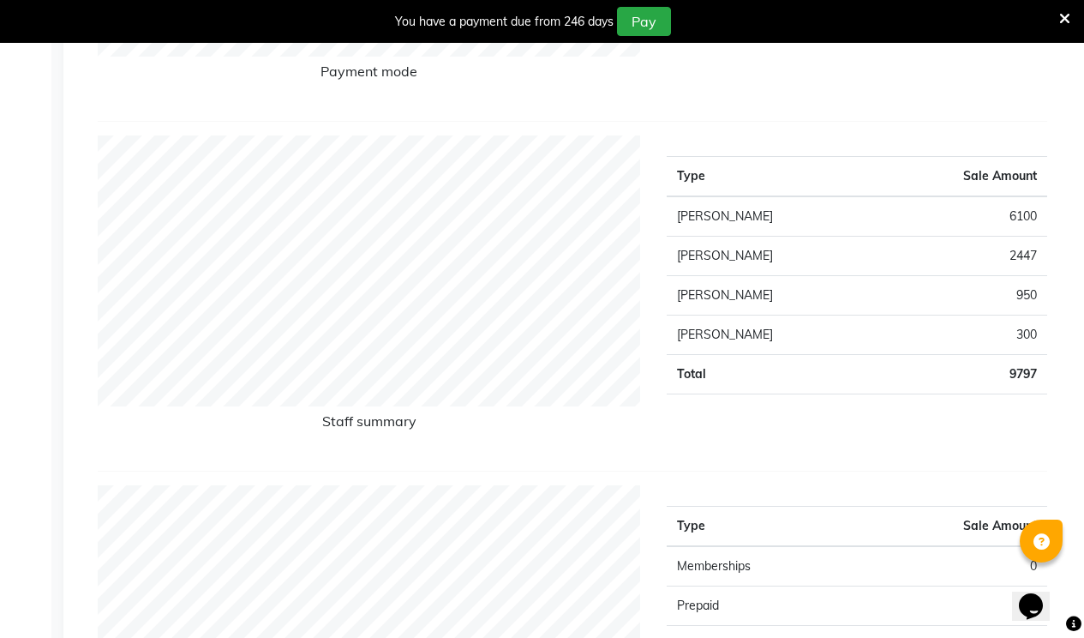
click at [1042, 256] on td "2447" at bounding box center [962, 256] width 171 height 39
click at [1028, 253] on td "2447" at bounding box center [962, 256] width 171 height 39
click at [1027, 252] on td "2447" at bounding box center [962, 256] width 171 height 39
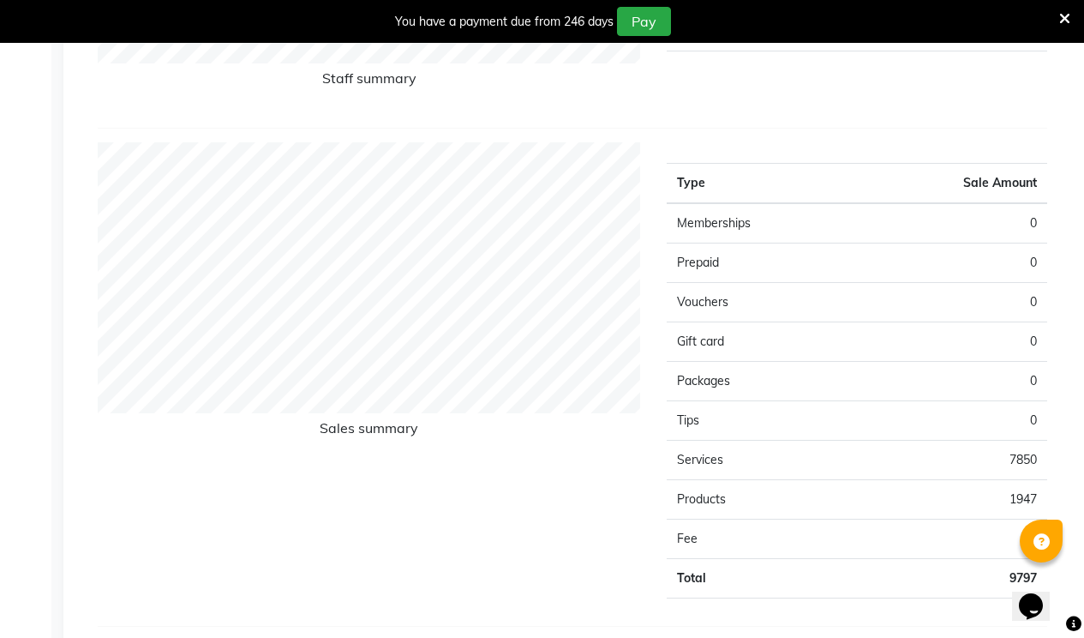
scroll to position [986, 0]
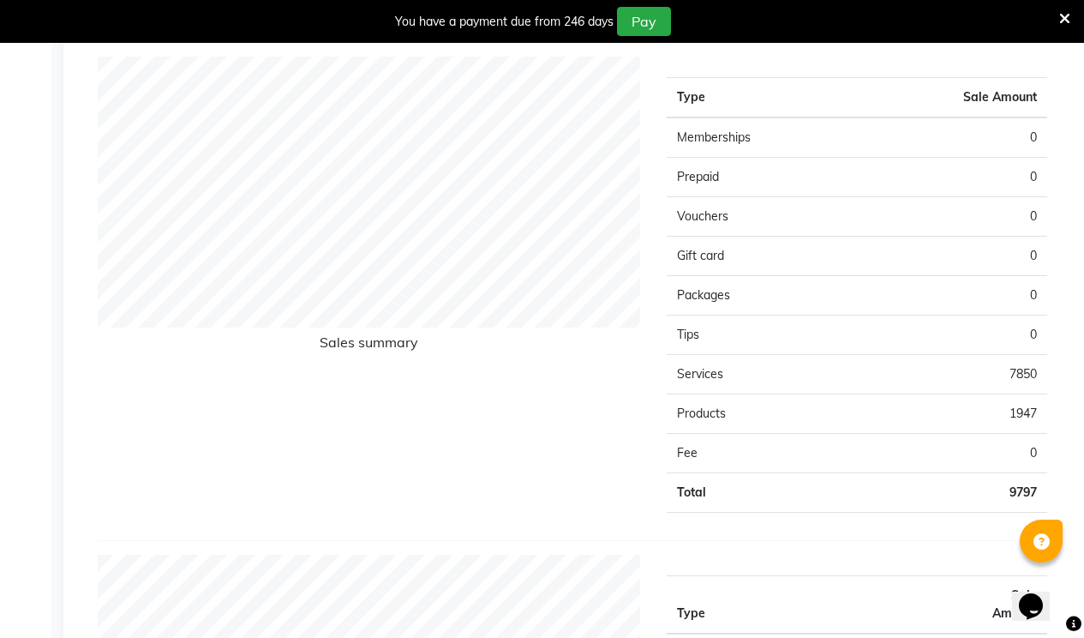
click at [806, 373] on td "Services" at bounding box center [762, 374] width 190 height 39
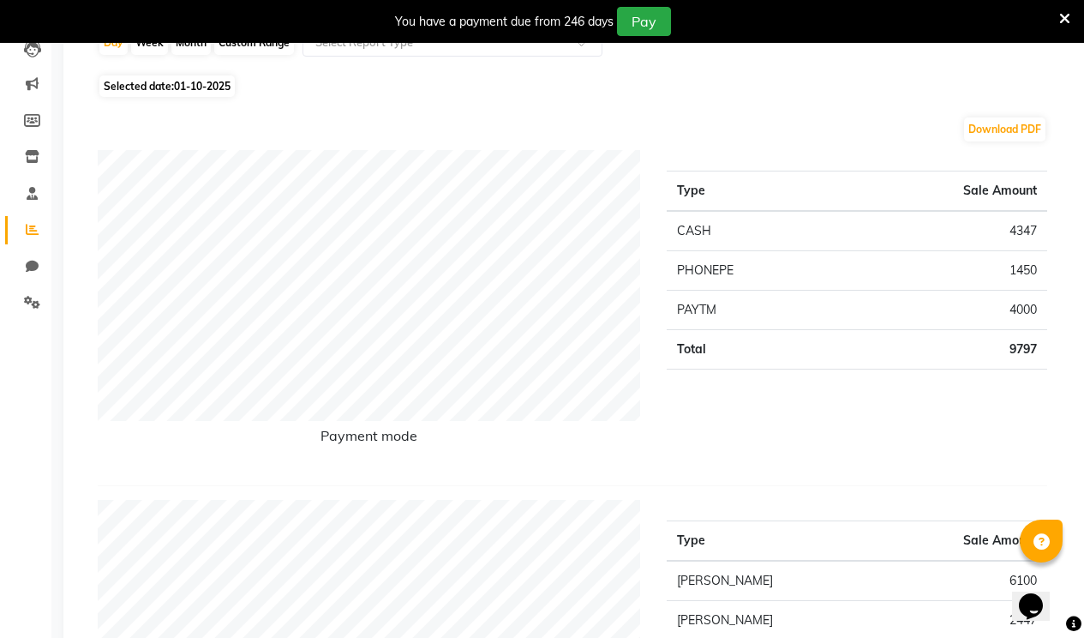
scroll to position [48, 0]
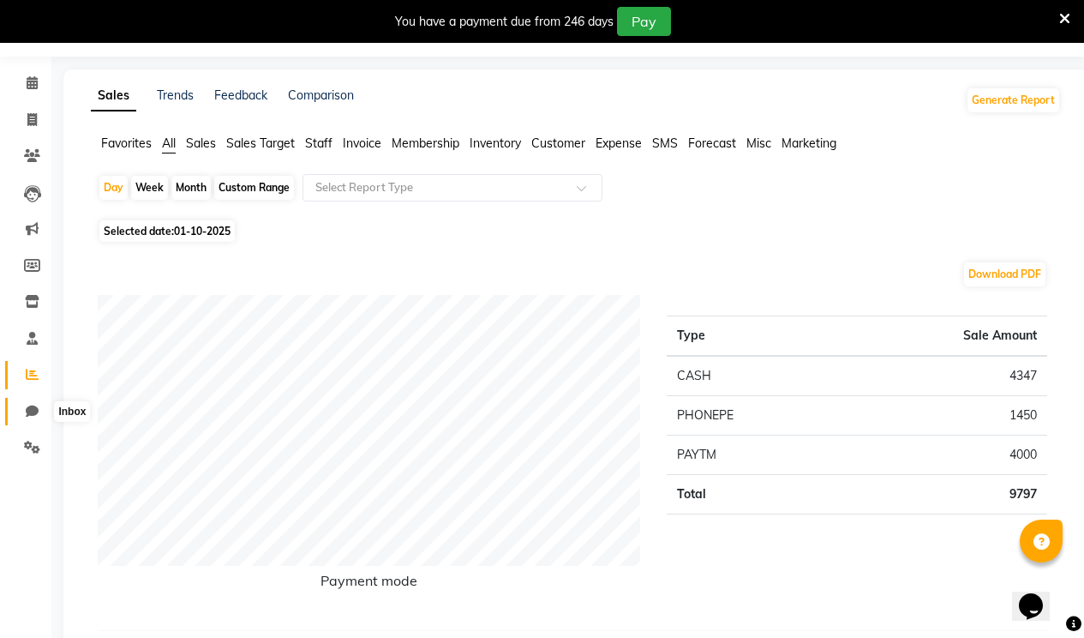
click at [28, 405] on icon at bounding box center [32, 411] width 13 height 13
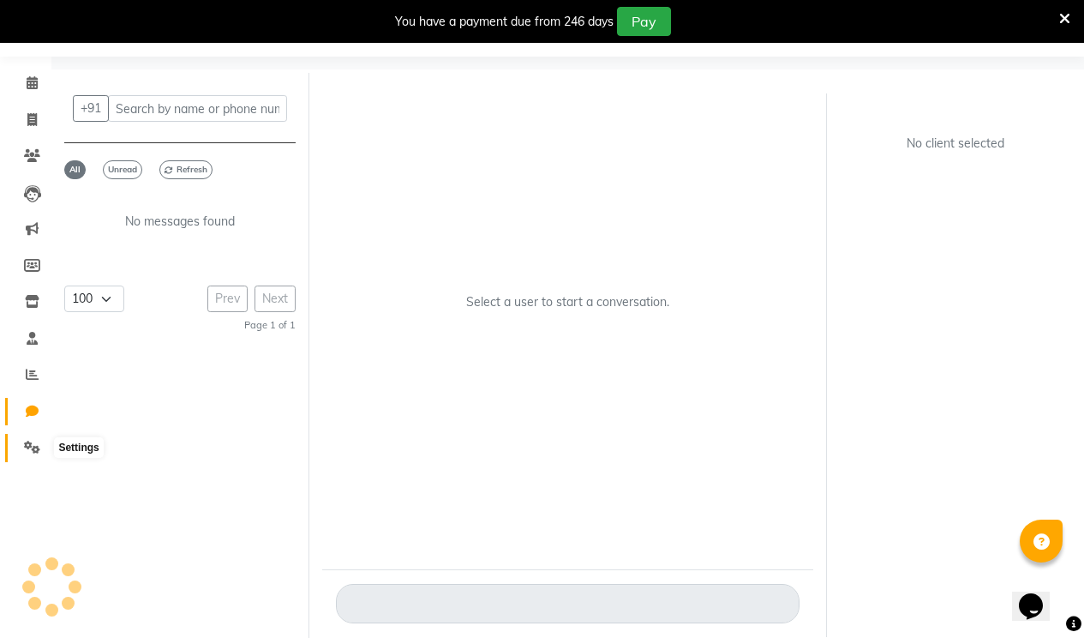
click at [26, 438] on span at bounding box center [32, 448] width 30 height 20
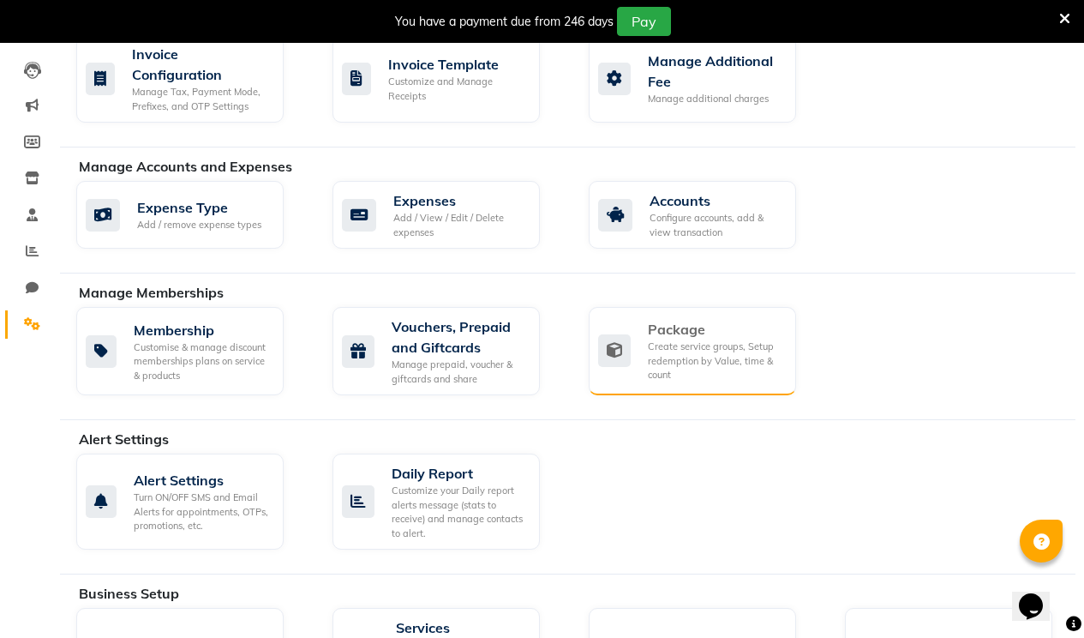
scroll to position [343, 0]
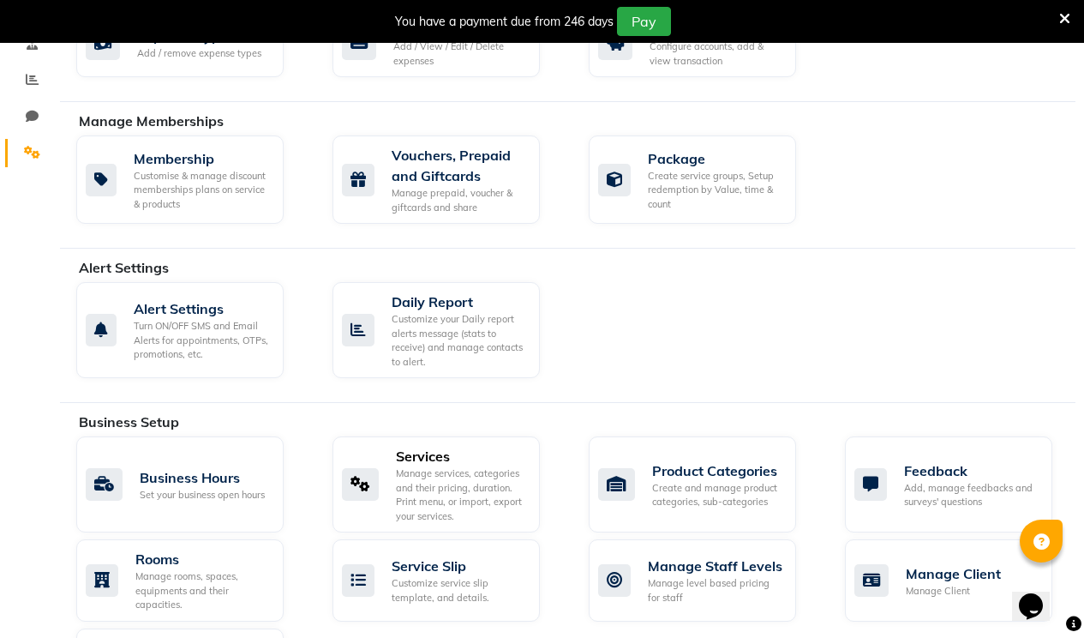
click at [369, 478] on icon at bounding box center [360, 484] width 37 height 33
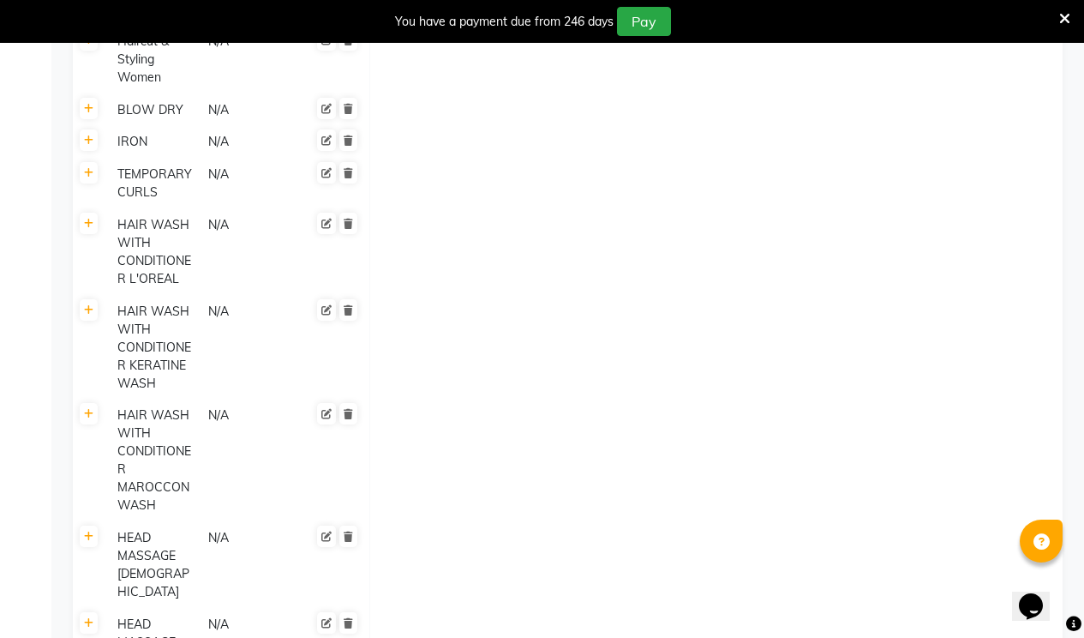
scroll to position [257, 0]
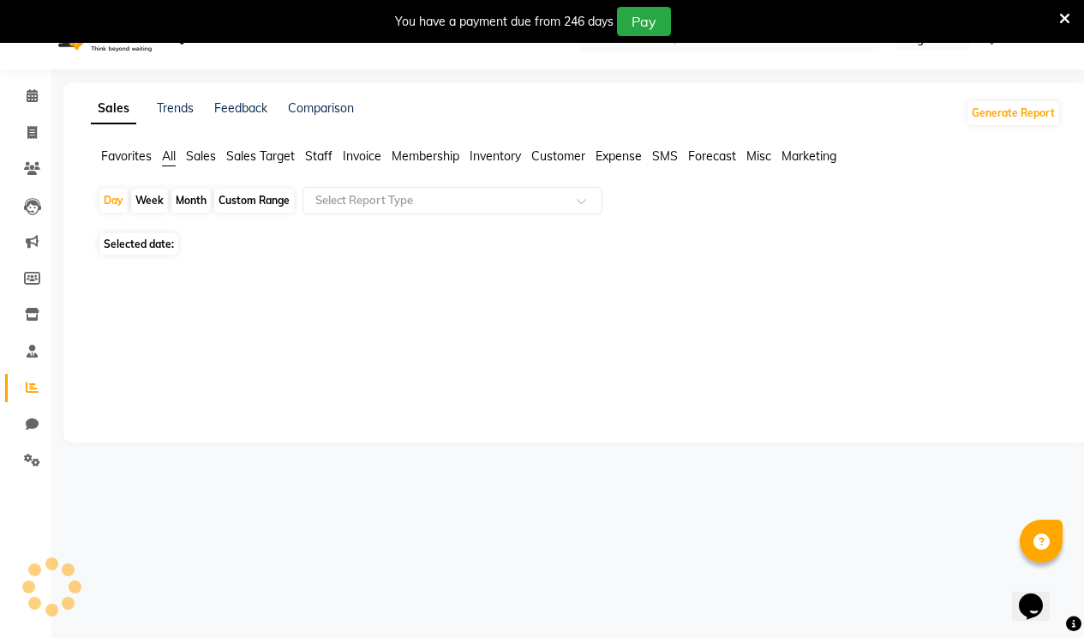
scroll to position [43, 0]
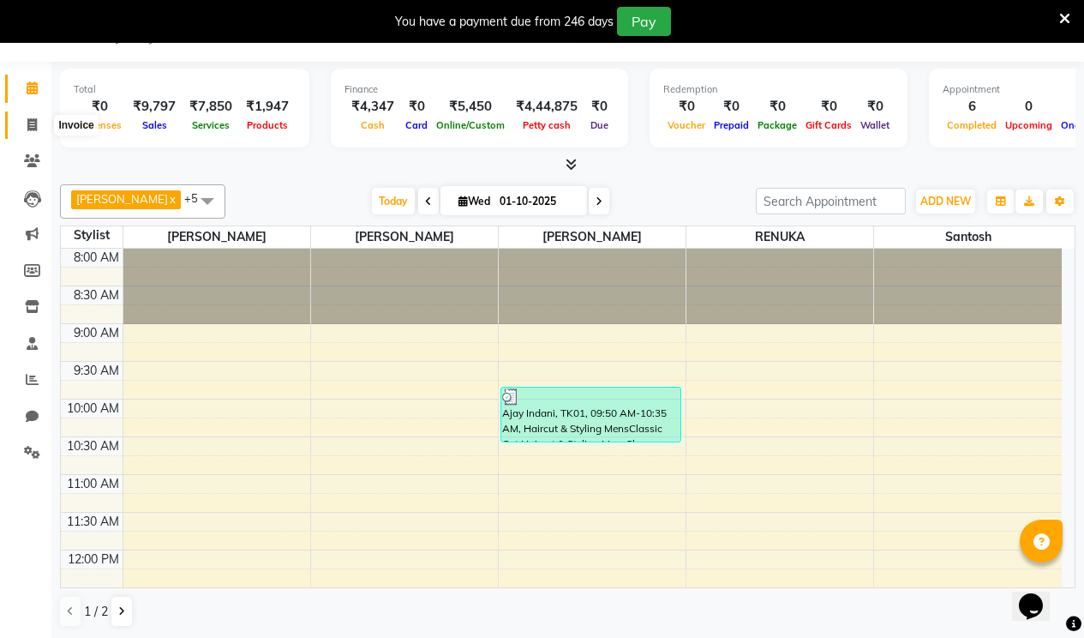
click at [22, 125] on span at bounding box center [32, 126] width 30 height 20
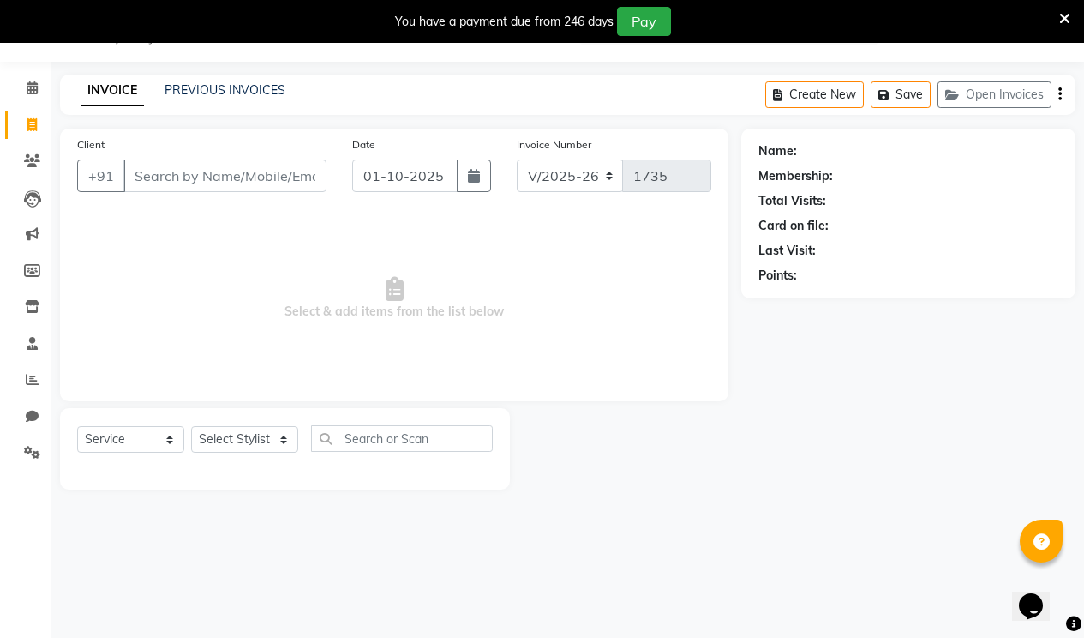
click at [161, 176] on input "Client" at bounding box center [224, 175] width 203 height 33
click at [269, 173] on span "Add Client" at bounding box center [283, 175] width 68 height 17
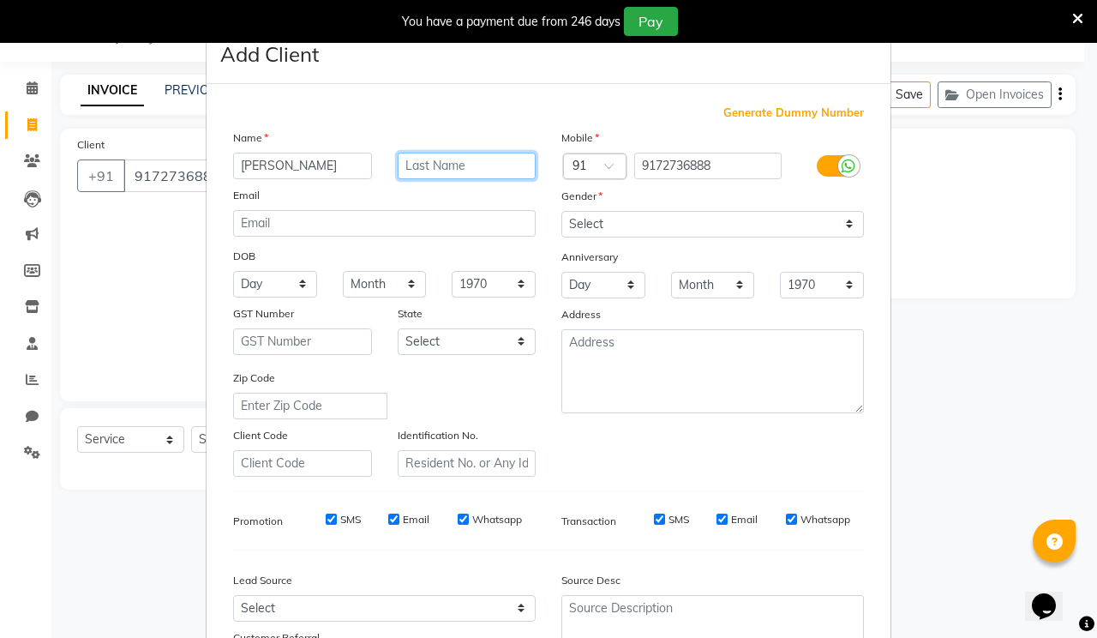
click at [441, 165] on input "text" at bounding box center [467, 166] width 139 height 27
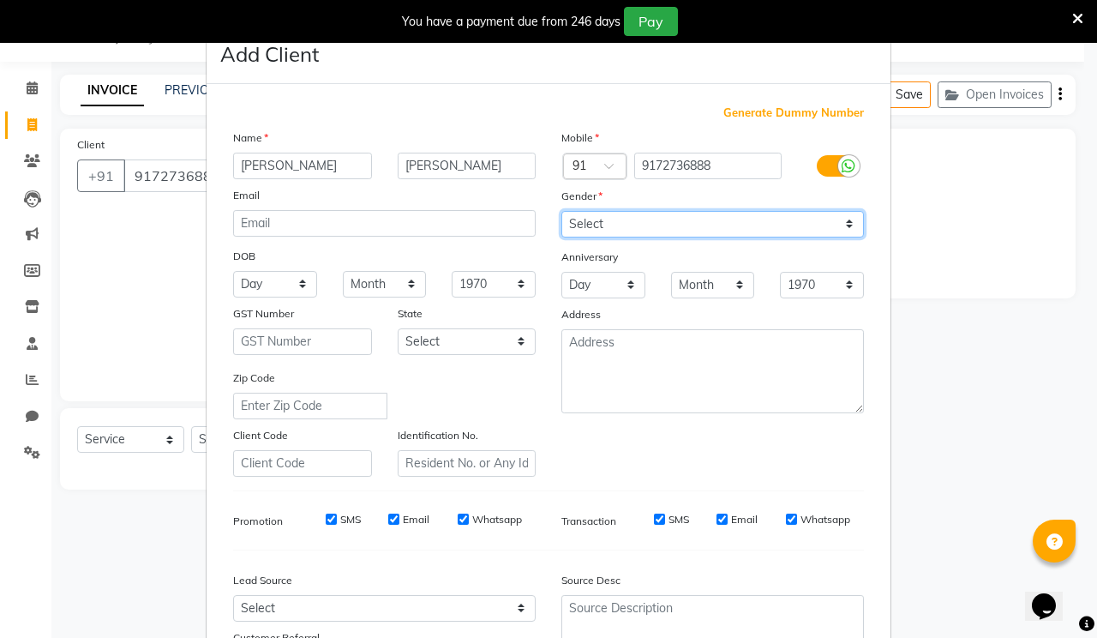
click at [643, 215] on select "Select [DEMOGRAPHIC_DATA] [DEMOGRAPHIC_DATA] Other Prefer Not To Say" at bounding box center [712, 224] width 303 height 27
click at [561, 211] on select "Select [DEMOGRAPHIC_DATA] [DEMOGRAPHIC_DATA] Other Prefer Not To Say" at bounding box center [712, 224] width 303 height 27
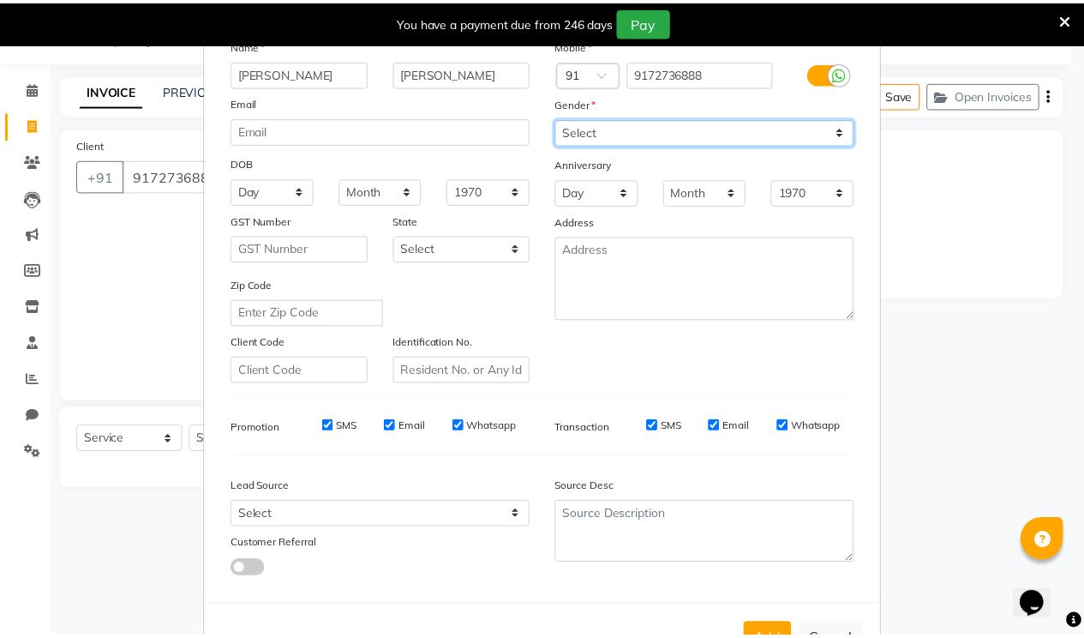
scroll to position [153, 0]
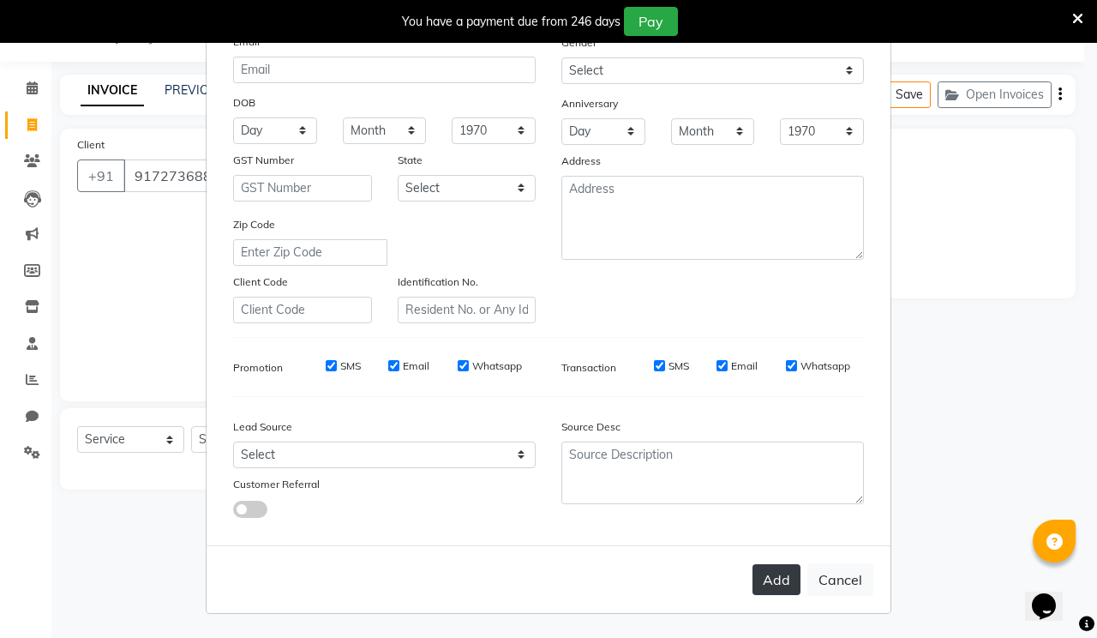
click at [774, 586] on button "Add" at bounding box center [776, 579] width 48 height 31
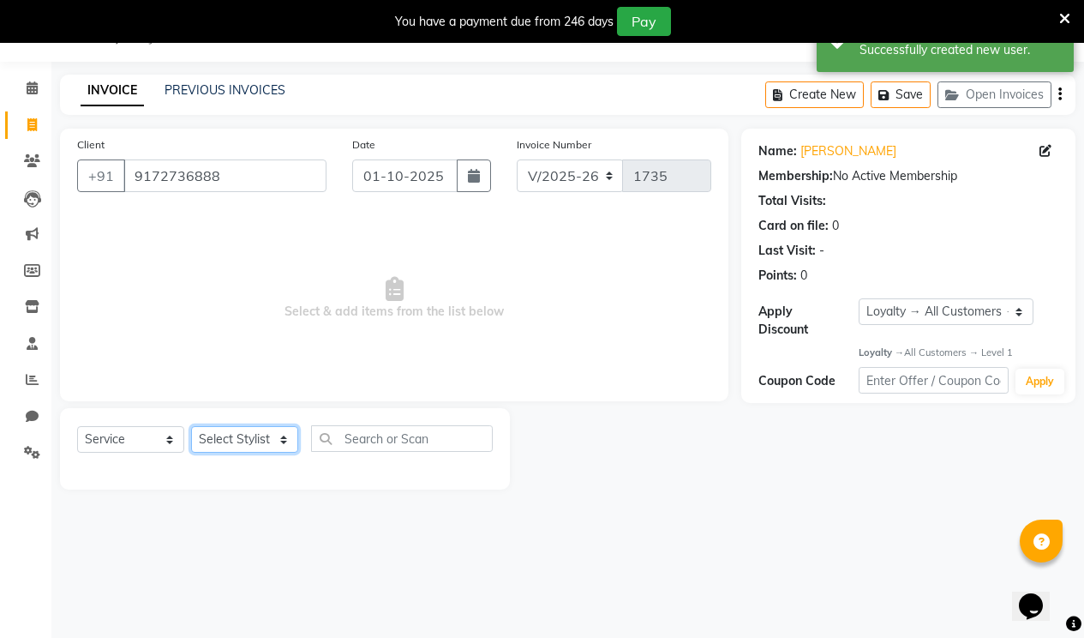
click at [228, 439] on select "Select Stylist [PERSON_NAME] [PERSON_NAME] RENUKA [PERSON_NAME] [PERSON_NAME]" at bounding box center [244, 439] width 107 height 27
click at [191, 426] on select "Select Stylist [PERSON_NAME] [PERSON_NAME] RENUKA [PERSON_NAME] [PERSON_NAME]" at bounding box center [244, 439] width 107 height 27
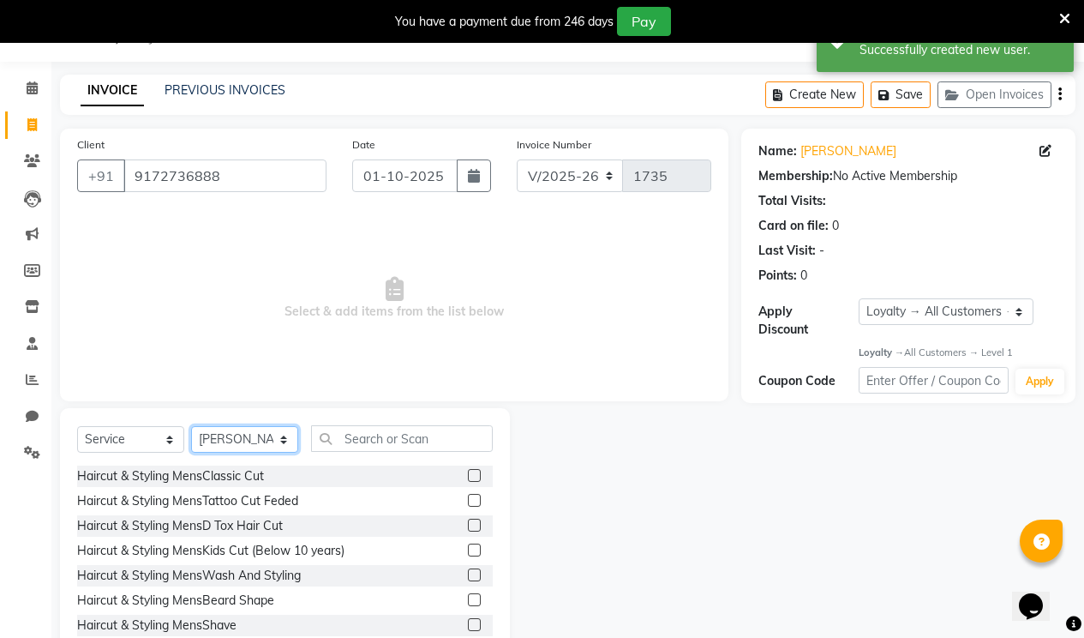
scroll to position [0, 0]
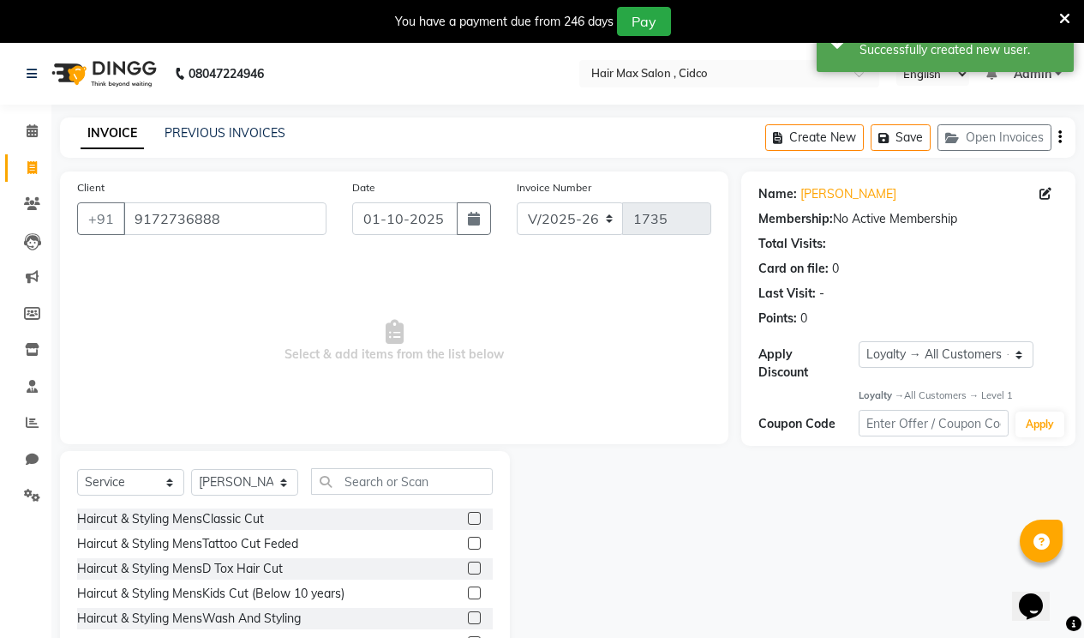
click at [468, 521] on label at bounding box center [474, 518] width 13 height 13
click at [468, 521] on input "checkbox" at bounding box center [473, 518] width 11 height 11
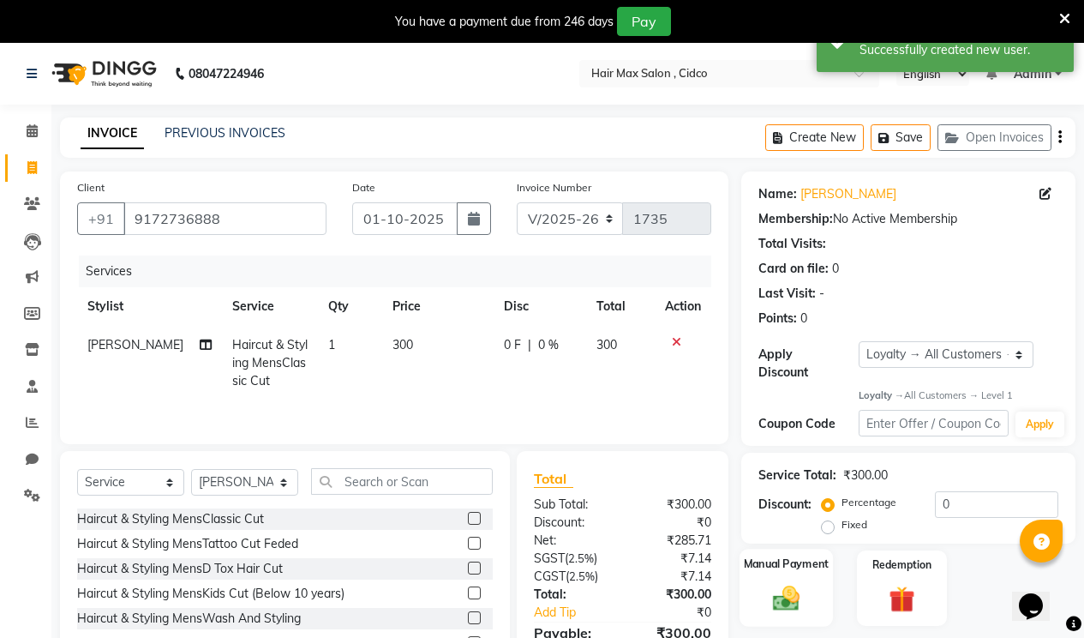
click at [776, 583] on img at bounding box center [786, 598] width 44 height 31
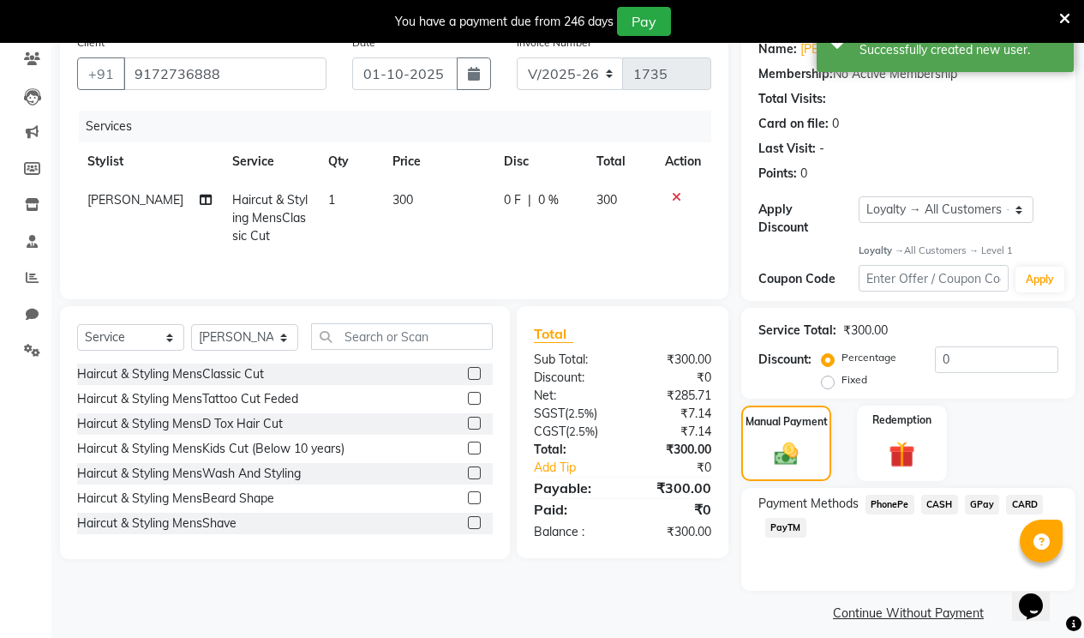
click at [932, 495] on span "CASH" at bounding box center [939, 505] width 37 height 20
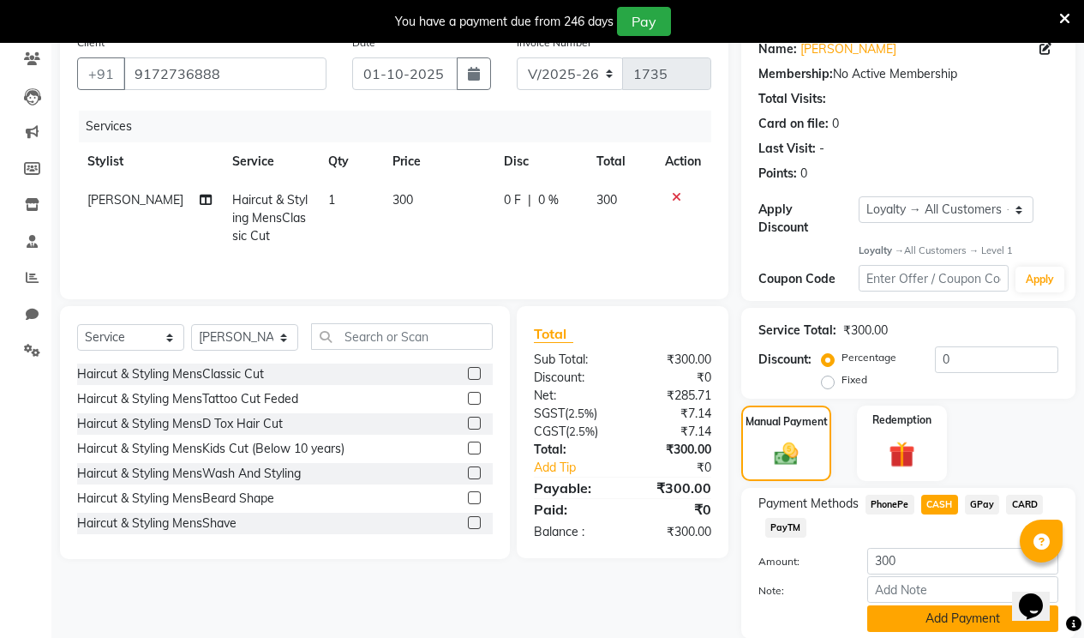
scroll to position [193, 0]
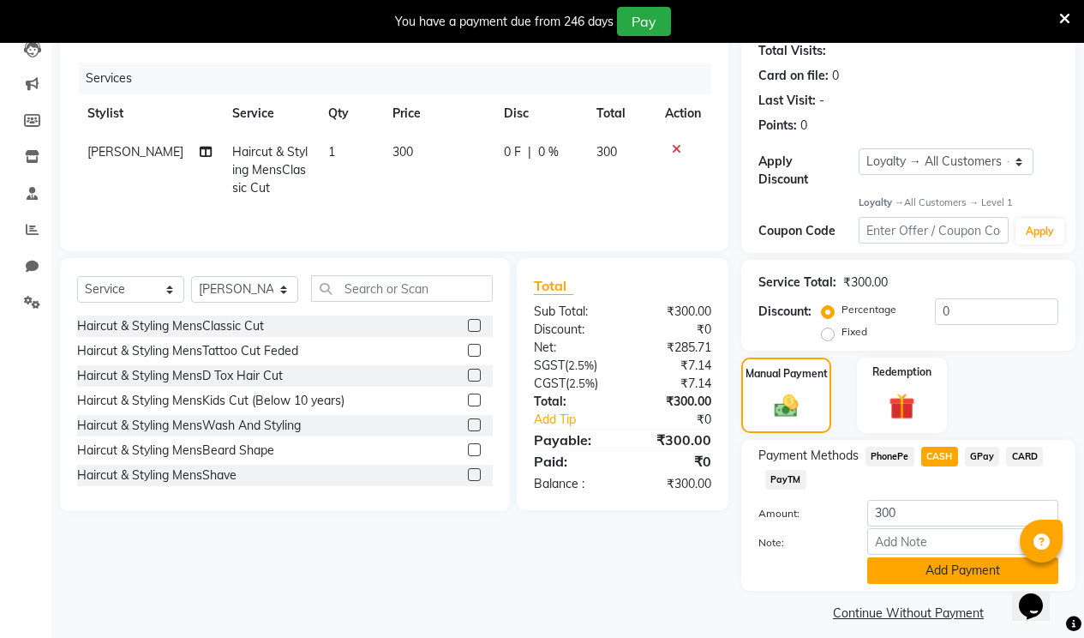
click at [935, 557] on button "Add Payment" at bounding box center [962, 570] width 191 height 27
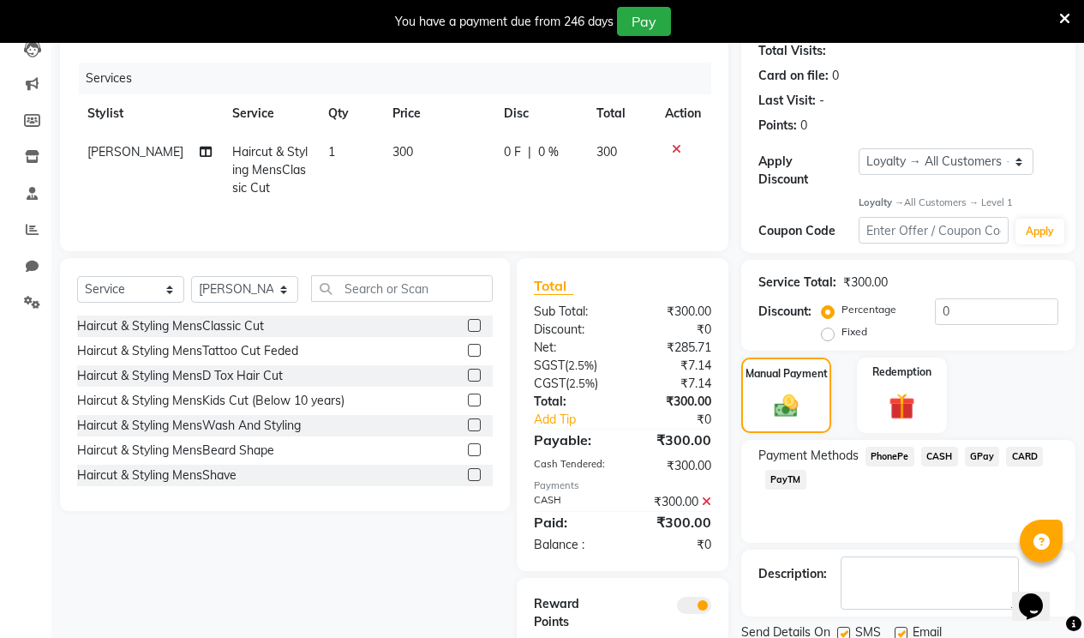
scroll to position [272, 0]
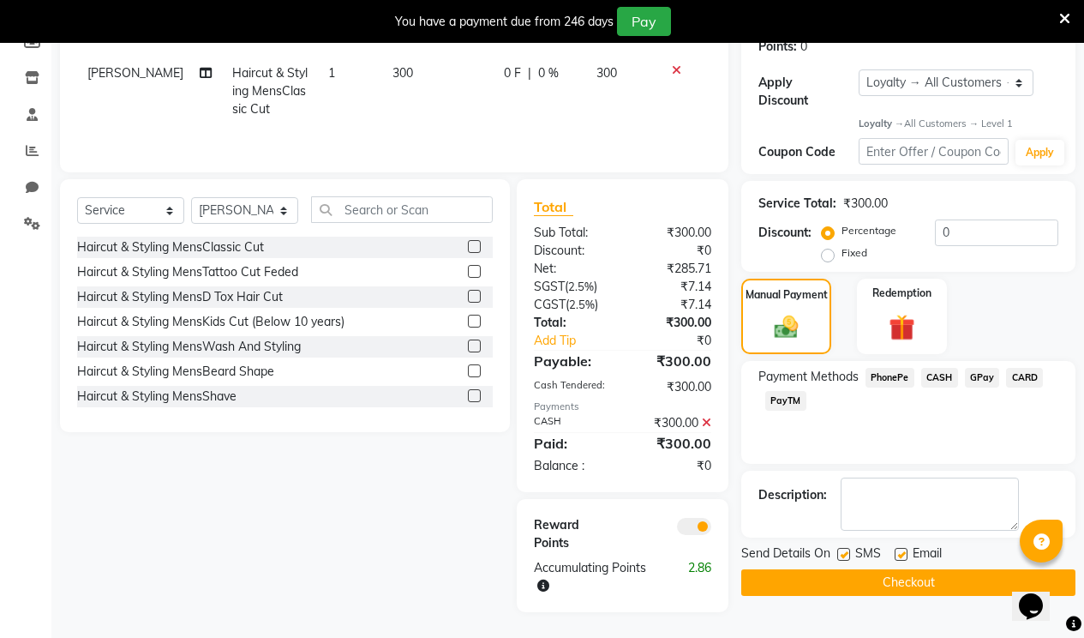
click at [914, 569] on button "Checkout" at bounding box center [908, 582] width 334 height 27
